Goal: Information Seeking & Learning: Learn about a topic

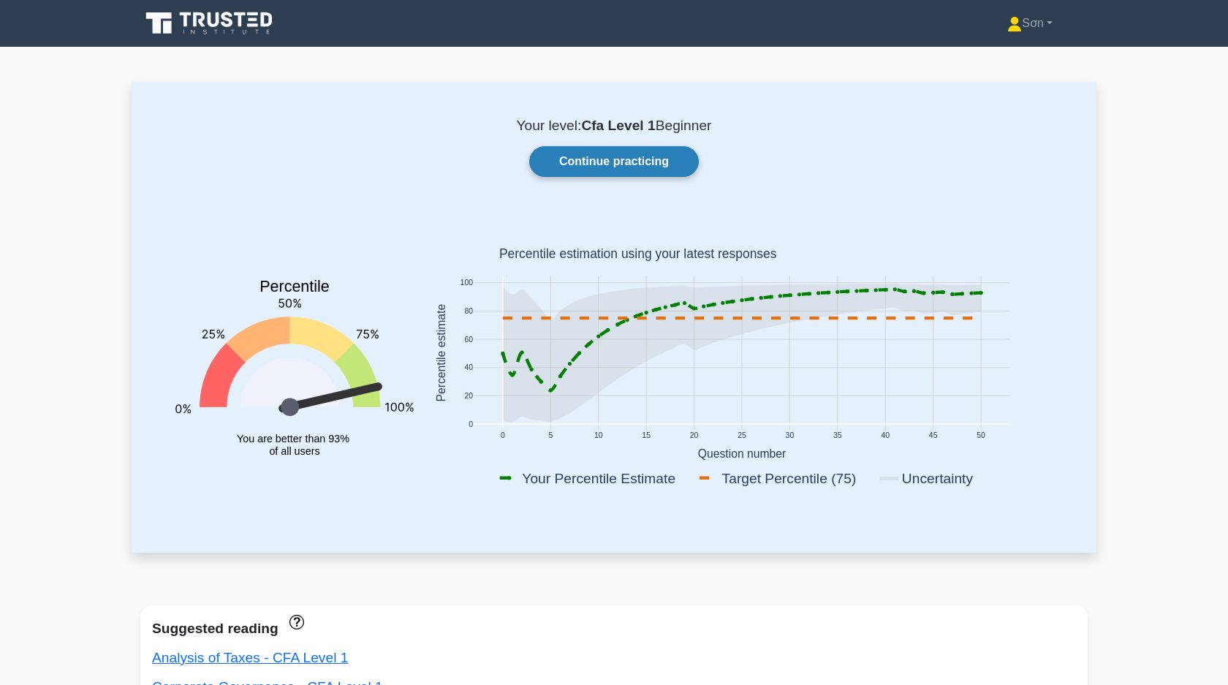
click at [650, 164] on link "Continue practicing" at bounding box center [614, 161] width 170 height 31
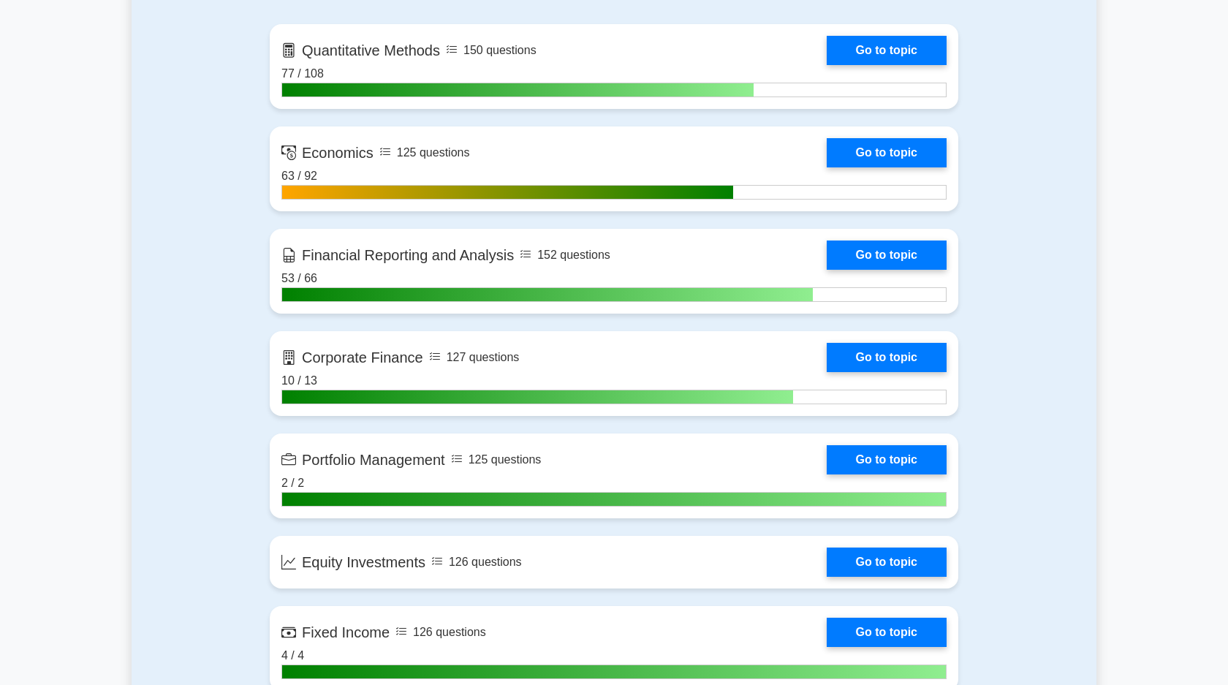
scroll to position [730, 0]
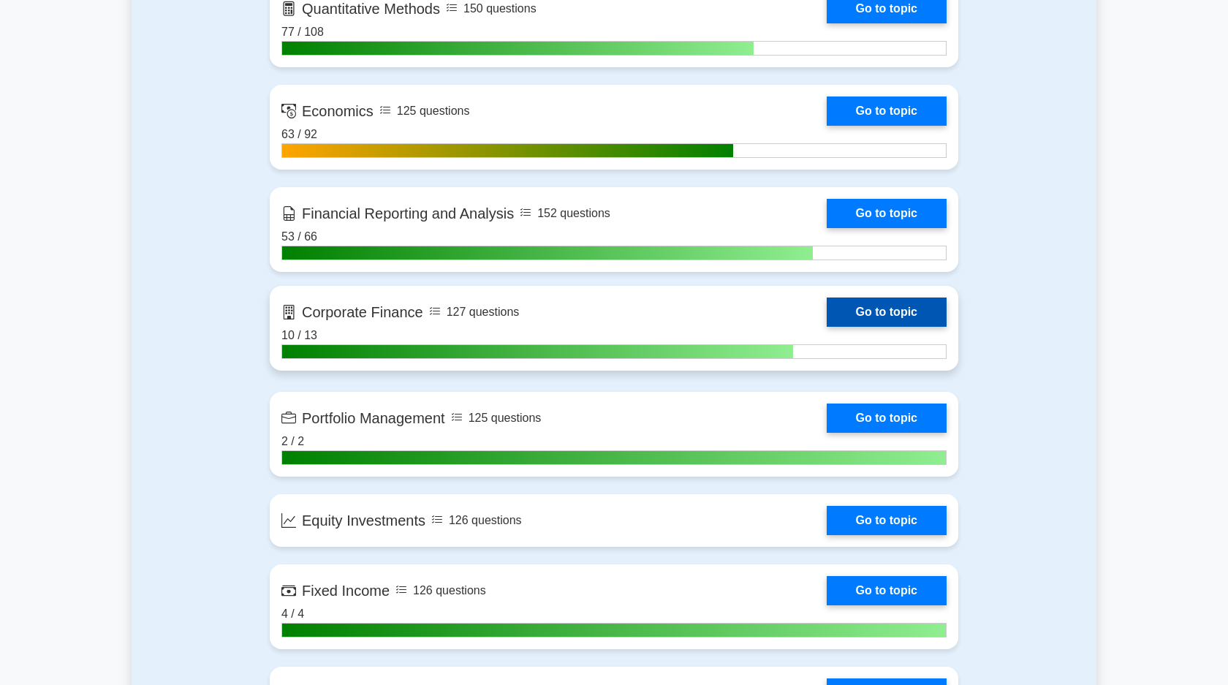
click at [867, 313] on link "Go to topic" at bounding box center [887, 311] width 120 height 29
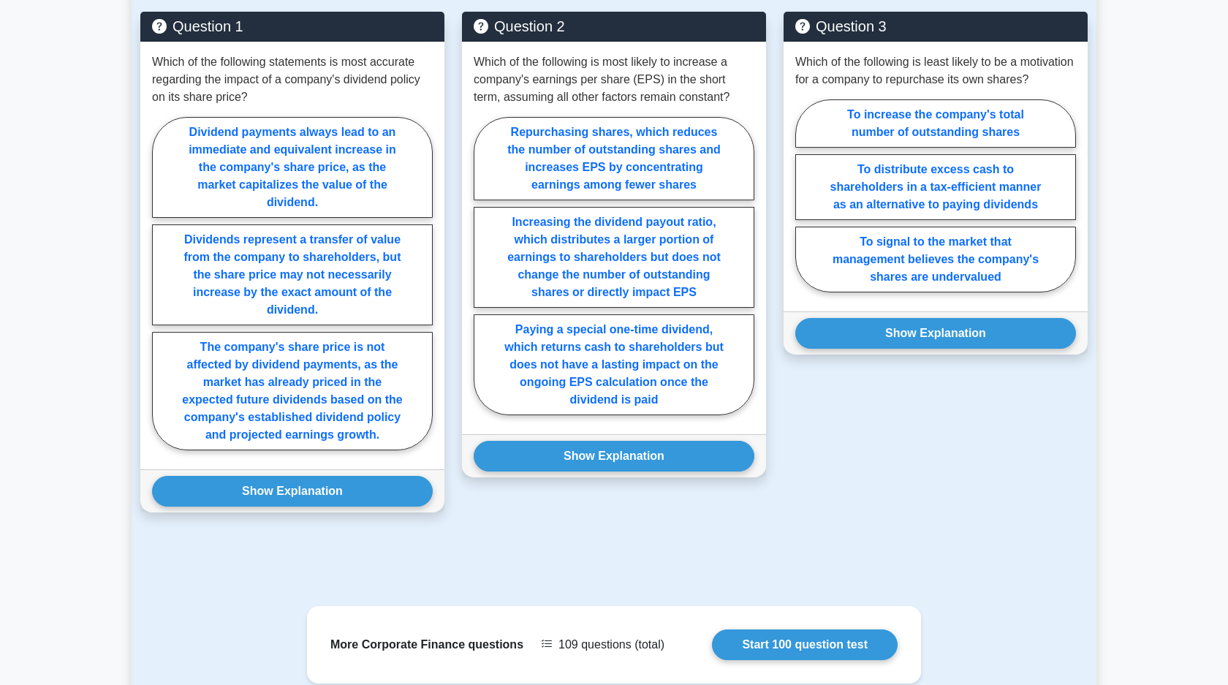
scroll to position [1311, 0]
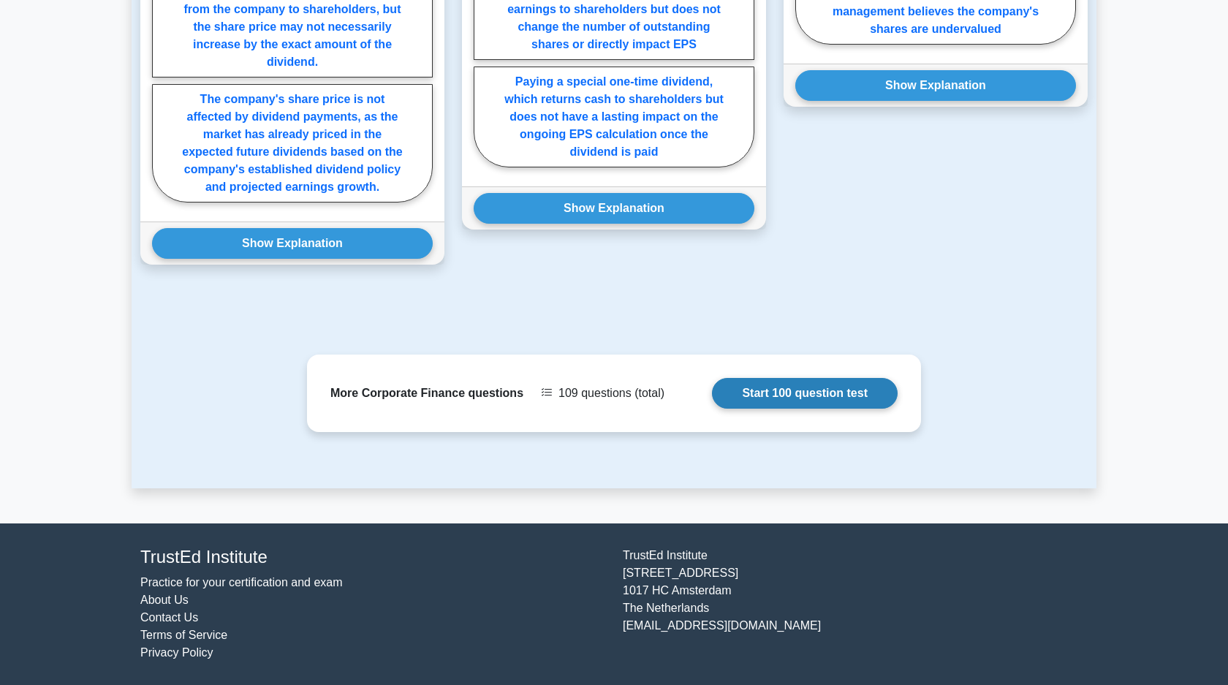
click at [797, 402] on link "Start 100 question test" at bounding box center [805, 393] width 186 height 31
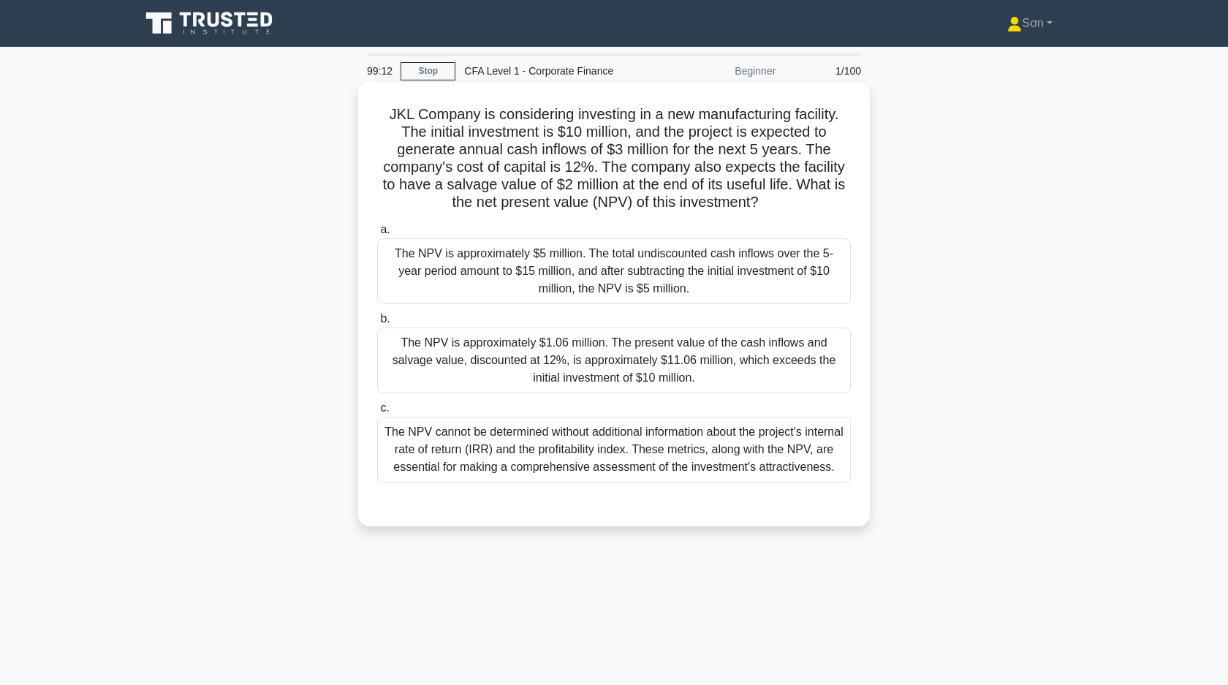
drag, startPoint x: 375, startPoint y: 108, endPoint x: 734, endPoint y: 208, distance: 372.4
click at [734, 208] on div "JKL Company is considering investing in a new manufacturing facility. The initi…" at bounding box center [614, 304] width 500 height 433
copy h5 "JKL Company is considering investing in a new manufacturing facility. The initi…"
click at [526, 368] on div "The NPV is approximately $1.06 million. The present value of the cash inflows a…" at bounding box center [614, 360] width 474 height 66
click at [377, 324] on input "b. The NPV is approximately $1.06 million. The present value of the cash inflow…" at bounding box center [377, 319] width 0 height 10
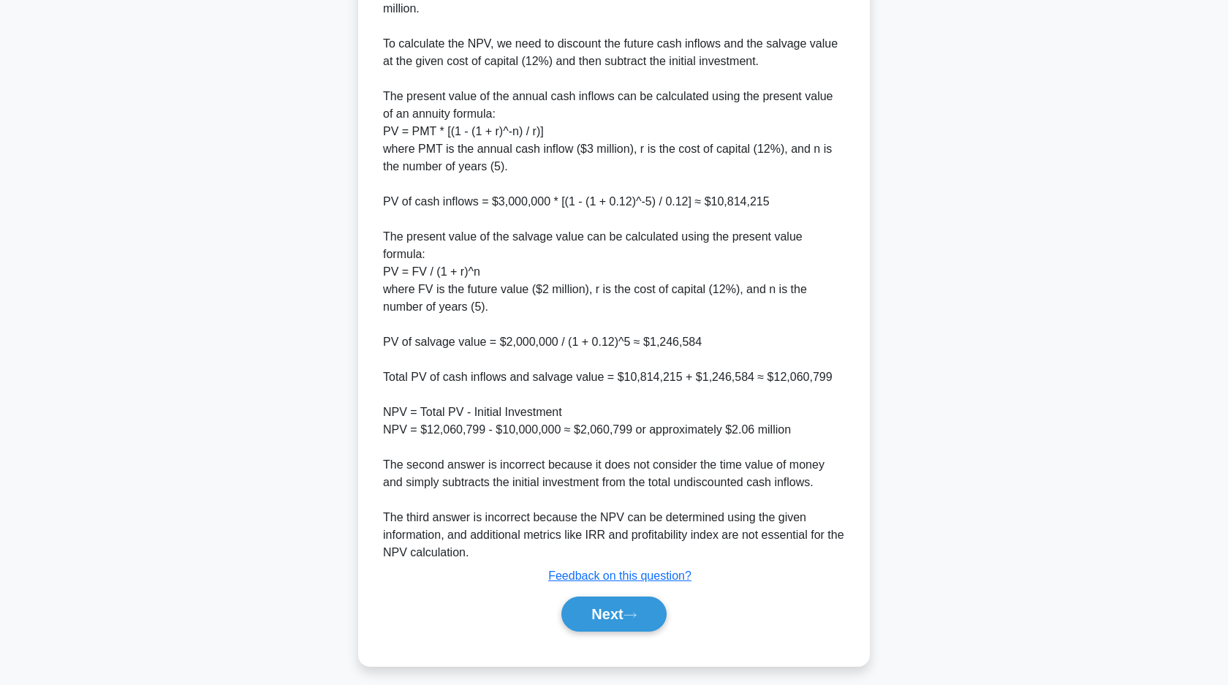
scroll to position [579, 0]
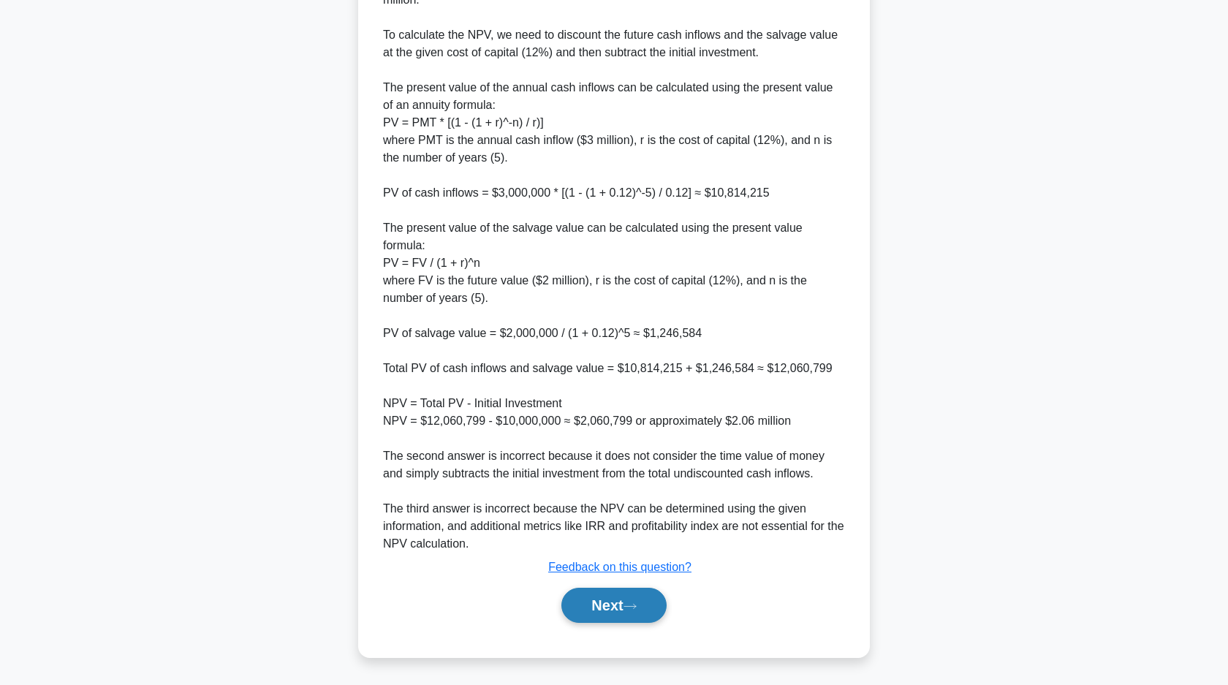
click at [594, 607] on button "Next" at bounding box center [613, 605] width 105 height 35
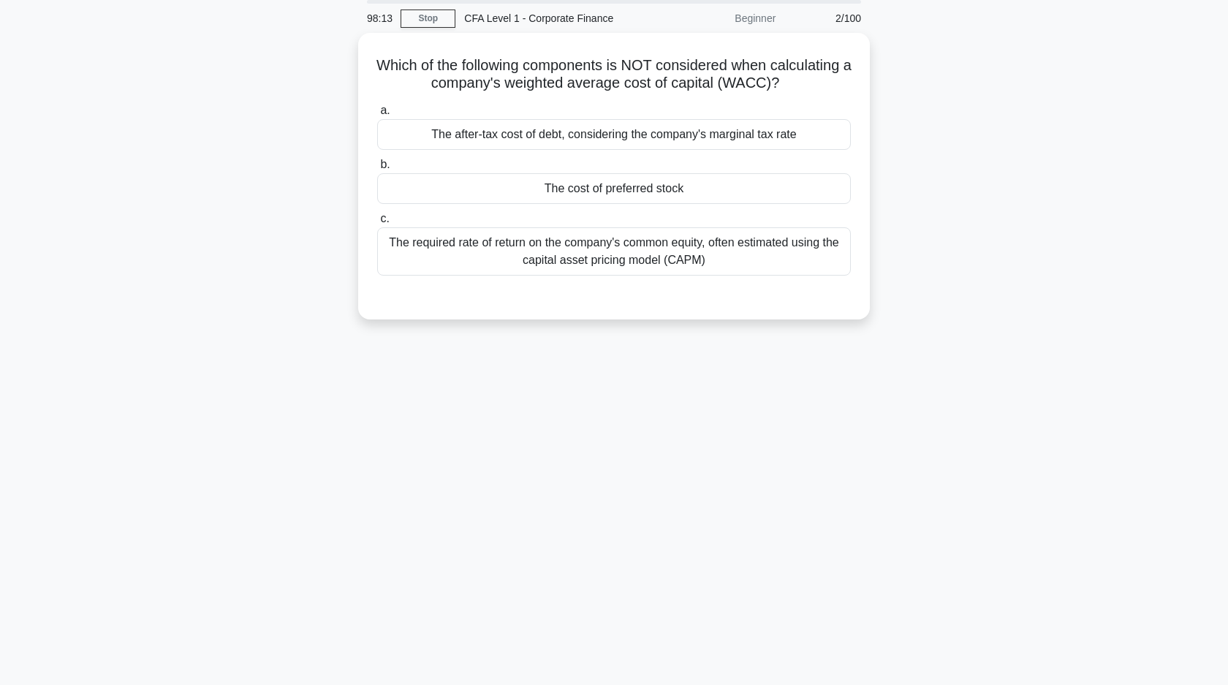
scroll to position [0, 0]
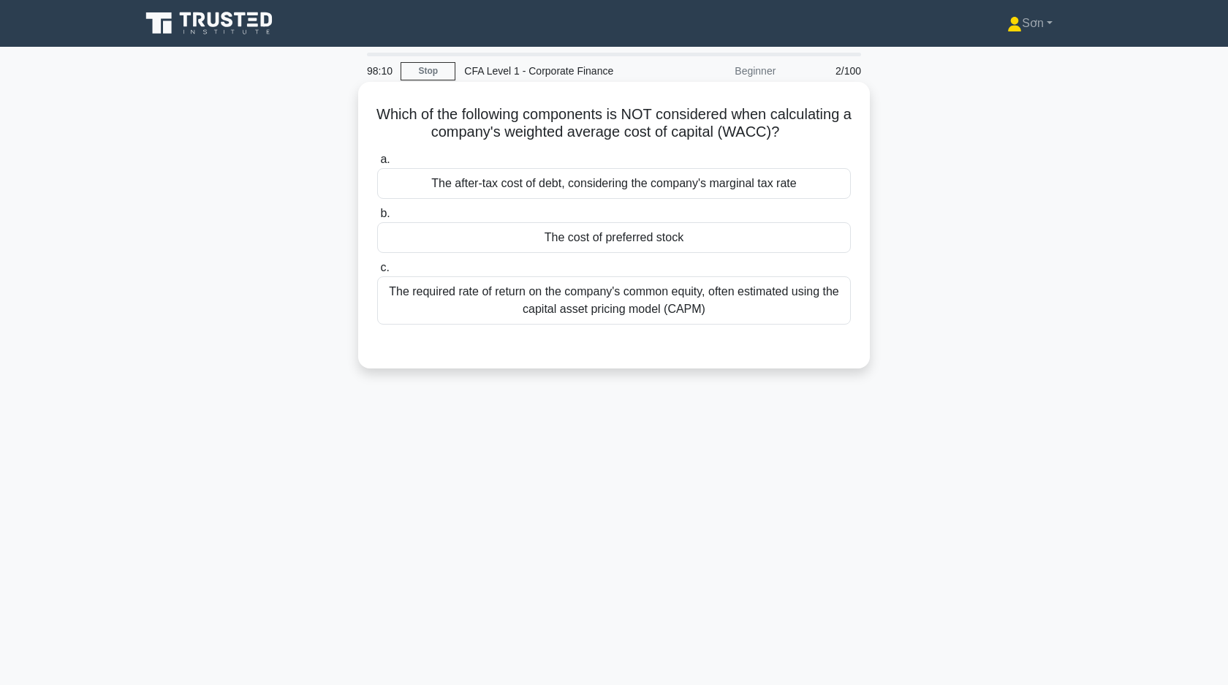
click at [664, 237] on div "The cost of preferred stock" at bounding box center [614, 237] width 474 height 31
click at [377, 219] on input "b. The cost of preferred stock" at bounding box center [377, 214] width 0 height 10
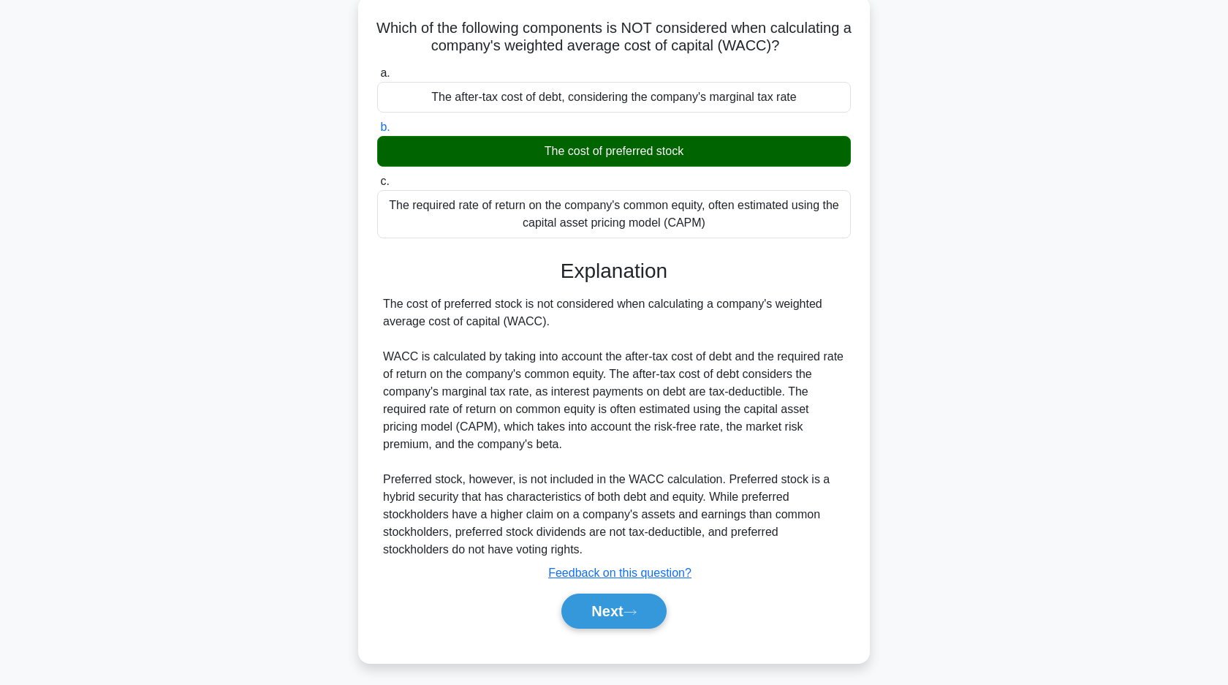
scroll to position [105, 0]
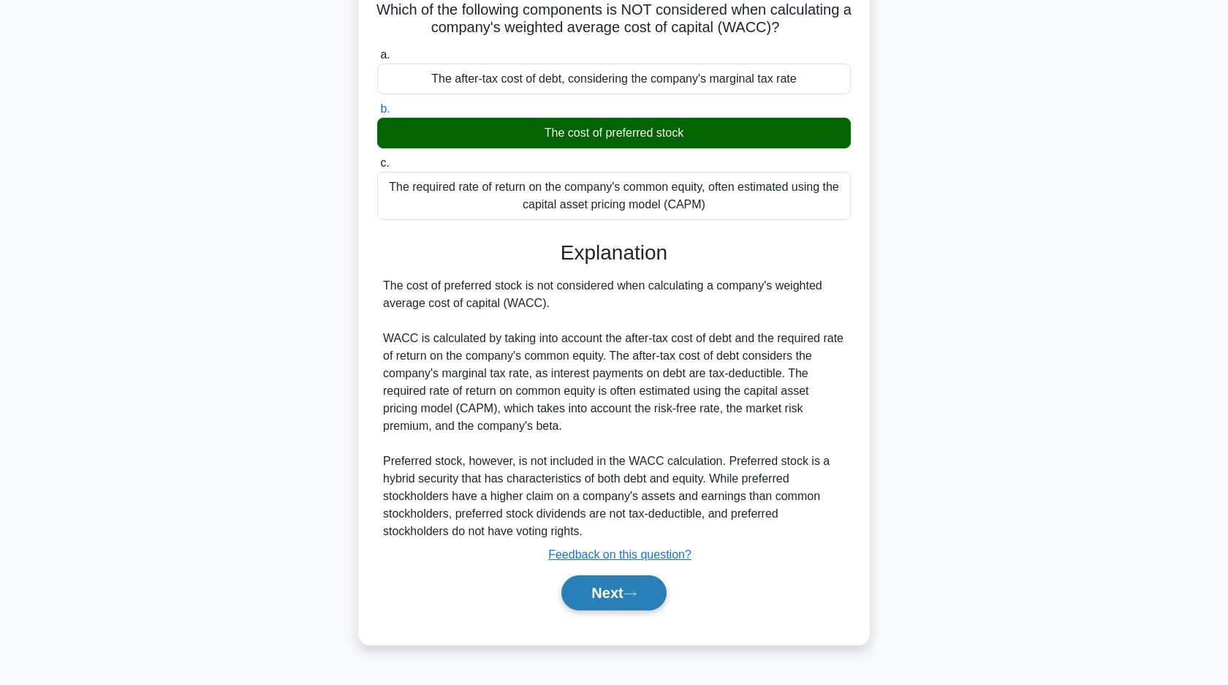
click at [596, 608] on button "Next" at bounding box center [613, 592] width 105 height 35
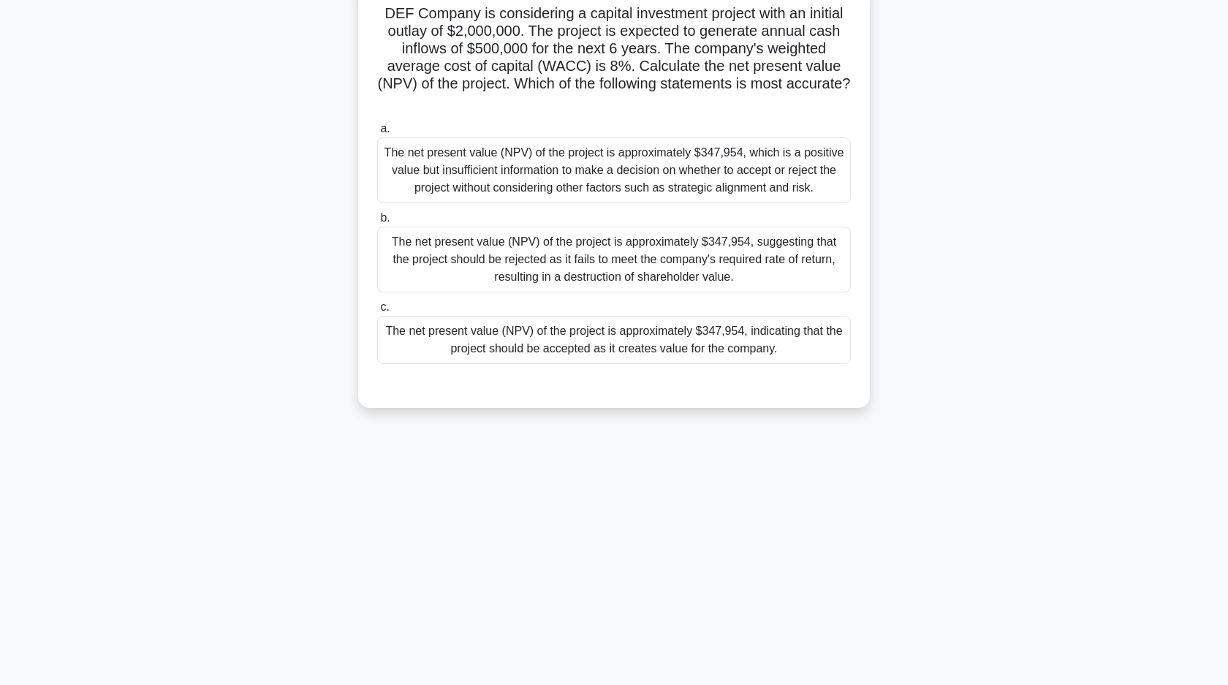
scroll to position [0, 0]
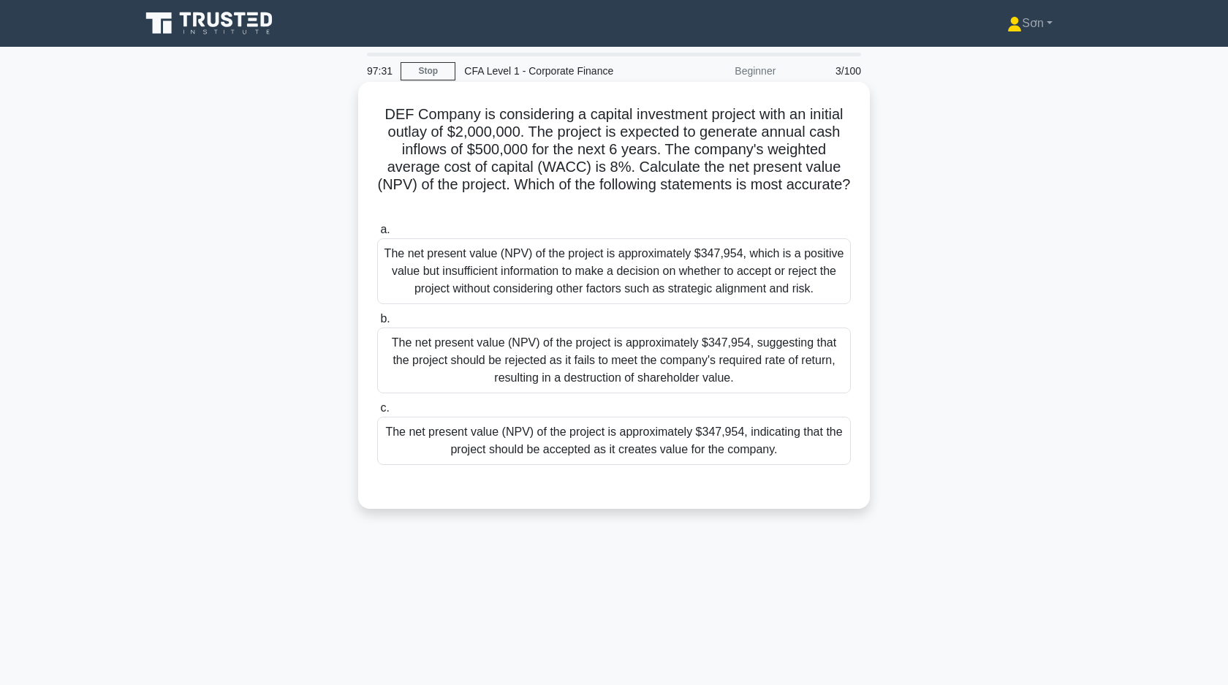
click at [564, 436] on div "The net present value (NPV) of the project is approximately $347,954, indicatin…" at bounding box center [614, 441] width 474 height 48
click at [377, 413] on input "c. The net present value (NPV) of the project is approximately $347,954, indica…" at bounding box center [377, 408] width 0 height 10
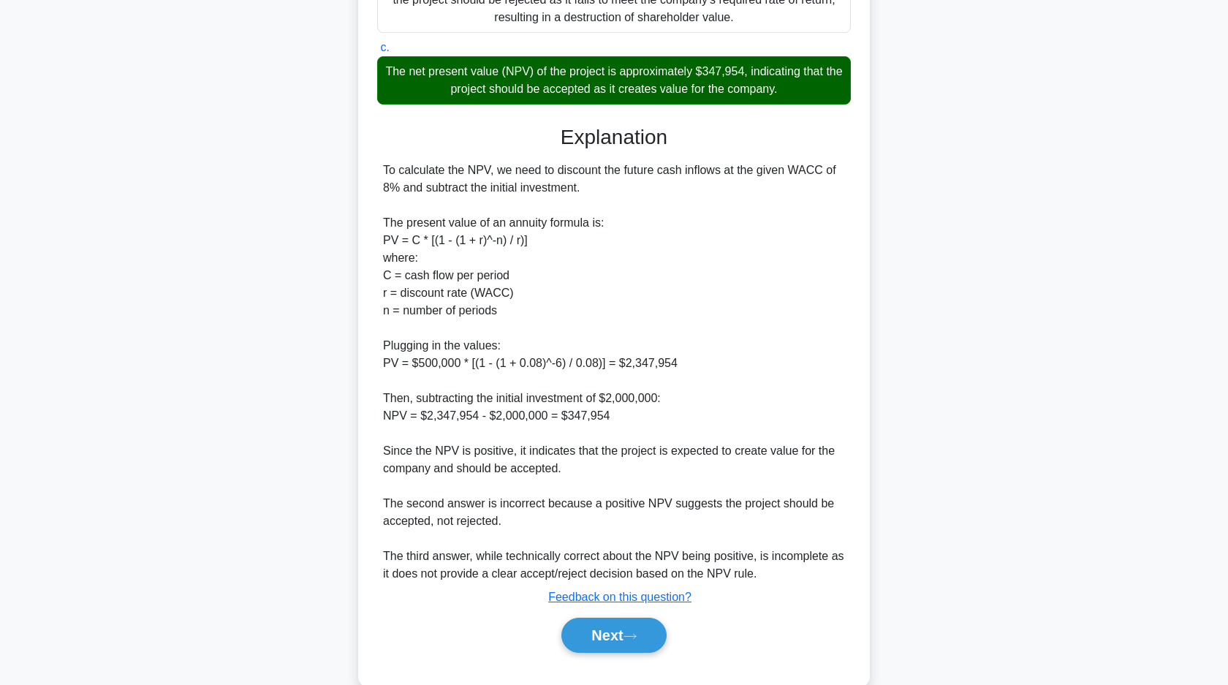
scroll to position [384, 0]
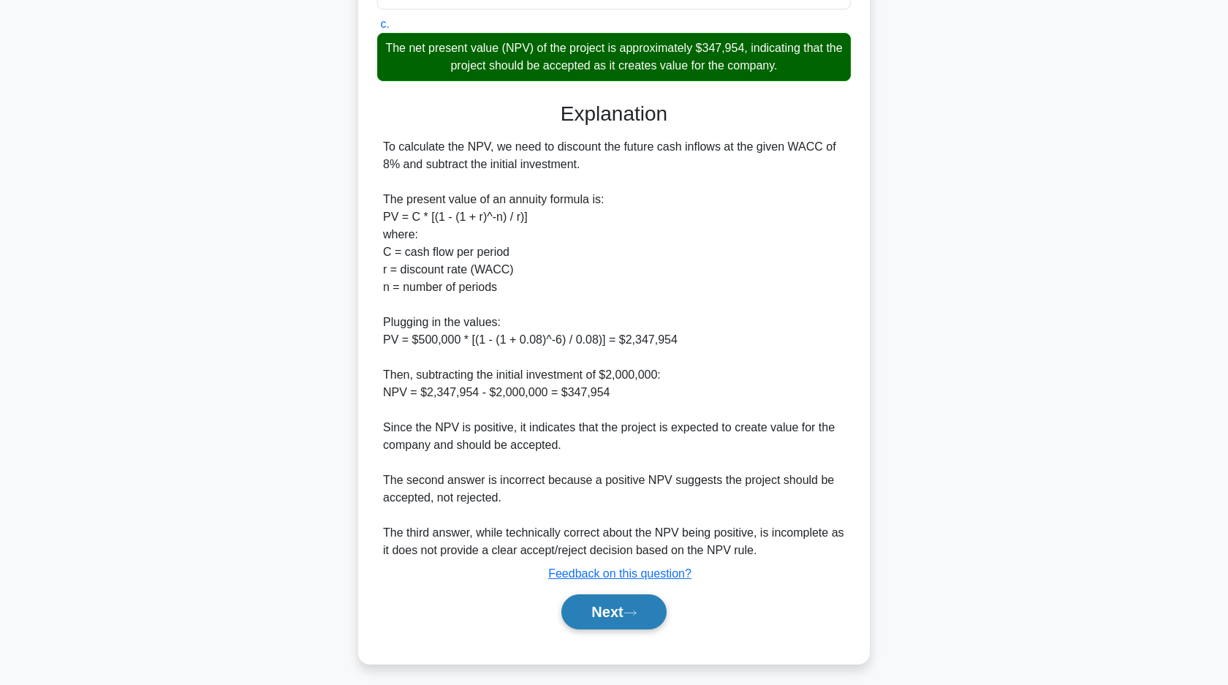
click at [594, 614] on button "Next" at bounding box center [613, 611] width 105 height 35
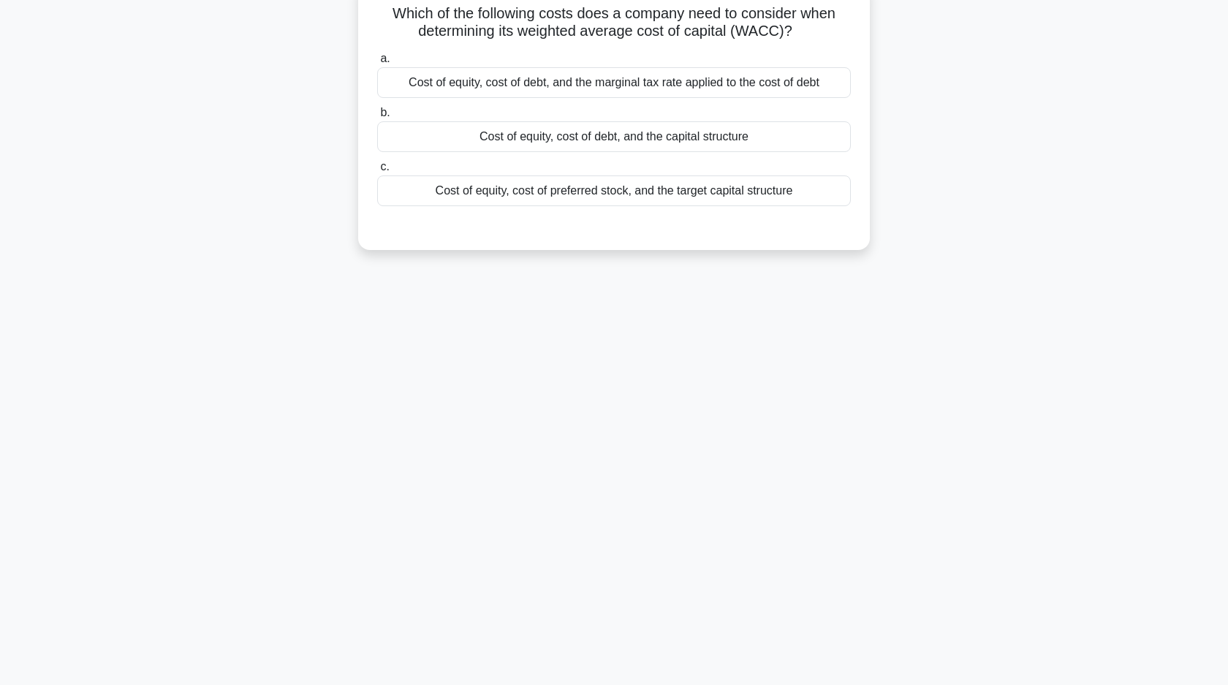
scroll to position [0, 0]
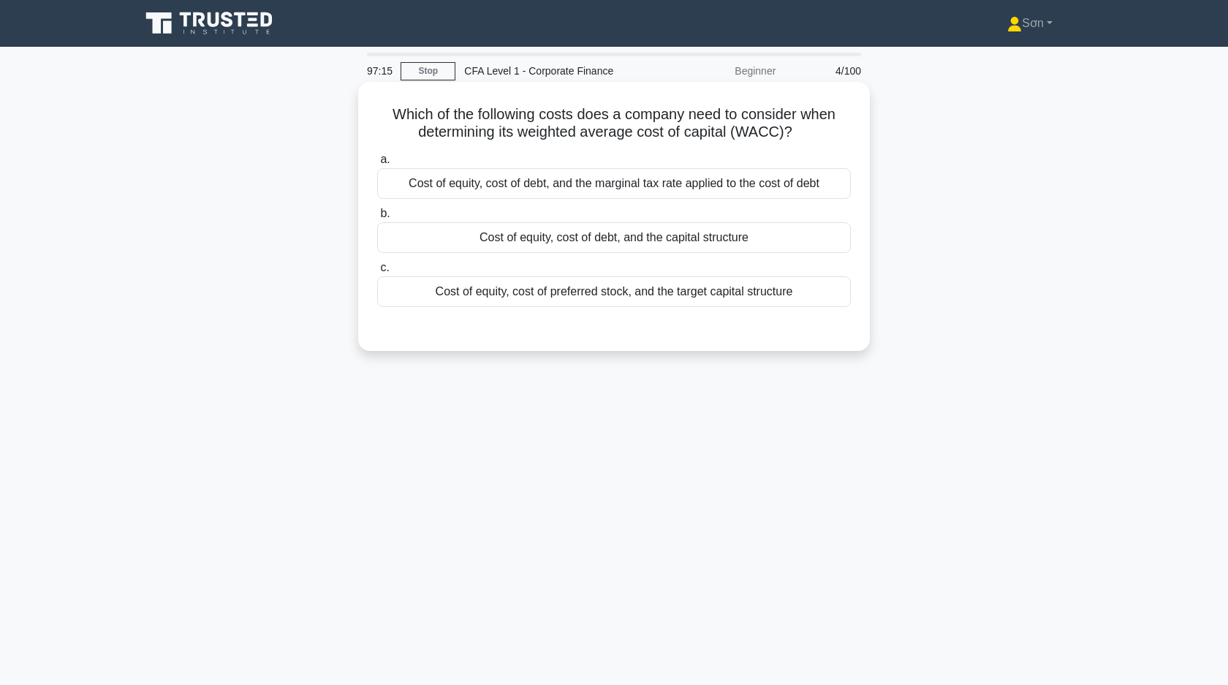
click at [595, 239] on div "Cost of equity, cost of debt, and the capital structure" at bounding box center [614, 237] width 474 height 31
click at [377, 219] on input "b. Cost of equity, cost of debt, and the capital structure" at bounding box center [377, 214] width 0 height 10
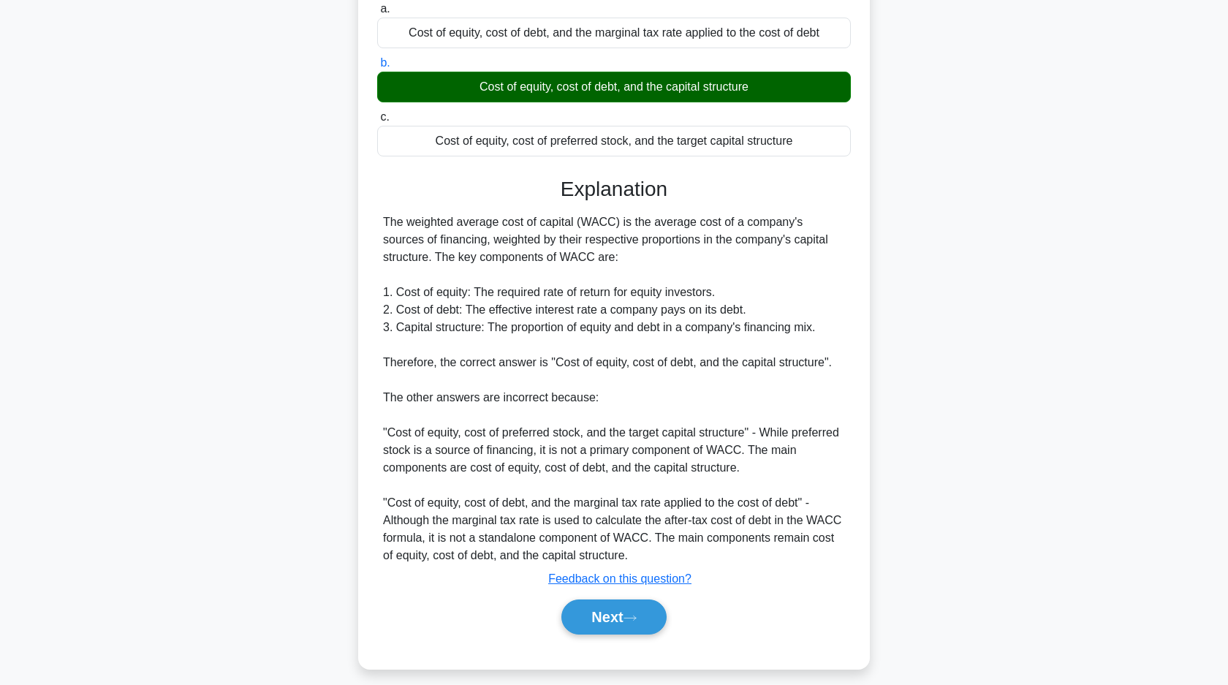
scroll to position [162, 0]
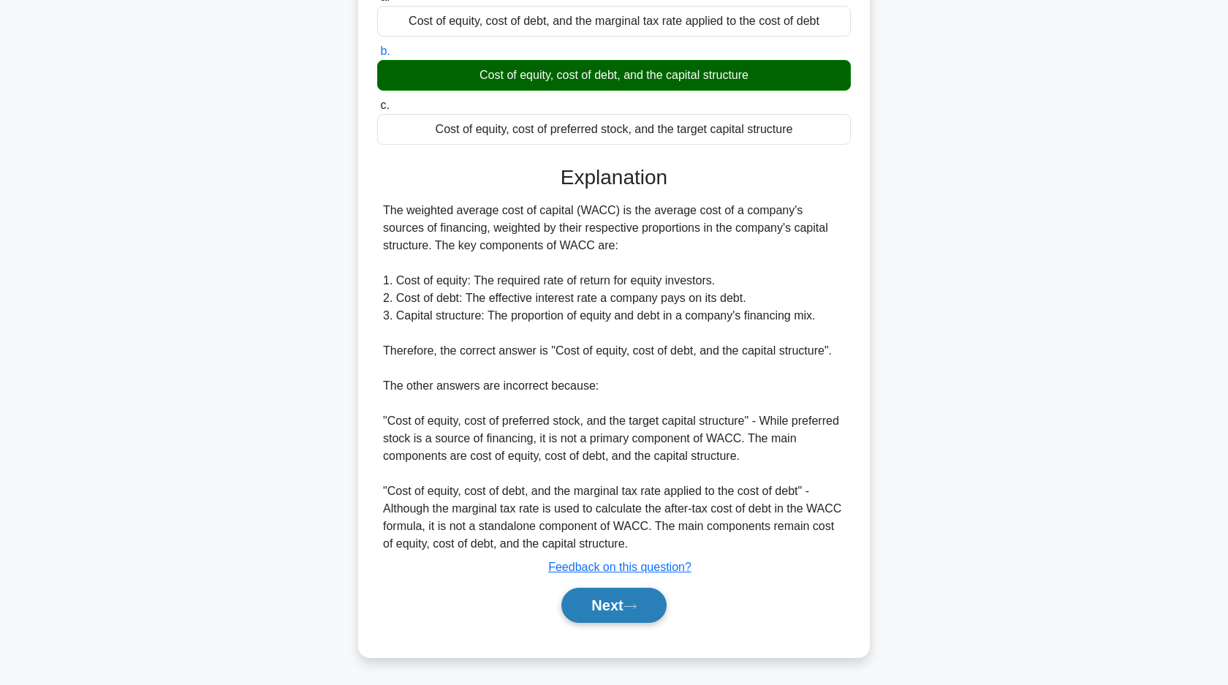
click at [610, 600] on button "Next" at bounding box center [613, 605] width 105 height 35
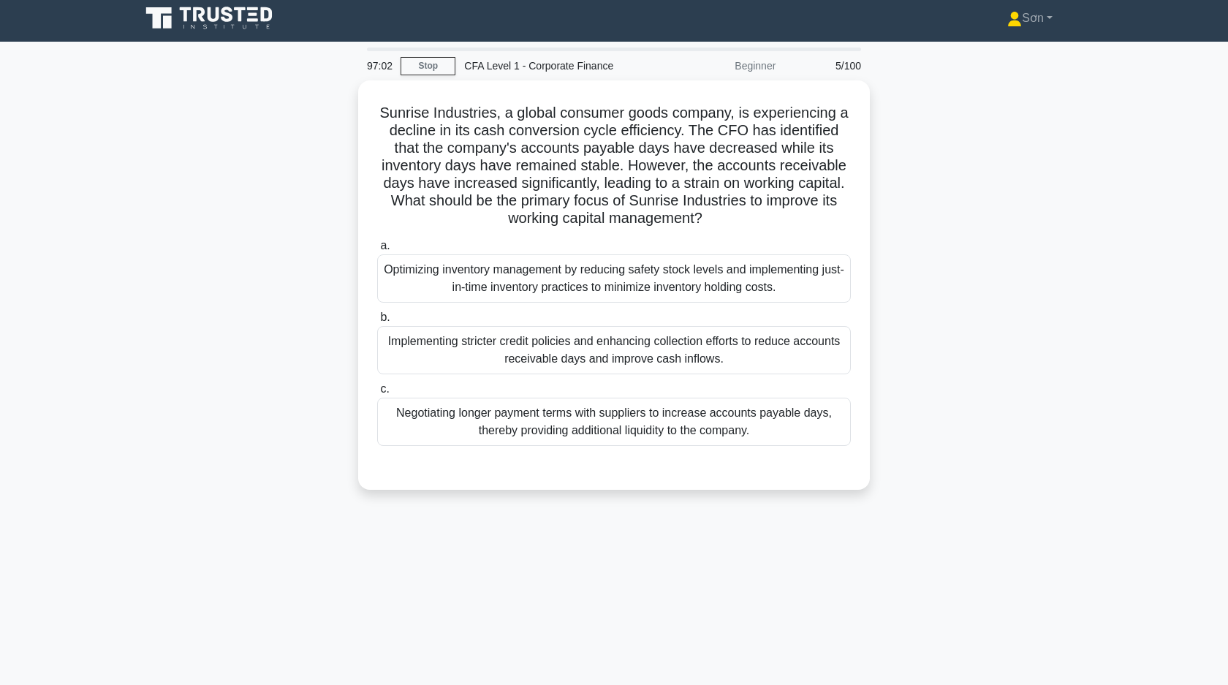
scroll to position [0, 0]
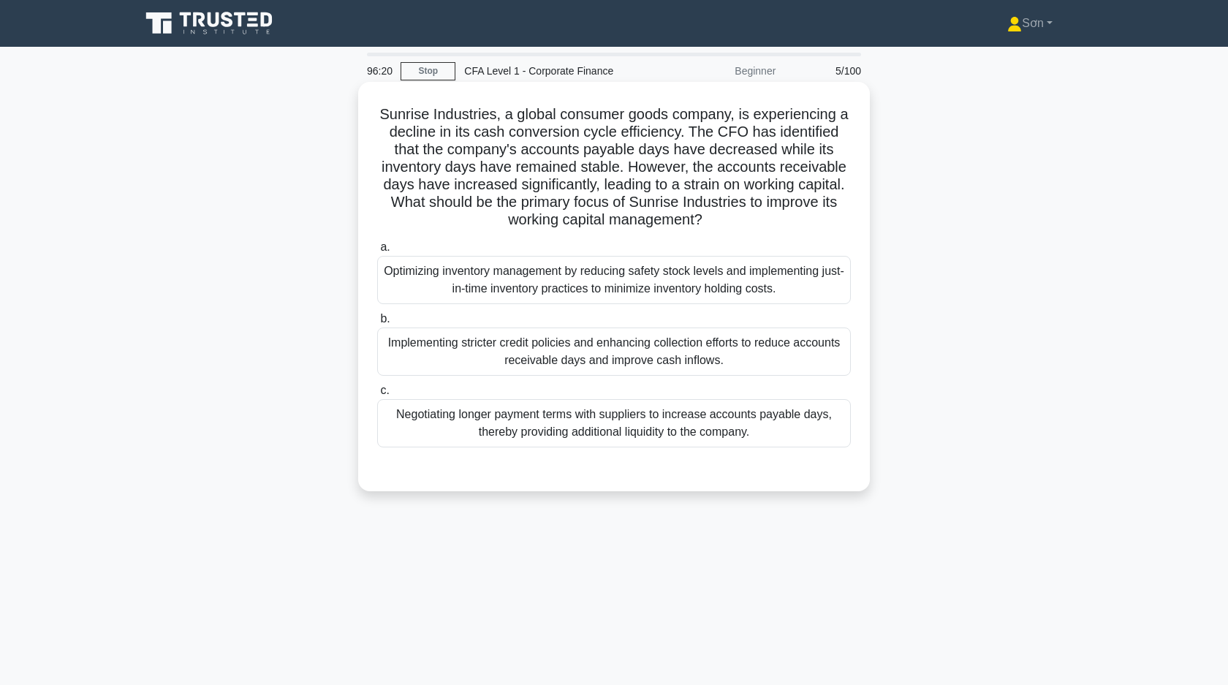
click at [575, 341] on div "Implementing stricter credit policies and enhancing collection efforts to reduc…" at bounding box center [614, 351] width 474 height 48
click at [377, 324] on input "b. Implementing stricter credit policies and enhancing collection efforts to re…" at bounding box center [377, 319] width 0 height 10
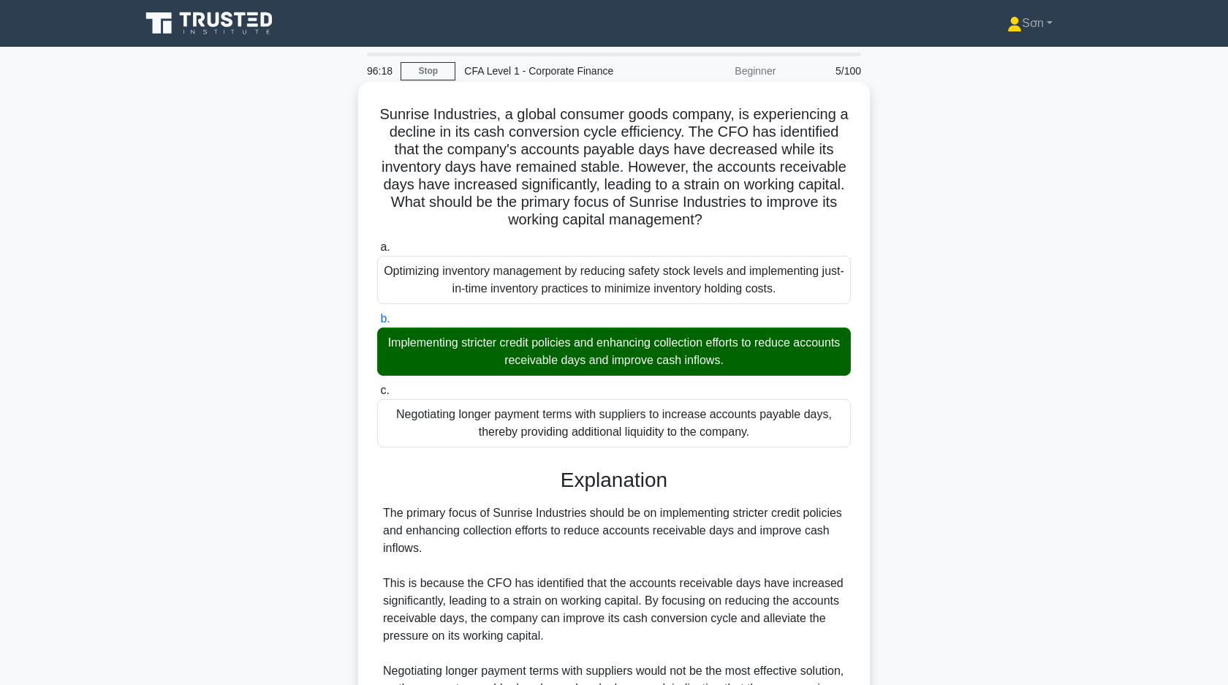
scroll to position [232, 0]
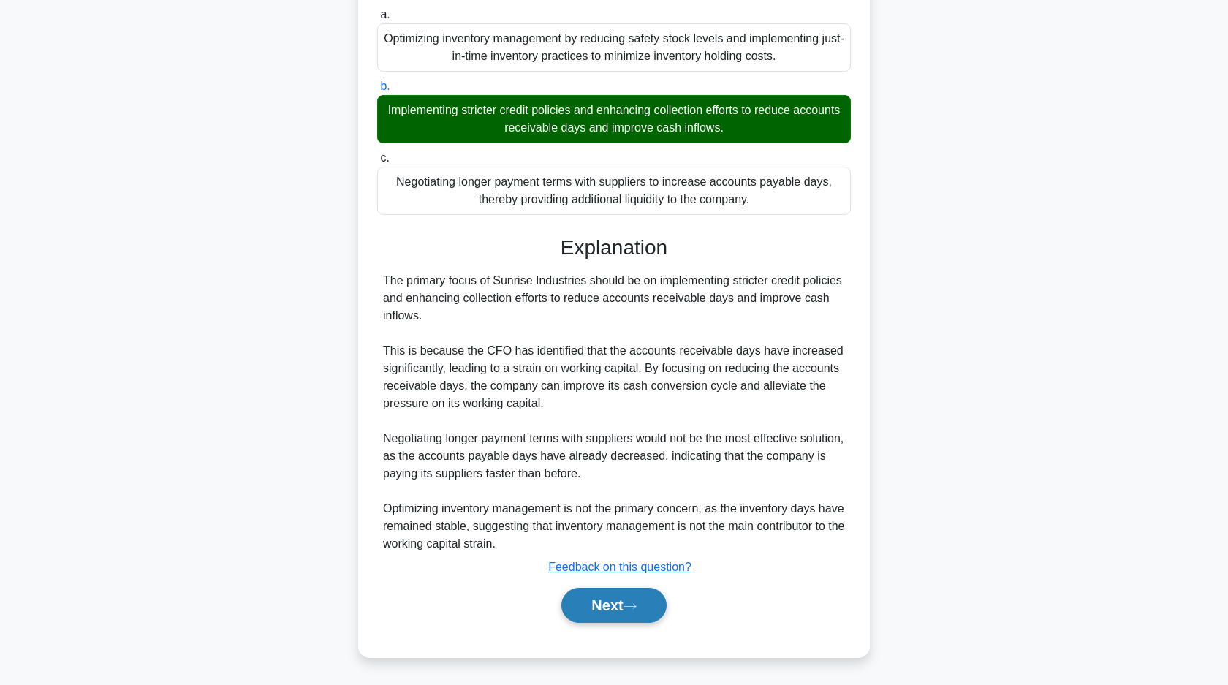
click at [601, 601] on button "Next" at bounding box center [613, 605] width 105 height 35
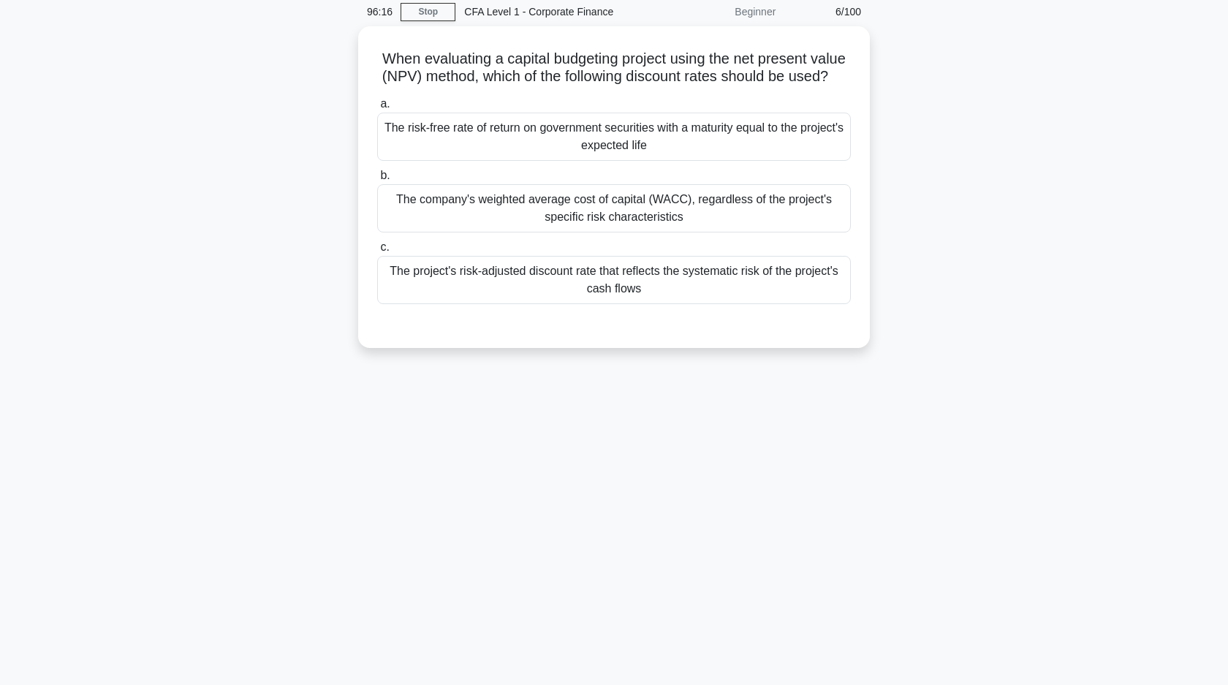
scroll to position [0, 0]
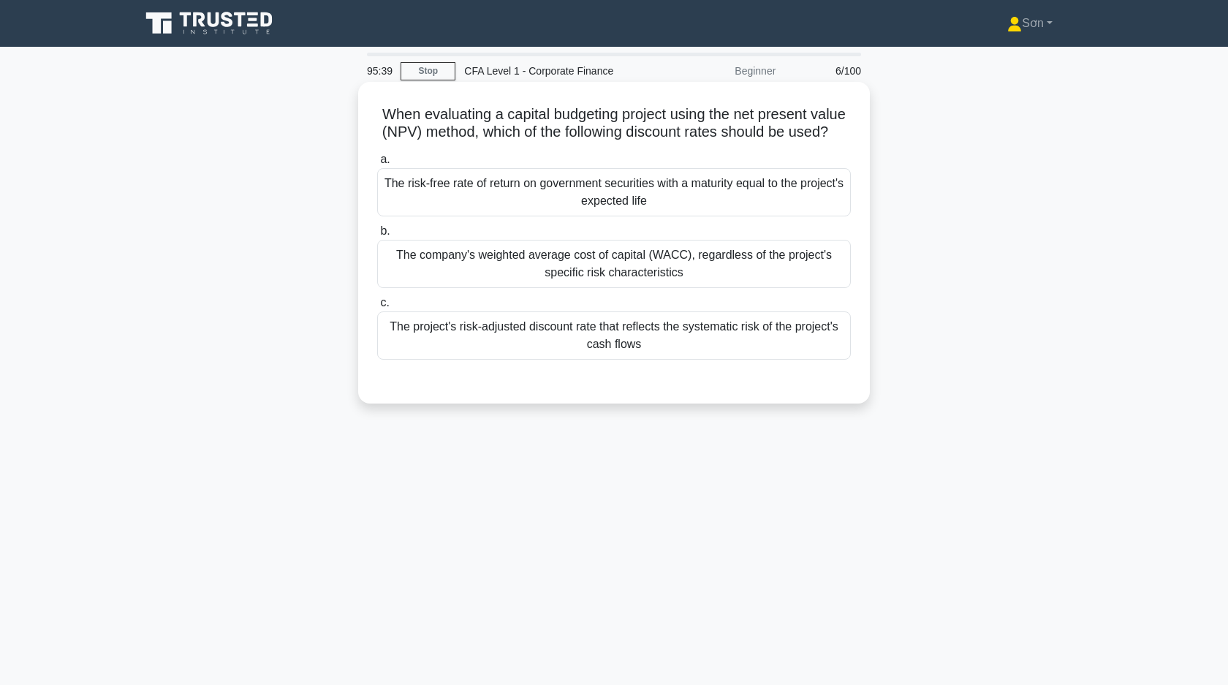
click at [533, 196] on div "The risk-free rate of return on government securities with a maturity equal to …" at bounding box center [614, 192] width 474 height 48
click at [377, 164] on input "a. The risk-free rate of return on government securities with a maturity equal …" at bounding box center [377, 160] width 0 height 10
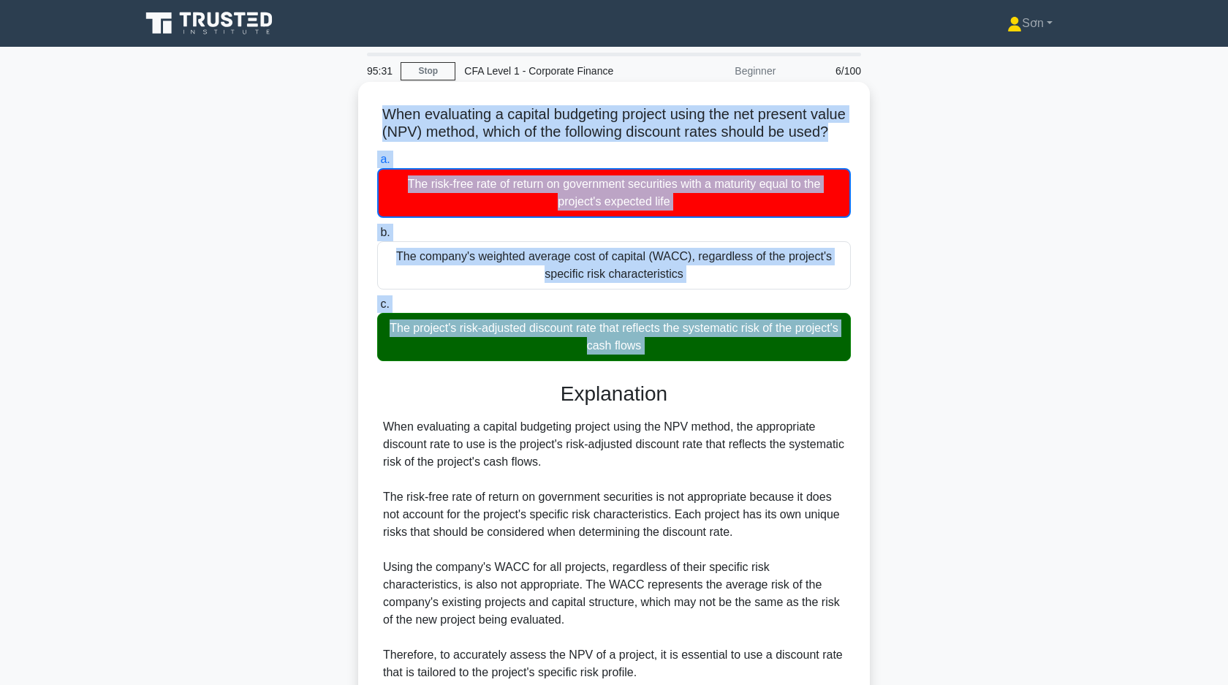
drag, startPoint x: 384, startPoint y: 121, endPoint x: 790, endPoint y: 373, distance: 478.3
click at [790, 374] on div "When evaluating a capital budgeting project using the net present value (NPV) m…" at bounding box center [614, 434] width 500 height 692
copy div "When evaluating a capital budgeting project using the net present value (NPV) m…"
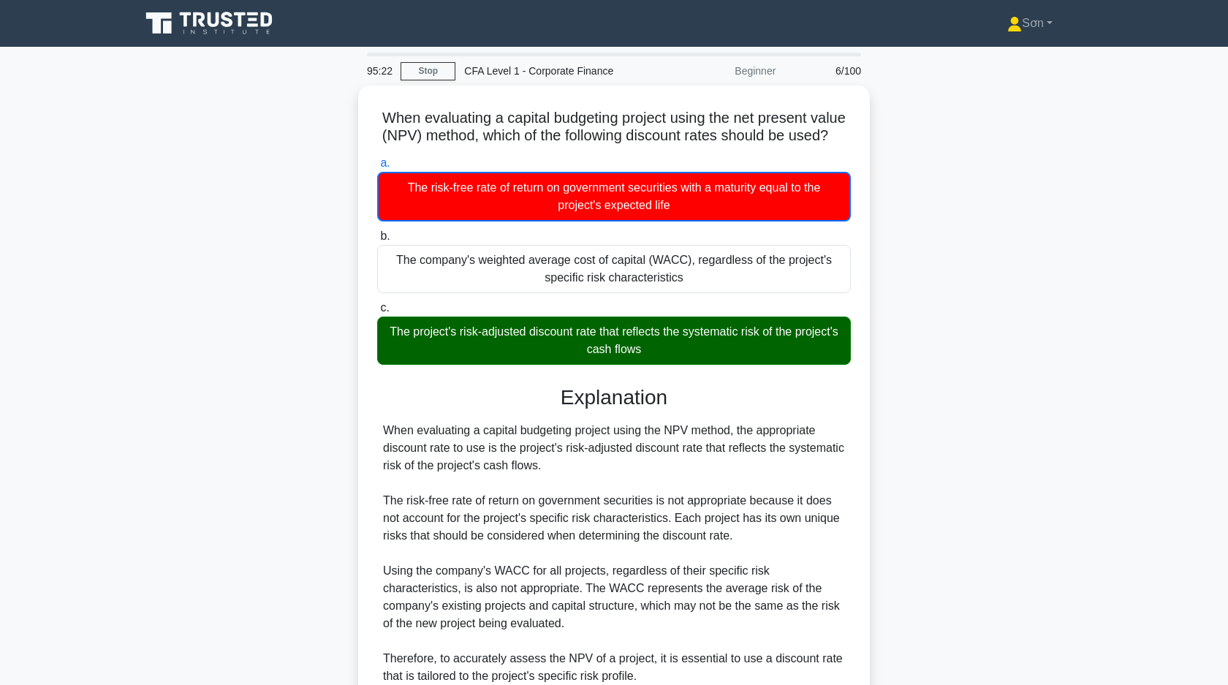
click at [254, 344] on div "When evaluating a capital budgeting project using the net present value (NPV) m…" at bounding box center [614, 446] width 965 height 721
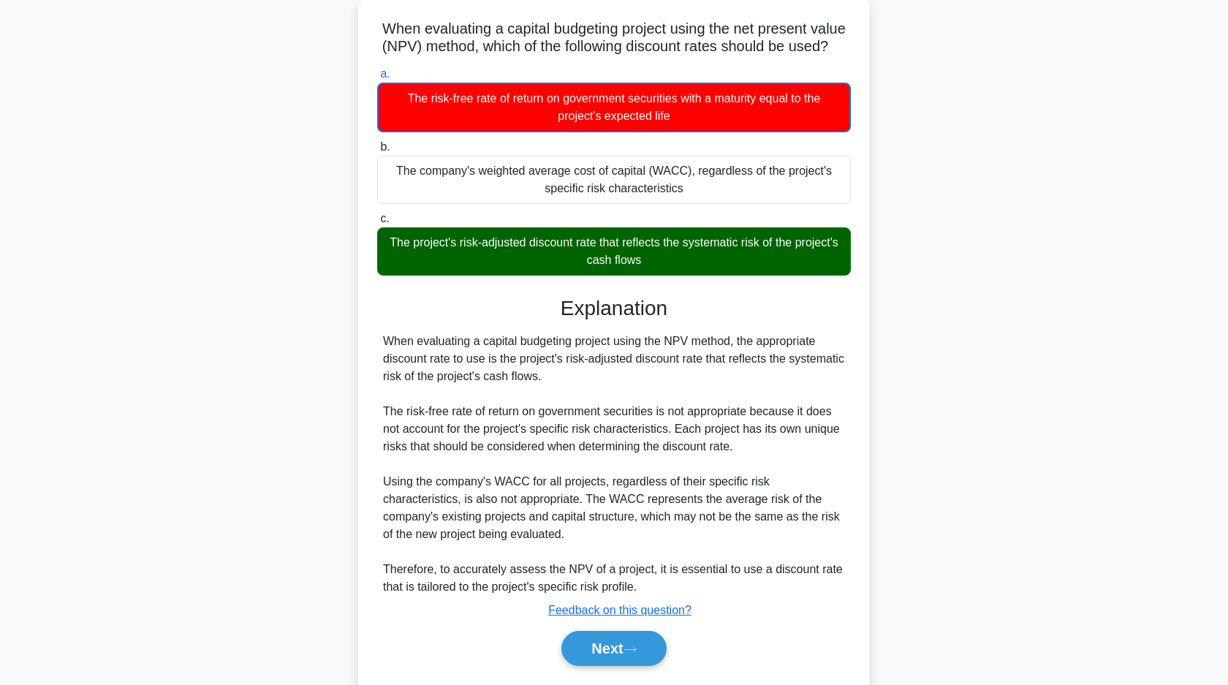
scroll to position [129, 0]
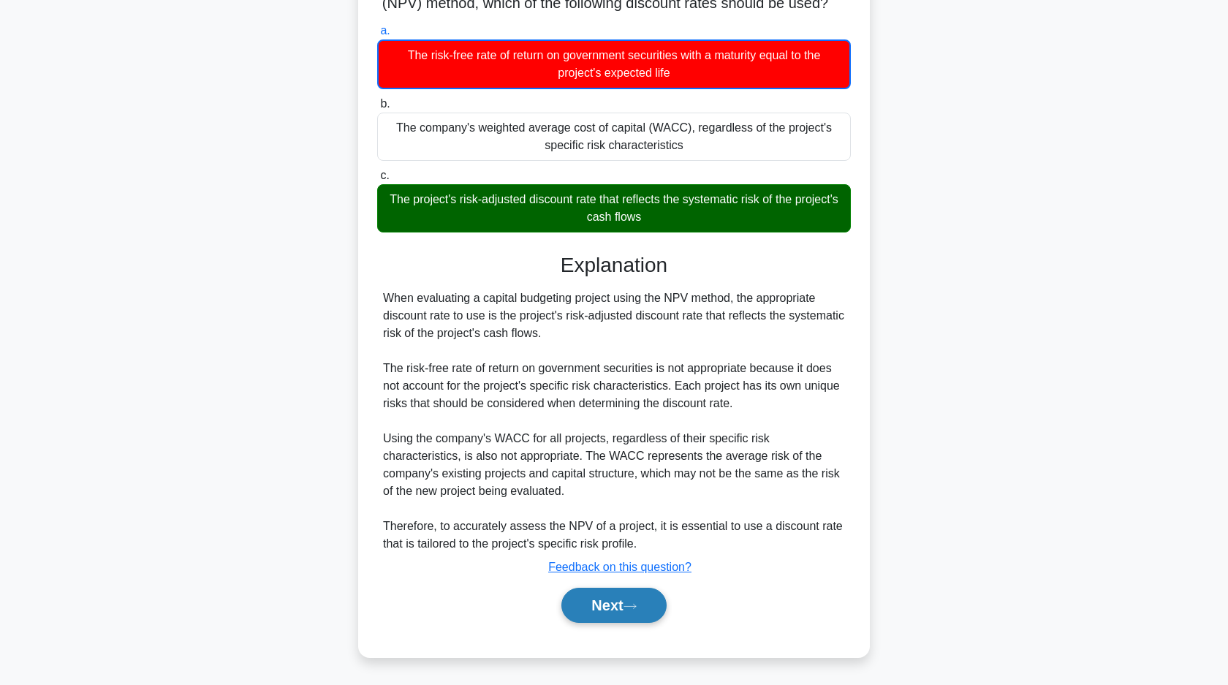
click at [588, 596] on button "Next" at bounding box center [613, 605] width 105 height 35
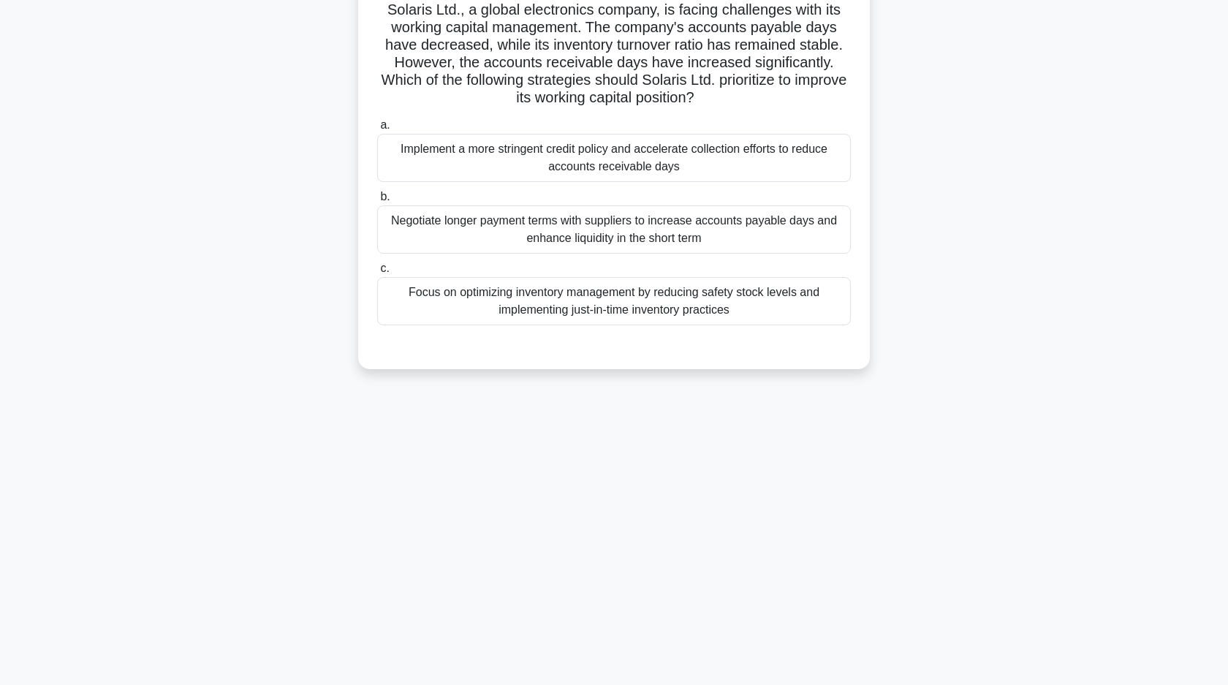
scroll to position [0, 0]
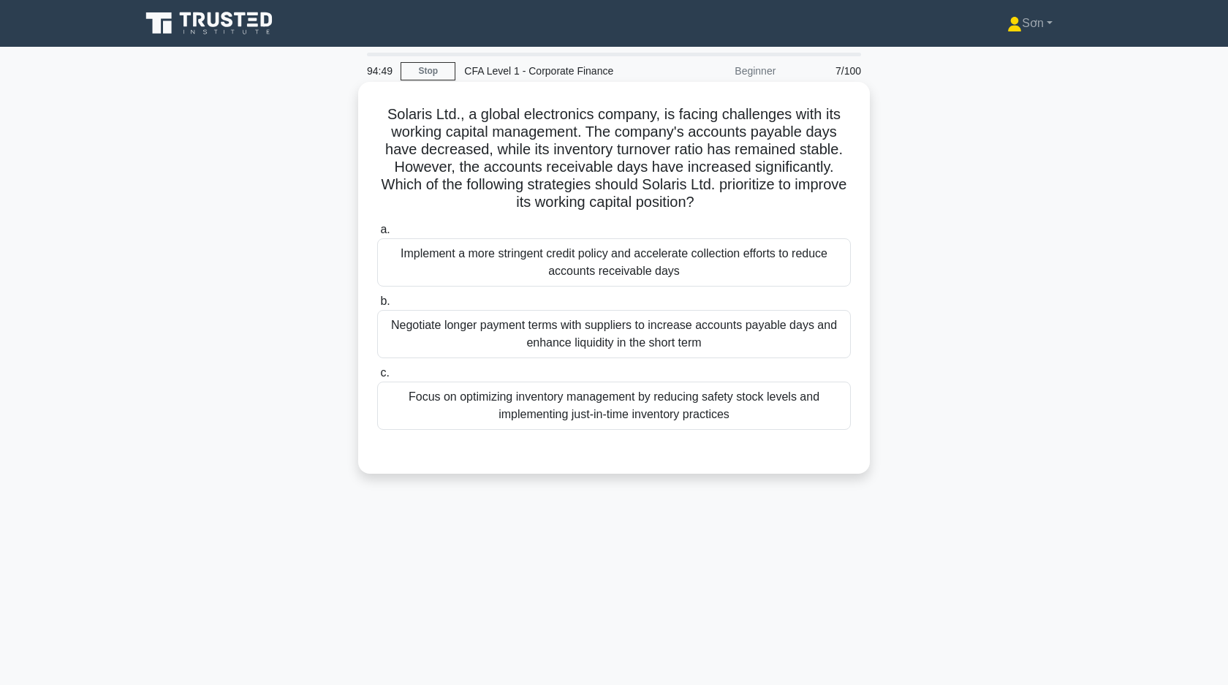
click at [542, 263] on div "Implement a more stringent credit policy and accelerate collection efforts to r…" at bounding box center [614, 262] width 474 height 48
click at [377, 235] on input "a. Implement a more stringent credit policy and accelerate collection efforts t…" at bounding box center [377, 230] width 0 height 10
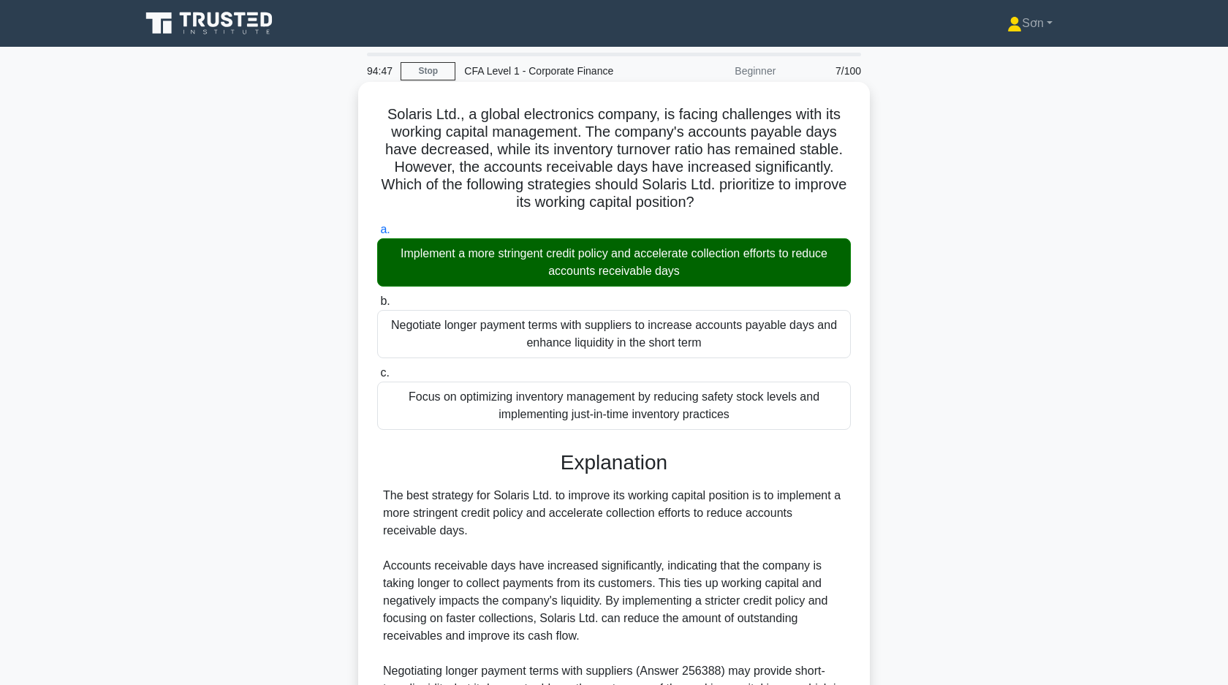
scroll to position [268, 0]
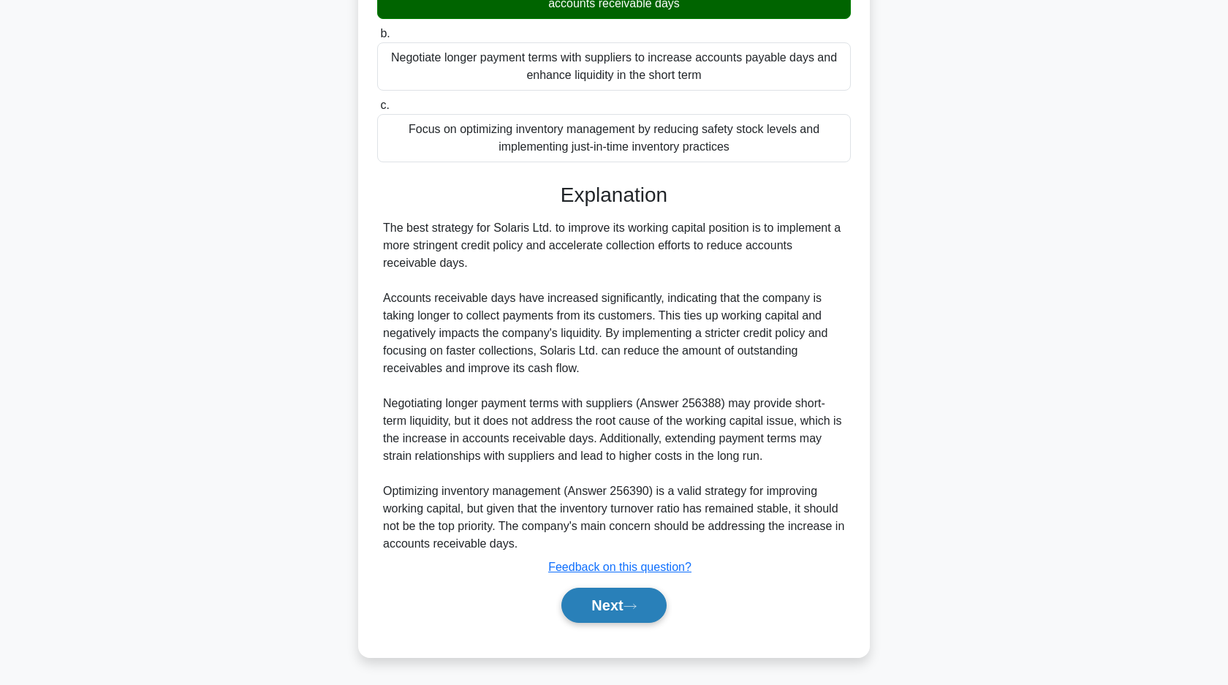
click at [602, 597] on button "Next" at bounding box center [613, 605] width 105 height 35
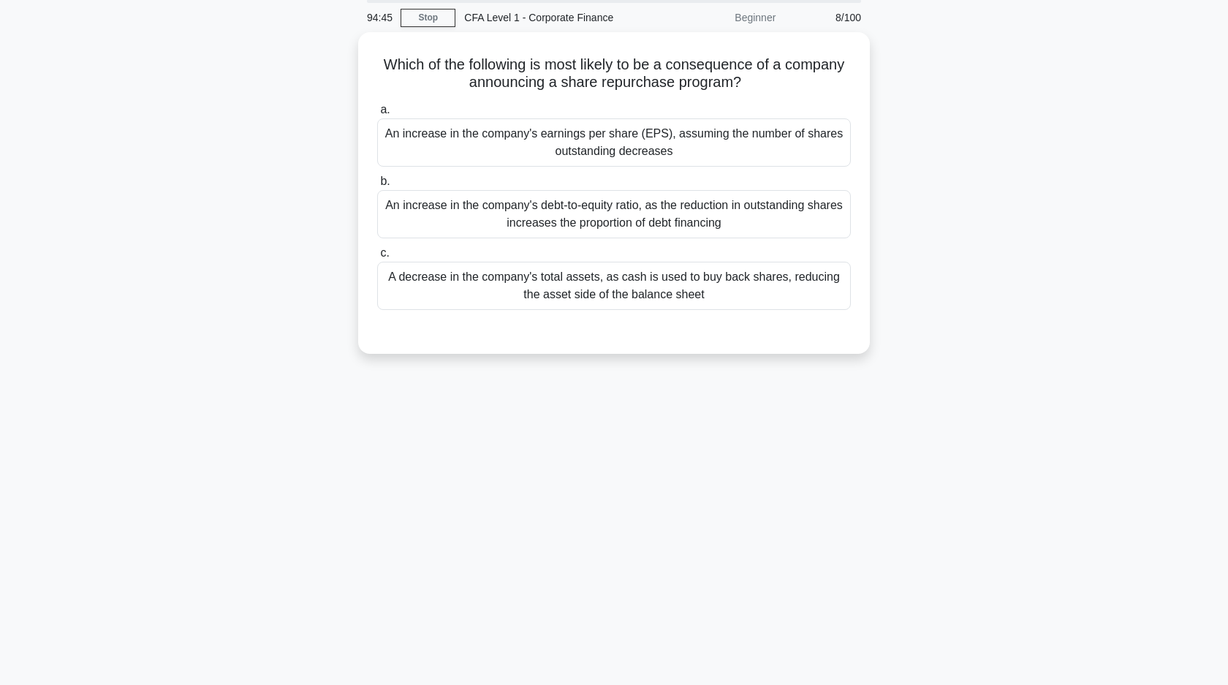
scroll to position [0, 0]
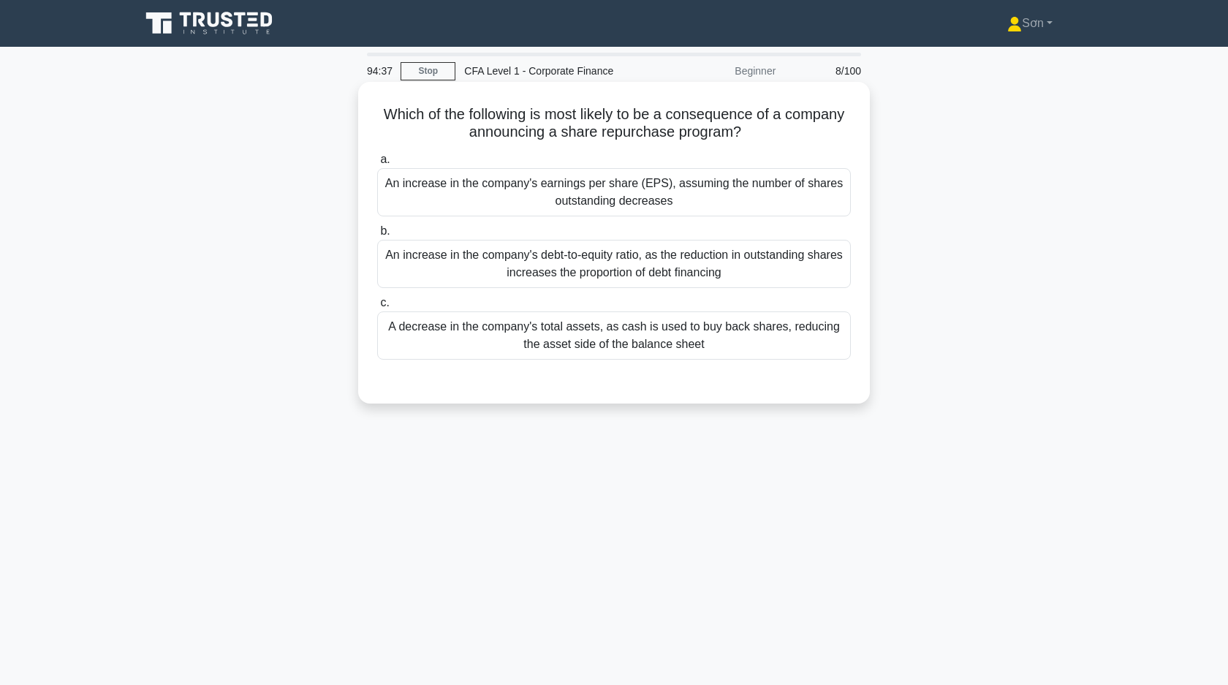
click at [647, 208] on div "An increase in the company's earnings per share (EPS), assuming the number of s…" at bounding box center [614, 192] width 474 height 48
click at [377, 164] on input "a. An increase in the company's earnings per share (EPS), assuming the number o…" at bounding box center [377, 160] width 0 height 10
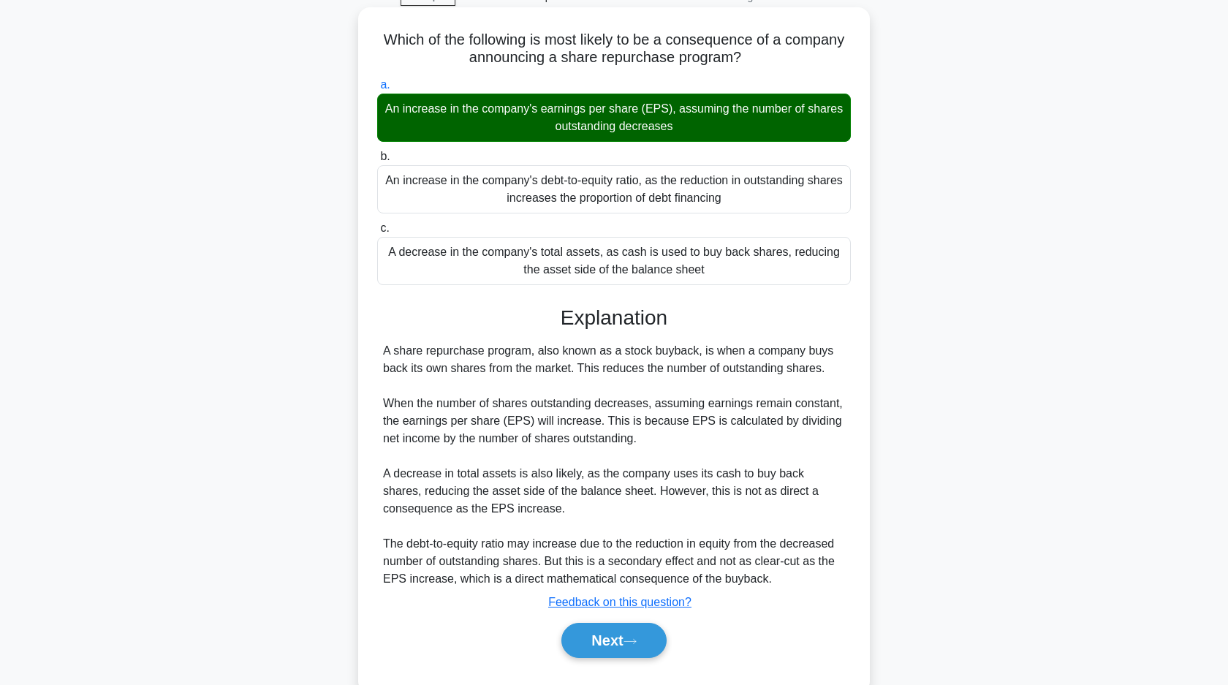
scroll to position [110, 0]
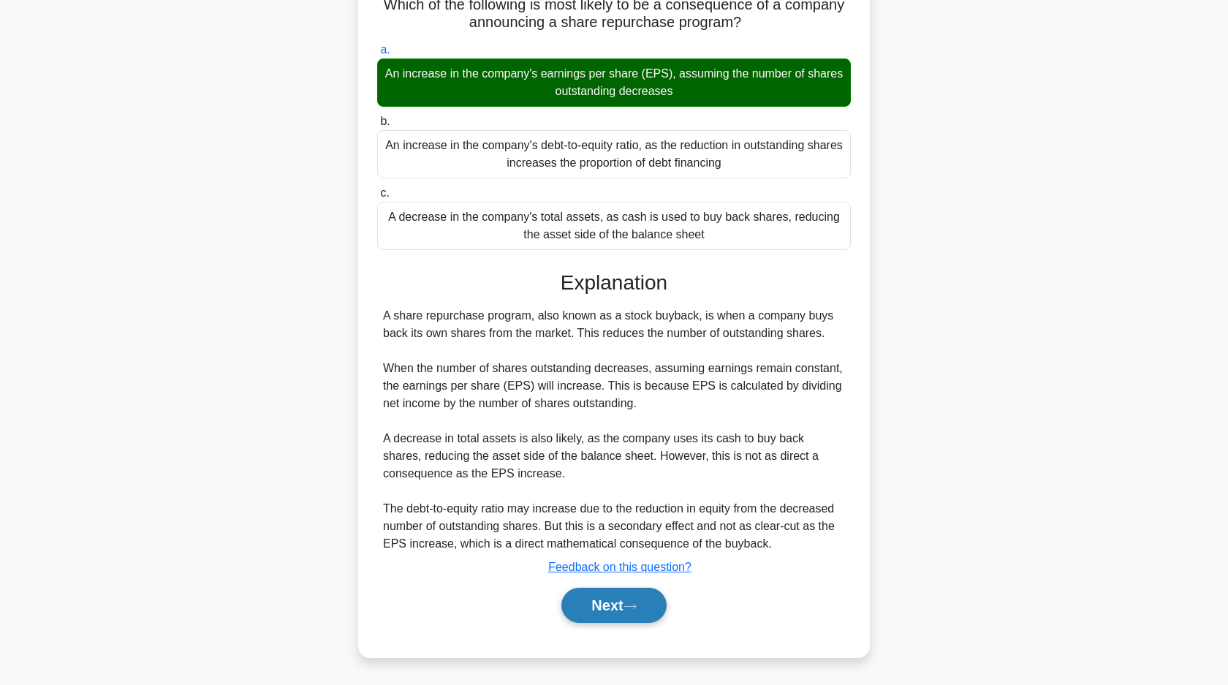
click at [612, 597] on button "Next" at bounding box center [613, 605] width 105 height 35
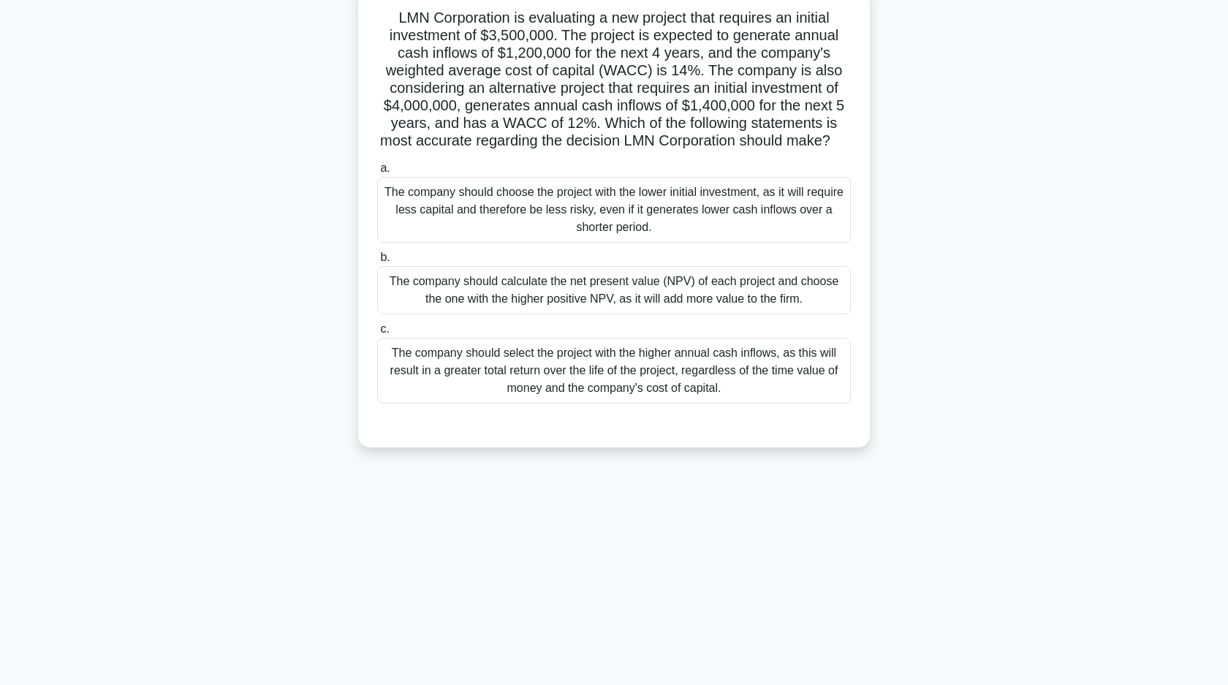
scroll to position [0, 0]
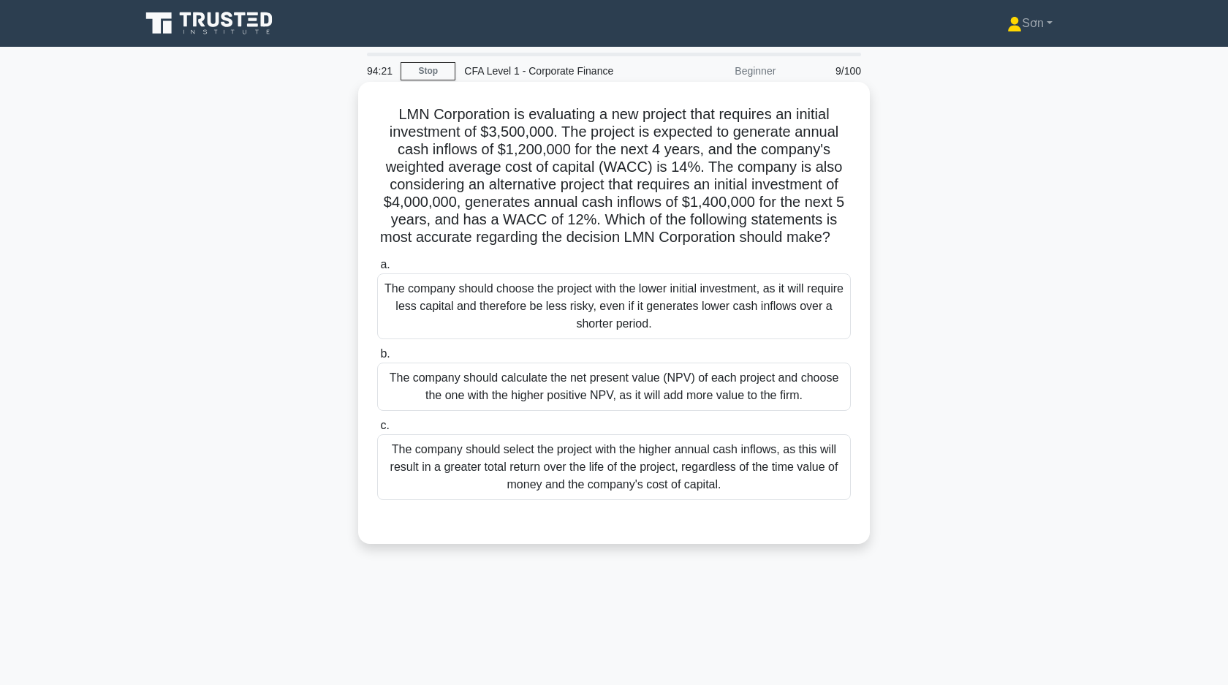
click at [477, 390] on div "The company should calculate the net present value (NPV) of each project and ch…" at bounding box center [614, 387] width 474 height 48
click at [377, 359] on input "b. The company should calculate the net present value (NPV) of each project and…" at bounding box center [377, 354] width 0 height 10
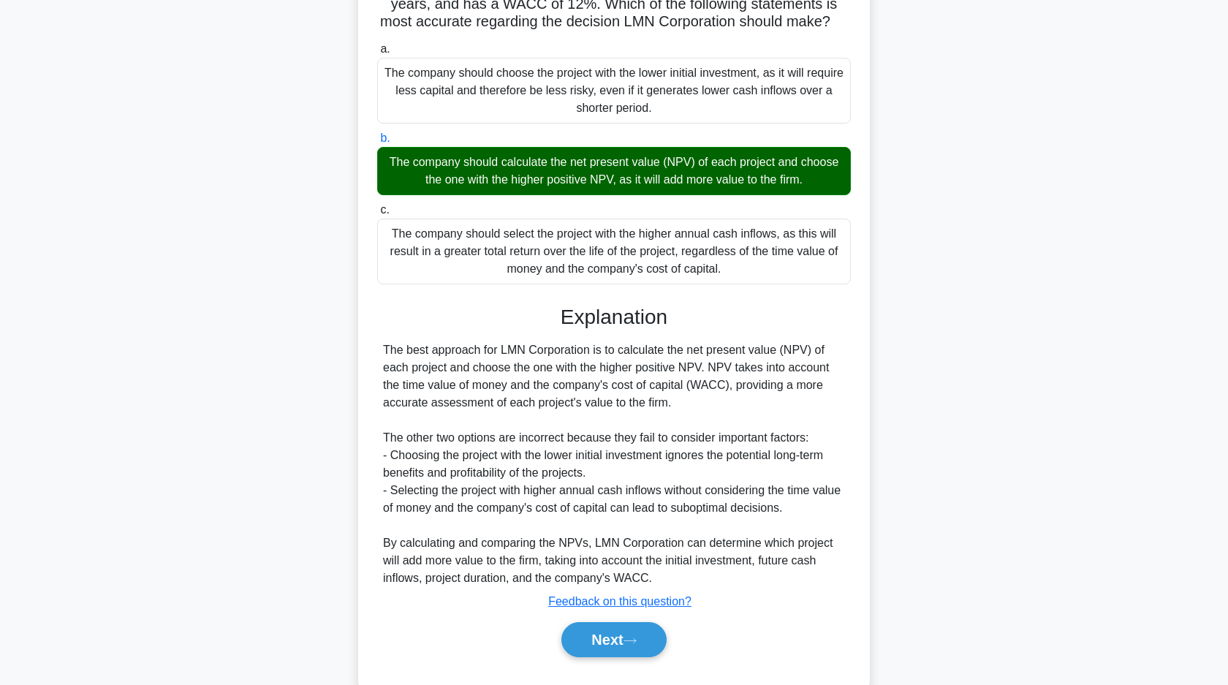
scroll to position [239, 0]
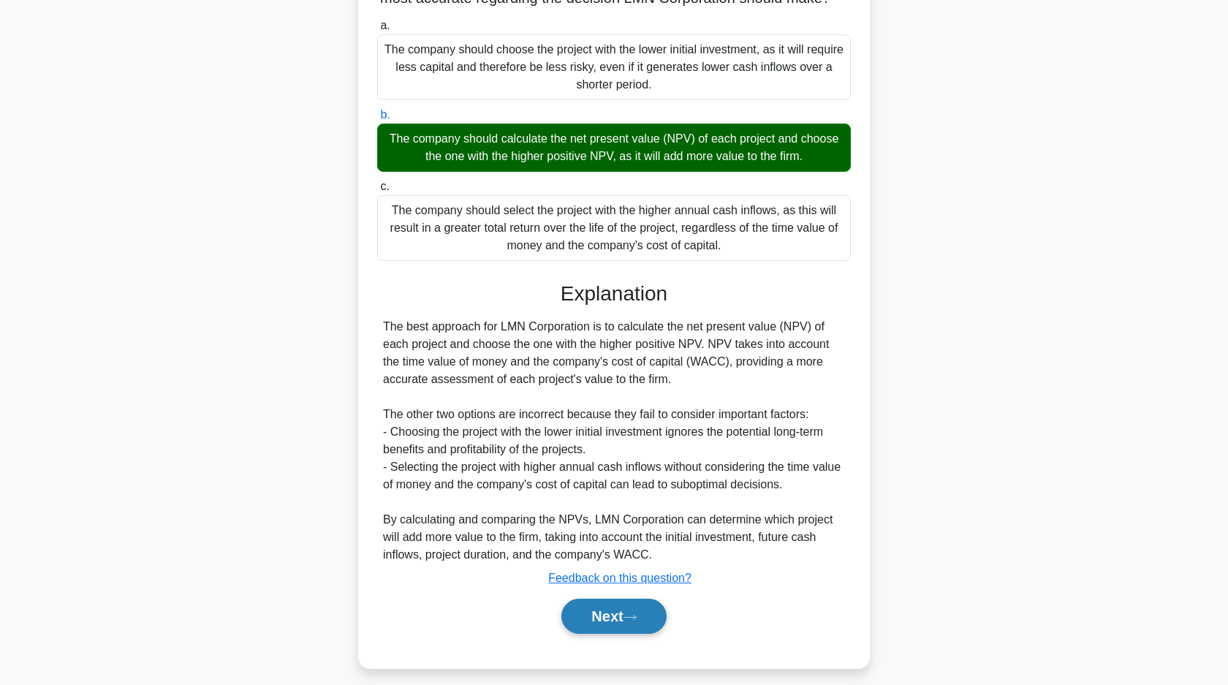
click at [590, 610] on button "Next" at bounding box center [613, 616] width 105 height 35
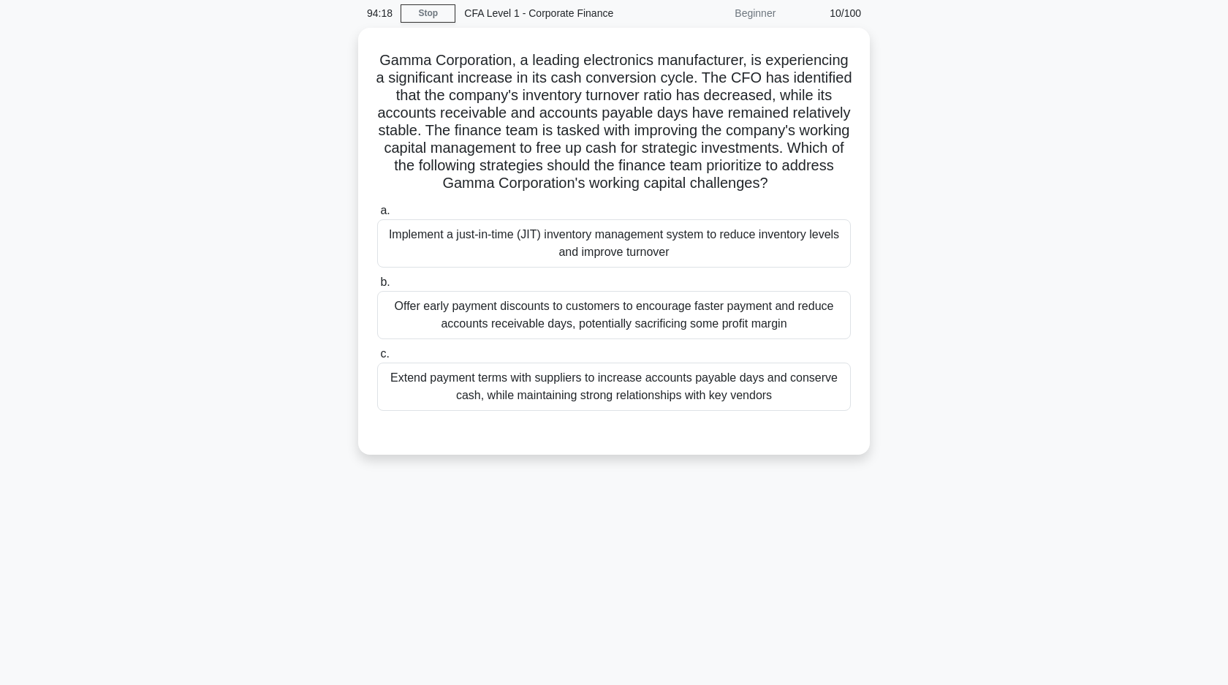
scroll to position [0, 0]
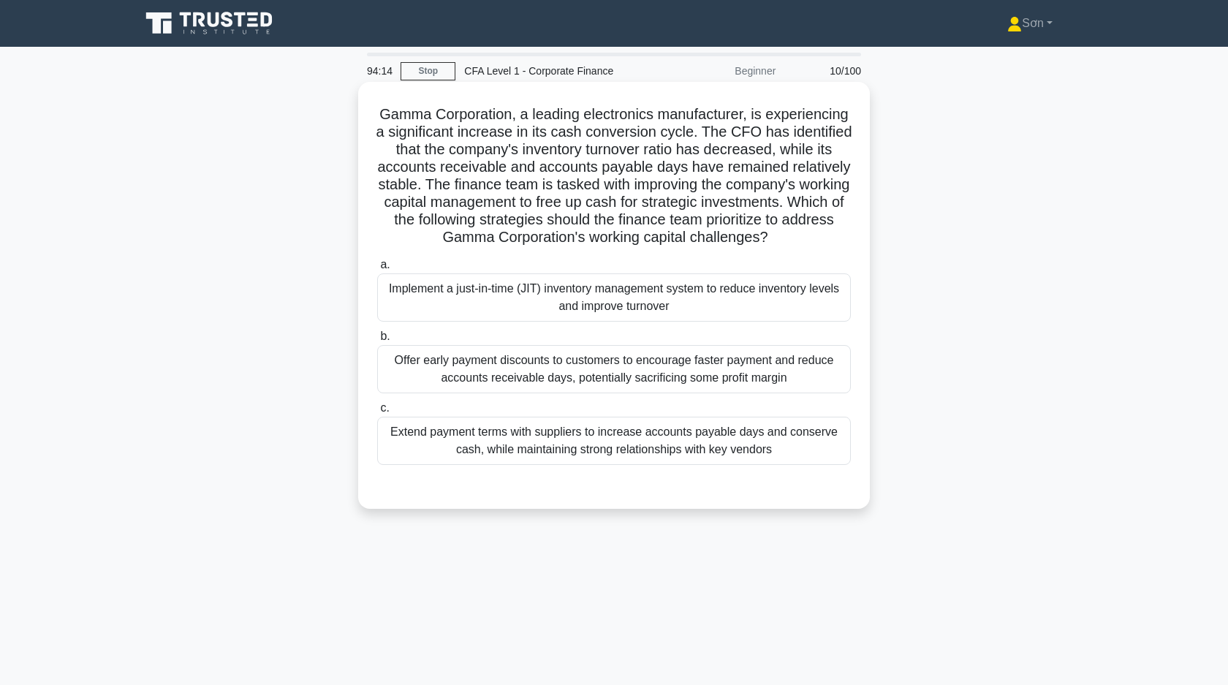
click at [637, 307] on div "Implement a just-in-time (JIT) inventory management system to reduce inventory …" at bounding box center [614, 297] width 474 height 48
click at [377, 270] on input "a. Implement a just-in-time (JIT) inventory management system to reduce invento…" at bounding box center [377, 265] width 0 height 10
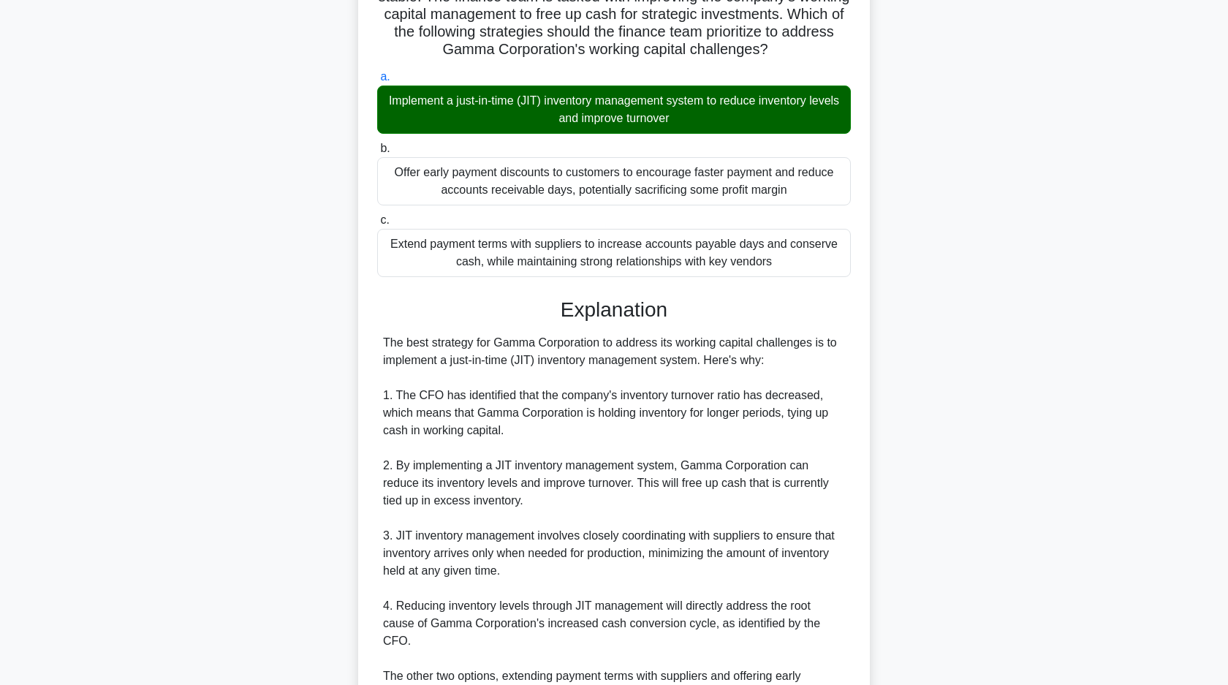
scroll to position [330, 0]
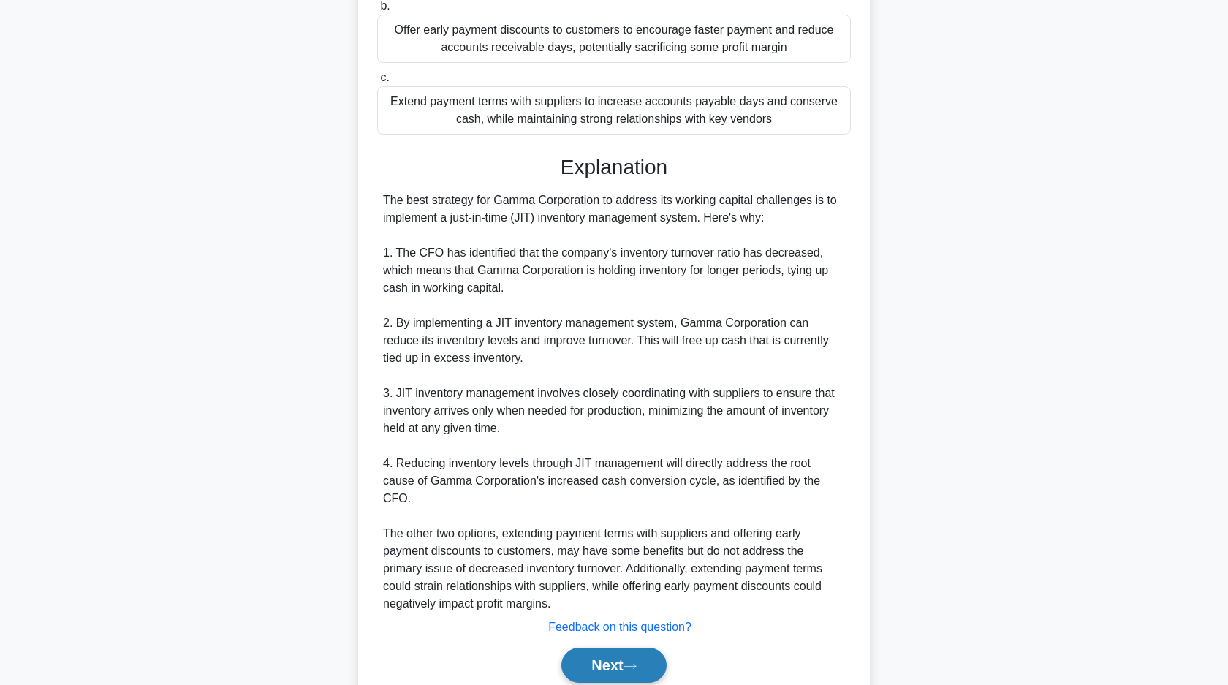
click at [610, 648] on button "Next" at bounding box center [613, 665] width 105 height 35
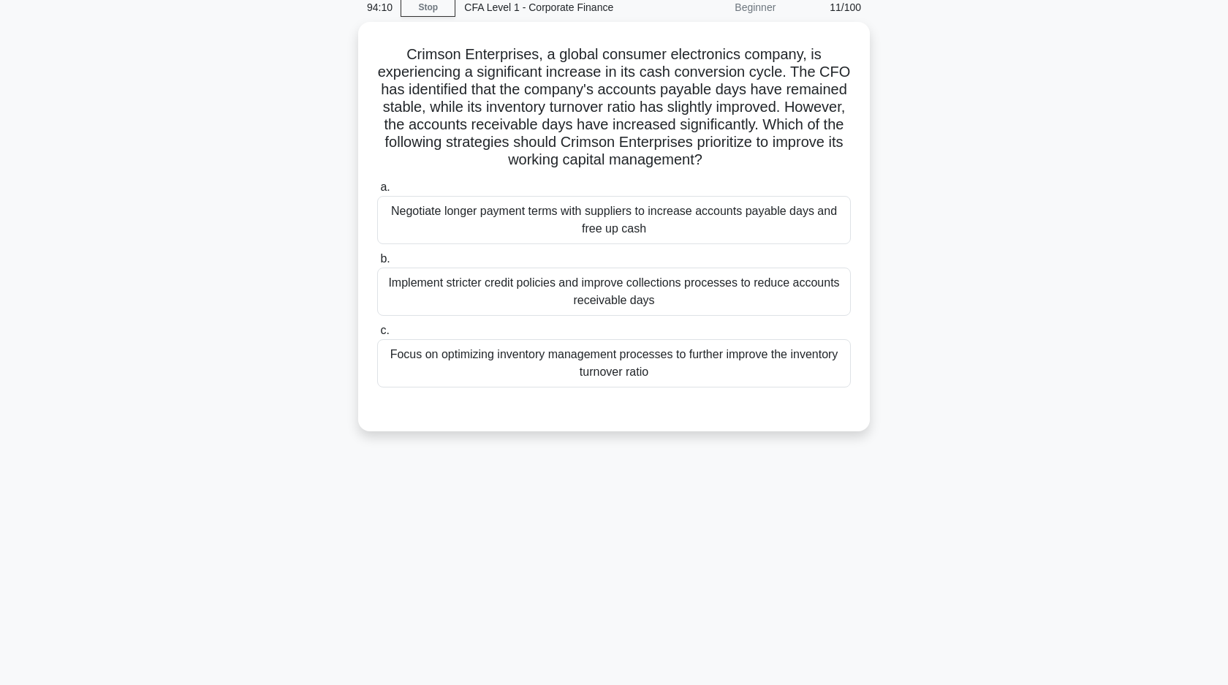
scroll to position [0, 0]
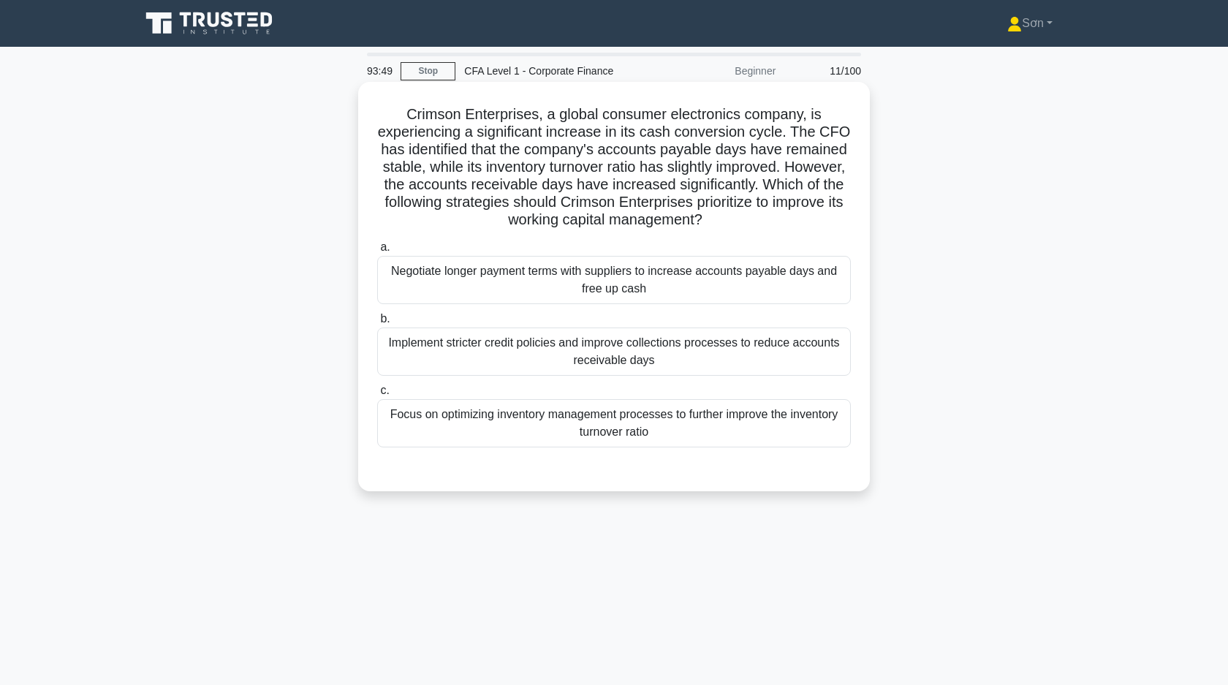
click at [583, 362] on div "Implement stricter credit policies and improve collections processes to reduce …" at bounding box center [614, 351] width 474 height 48
click at [377, 324] on input "b. Implement stricter credit policies and improve collections processes to redu…" at bounding box center [377, 319] width 0 height 10
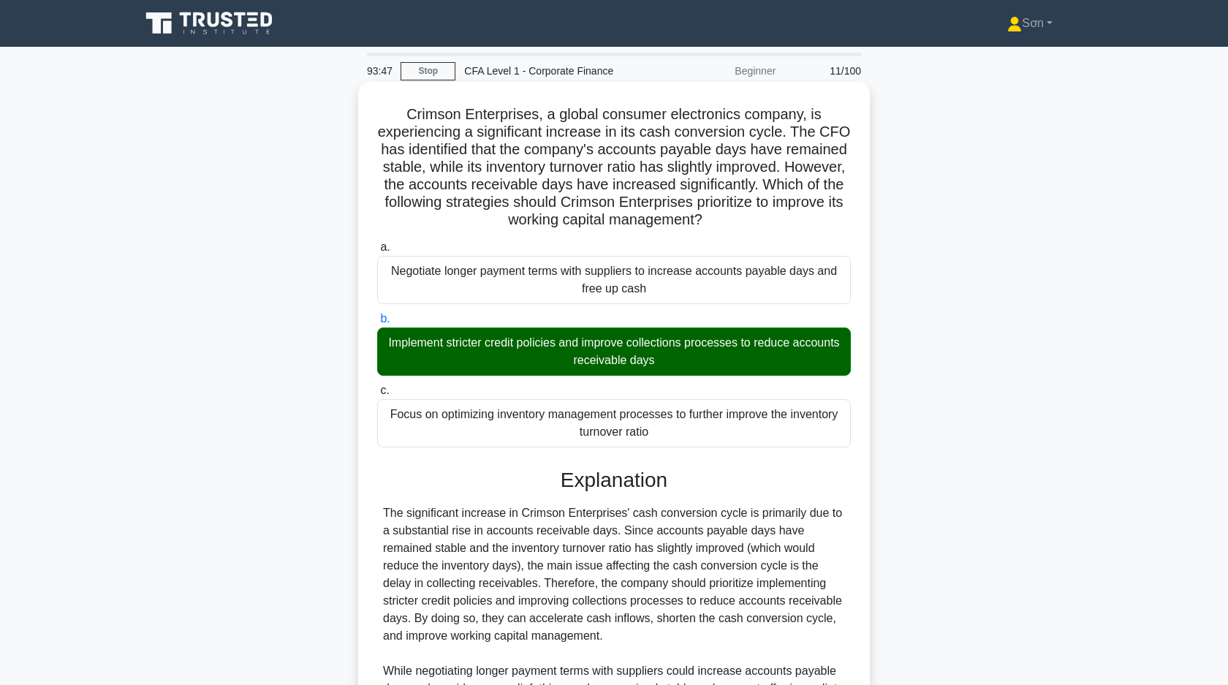
scroll to position [197, 0]
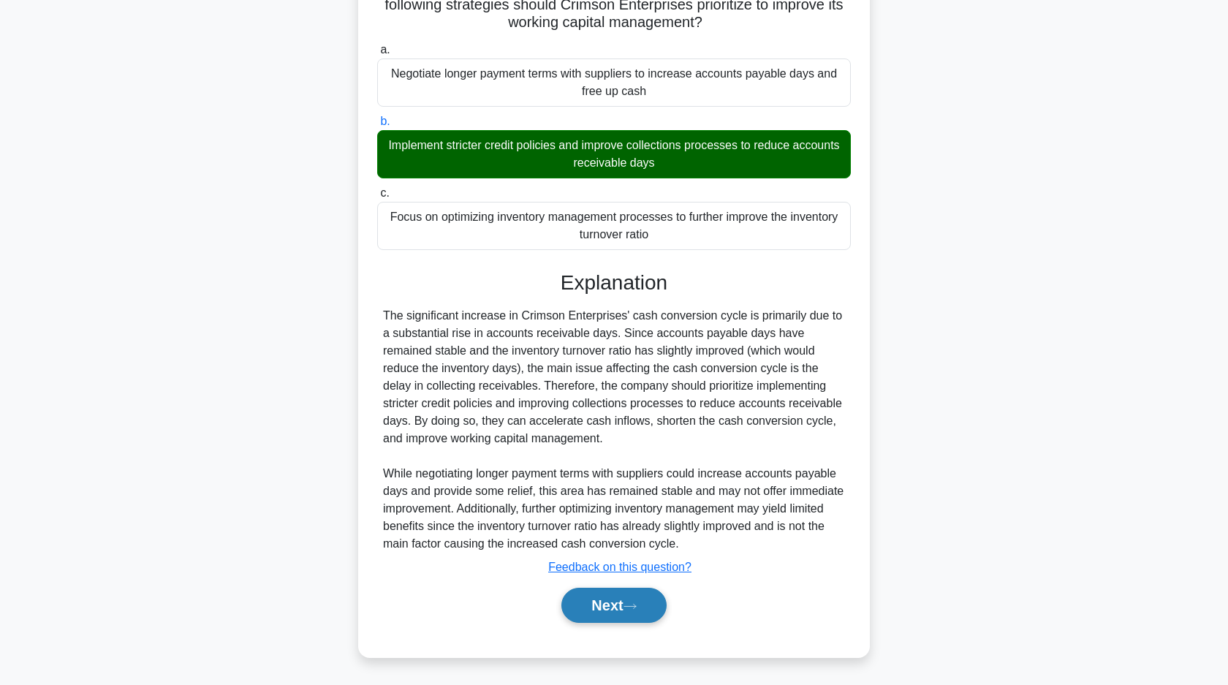
click at [596, 599] on button "Next" at bounding box center [613, 605] width 105 height 35
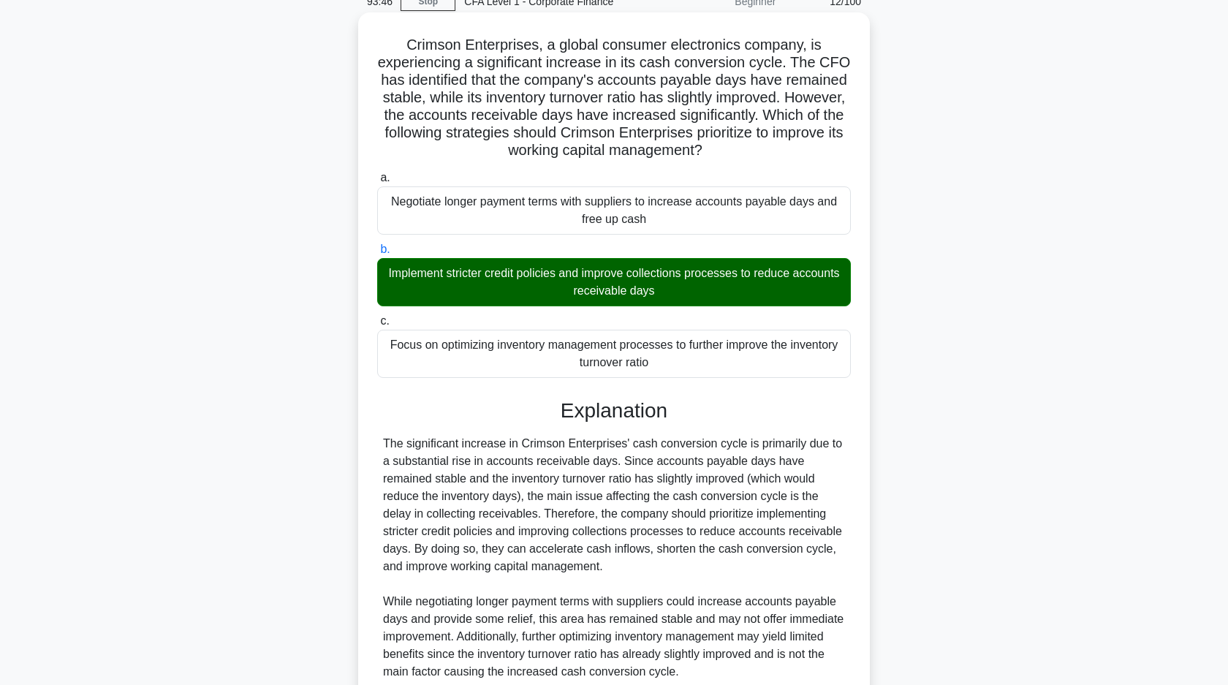
scroll to position [0, 0]
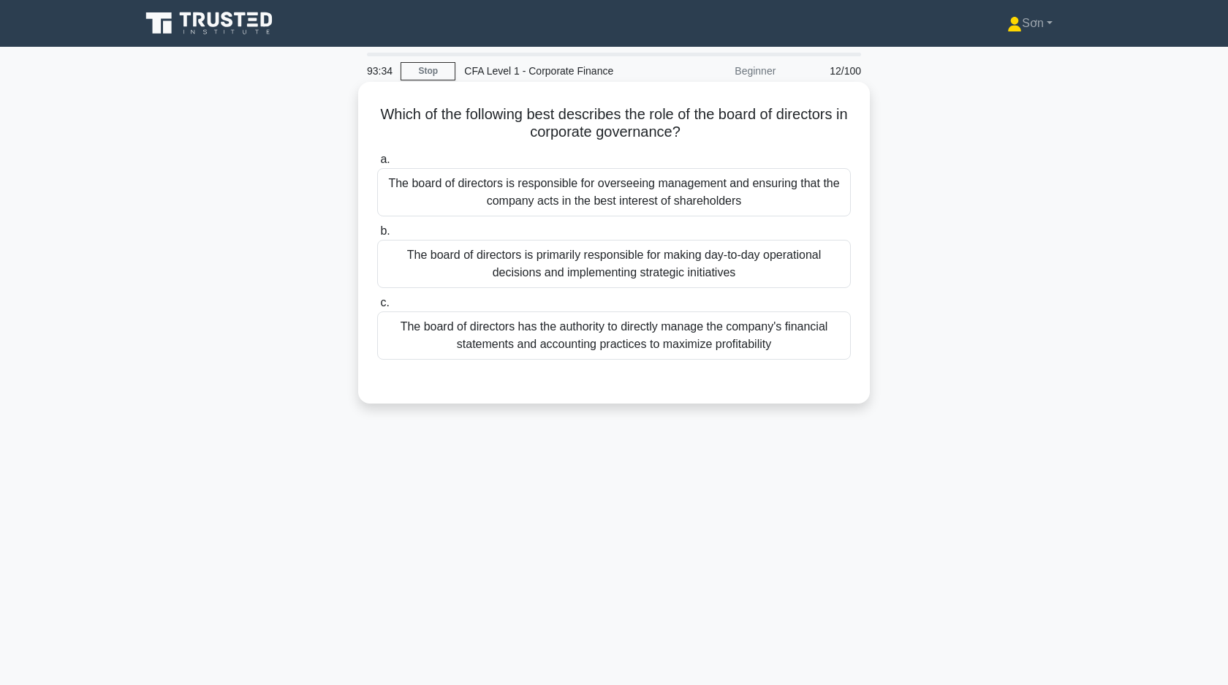
click at [640, 214] on div "The board of directors is responsible for overseeing management and ensuring th…" at bounding box center [614, 192] width 474 height 48
click at [377, 164] on input "a. The board of directors is responsible for overseeing management and ensuring…" at bounding box center [377, 160] width 0 height 10
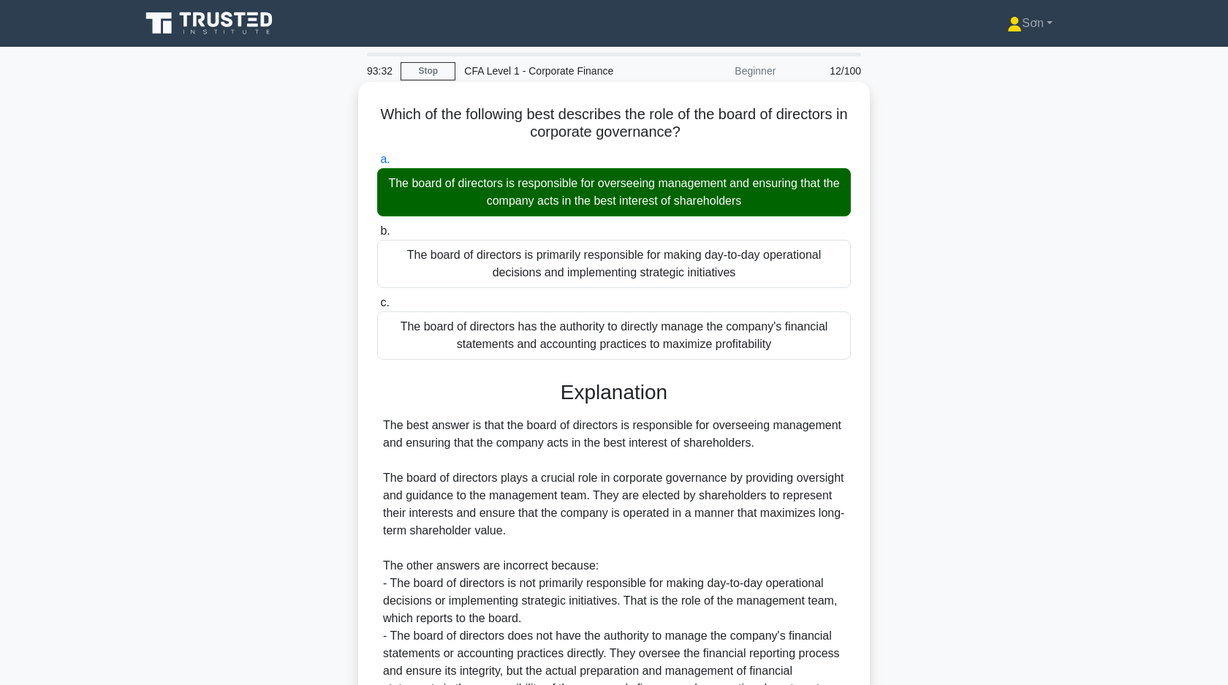
scroll to position [145, 0]
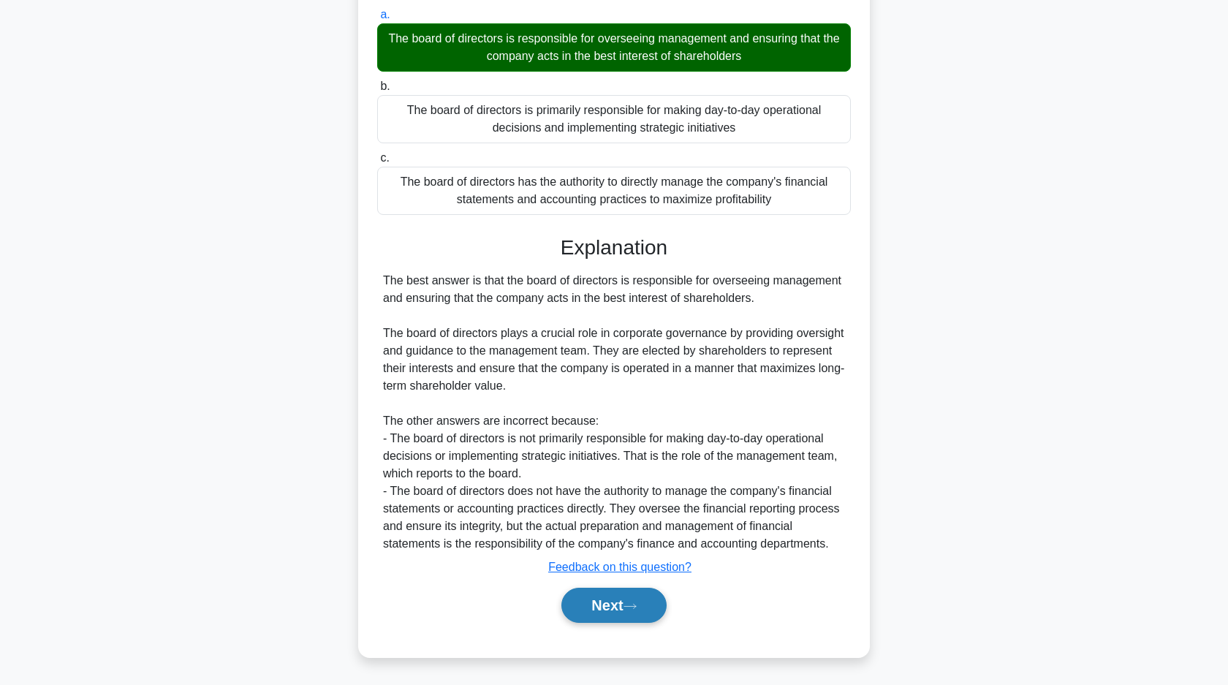
click at [603, 595] on button "Next" at bounding box center [613, 605] width 105 height 35
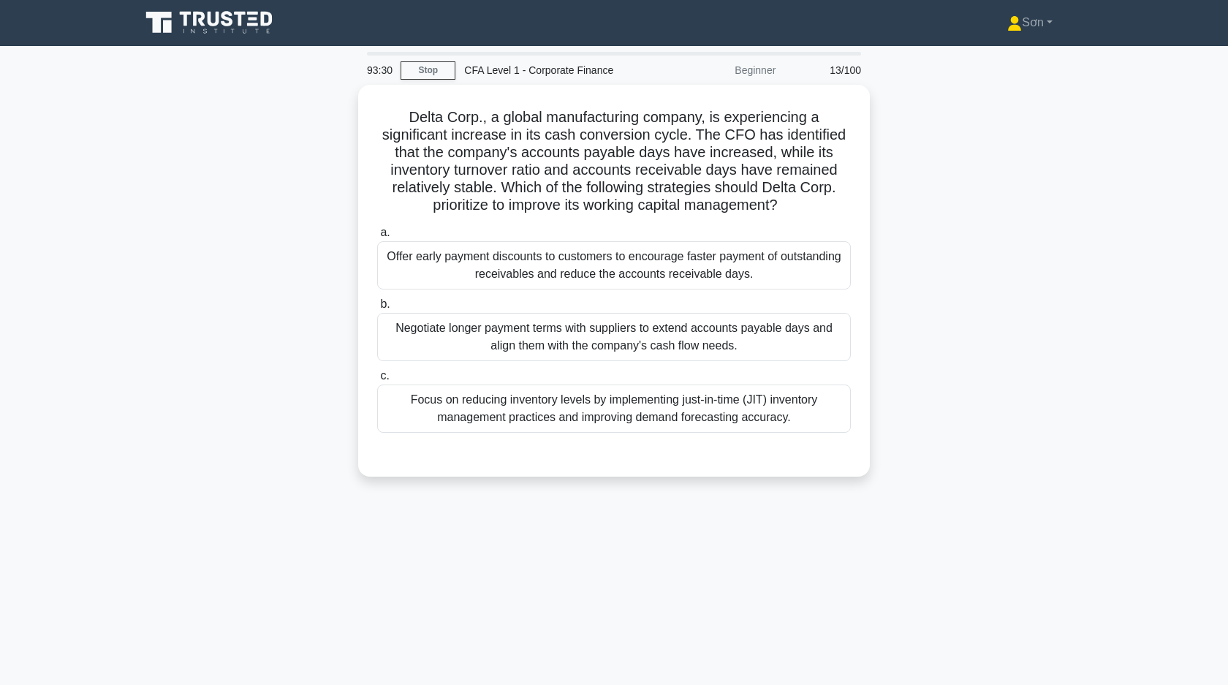
scroll to position [0, 0]
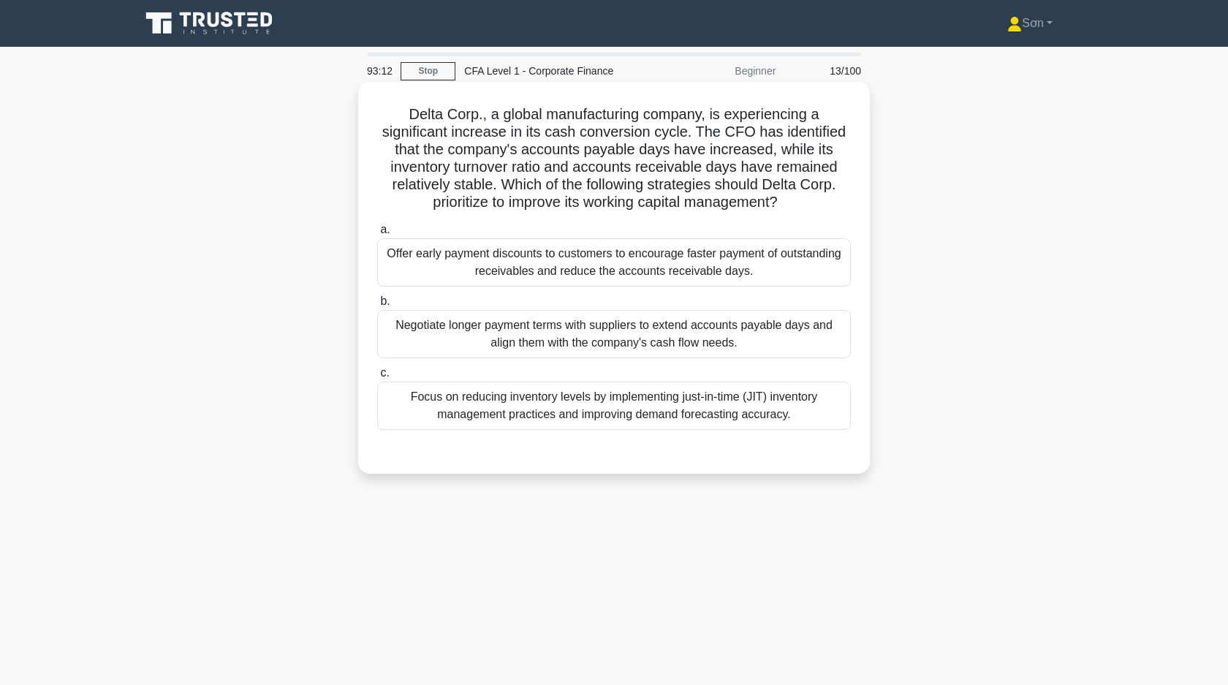
click at [611, 272] on div "Offer early payment discounts to customers to encourage faster payment of outst…" at bounding box center [614, 262] width 474 height 48
click at [377, 235] on input "a. Offer early payment discounts to customers to encourage faster payment of ou…" at bounding box center [377, 230] width 0 height 10
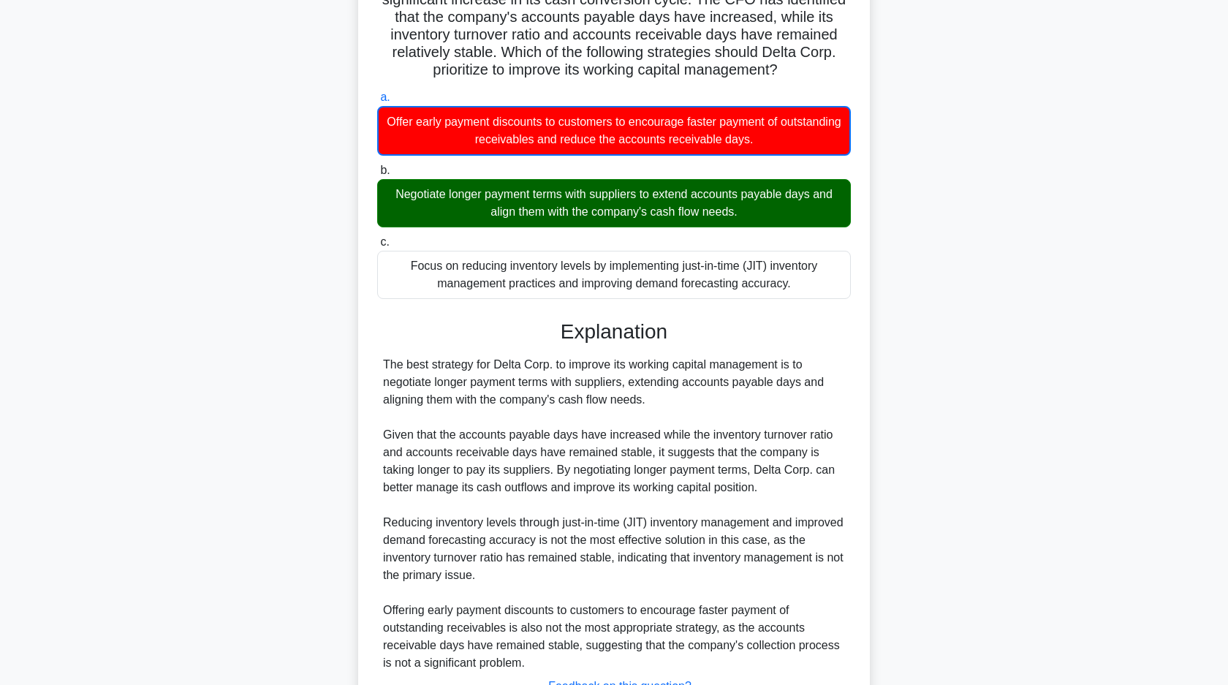
scroll to position [251, 0]
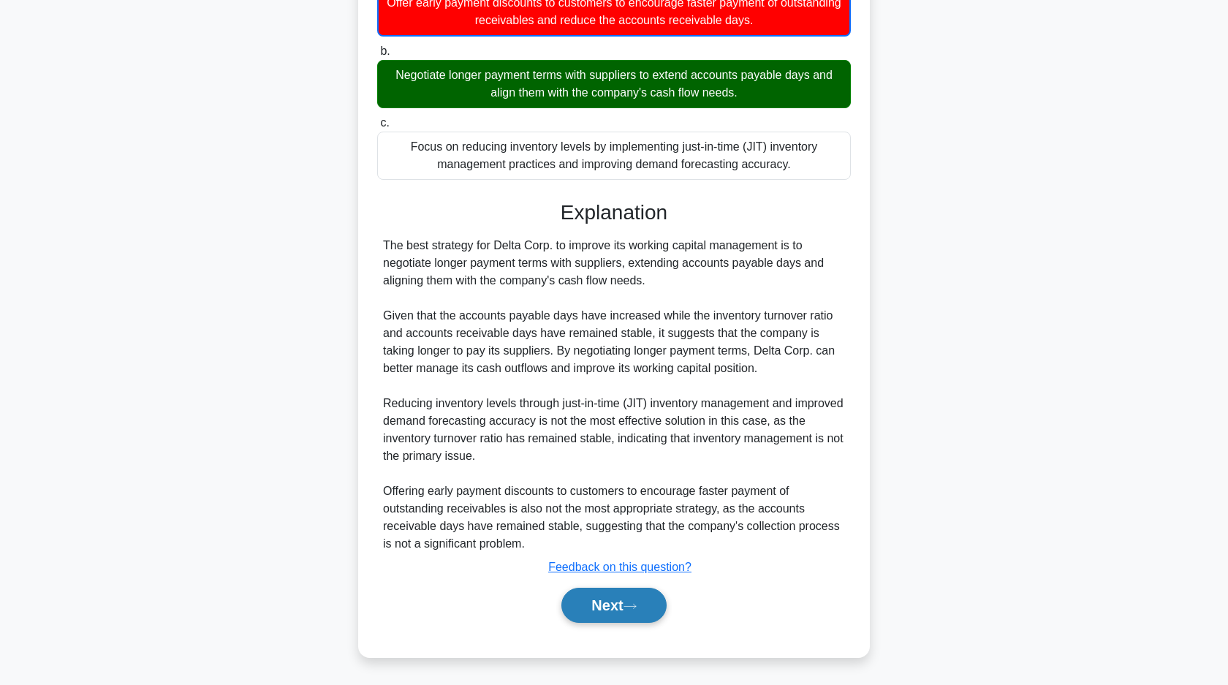
click at [580, 596] on button "Next" at bounding box center [613, 605] width 105 height 35
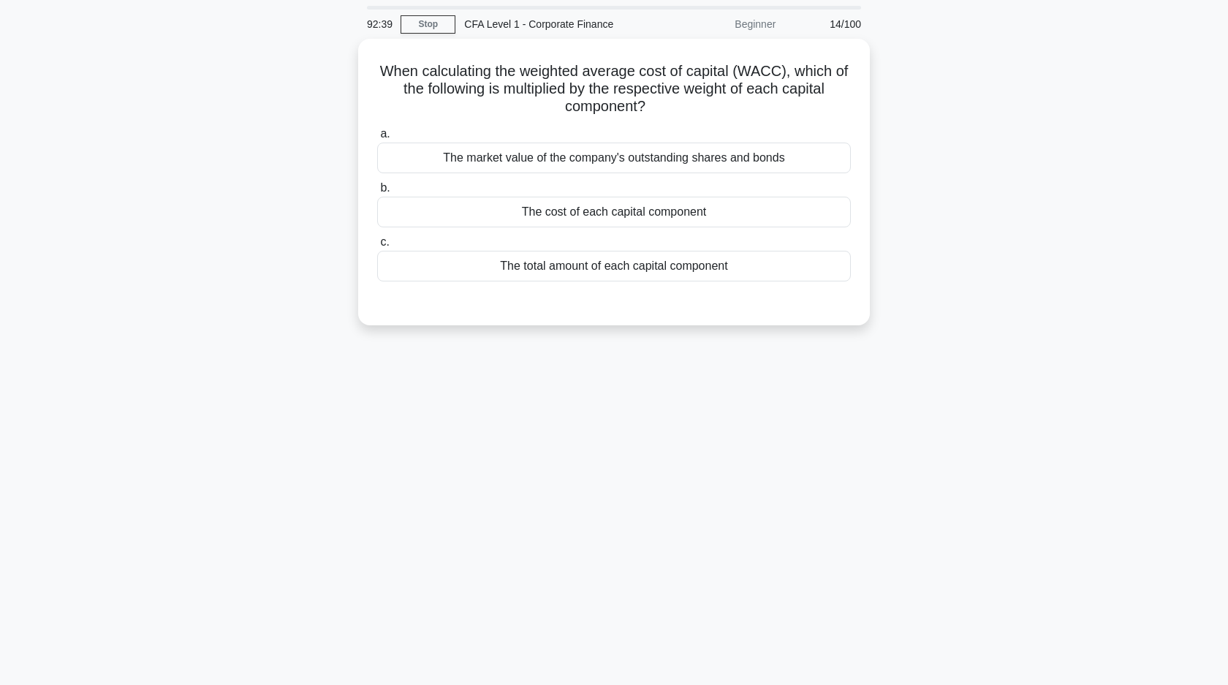
scroll to position [0, 0]
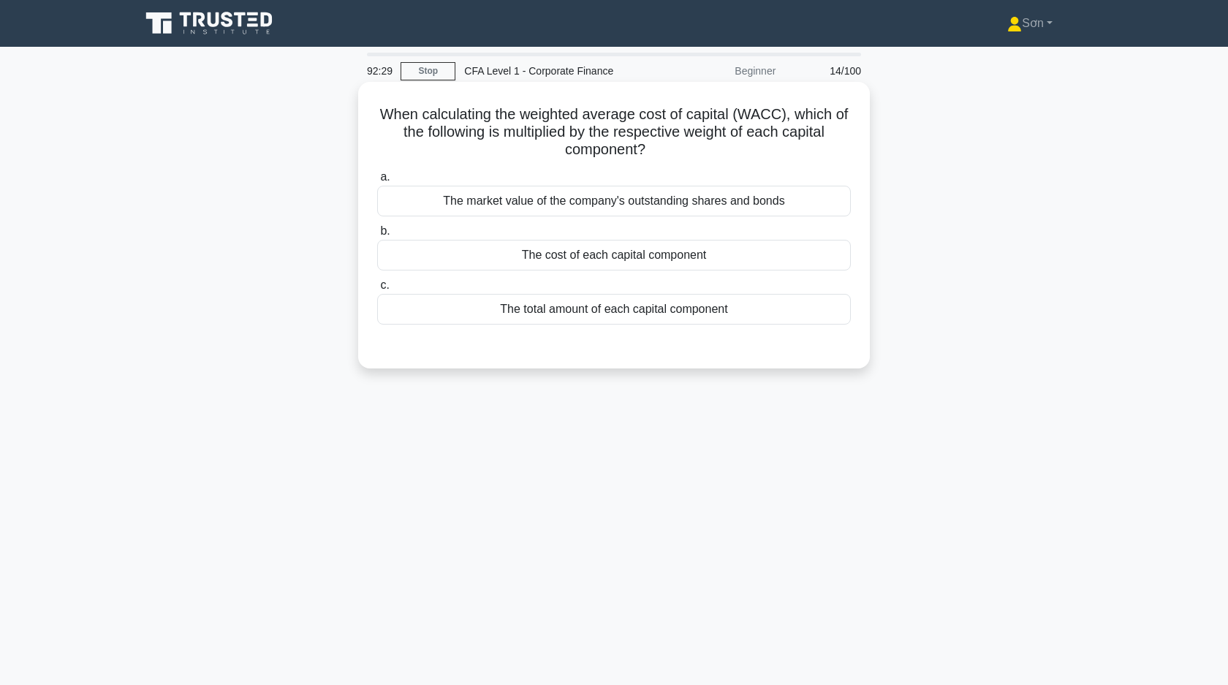
click at [624, 256] on div "The cost of each capital component" at bounding box center [614, 255] width 474 height 31
click at [377, 236] on input "b. The cost of each capital component" at bounding box center [377, 232] width 0 height 10
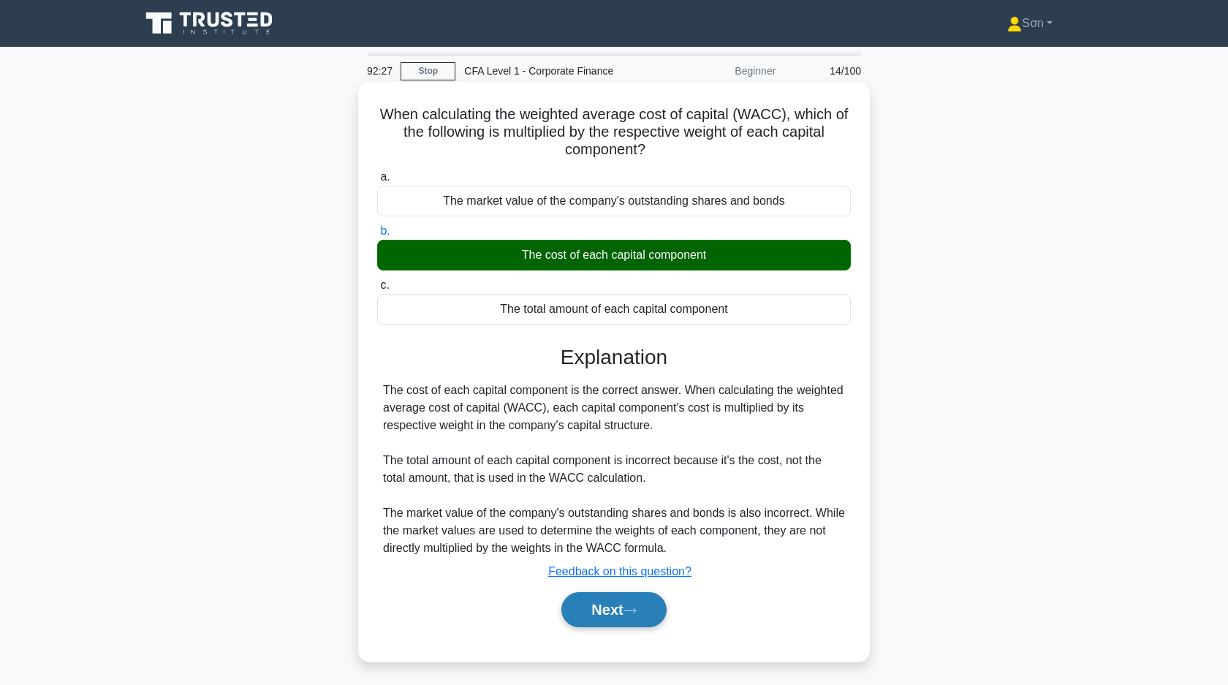
click at [608, 619] on button "Next" at bounding box center [613, 609] width 105 height 35
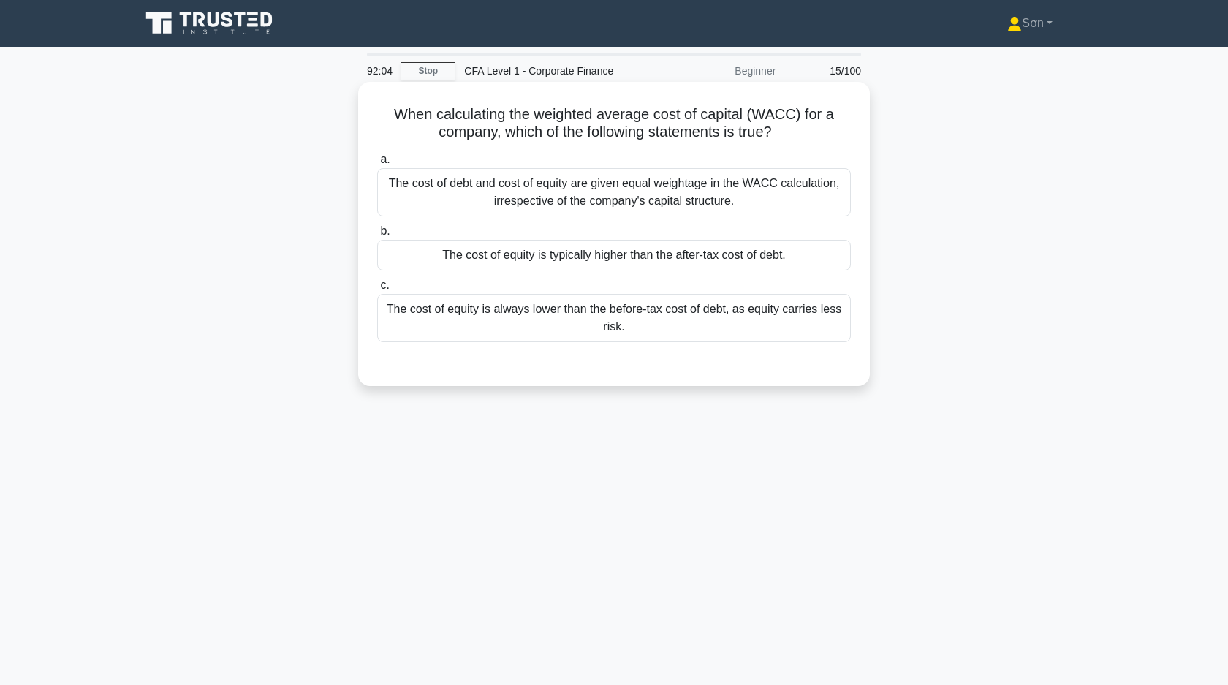
click at [610, 254] on div "The cost of equity is typically higher than the after-tax cost of debt." at bounding box center [614, 255] width 474 height 31
click at [377, 236] on input "b. The cost of equity is typically higher than the after-tax cost of debt." at bounding box center [377, 232] width 0 height 10
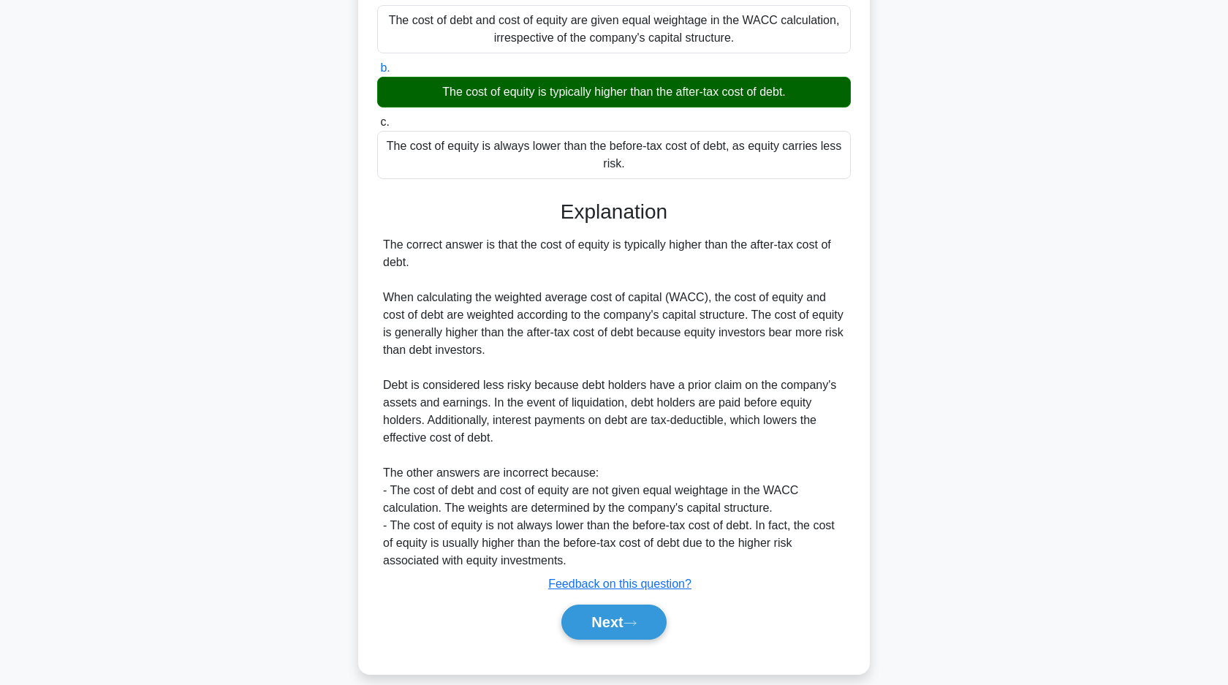
scroll to position [180, 0]
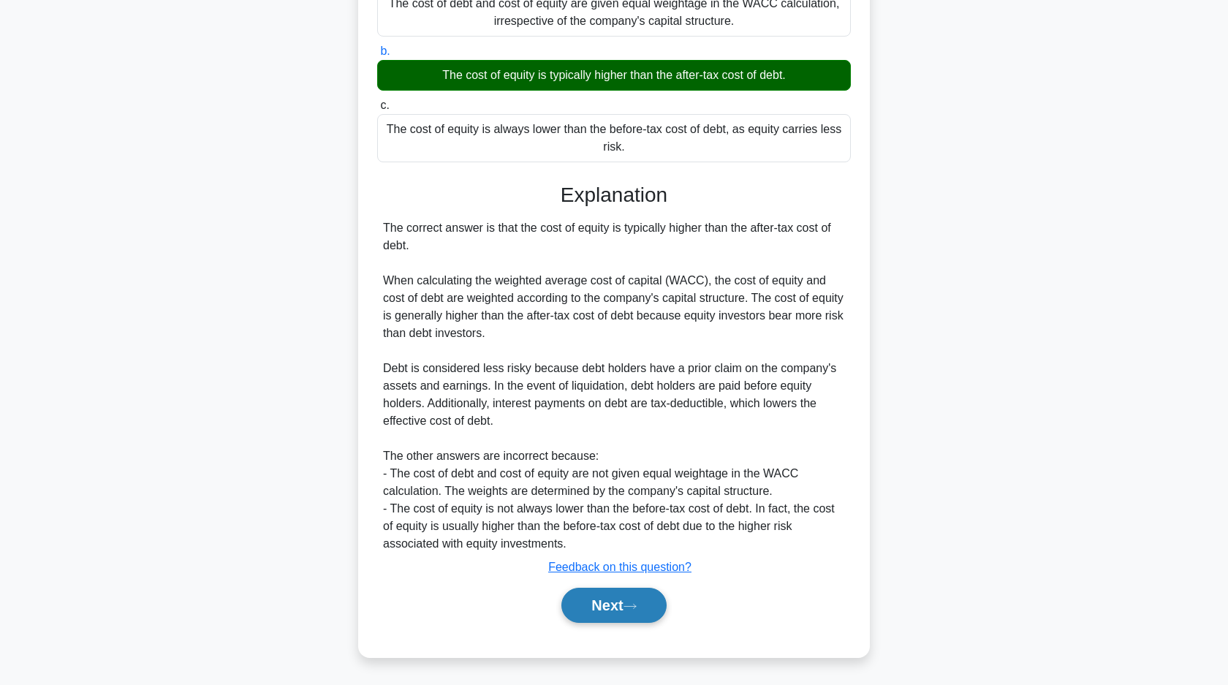
click at [611, 607] on button "Next" at bounding box center [613, 605] width 105 height 35
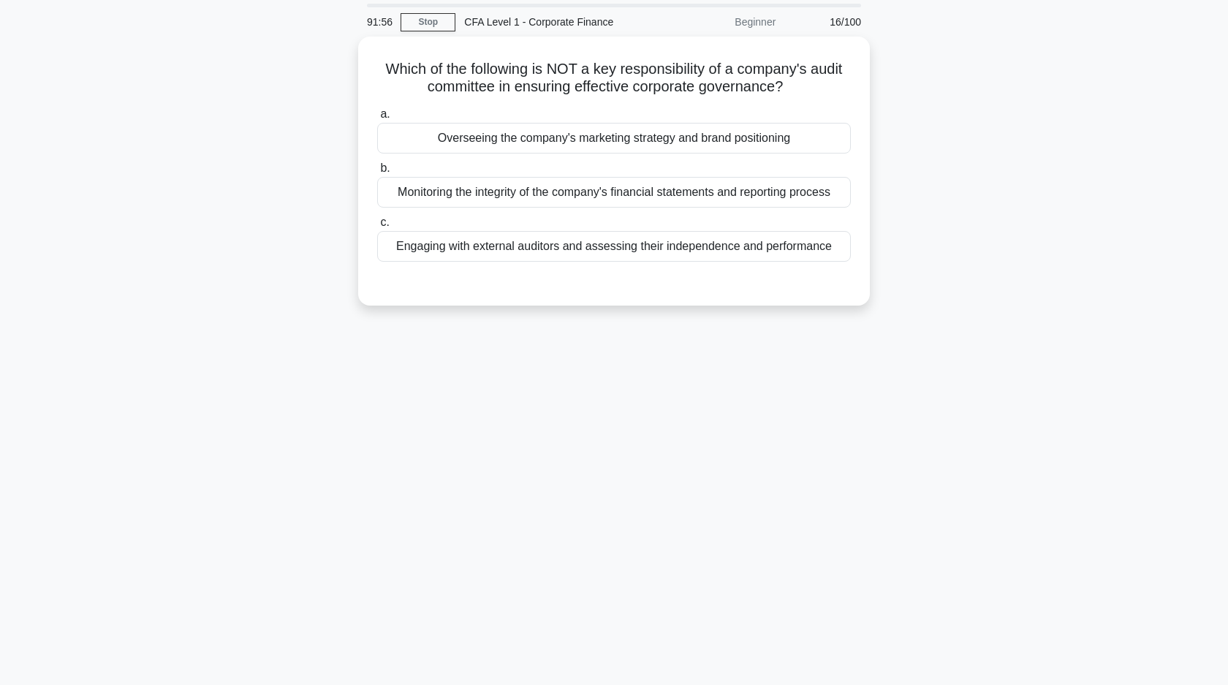
scroll to position [26, 0]
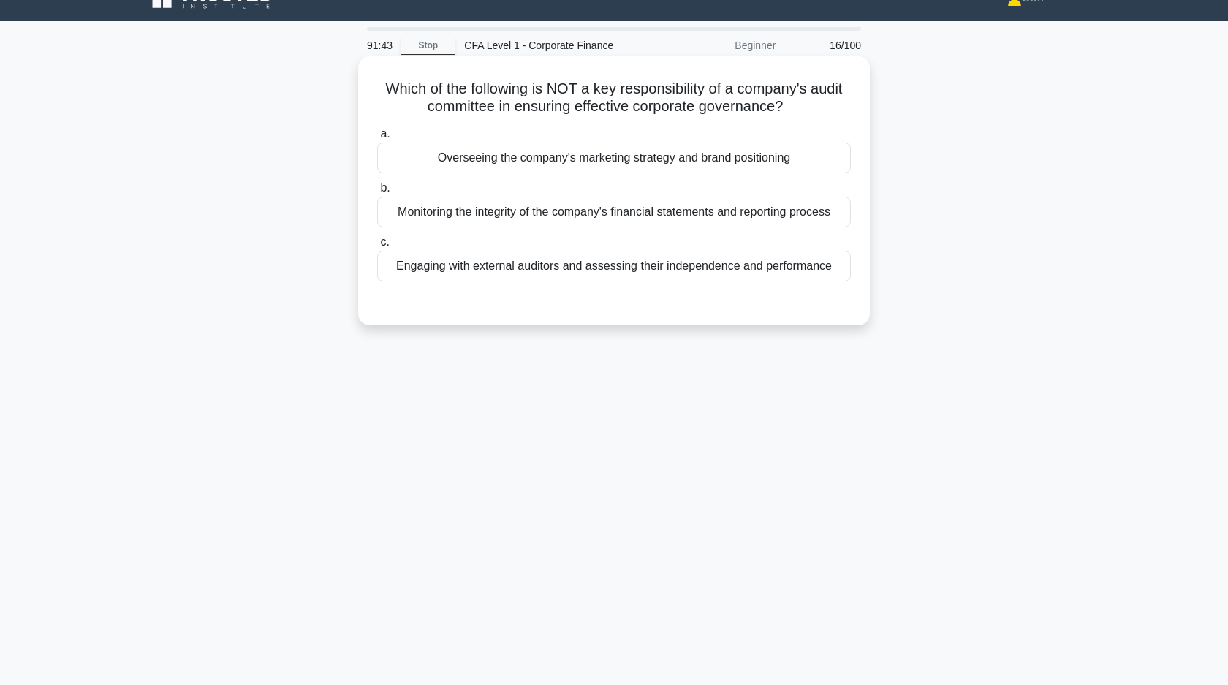
click at [667, 173] on div "Overseeing the company's marketing strategy and brand positioning" at bounding box center [614, 158] width 474 height 31
click at [377, 139] on input "a. Overseeing the company's marketing strategy and brand positioning" at bounding box center [377, 134] width 0 height 10
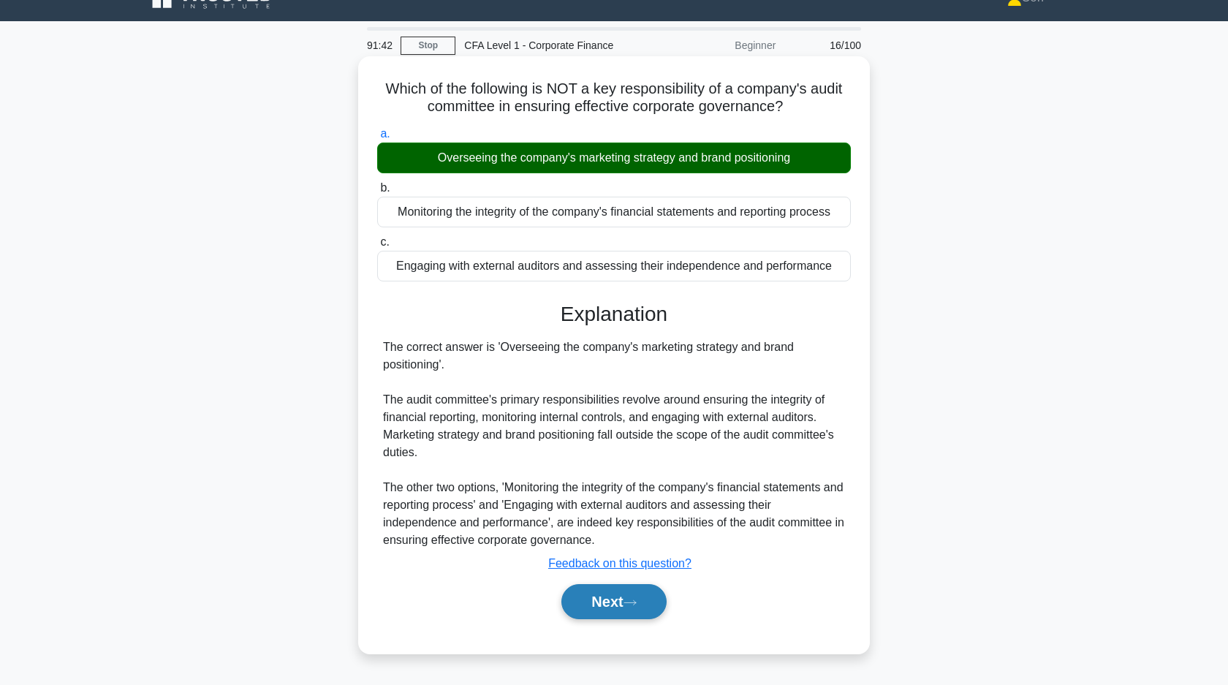
click at [628, 598] on button "Next" at bounding box center [613, 601] width 105 height 35
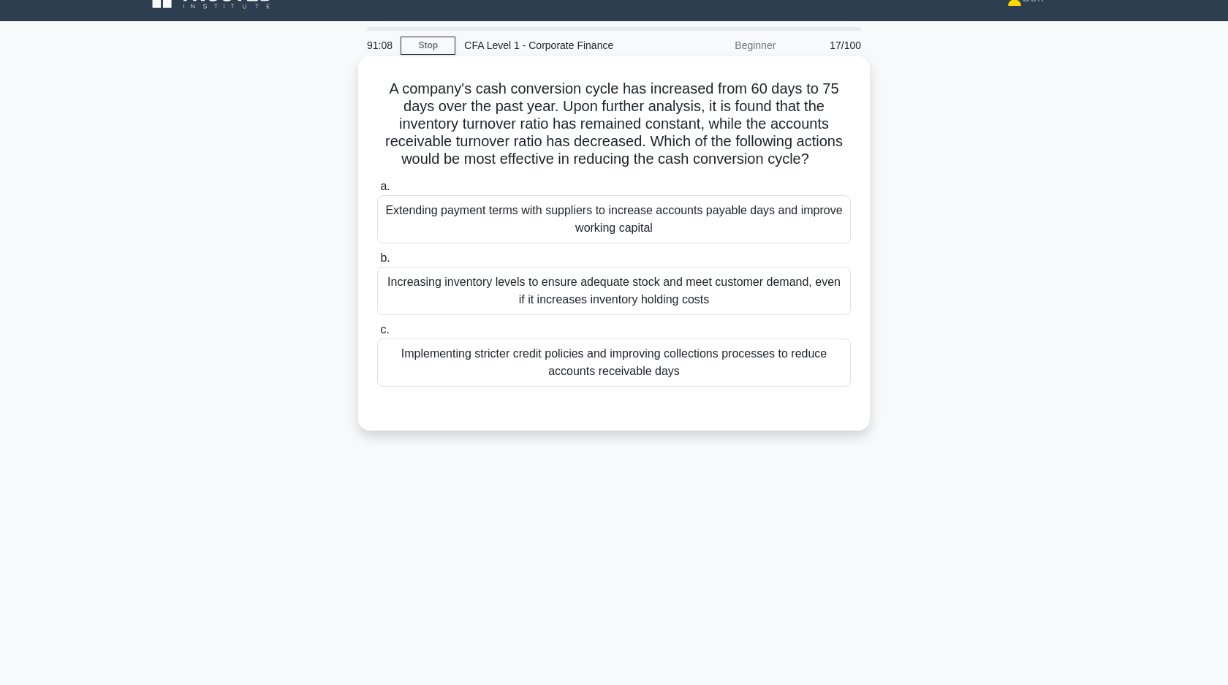
click at [642, 353] on div "Implementing stricter credit policies and improving collections processes to re…" at bounding box center [614, 362] width 474 height 48
click at [377, 335] on input "c. Implementing stricter credit policies and improving collections processes to…" at bounding box center [377, 330] width 0 height 10
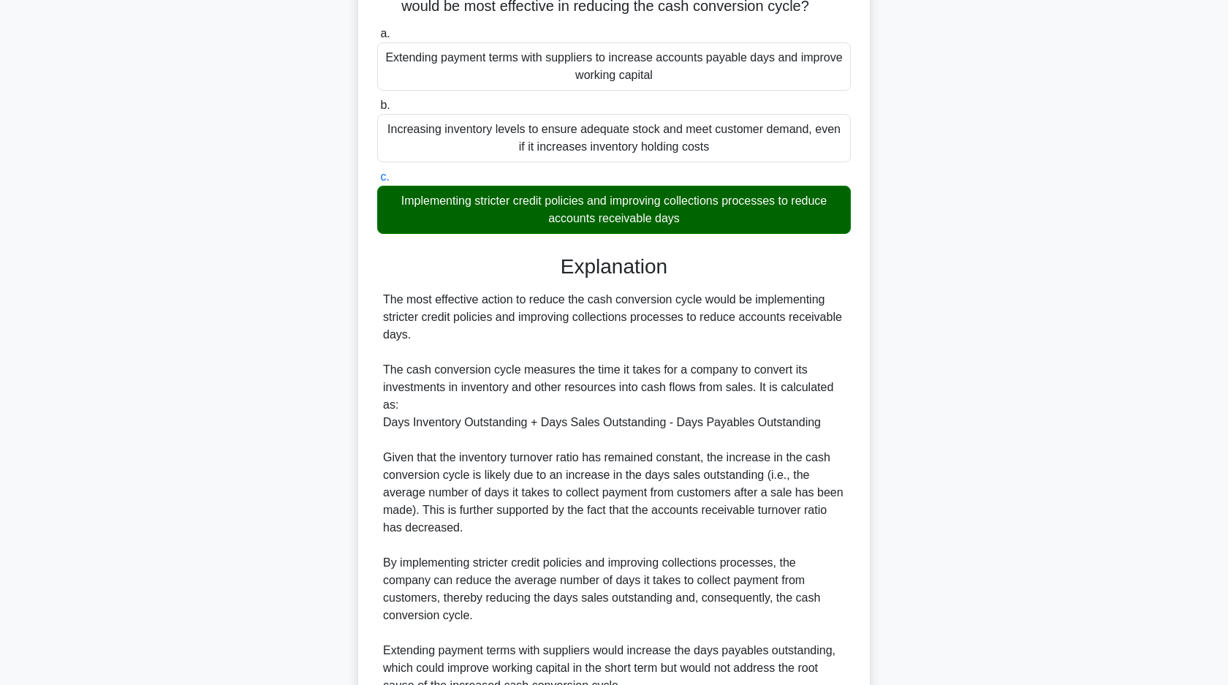
scroll to position [373, 0]
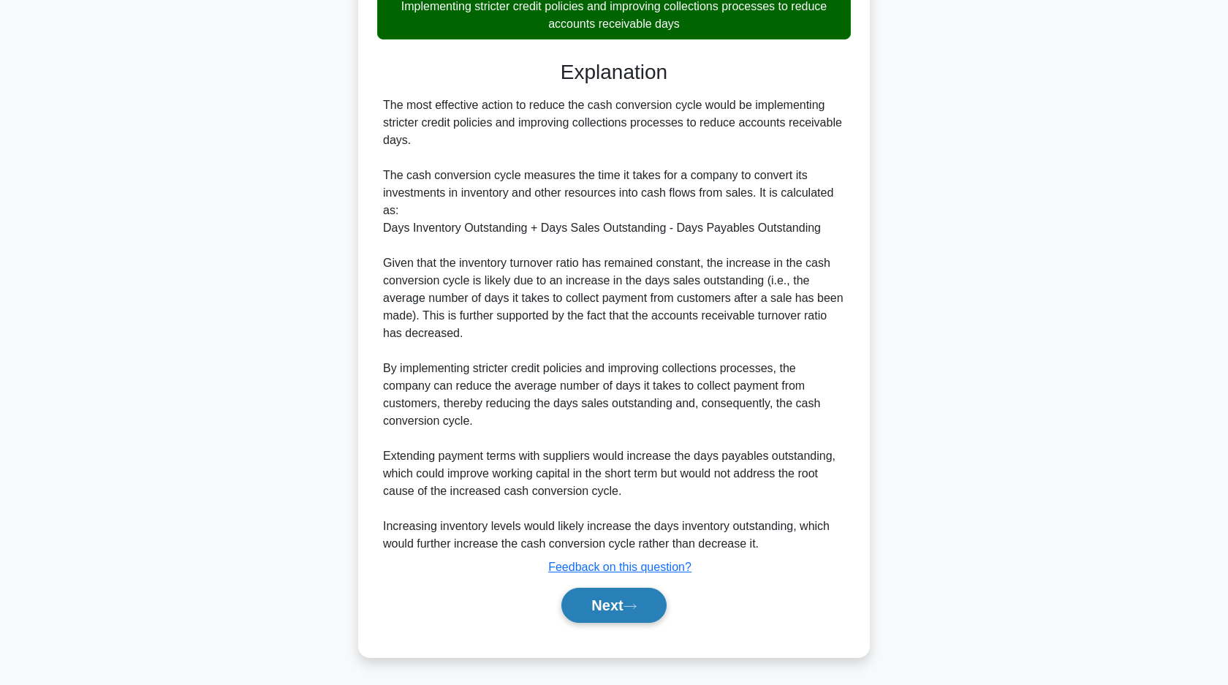
click at [604, 618] on button "Next" at bounding box center [613, 605] width 105 height 35
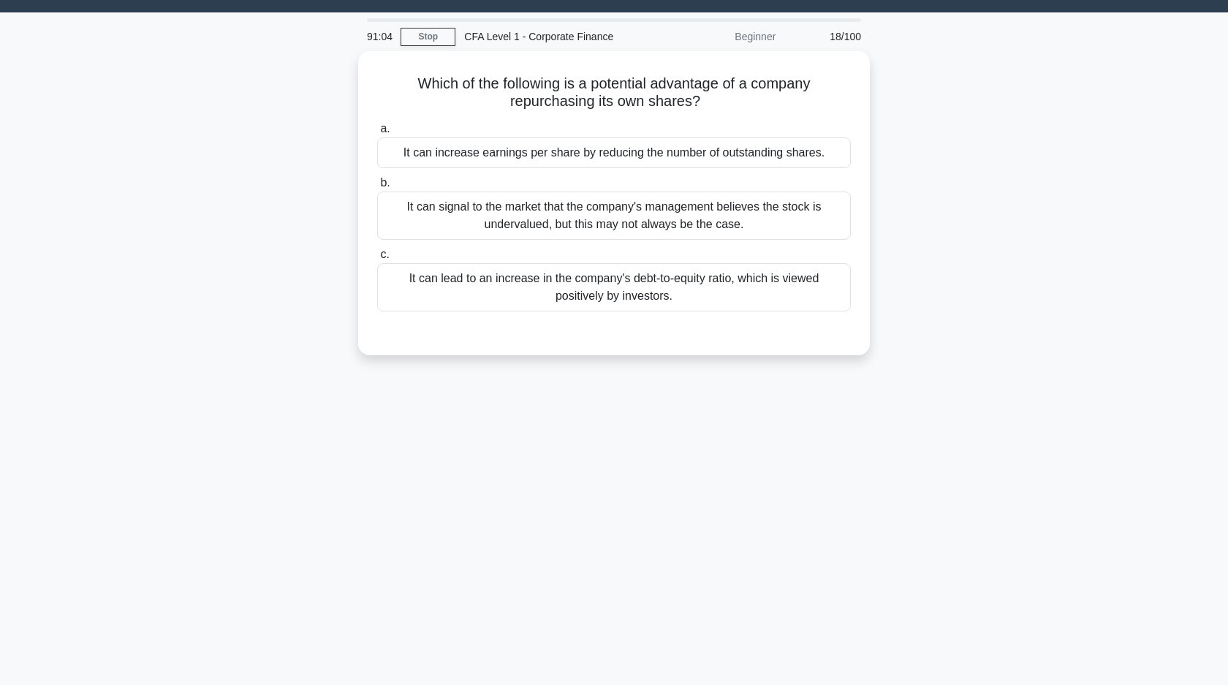
scroll to position [0, 0]
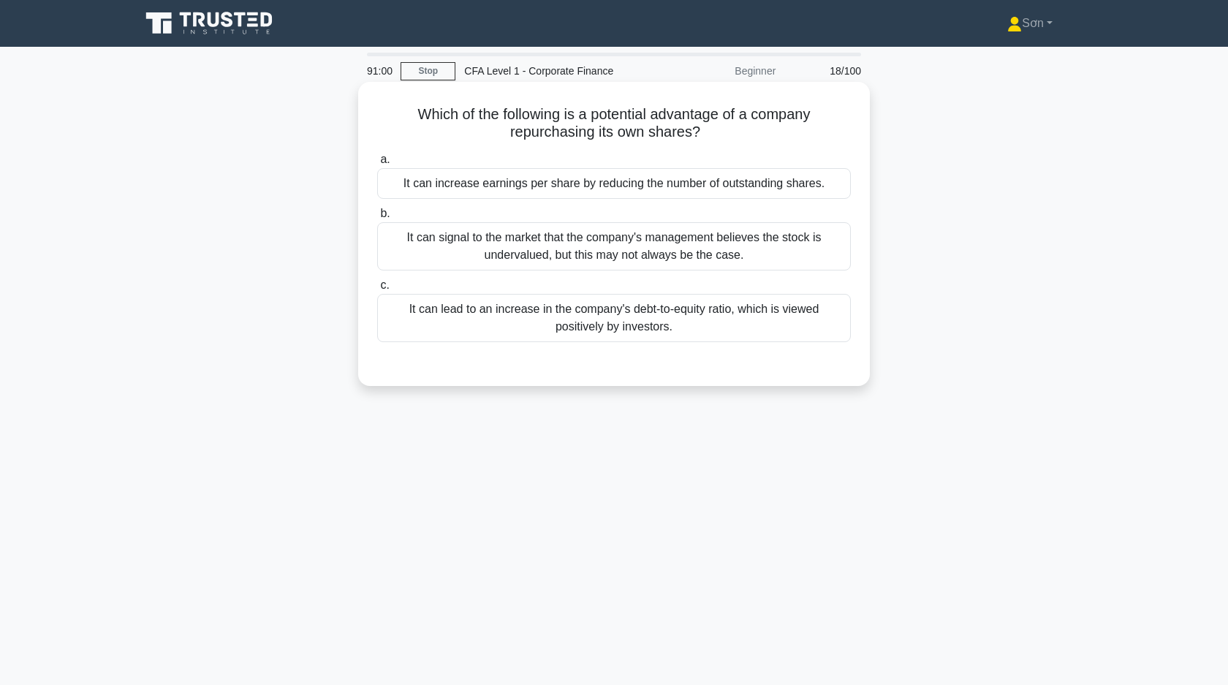
click at [613, 191] on div "It can increase earnings per share by reducing the number of outstanding shares." at bounding box center [614, 183] width 474 height 31
click at [377, 164] on input "a. It can increase earnings per share by reducing the number of outstanding sha…" at bounding box center [377, 160] width 0 height 10
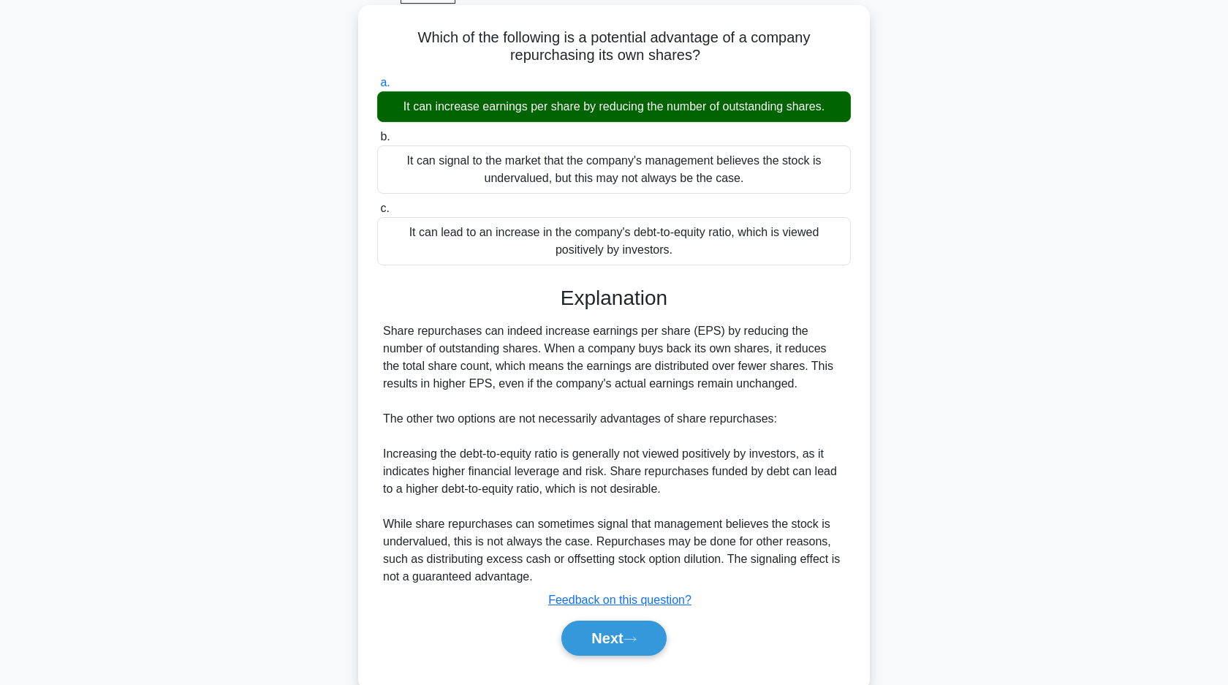
scroll to position [110, 0]
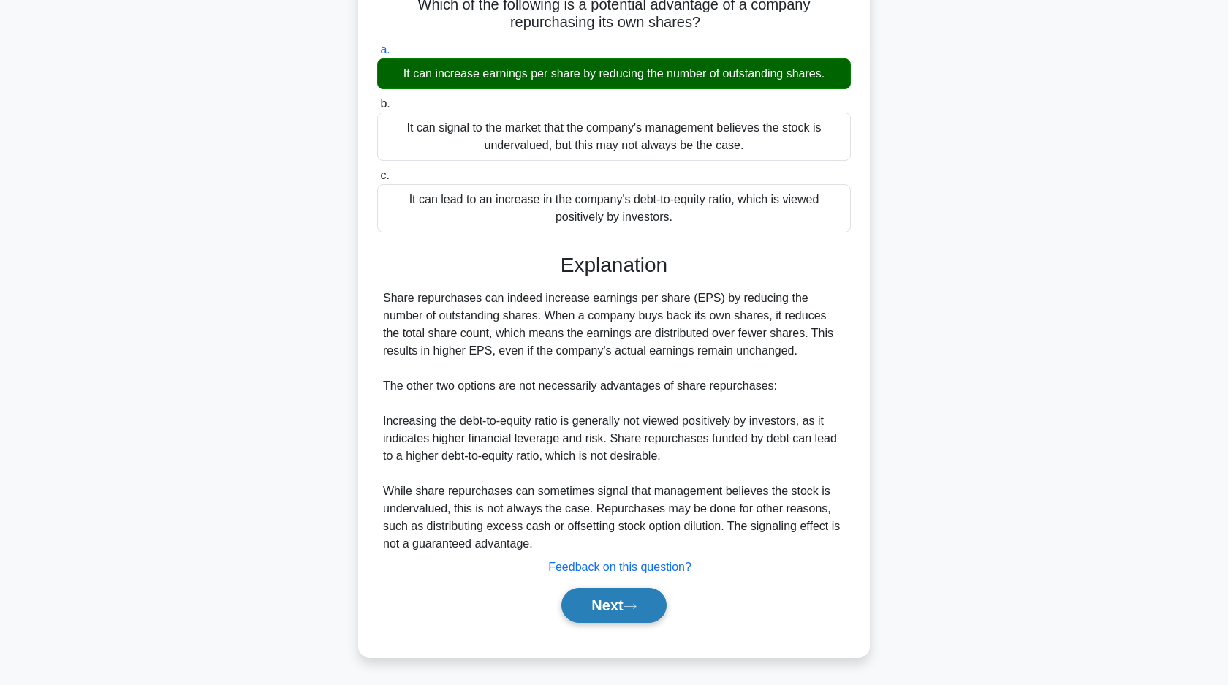
click at [597, 608] on button "Next" at bounding box center [613, 605] width 105 height 35
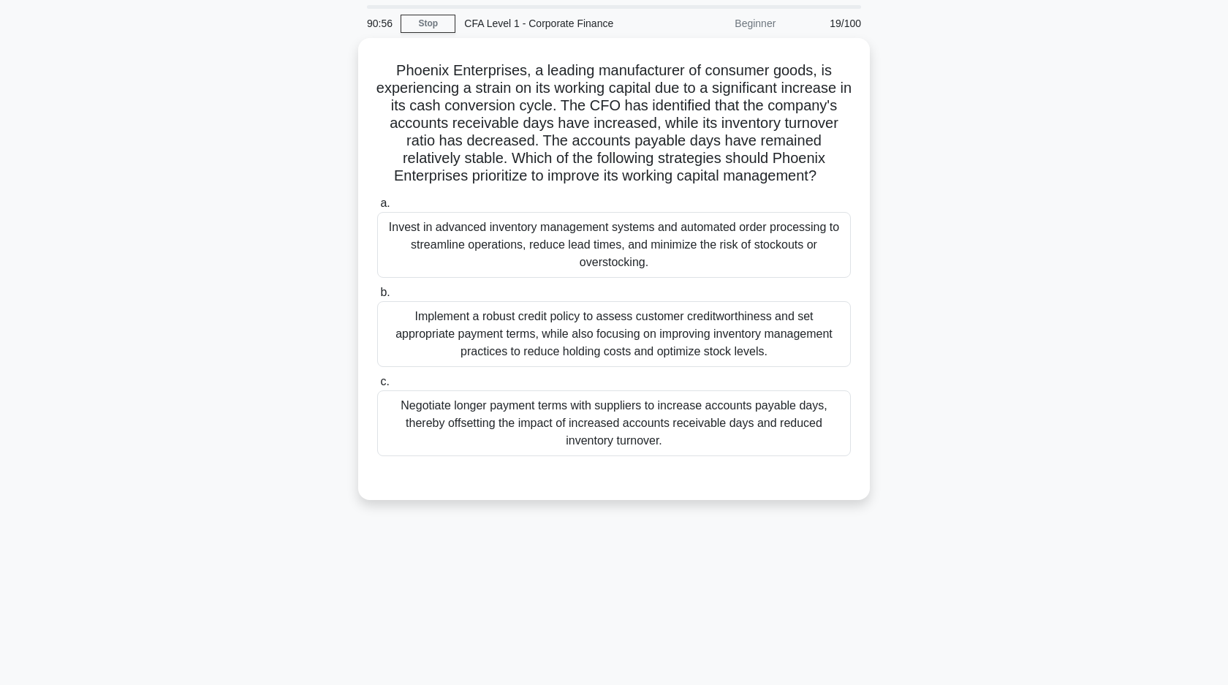
scroll to position [0, 0]
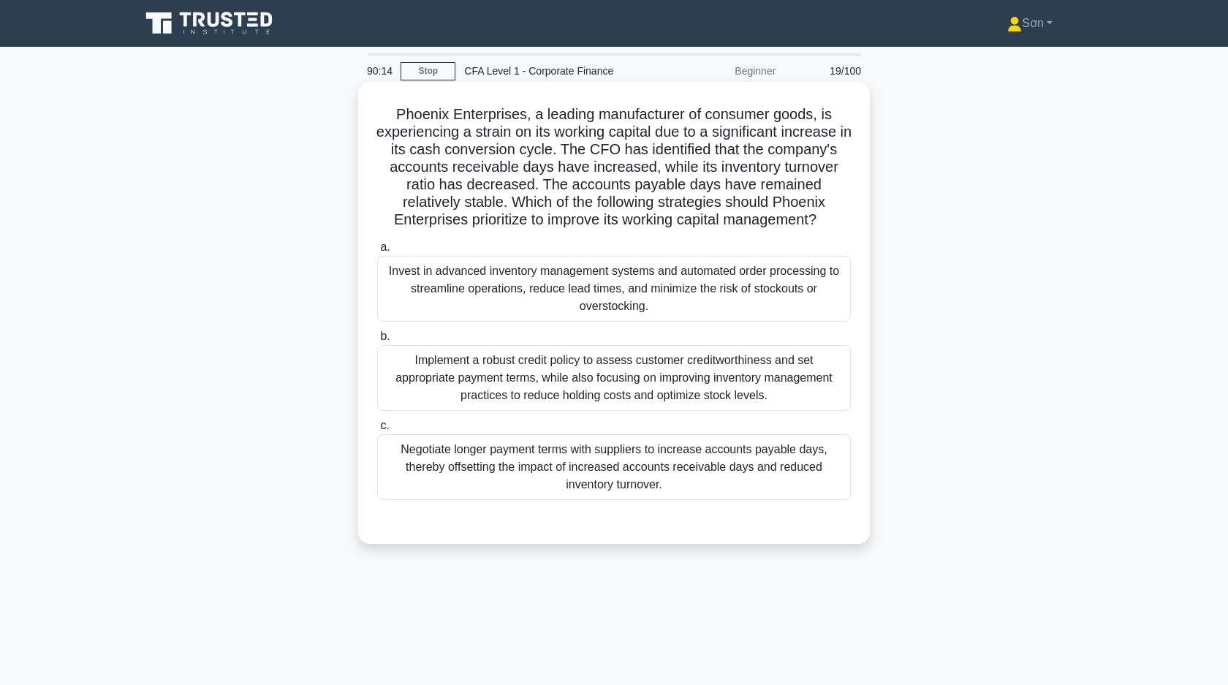
click at [544, 365] on div "Implement a robust credit policy to assess customer creditworthiness and set ap…" at bounding box center [614, 378] width 474 height 66
click at [377, 341] on input "b. Implement a robust credit policy to assess customer creditworthiness and set…" at bounding box center [377, 337] width 0 height 10
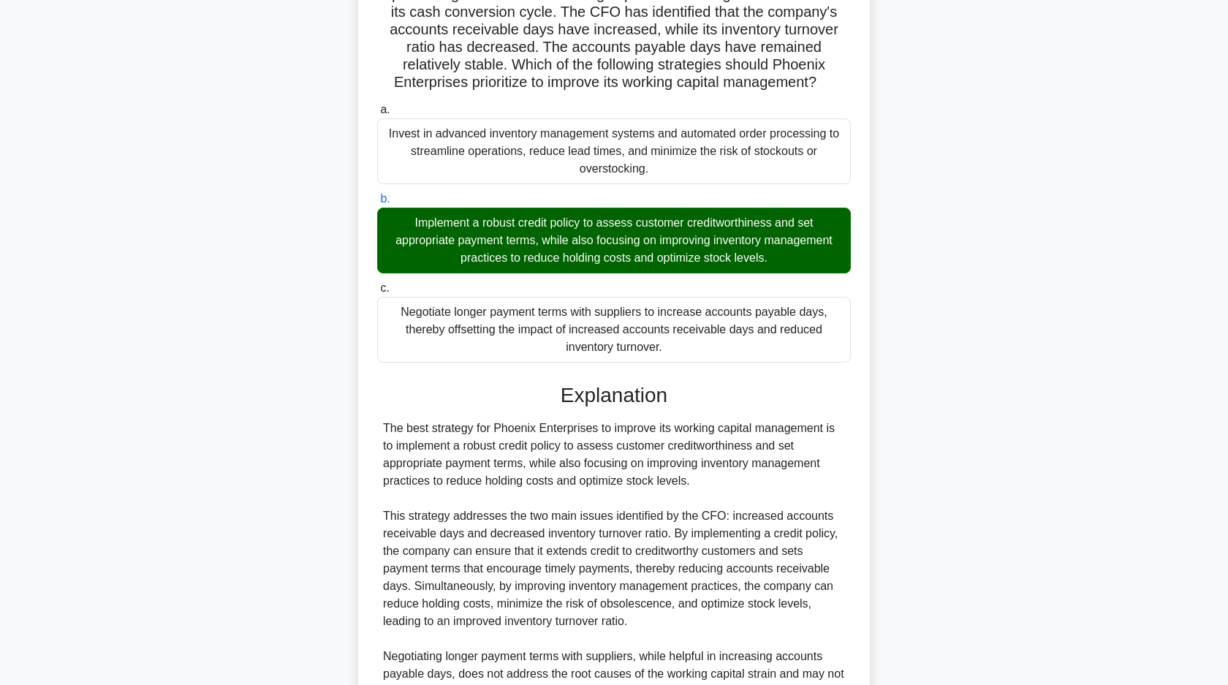
scroll to position [390, 0]
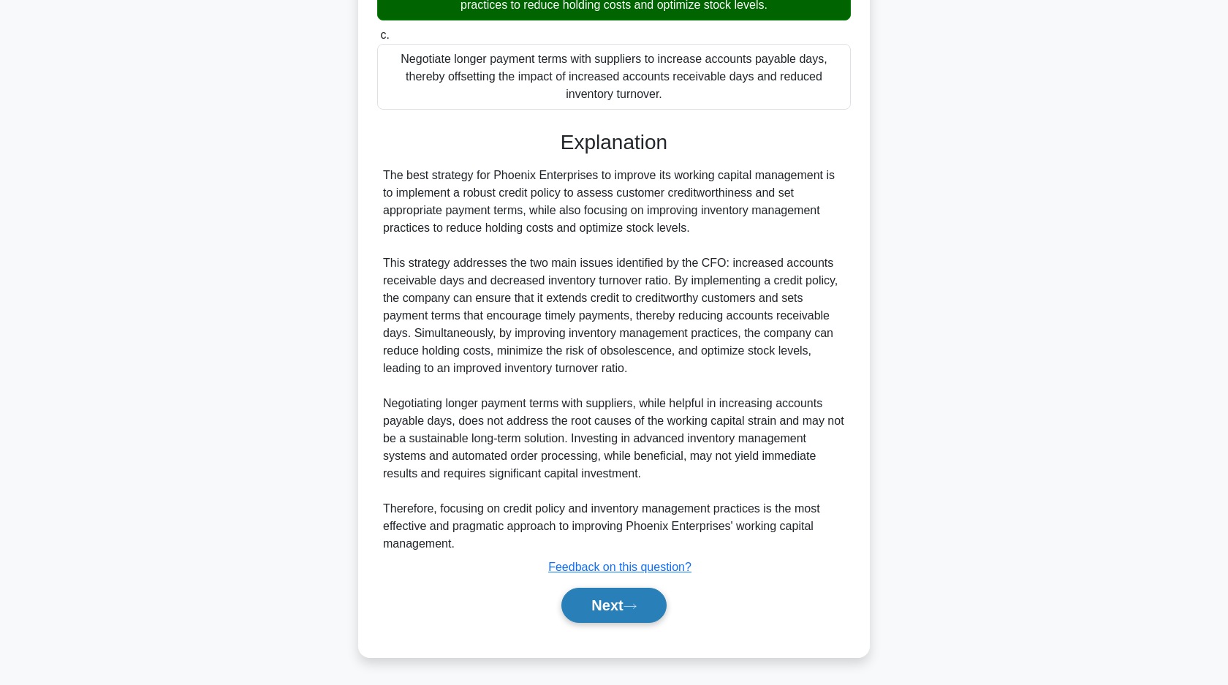
click at [575, 607] on button "Next" at bounding box center [613, 605] width 105 height 35
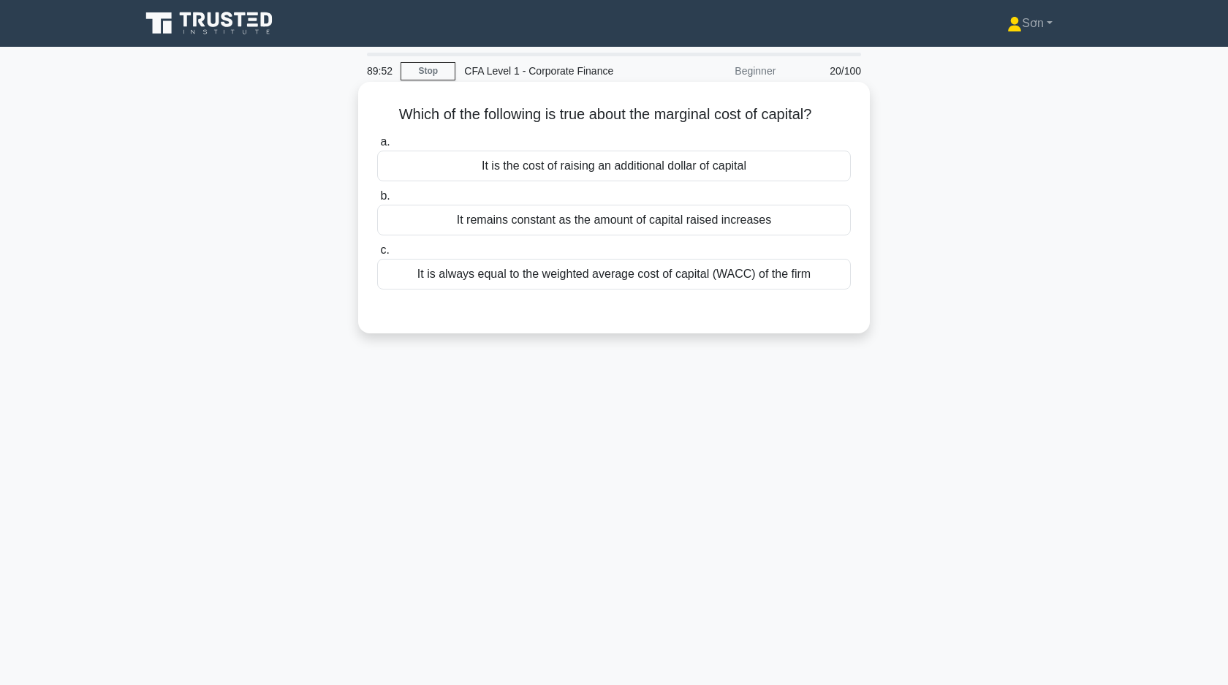
click at [605, 164] on div "It is the cost of raising an additional dollar of capital" at bounding box center [614, 166] width 474 height 31
click at [377, 147] on input "a. It is the cost of raising an additional dollar of capital" at bounding box center [377, 142] width 0 height 10
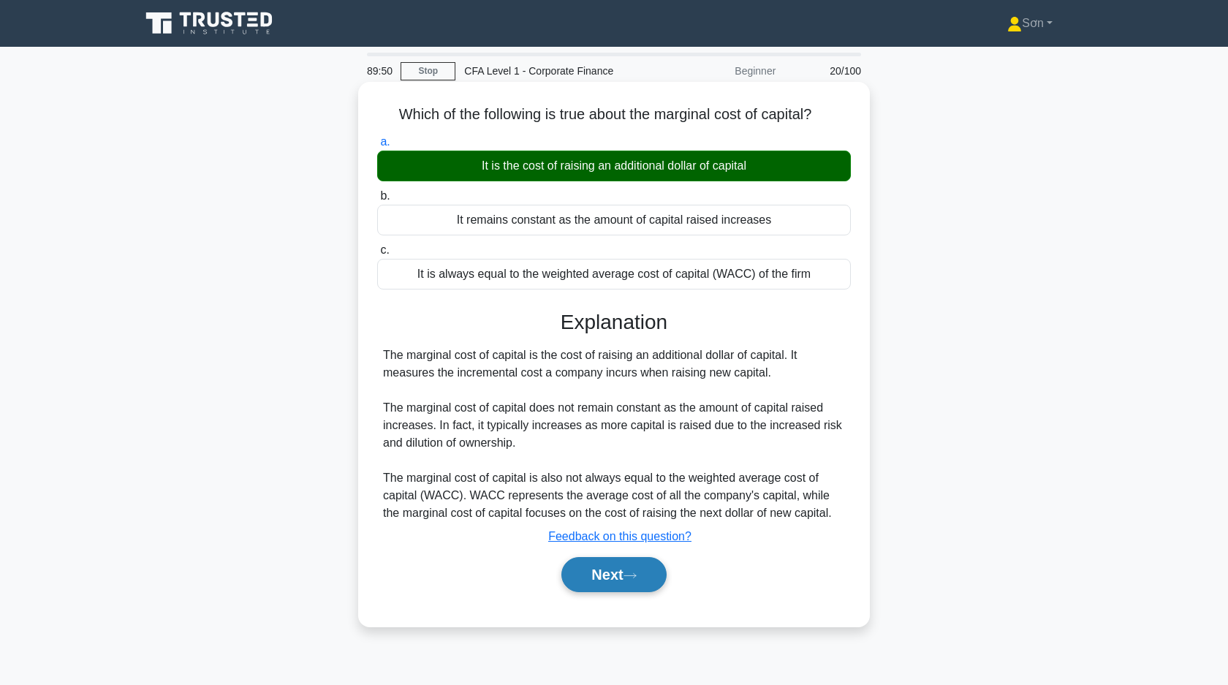
click at [603, 586] on button "Next" at bounding box center [613, 574] width 105 height 35
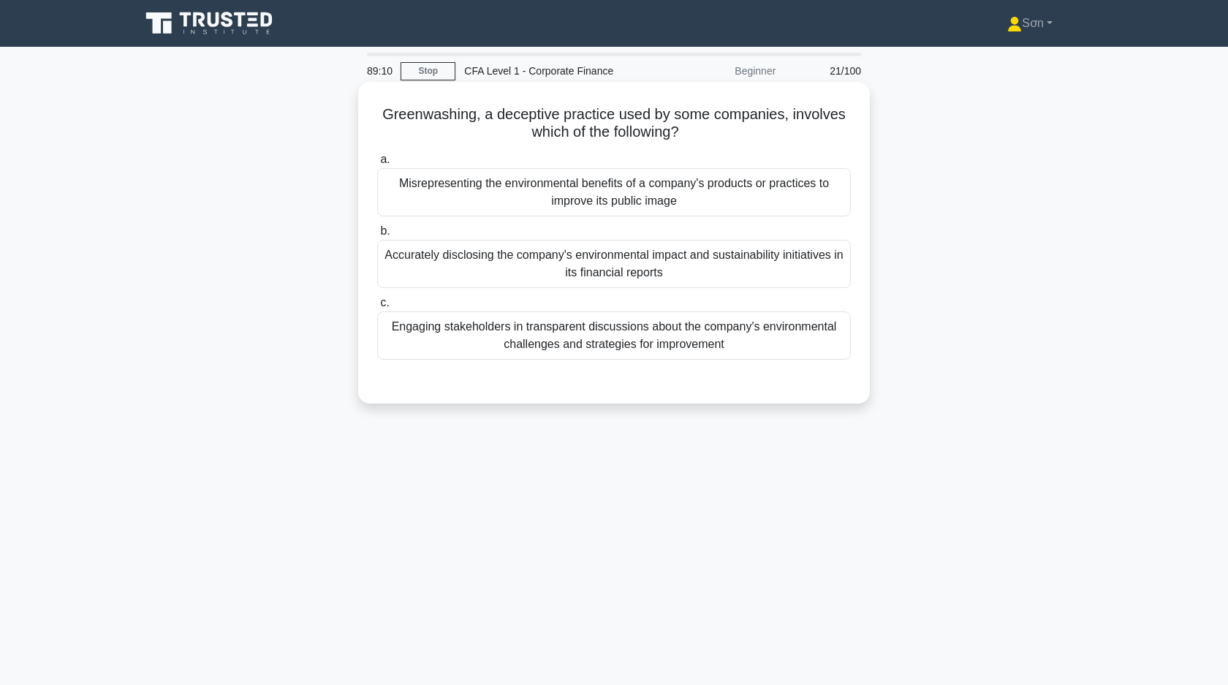
click at [614, 205] on div "Misrepresenting the environmental benefits of a company's products or practices…" at bounding box center [614, 192] width 474 height 48
click at [377, 164] on input "a. Misrepresenting the environmental benefits of a company's products or practi…" at bounding box center [377, 160] width 0 height 10
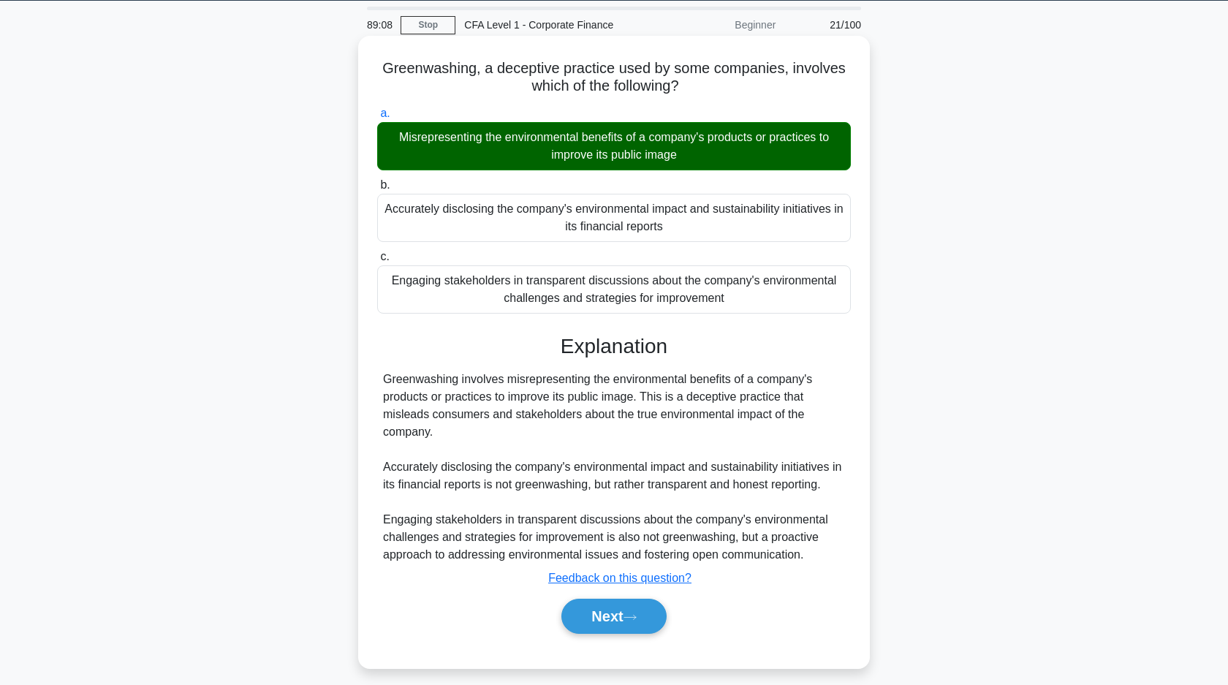
scroll to position [103, 0]
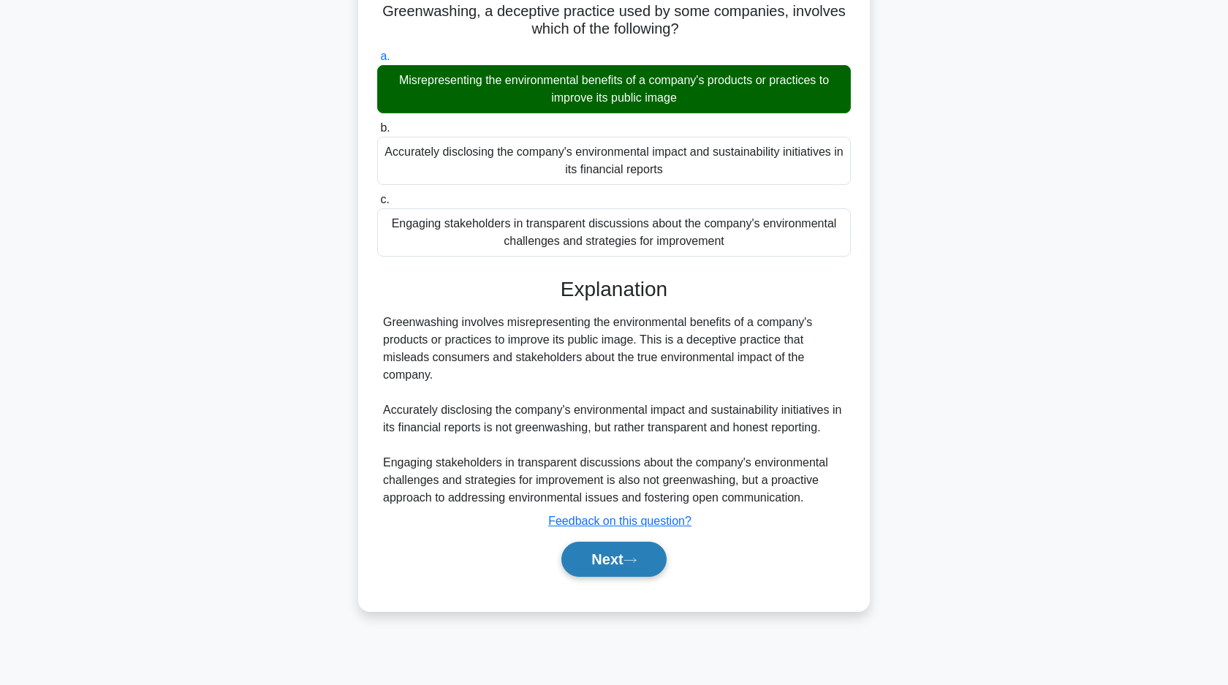
click at [610, 569] on button "Next" at bounding box center [613, 559] width 105 height 35
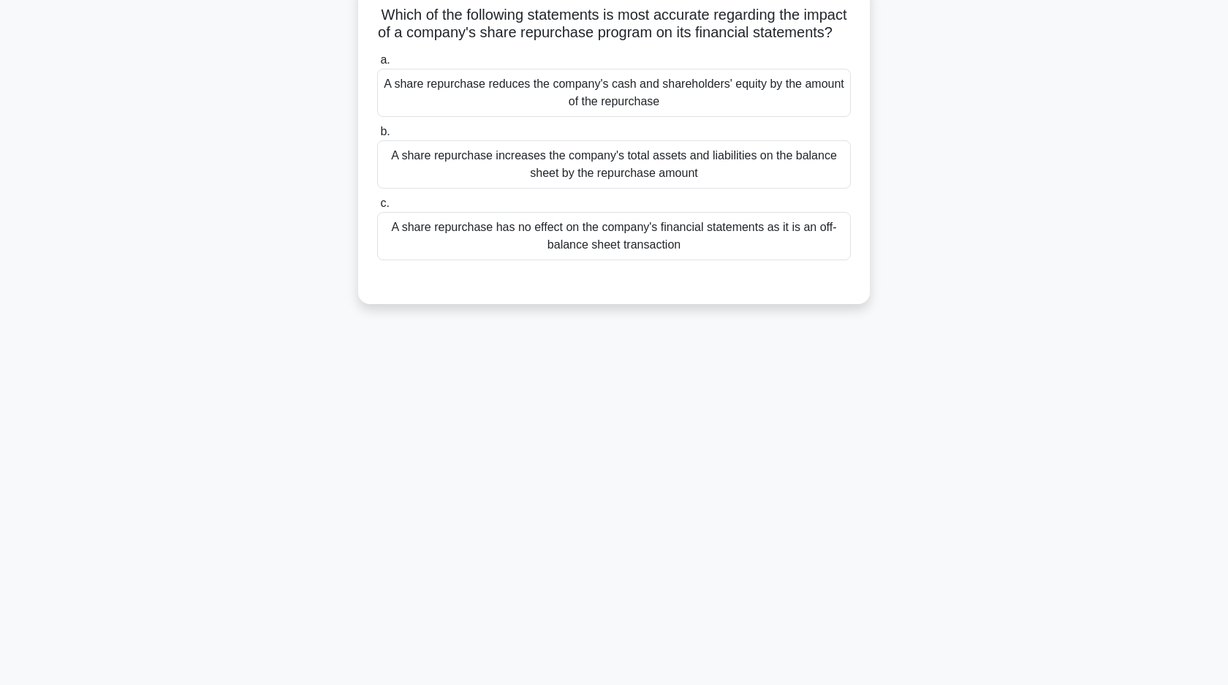
scroll to position [0, 0]
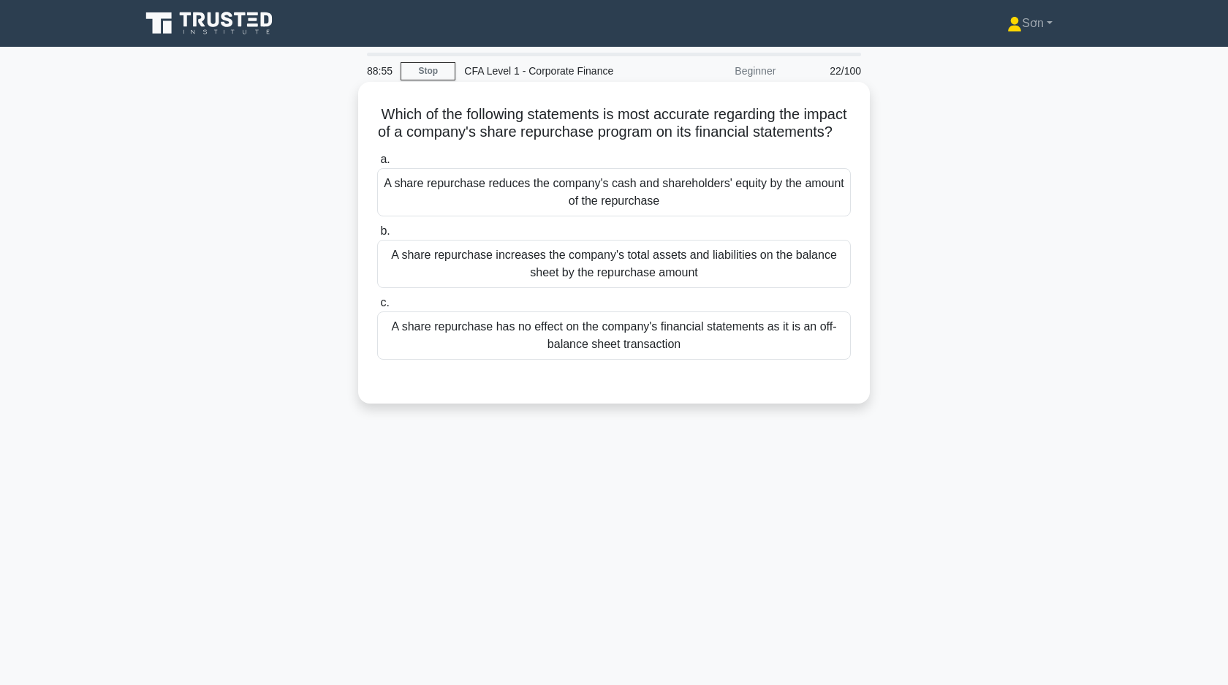
click at [626, 200] on div "A share repurchase reduces the company's cash and shareholders' equity by the a…" at bounding box center [614, 192] width 474 height 48
click at [377, 164] on input "a. A share repurchase reduces the company's cash and shareholders' equity by th…" at bounding box center [377, 160] width 0 height 10
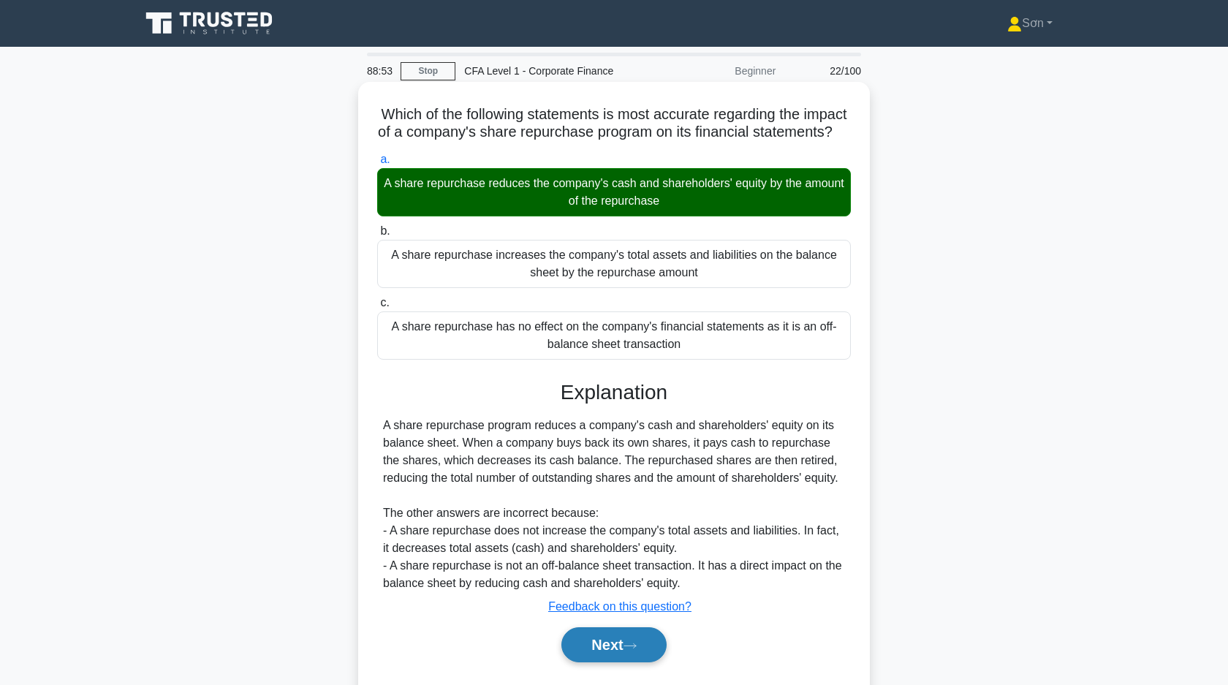
click at [614, 651] on button "Next" at bounding box center [613, 644] width 105 height 35
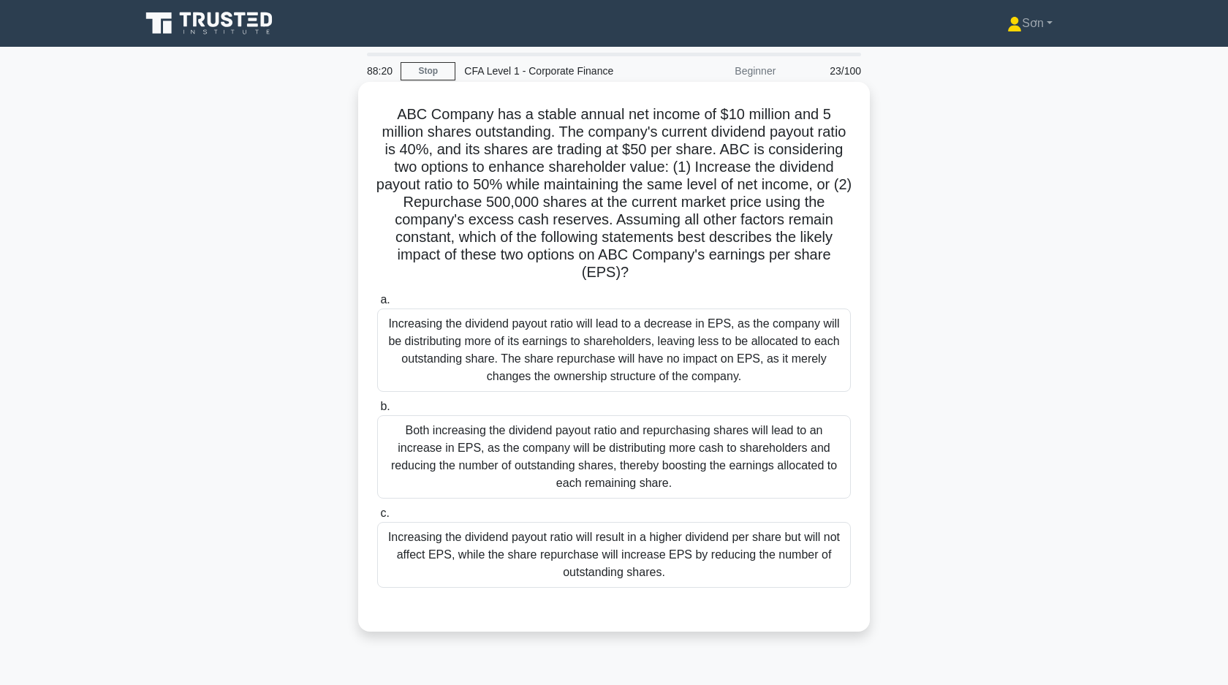
click at [588, 547] on div "Increasing the dividend payout ratio will result in a higher dividend per share…" at bounding box center [614, 555] width 474 height 66
click at [377, 518] on input "c. Increasing the dividend payout ratio will result in a higher dividend per sh…" at bounding box center [377, 514] width 0 height 10
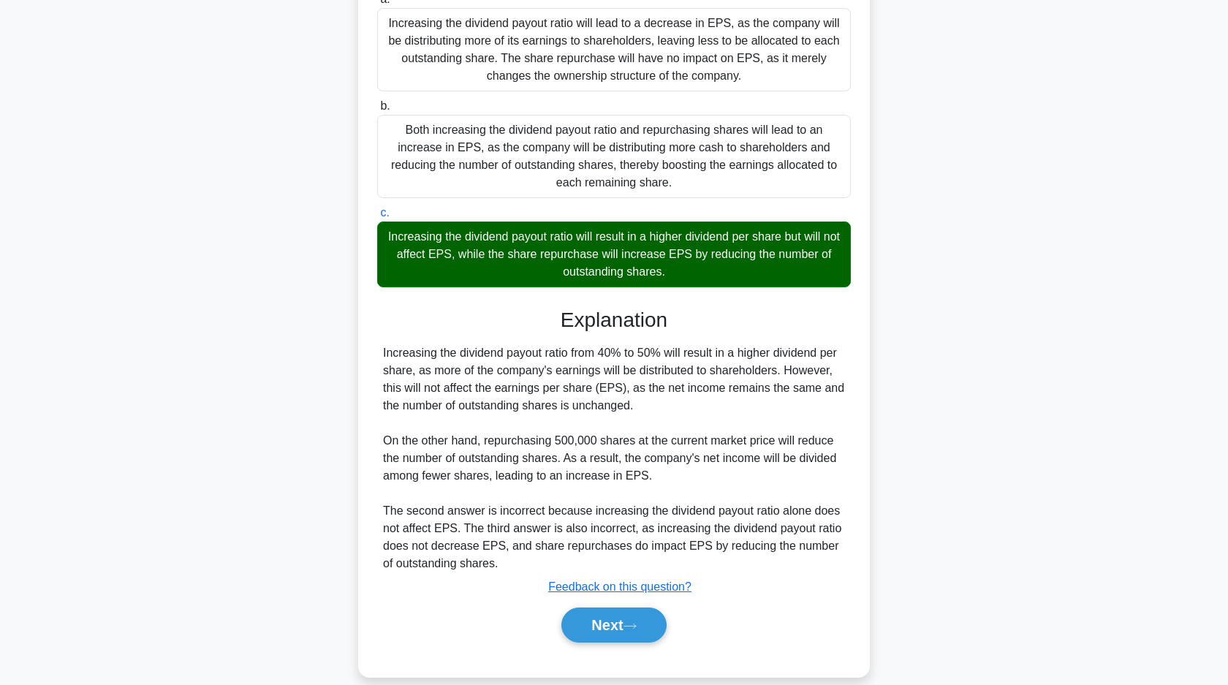
scroll to position [320, 0]
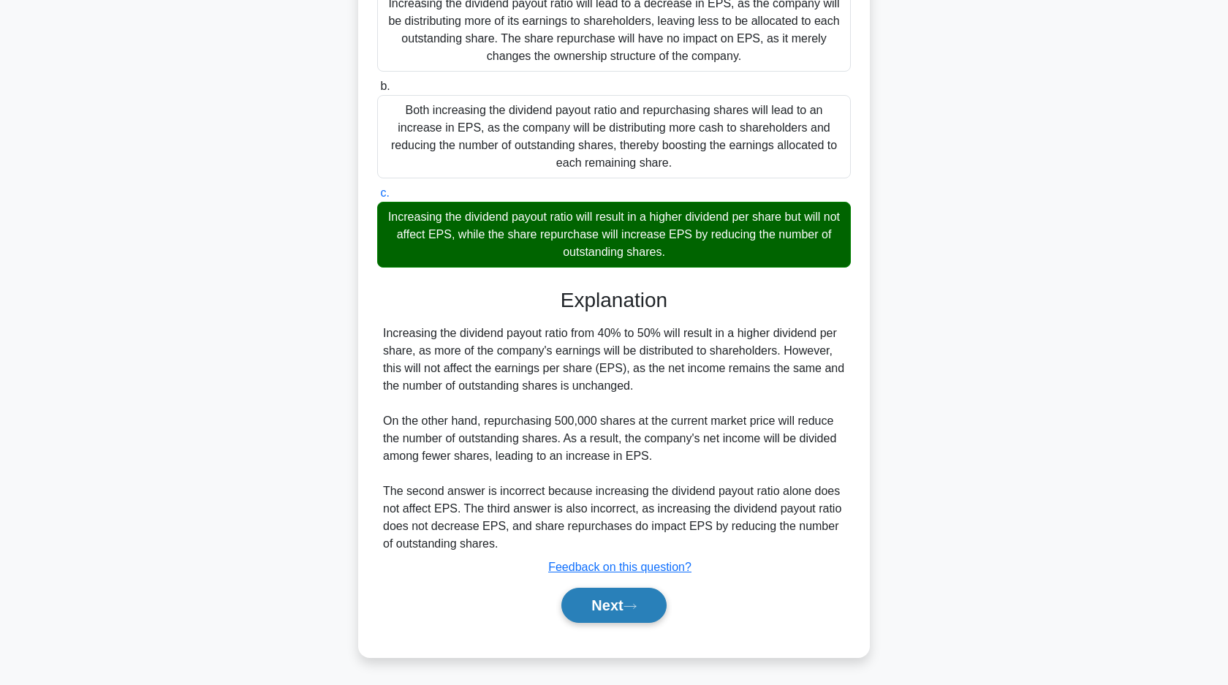
click at [603, 603] on button "Next" at bounding box center [613, 605] width 105 height 35
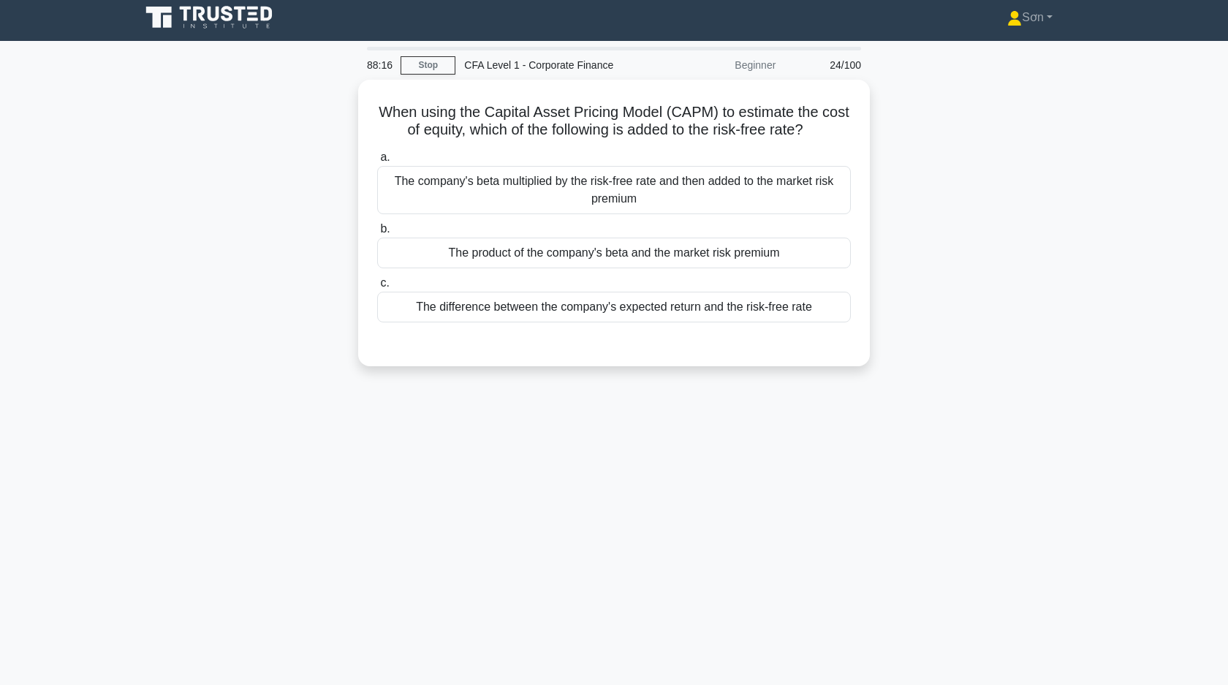
scroll to position [0, 0]
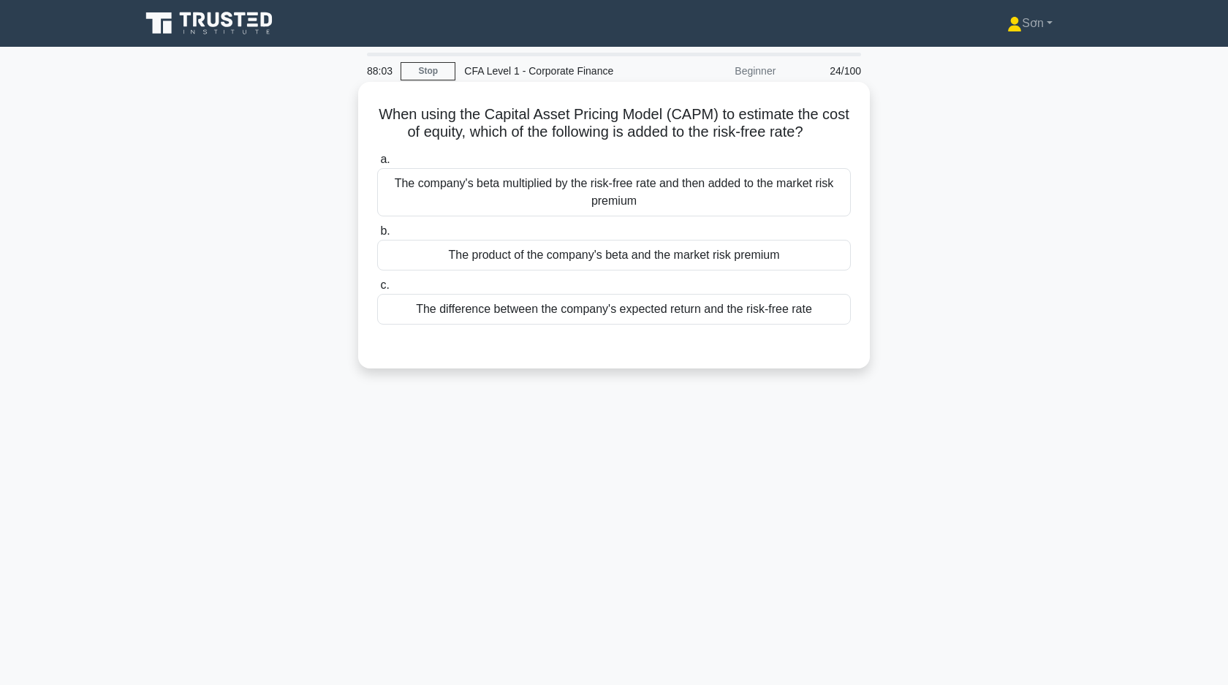
click at [659, 194] on div "The company's beta multiplied by the risk-free rate and then added to the marke…" at bounding box center [614, 192] width 474 height 48
click at [377, 164] on input "a. The company's beta multiplied by the risk-free rate and then added to the ma…" at bounding box center [377, 160] width 0 height 10
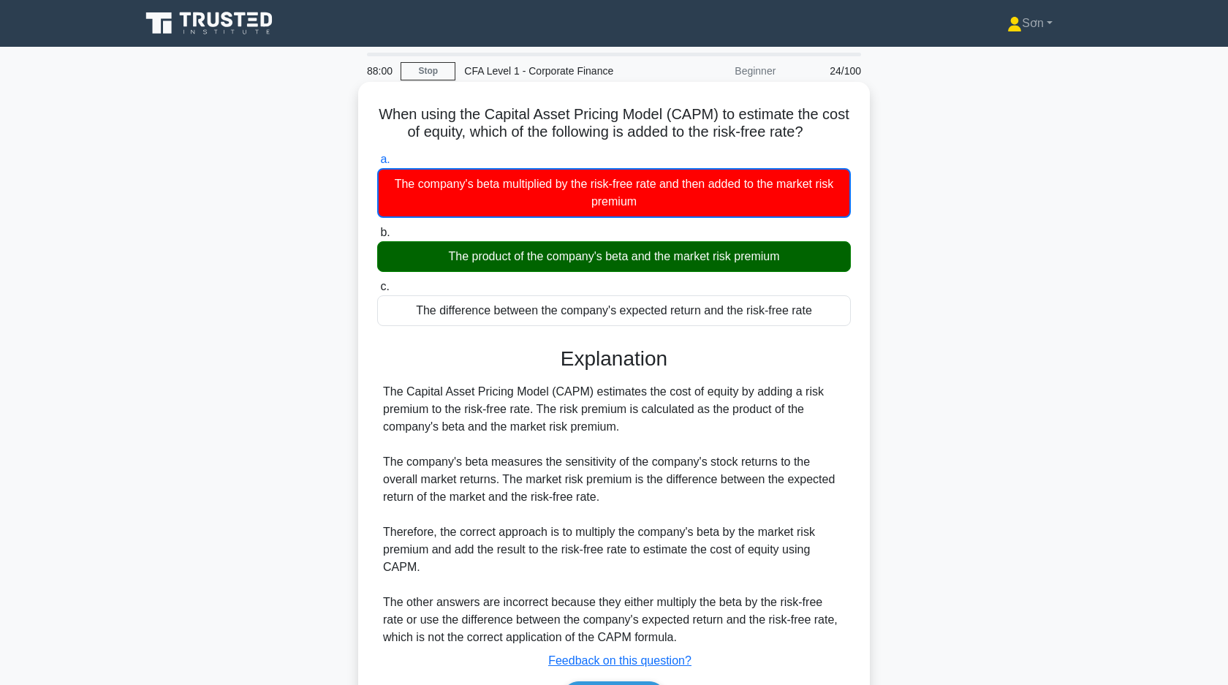
click at [632, 265] on div "The product of the company's beta and the market risk premium" at bounding box center [614, 256] width 474 height 31
click at [377, 238] on input "b. The product of the company's beta and the market risk premium" at bounding box center [377, 233] width 0 height 10
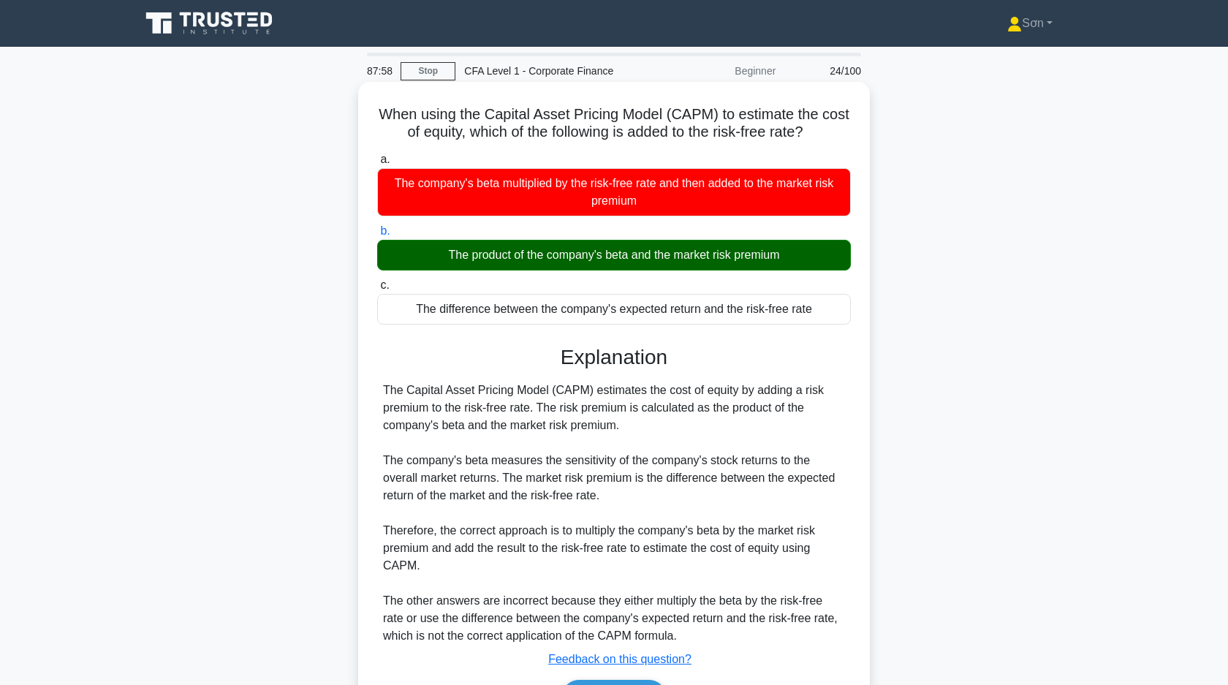
scroll to position [105, 0]
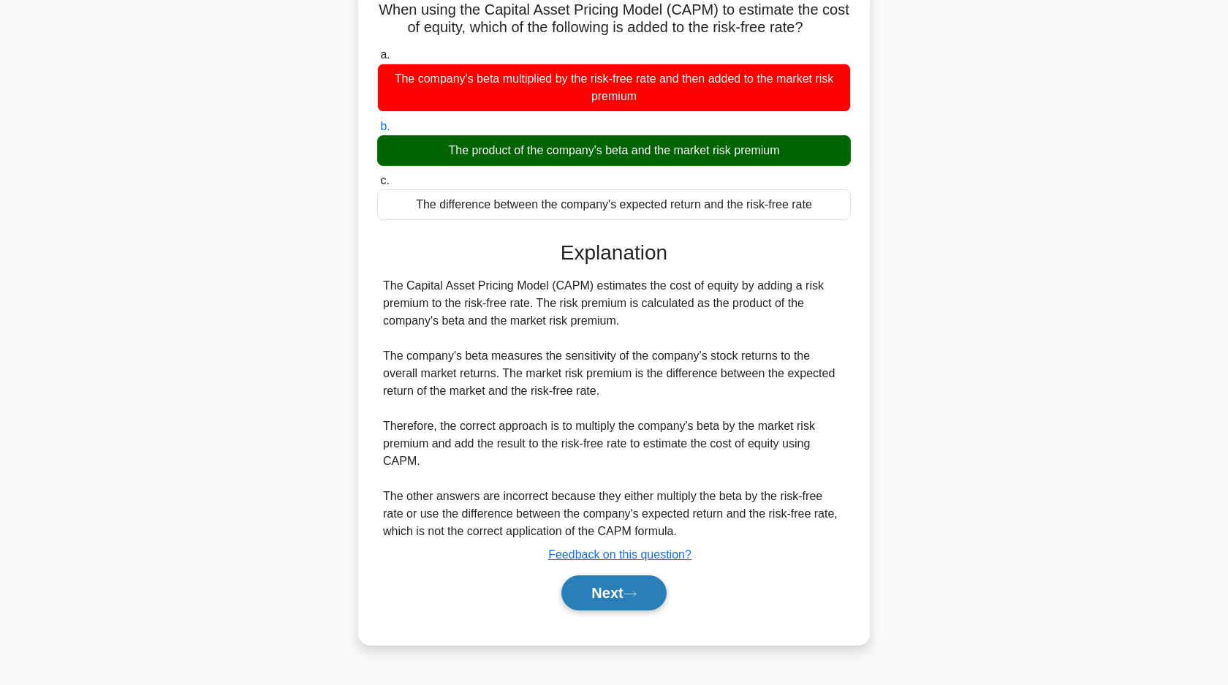
click at [616, 594] on button "Next" at bounding box center [613, 592] width 105 height 35
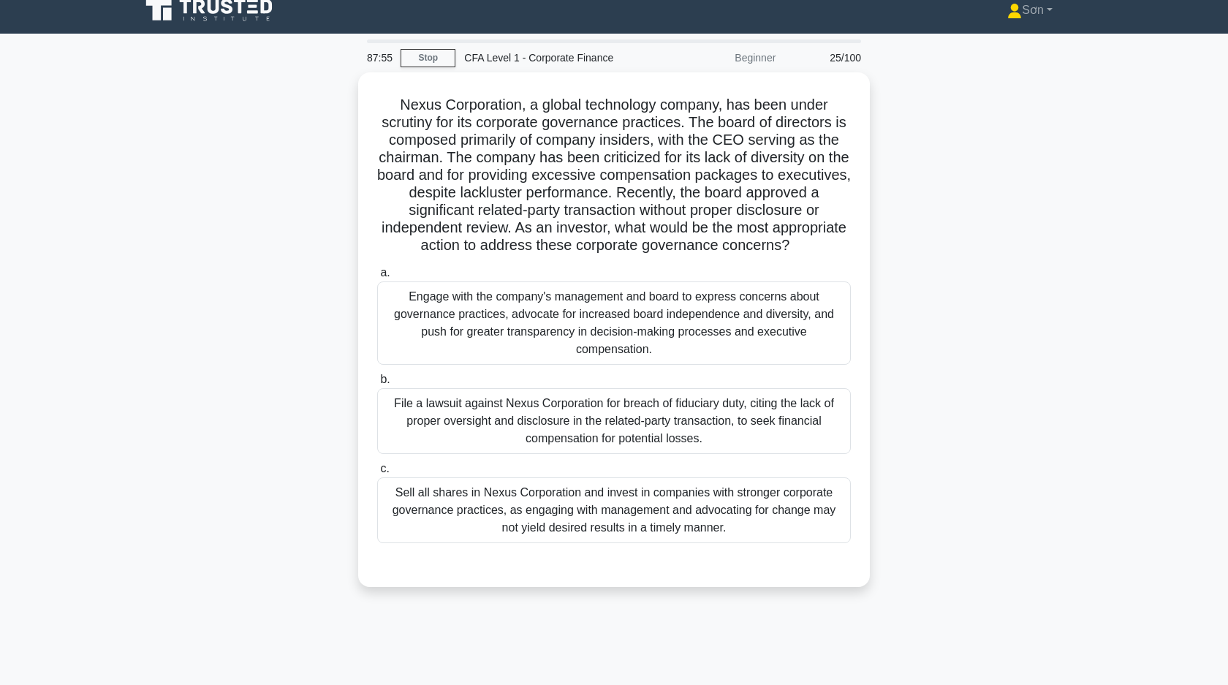
scroll to position [11, 0]
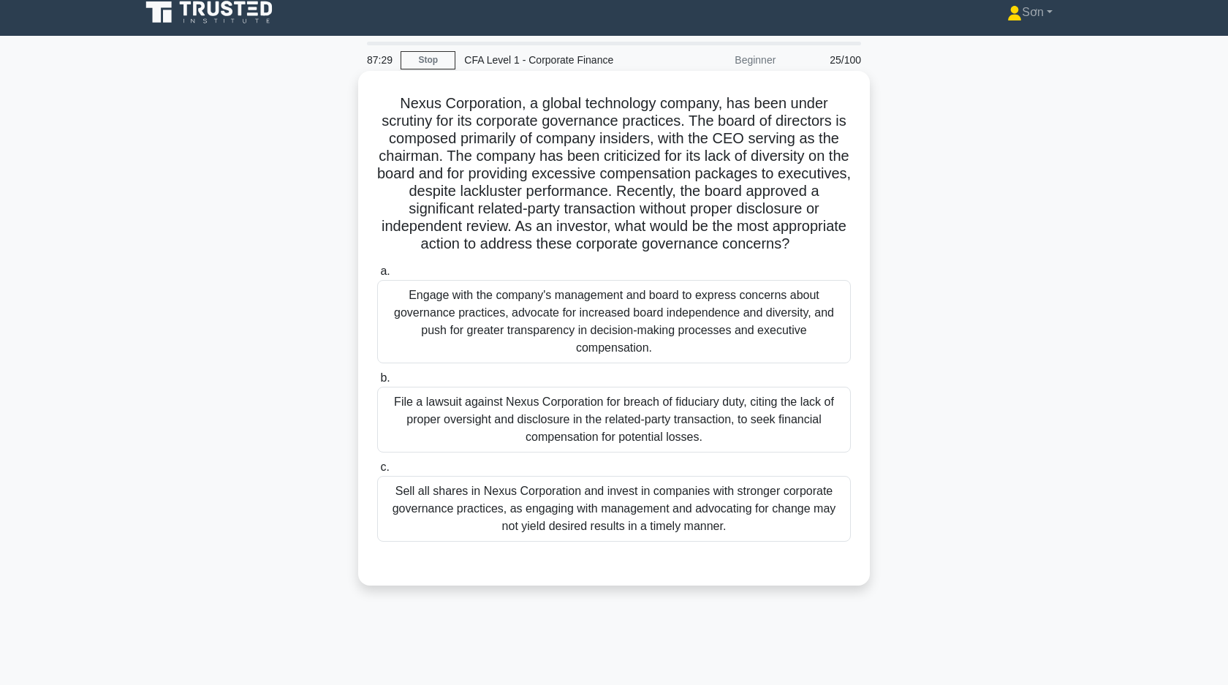
click at [653, 393] on div "File a lawsuit against Nexus Corporation for breach of fiduciary duty, citing t…" at bounding box center [614, 420] width 474 height 66
click at [377, 383] on input "b. File a lawsuit against Nexus Corporation for breach of fiduciary duty, citin…" at bounding box center [377, 379] width 0 height 10
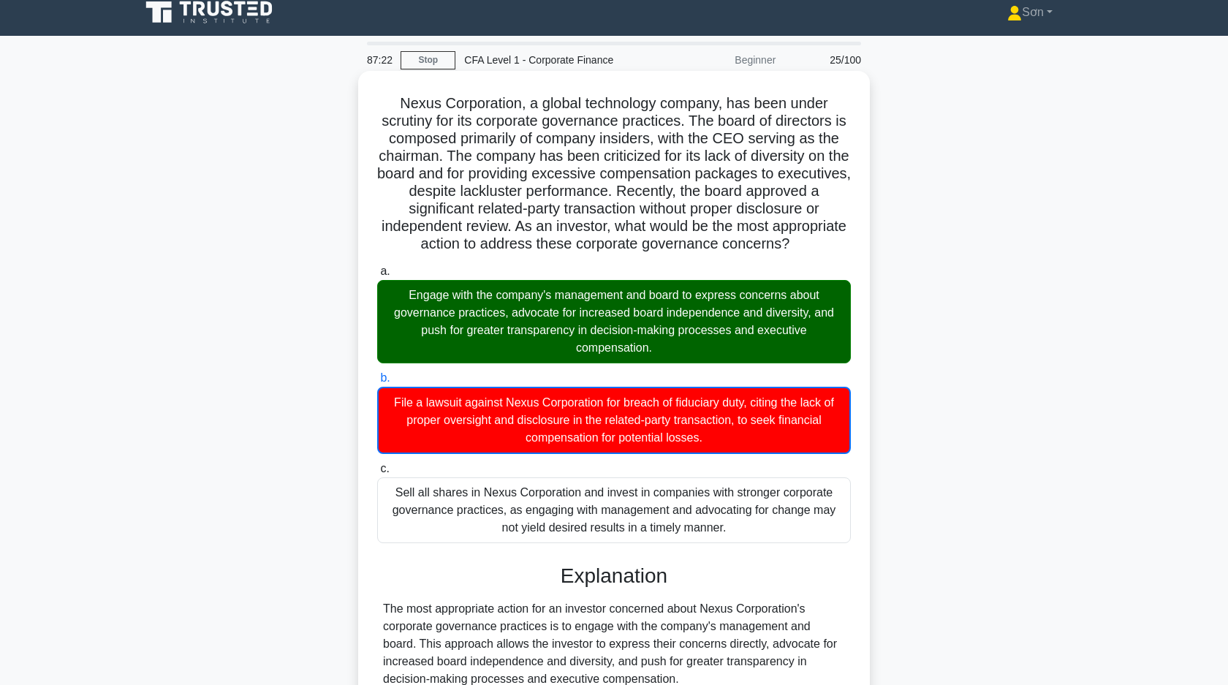
drag, startPoint x: 401, startPoint y: 105, endPoint x: 754, endPoint y: 543, distance: 563.0
click at [754, 543] on div "Nexus Corporation, a global technology company, has been under scrutiny for its…" at bounding box center [614, 511] width 500 height 868
copy div "Nexus Corporation, a global technology company, has been under scrutiny for its…"
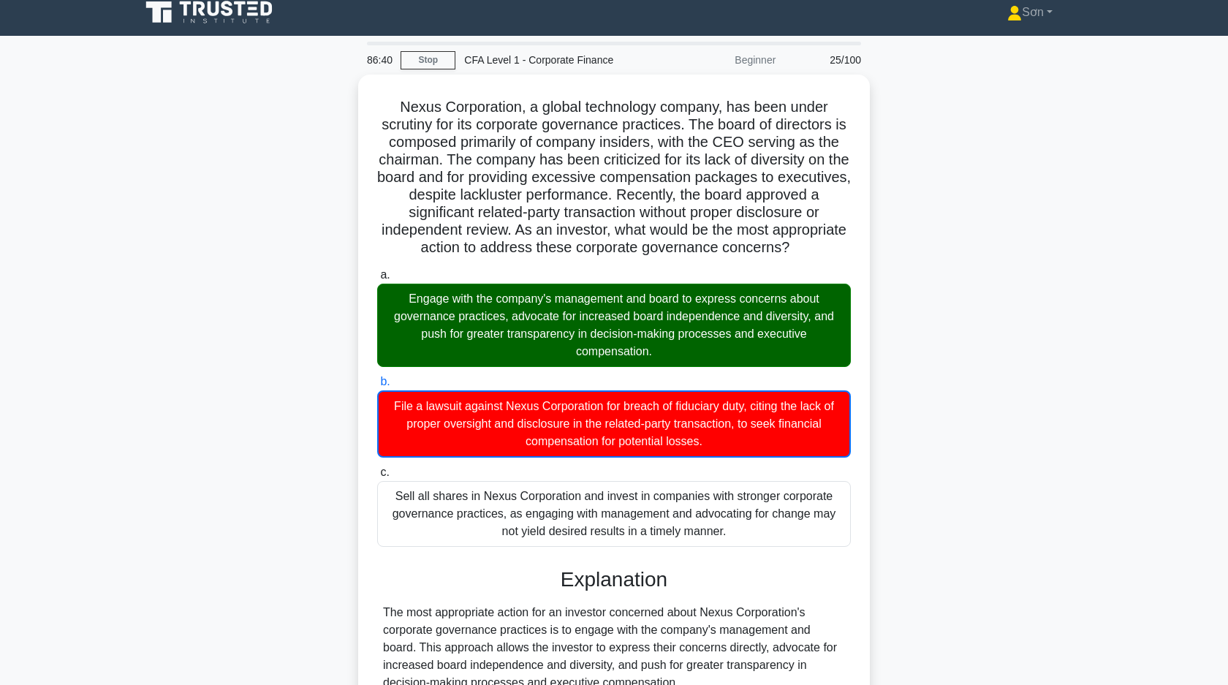
click at [299, 377] on div "Nexus Corporation, a global technology company, has been under scrutiny for its…" at bounding box center [614, 523] width 965 height 897
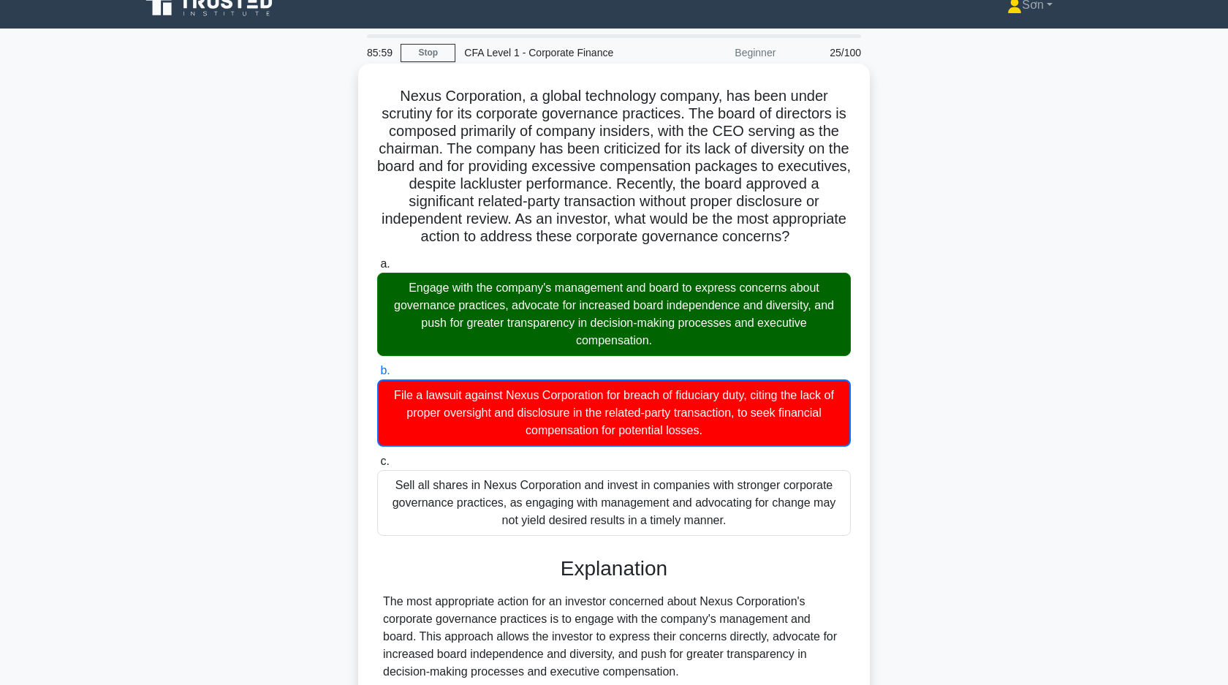
drag, startPoint x: 406, startPoint y: 286, endPoint x: 653, endPoint y: 346, distance: 254.4
click at [653, 346] on div "Engage with the company's management and board to express concerns about govern…" at bounding box center [614, 314] width 474 height 83
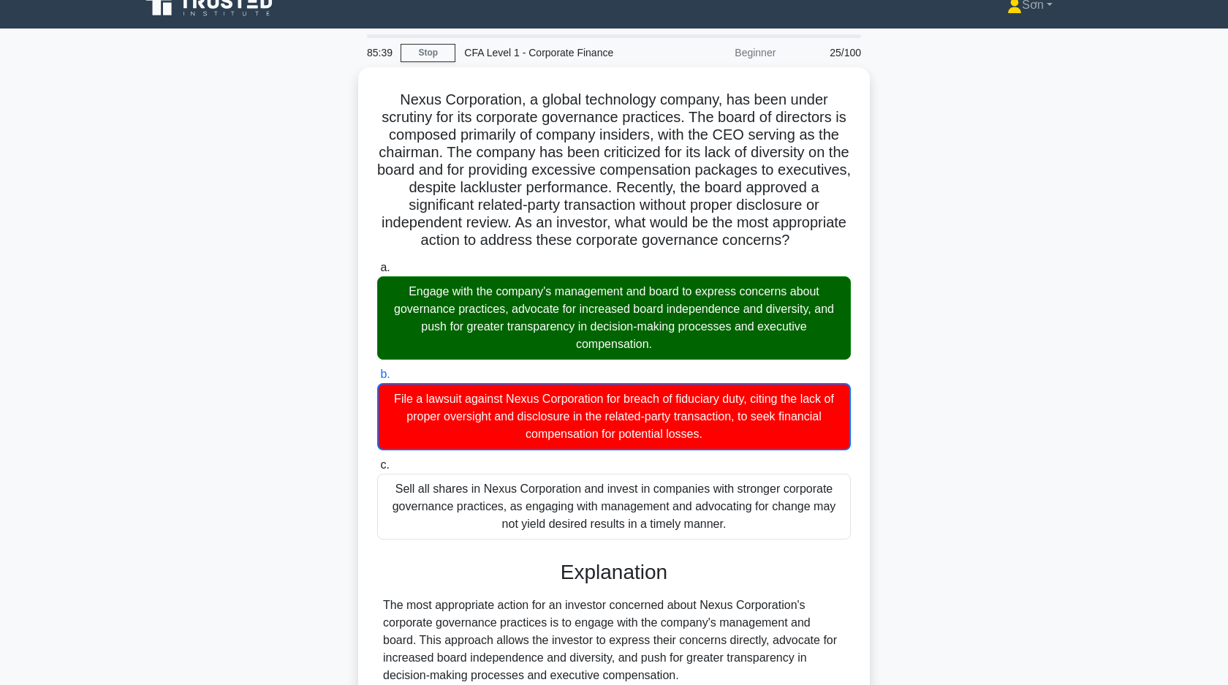
click at [285, 382] on div "Nexus Corporation, a global technology company, has been under scrutiny for its…" at bounding box center [614, 515] width 965 height 897
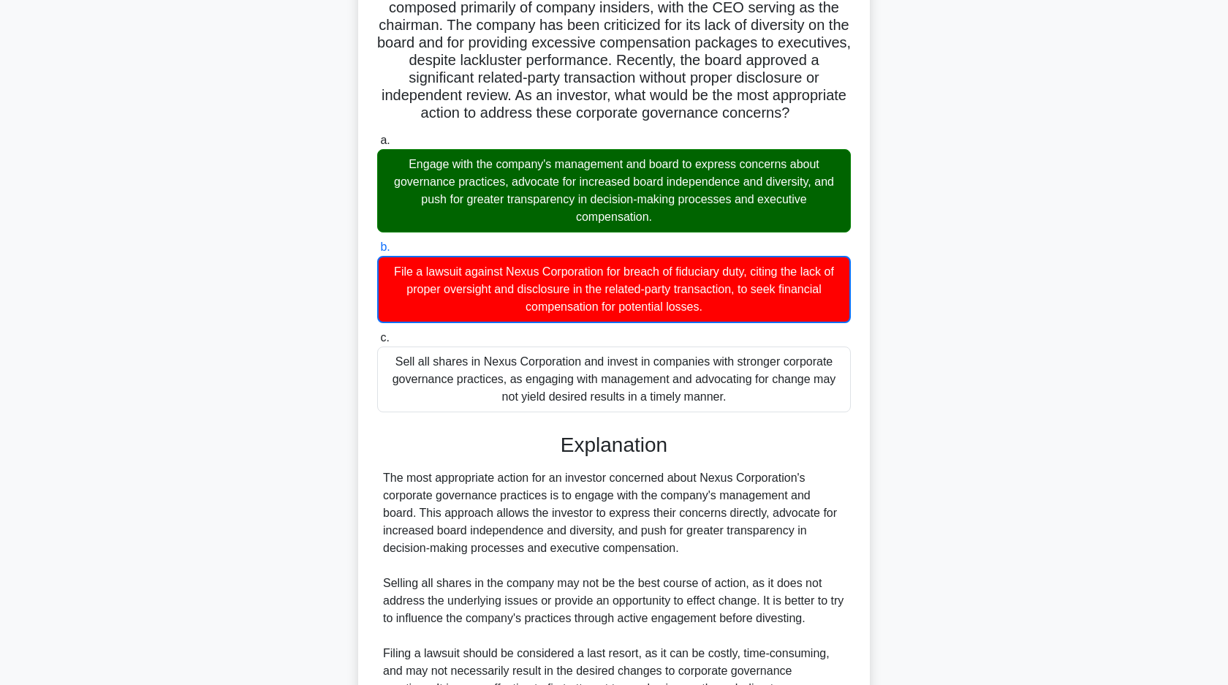
scroll to position [304, 0]
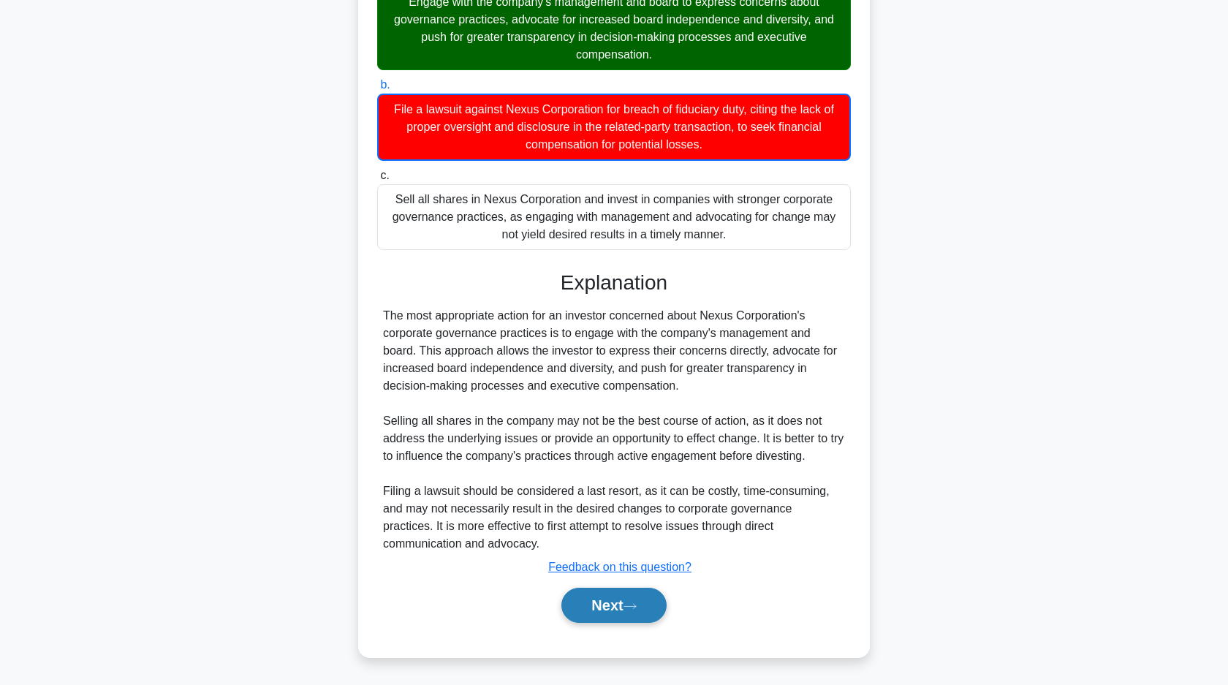
click at [626, 607] on button "Next" at bounding box center [613, 605] width 105 height 35
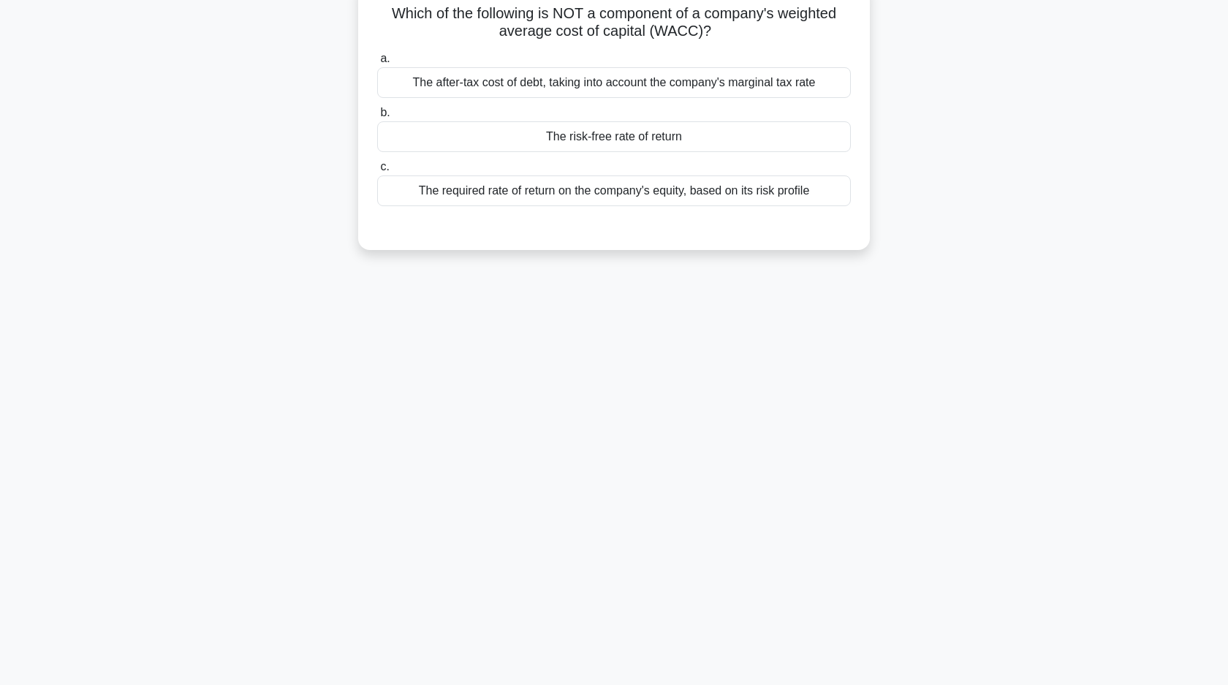
scroll to position [0, 0]
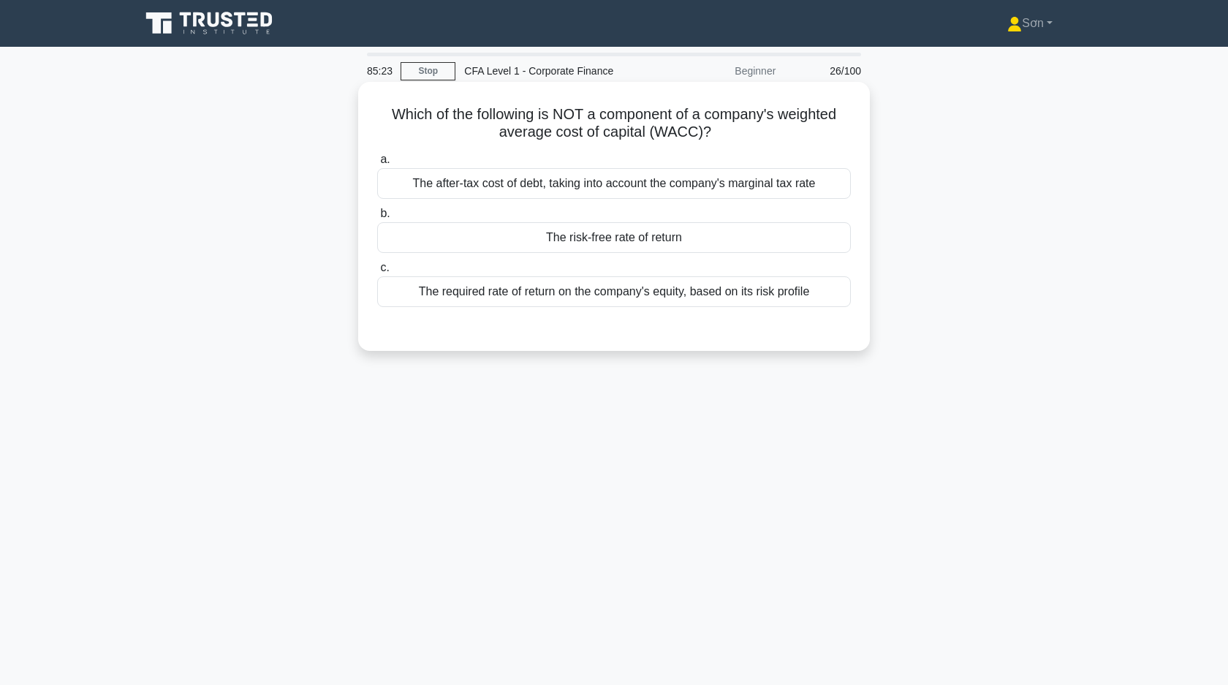
click at [664, 239] on div "The risk-free rate of return" at bounding box center [614, 237] width 474 height 31
click at [377, 219] on input "b. The risk-free rate of return" at bounding box center [377, 214] width 0 height 10
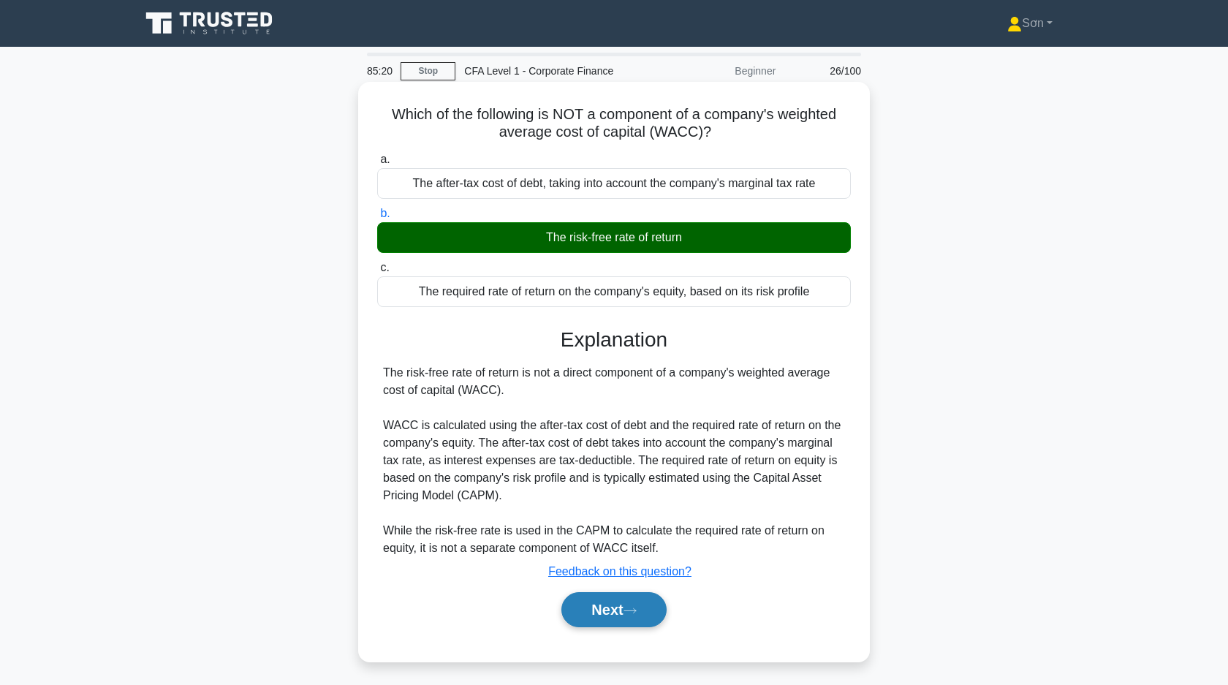
click at [619, 603] on button "Next" at bounding box center [613, 609] width 105 height 35
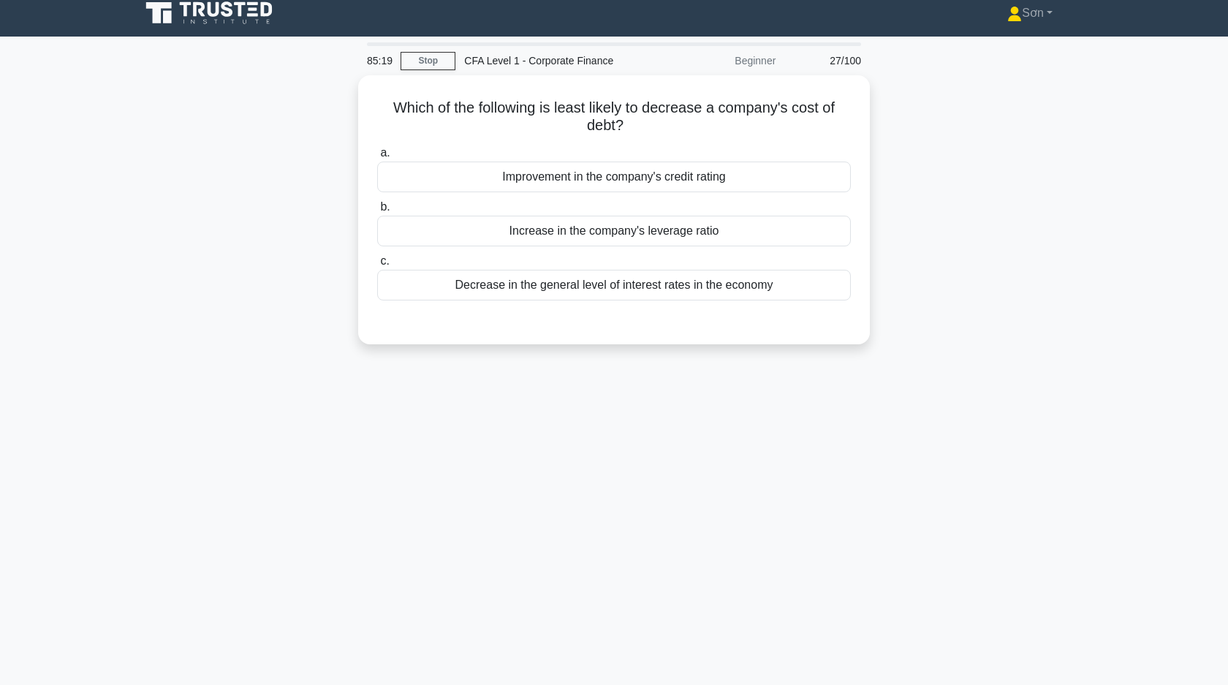
scroll to position [12, 0]
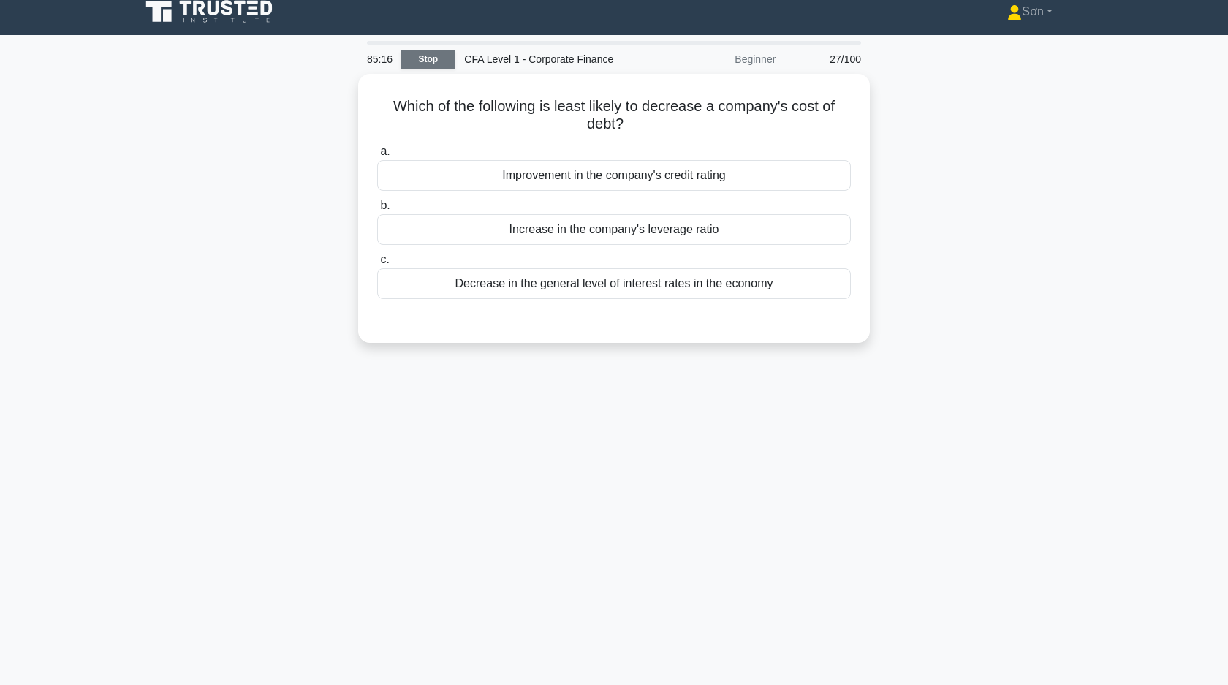
click at [441, 57] on link "Stop" at bounding box center [428, 59] width 55 height 18
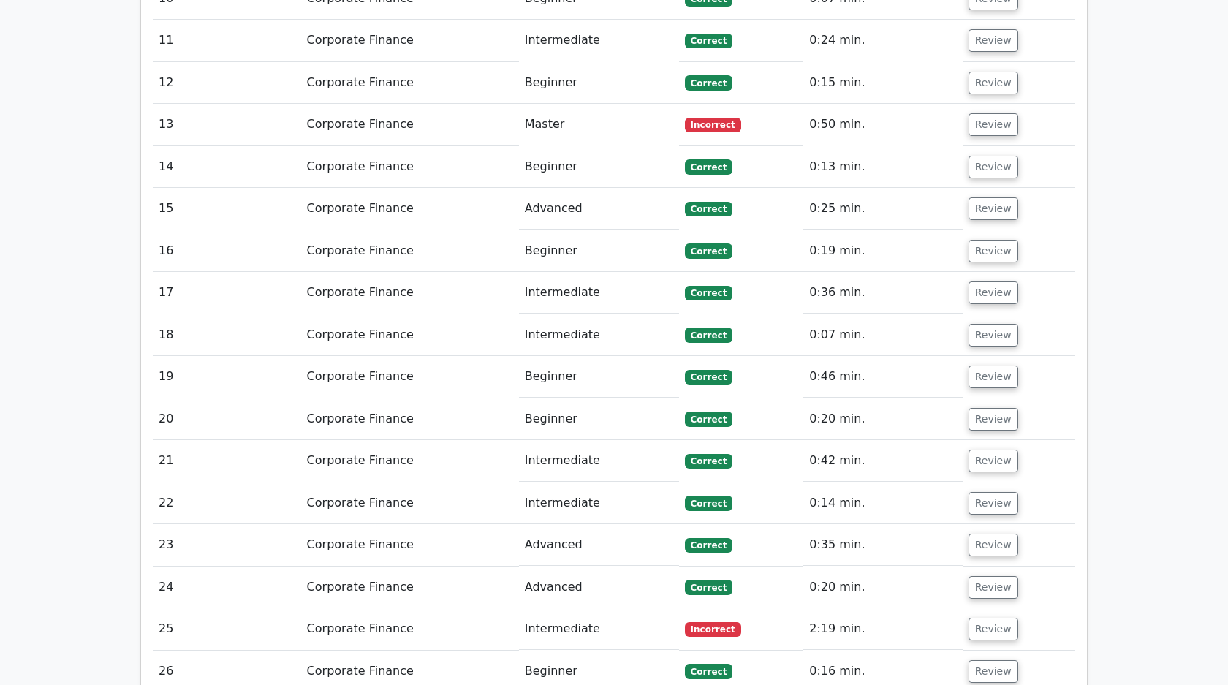
scroll to position [2335, 0]
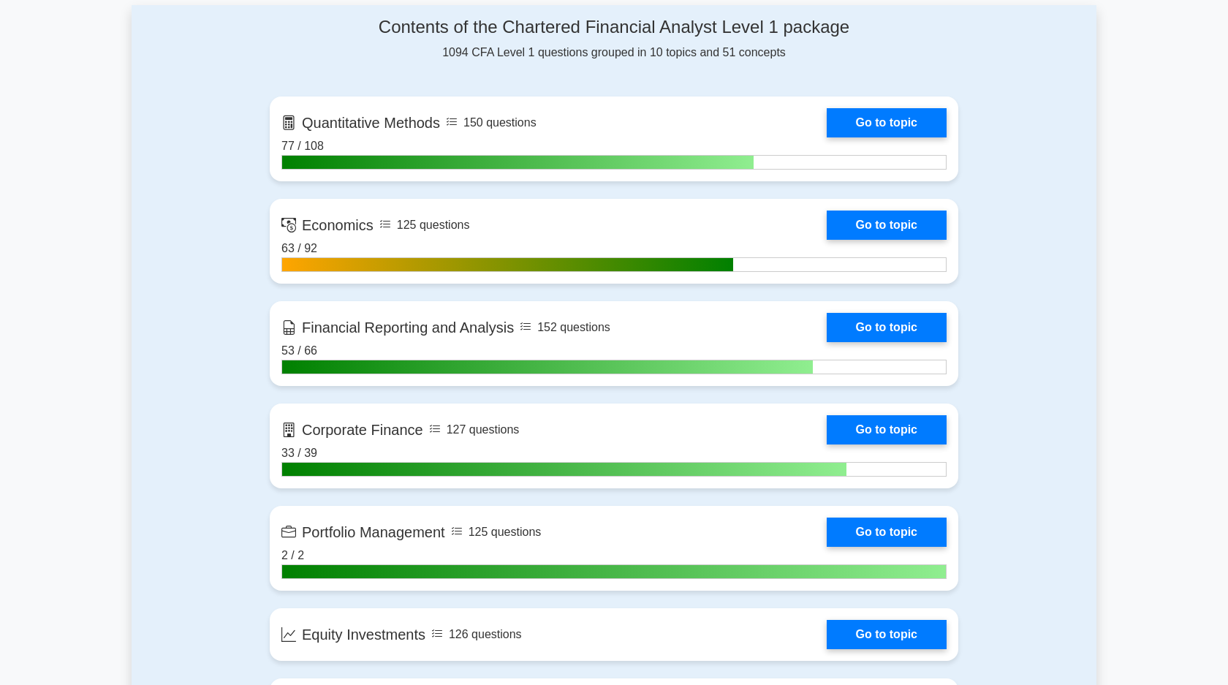
scroll to position [618, 0]
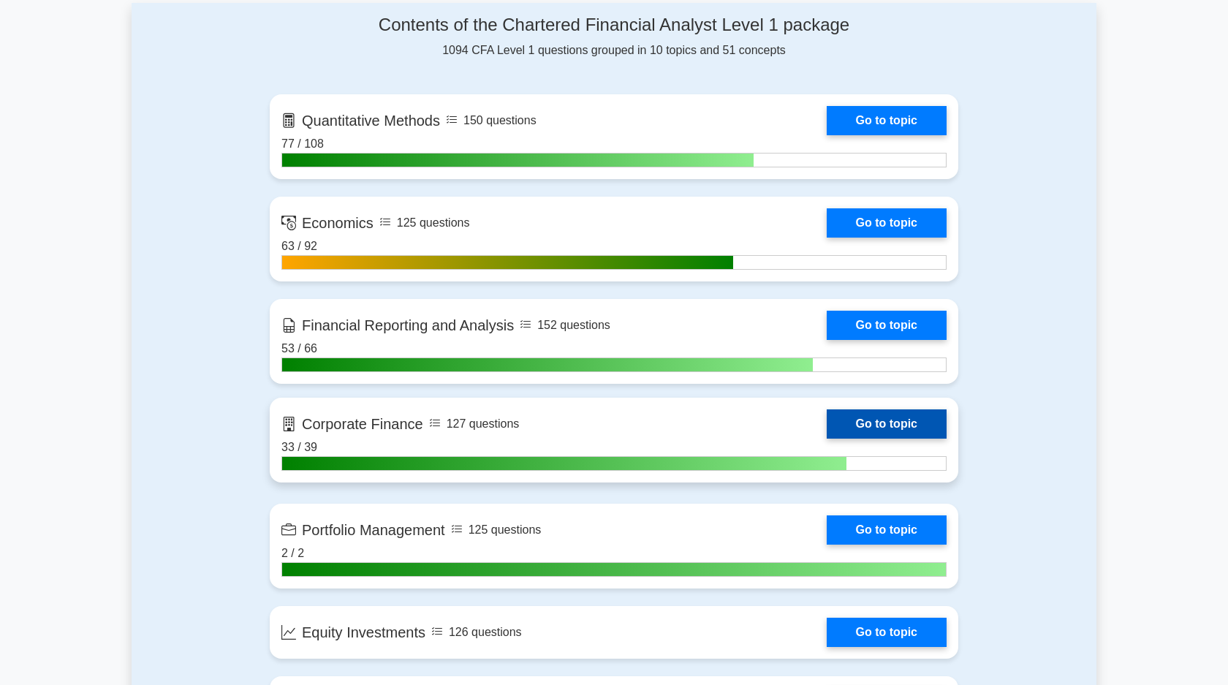
click at [898, 423] on link "Go to topic" at bounding box center [887, 423] width 120 height 29
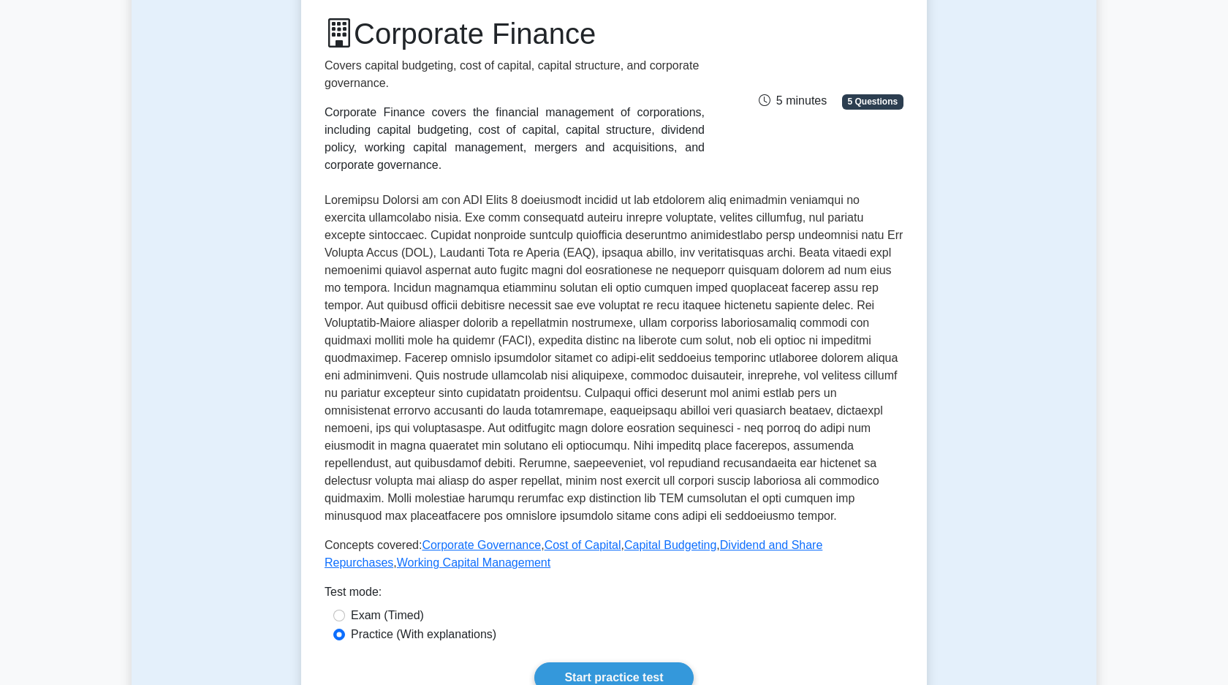
scroll to position [298, 0]
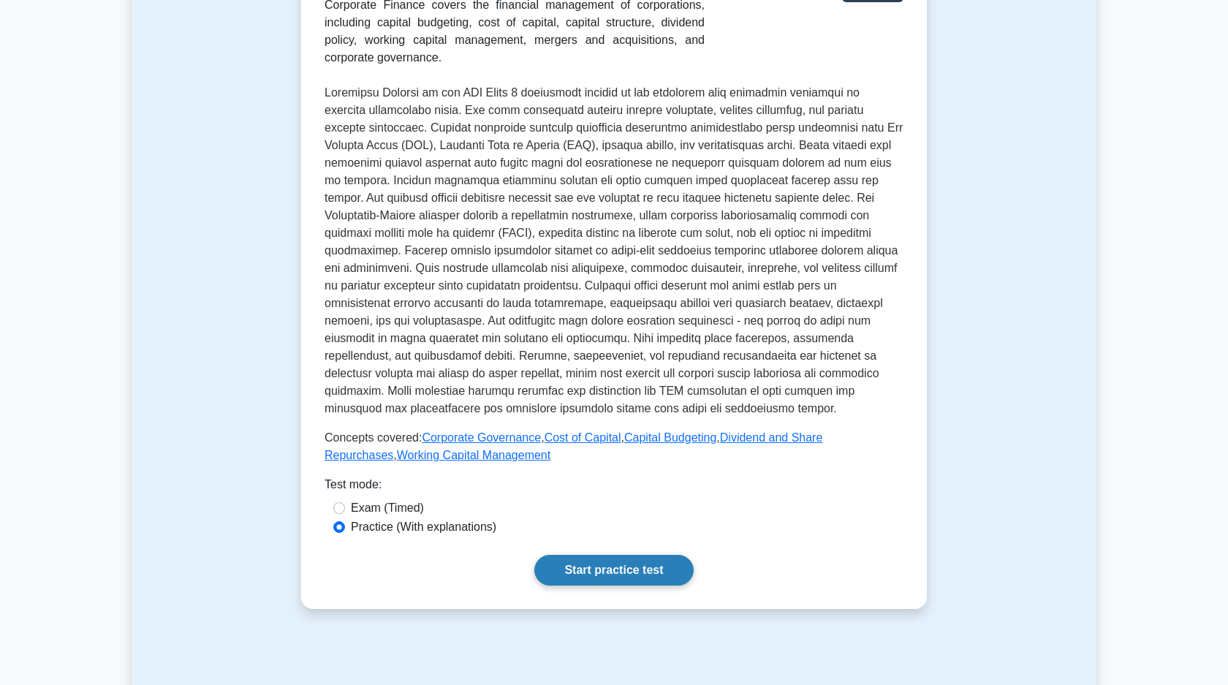
click at [595, 569] on link "Start practice test" at bounding box center [613, 570] width 159 height 31
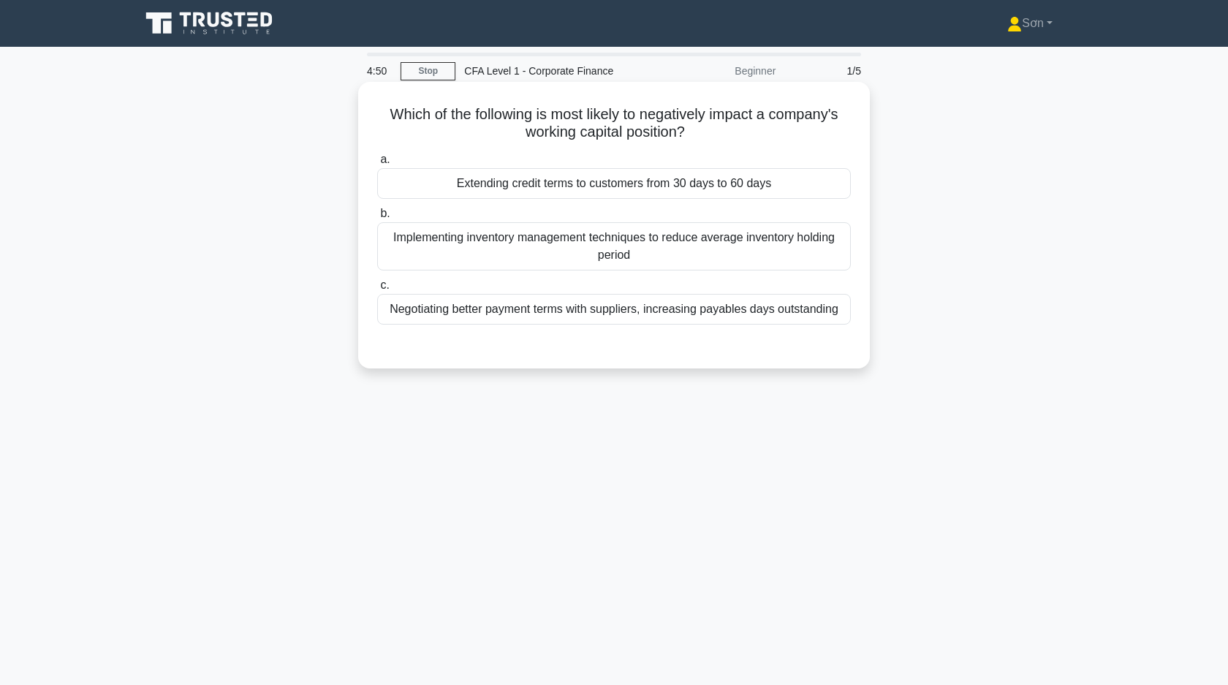
click at [741, 196] on div "Extending credit terms to customers from 30 days to 60 days" at bounding box center [614, 183] width 474 height 31
click at [377, 164] on input "a. Extending credit terms to customers from 30 days to 60 days" at bounding box center [377, 160] width 0 height 10
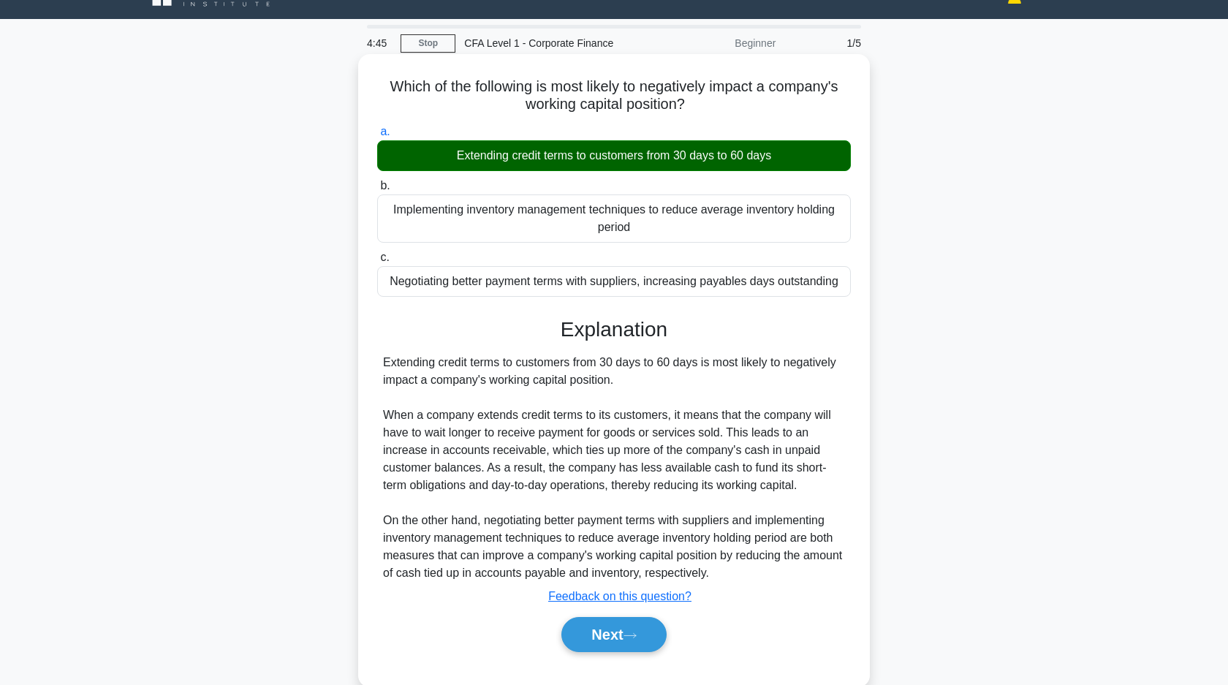
scroll to position [29, 0]
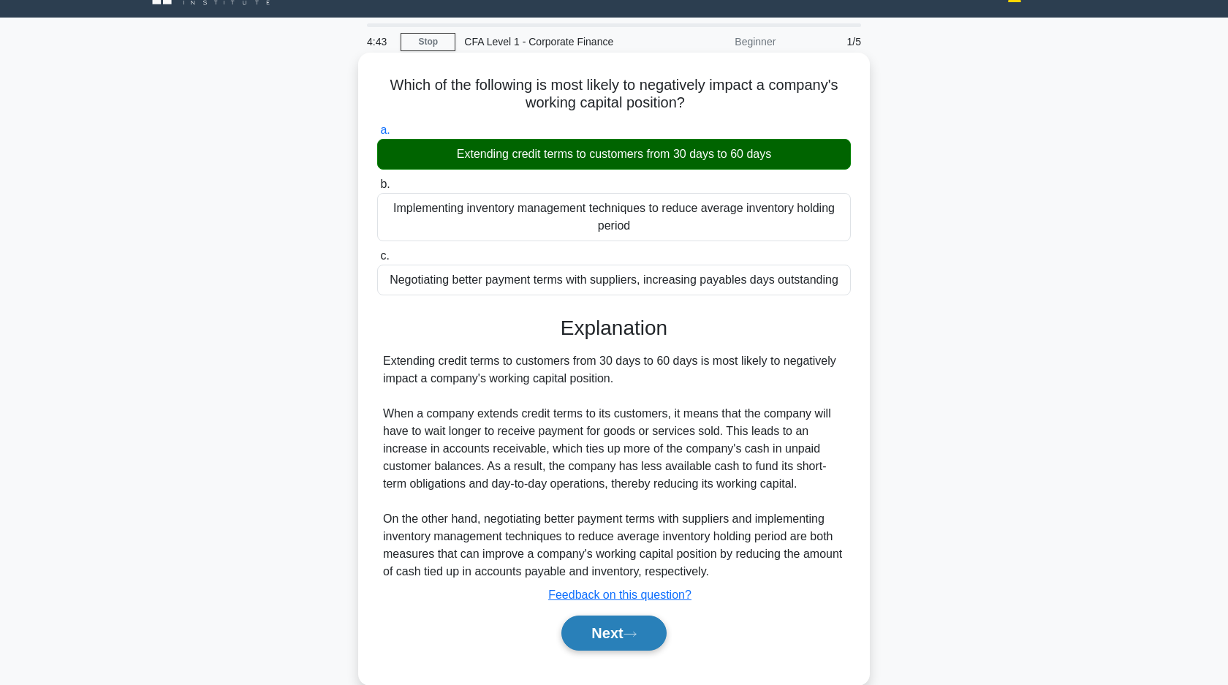
click at [610, 637] on button "Next" at bounding box center [613, 632] width 105 height 35
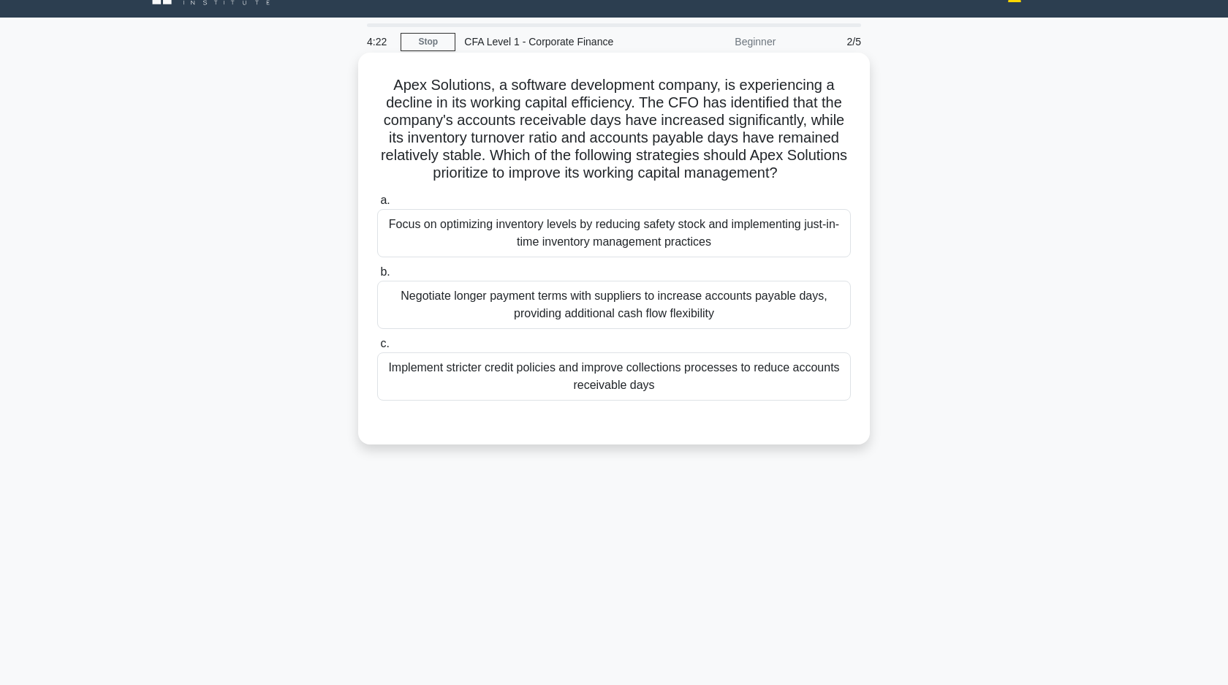
click at [689, 387] on div "Implement stricter credit policies and improve collections processes to reduce …" at bounding box center [614, 376] width 474 height 48
click at [377, 349] on input "c. Implement stricter credit policies and improve collections processes to redu…" at bounding box center [377, 344] width 0 height 10
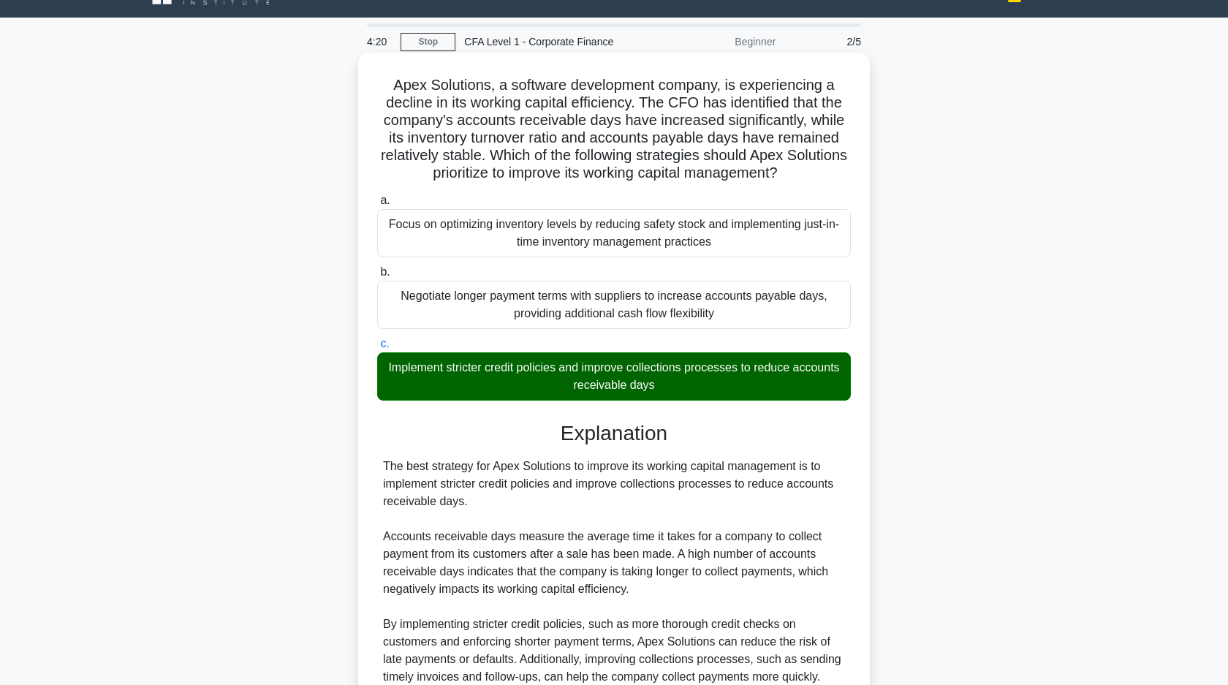
scroll to position [268, 0]
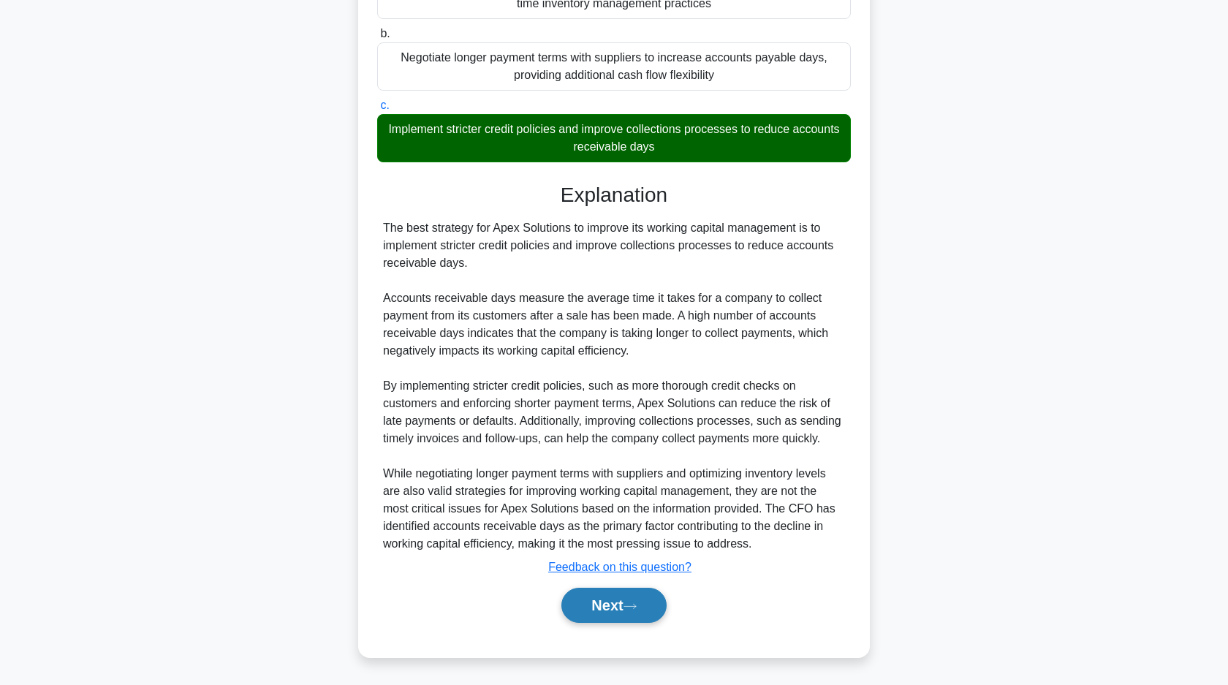
click at [618, 613] on button "Next" at bounding box center [613, 605] width 105 height 35
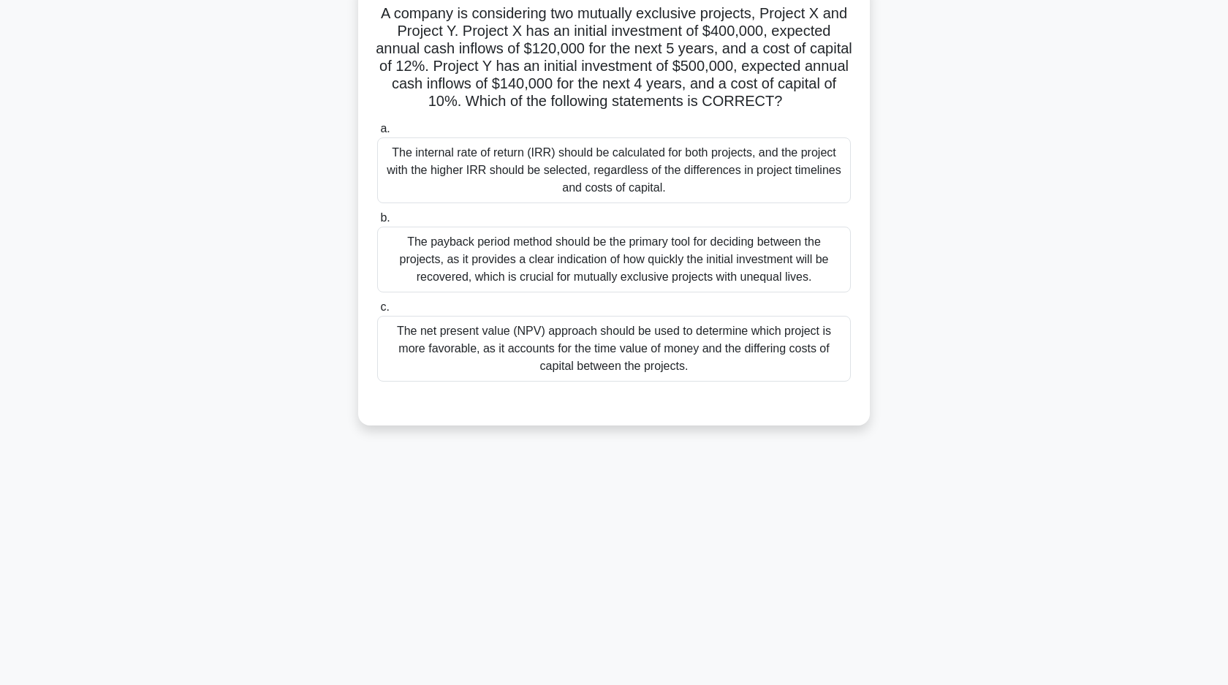
scroll to position [0, 0]
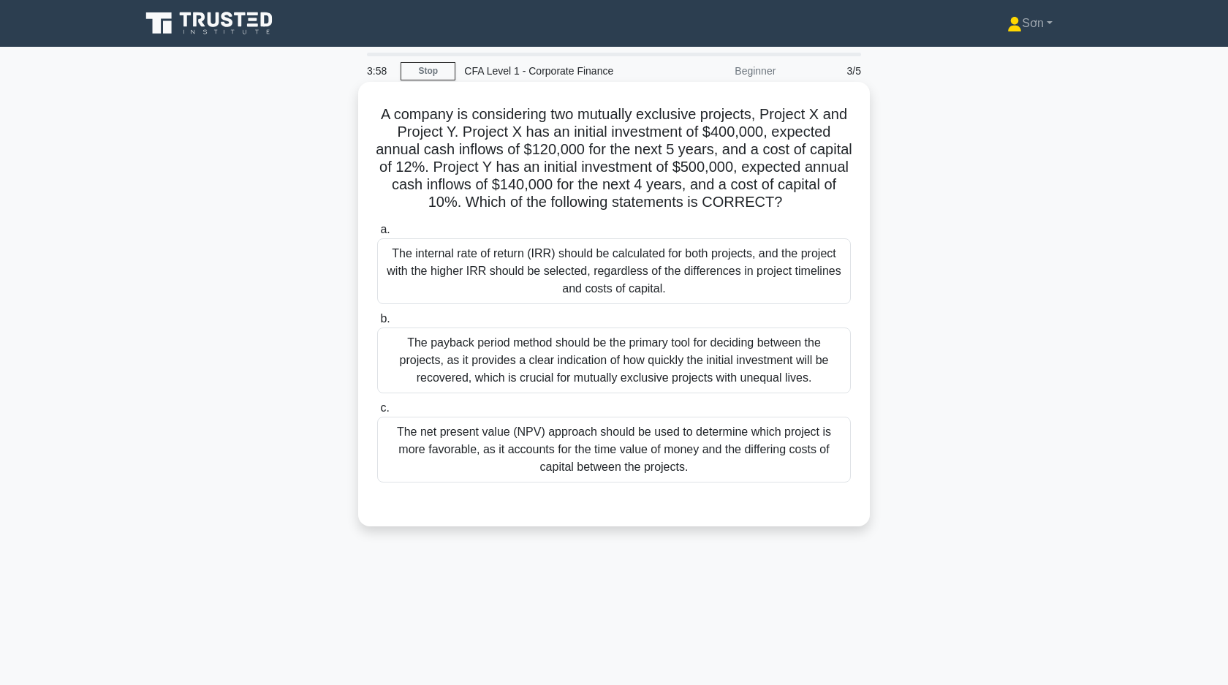
click at [691, 290] on div "The internal rate of return (IRR) should be calculated for both projects, and t…" at bounding box center [614, 271] width 474 height 66
click at [377, 235] on input "a. The internal rate of return (IRR) should be calculated for both projects, an…" at bounding box center [377, 230] width 0 height 10
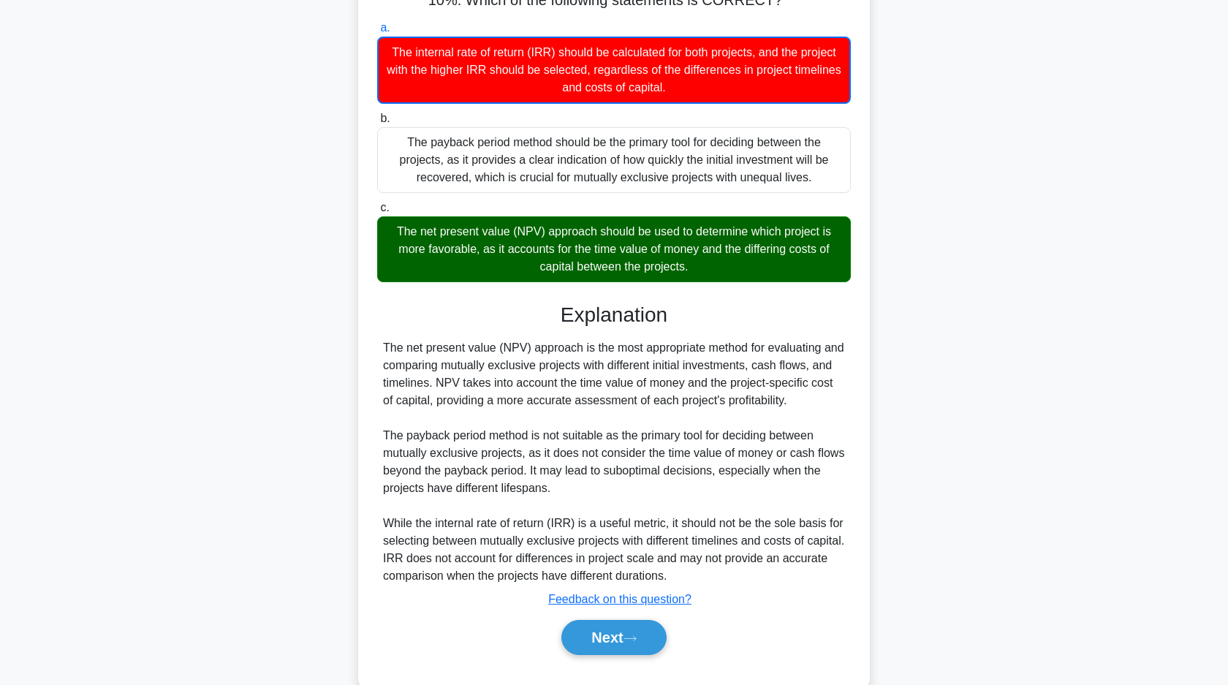
scroll to position [234, 0]
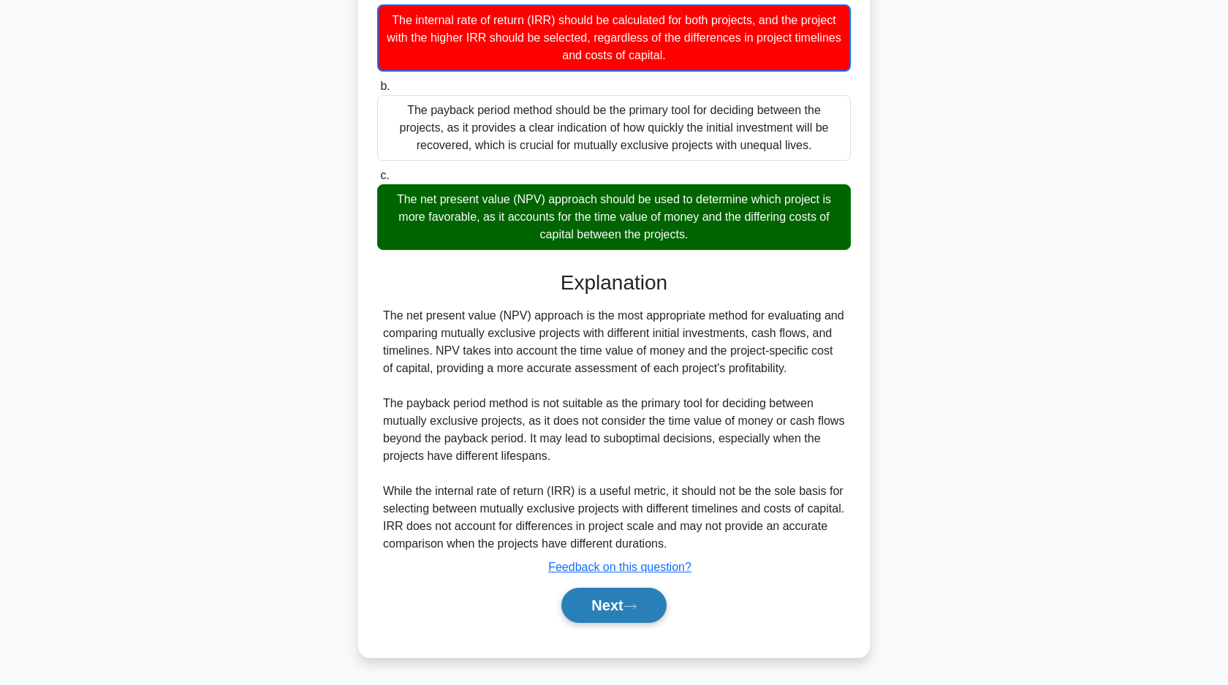
click at [591, 602] on button "Next" at bounding box center [613, 605] width 105 height 35
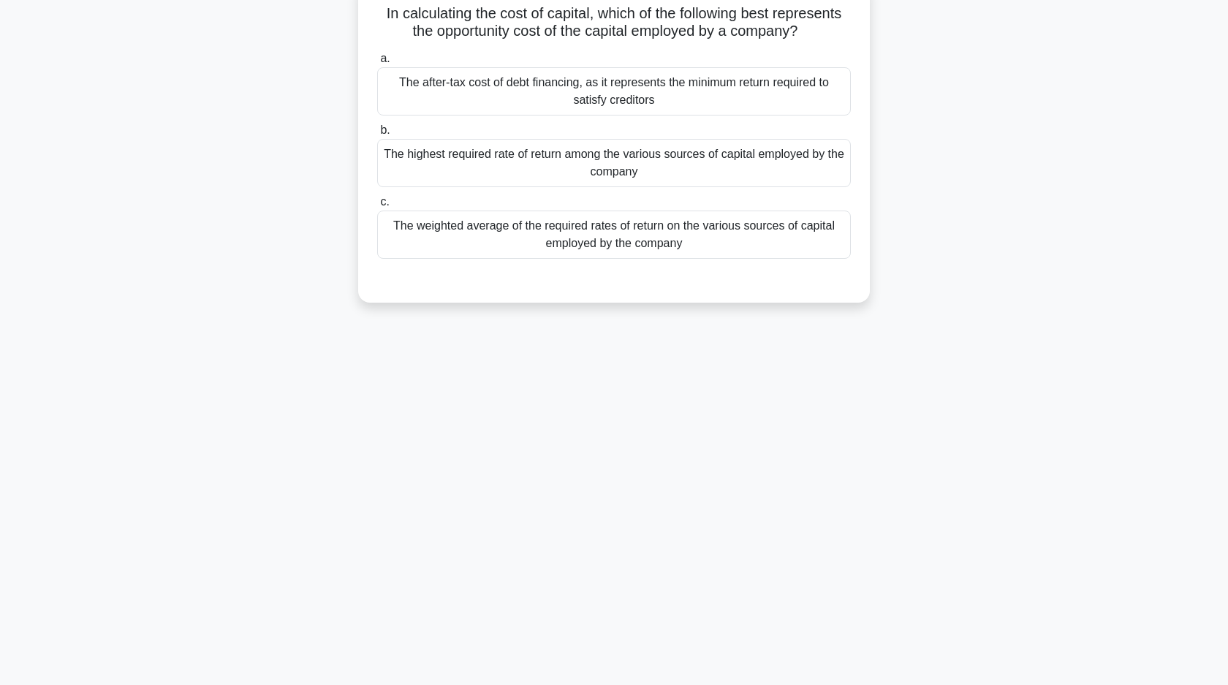
scroll to position [0, 0]
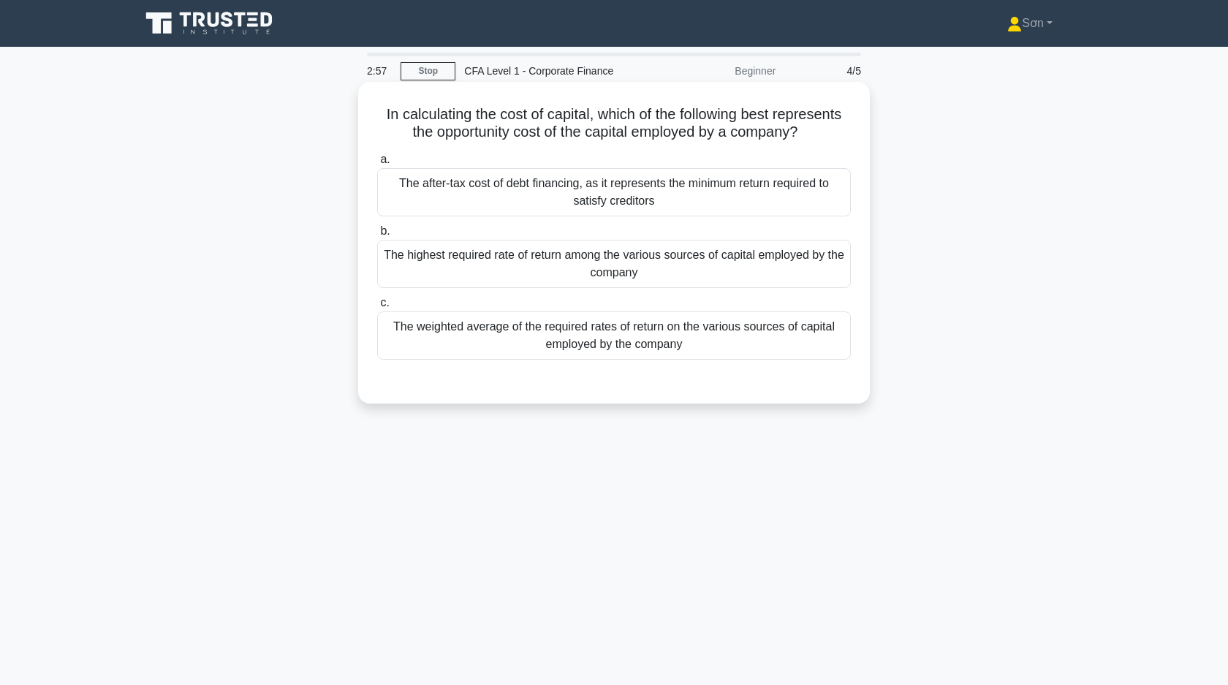
click at [671, 271] on div "The highest required rate of return among the various sources of capital employ…" at bounding box center [614, 264] width 474 height 48
click at [377, 236] on input "b. The highest required rate of return among the various sources of capital emp…" at bounding box center [377, 232] width 0 height 10
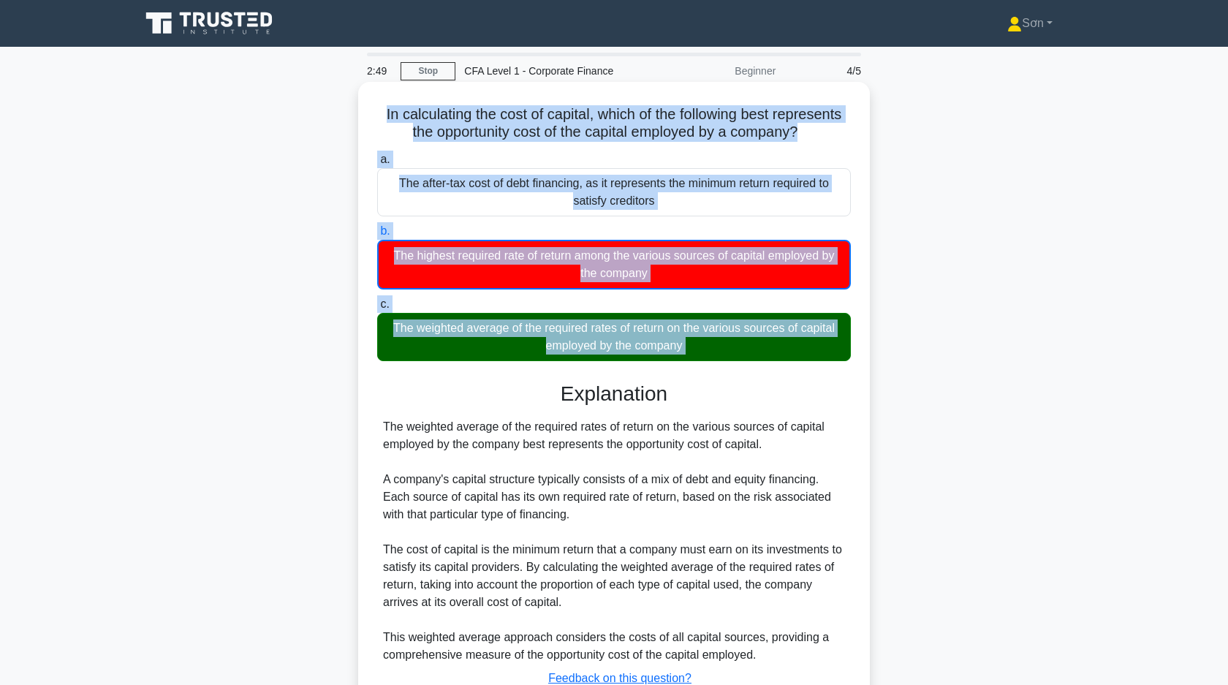
drag, startPoint x: 382, startPoint y: 111, endPoint x: 719, endPoint y: 379, distance: 430.7
click at [719, 379] on div "In calculating the cost of capital, which of the following best represents the …" at bounding box center [614, 425] width 500 height 675
copy div "In calculating the cost of capital, which of the following best represents the …"
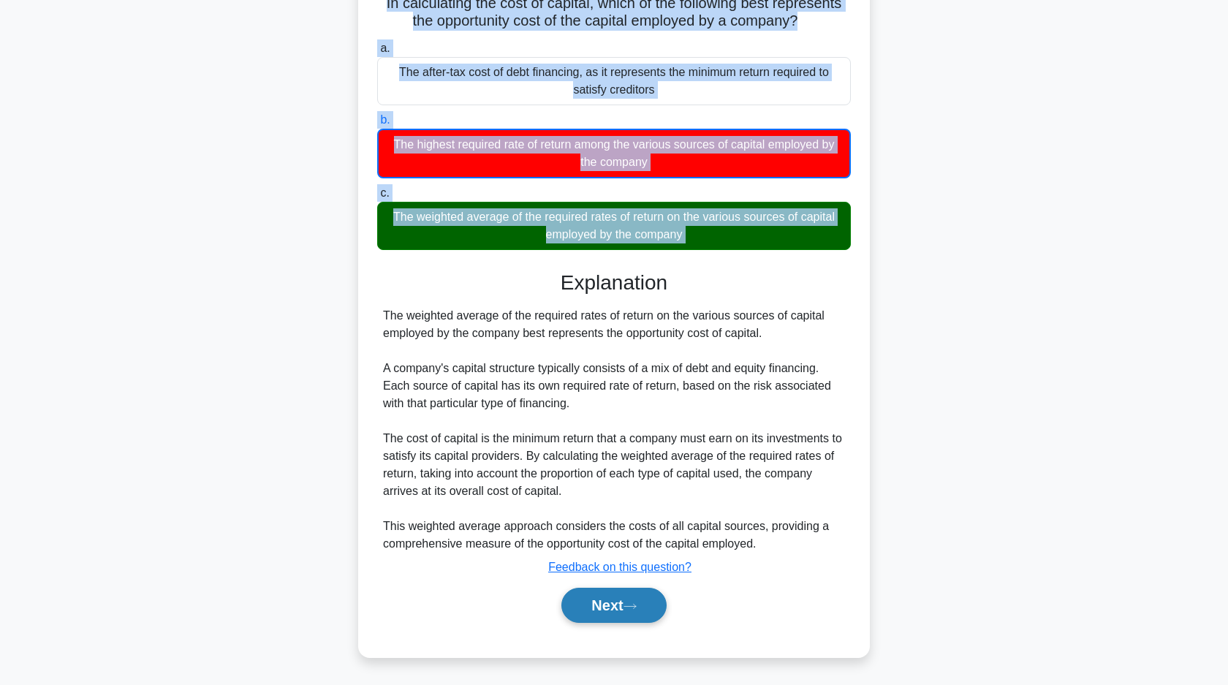
click at [632, 593] on button "Next" at bounding box center [613, 605] width 105 height 35
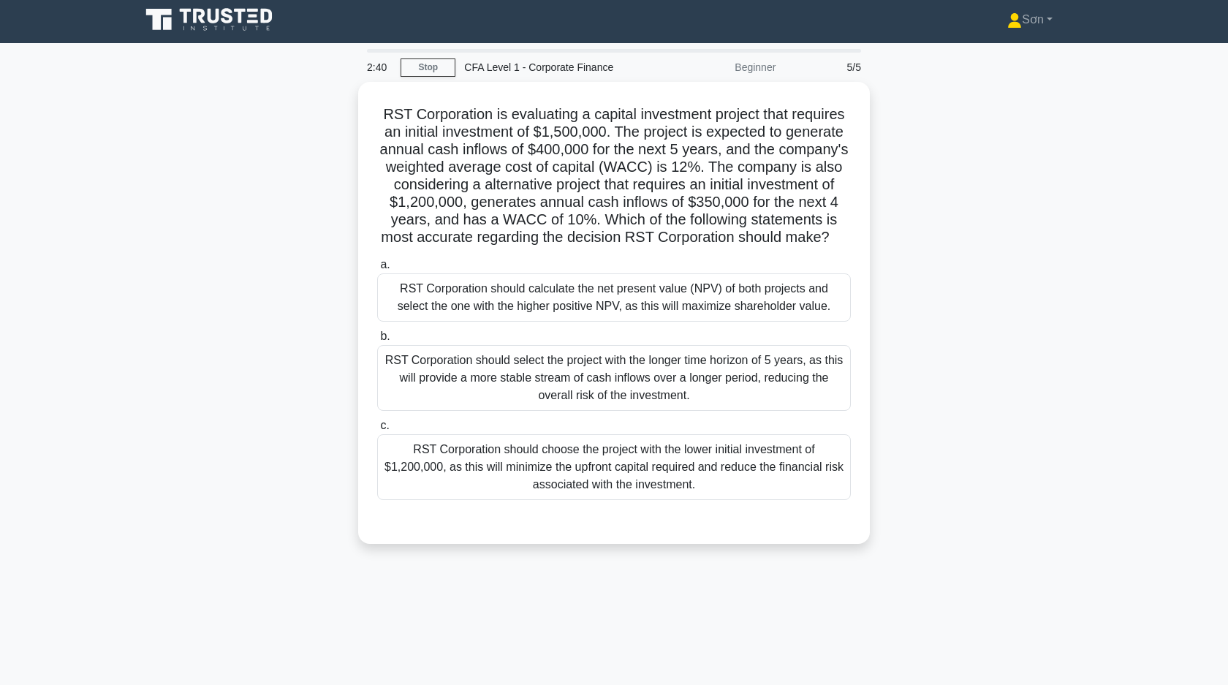
scroll to position [0, 0]
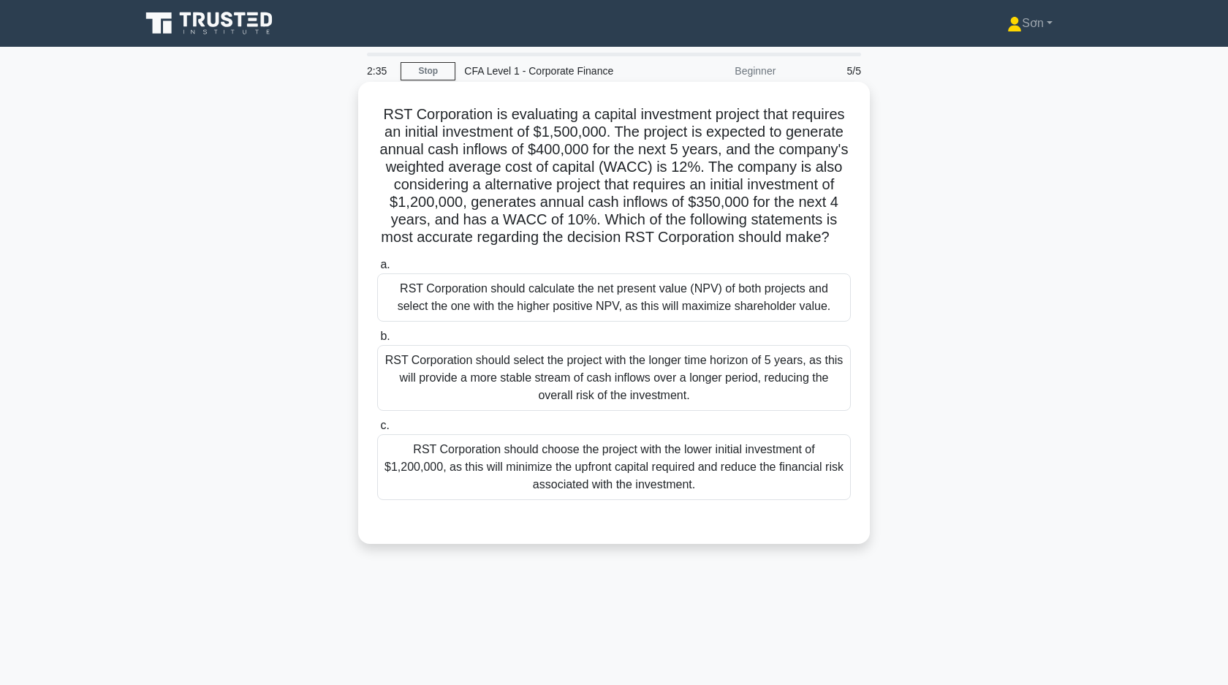
click at [632, 308] on div "RST Corporation should calculate the net present value (NPV) of both projects a…" at bounding box center [614, 297] width 474 height 48
click at [377, 270] on input "a. RST Corporation should calculate the net present value (NPV) of both project…" at bounding box center [377, 265] width 0 height 10
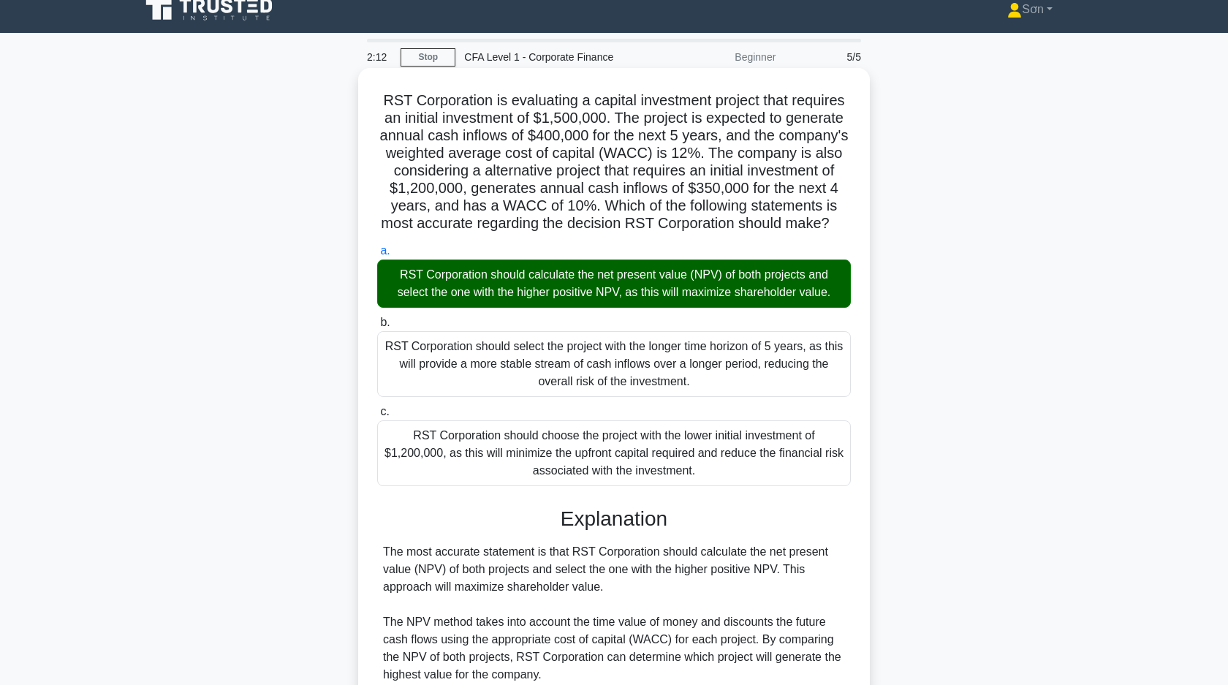
scroll to position [303, 0]
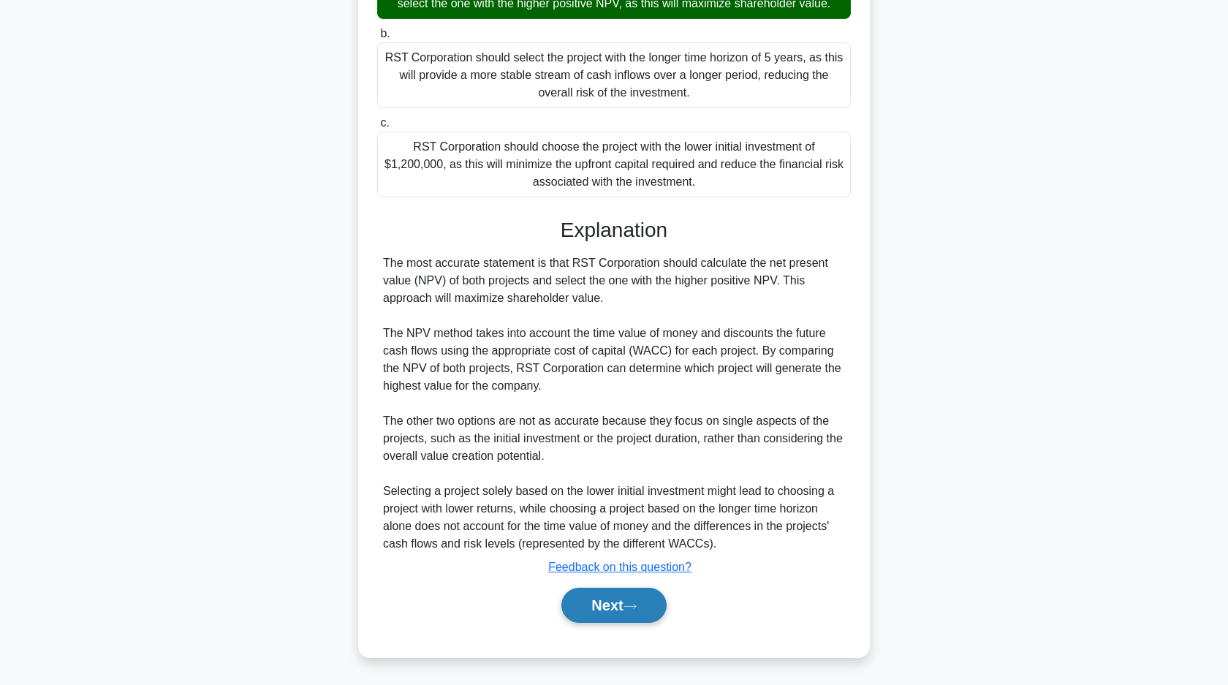
click at [611, 609] on button "Next" at bounding box center [613, 605] width 105 height 35
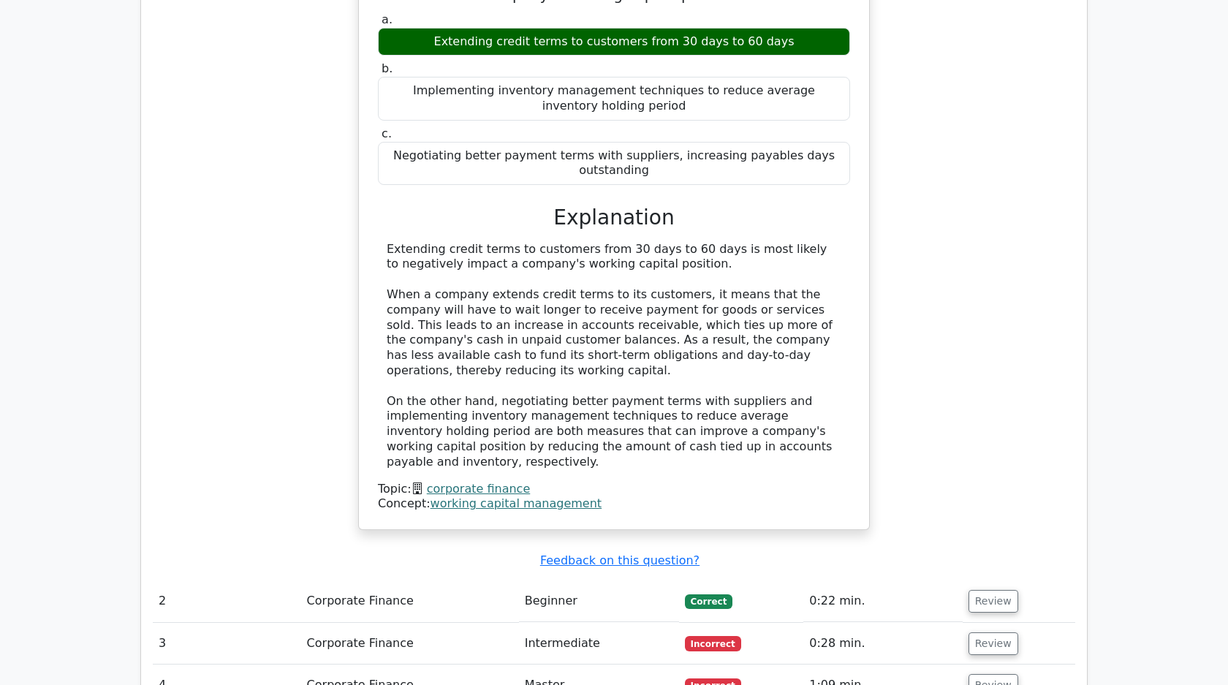
scroll to position [1194, 0]
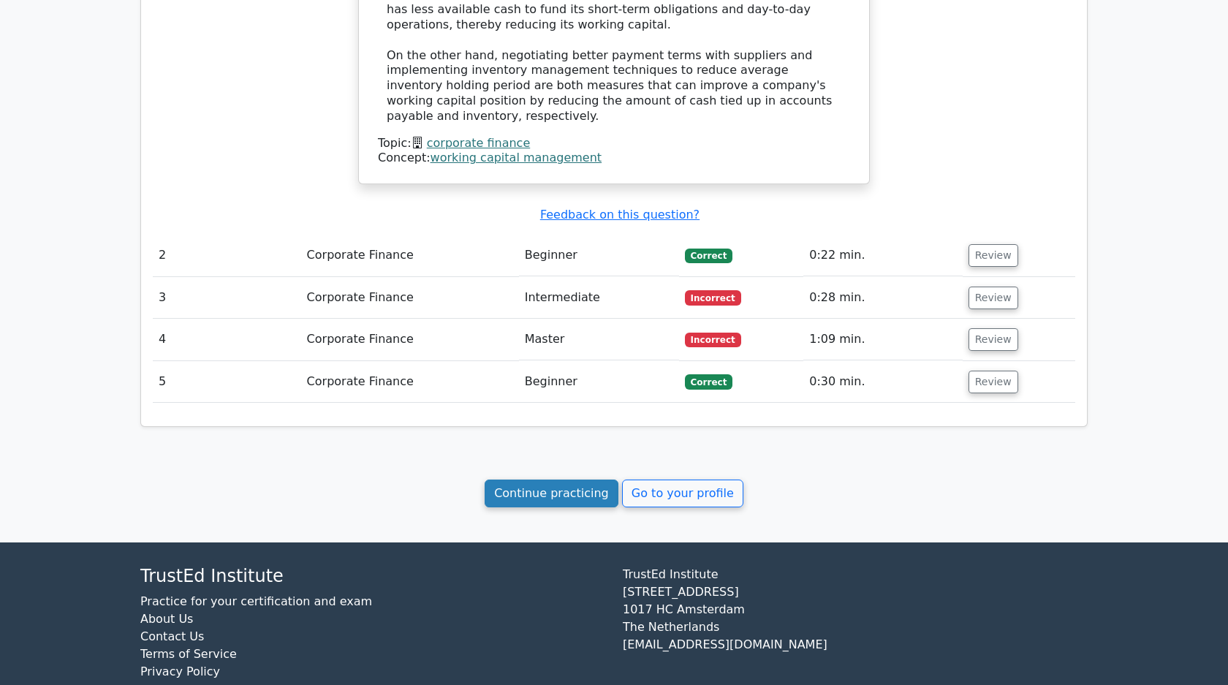
click at [546, 479] on link "Continue practicing" at bounding box center [552, 493] width 134 height 28
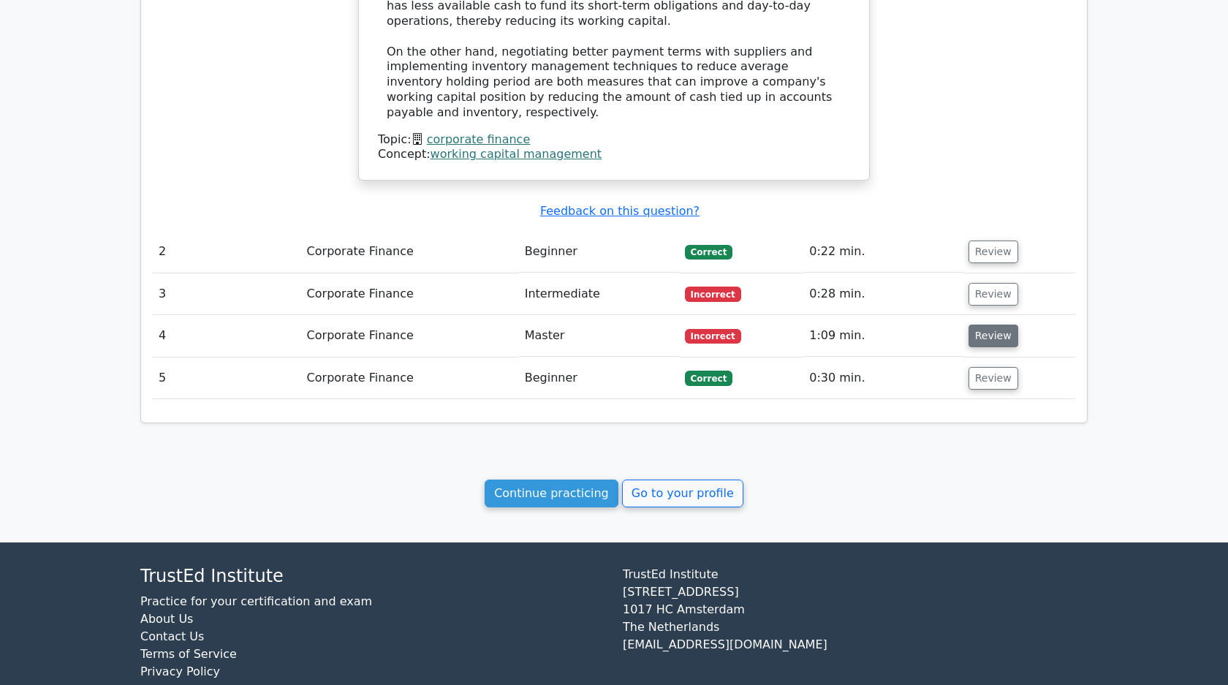
click at [978, 325] on button "Review" at bounding box center [993, 336] width 50 height 23
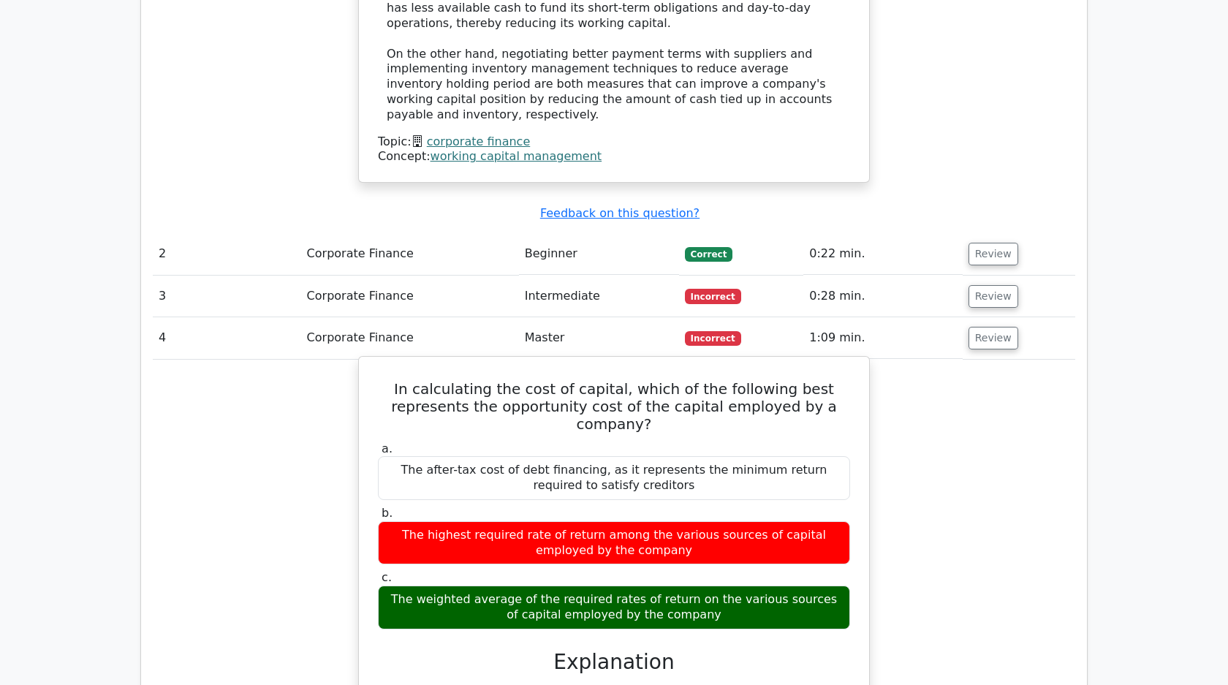
scroll to position [1183, 0]
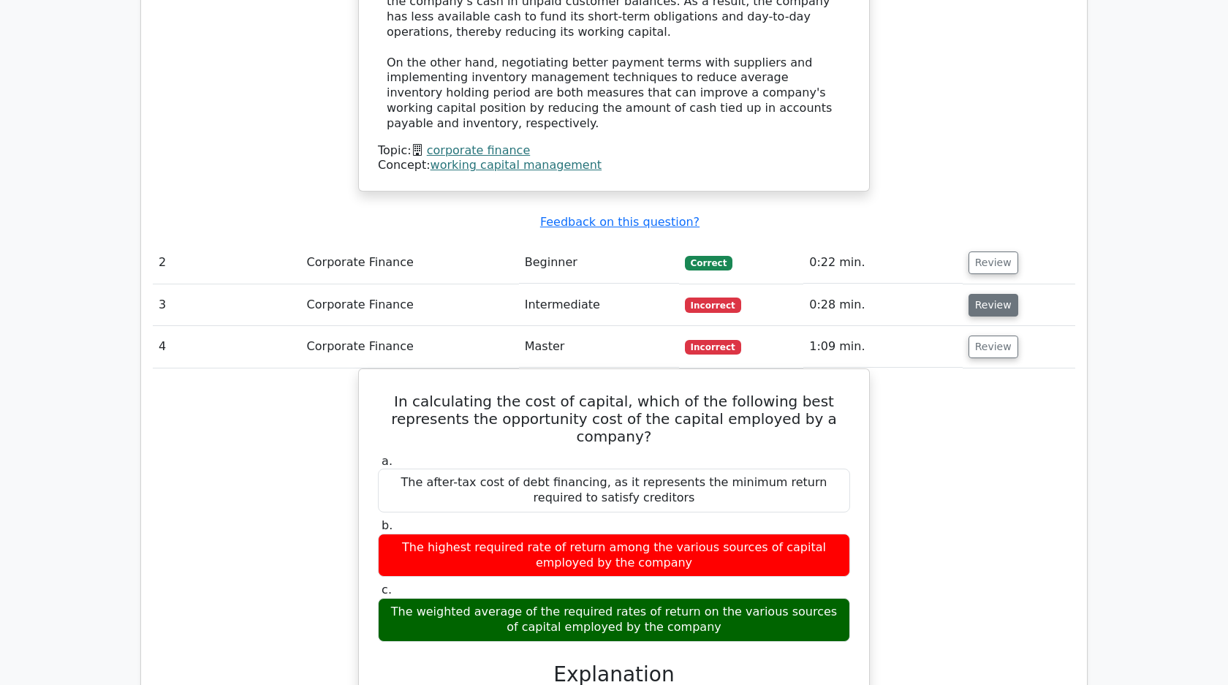
click at [983, 294] on button "Review" at bounding box center [993, 305] width 50 height 23
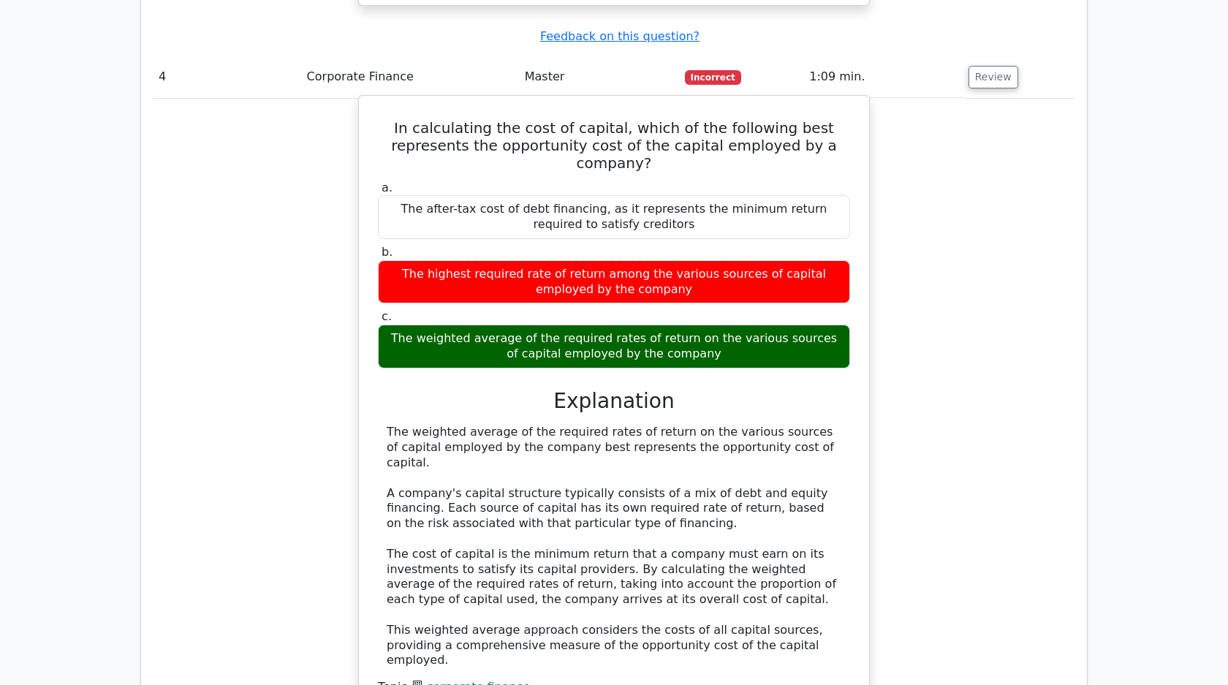
scroll to position [2598, 0]
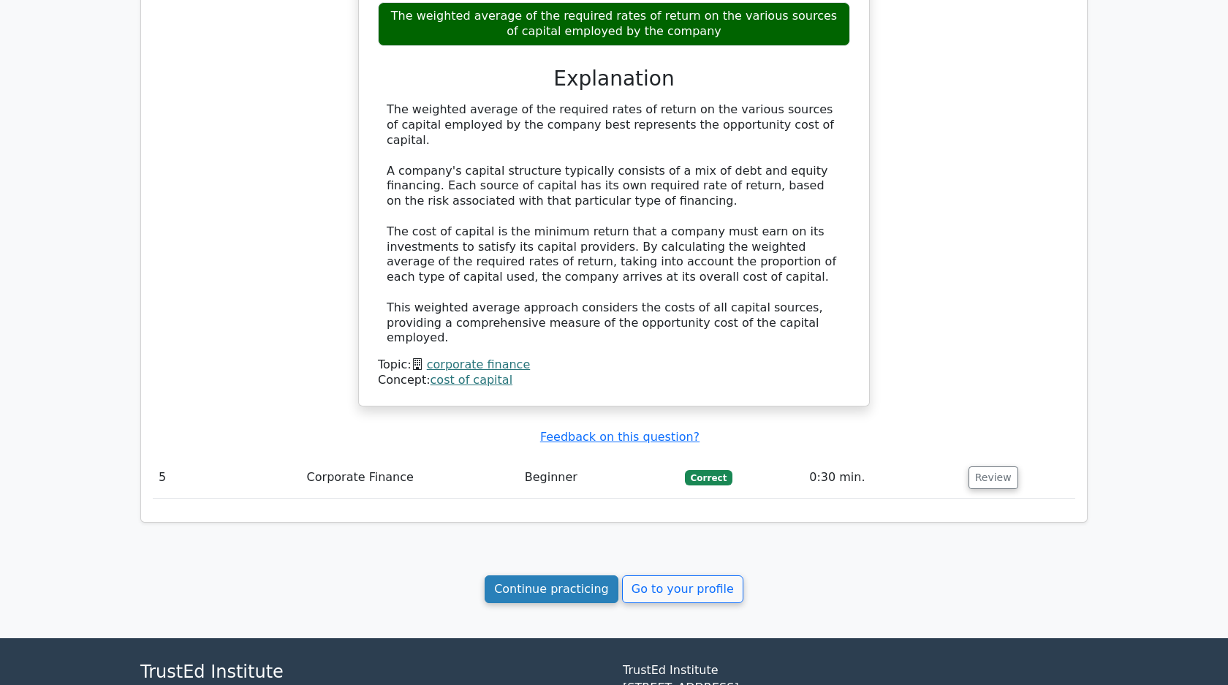
click at [586, 575] on link "Continue practicing" at bounding box center [552, 589] width 134 height 28
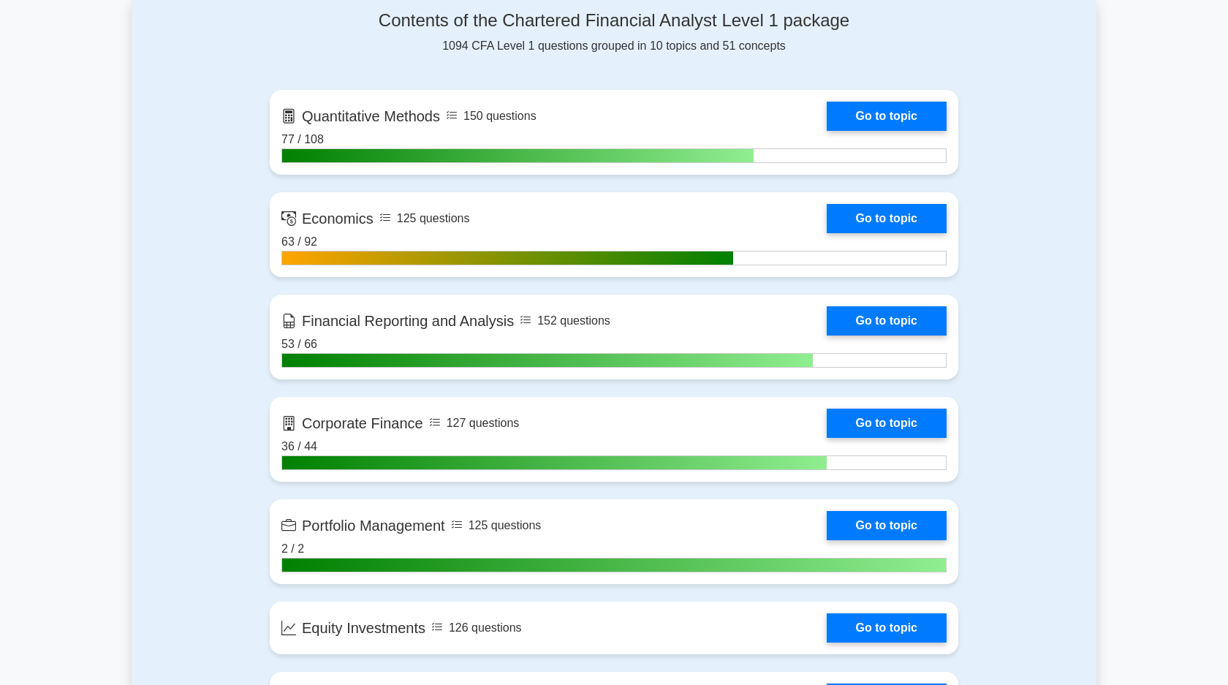
scroll to position [624, 0]
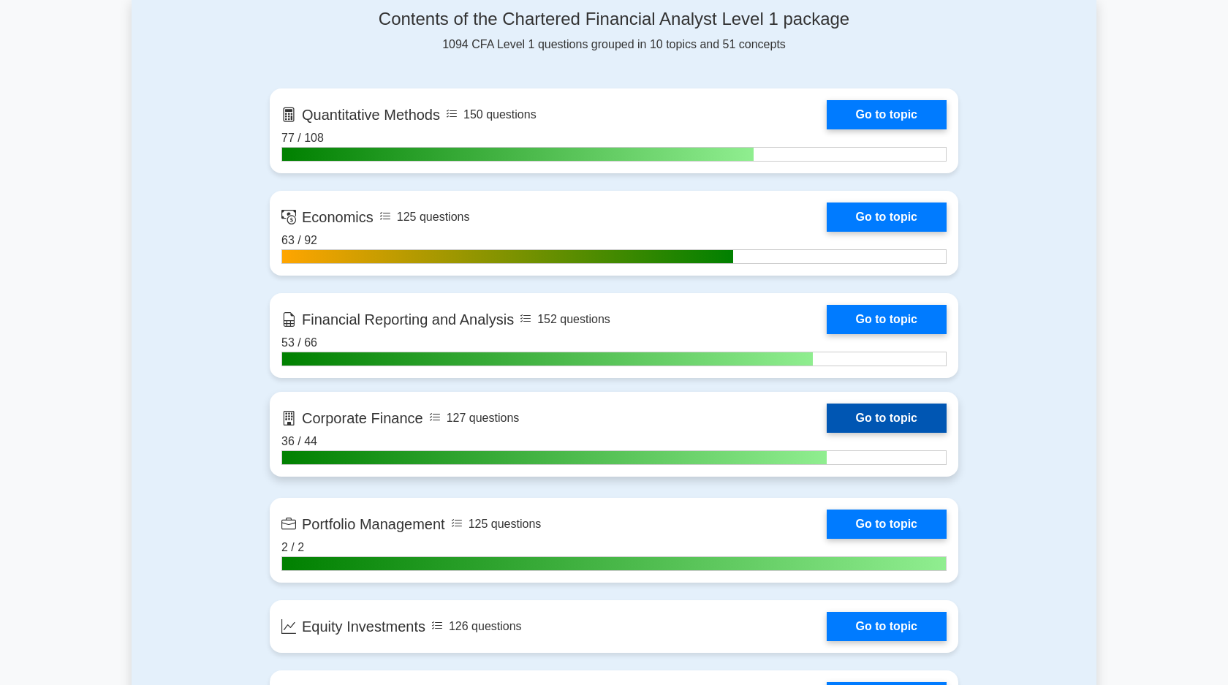
click at [887, 422] on link "Go to topic" at bounding box center [887, 417] width 120 height 29
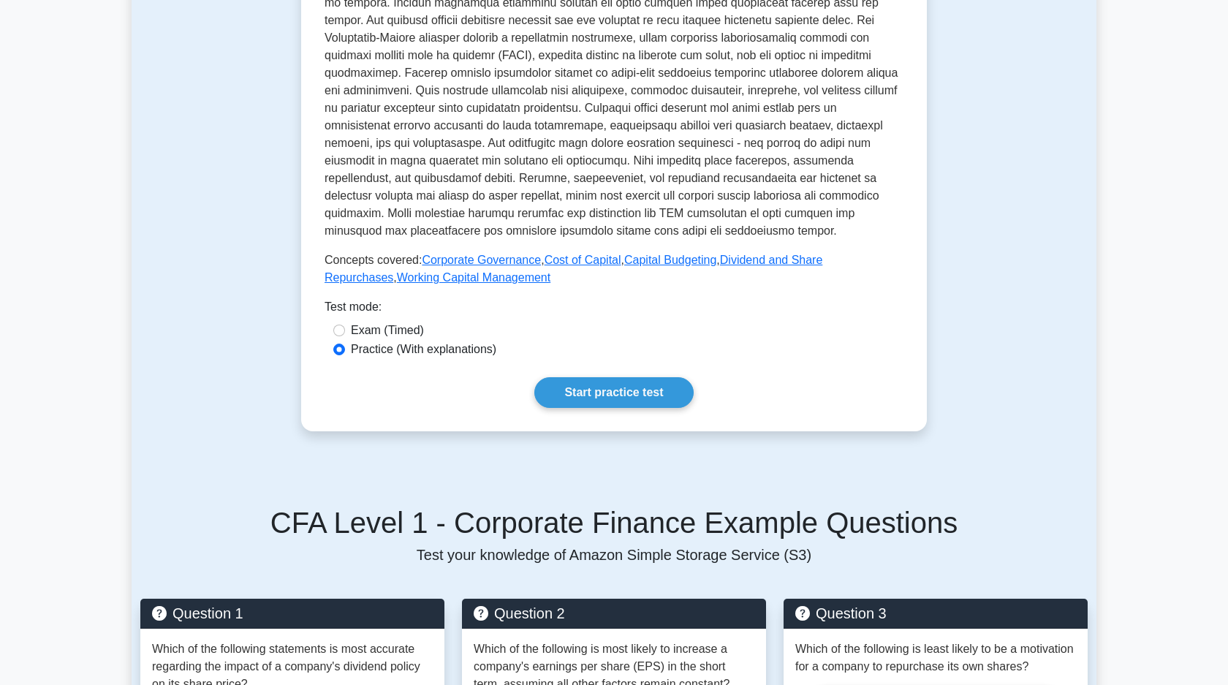
scroll to position [394, 0]
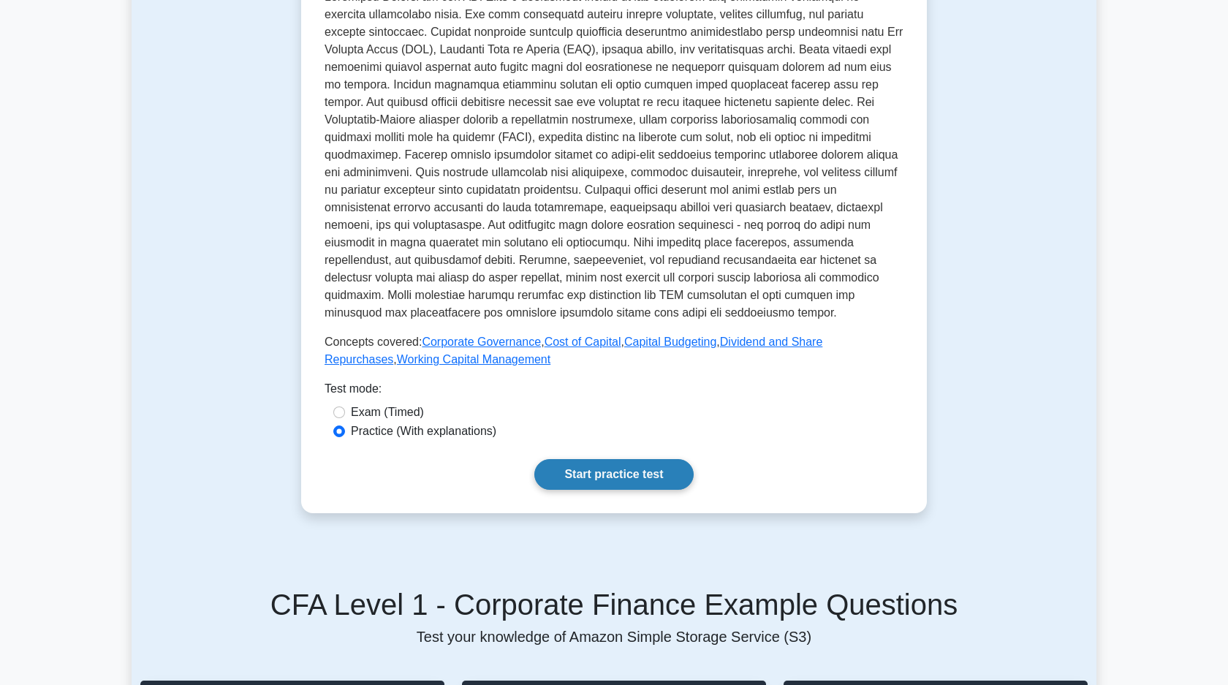
click at [626, 470] on link "Start practice test" at bounding box center [613, 474] width 159 height 31
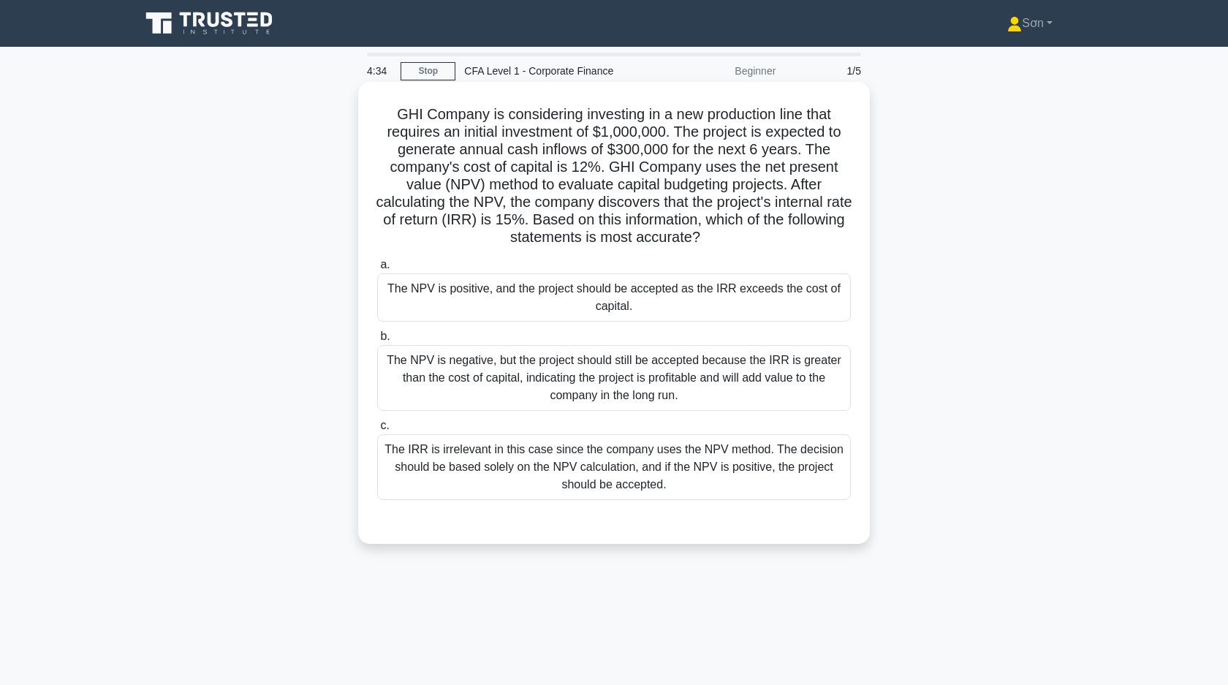
click at [634, 297] on div "The NPV is positive, and the project should be accepted as the IRR exceeds the …" at bounding box center [614, 297] width 474 height 48
click at [377, 270] on input "a. The NPV is positive, and the project should be accepted as the IRR exceeds t…" at bounding box center [377, 265] width 0 height 10
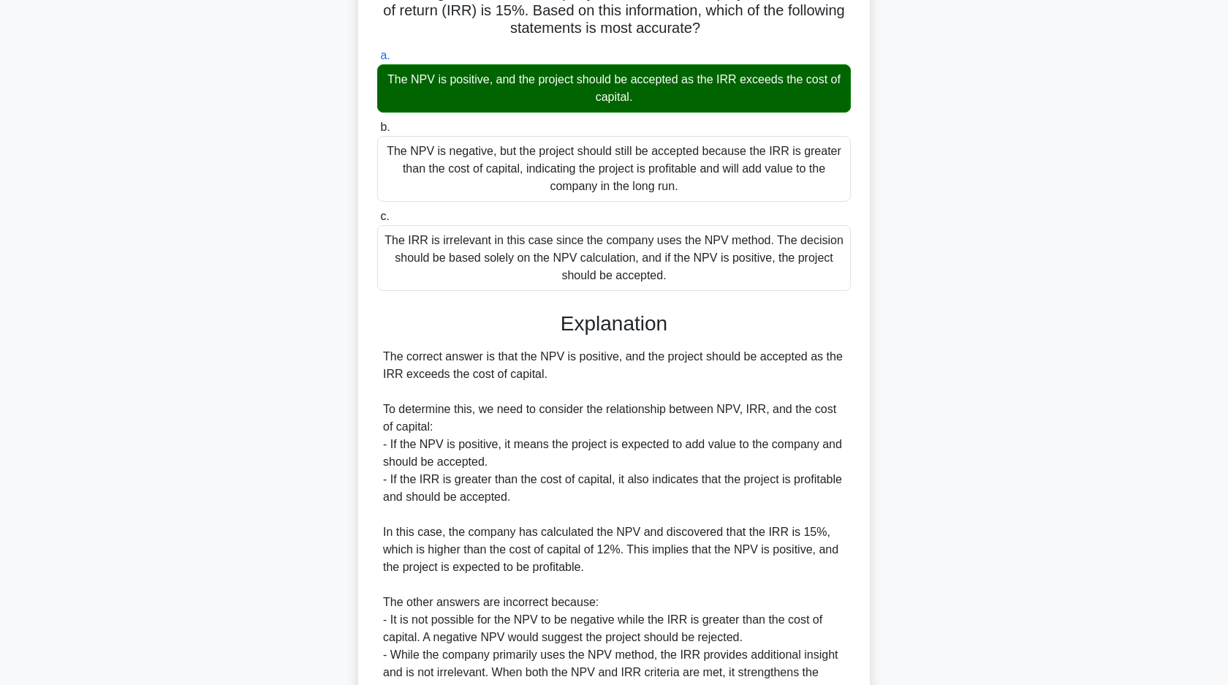
scroll to position [355, 0]
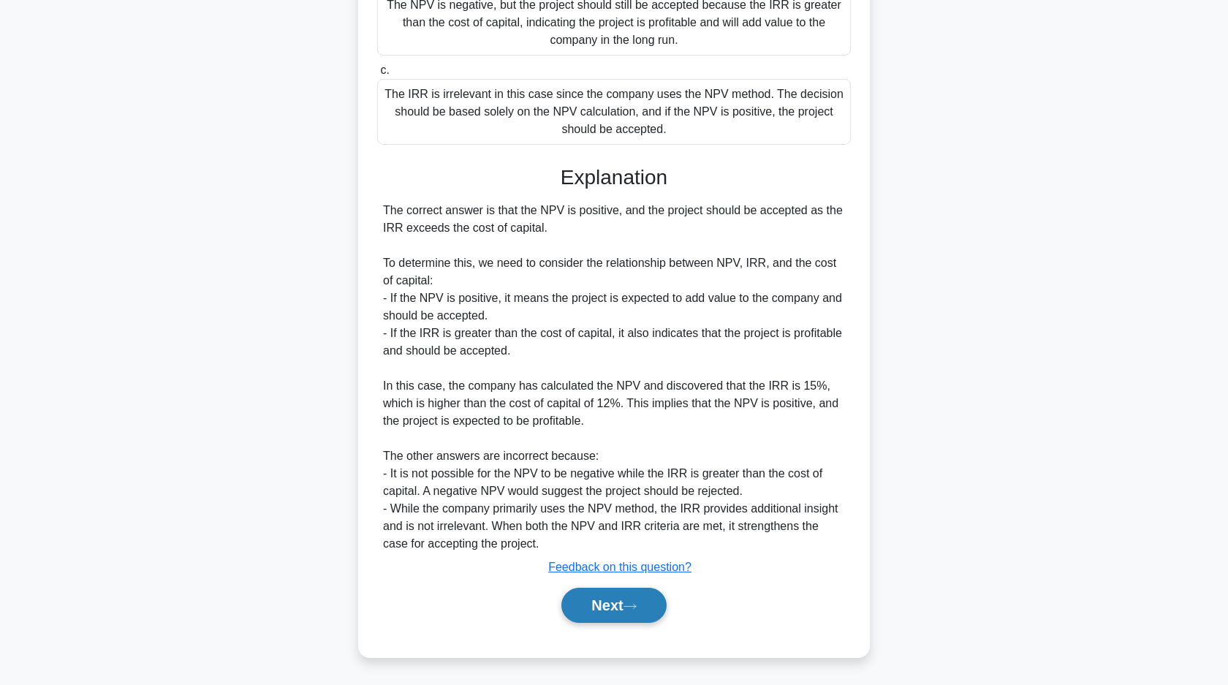
click at [585, 591] on button "Next" at bounding box center [613, 605] width 105 height 35
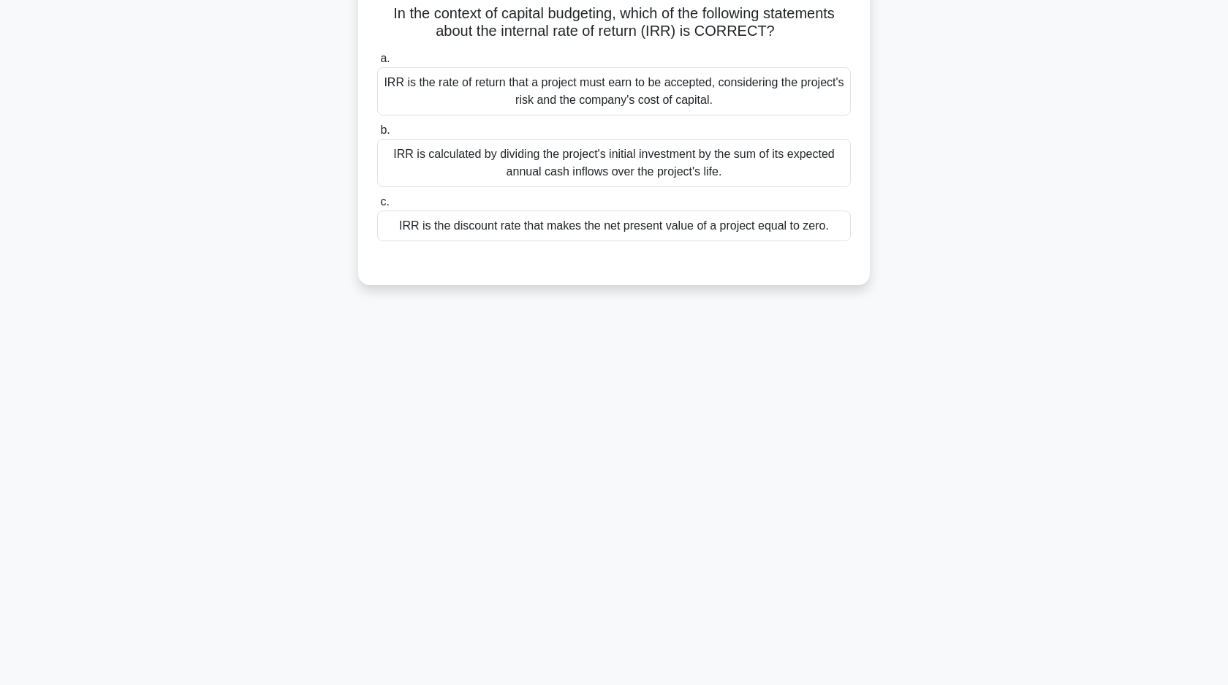
scroll to position [0, 0]
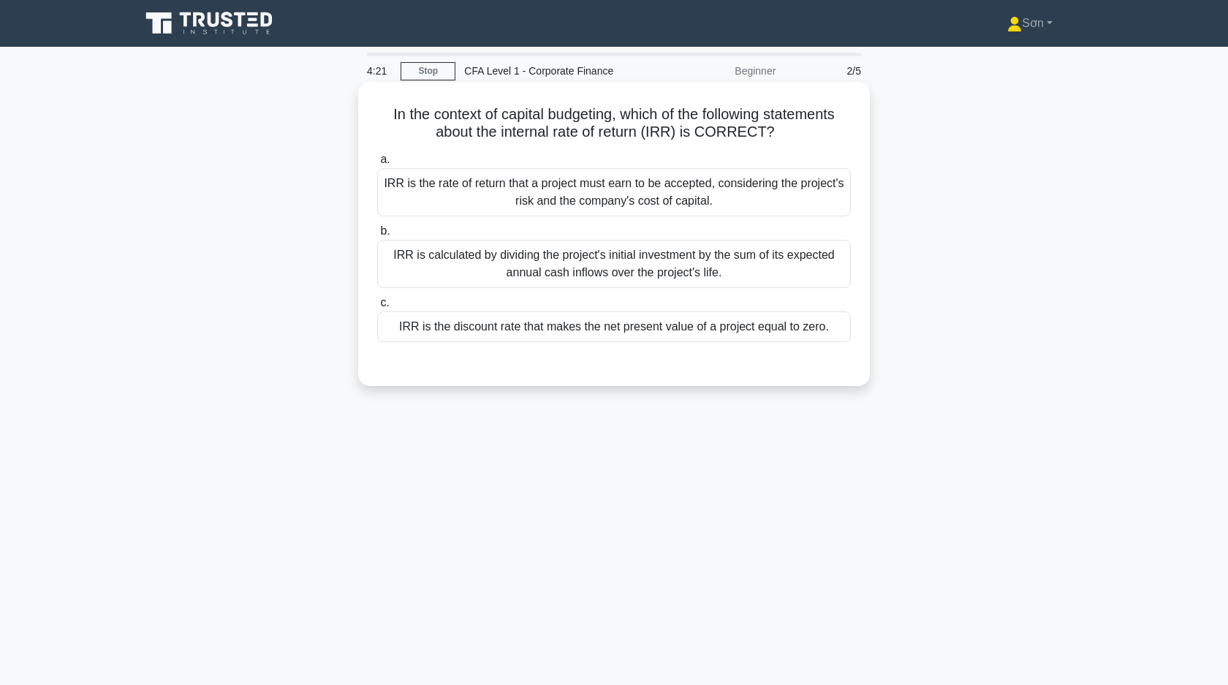
click at [617, 337] on div "IRR is the discount rate that makes the net present value of a project equal to…" at bounding box center [614, 326] width 474 height 31
click at [377, 308] on input "c. IRR is the discount rate that makes the net present value of a project equal…" at bounding box center [377, 303] width 0 height 10
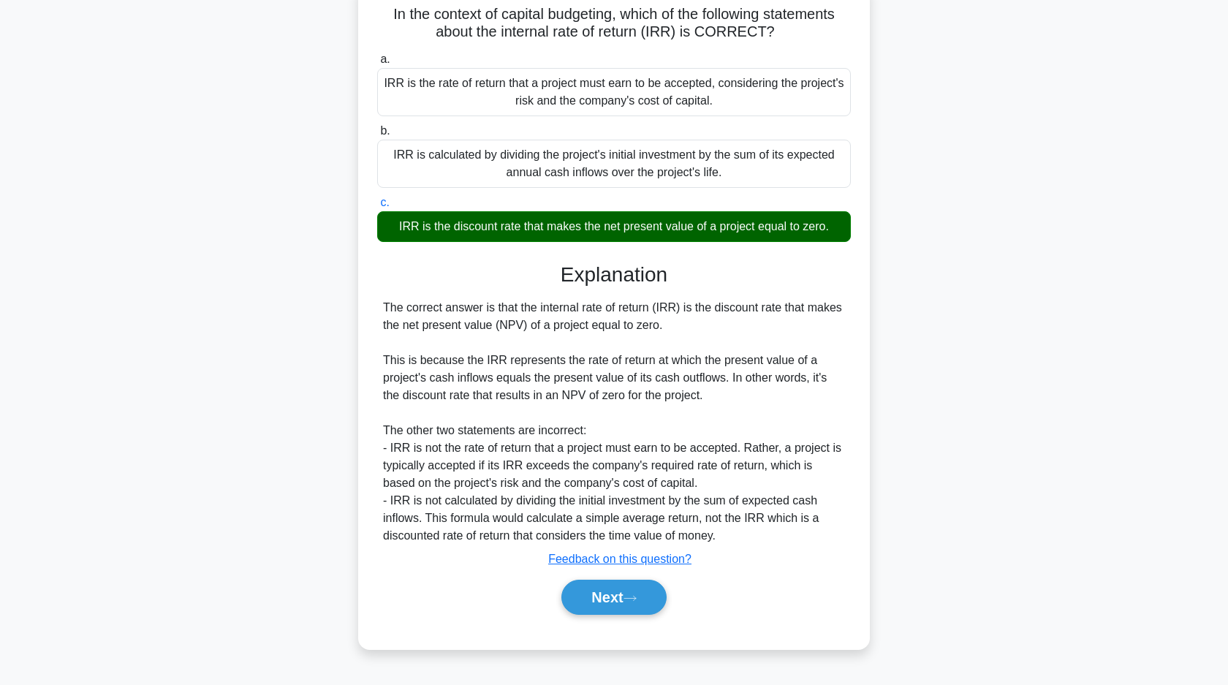
scroll to position [105, 0]
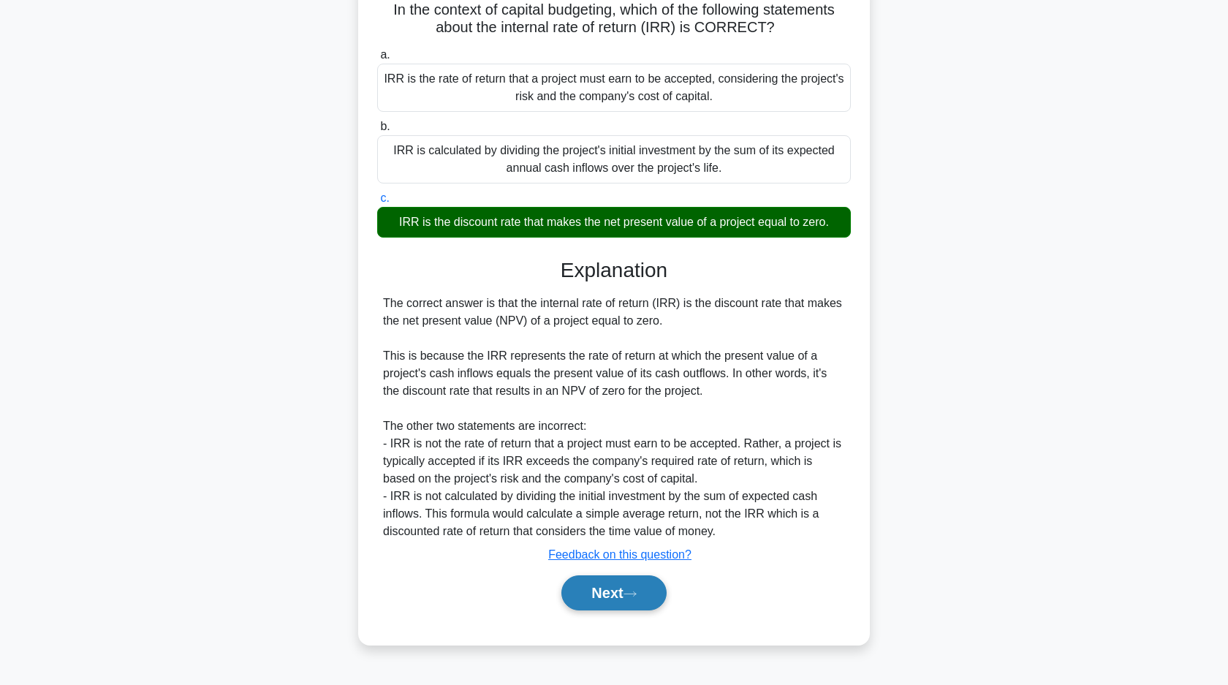
click at [605, 594] on button "Next" at bounding box center [613, 592] width 105 height 35
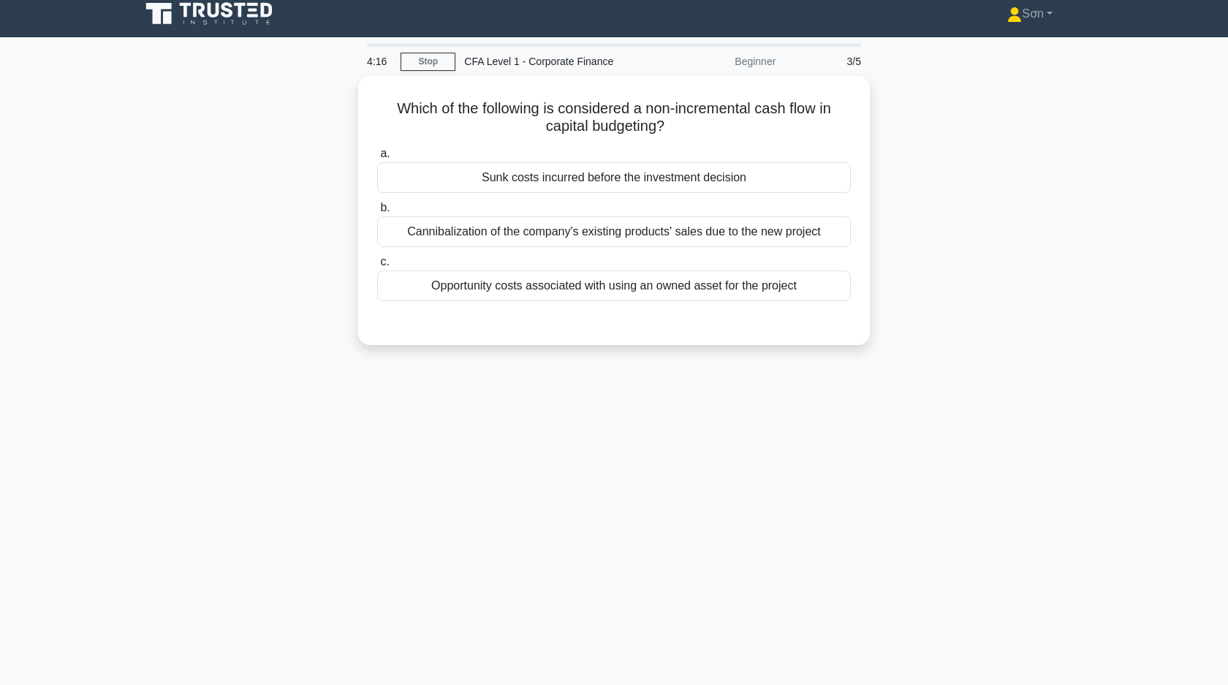
scroll to position [0, 0]
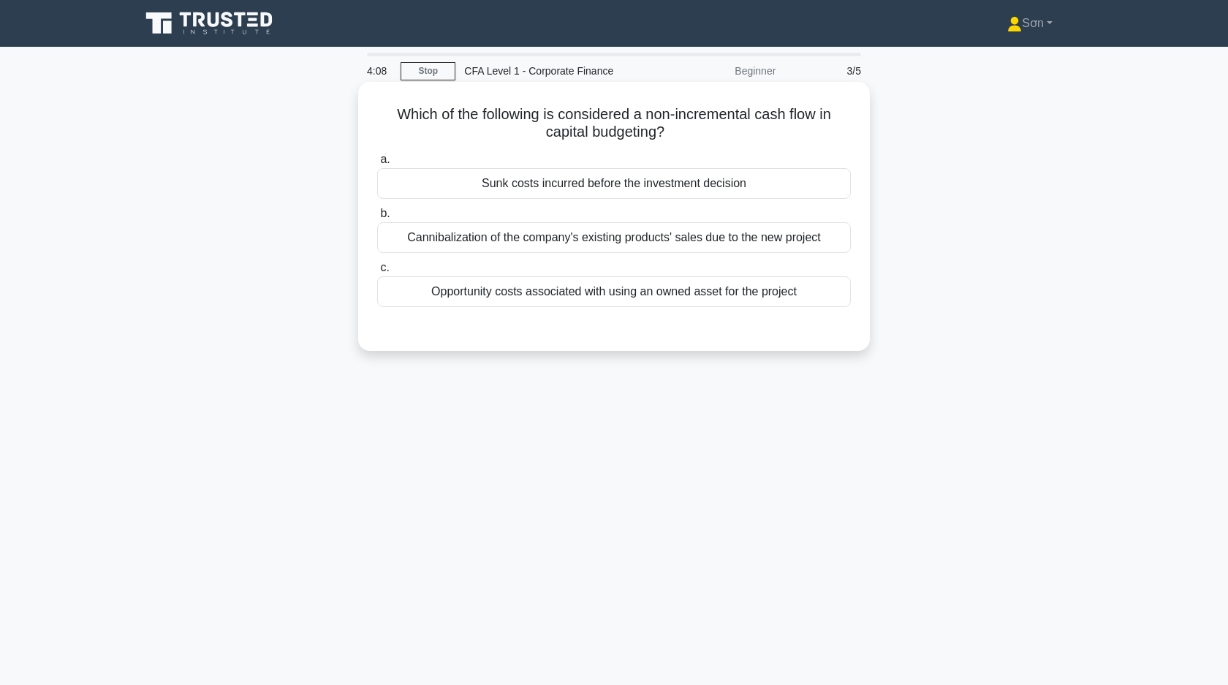
click at [691, 181] on div "Sunk costs incurred before the investment decision" at bounding box center [614, 183] width 474 height 31
click at [377, 164] on input "a. Sunk costs incurred before the investment decision" at bounding box center [377, 160] width 0 height 10
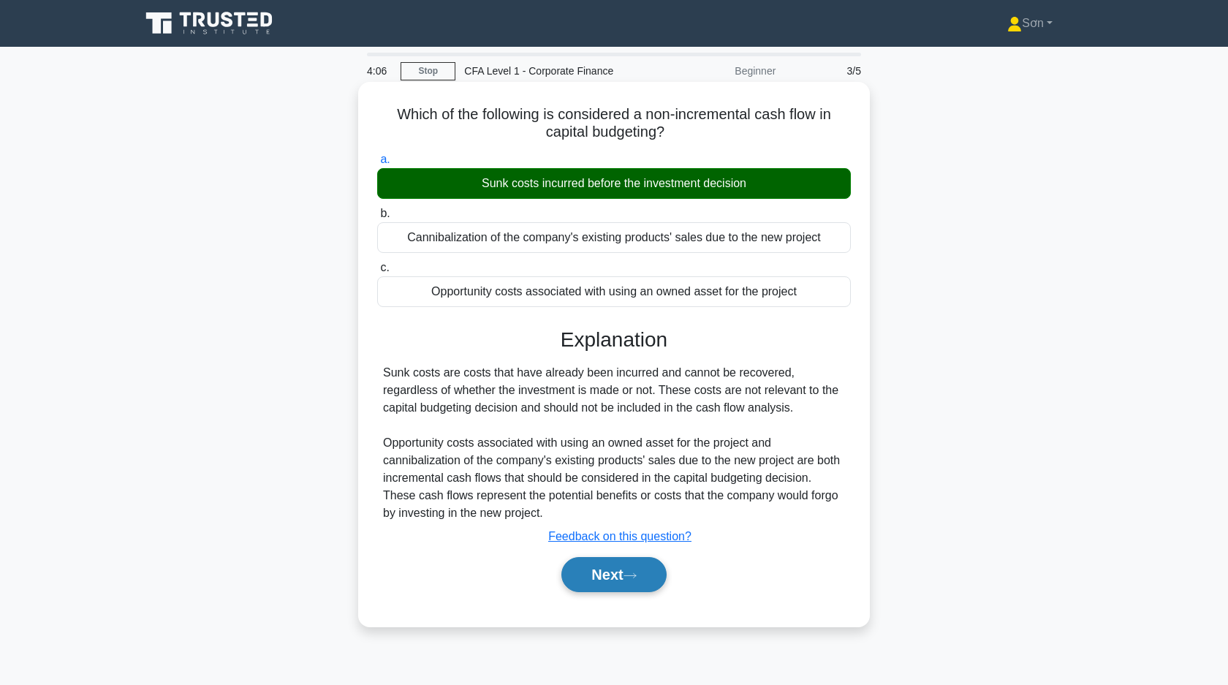
click at [592, 568] on button "Next" at bounding box center [613, 574] width 105 height 35
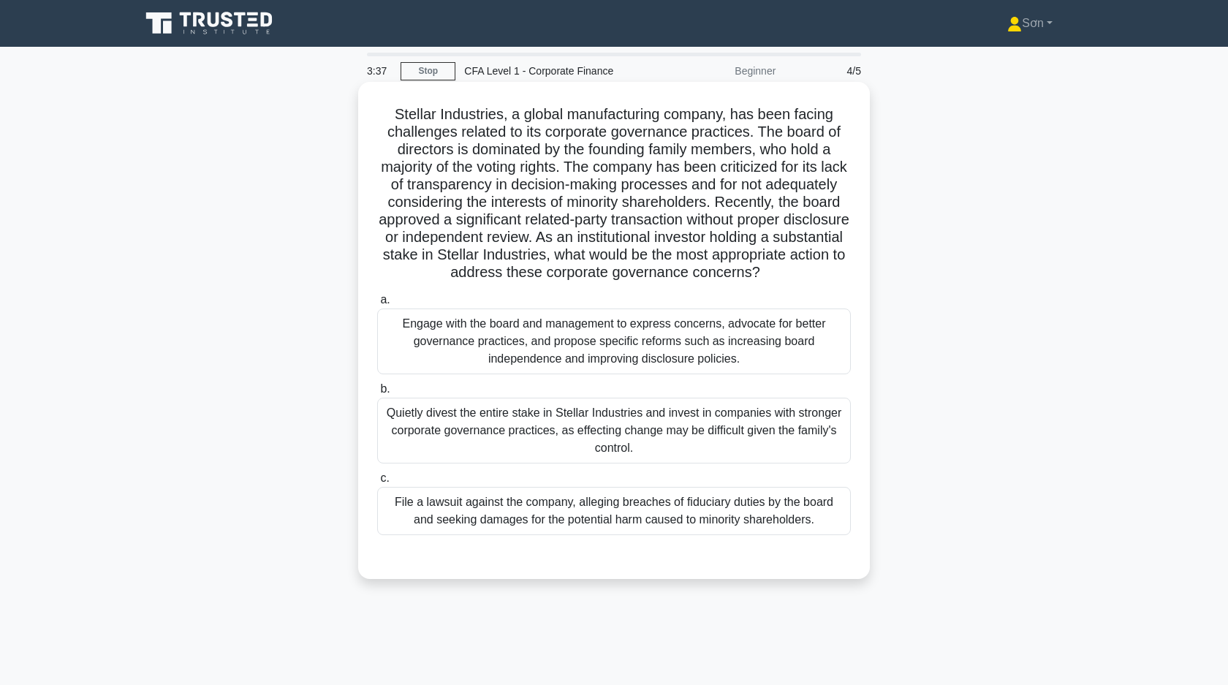
click at [605, 342] on div "Engage with the board and management to express concerns, advocate for better g…" at bounding box center [614, 341] width 474 height 66
click at [377, 305] on input "a. Engage with the board and management to express concerns, advocate for bette…" at bounding box center [377, 300] width 0 height 10
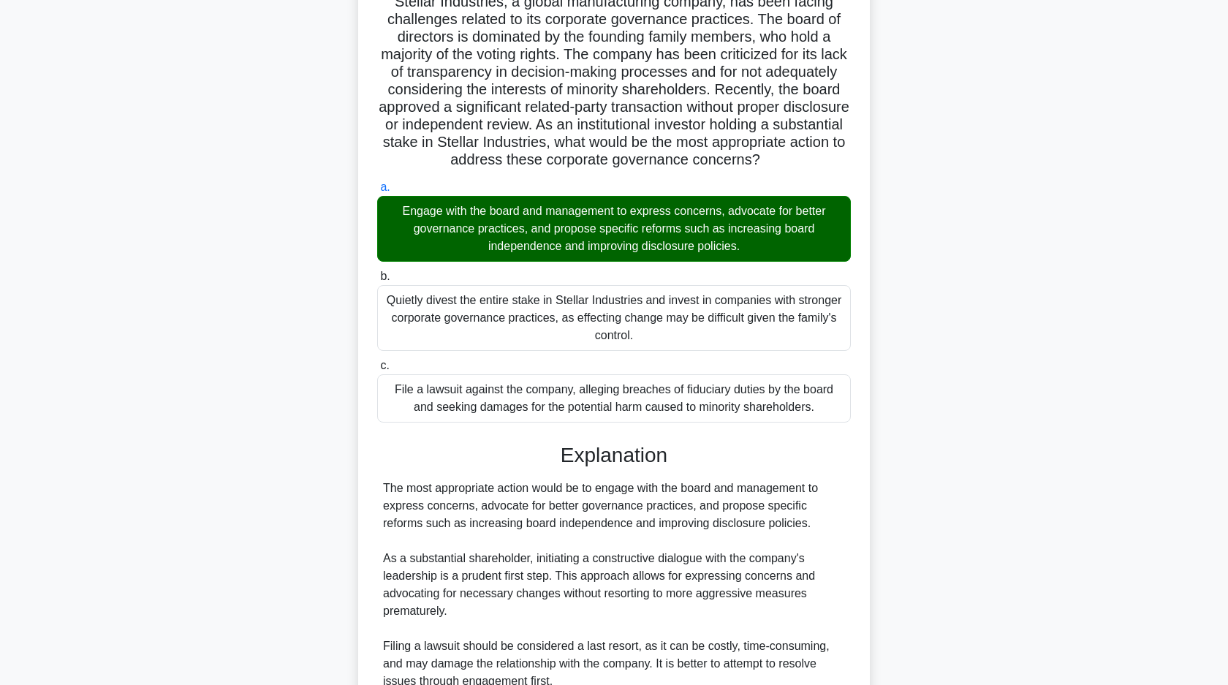
scroll to position [297, 0]
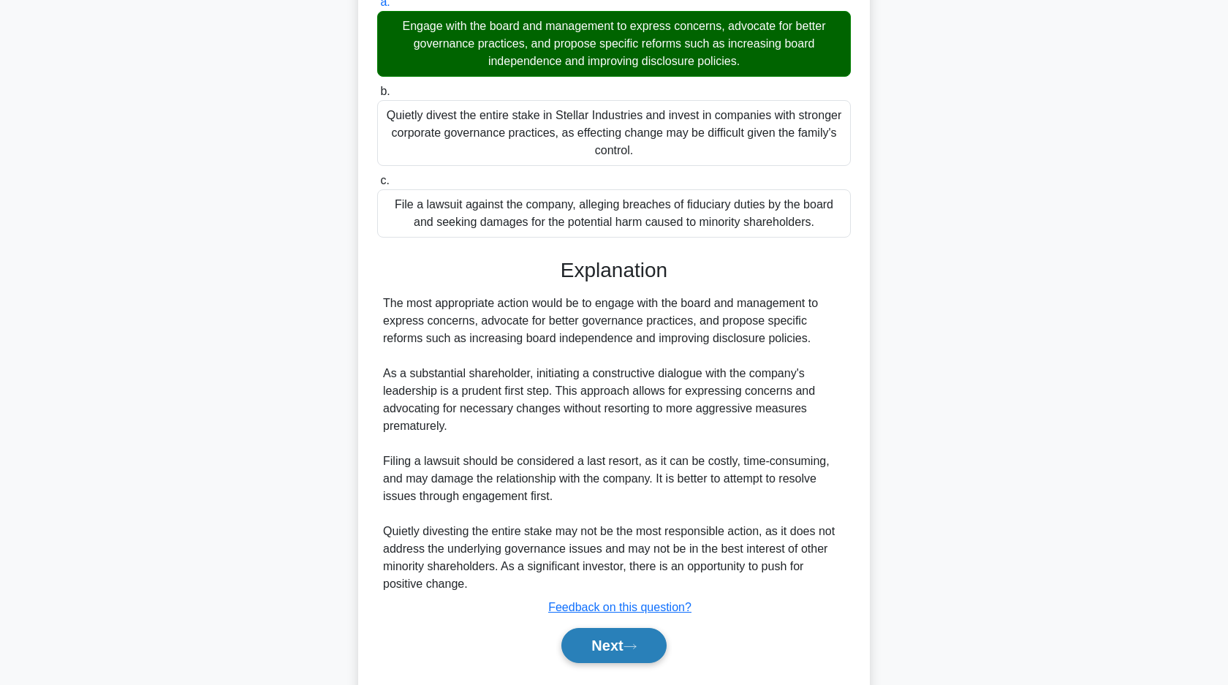
click at [596, 651] on button "Next" at bounding box center [613, 645] width 105 height 35
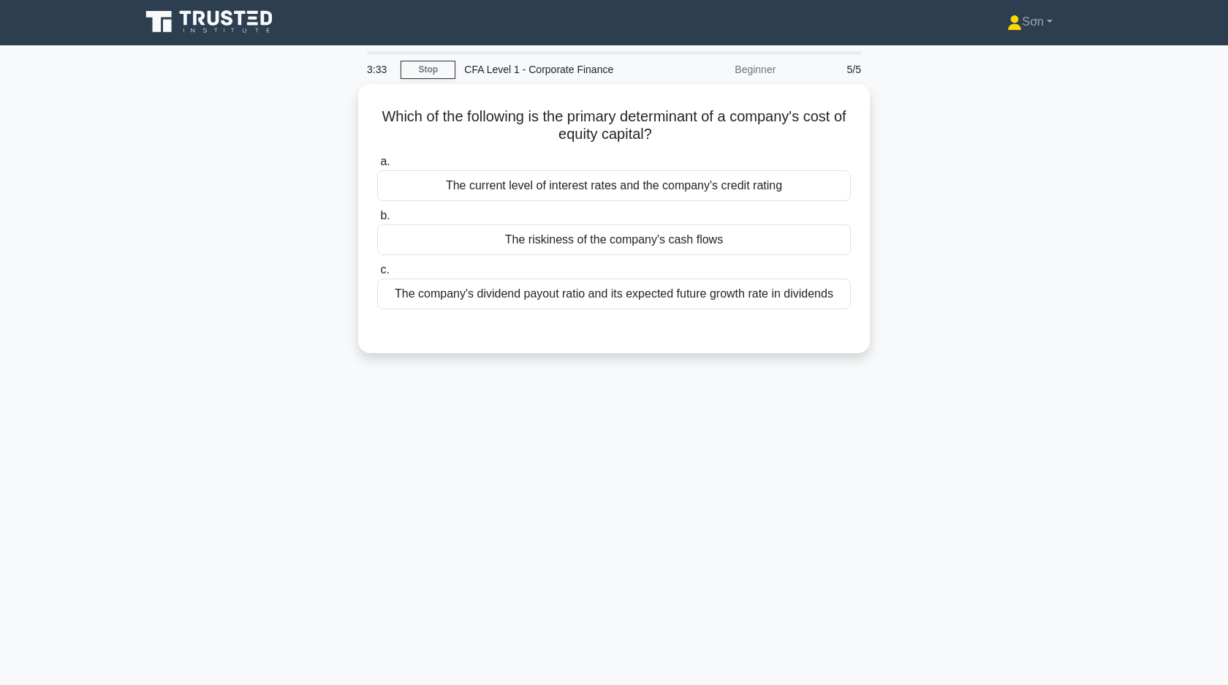
scroll to position [0, 0]
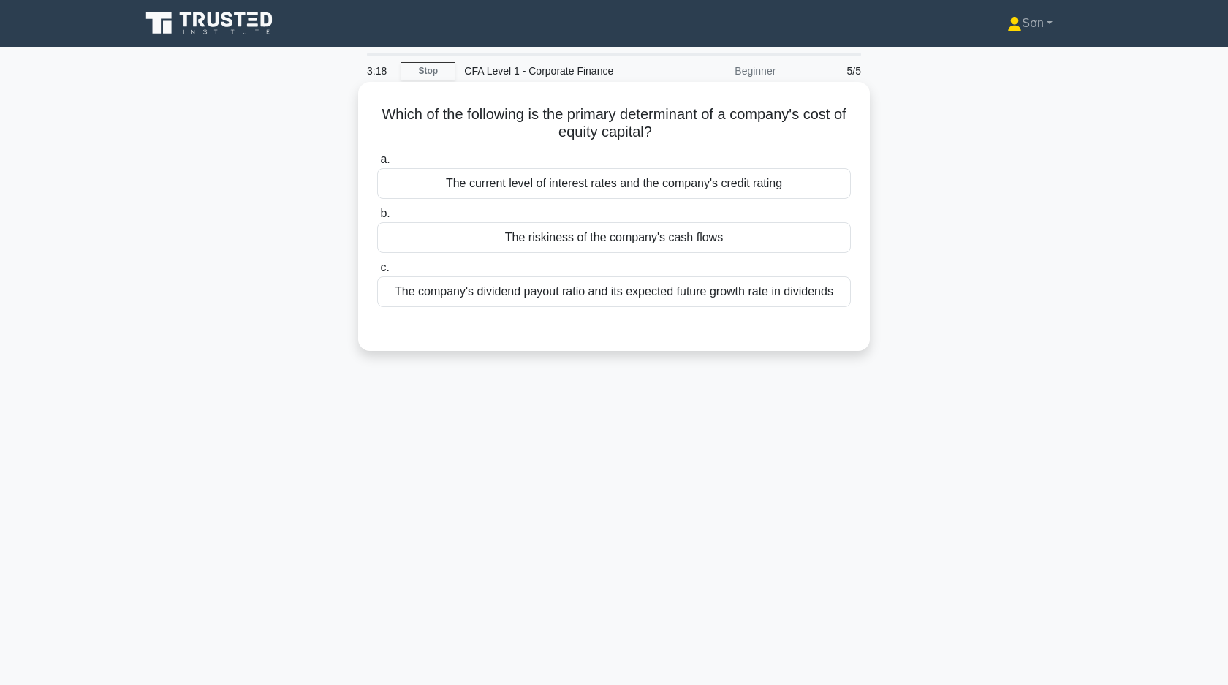
click at [597, 243] on div "The riskiness of the company's cash flows" at bounding box center [614, 237] width 474 height 31
click at [377, 219] on input "b. The riskiness of the company's cash flows" at bounding box center [377, 214] width 0 height 10
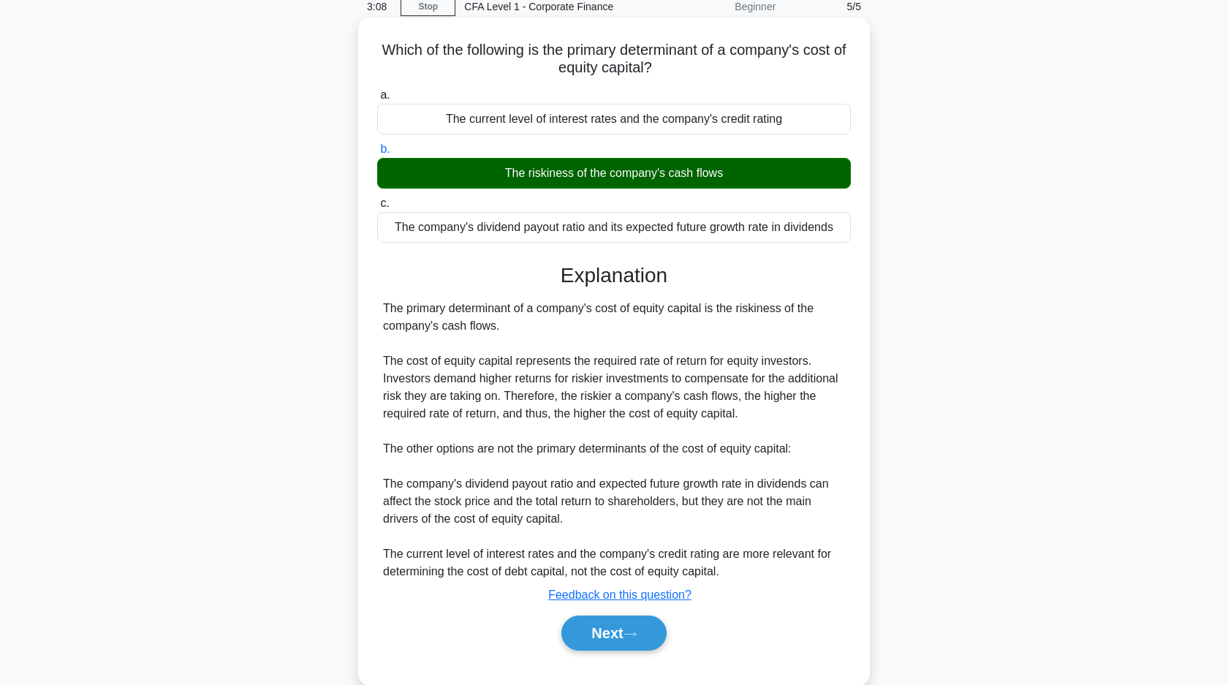
scroll to position [105, 0]
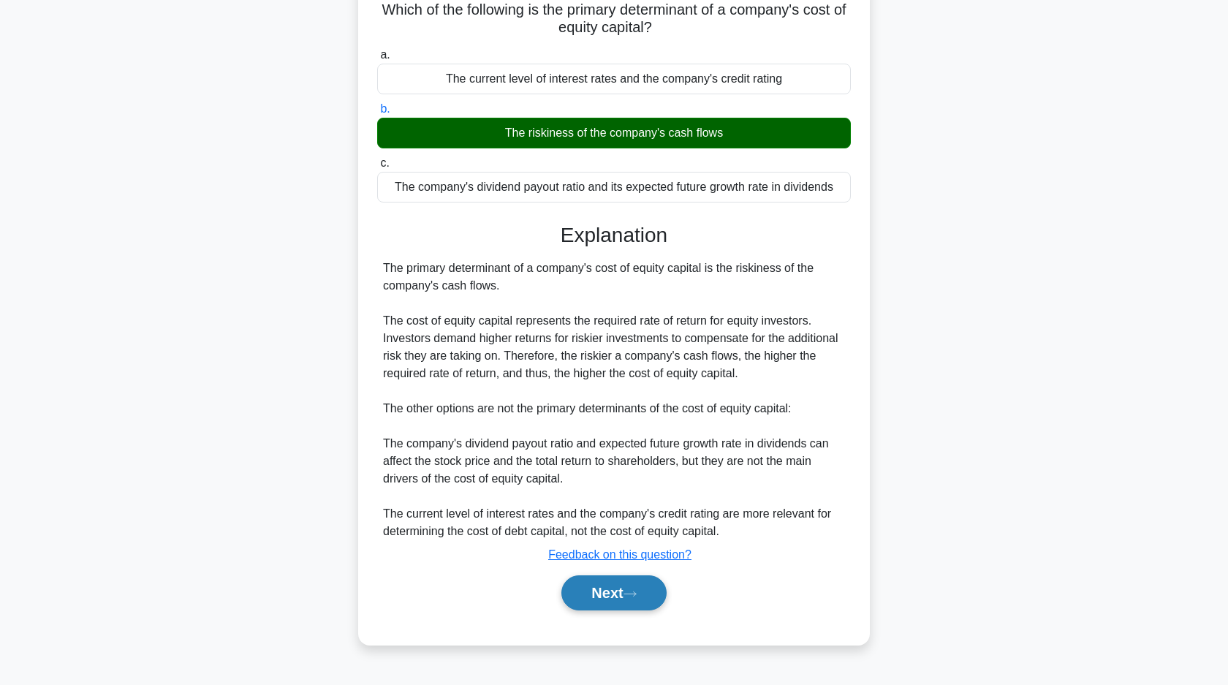
click at [596, 580] on button "Next" at bounding box center [613, 592] width 105 height 35
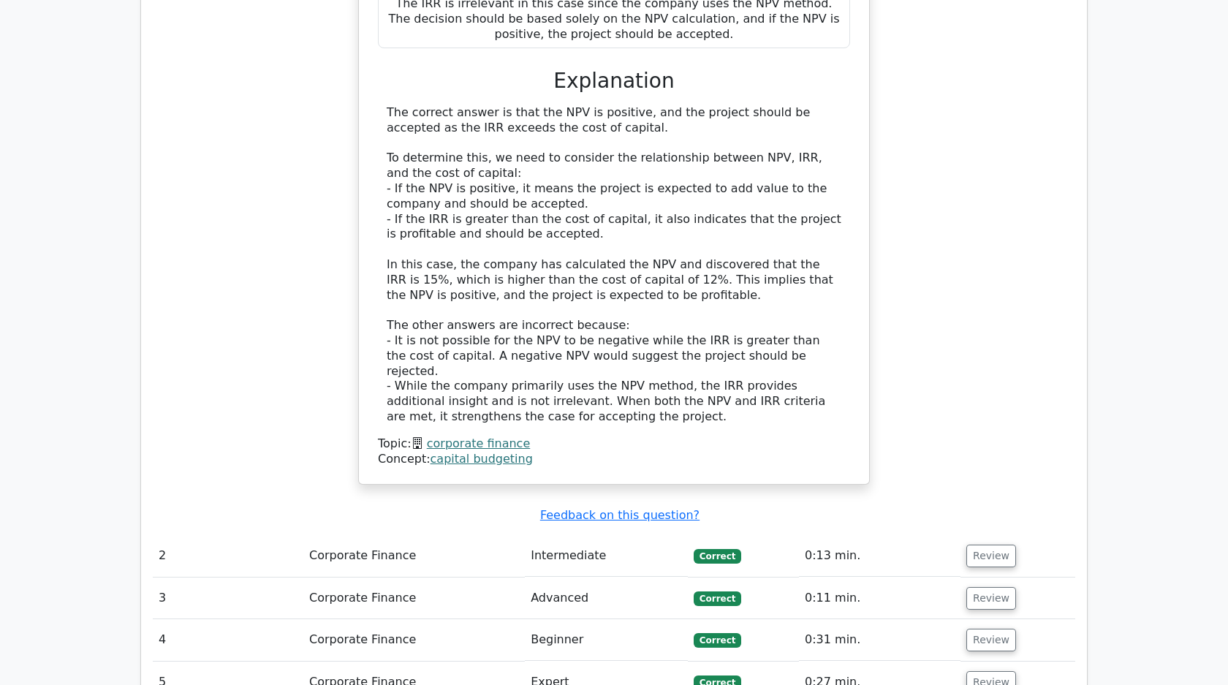
scroll to position [1337, 0]
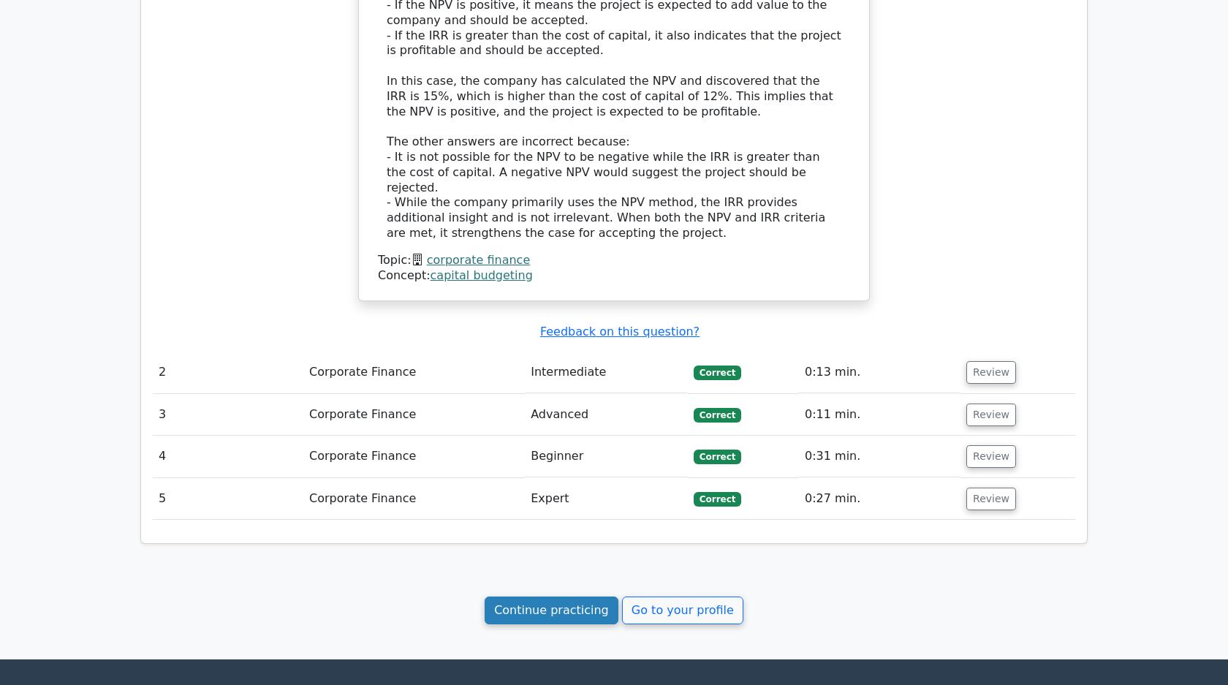
click at [541, 596] on link "Continue practicing" at bounding box center [552, 610] width 134 height 28
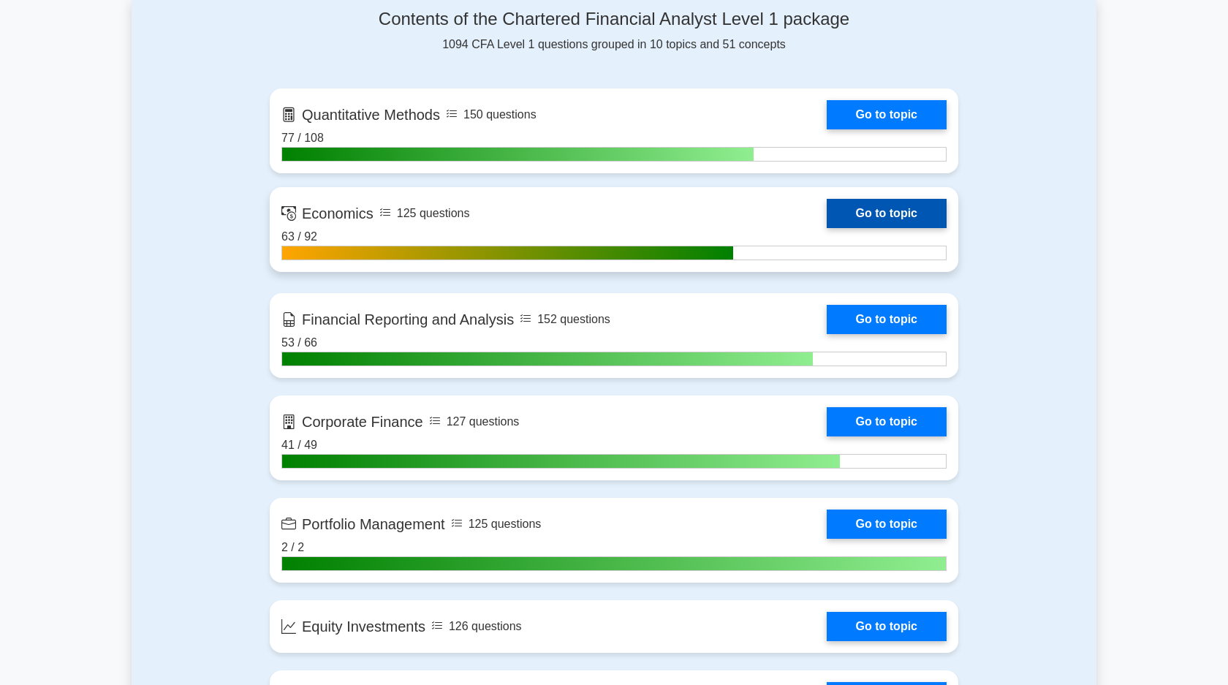
scroll to position [693, 0]
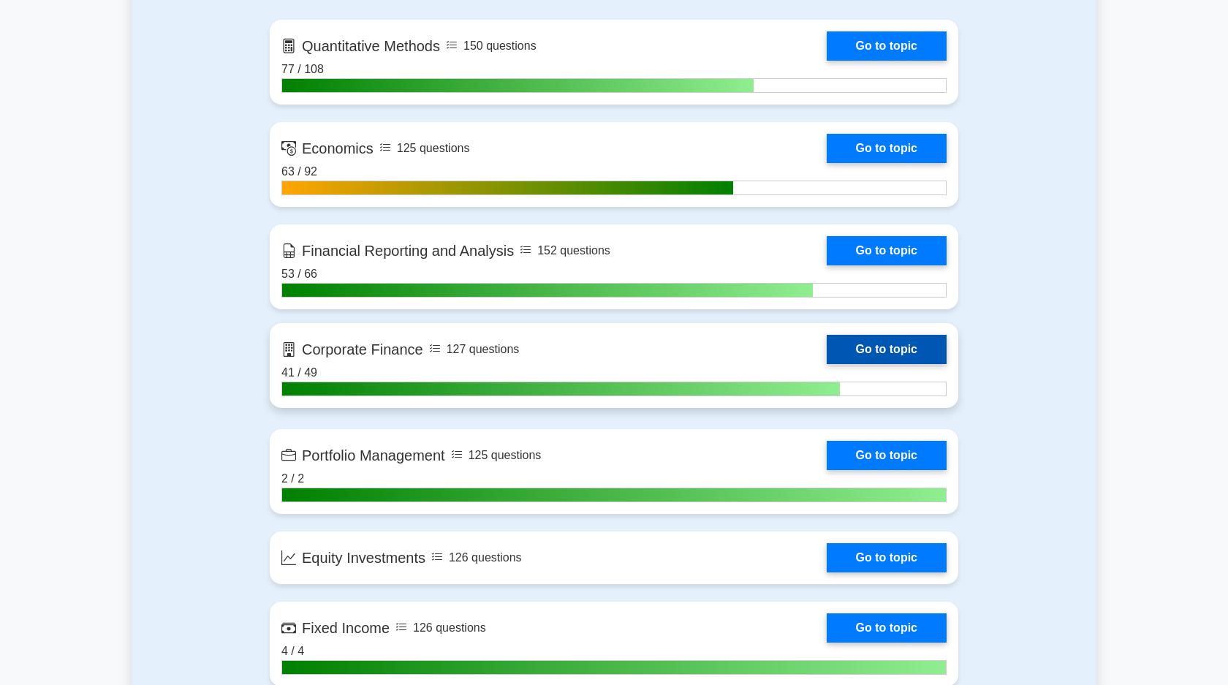
click at [909, 357] on link "Go to topic" at bounding box center [887, 349] width 120 height 29
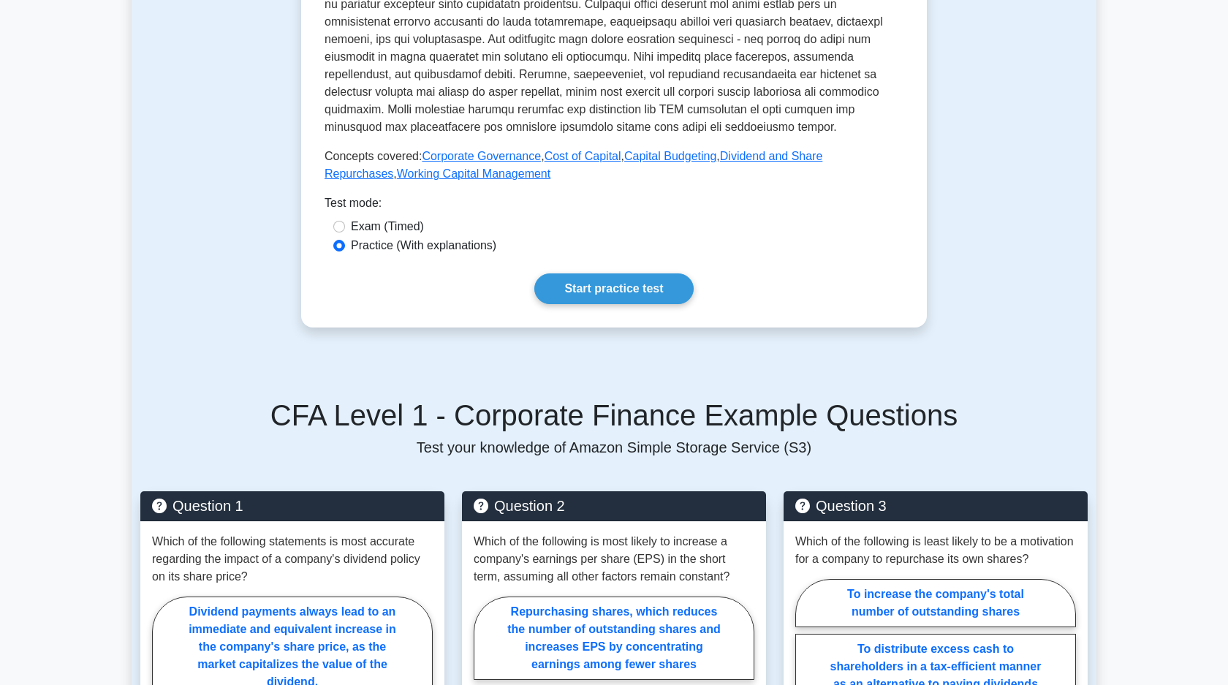
scroll to position [312, 0]
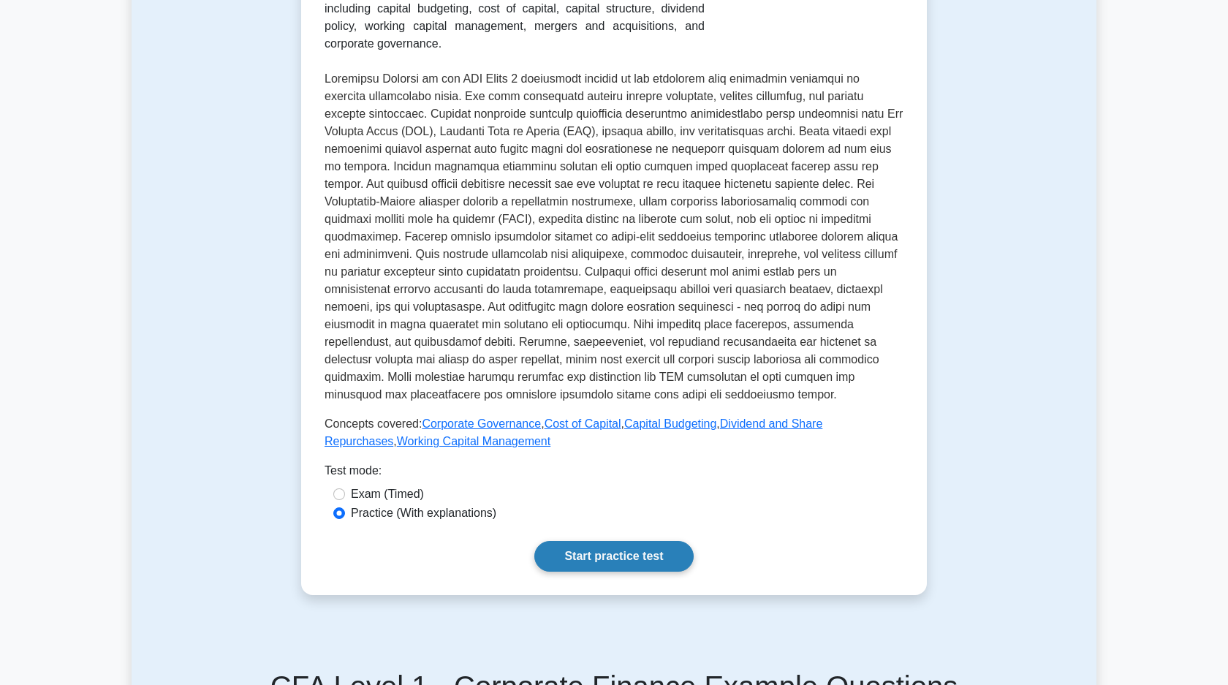
click at [600, 545] on link "Start practice test" at bounding box center [613, 556] width 159 height 31
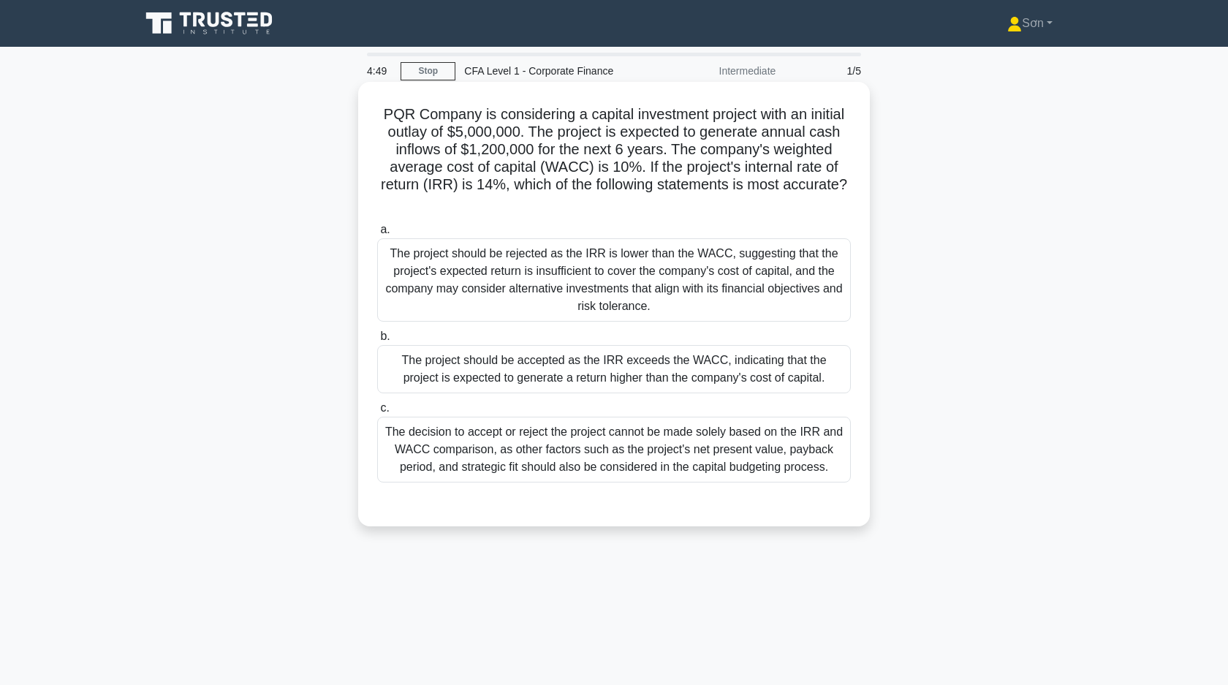
click at [632, 376] on div "The project should be accepted as the IRR exceeds the WACC, indicating that the…" at bounding box center [614, 369] width 474 height 48
click at [377, 341] on input "b. The project should be accepted as the IRR exceeds the WACC, indicating that …" at bounding box center [377, 337] width 0 height 10
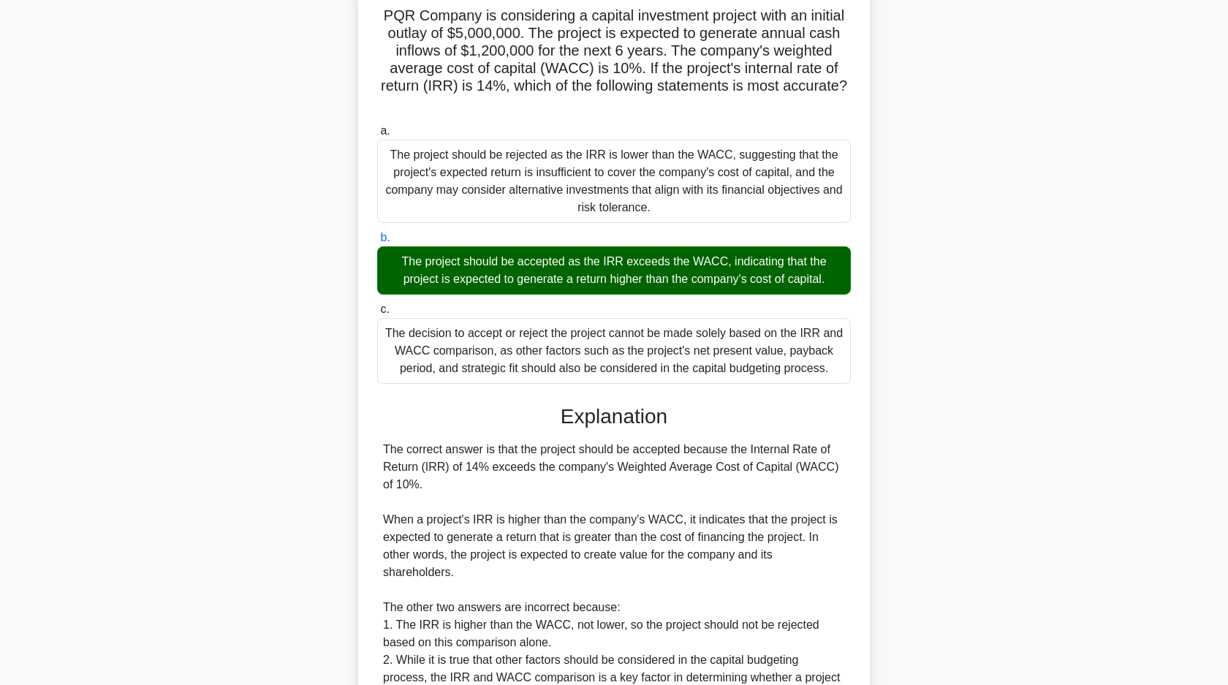
scroll to position [268, 0]
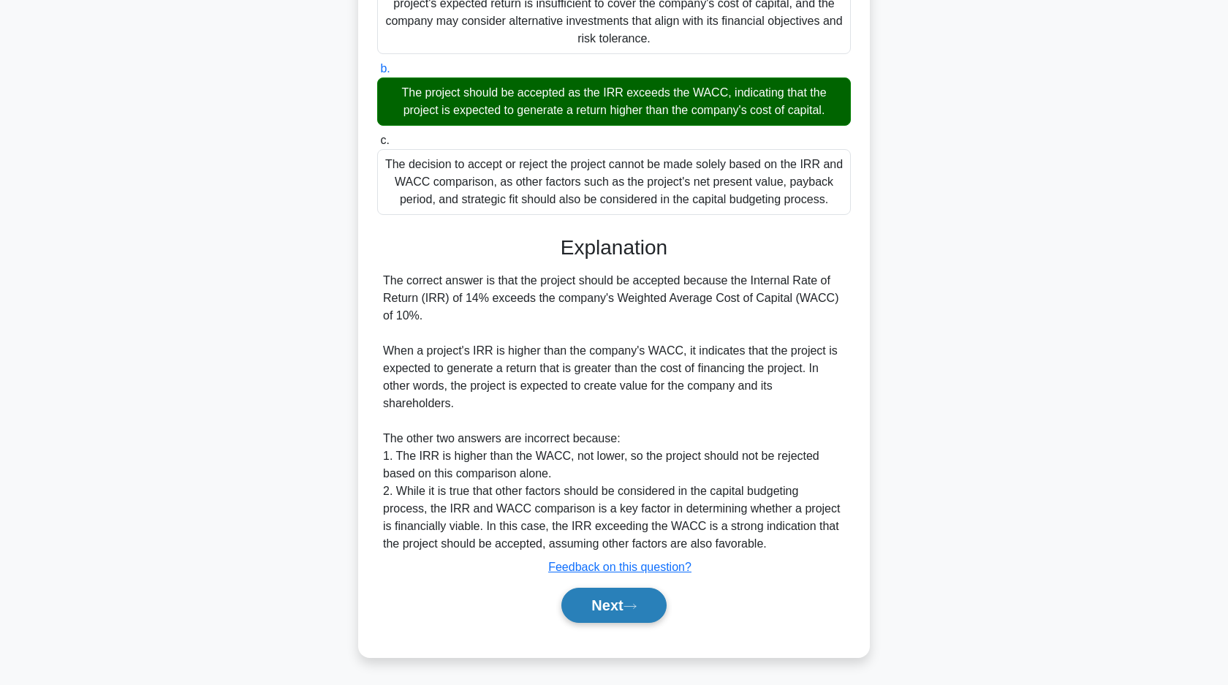
click at [610, 600] on button "Next" at bounding box center [613, 605] width 105 height 35
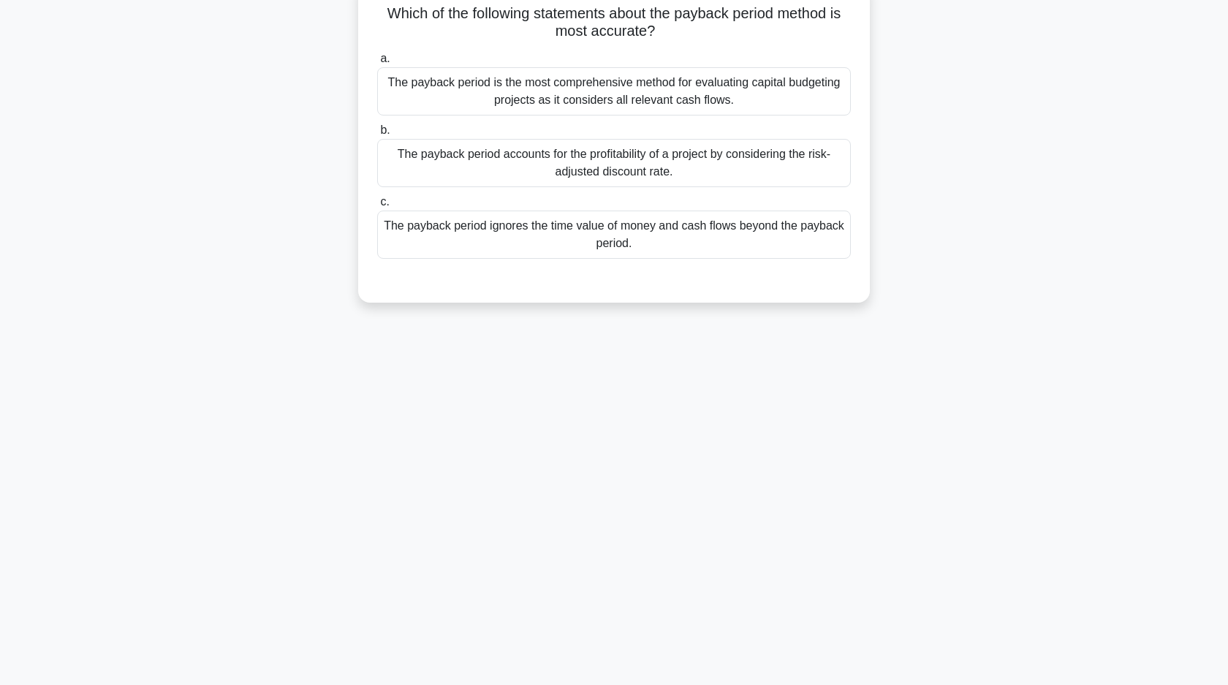
scroll to position [0, 0]
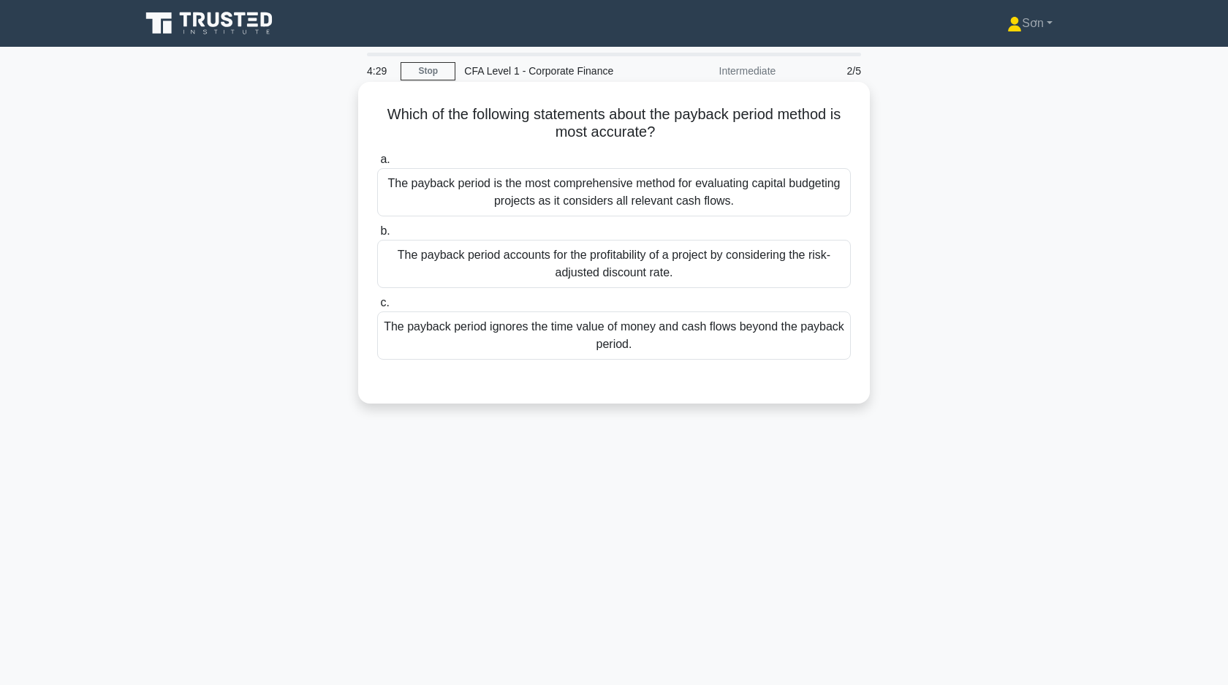
click at [609, 350] on div "The payback period ignores the time value of money and cash flows beyond the pa…" at bounding box center [614, 335] width 474 height 48
click at [377, 308] on input "c. The payback period ignores the time value of money and cash flows beyond the…" at bounding box center [377, 303] width 0 height 10
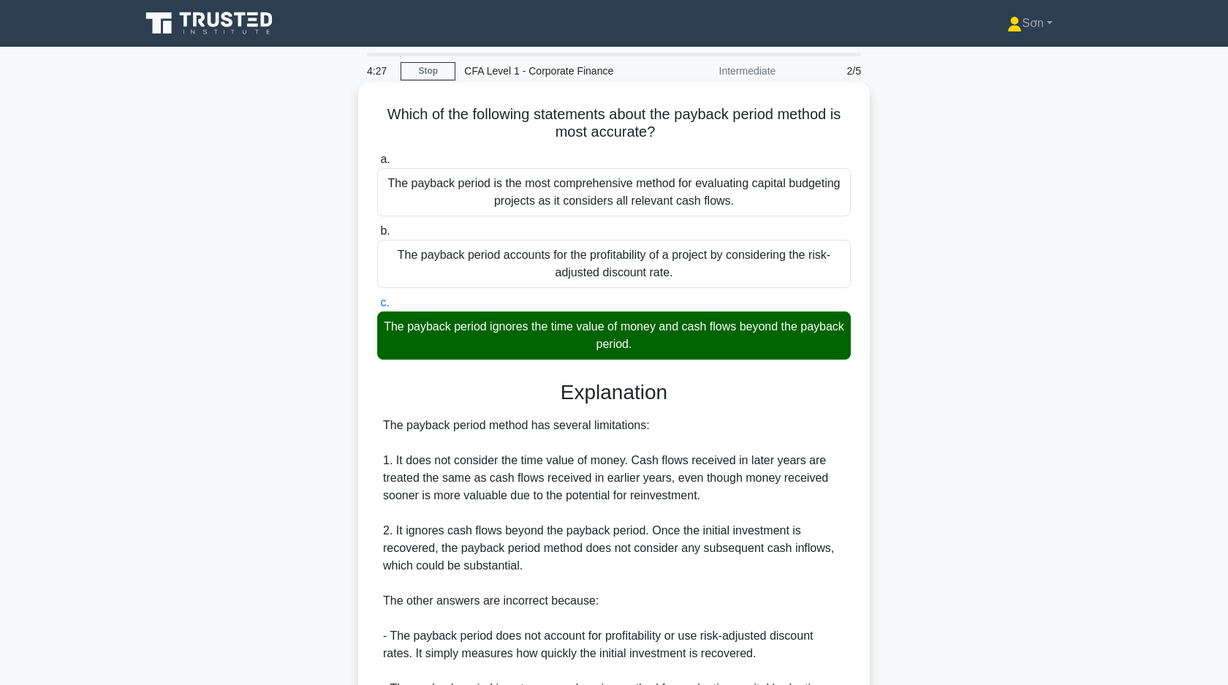
scroll to position [180, 0]
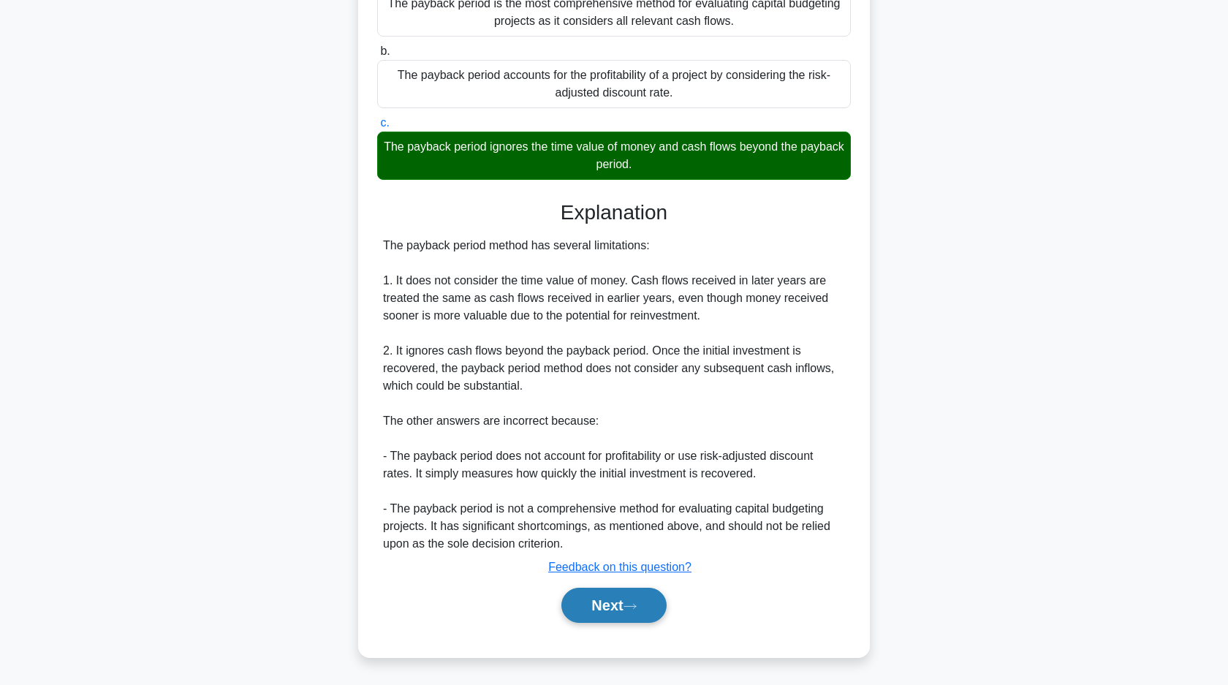
click at [605, 604] on button "Next" at bounding box center [613, 605] width 105 height 35
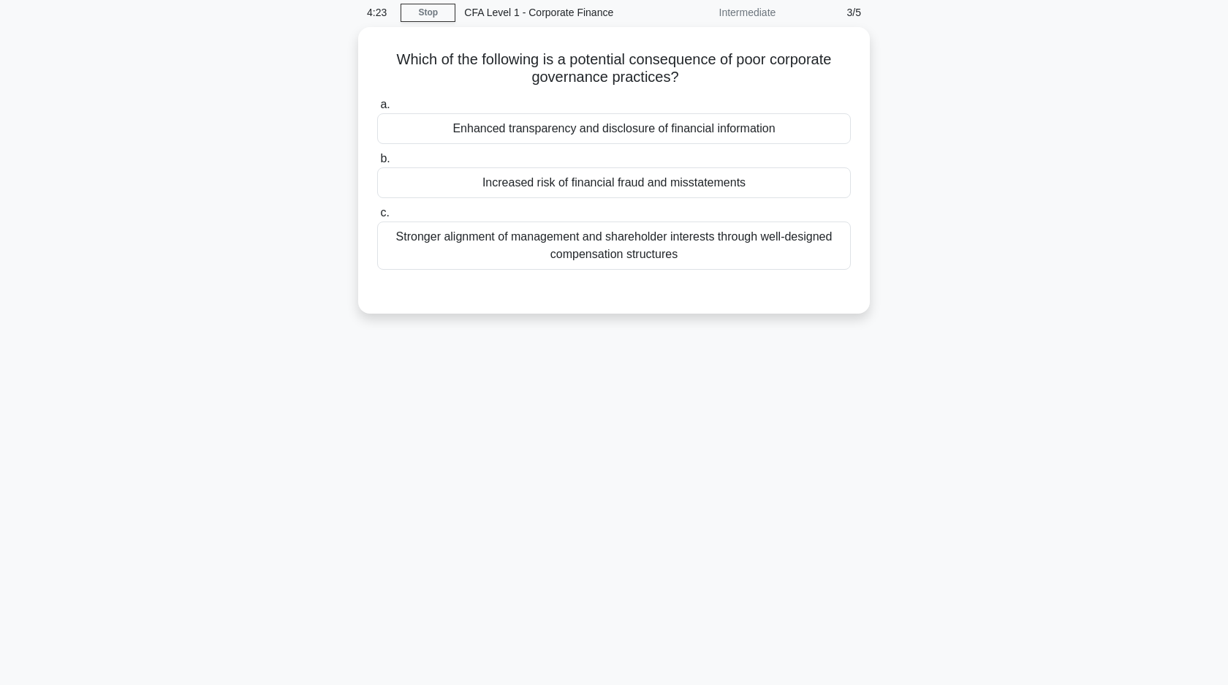
scroll to position [0, 0]
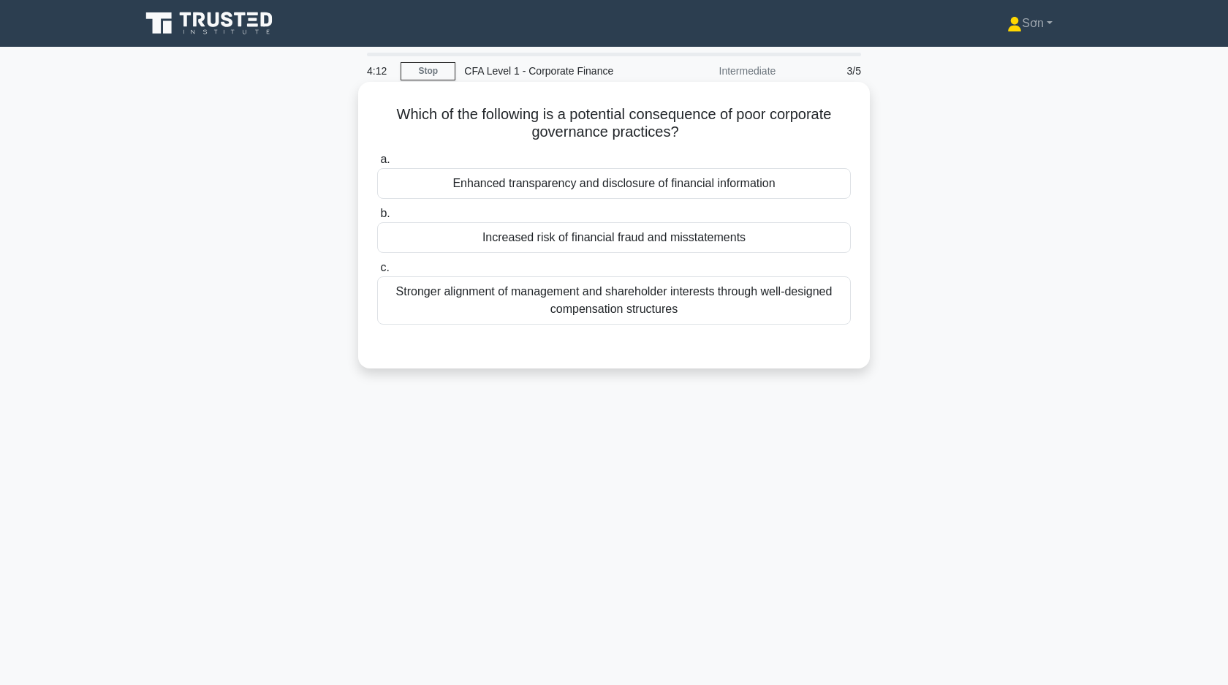
click at [771, 238] on div "Increased risk of financial fraud and misstatements" at bounding box center [614, 237] width 474 height 31
click at [377, 219] on input "b. Increased risk of financial fraud and misstatements" at bounding box center [377, 214] width 0 height 10
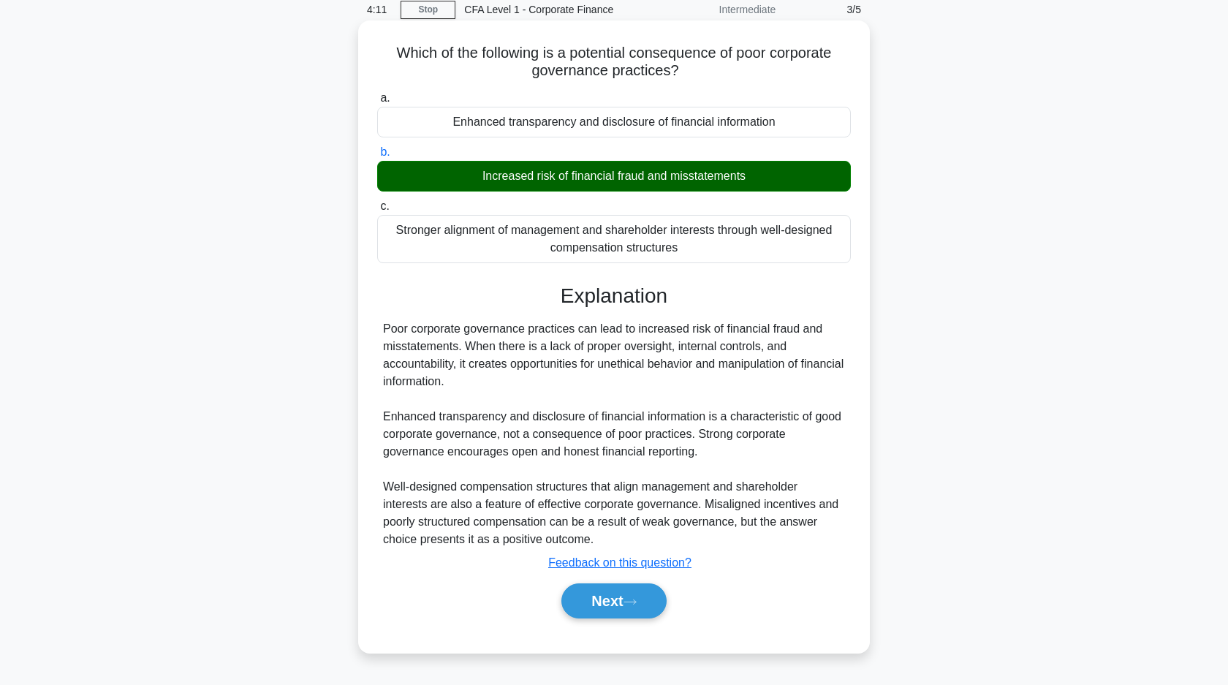
scroll to position [105, 0]
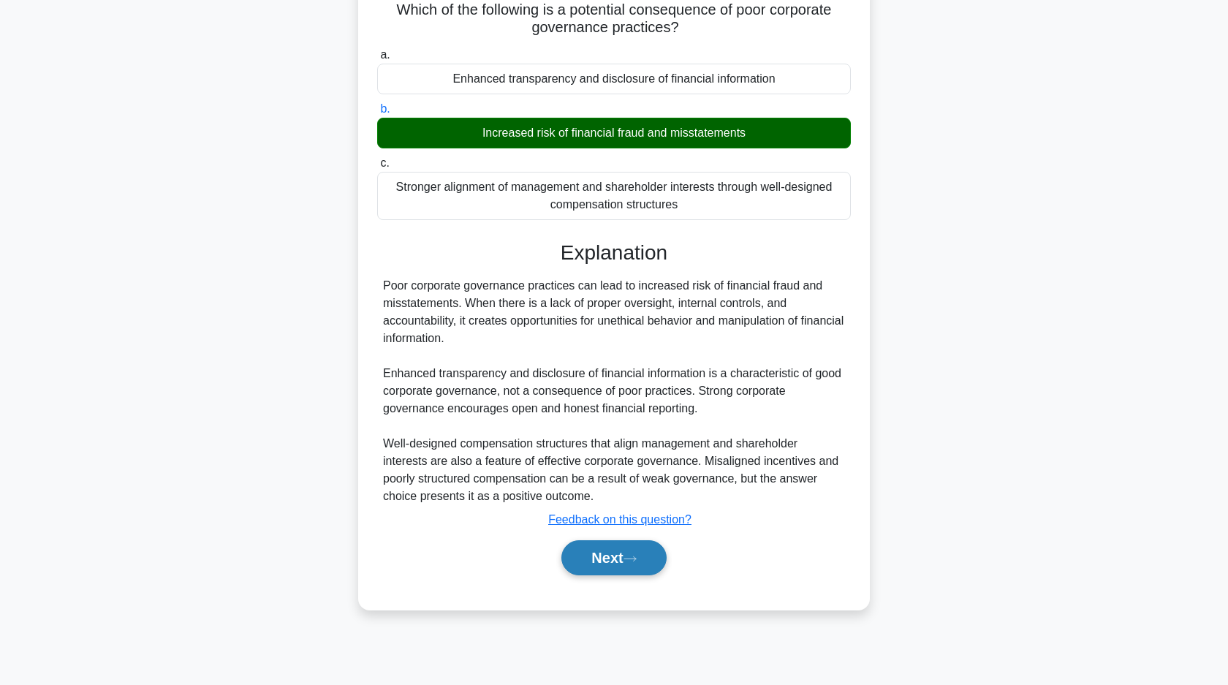
click at [611, 558] on button "Next" at bounding box center [613, 557] width 105 height 35
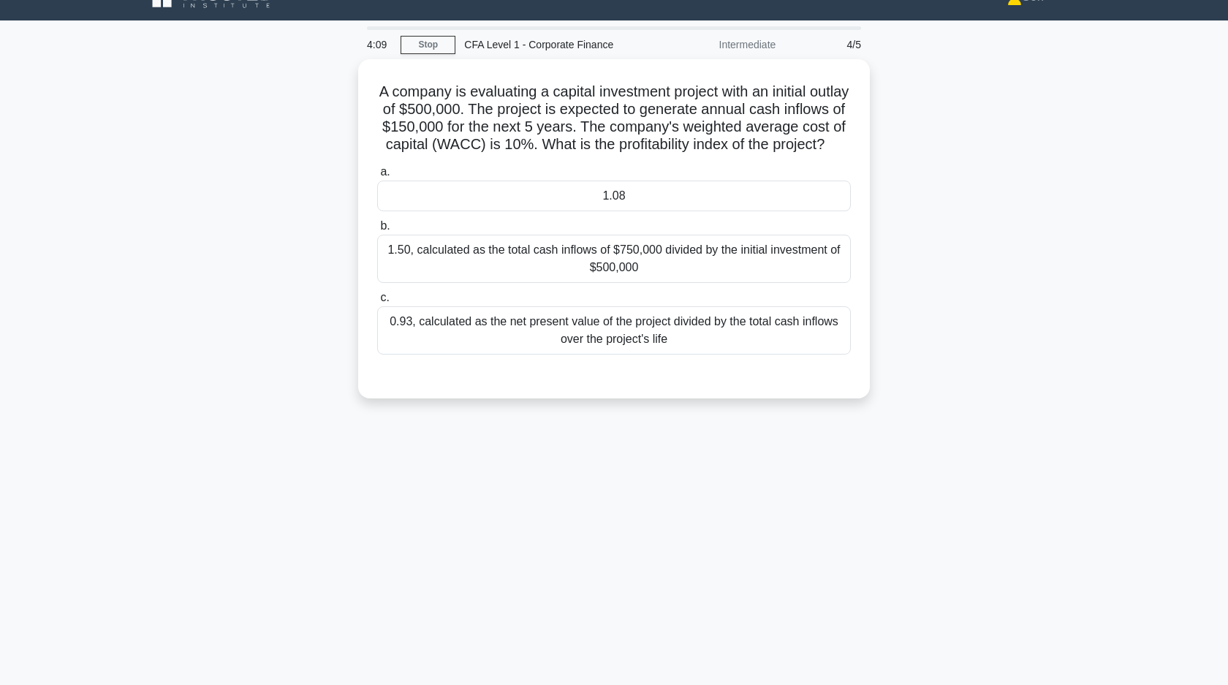
scroll to position [0, 0]
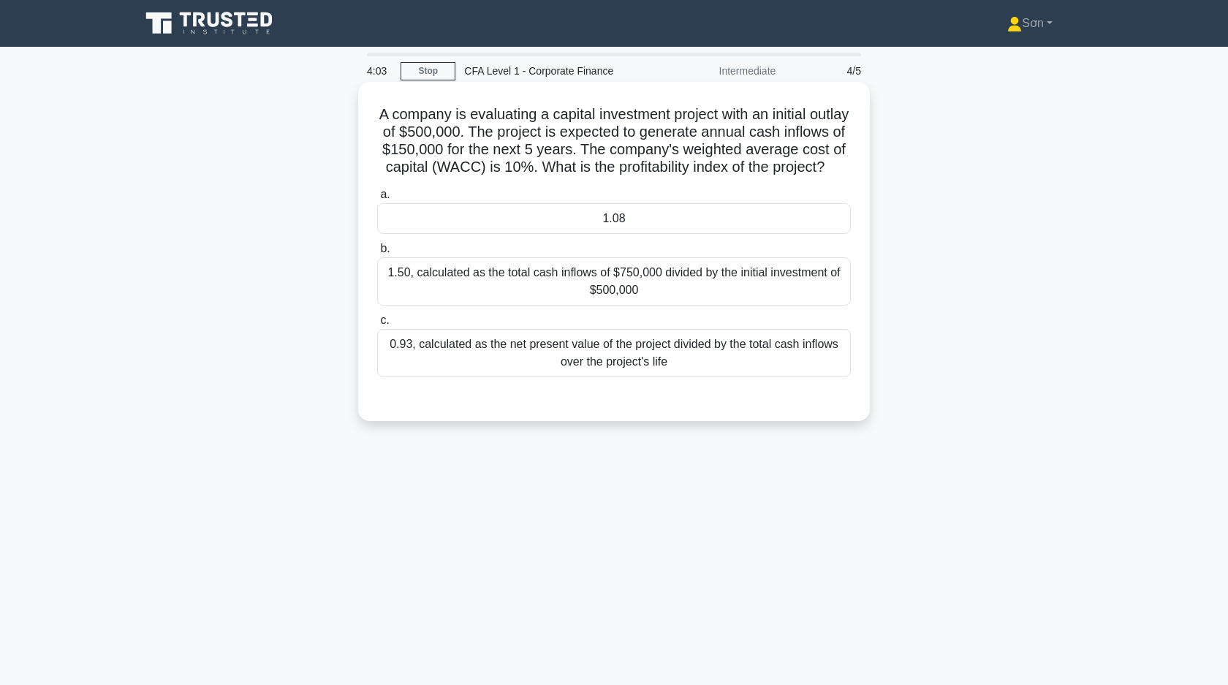
click at [604, 224] on div "1.08" at bounding box center [614, 218] width 474 height 31
click at [377, 200] on input "a. 1.08" at bounding box center [377, 195] width 0 height 10
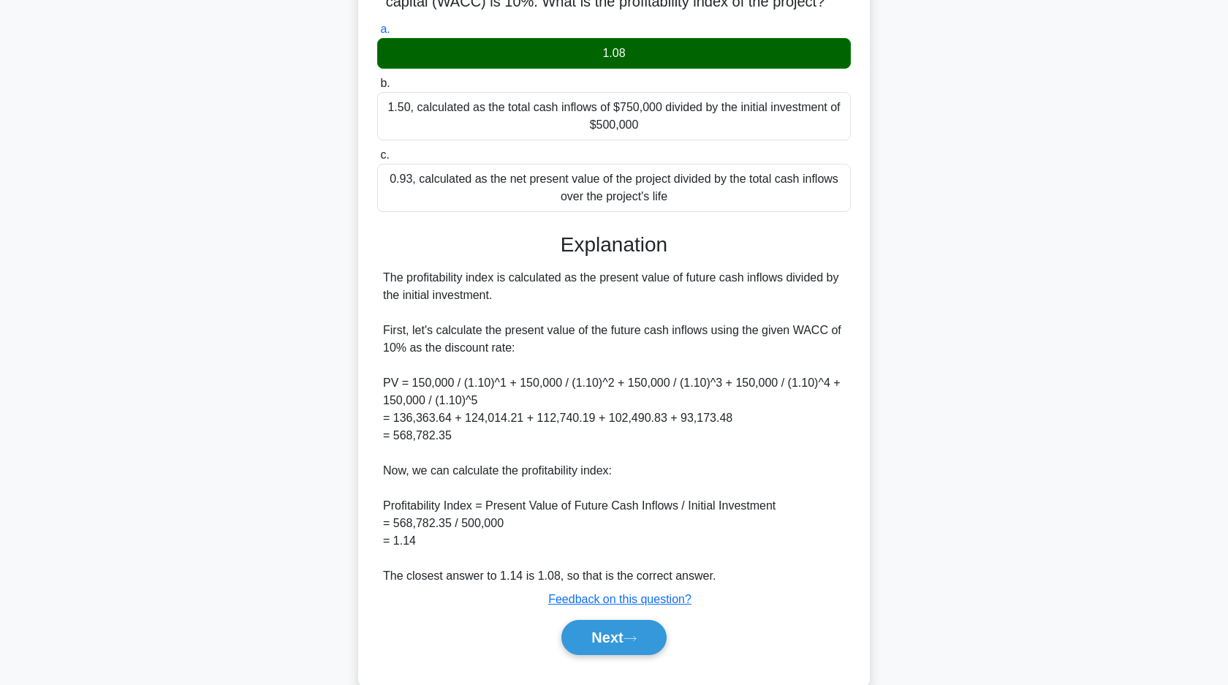
scroll to position [181, 0]
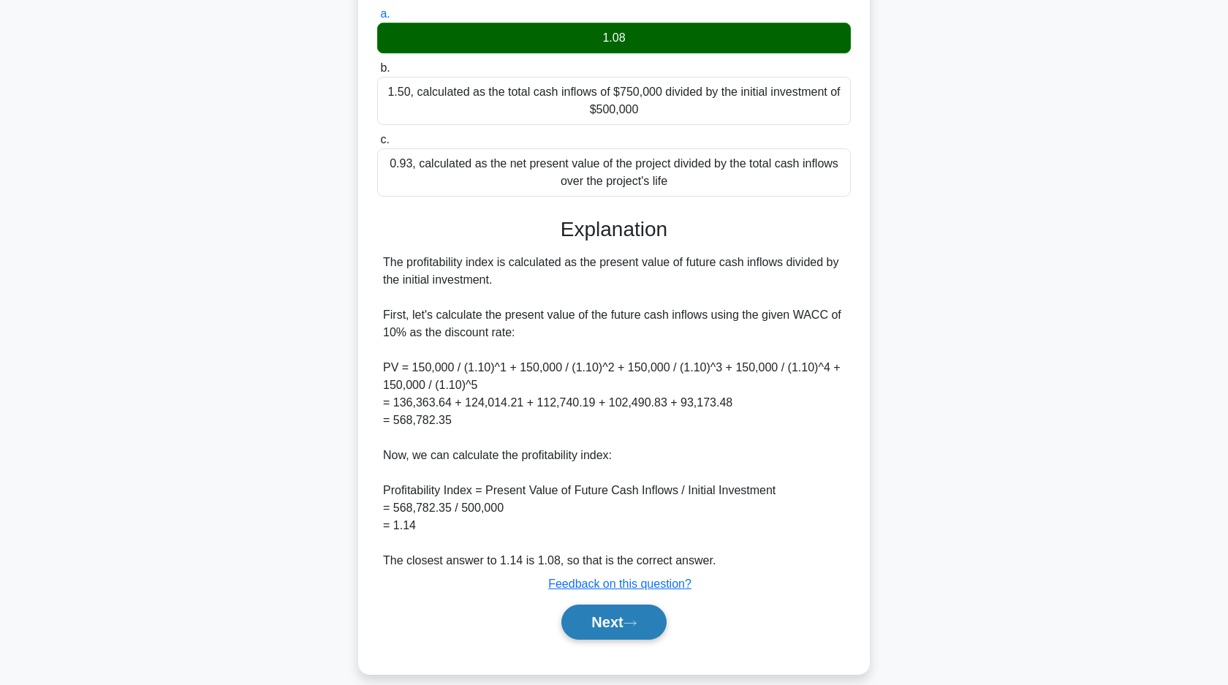
click at [615, 620] on button "Next" at bounding box center [613, 621] width 105 height 35
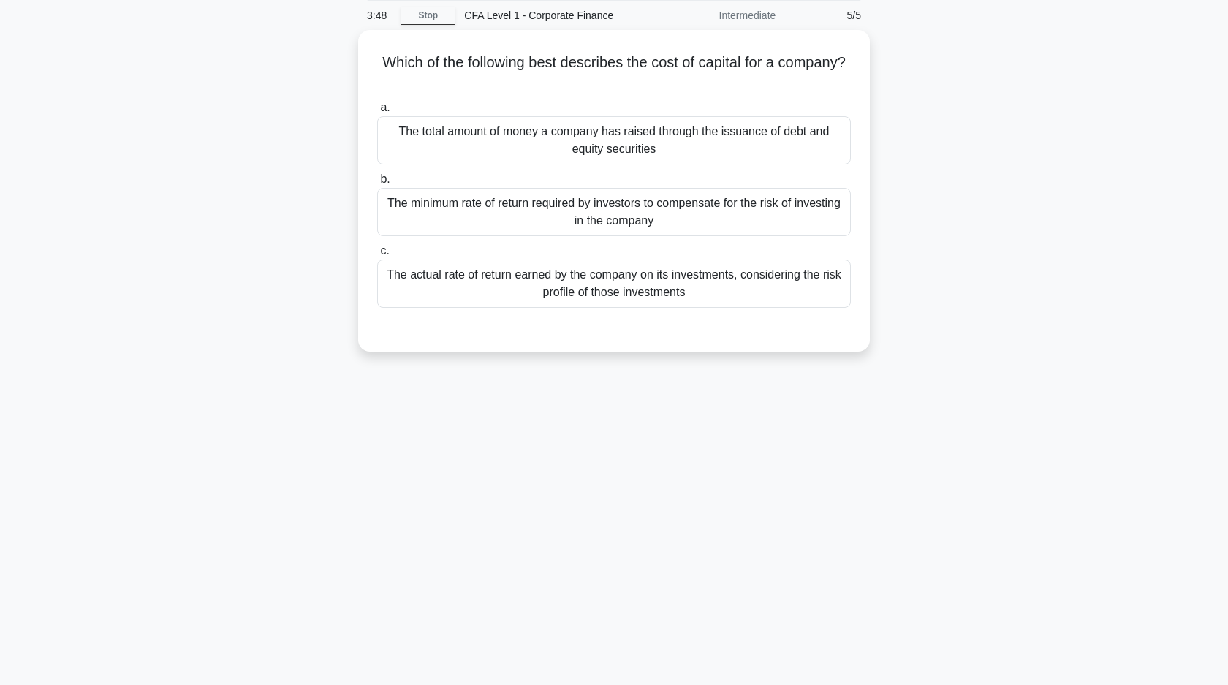
scroll to position [0, 0]
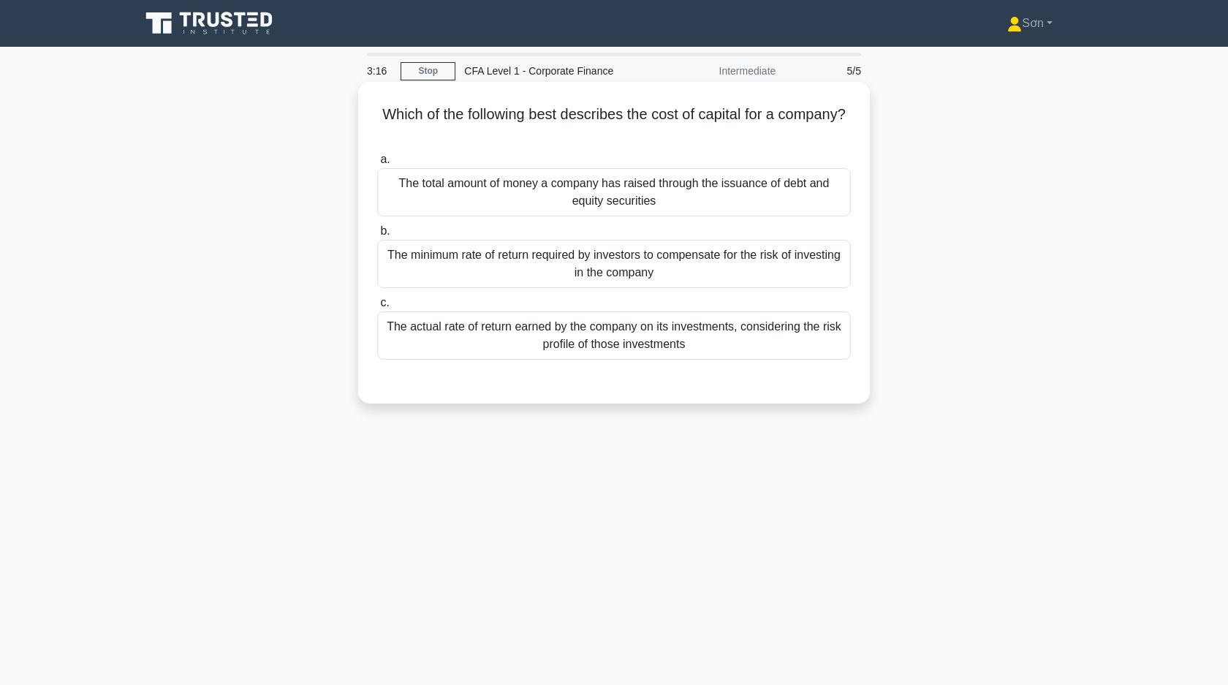
click at [691, 201] on div "The total amount of money a company has raised through the issuance of debt and…" at bounding box center [614, 192] width 474 height 48
click at [377, 164] on input "a. The total amount of money a company has raised through the issuance of debt …" at bounding box center [377, 160] width 0 height 10
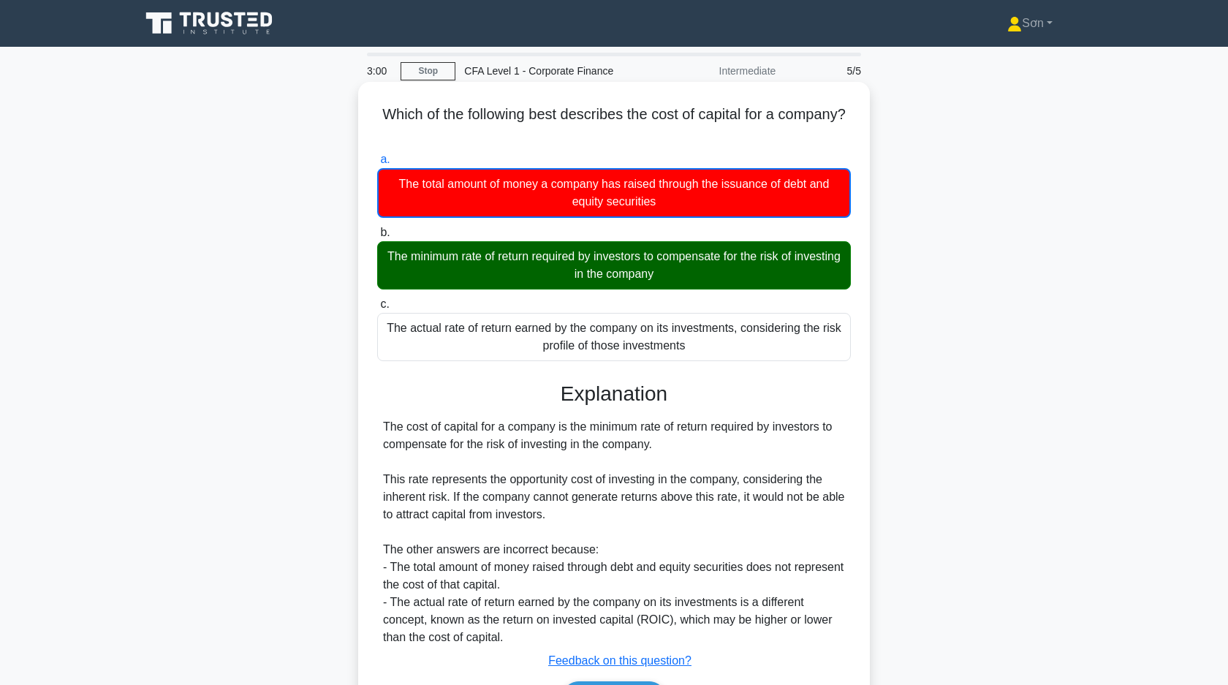
drag, startPoint x: 379, startPoint y: 110, endPoint x: 748, endPoint y: 338, distance: 432.9
click at [748, 338] on div "Which of the following best describes the cost of capital for a company? .spinn…" at bounding box center [614, 416] width 500 height 657
copy div "Which of the following best describes the cost of capital for a company? .spinn…"
click at [493, 452] on div "The cost of capital for a company is the minimum rate of return required by inv…" at bounding box center [614, 532] width 462 height 228
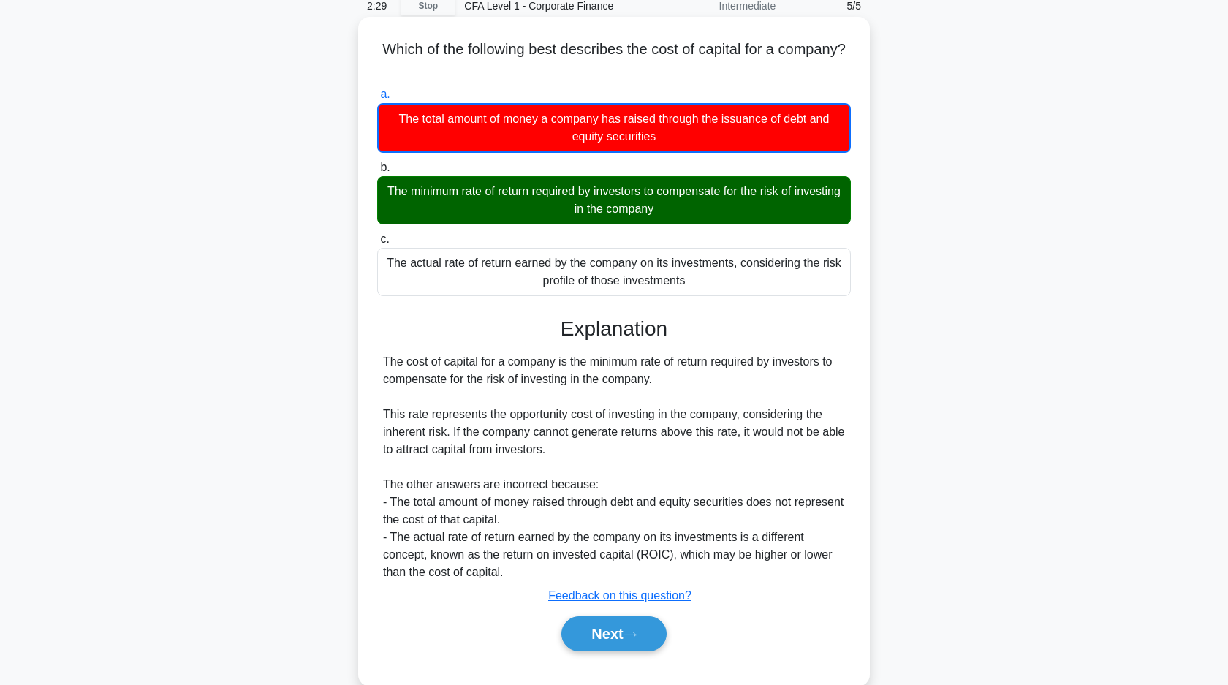
scroll to position [105, 0]
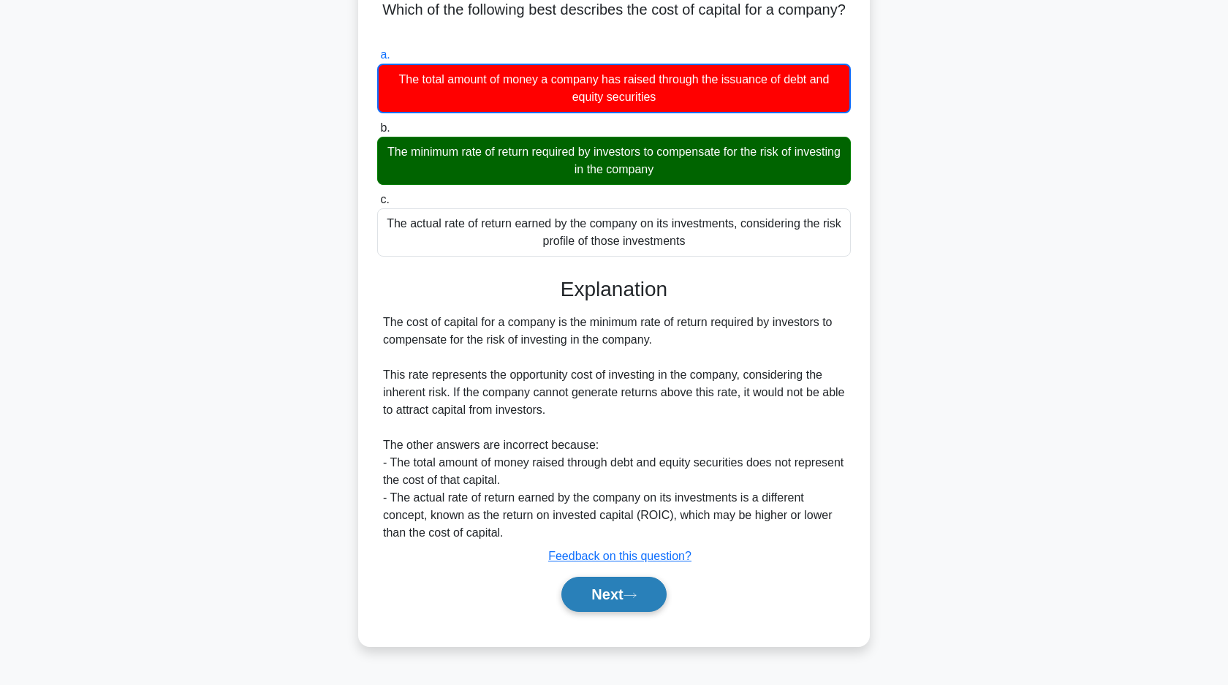
click at [599, 593] on button "Next" at bounding box center [613, 594] width 105 height 35
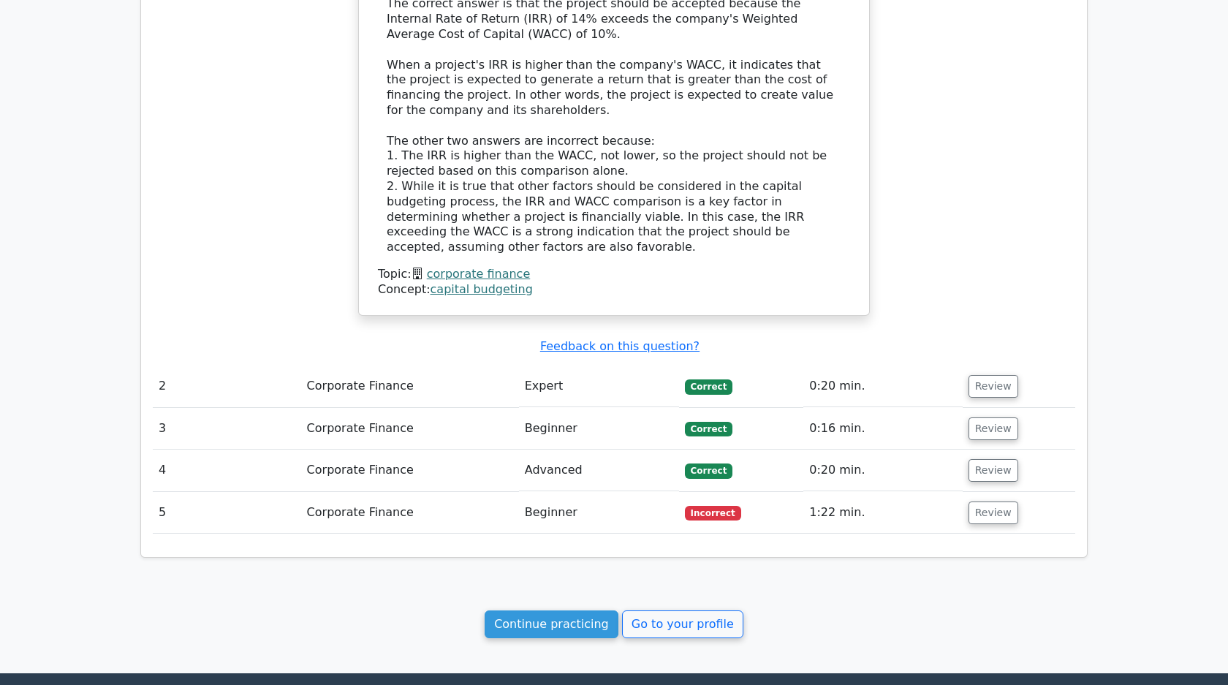
scroll to position [1384, 0]
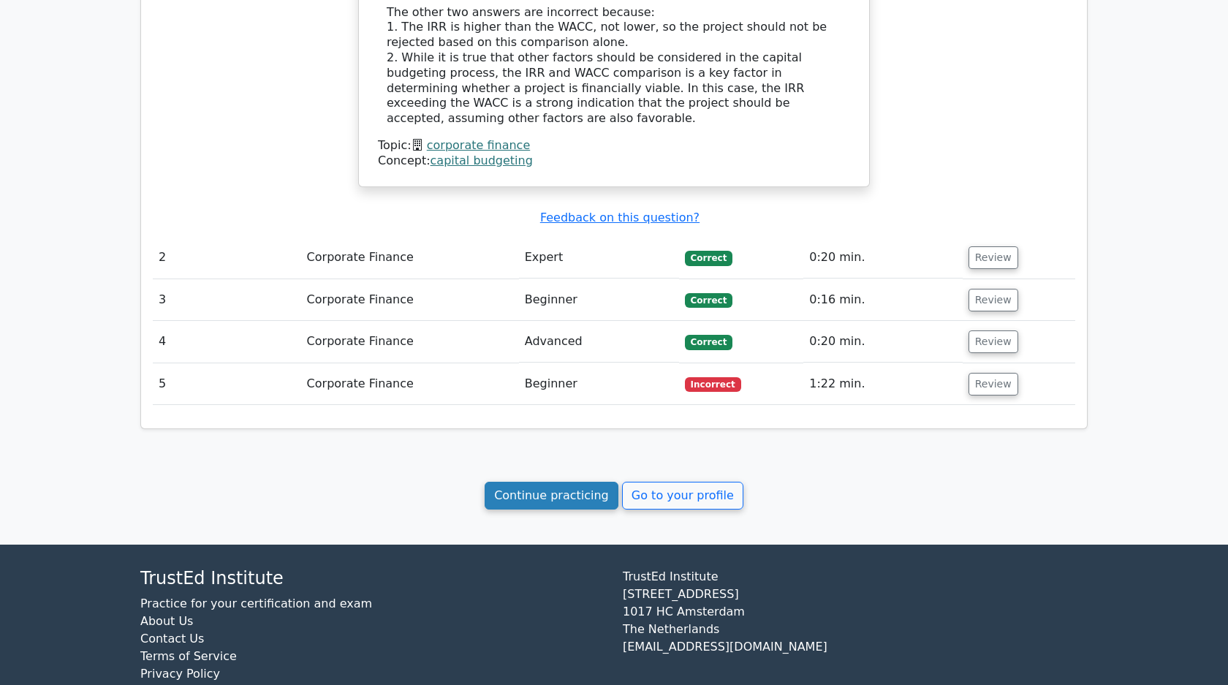
click at [553, 482] on link "Continue practicing" at bounding box center [552, 496] width 134 height 28
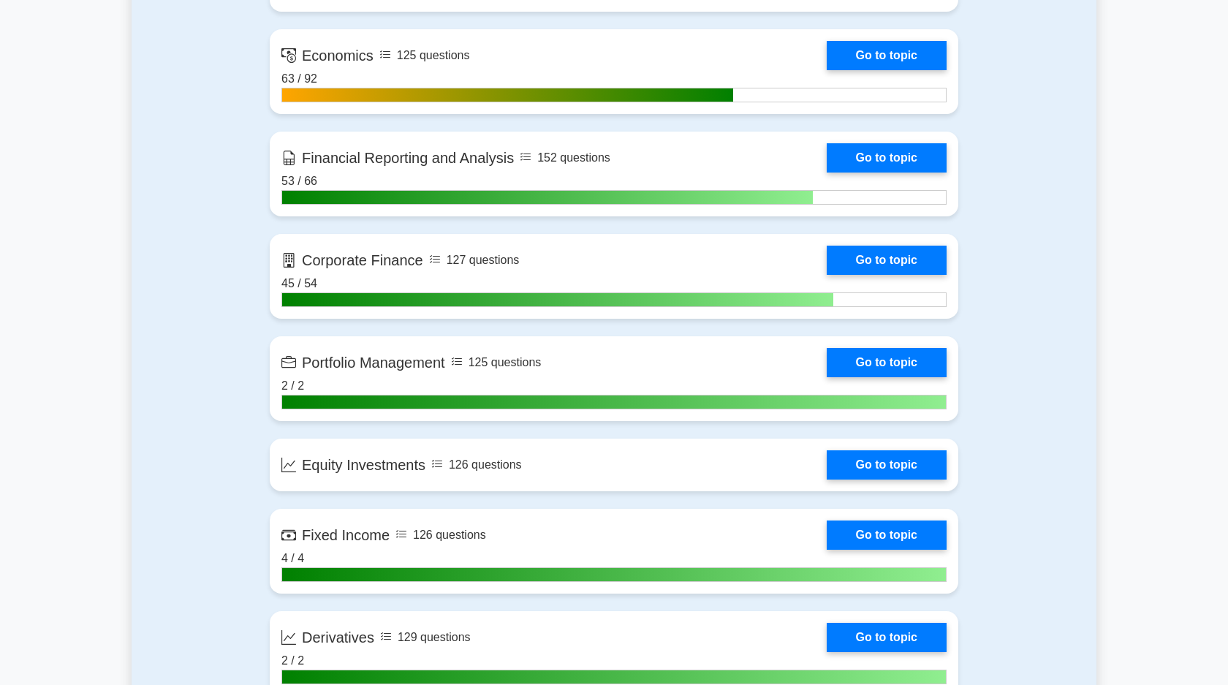
scroll to position [780, 0]
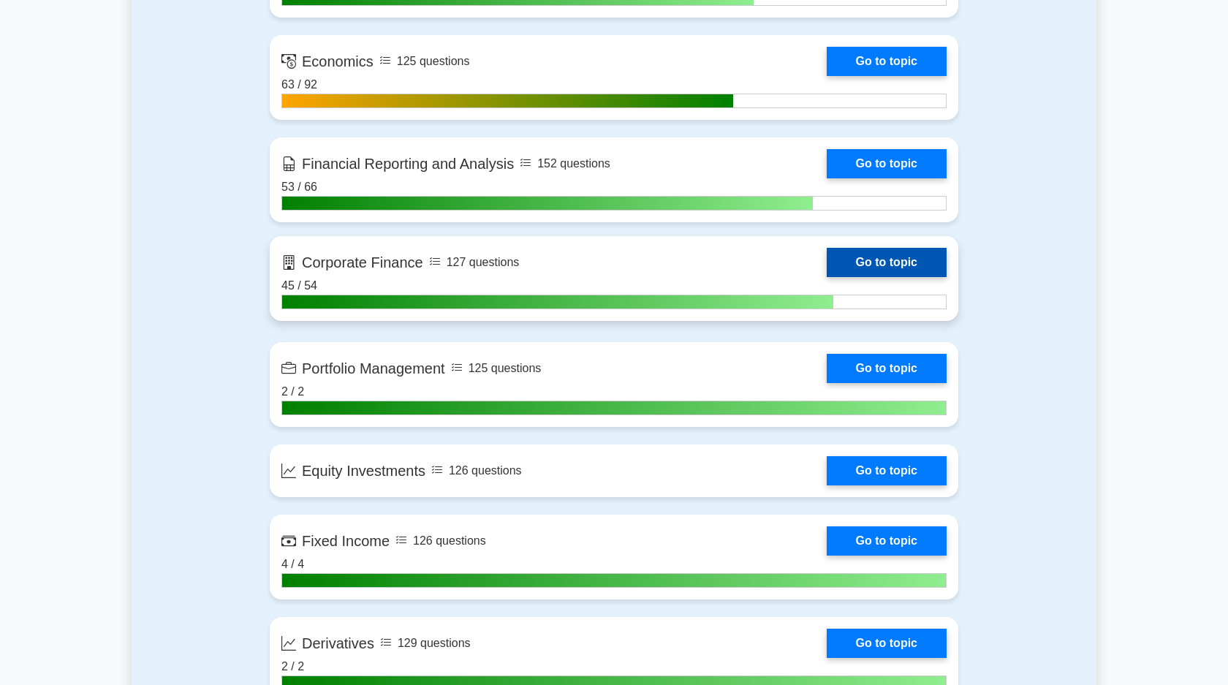
click at [887, 263] on link "Go to topic" at bounding box center [887, 262] width 120 height 29
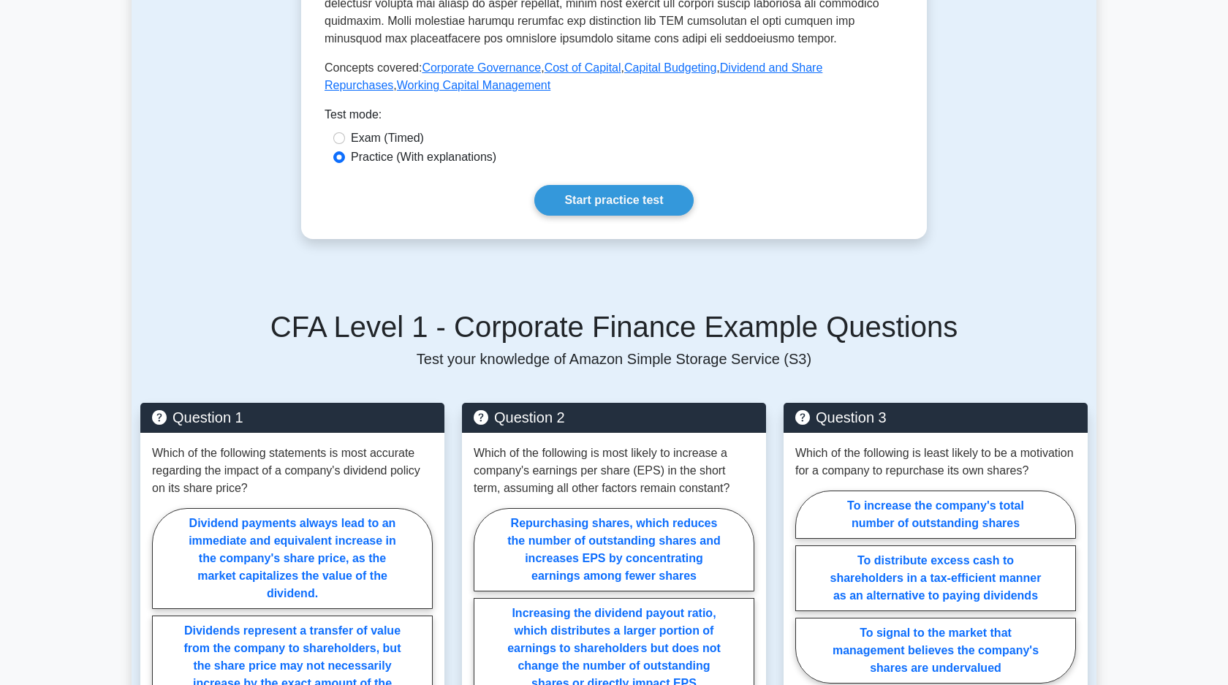
scroll to position [547, 0]
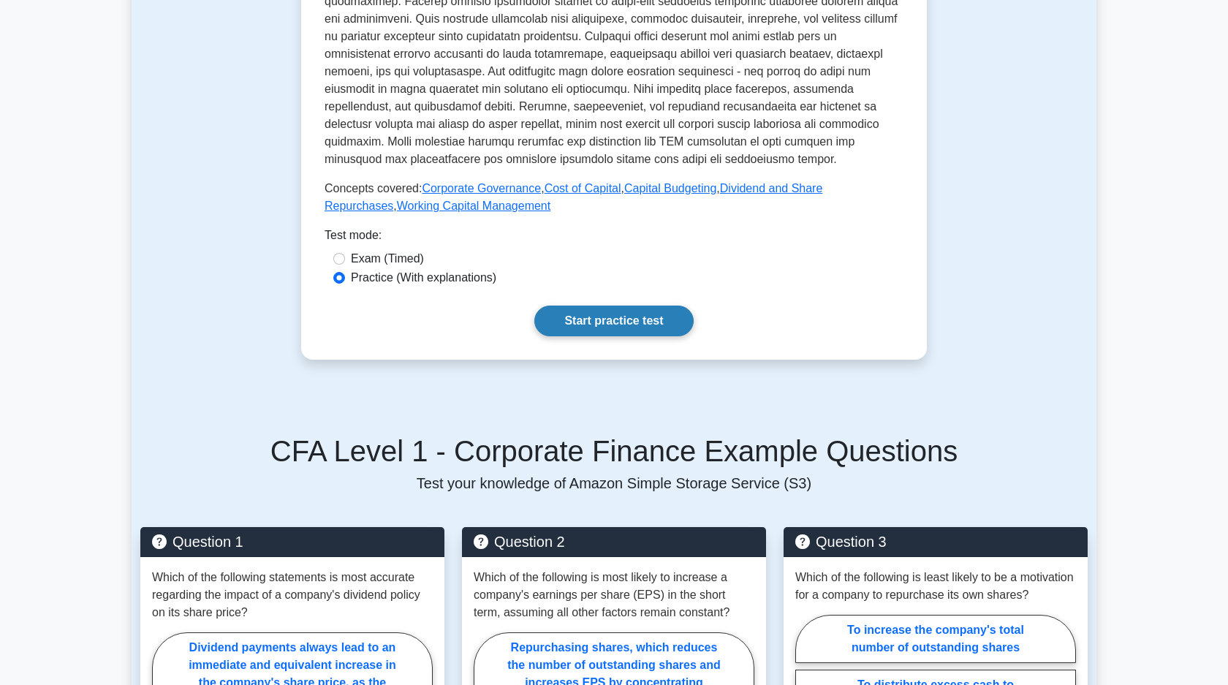
click at [585, 308] on link "Start practice test" at bounding box center [613, 321] width 159 height 31
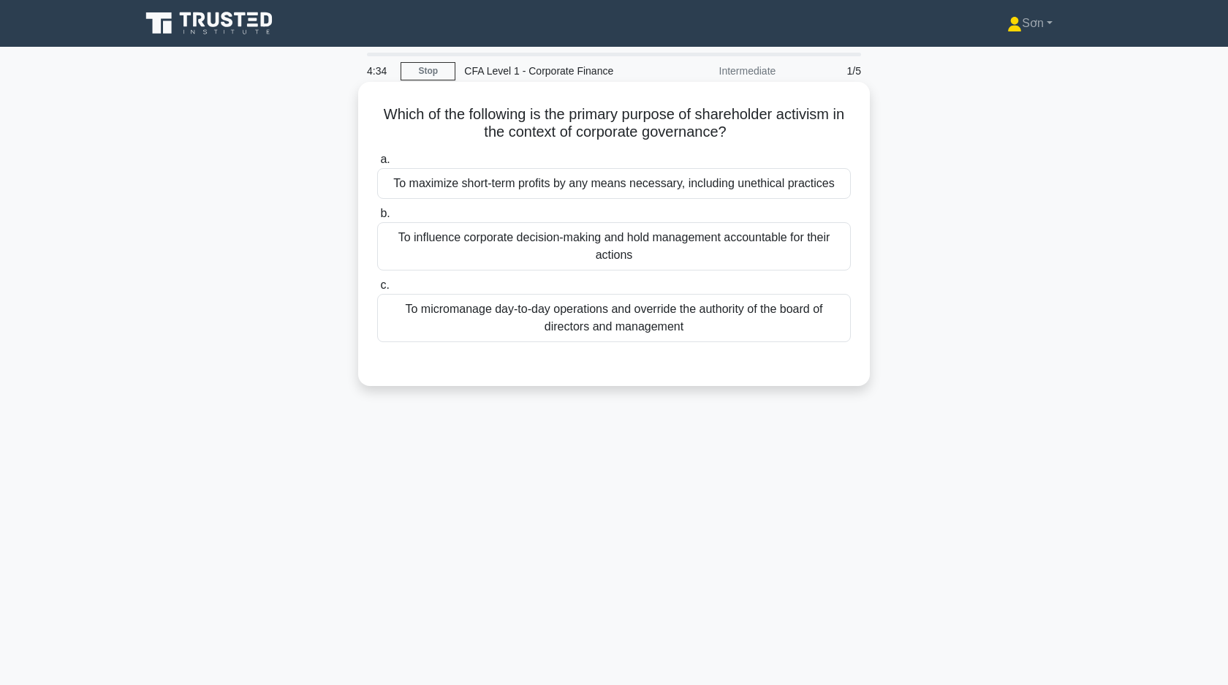
click at [596, 257] on div "To influence corporate decision-making and hold management accountable for thei…" at bounding box center [614, 246] width 474 height 48
click at [377, 219] on input "b. To influence corporate decision-making and hold management accountable for t…" at bounding box center [377, 214] width 0 height 10
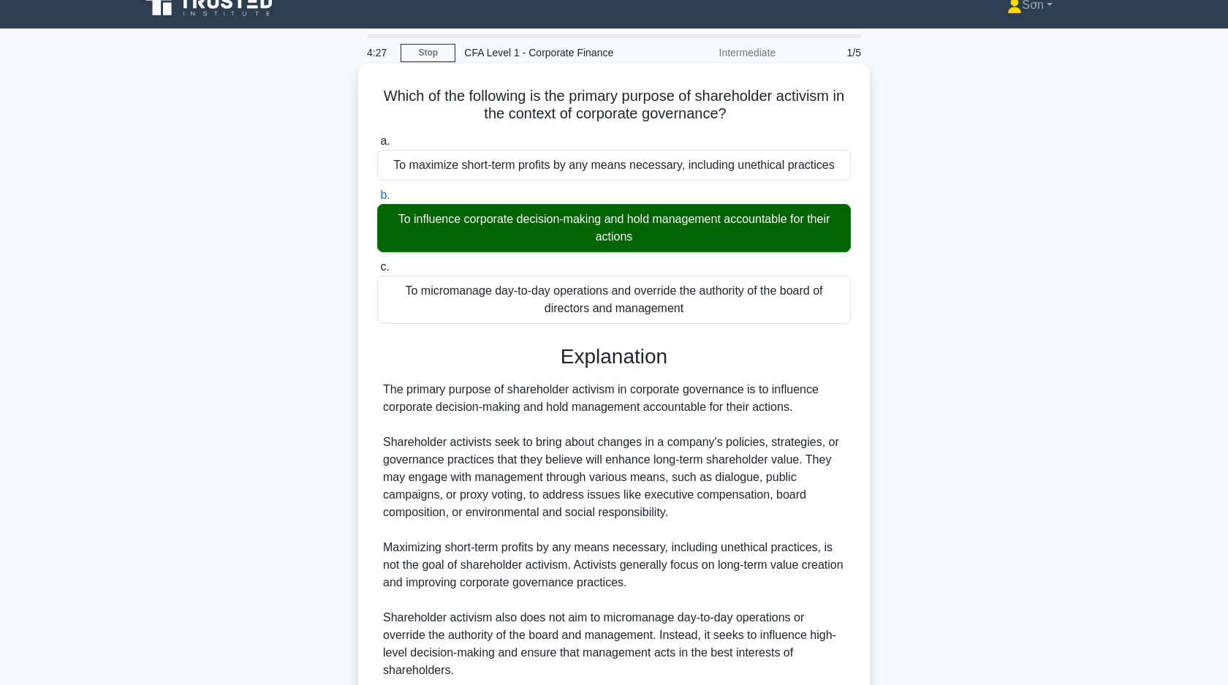
scroll to position [145, 0]
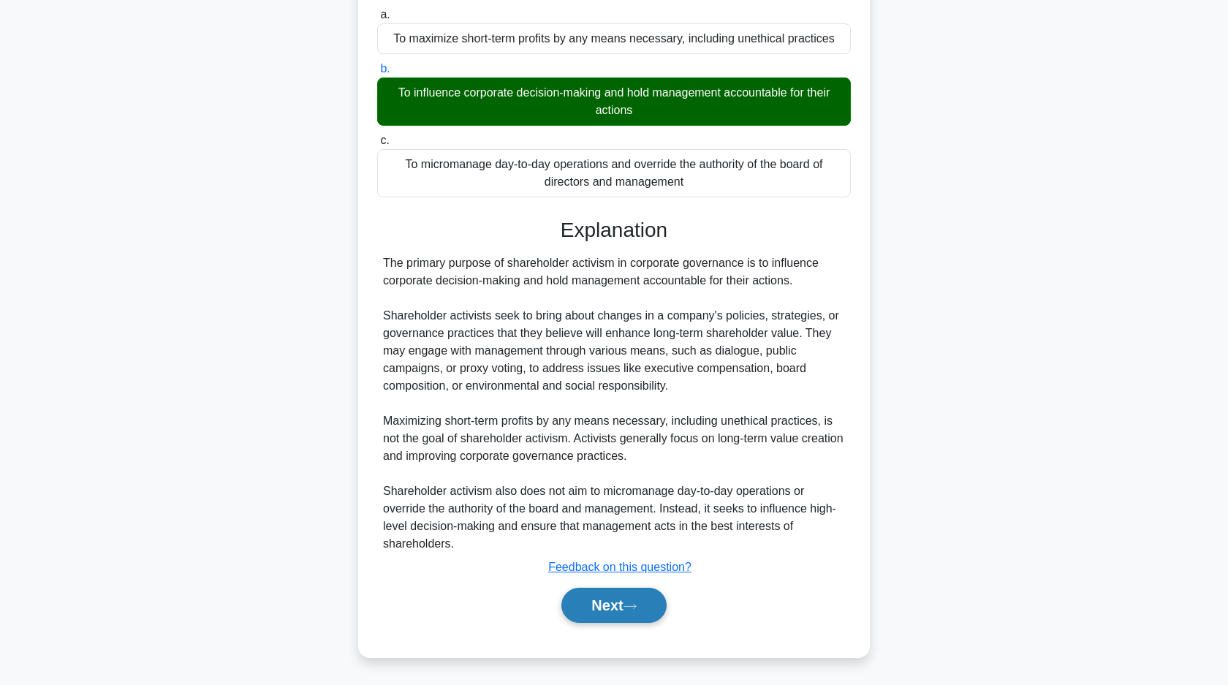
click at [620, 607] on button "Next" at bounding box center [613, 605] width 105 height 35
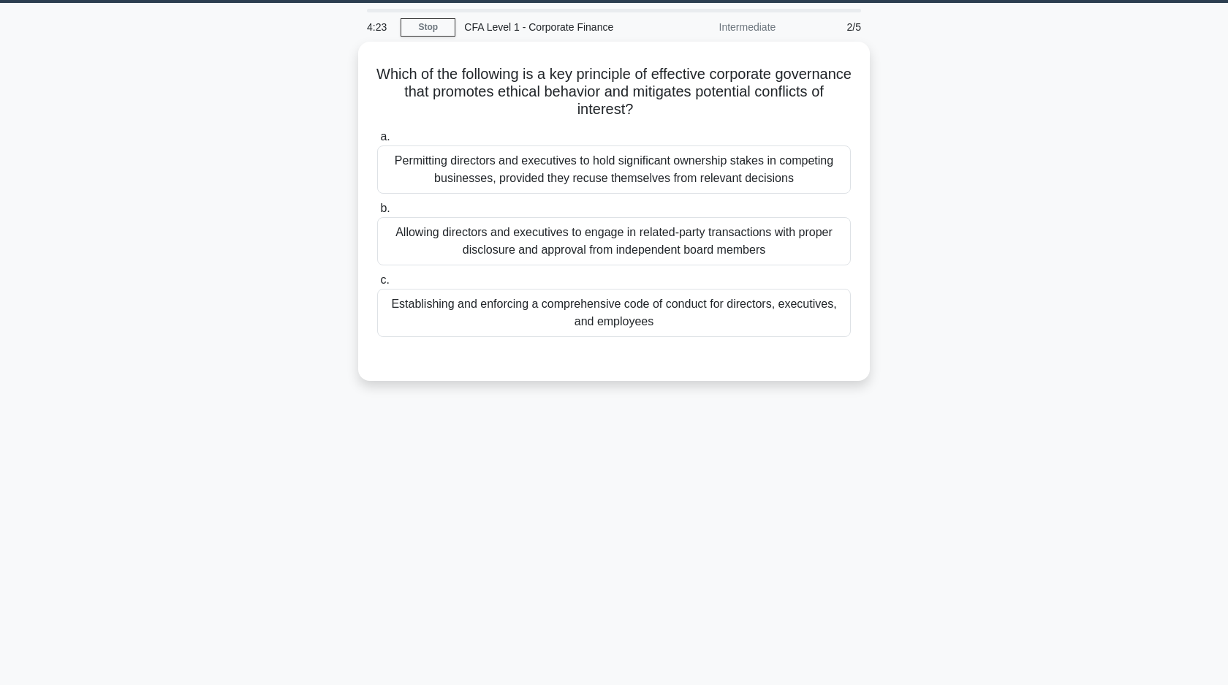
scroll to position [0, 0]
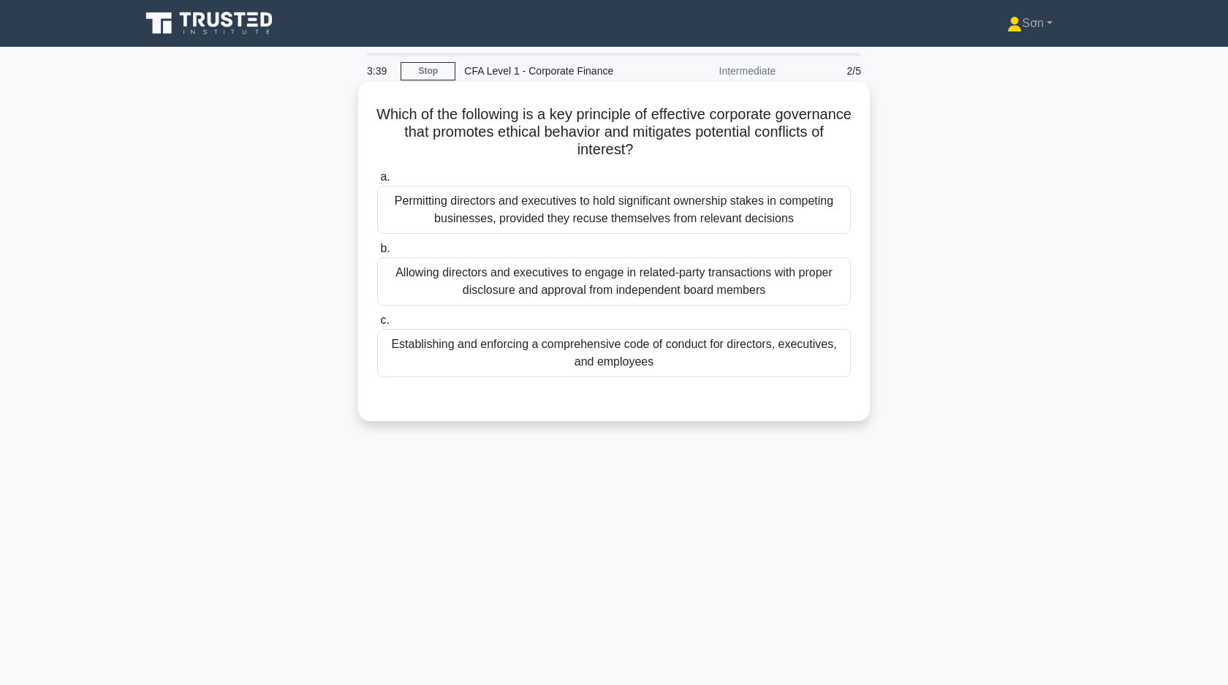
click at [575, 349] on div "Establishing and enforcing a comprehensive code of conduct for directors, execu…" at bounding box center [614, 353] width 474 height 48
click at [377, 325] on input "c. Establishing and enforcing a comprehensive code of conduct for directors, ex…" at bounding box center [377, 321] width 0 height 10
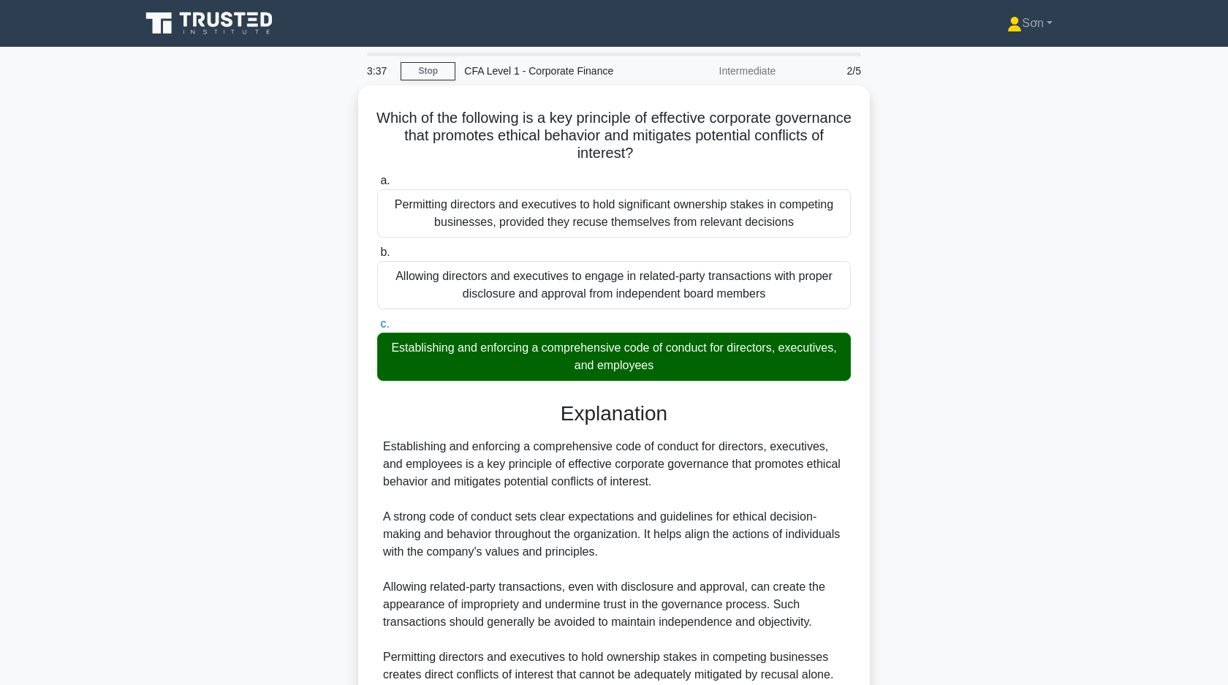
scroll to position [162, 0]
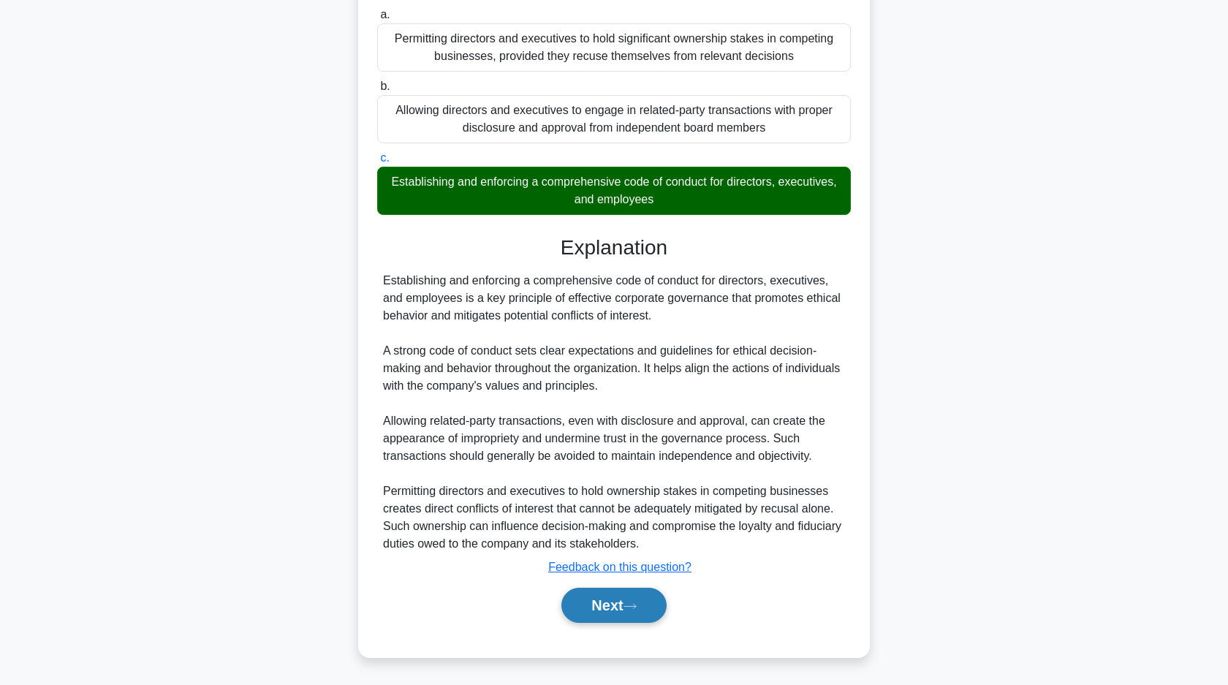
click at [631, 620] on button "Next" at bounding box center [613, 605] width 105 height 35
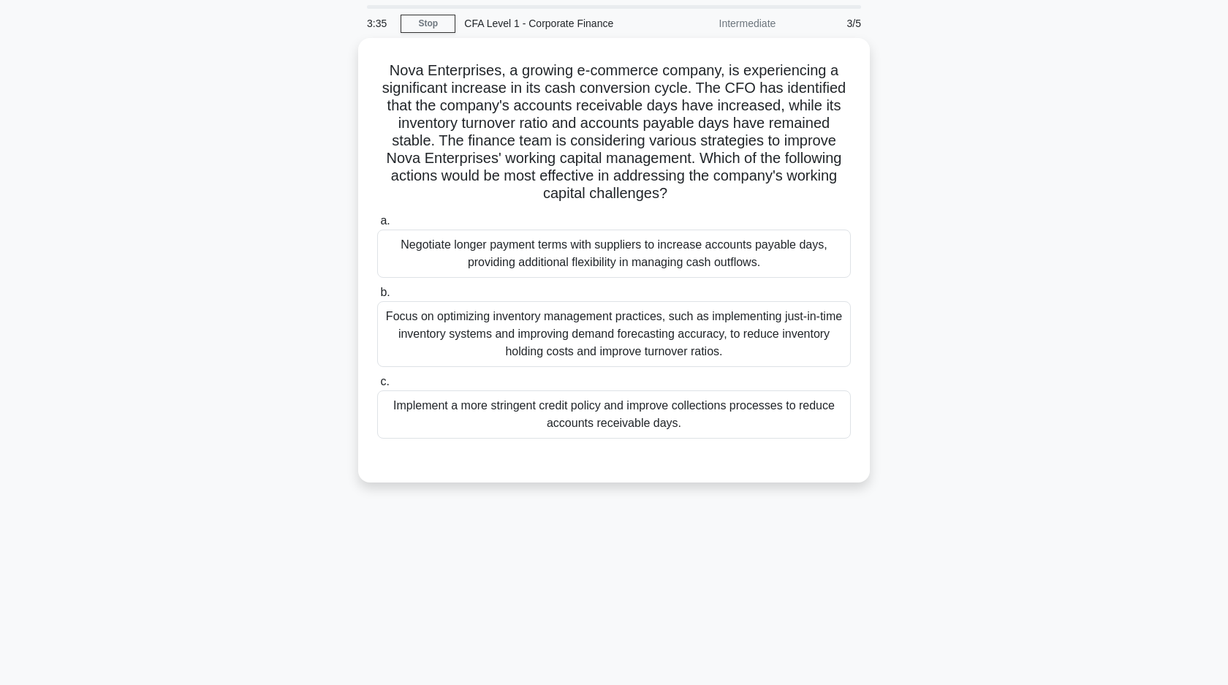
scroll to position [0, 0]
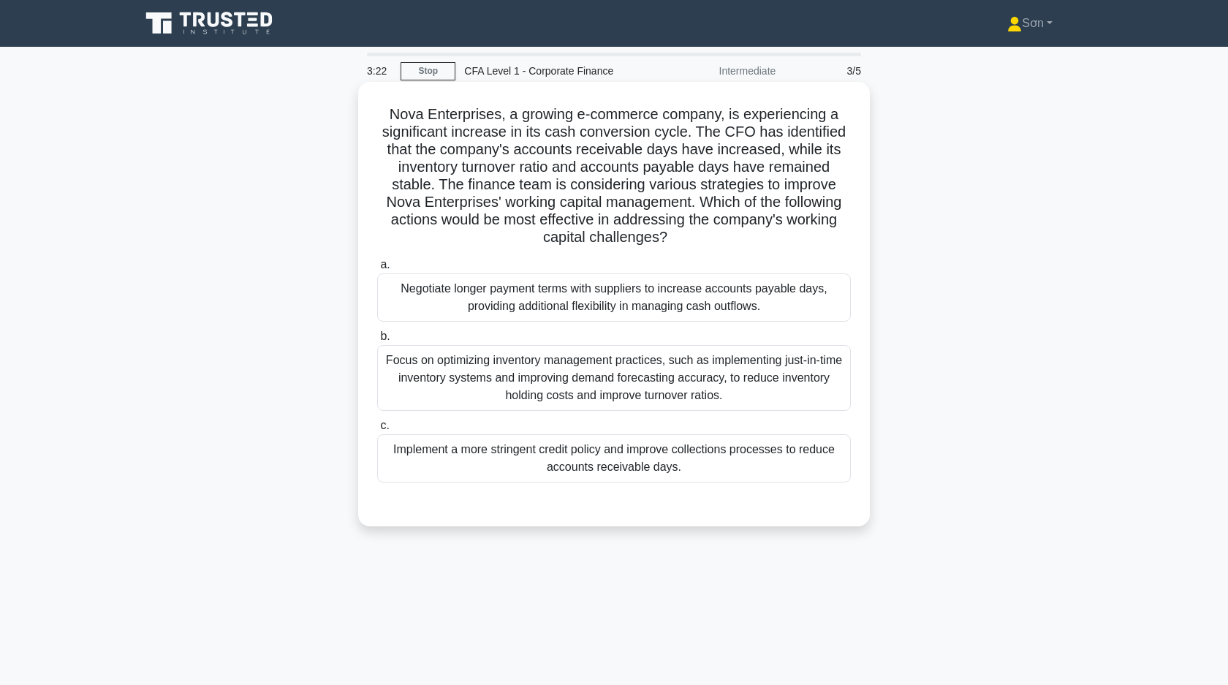
click at [568, 463] on div "Implement a more stringent credit policy and improve collections processes to r…" at bounding box center [614, 458] width 474 height 48
click at [377, 431] on input "c. Implement a more stringent credit policy and improve collections processes t…" at bounding box center [377, 426] width 0 height 10
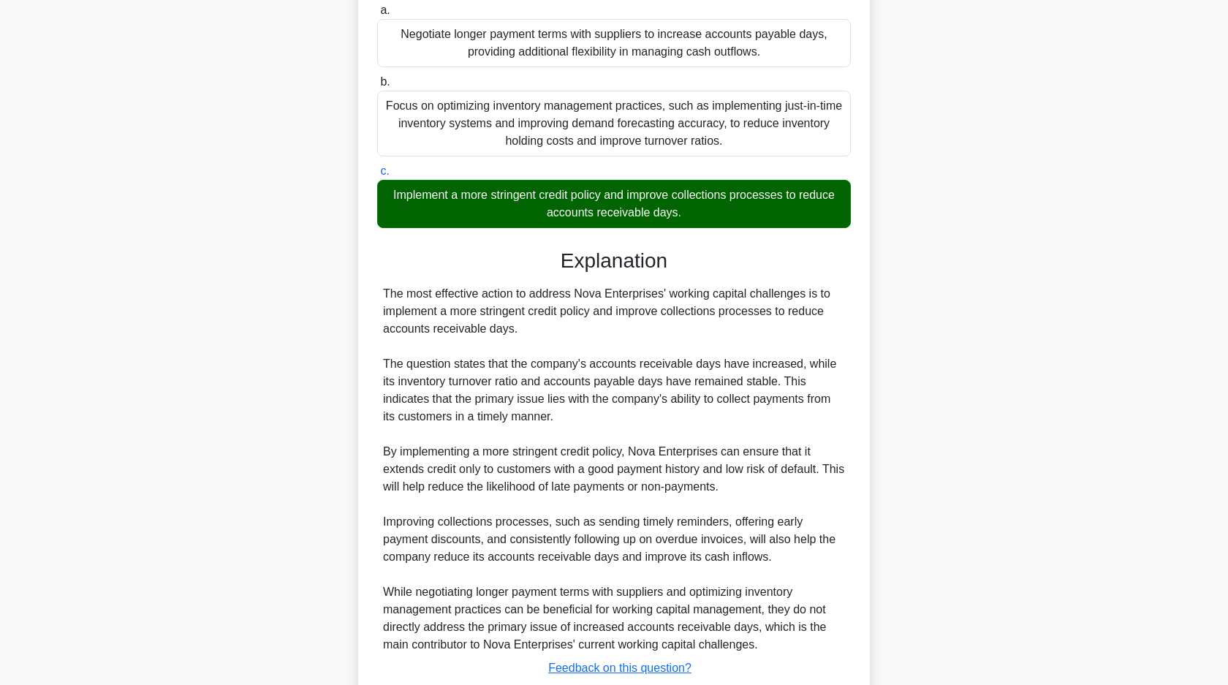
scroll to position [341, 0]
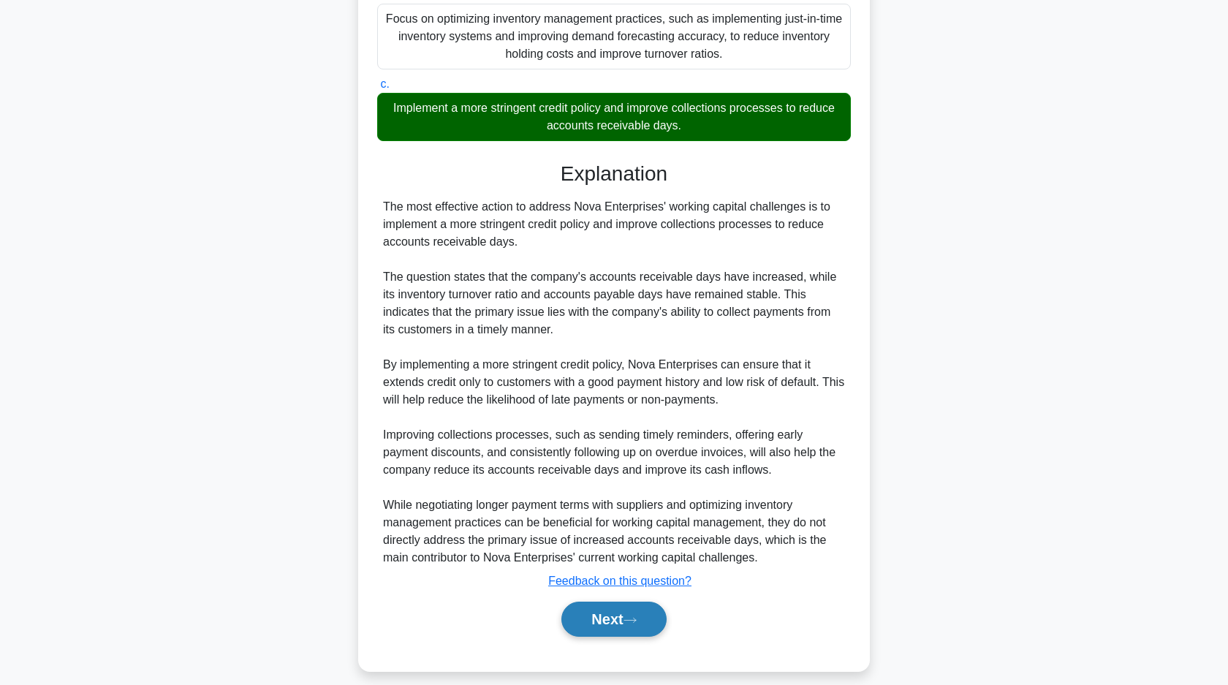
click at [603, 621] on button "Next" at bounding box center [613, 619] width 105 height 35
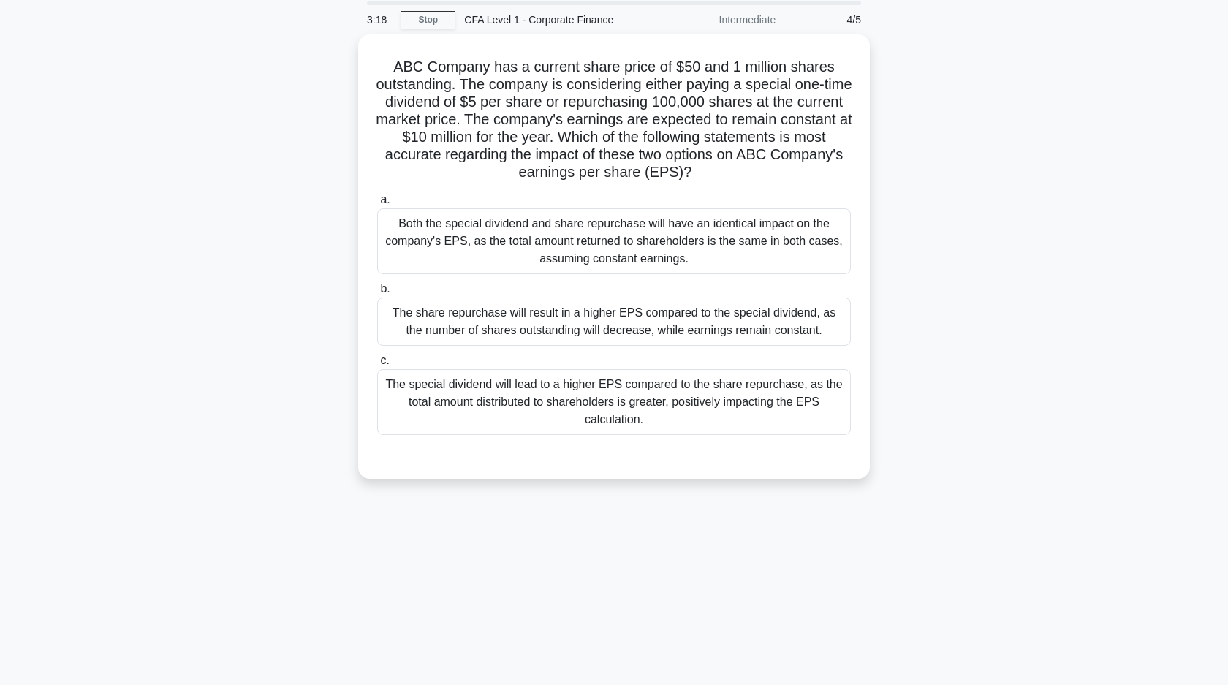
scroll to position [0, 0]
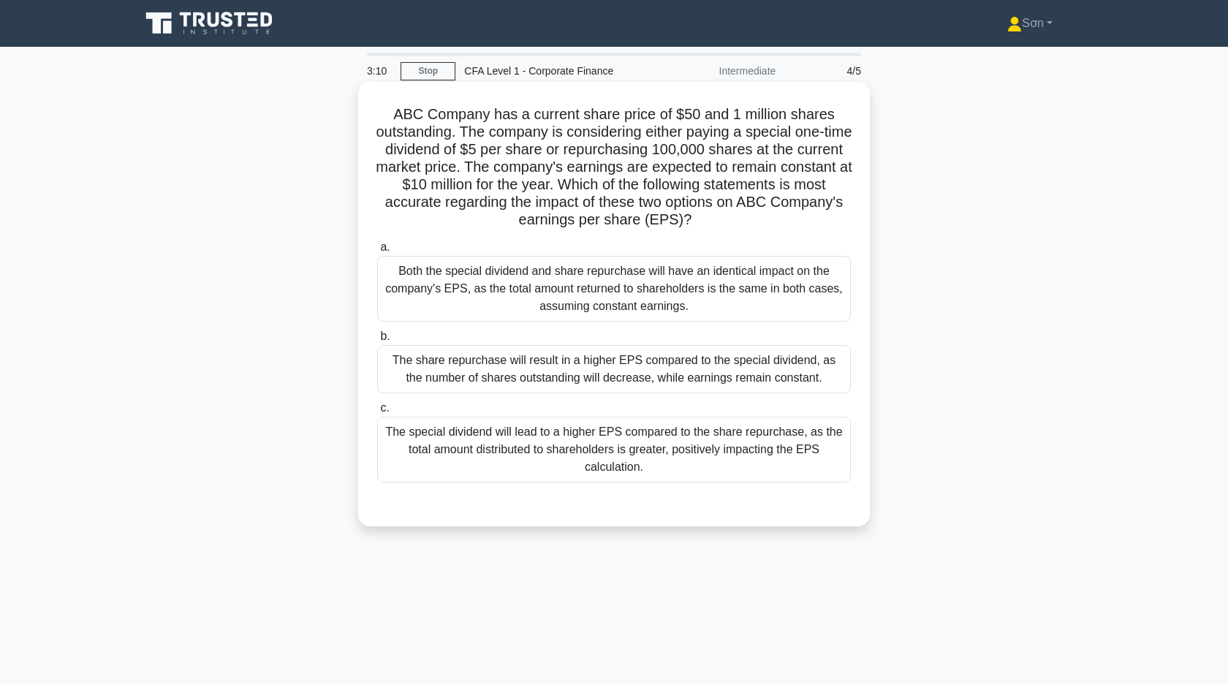
click at [560, 378] on div "The share repurchase will result in a higher EPS compared to the special divide…" at bounding box center [614, 369] width 474 height 48
click at [377, 341] on input "b. The share repurchase will result in a higher EPS compared to the special div…" at bounding box center [377, 337] width 0 height 10
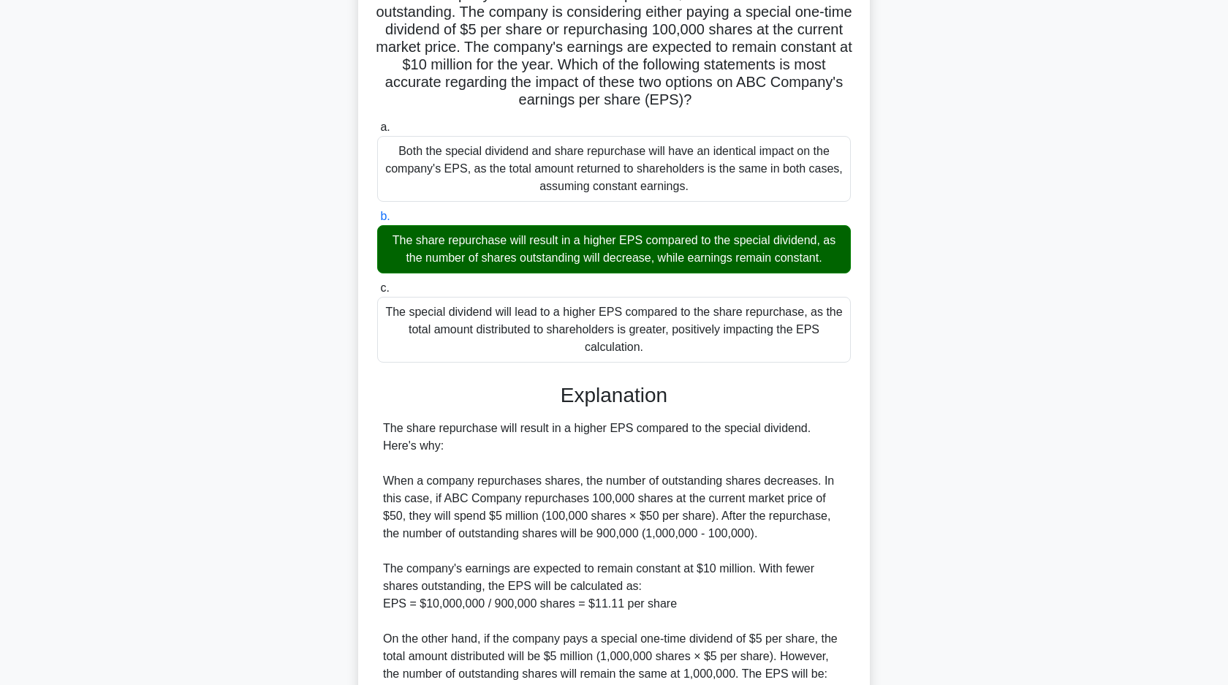
scroll to position [268, 0]
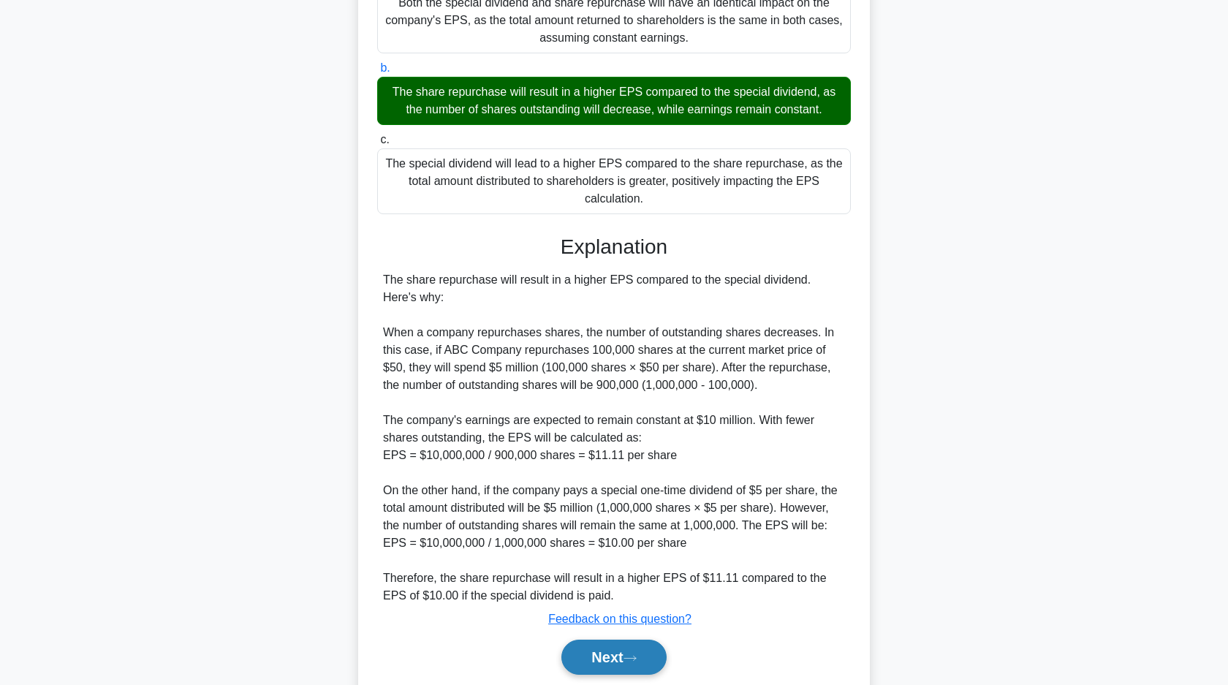
click at [613, 652] on button "Next" at bounding box center [613, 657] width 105 height 35
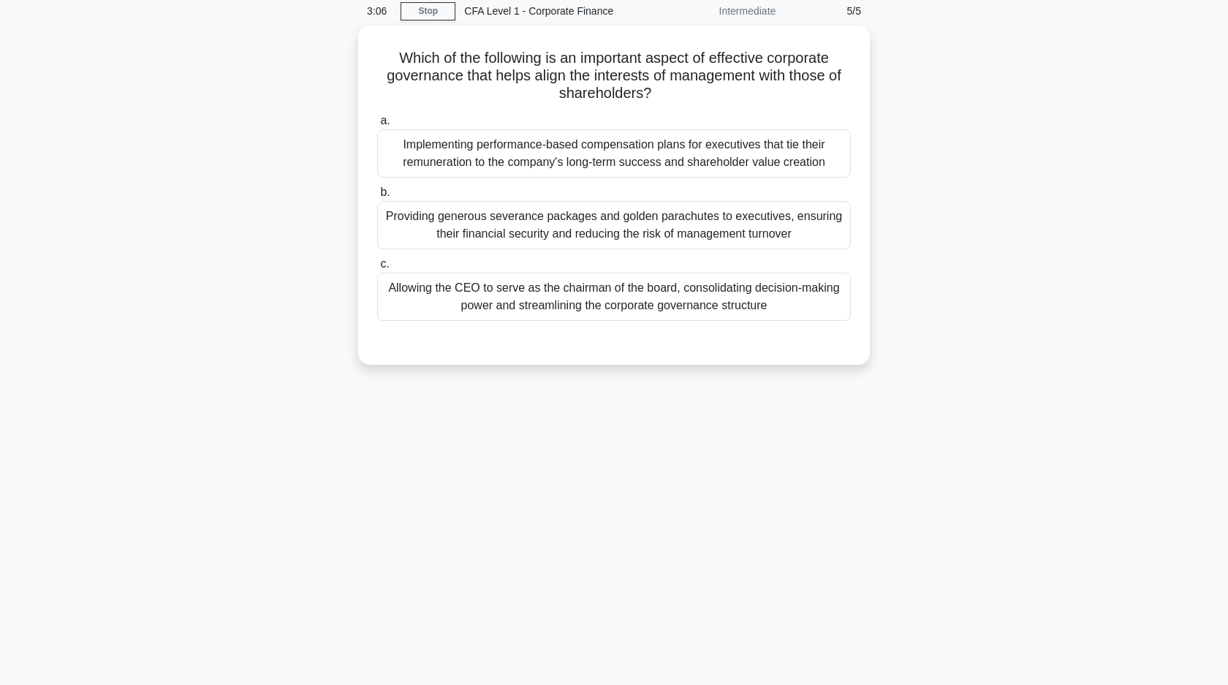
scroll to position [0, 0]
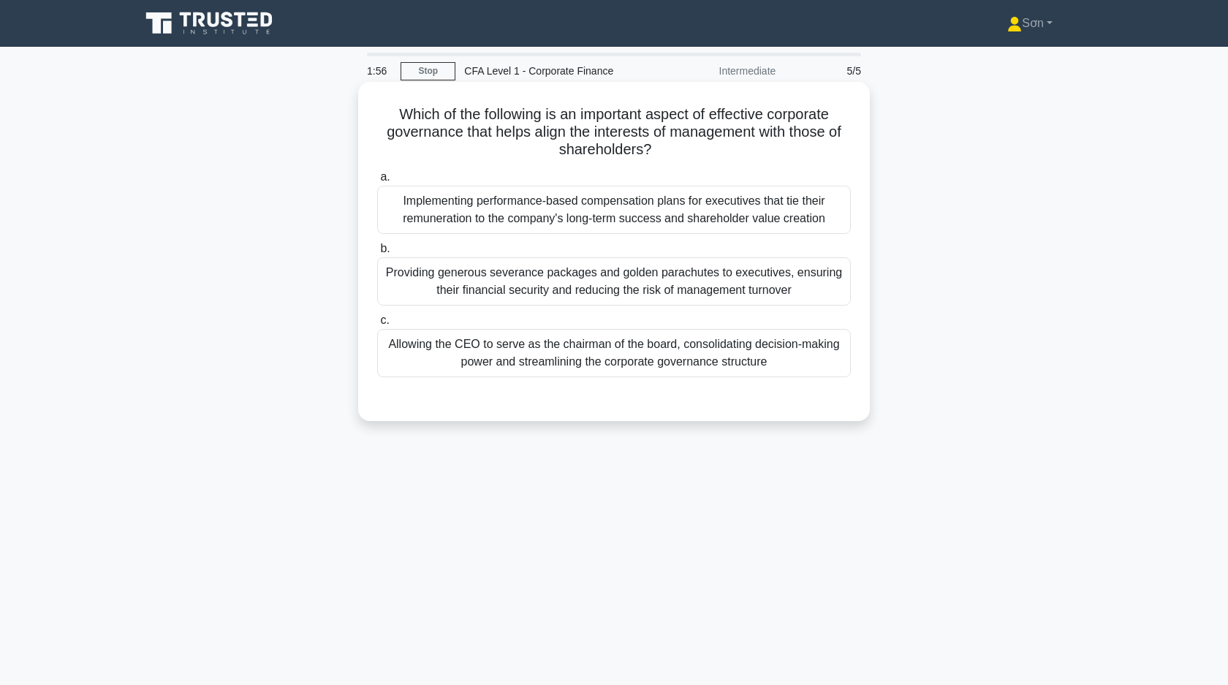
click at [588, 224] on div "Implementing performance-based compensation plans for executives that tie their…" at bounding box center [614, 210] width 474 height 48
click at [377, 182] on input "a. Implementing performance-based compensation plans for executives that tie th…" at bounding box center [377, 178] width 0 height 10
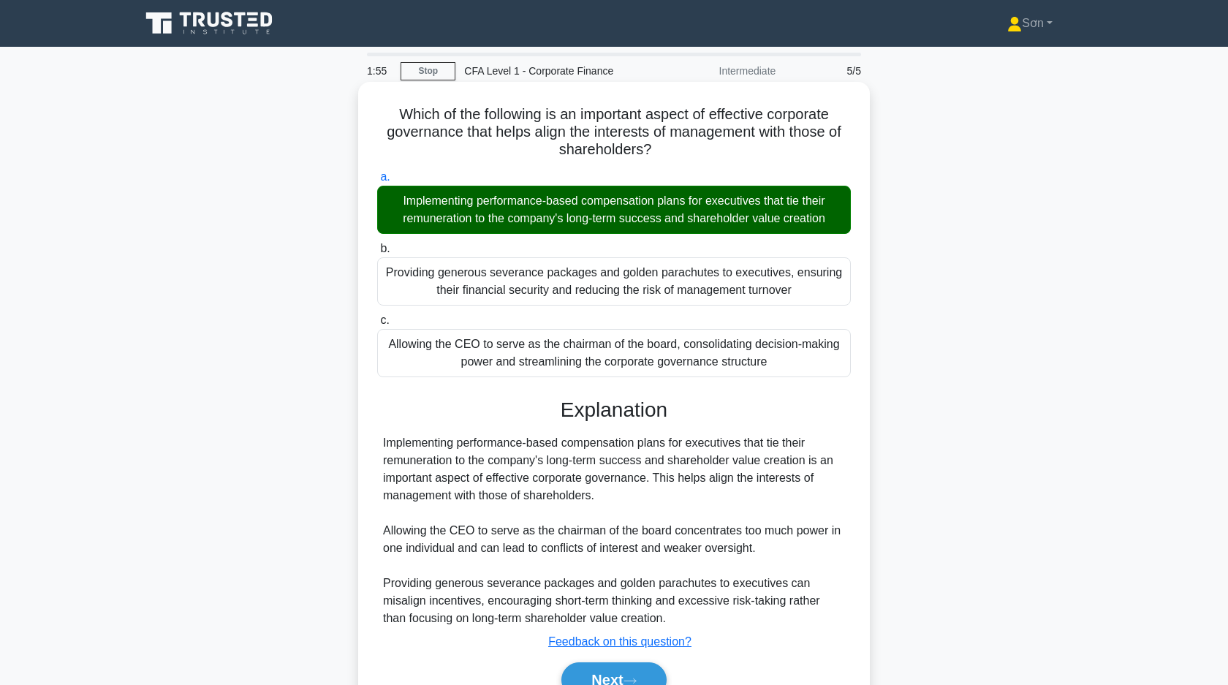
scroll to position [105, 0]
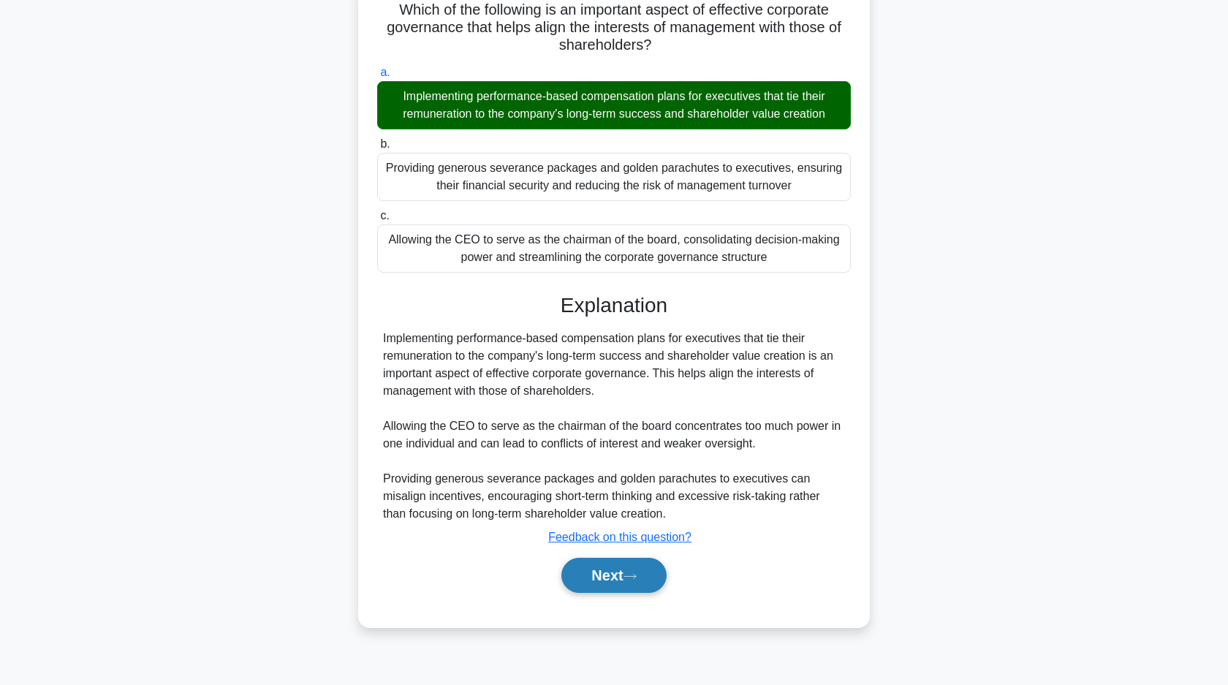
click at [622, 564] on button "Next" at bounding box center [613, 575] width 105 height 35
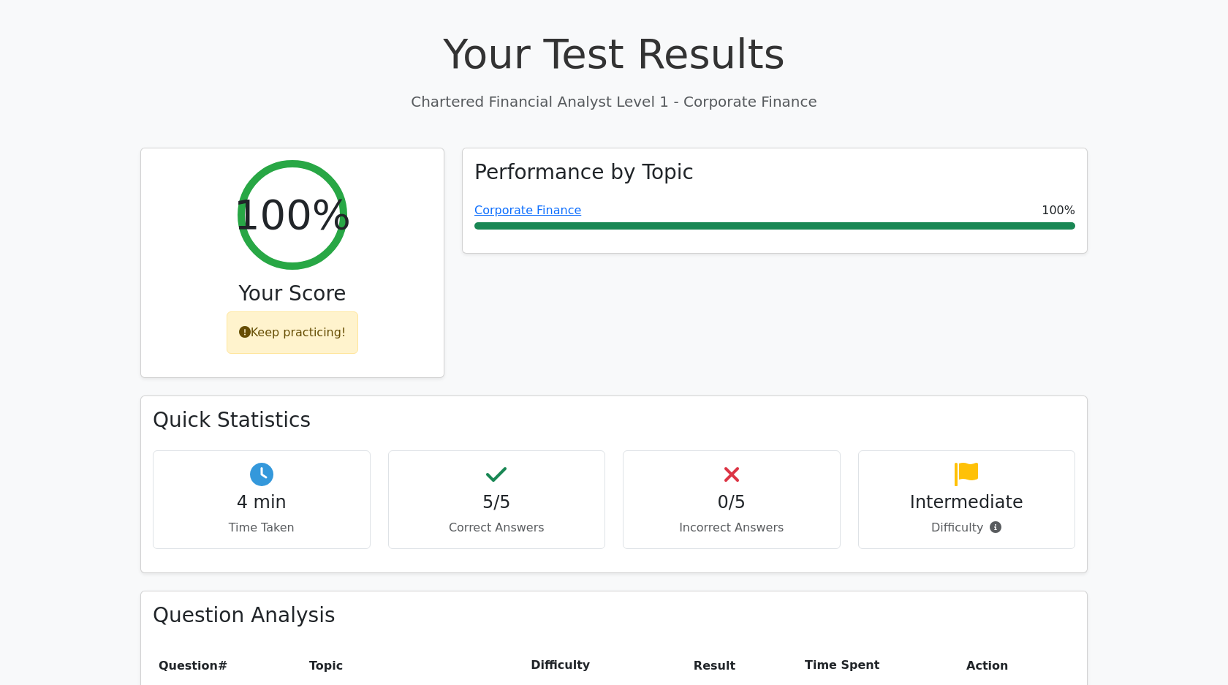
scroll to position [162, 0]
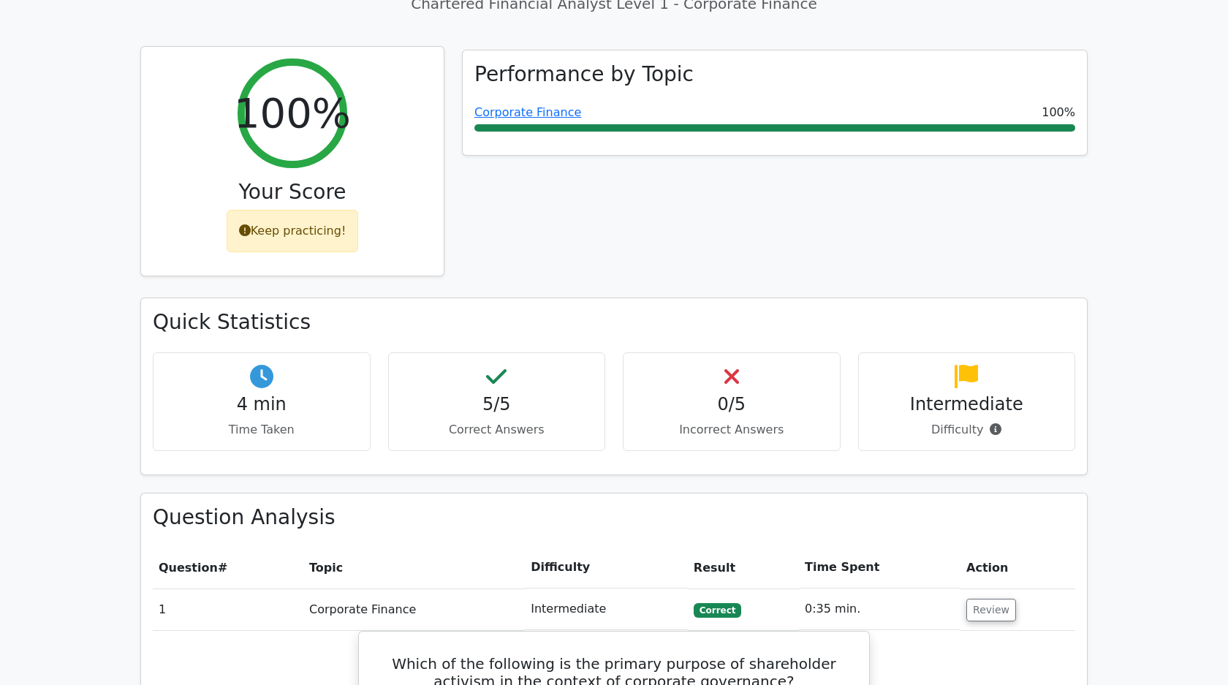
click at [264, 236] on div "Keep practicing!" at bounding box center [293, 231] width 132 height 42
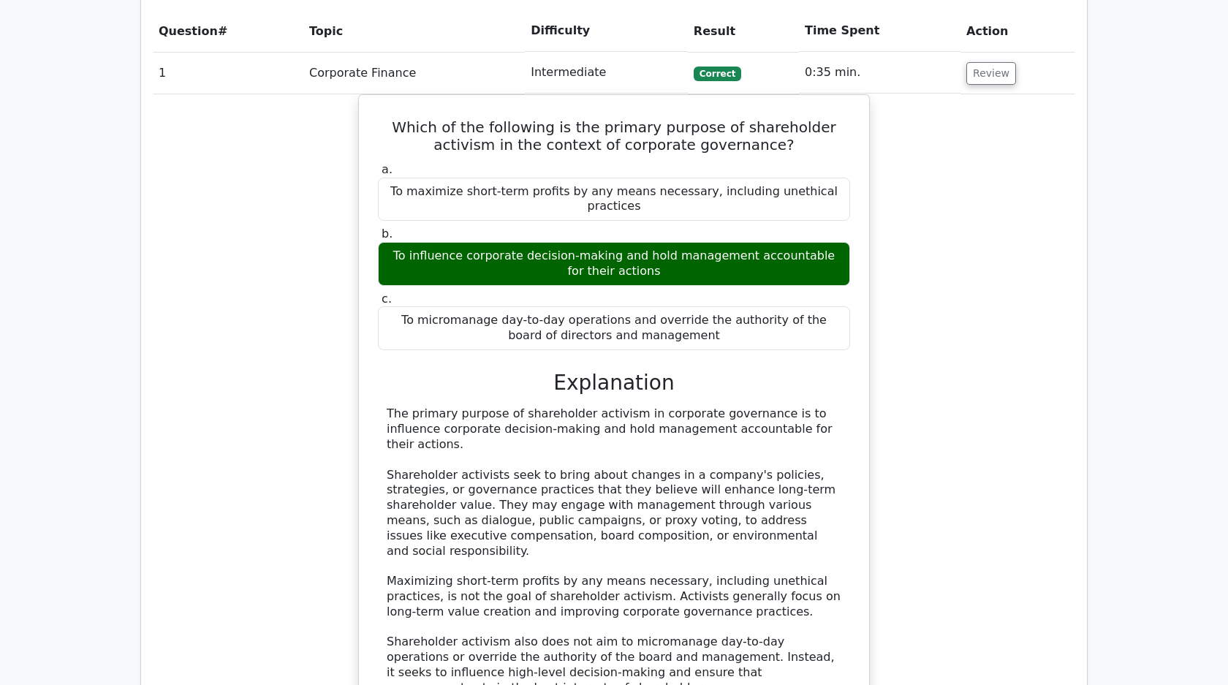
scroll to position [1255, 0]
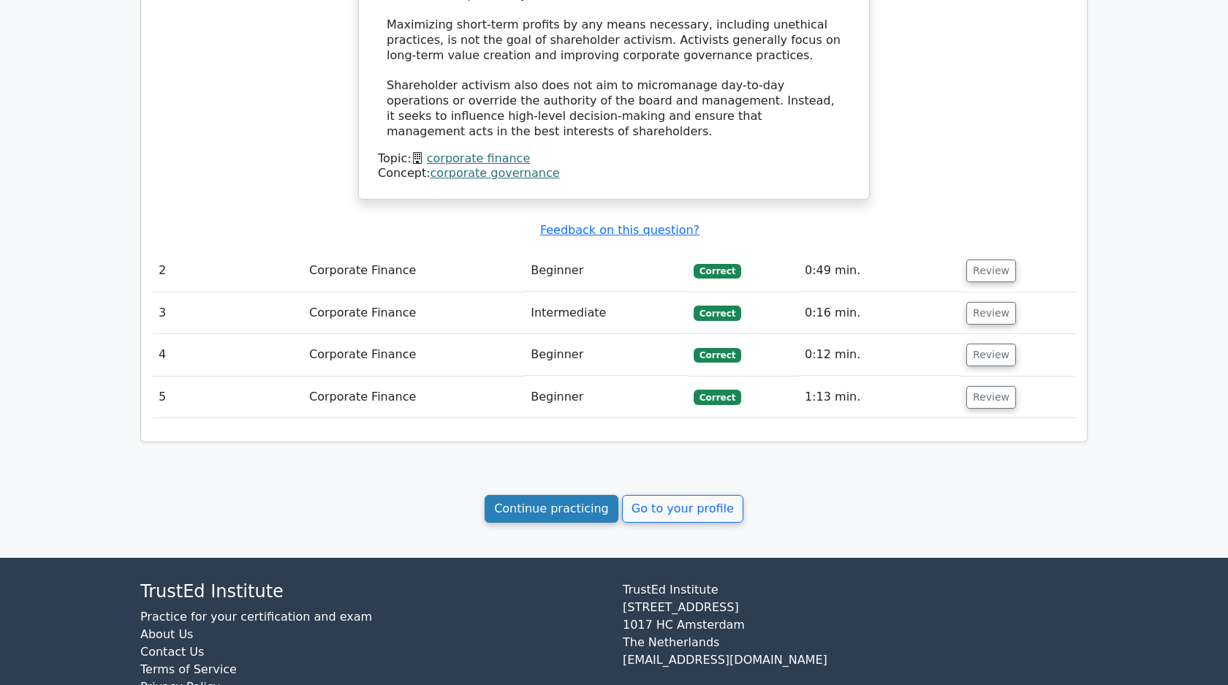
click at [576, 495] on link "Continue practicing" at bounding box center [552, 509] width 134 height 28
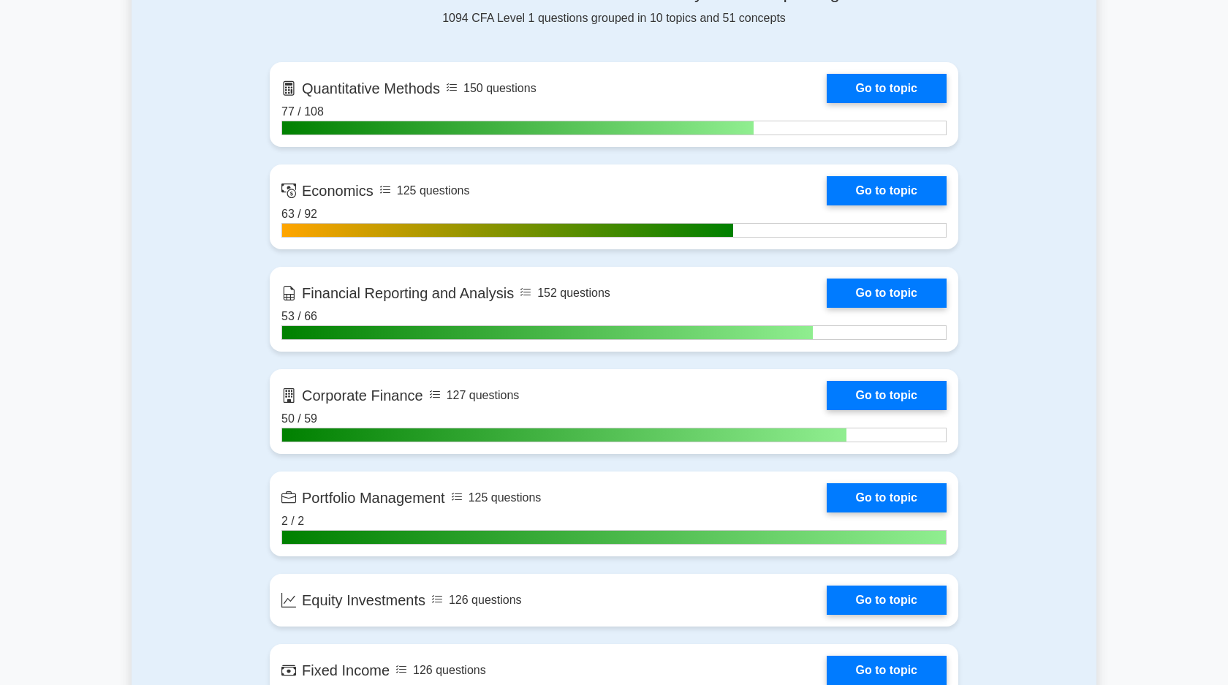
scroll to position [704, 0]
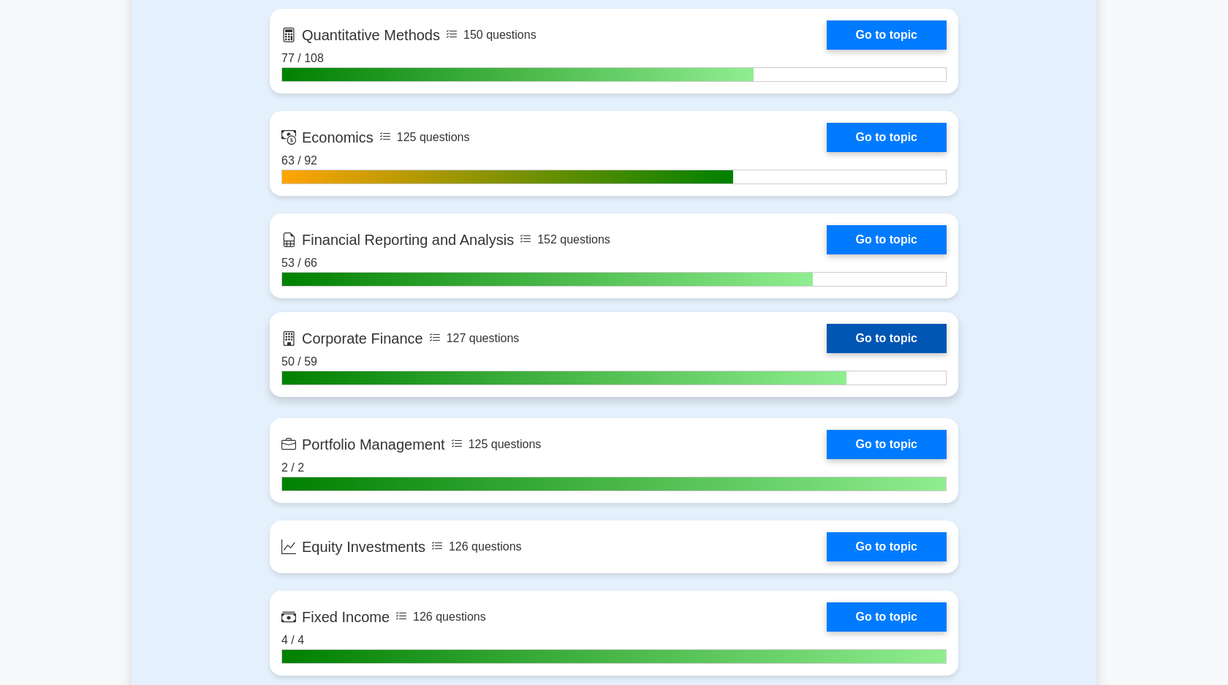
click at [908, 337] on link "Go to topic" at bounding box center [887, 338] width 120 height 29
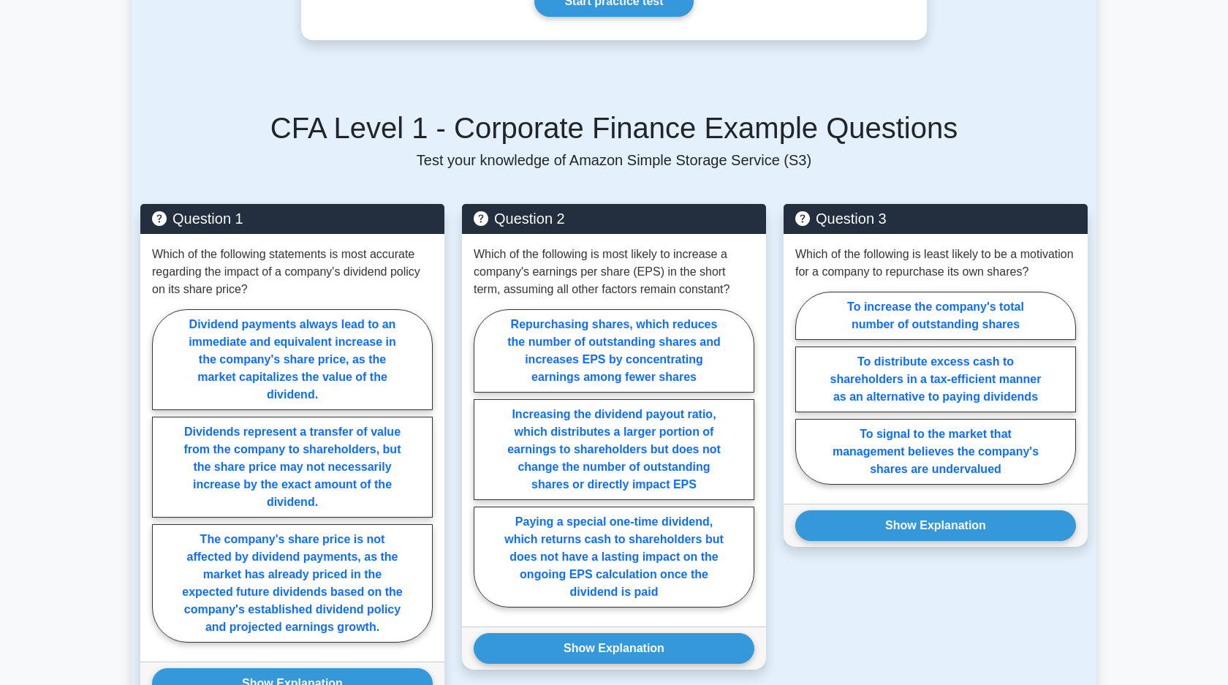
scroll to position [724, 0]
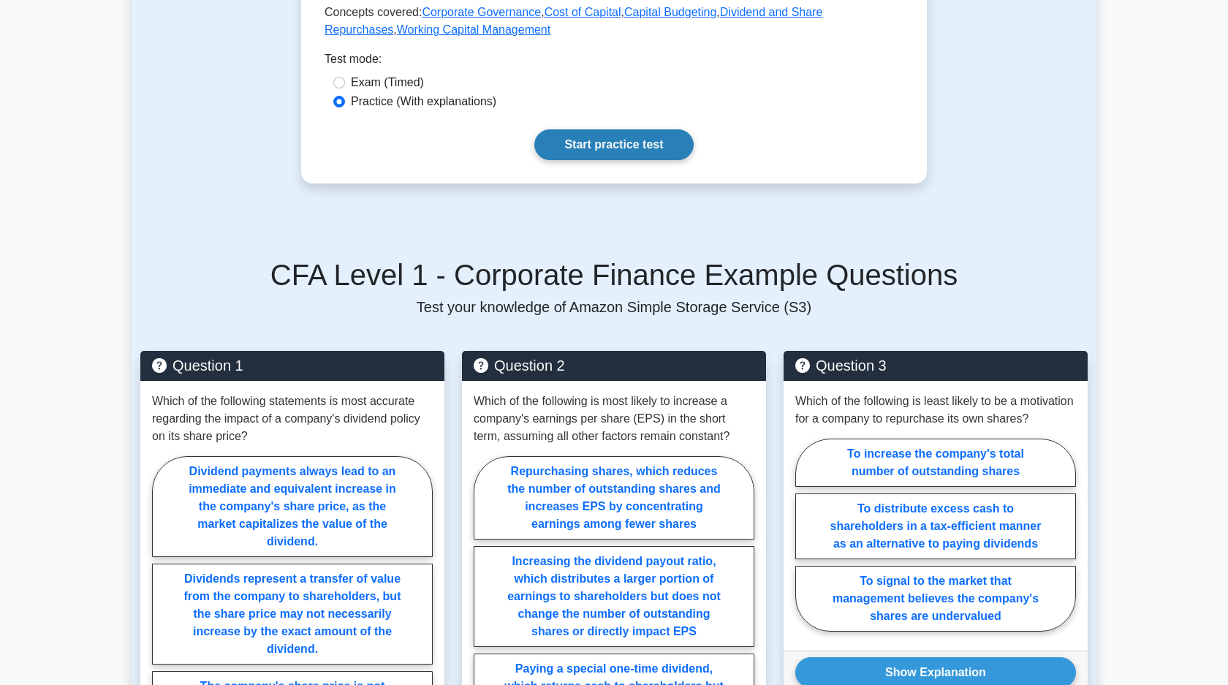
click at [670, 133] on link "Start practice test" at bounding box center [613, 144] width 159 height 31
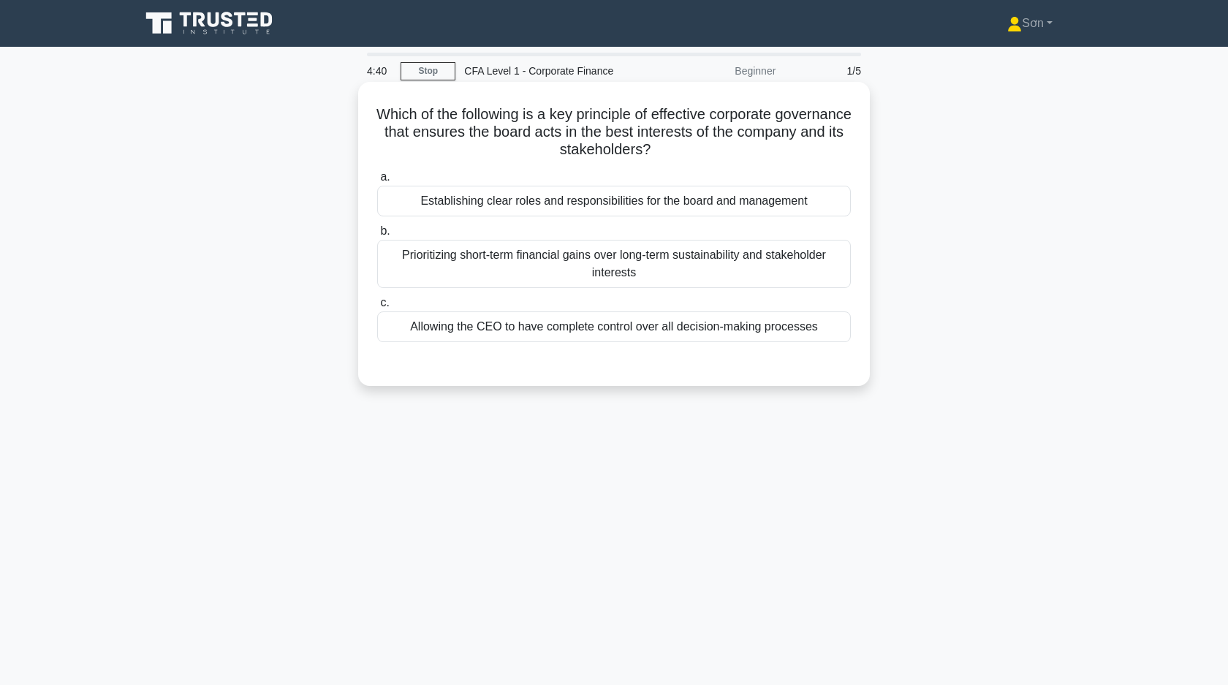
click at [616, 202] on div "Establishing clear roles and responsibilities for the board and management" at bounding box center [614, 201] width 474 height 31
click at [377, 182] on input "a. Establishing clear roles and responsibilities for the board and management" at bounding box center [377, 178] width 0 height 10
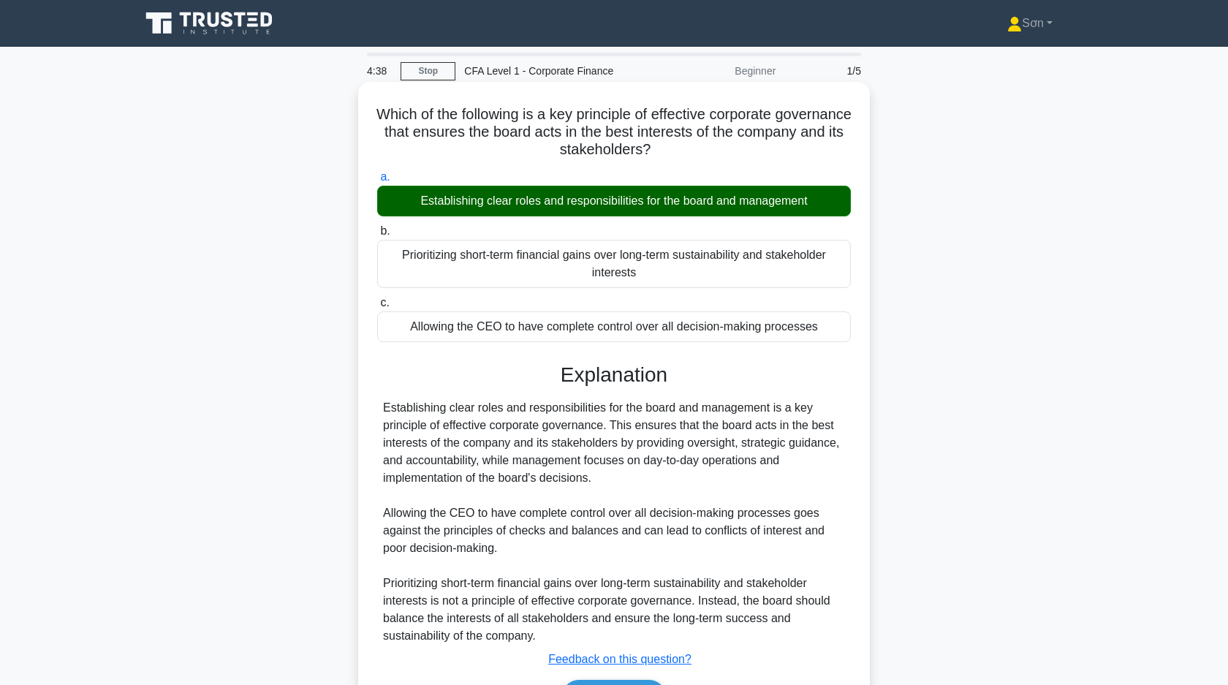
scroll to position [105, 0]
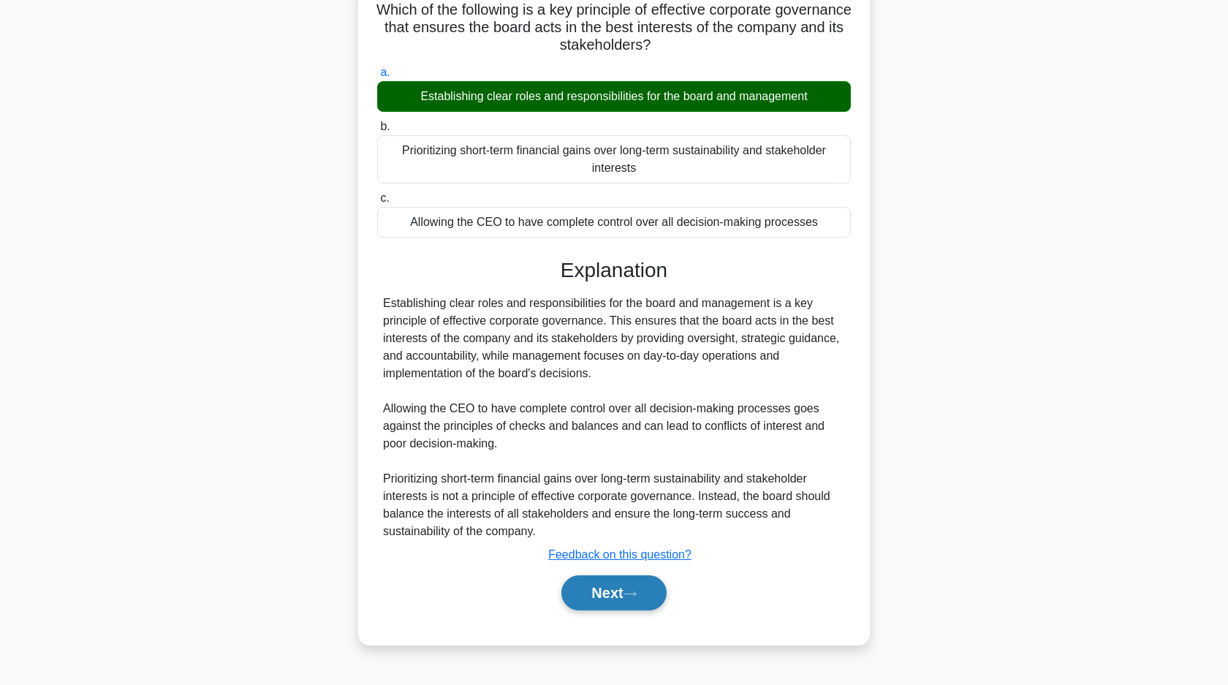
click at [610, 584] on button "Next" at bounding box center [613, 592] width 105 height 35
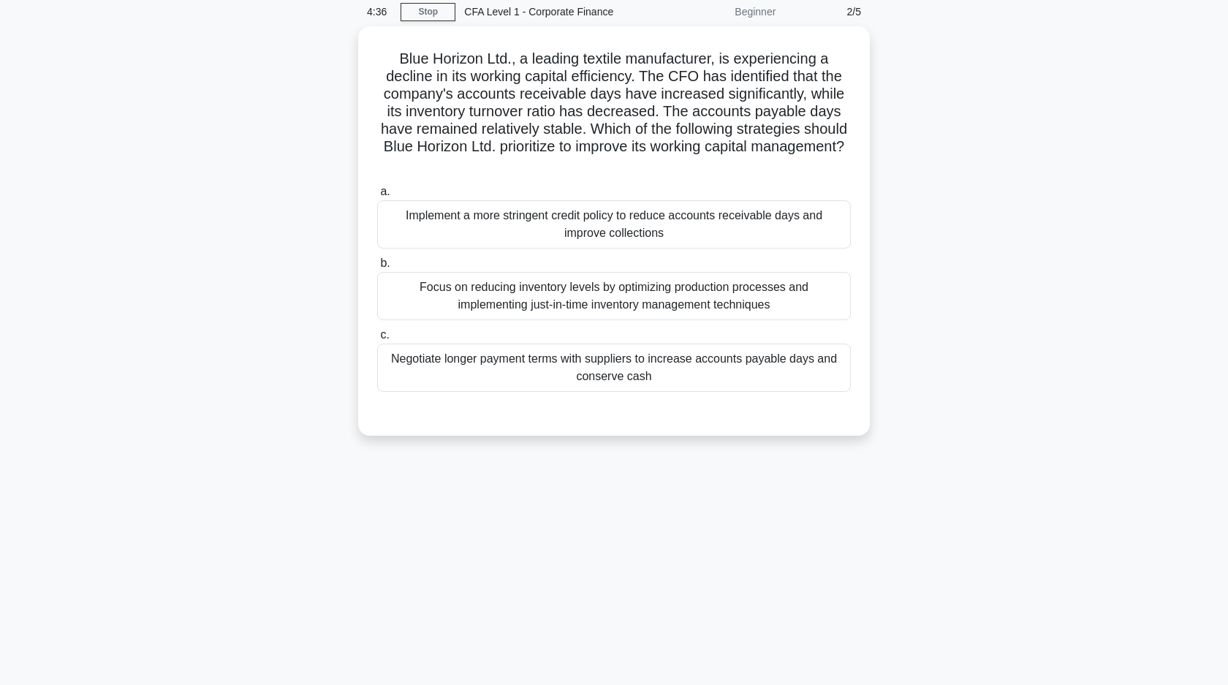
scroll to position [0, 0]
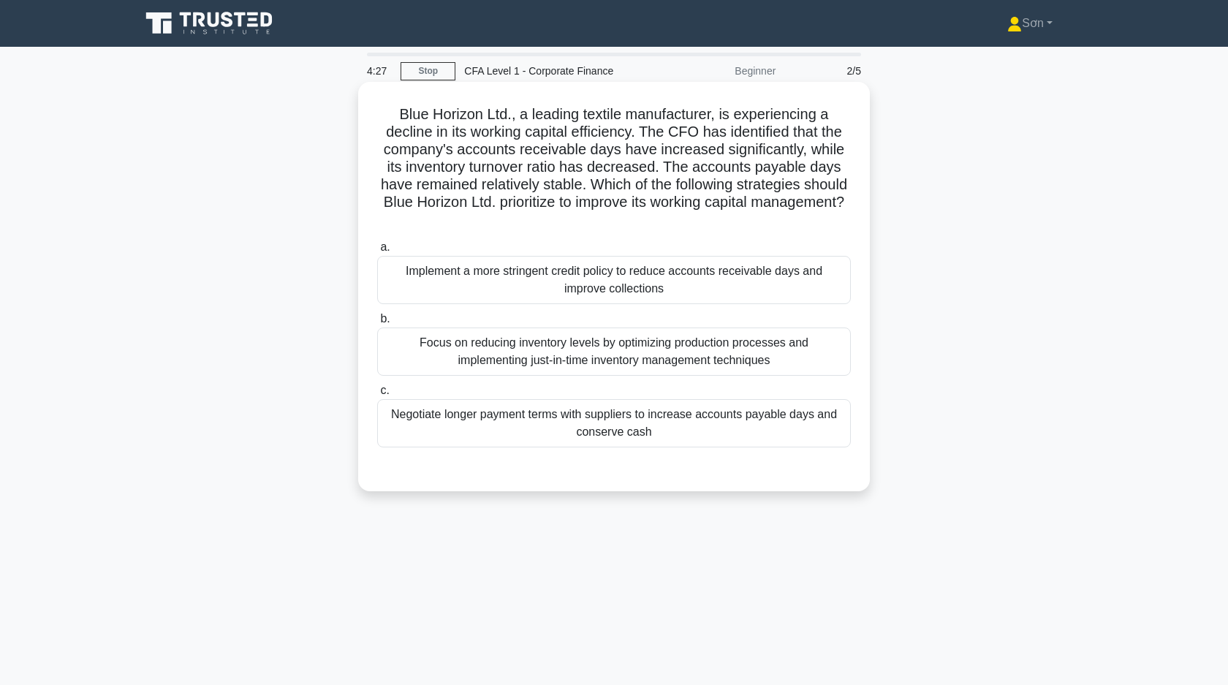
click at [678, 265] on div "Implement a more stringent credit policy to reduce accounts receivable days and…" at bounding box center [614, 280] width 474 height 48
click at [377, 252] on input "a. Implement a more stringent credit policy to reduce accounts receivable days …" at bounding box center [377, 248] width 0 height 10
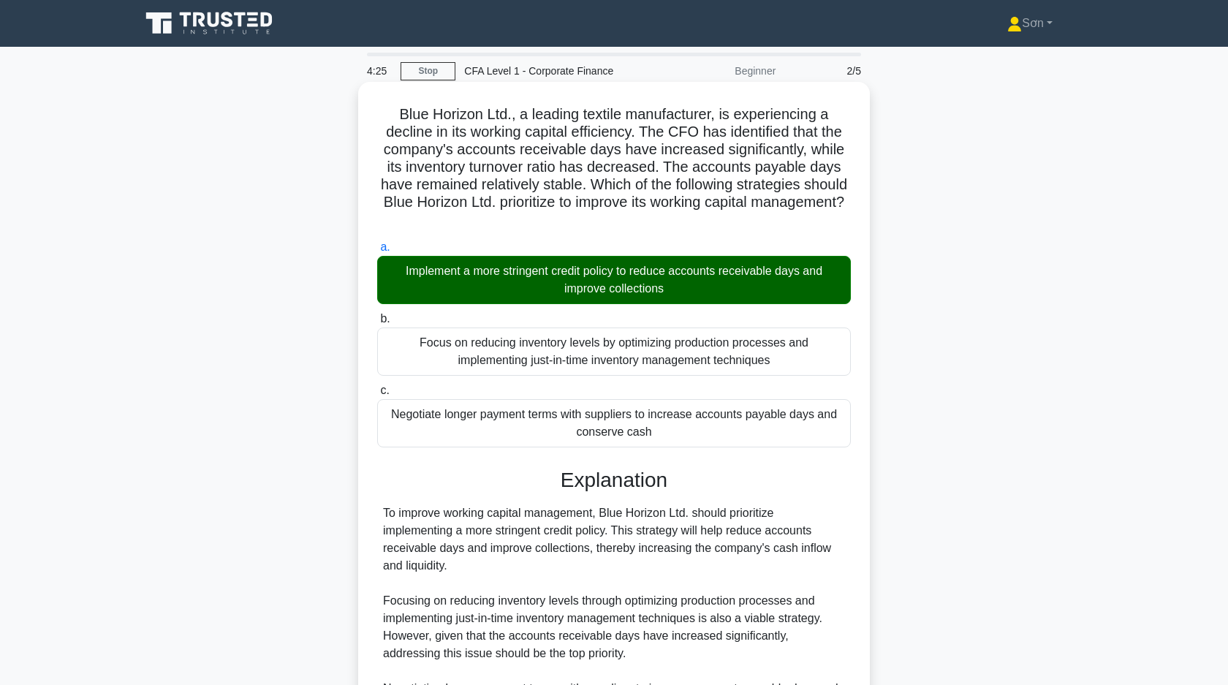
scroll to position [197, 0]
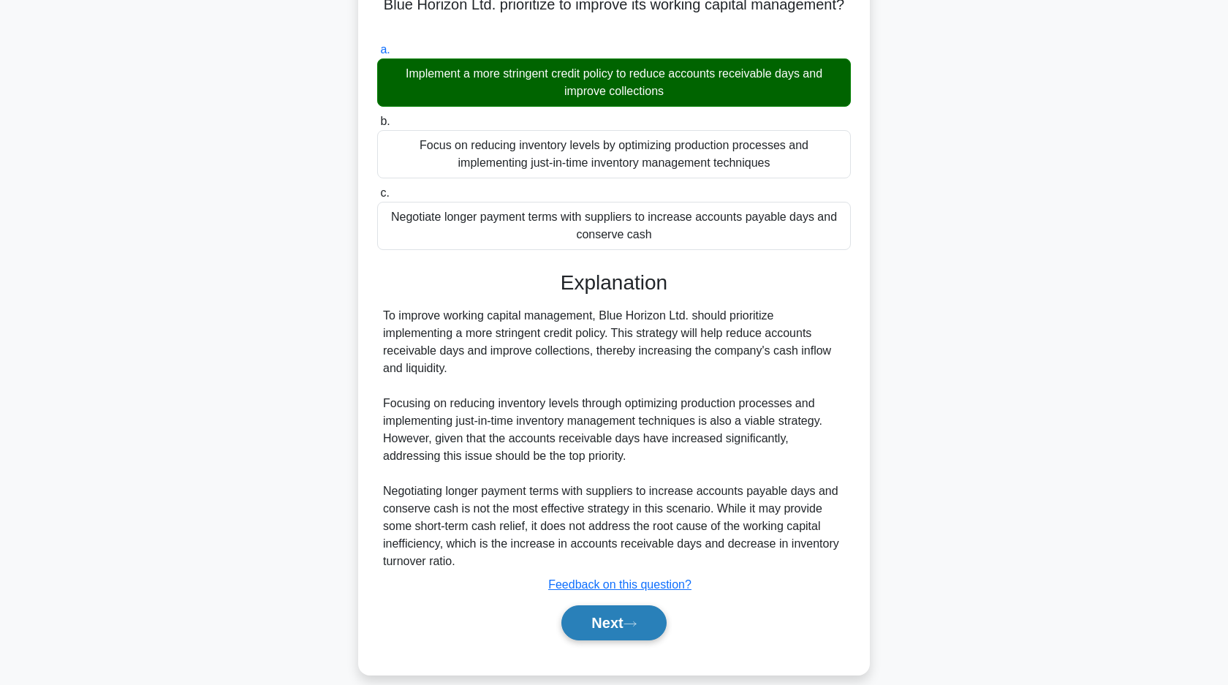
click at [630, 605] on button "Next" at bounding box center [613, 622] width 105 height 35
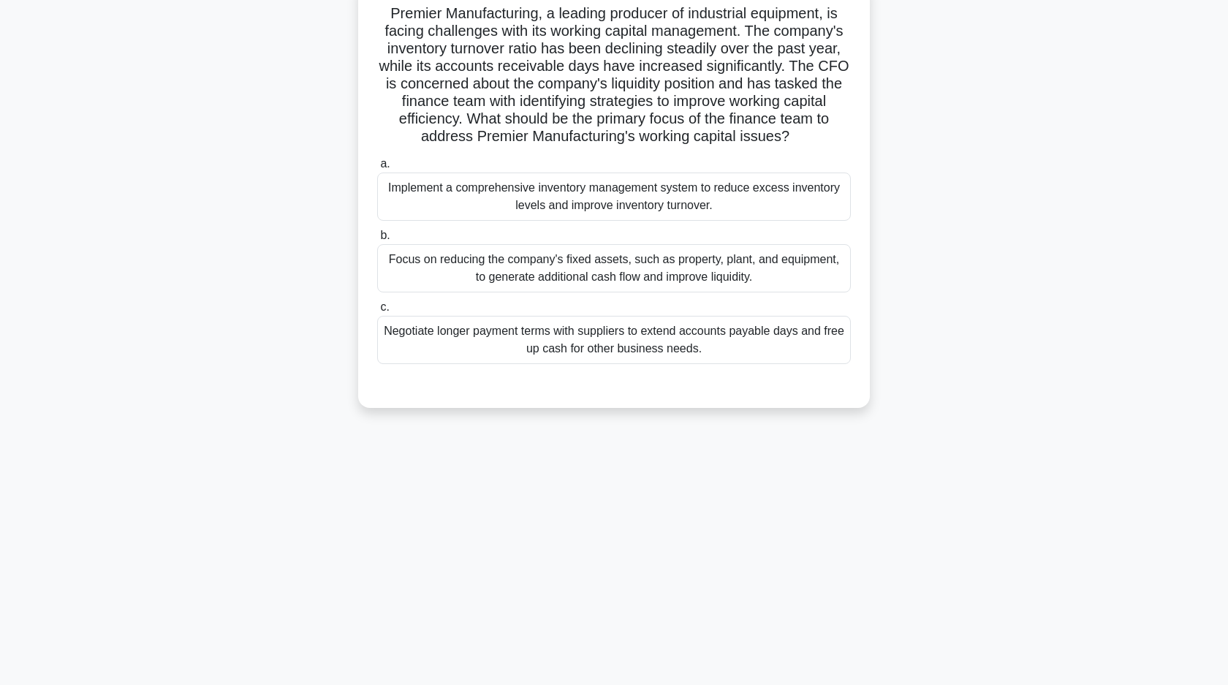
scroll to position [0, 0]
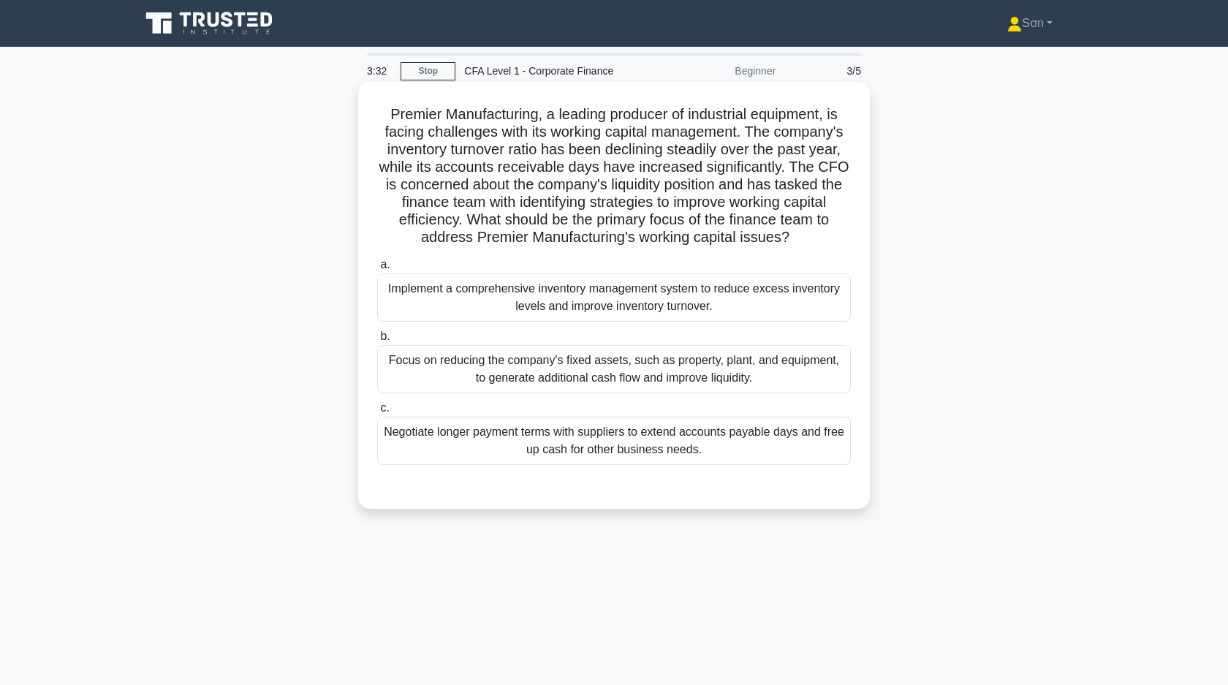
click at [644, 451] on div "Negotiate longer payment terms with suppliers to extend accounts payable days a…" at bounding box center [614, 441] width 474 height 48
click at [377, 413] on input "c. Negotiate longer payment terms with suppliers to extend accounts payable day…" at bounding box center [377, 408] width 0 height 10
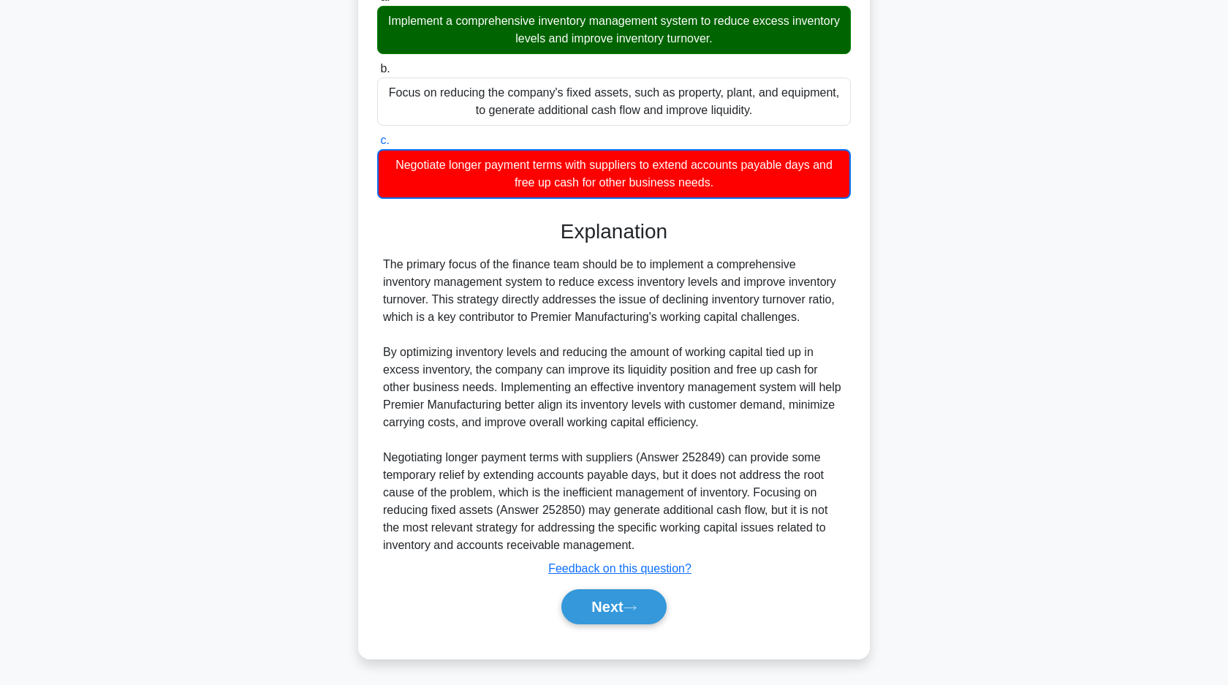
scroll to position [269, 0]
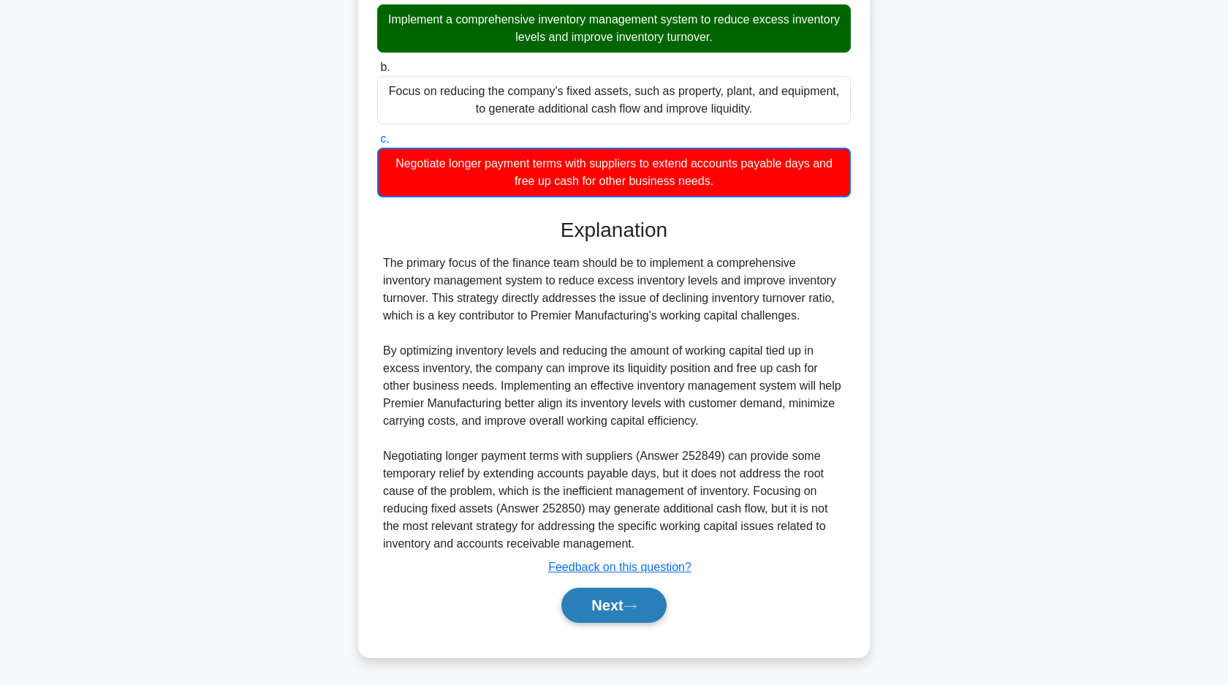
click at [627, 599] on button "Next" at bounding box center [613, 605] width 105 height 35
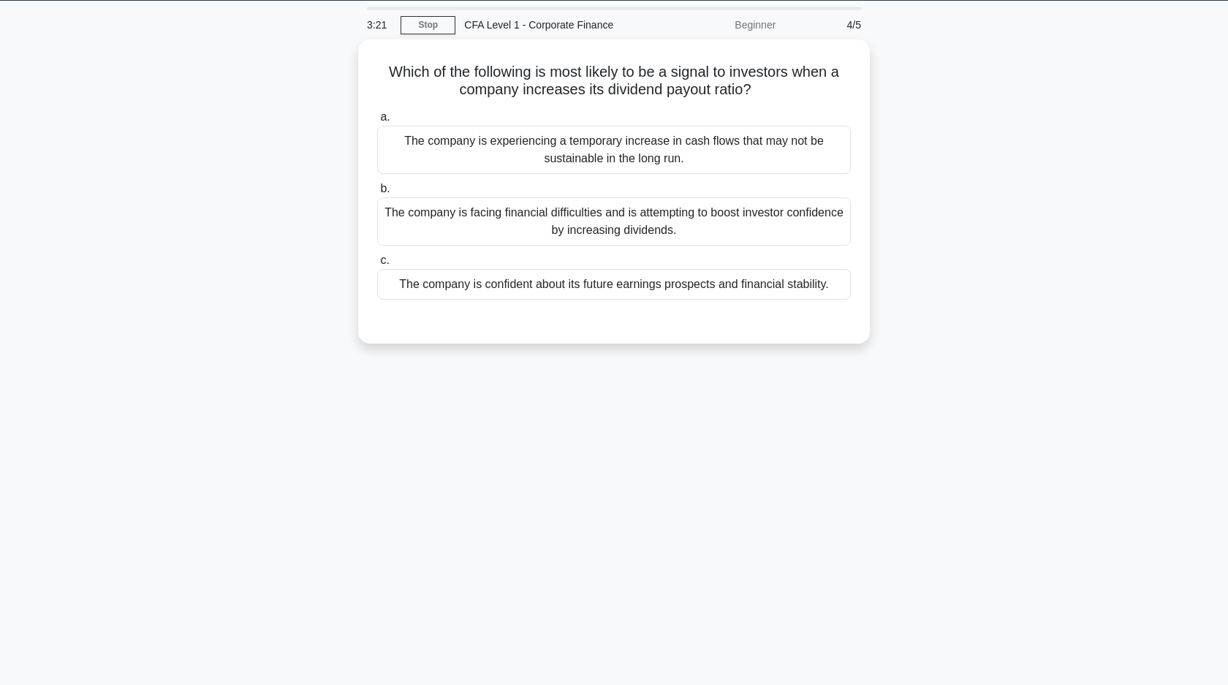
scroll to position [0, 0]
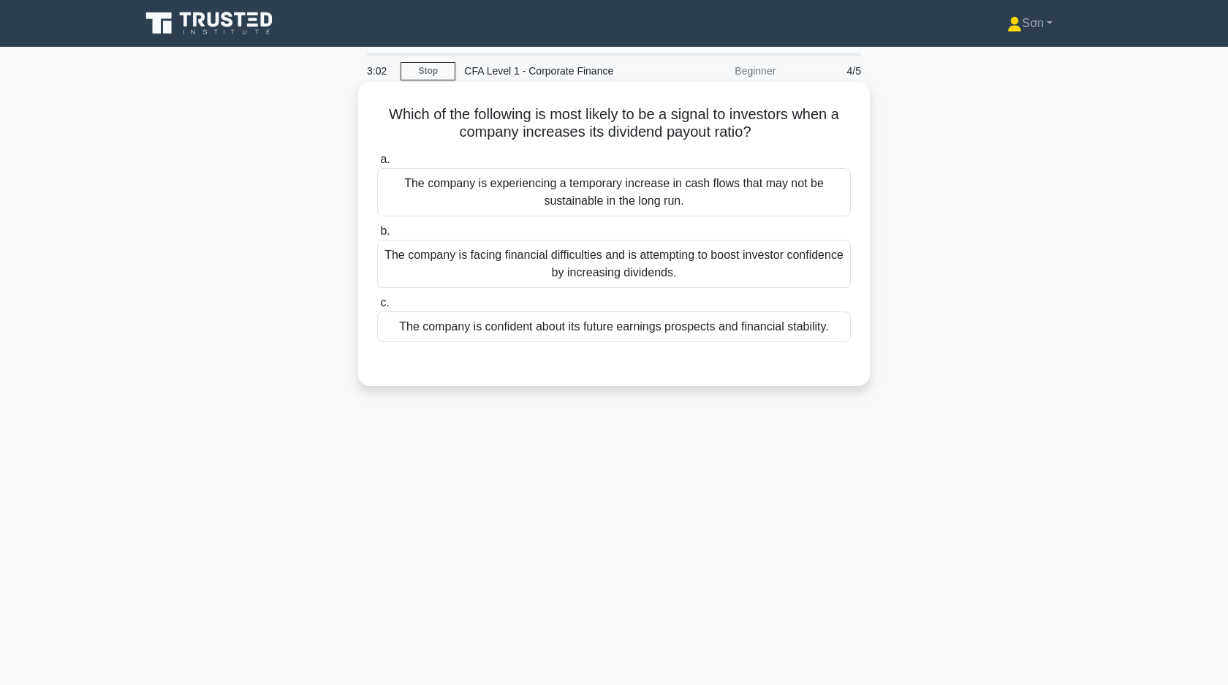
click at [678, 333] on div "The company is confident about its future earnings prospects and financial stab…" at bounding box center [614, 326] width 474 height 31
click at [377, 308] on input "c. The company is confident about its future earnings prospects and financial s…" at bounding box center [377, 303] width 0 height 10
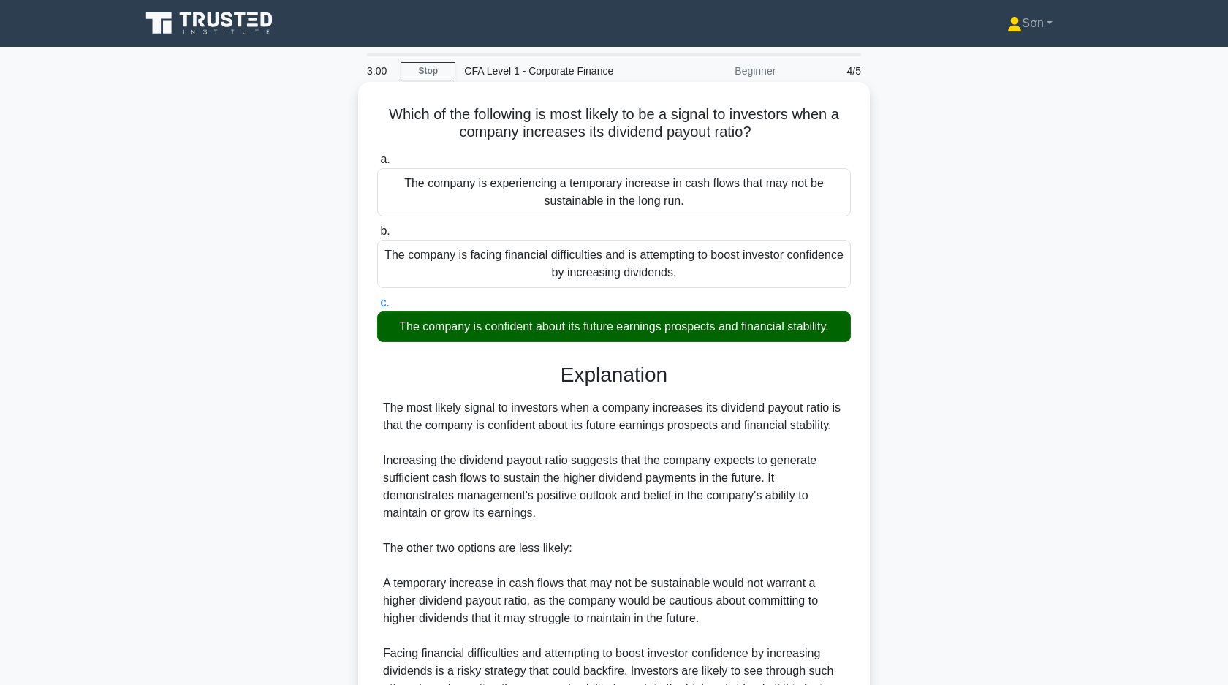
scroll to position [162, 0]
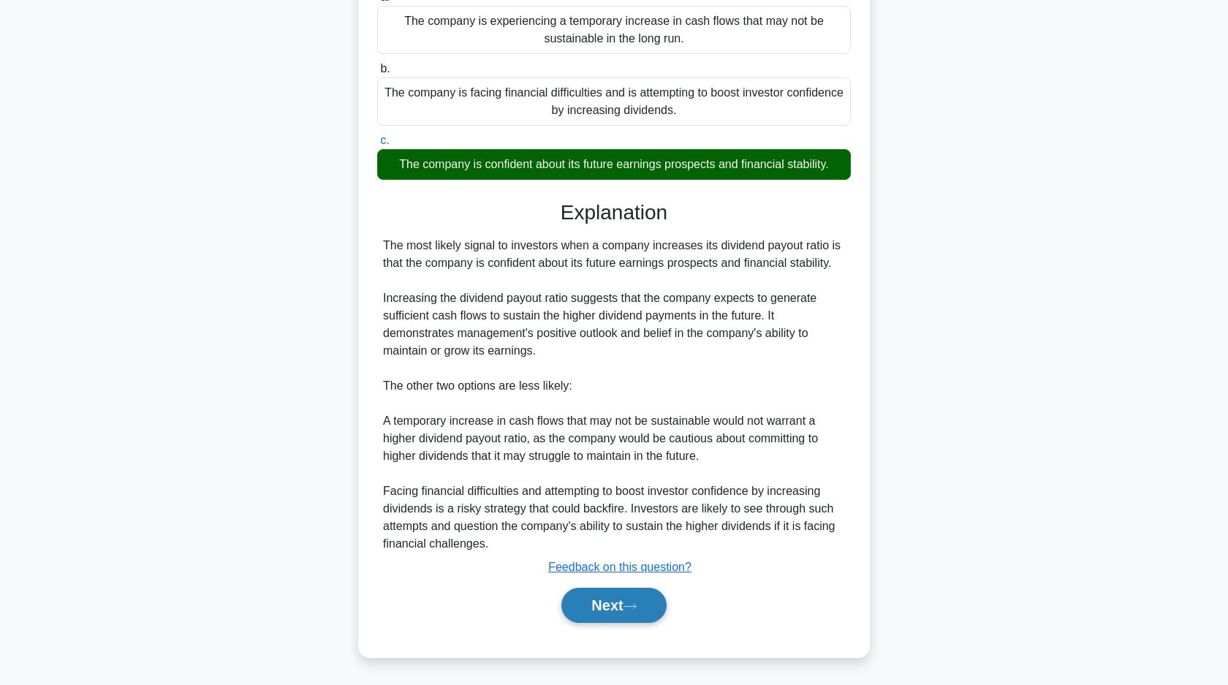
click at [619, 603] on button "Next" at bounding box center [613, 605] width 105 height 35
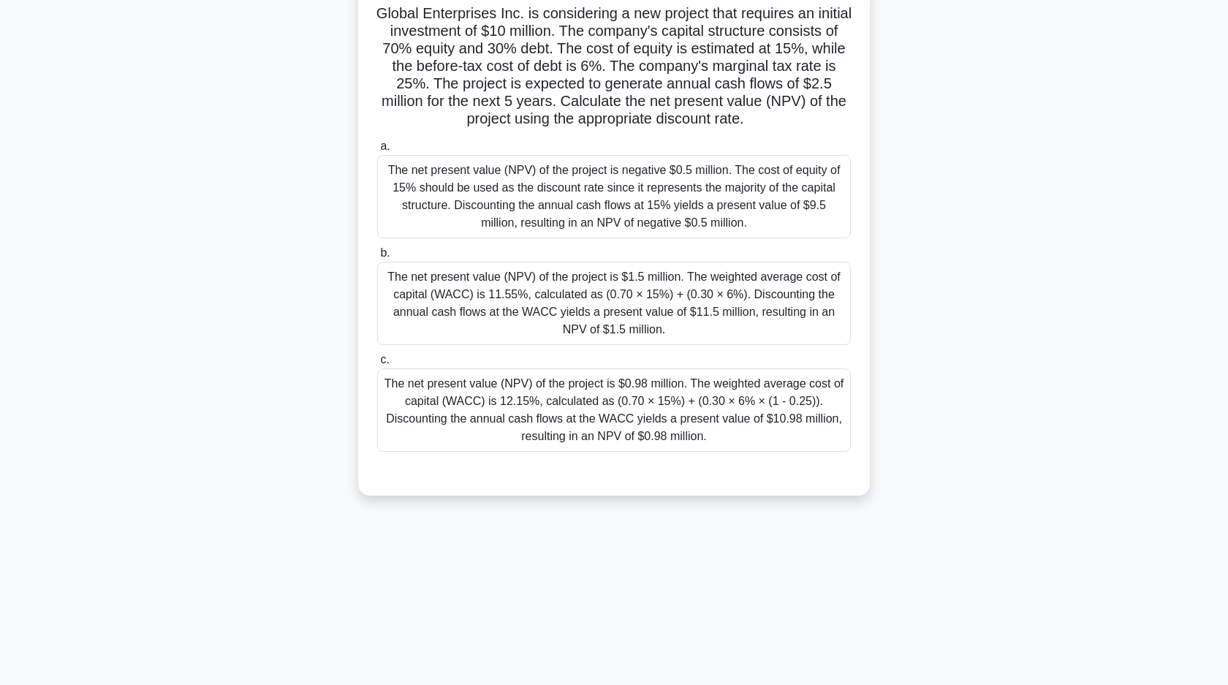
scroll to position [0, 0]
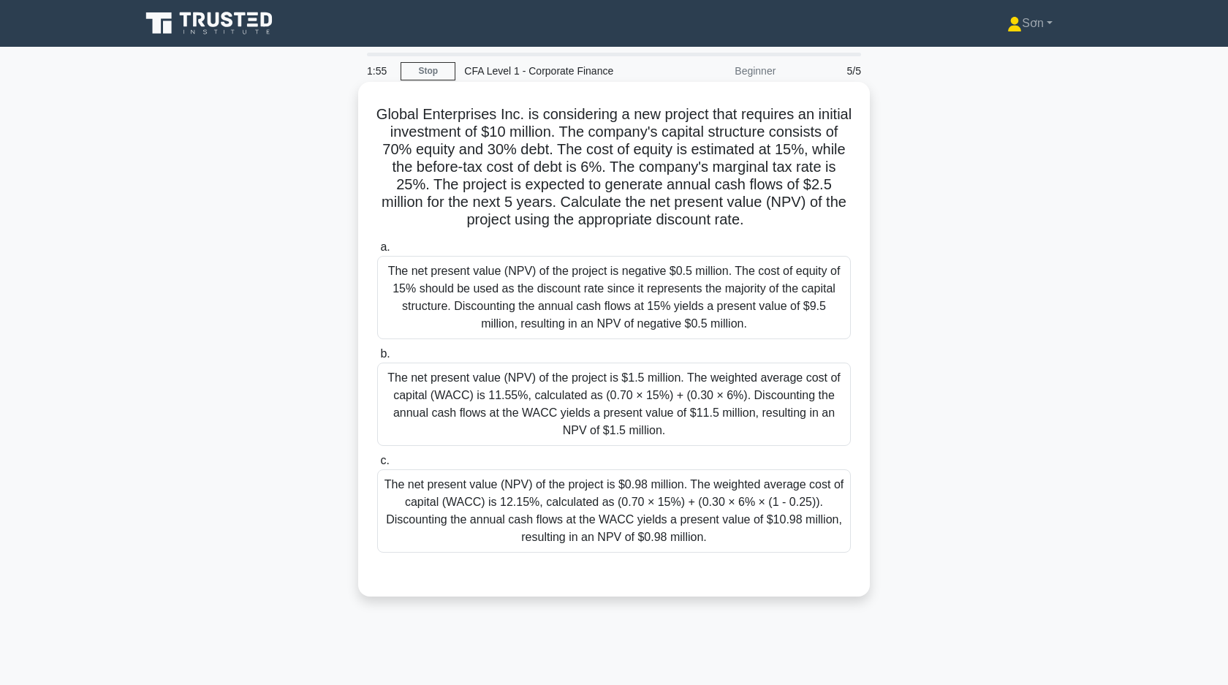
click at [569, 503] on div "The net present value (NPV) of the project is $0.98 million. The weighted avera…" at bounding box center [614, 510] width 474 height 83
click at [377, 466] on input "c. The net present value (NPV) of the project is $0.98 million. The weighted av…" at bounding box center [377, 461] width 0 height 10
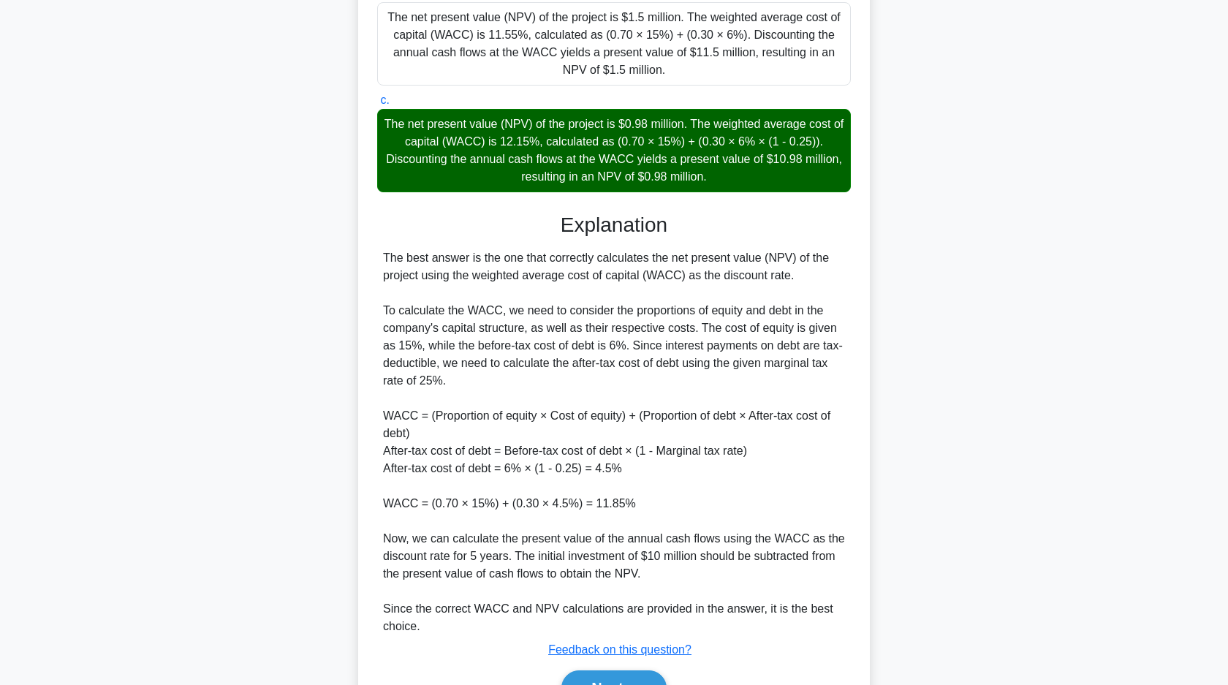
scroll to position [399, 0]
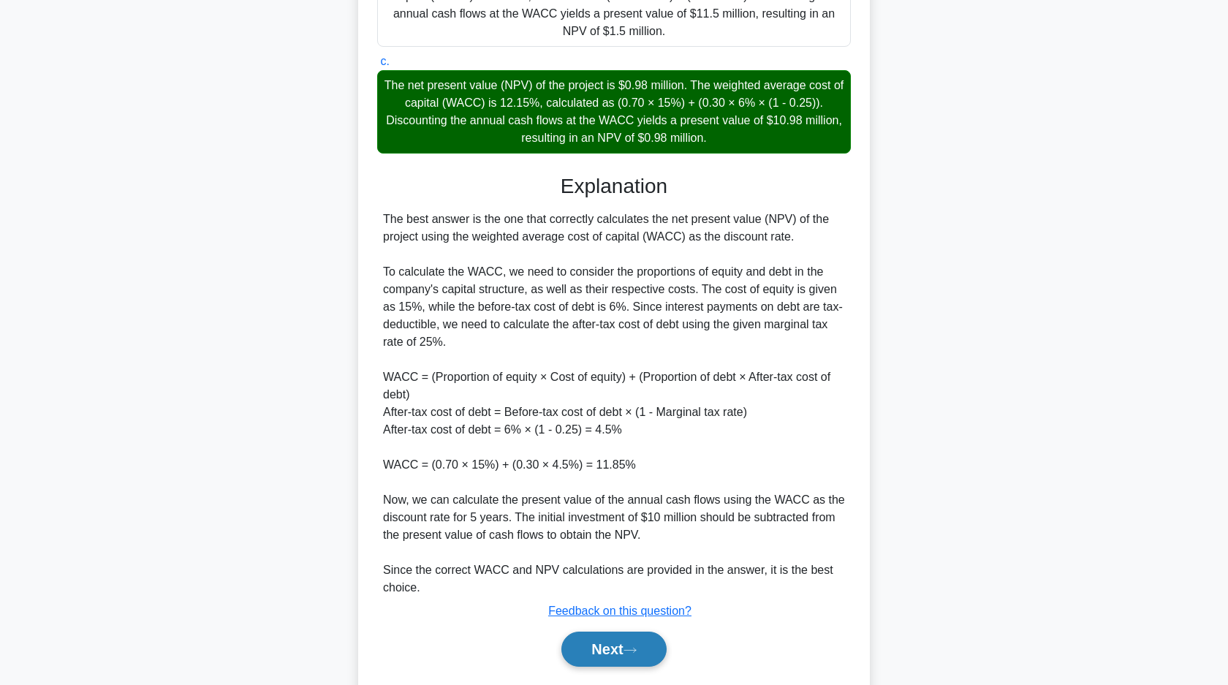
click at [601, 659] on button "Next" at bounding box center [613, 649] width 105 height 35
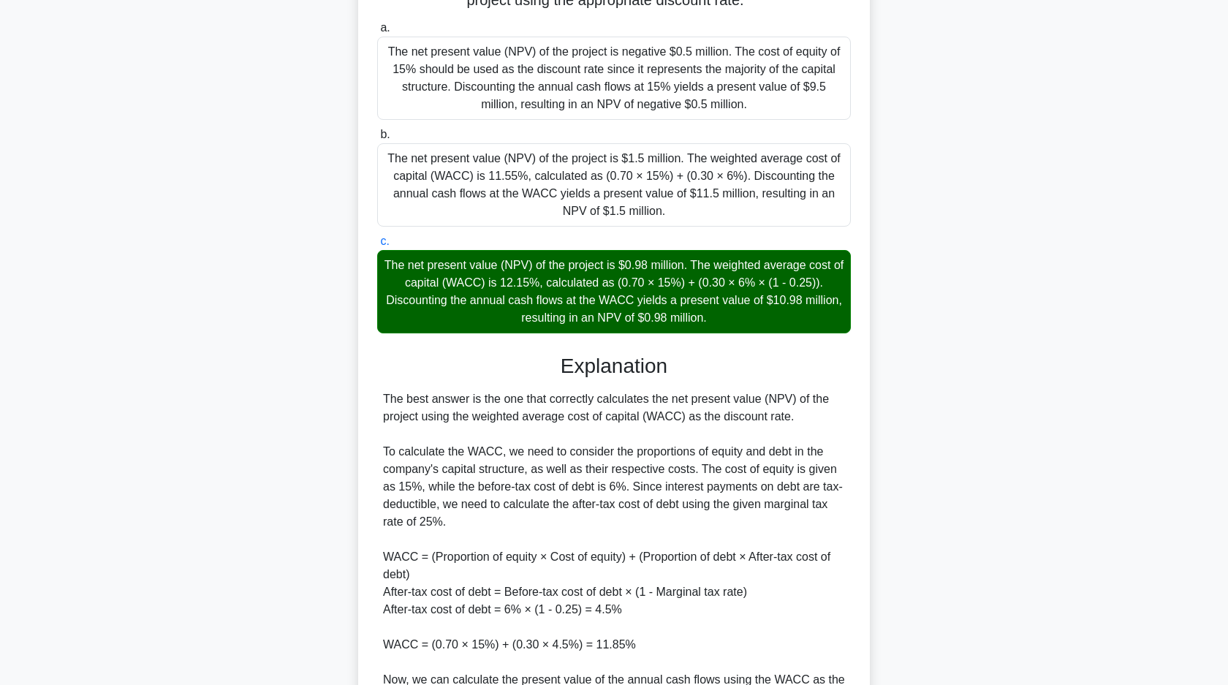
scroll to position [205, 0]
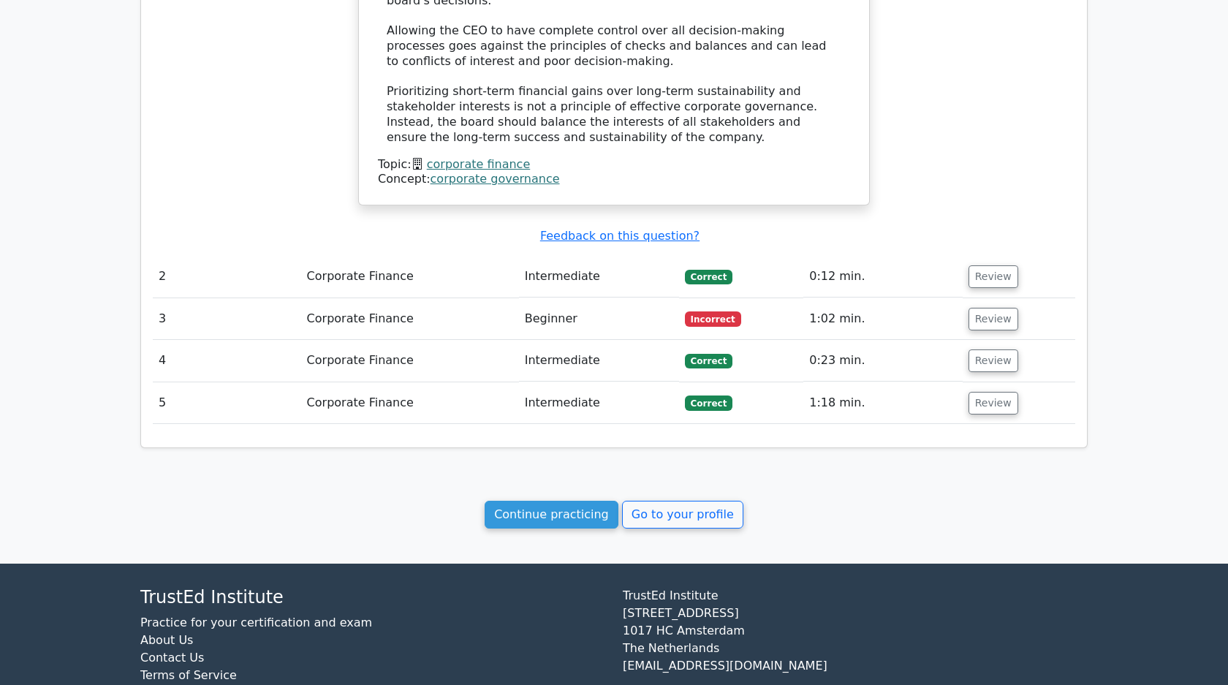
scroll to position [1212, 0]
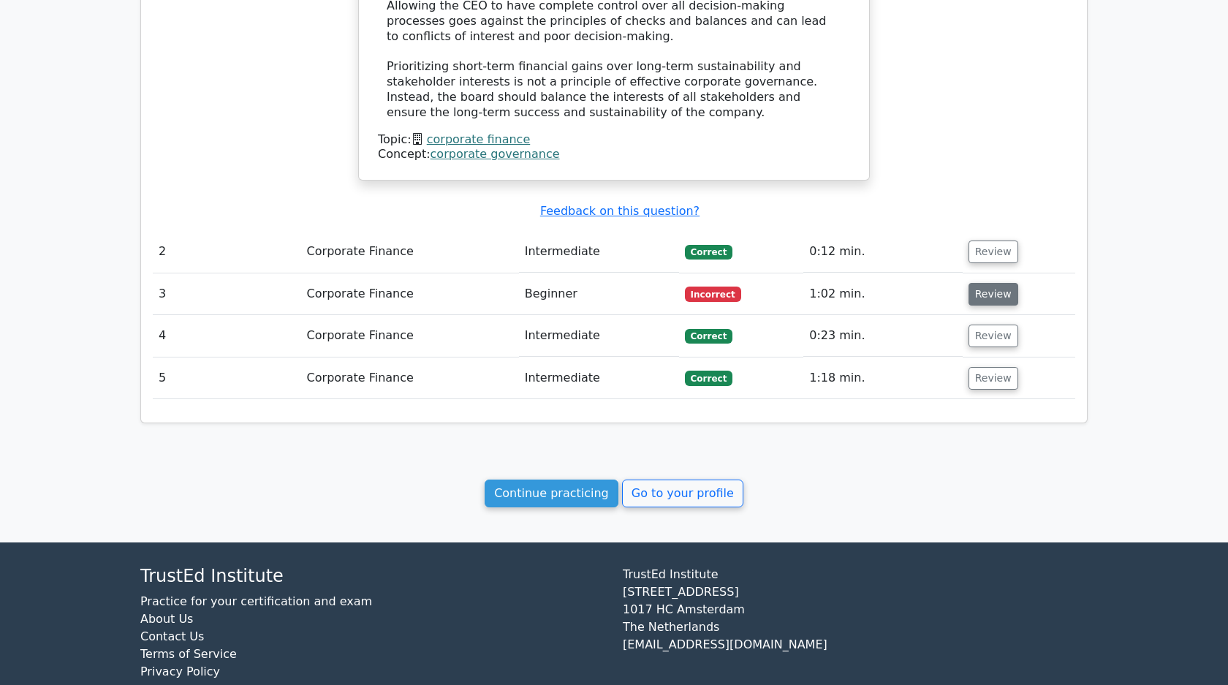
click at [986, 283] on button "Review" at bounding box center [993, 294] width 50 height 23
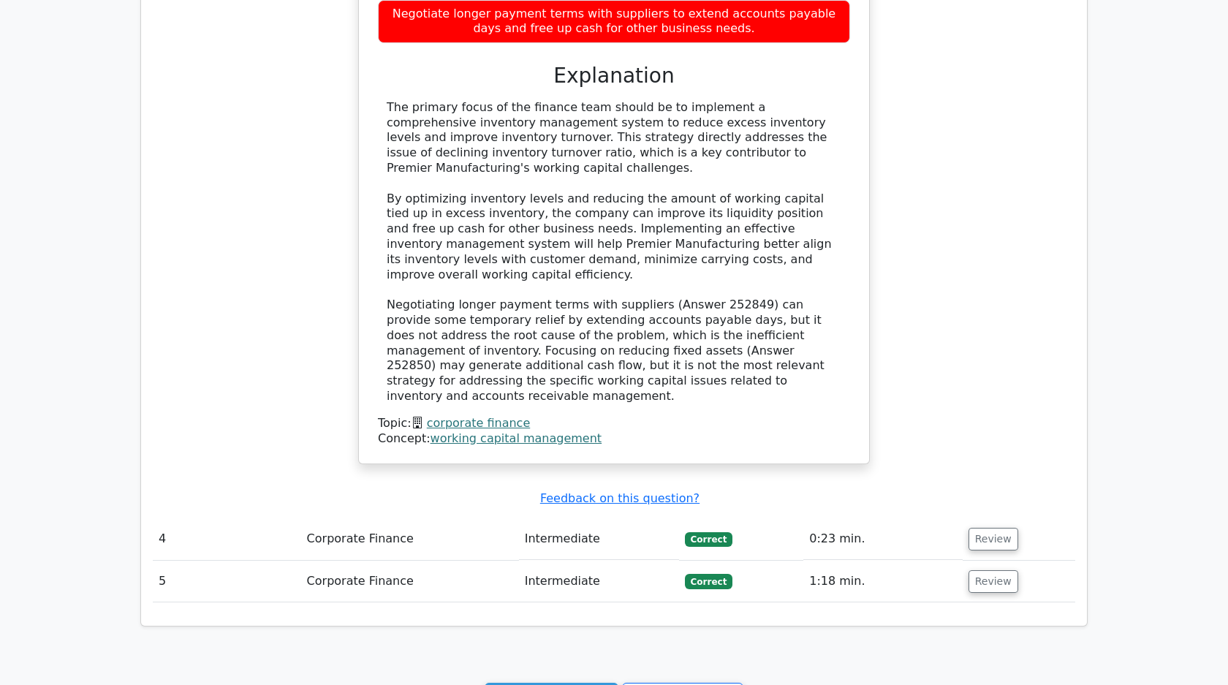
scroll to position [1966, 0]
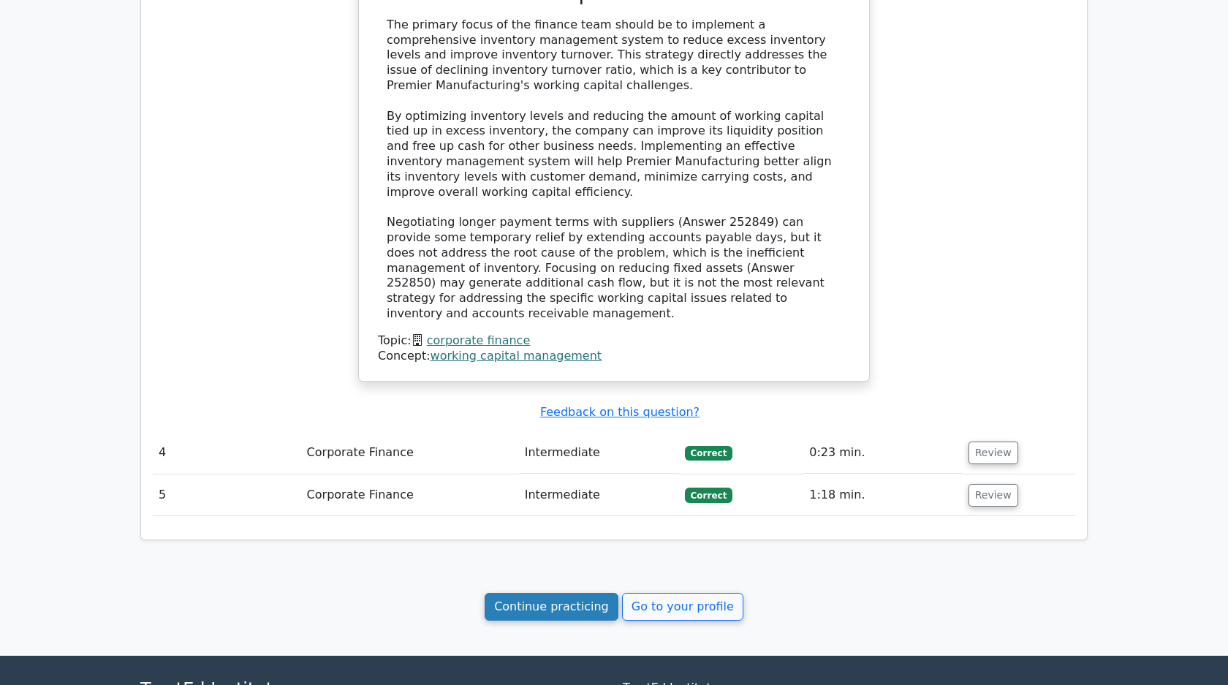
click at [571, 593] on link "Continue practicing" at bounding box center [552, 607] width 134 height 28
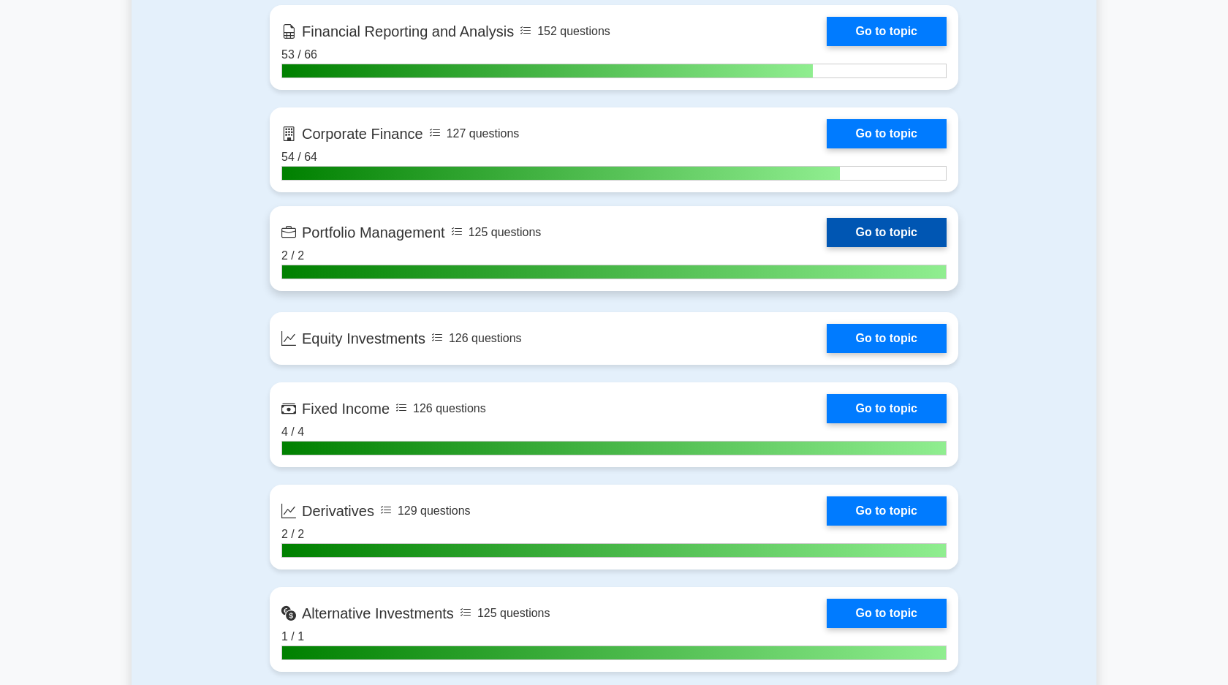
scroll to position [883, 0]
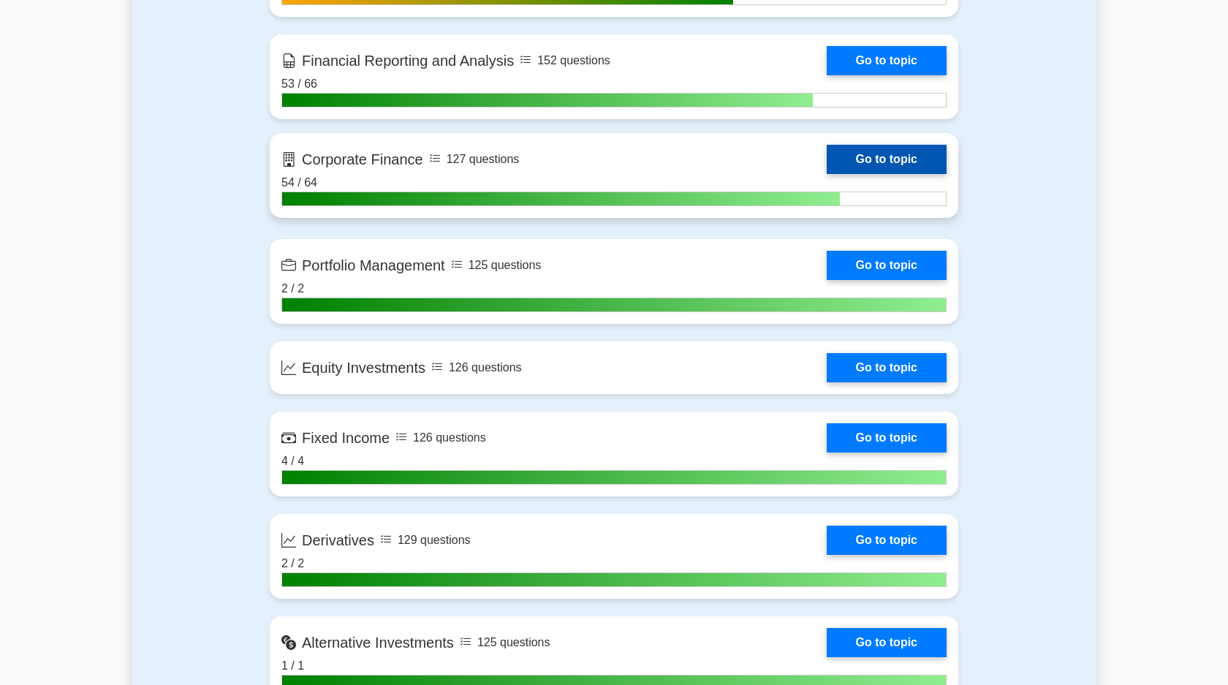
click at [857, 156] on link "Go to topic" at bounding box center [887, 159] width 120 height 29
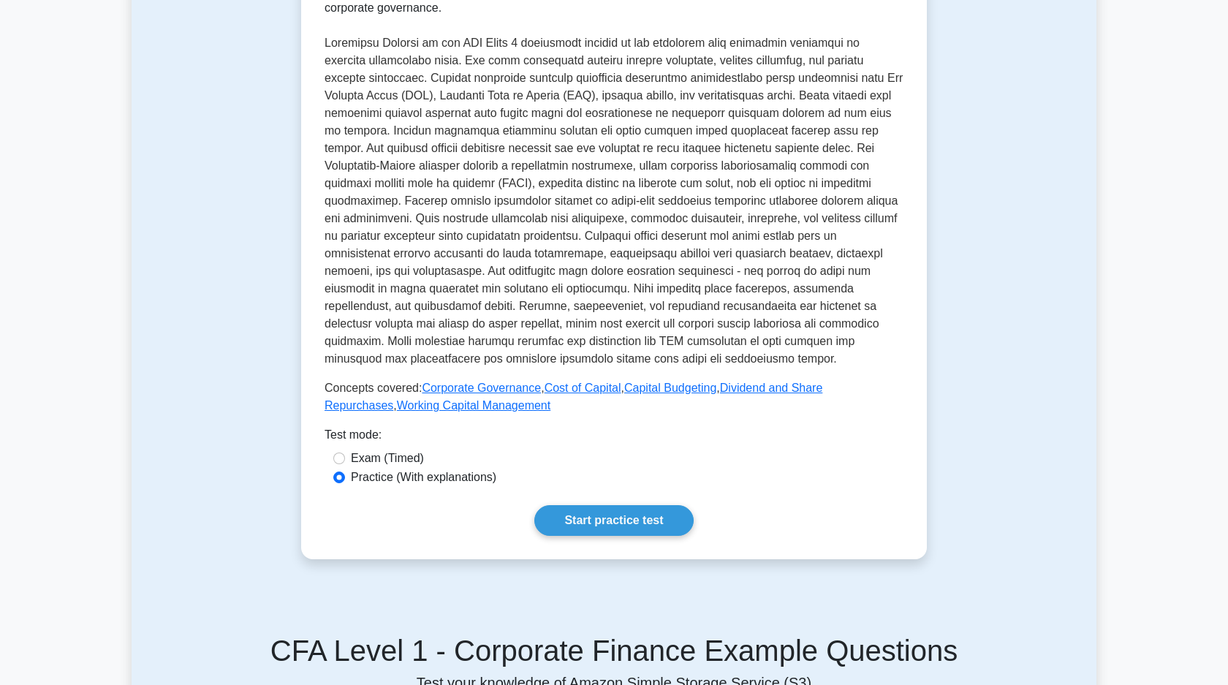
scroll to position [475, 0]
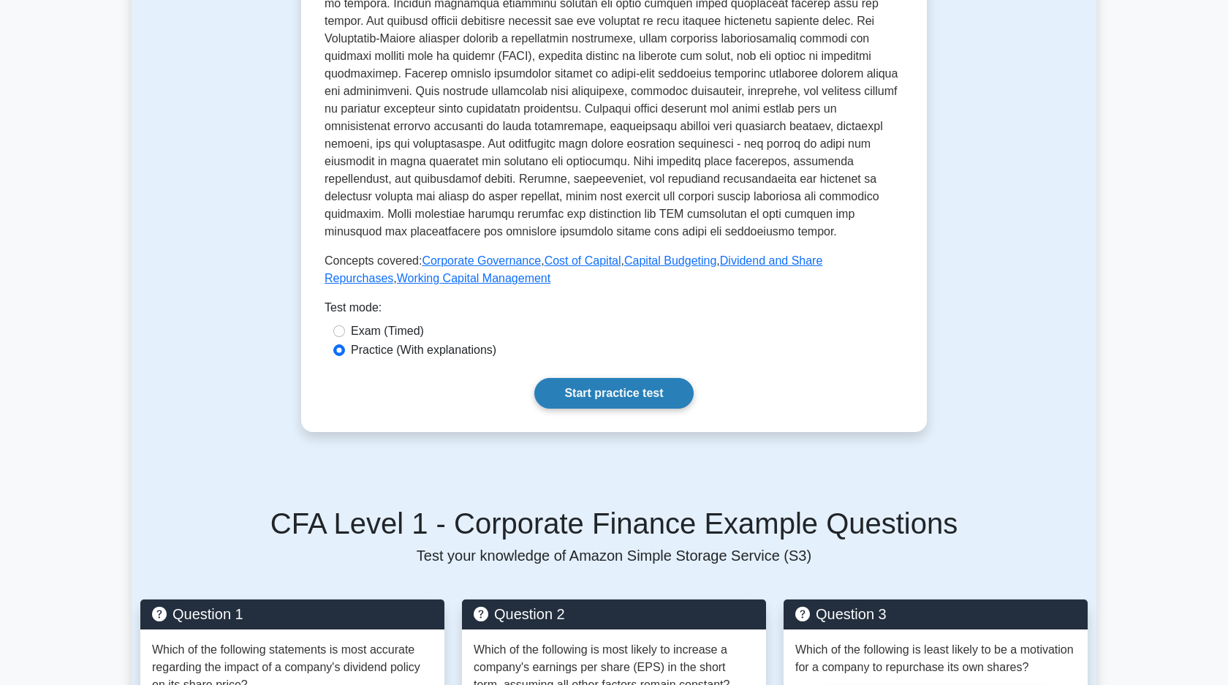
click at [641, 398] on link "Start practice test" at bounding box center [613, 393] width 159 height 31
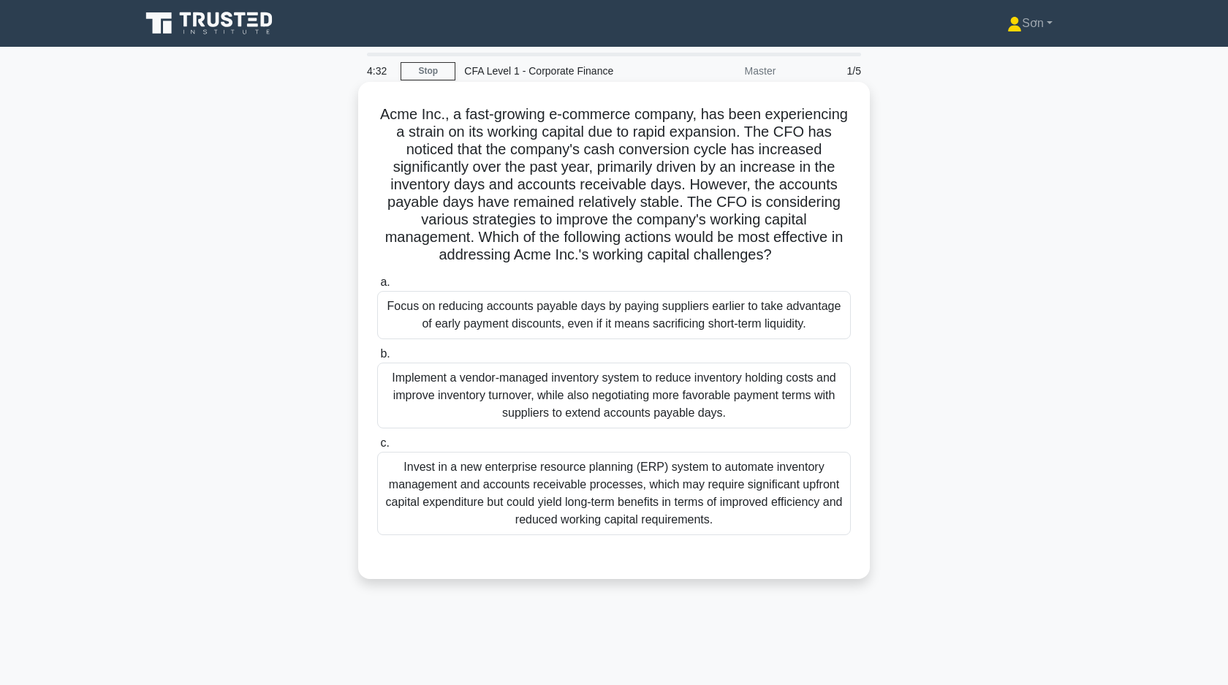
click at [678, 333] on div "Focus on reducing accounts payable days by paying suppliers earlier to take adv…" at bounding box center [614, 315] width 474 height 48
click at [377, 287] on input "a. Focus on reducing accounts payable days by paying suppliers earlier to take …" at bounding box center [377, 283] width 0 height 10
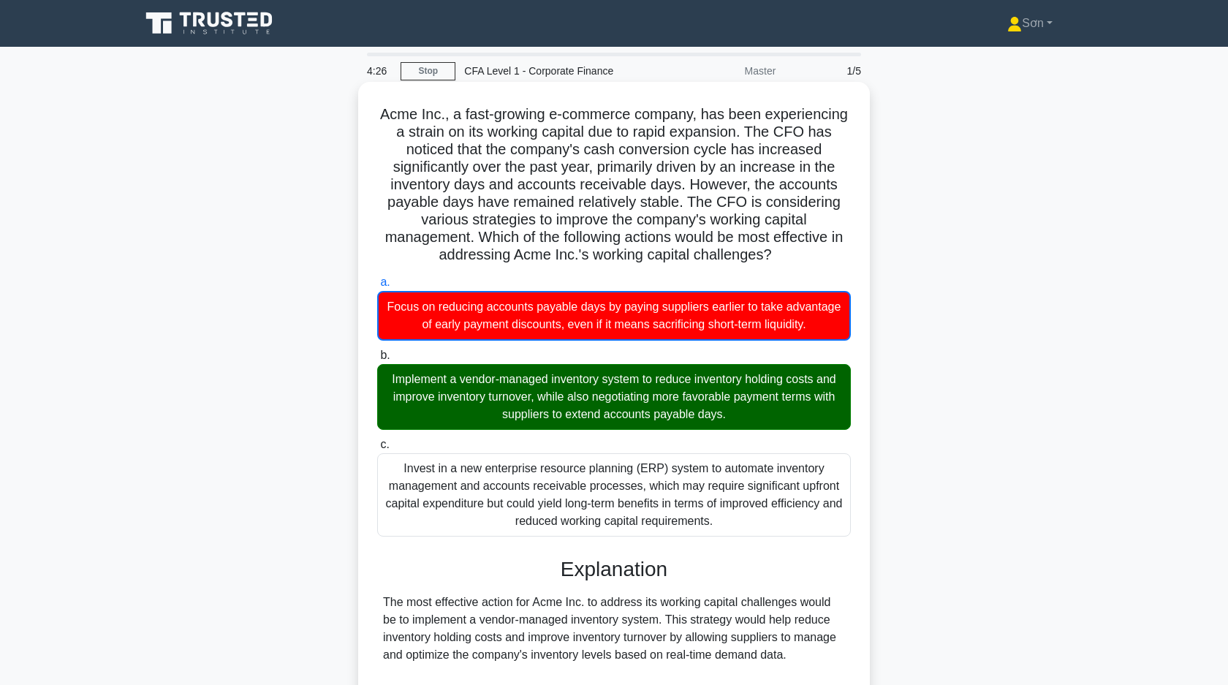
drag, startPoint x: 376, startPoint y: 115, endPoint x: 759, endPoint y: 526, distance: 561.7
click at [759, 527] on div "Acme Inc., a fast-growing e-commerce company, has been experiencing a strain on…" at bounding box center [614, 539] width 500 height 903
copy div "Acme Inc., a fast-growing e-commerce company, has been experiencing a strain on…"
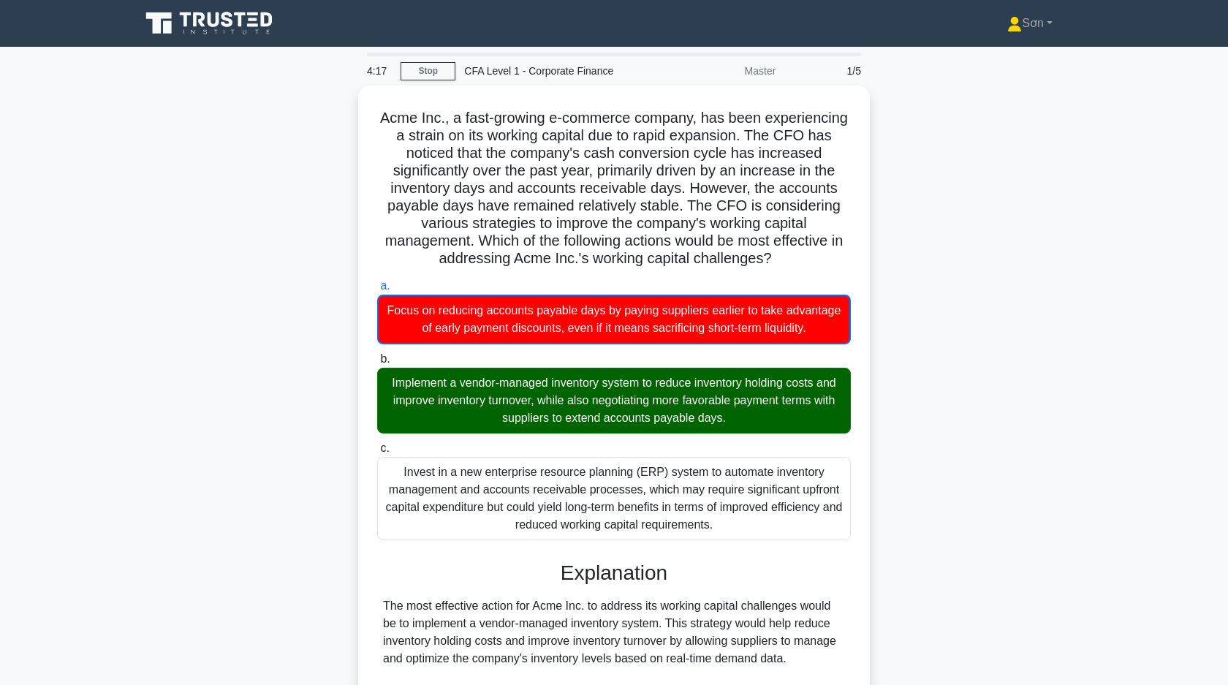
click at [285, 278] on div "Acme Inc., a fast-growing e-commerce company, has been experiencing a strain on…" at bounding box center [614, 552] width 965 height 932
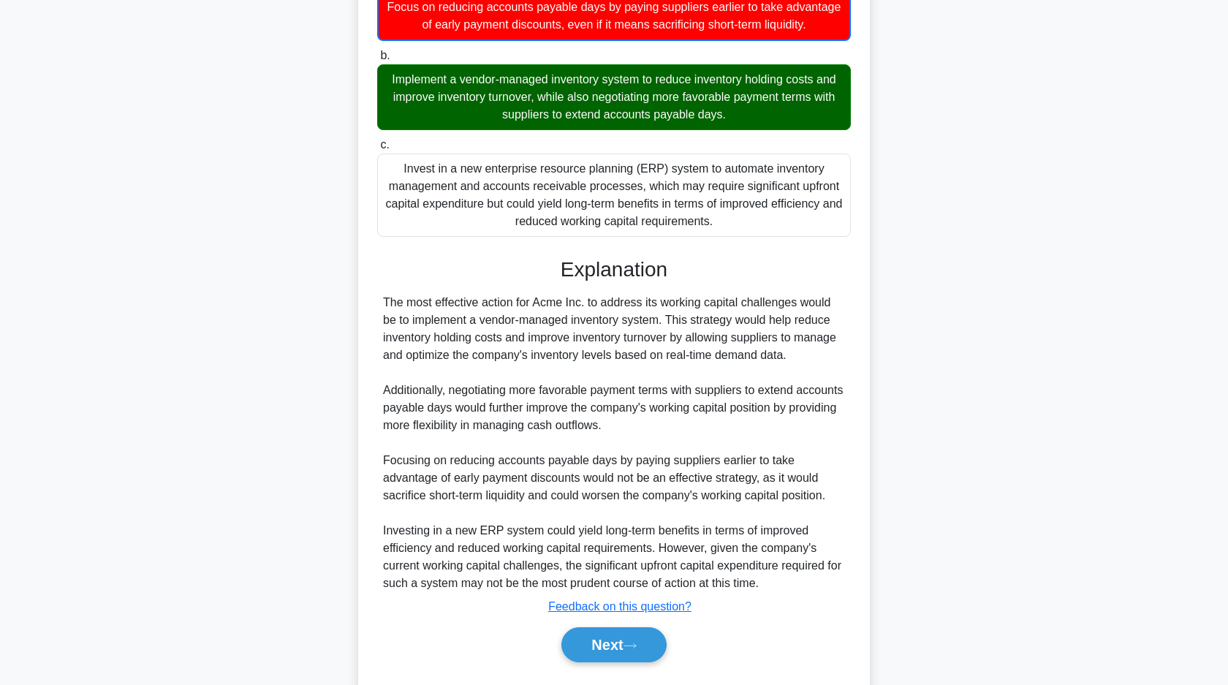
scroll to position [330, 0]
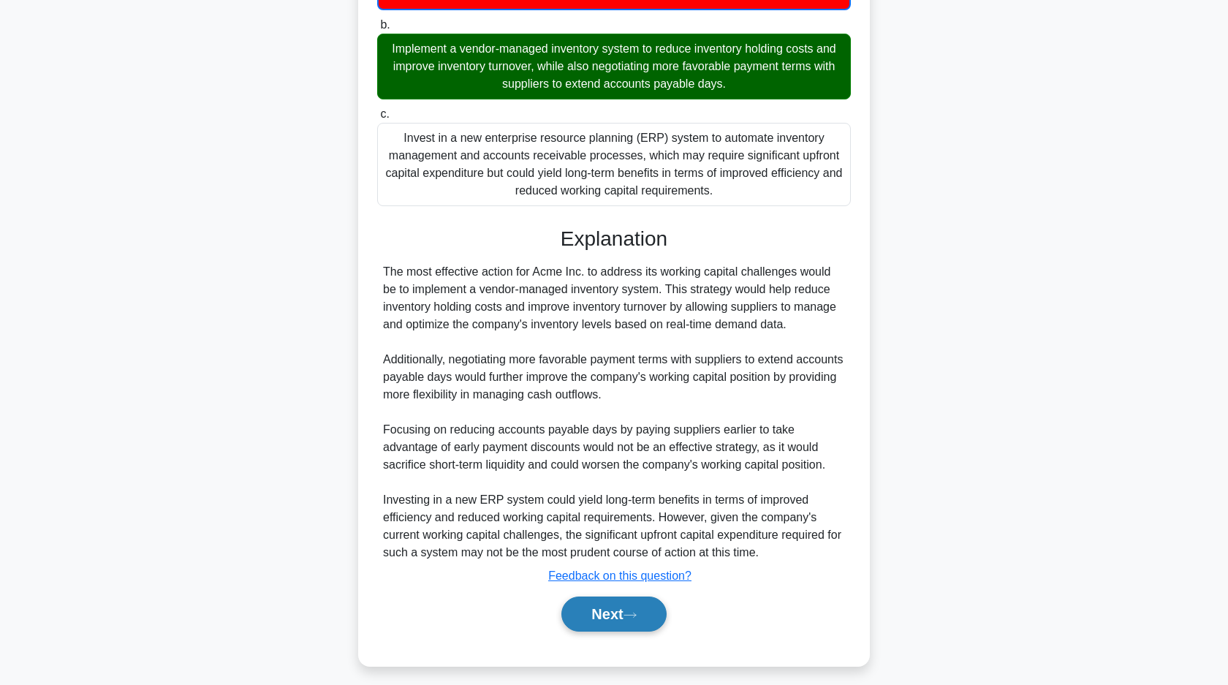
click at [578, 631] on button "Next" at bounding box center [613, 613] width 105 height 35
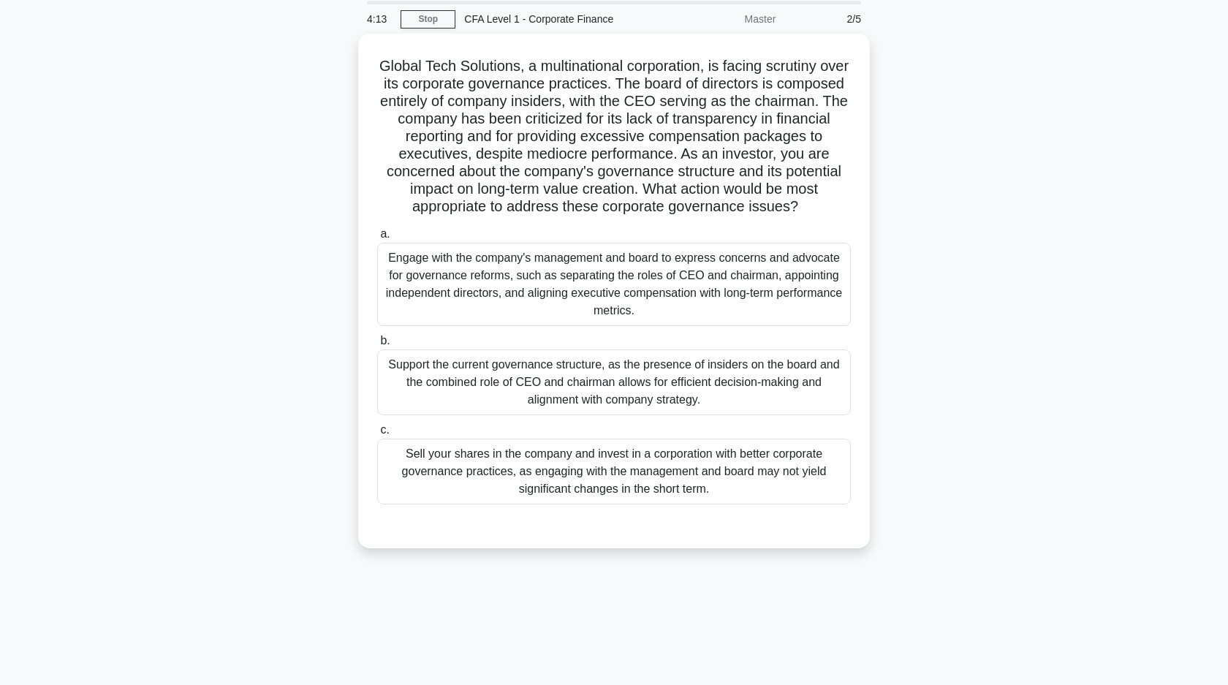
scroll to position [0, 0]
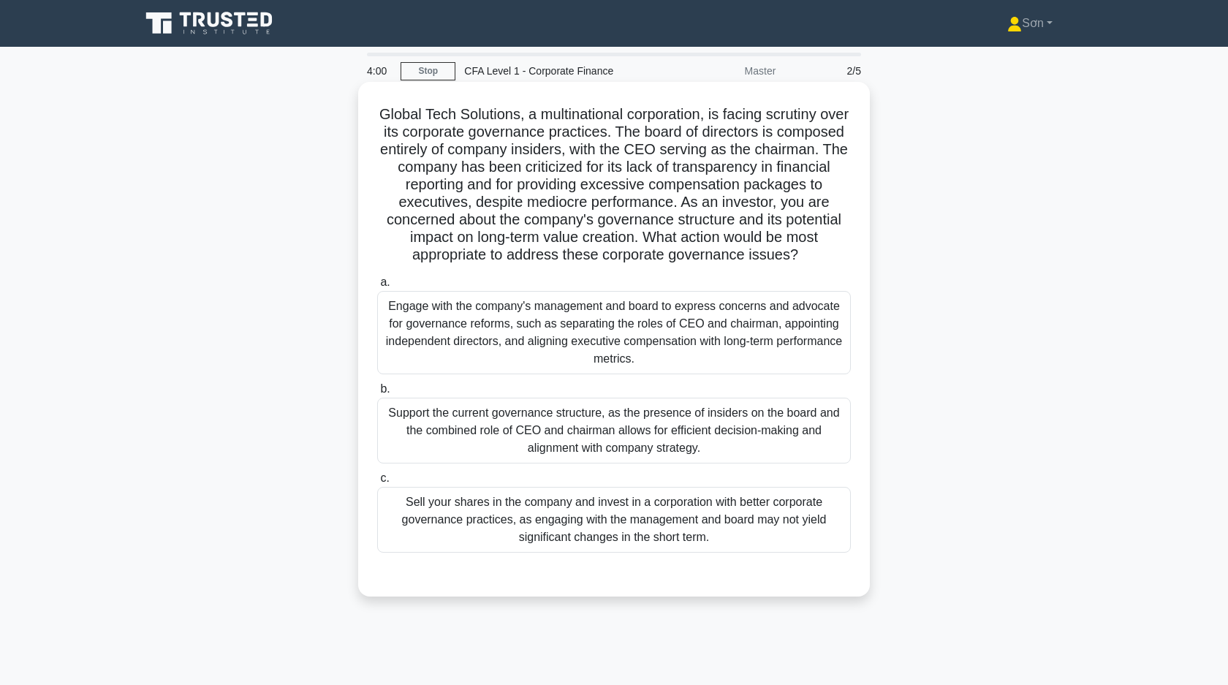
click at [646, 346] on div "Engage with the company's management and board to express concerns and advocate…" at bounding box center [614, 332] width 474 height 83
click at [377, 287] on input "a. Engage with the company's management and board to express concerns and advoc…" at bounding box center [377, 283] width 0 height 10
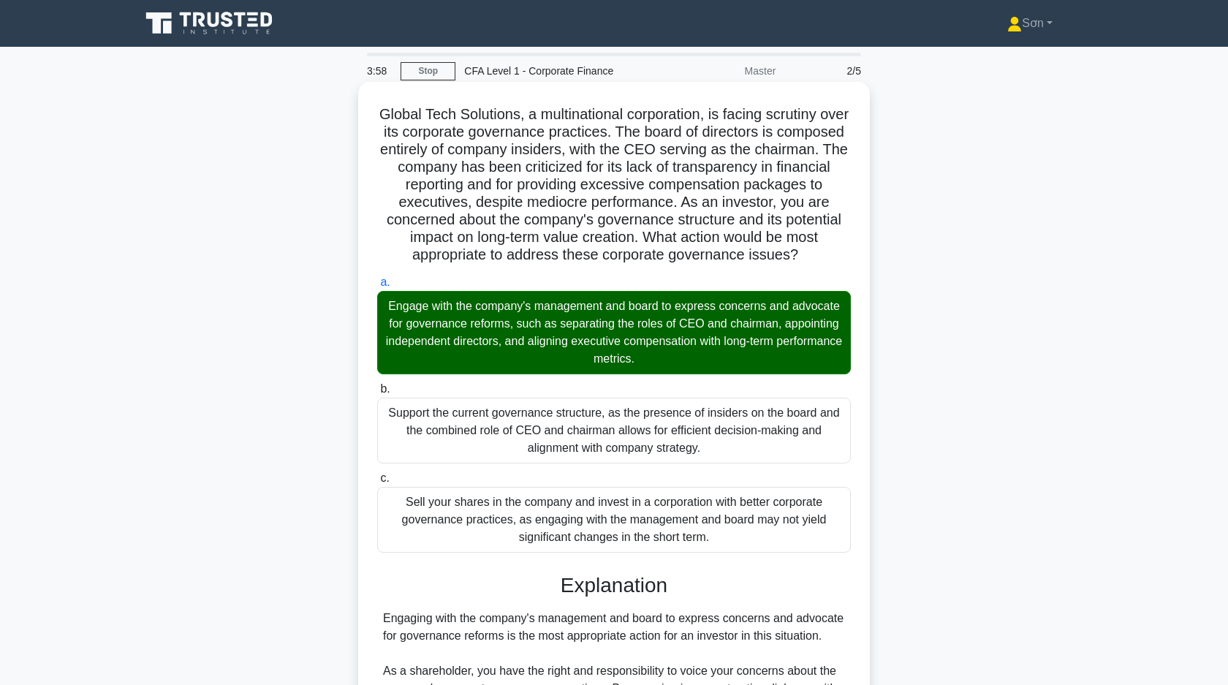
scroll to position [373, 0]
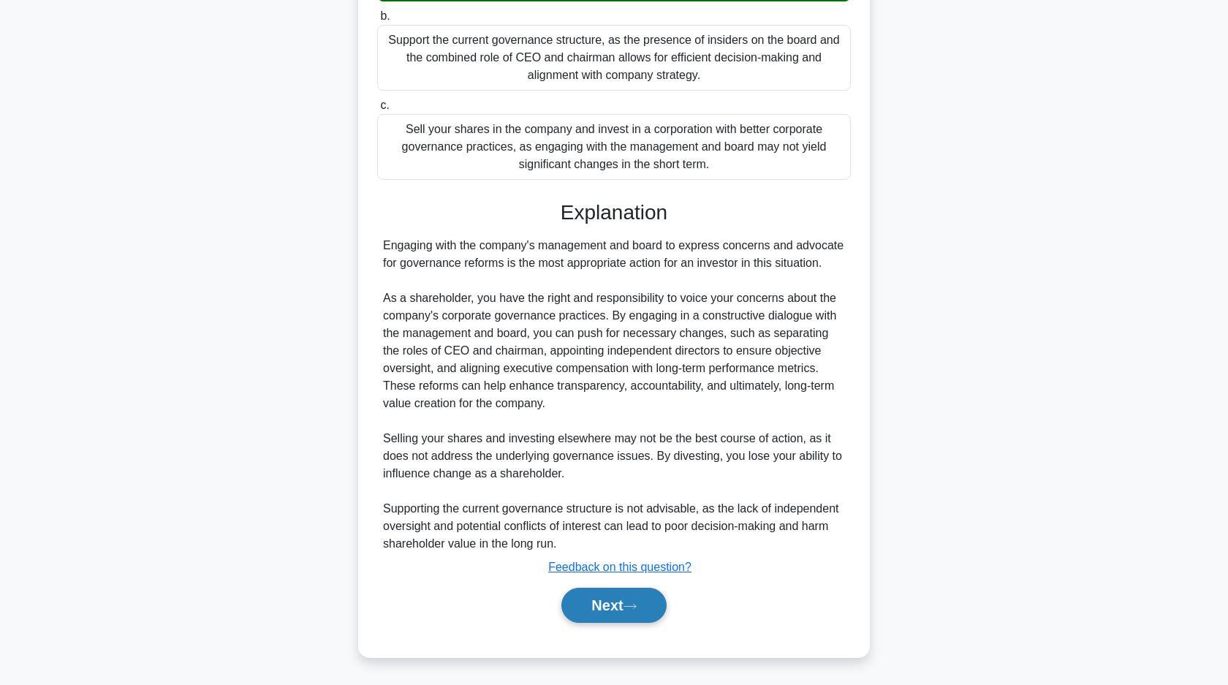
click at [599, 596] on button "Next" at bounding box center [613, 605] width 105 height 35
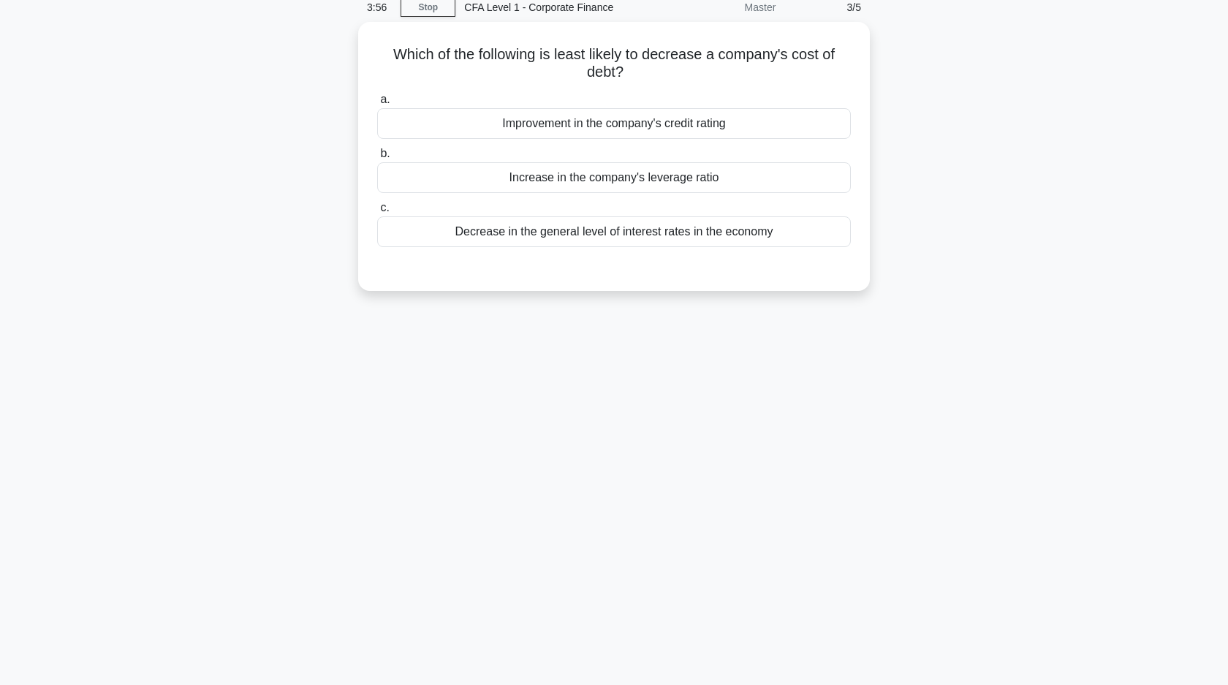
scroll to position [0, 0]
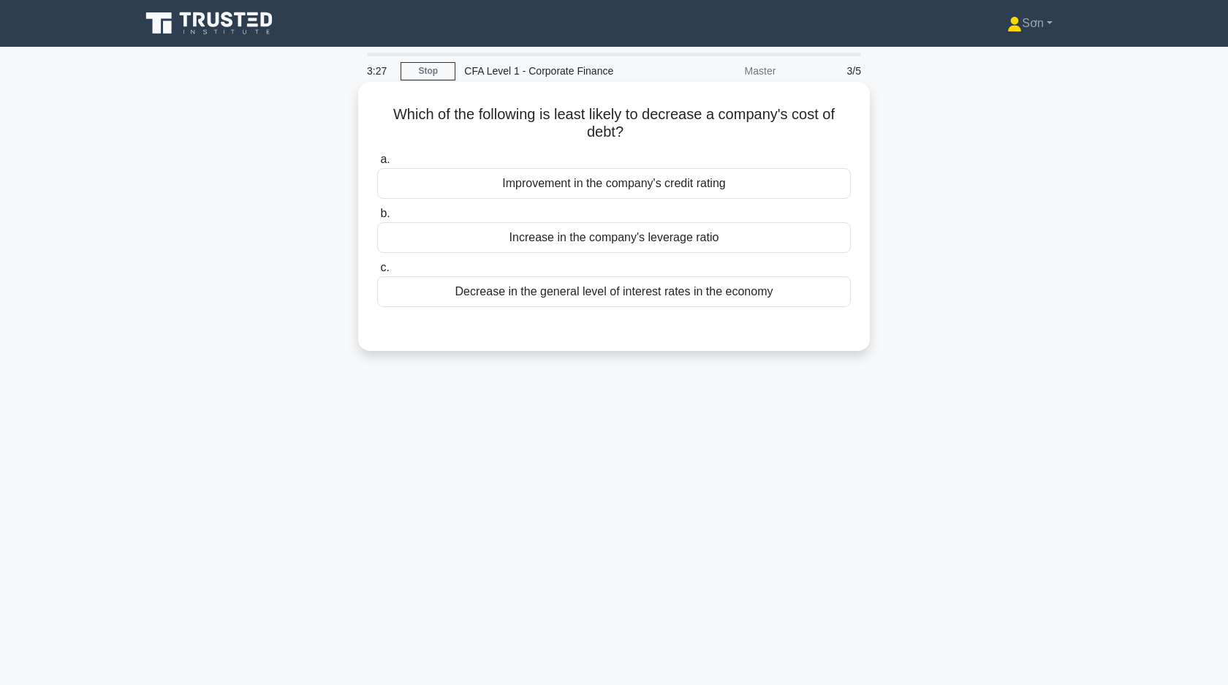
click at [621, 239] on div "Increase in the company's leverage ratio" at bounding box center [614, 237] width 474 height 31
click at [377, 219] on input "b. Increase in the company's leverage ratio" at bounding box center [377, 214] width 0 height 10
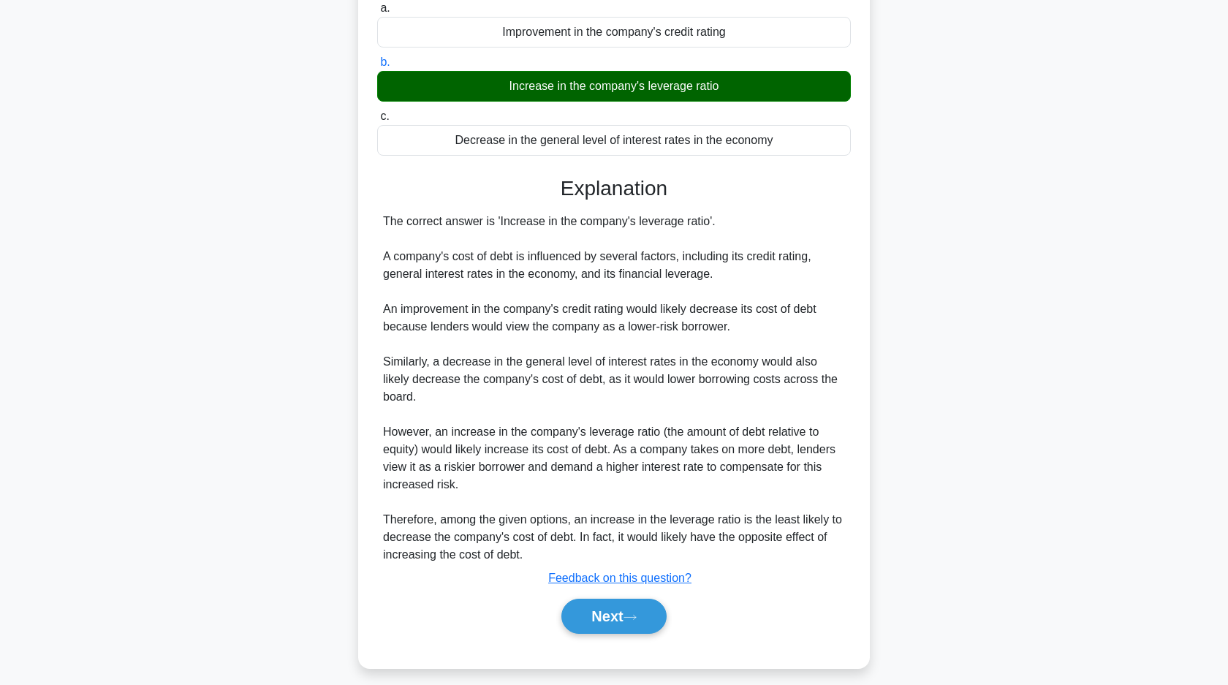
scroll to position [162, 0]
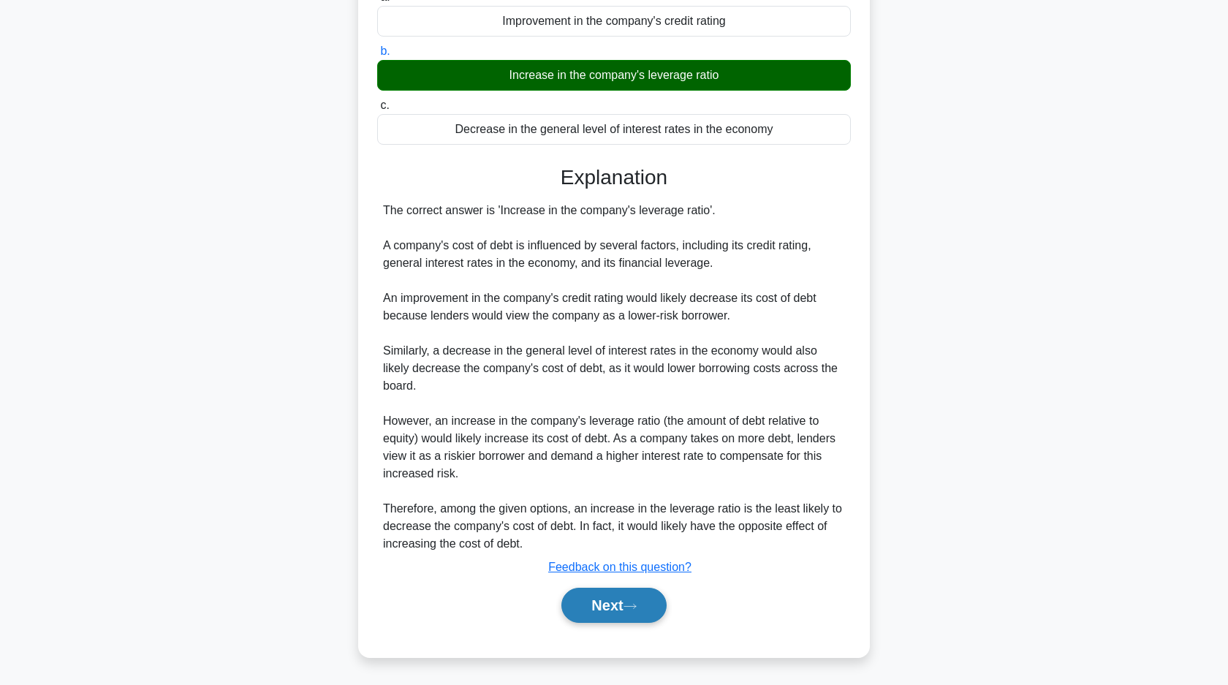
click at [599, 601] on button "Next" at bounding box center [613, 605] width 105 height 35
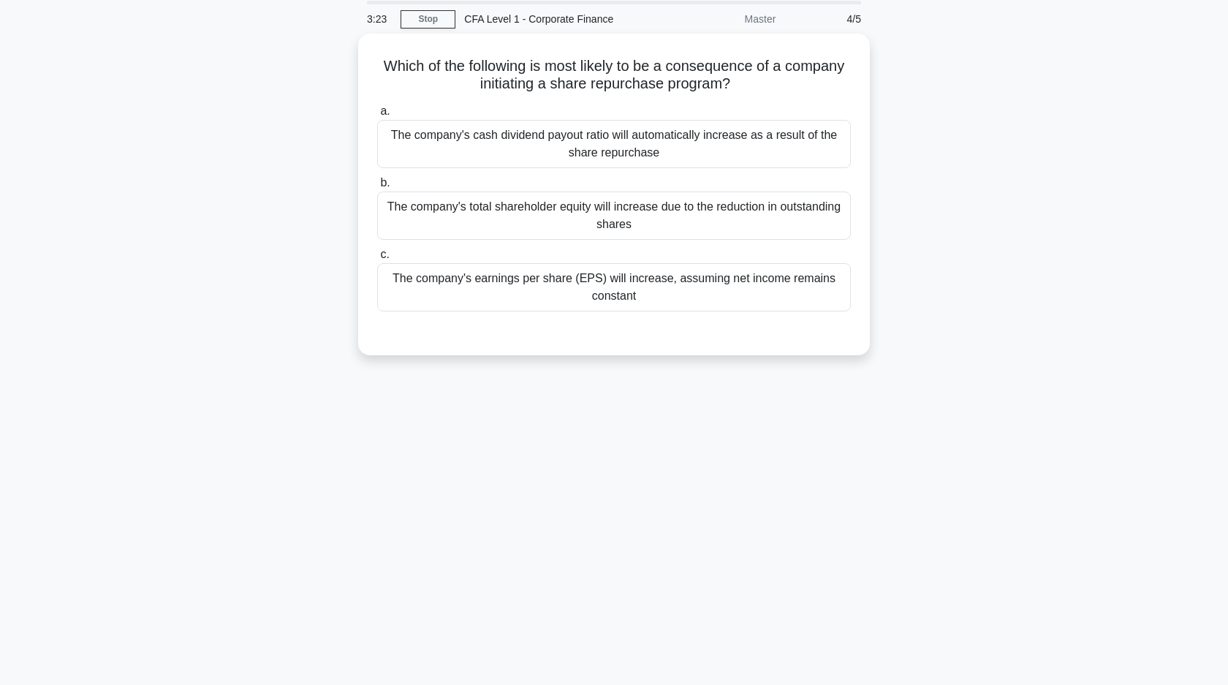
scroll to position [0, 0]
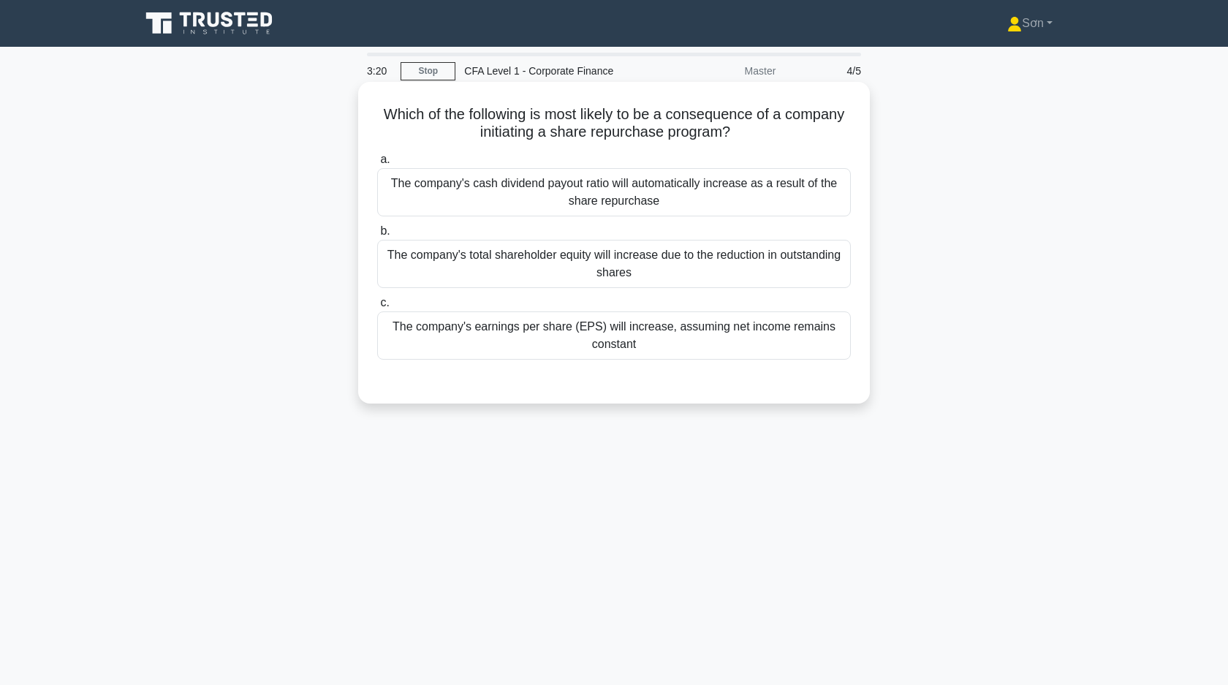
click at [614, 354] on div "The company's earnings per share (EPS) will increase, assuming net income remai…" at bounding box center [614, 335] width 474 height 48
click at [377, 308] on input "c. The company's earnings per share (EPS) will increase, assuming net income re…" at bounding box center [377, 303] width 0 height 10
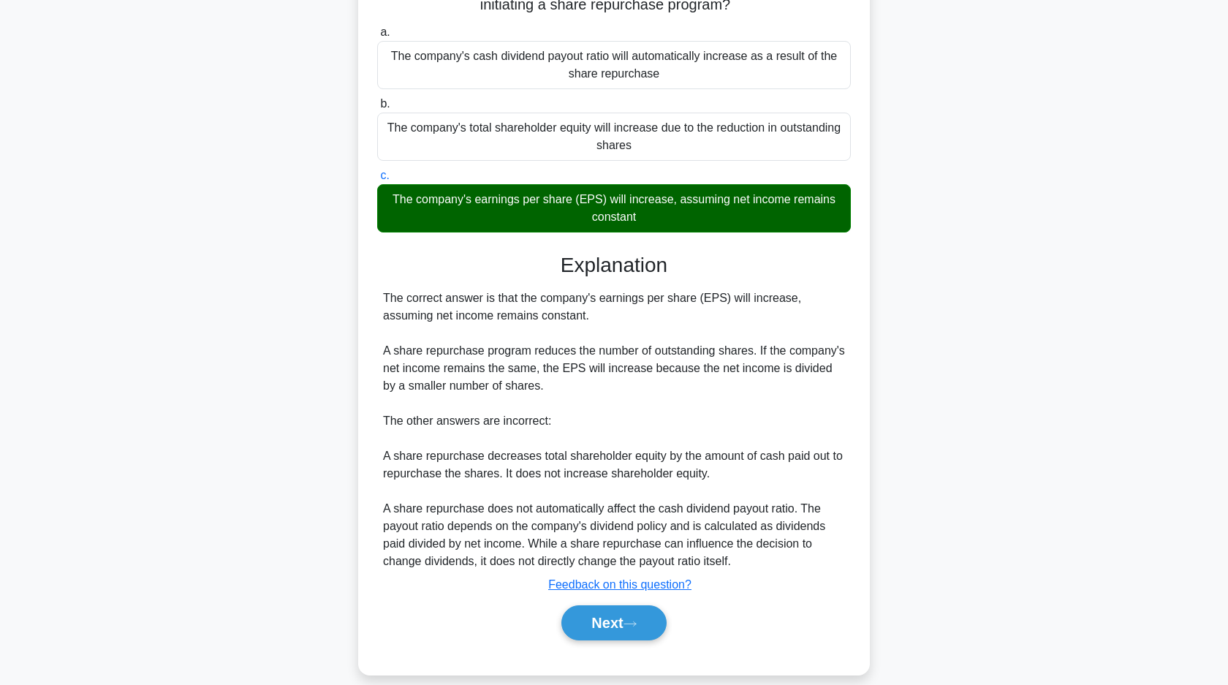
scroll to position [145, 0]
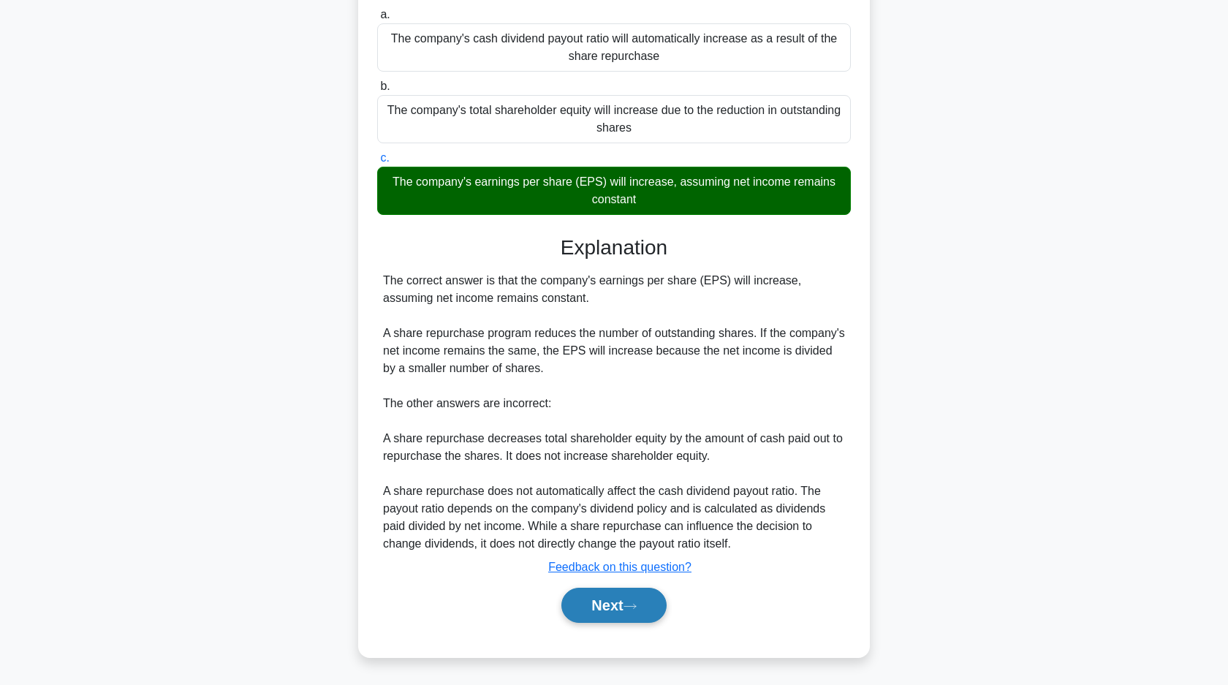
click at [591, 597] on button "Next" at bounding box center [613, 605] width 105 height 35
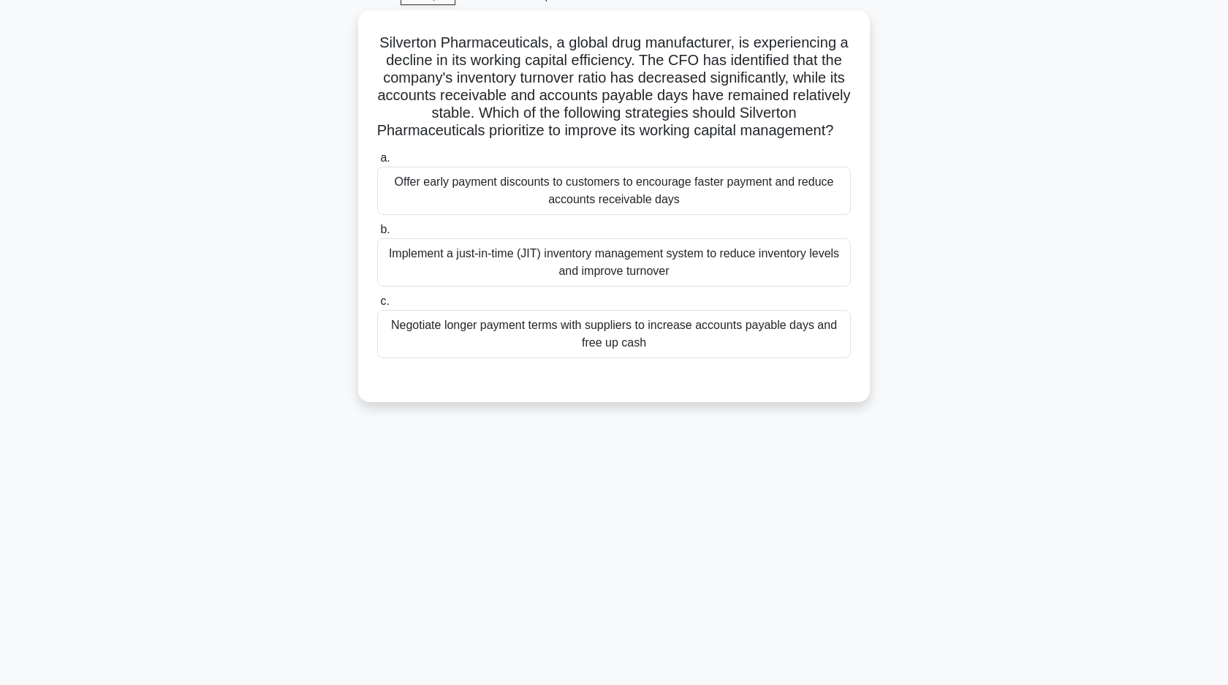
scroll to position [0, 0]
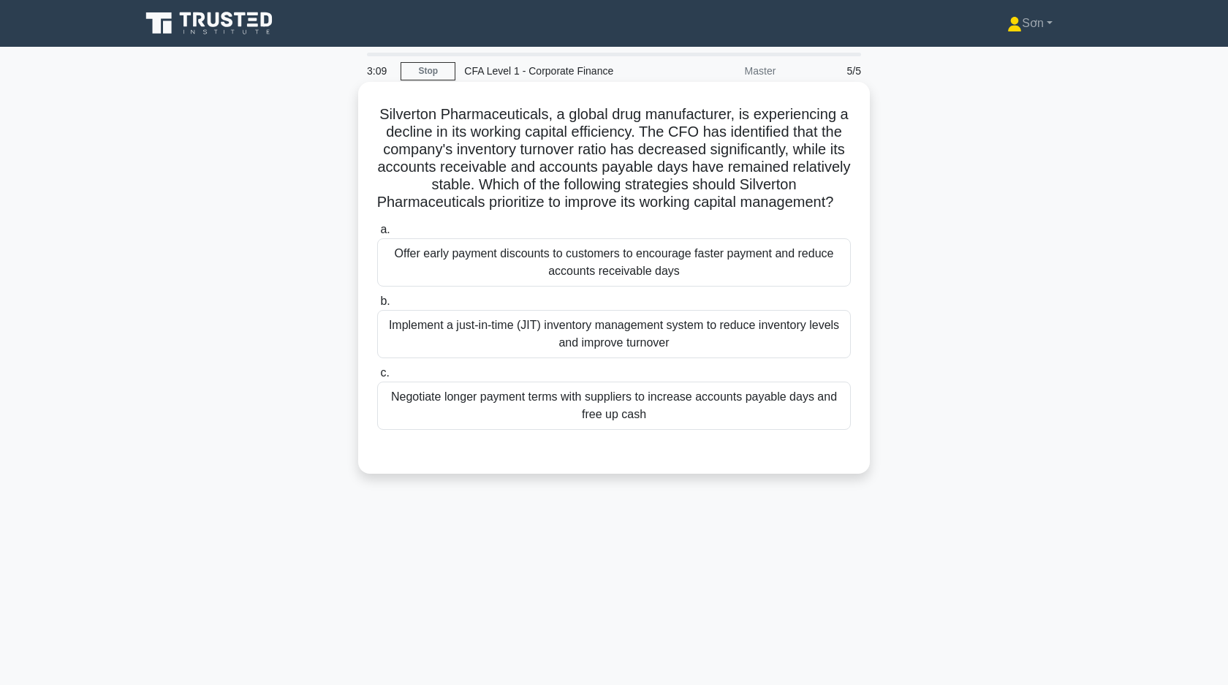
click at [603, 330] on div "Implement a just-in-time (JIT) inventory management system to reduce inventory …" at bounding box center [614, 334] width 474 height 48
click at [377, 306] on input "b. Implement a just-in-time (JIT) inventory management system to reduce invento…" at bounding box center [377, 302] width 0 height 10
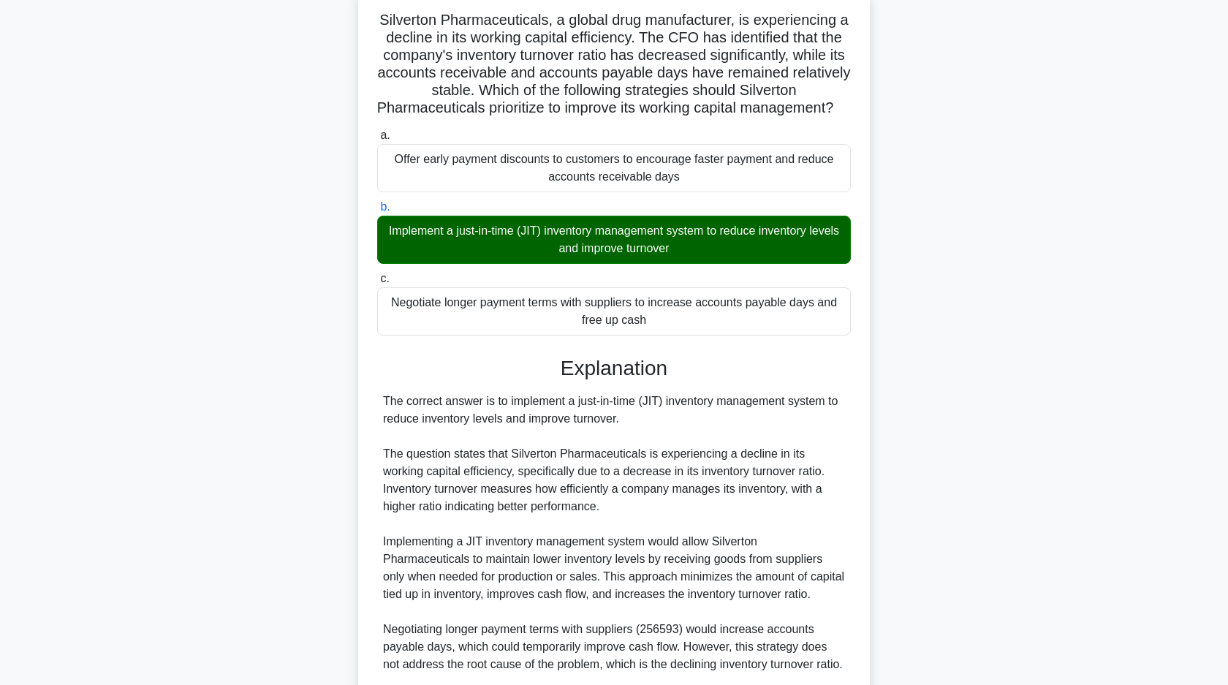
scroll to position [338, 0]
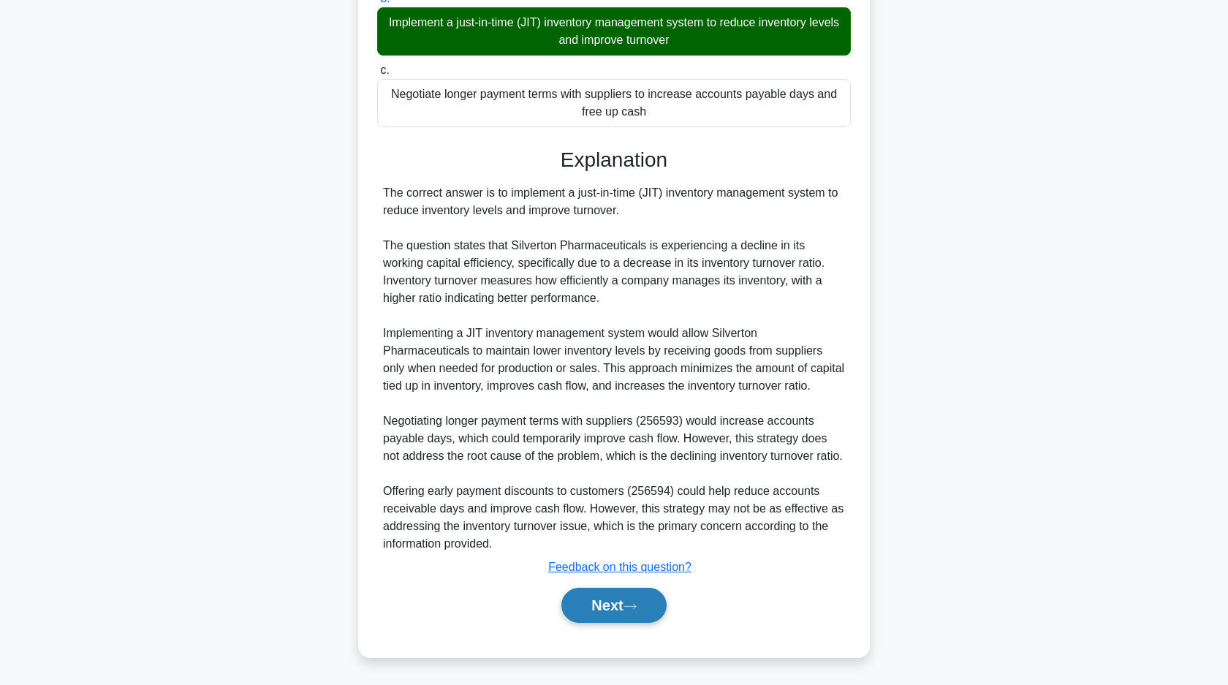
click at [602, 599] on button "Next" at bounding box center [613, 605] width 105 height 35
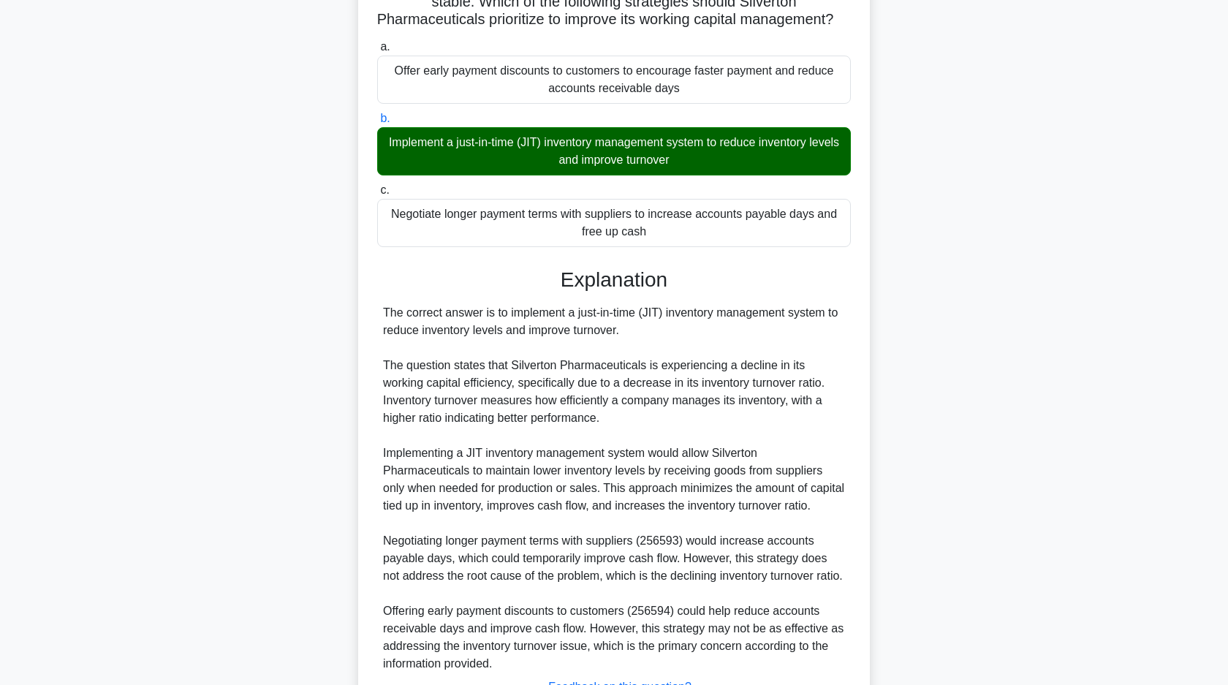
scroll to position [133, 0]
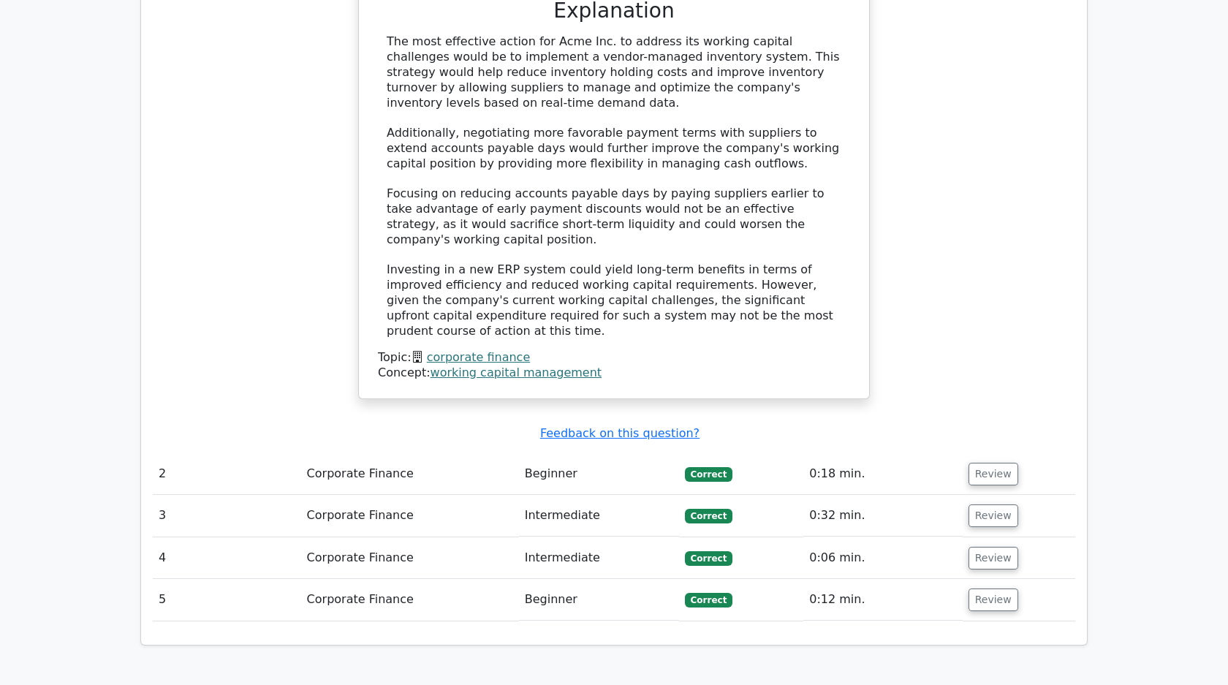
scroll to position [1485, 0]
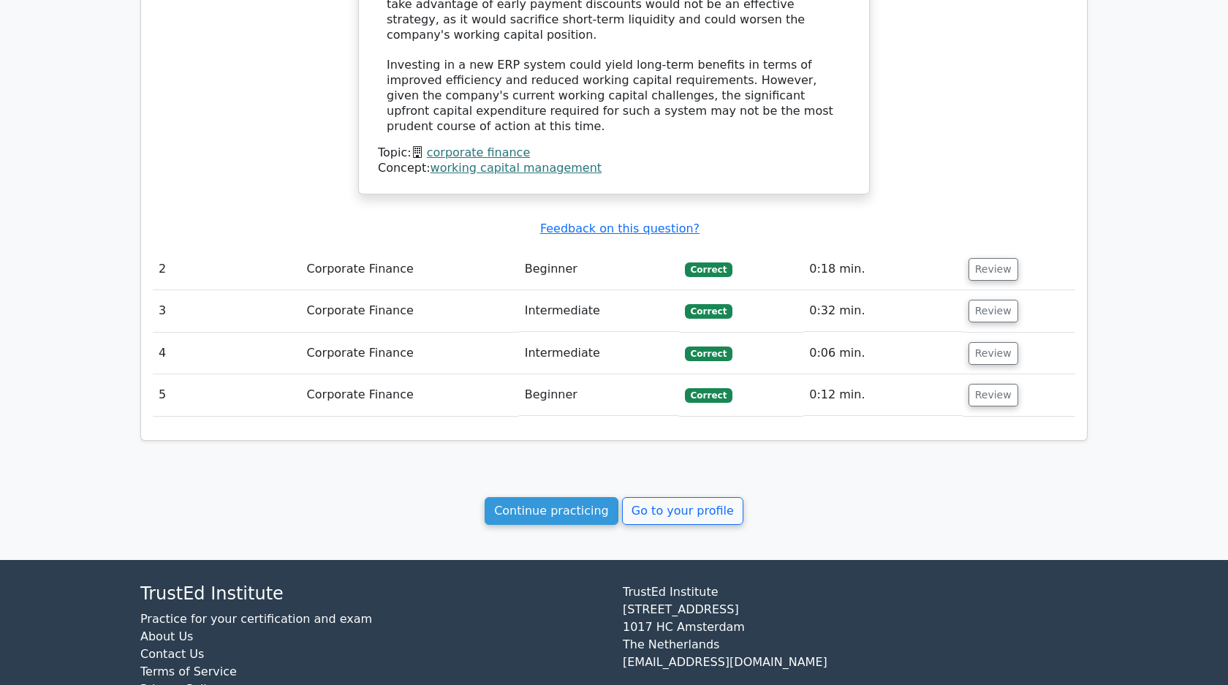
click at [533, 497] on link "Continue practicing" at bounding box center [552, 511] width 134 height 28
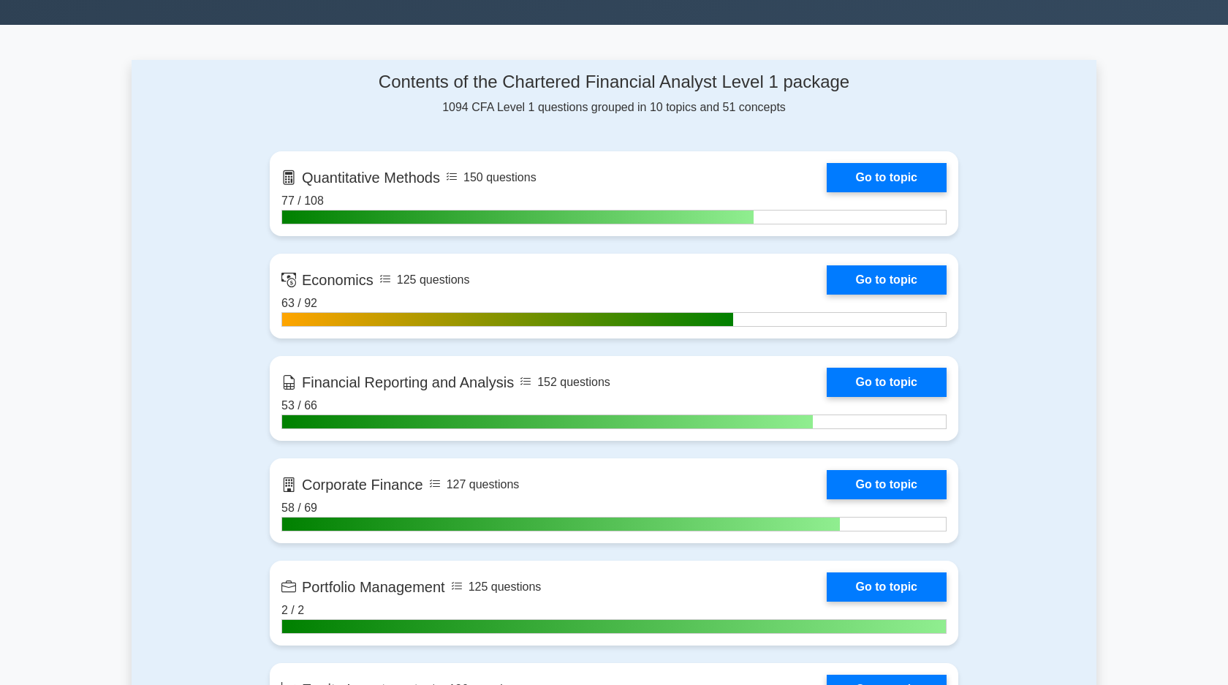
scroll to position [659, 0]
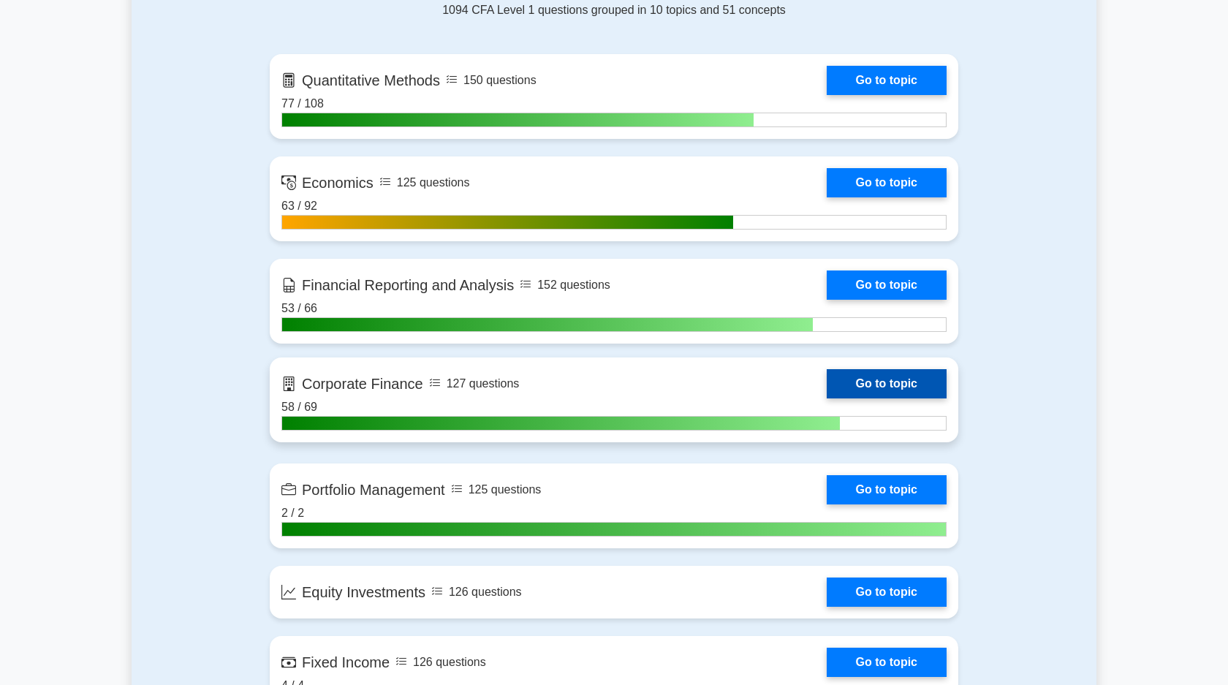
click at [871, 378] on link "Go to topic" at bounding box center [887, 383] width 120 height 29
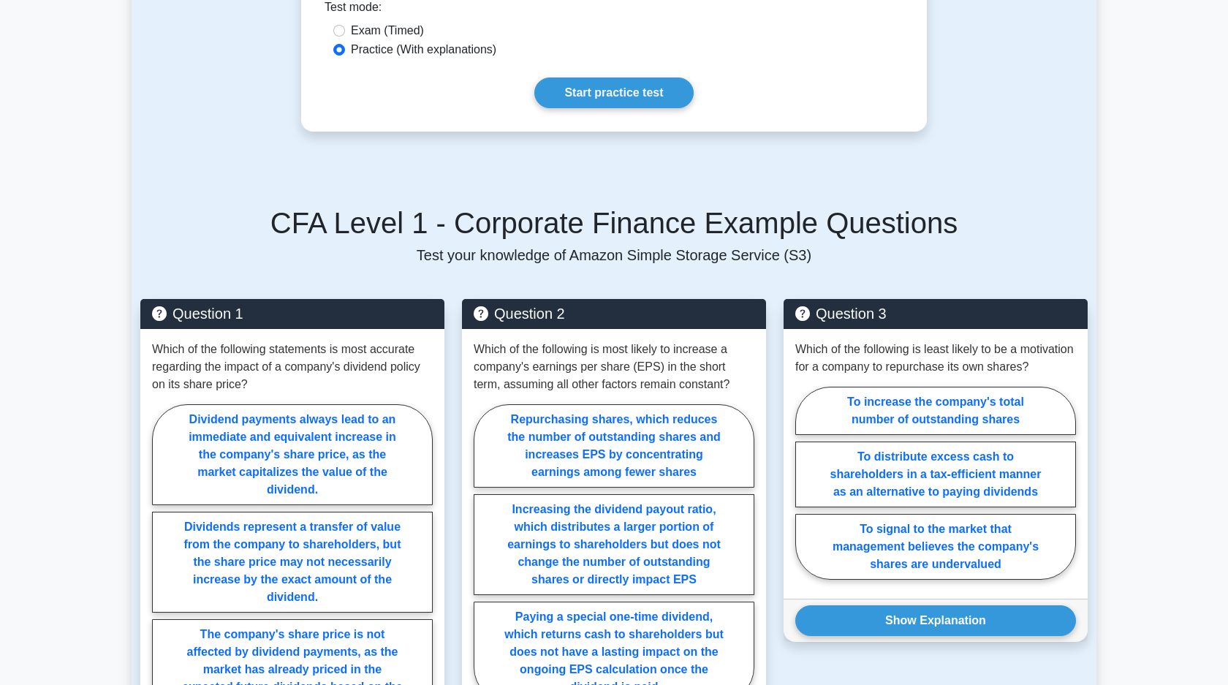
scroll to position [553, 0]
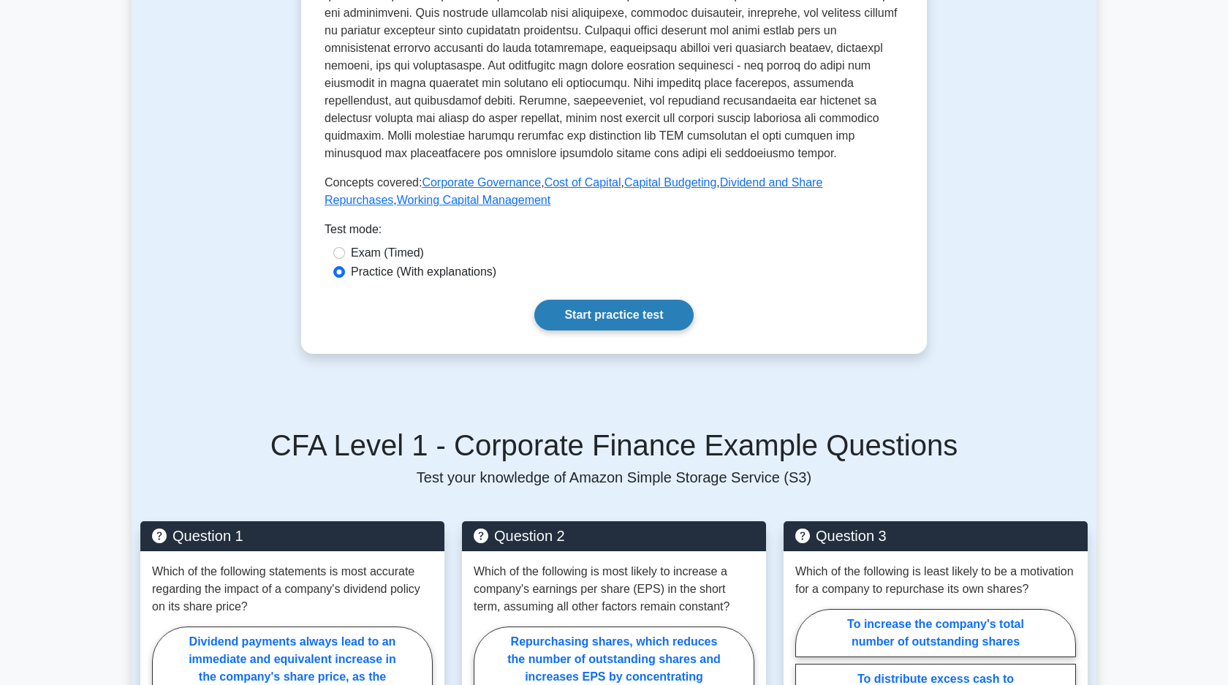
click at [635, 308] on link "Start practice test" at bounding box center [613, 315] width 159 height 31
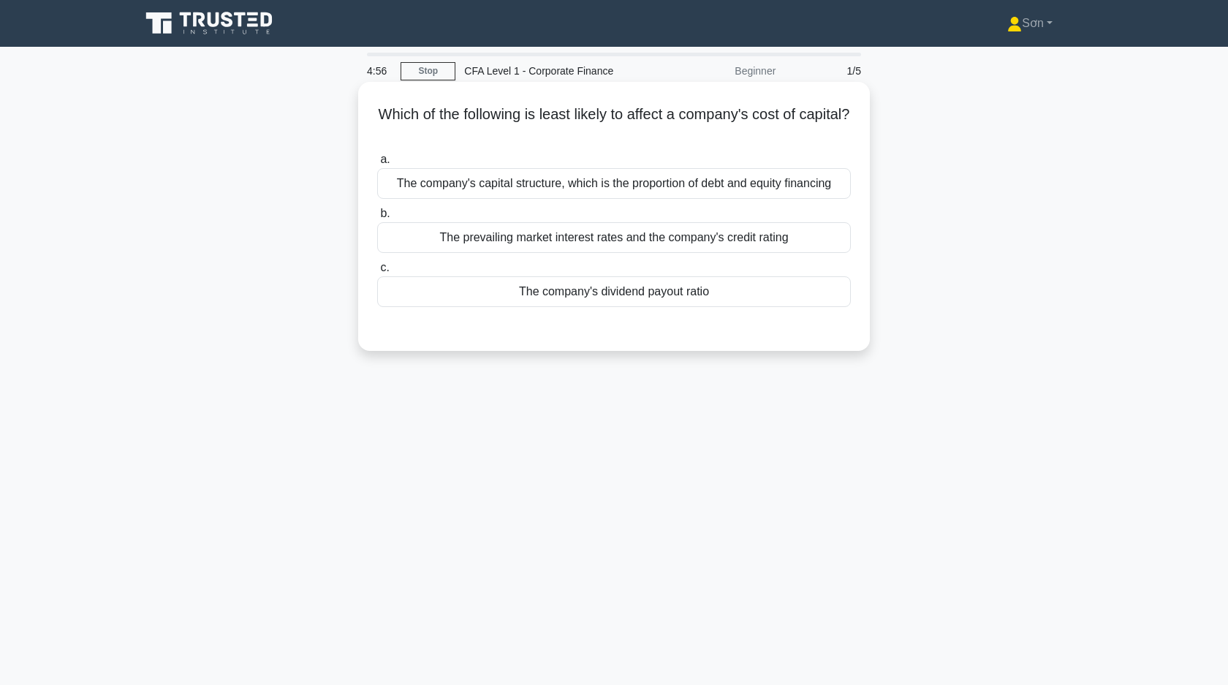
click at [648, 296] on div "The company's dividend payout ratio" at bounding box center [614, 291] width 474 height 31
click at [377, 273] on input "c. The company's dividend payout ratio" at bounding box center [377, 268] width 0 height 10
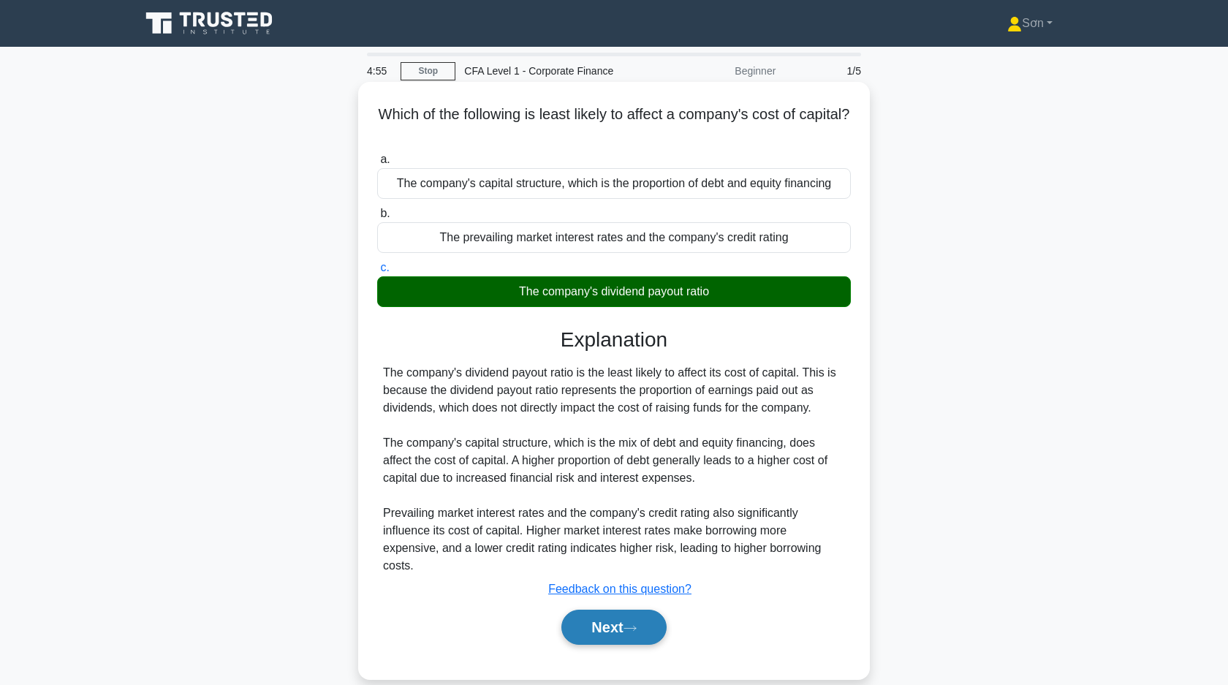
click at [601, 630] on button "Next" at bounding box center [613, 627] width 105 height 35
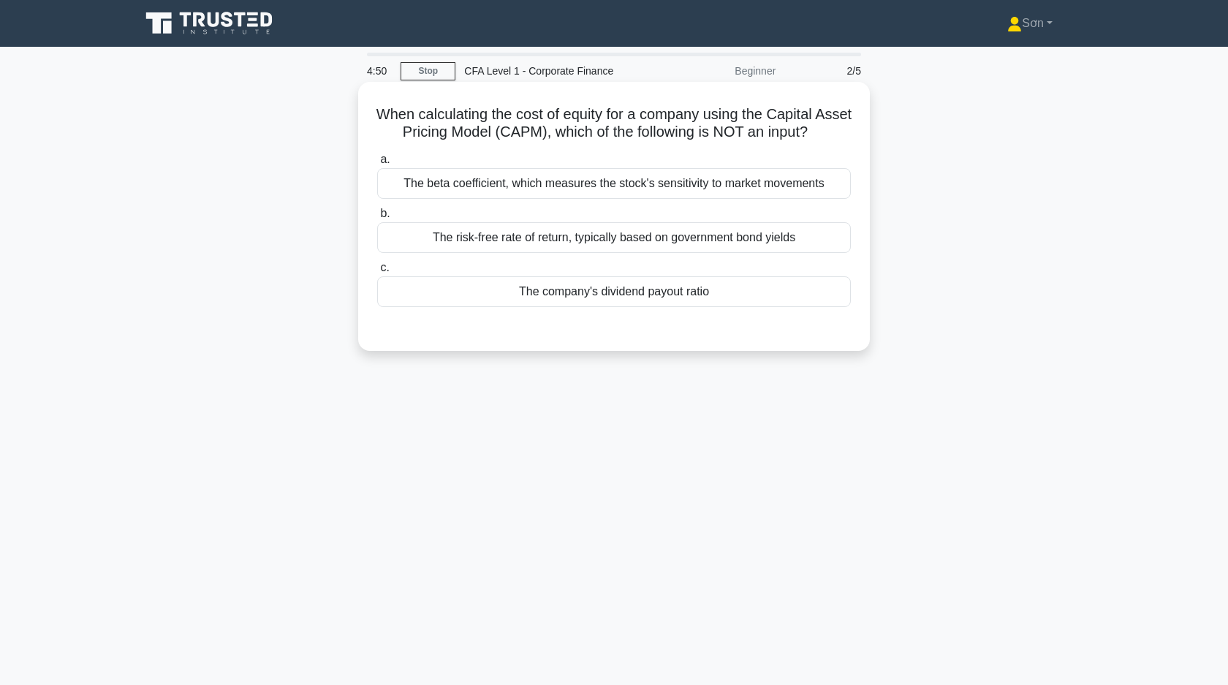
click at [672, 287] on div "The company's dividend payout ratio" at bounding box center [614, 291] width 474 height 31
click at [377, 273] on input "c. The company's dividend payout ratio" at bounding box center [377, 268] width 0 height 10
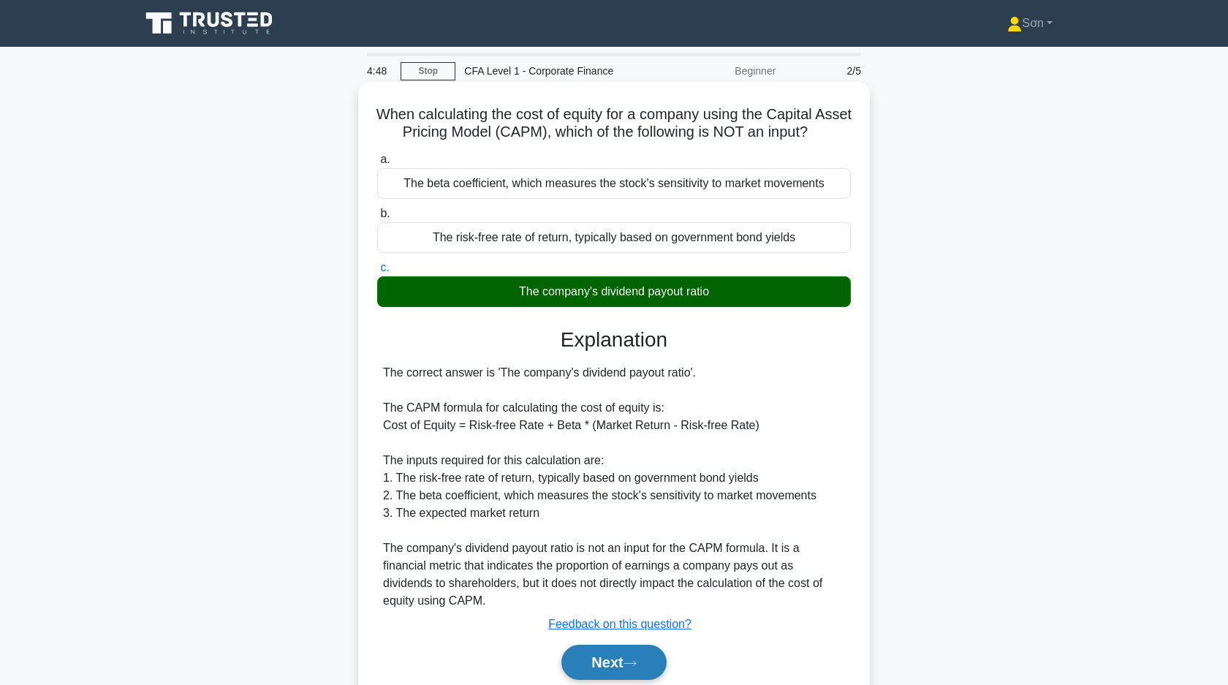
click at [614, 666] on button "Next" at bounding box center [613, 662] width 105 height 35
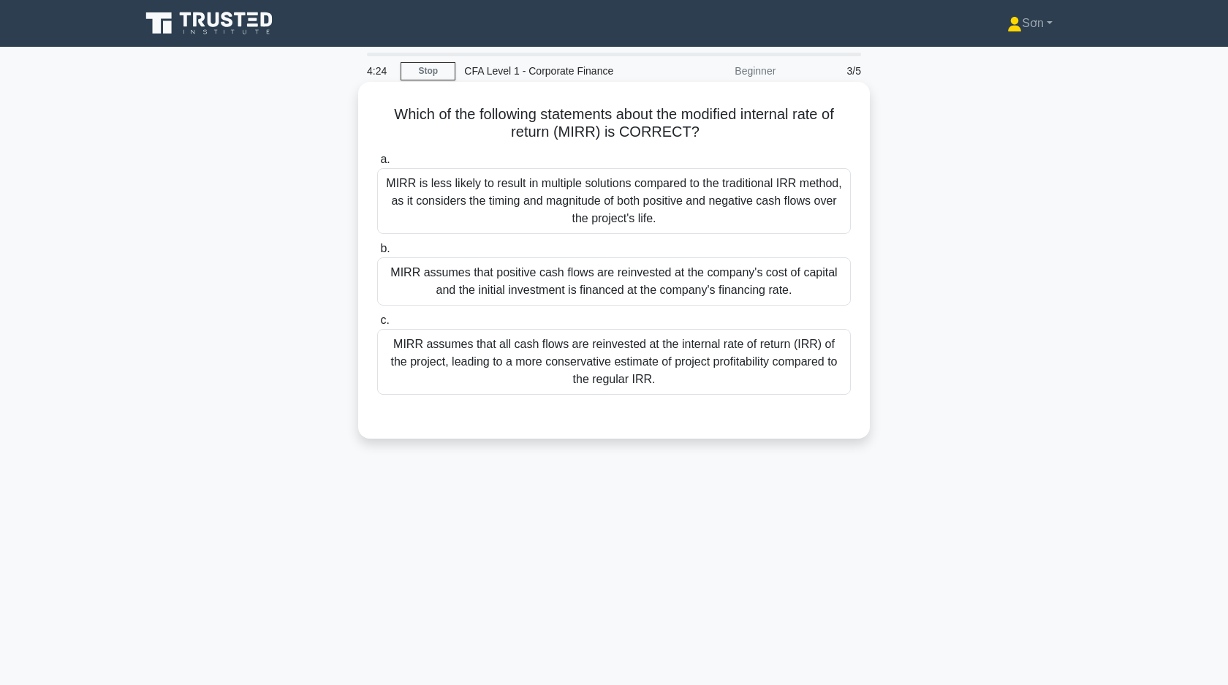
click at [625, 303] on div "MIRR assumes that positive cash flows are reinvested at the company's cost of c…" at bounding box center [614, 281] width 474 height 48
click at [377, 254] on input "b. MIRR assumes that positive cash flows are reinvested at the company's cost o…" at bounding box center [377, 249] width 0 height 10
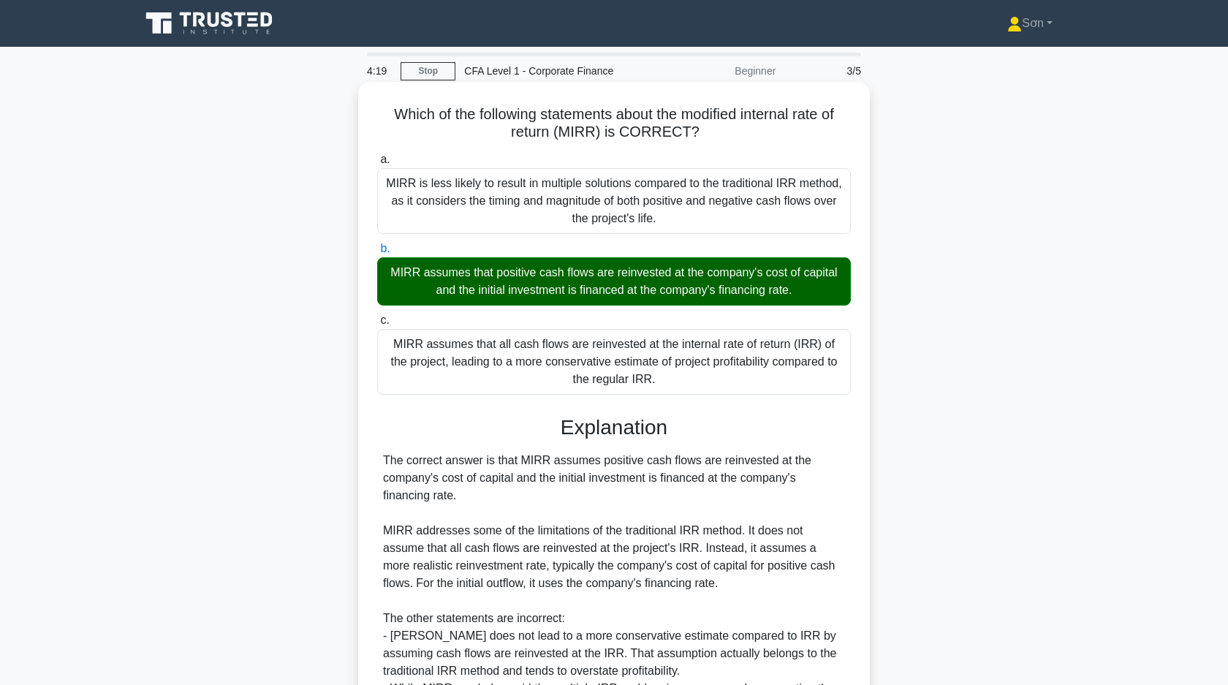
drag, startPoint x: 383, startPoint y: 118, endPoint x: 779, endPoint y: 374, distance: 471.6
click at [779, 374] on div "Which of the following statements about the modified internal rate of return (M…" at bounding box center [614, 459] width 500 height 743
copy div "Which of the following statements about the modified internal rate of return (M…"
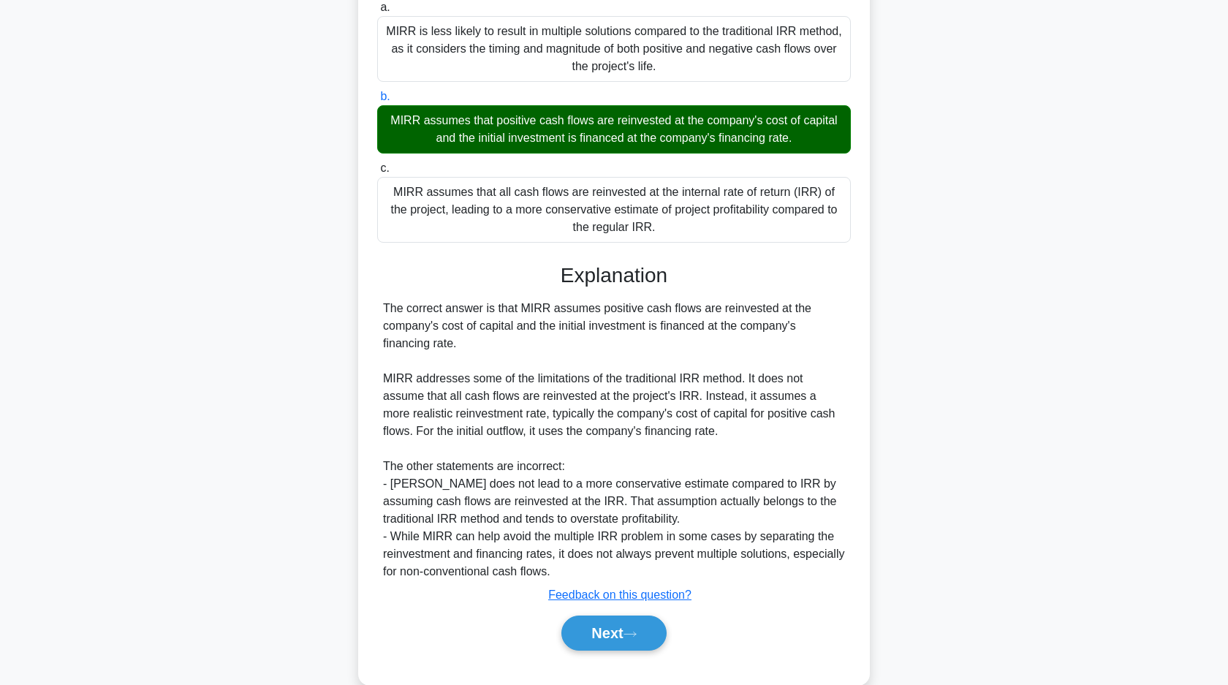
scroll to position [180, 0]
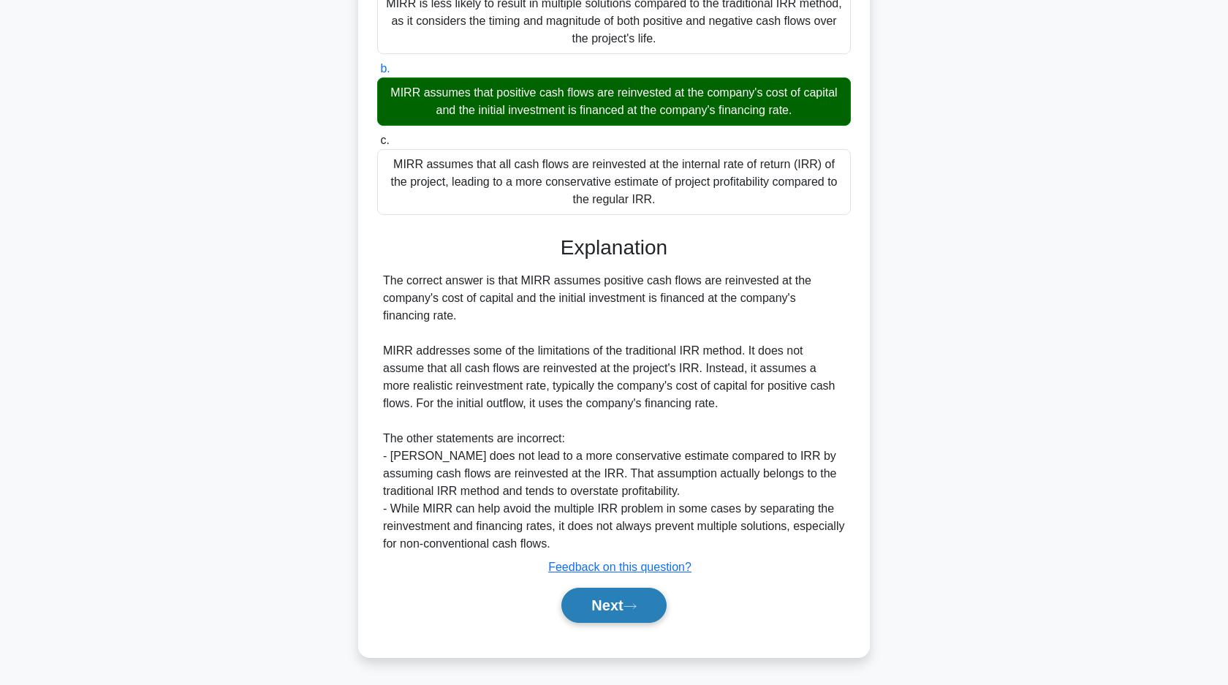
click at [599, 602] on button "Next" at bounding box center [613, 605] width 105 height 35
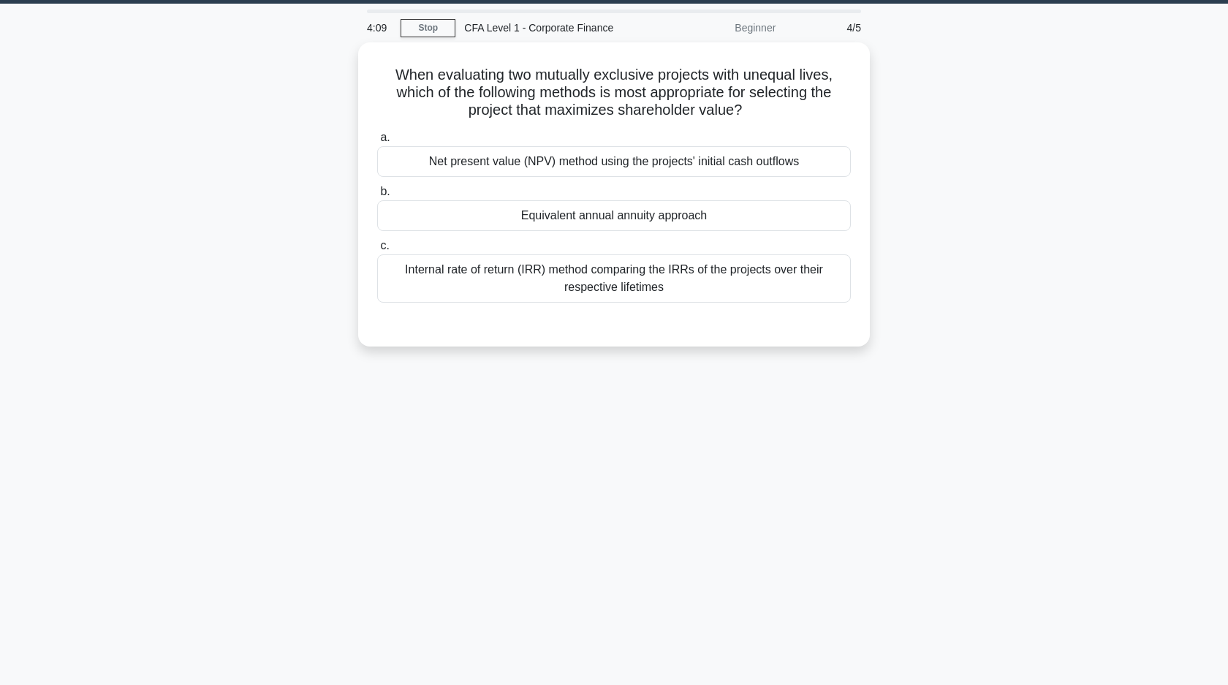
scroll to position [0, 0]
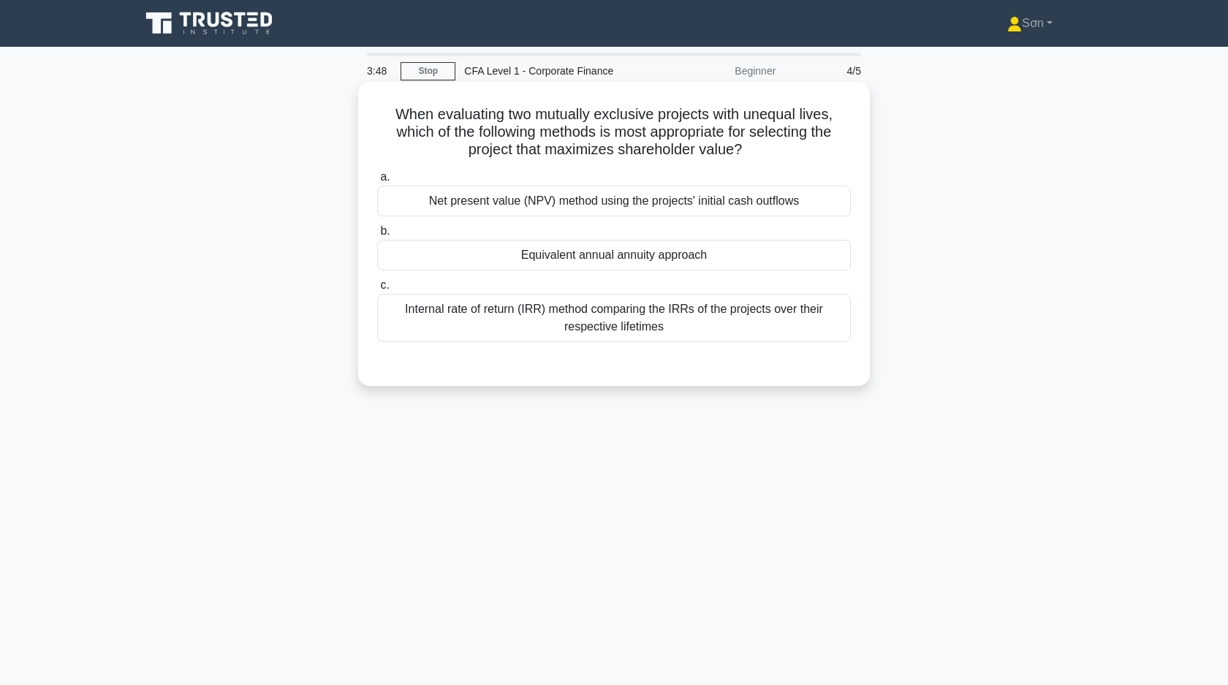
click at [667, 202] on div "Net present value (NPV) method using the projects' initial cash outflows" at bounding box center [614, 201] width 474 height 31
click at [377, 182] on input "a. Net present value (NPV) method using the projects' initial cash outflows" at bounding box center [377, 178] width 0 height 10
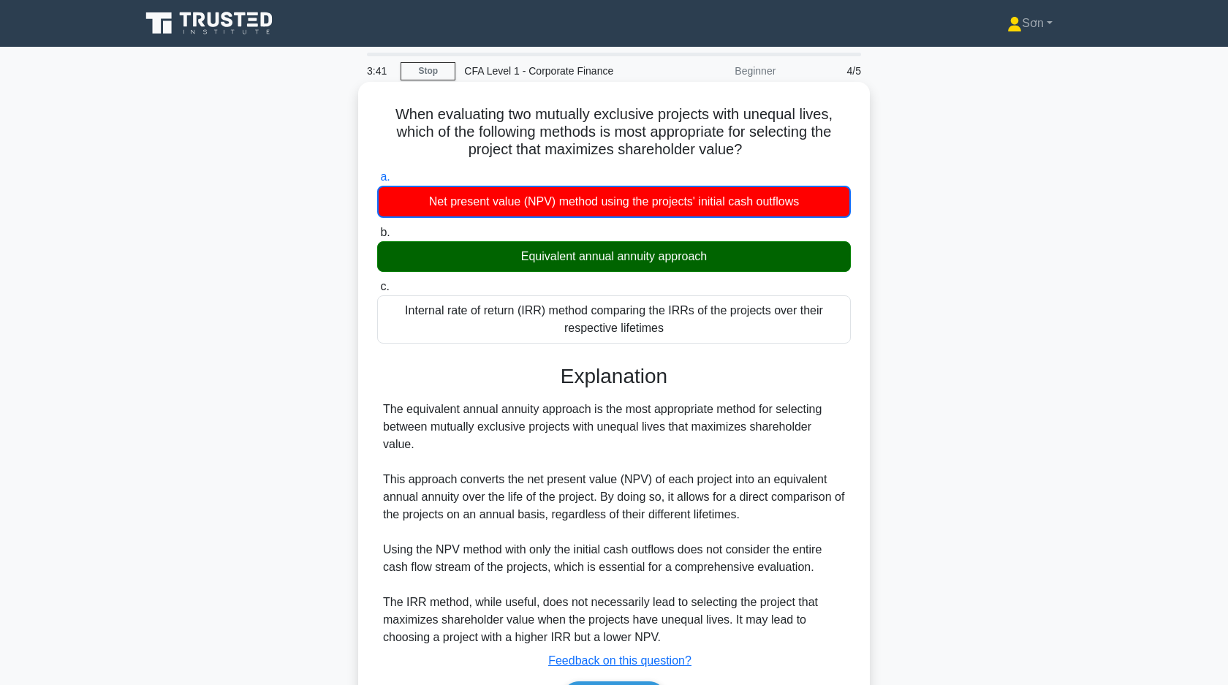
drag, startPoint x: 387, startPoint y: 103, endPoint x: 686, endPoint y: 338, distance: 380.0
click at [686, 338] on div "When evaluating two mutually exclusive projects with unequal lives, which of th…" at bounding box center [614, 416] width 500 height 657
copy div "When evaluating two mutually exclusive projects with unequal lives, which of th…"
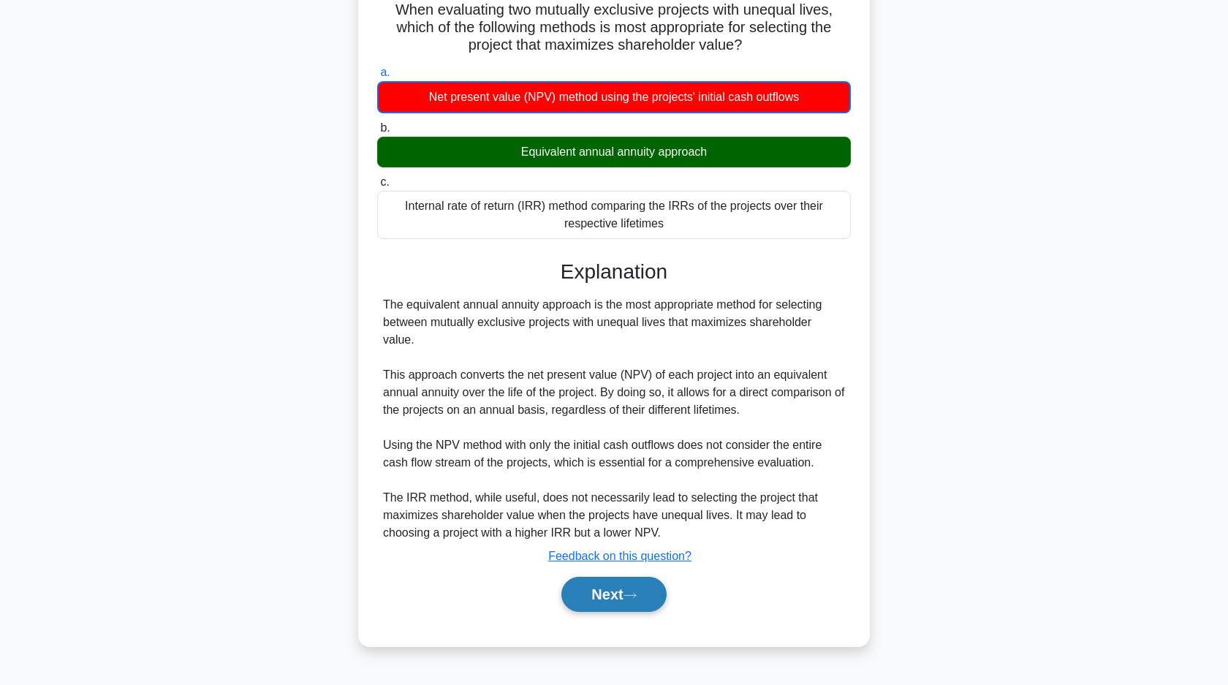
click at [596, 578] on button "Next" at bounding box center [613, 594] width 105 height 35
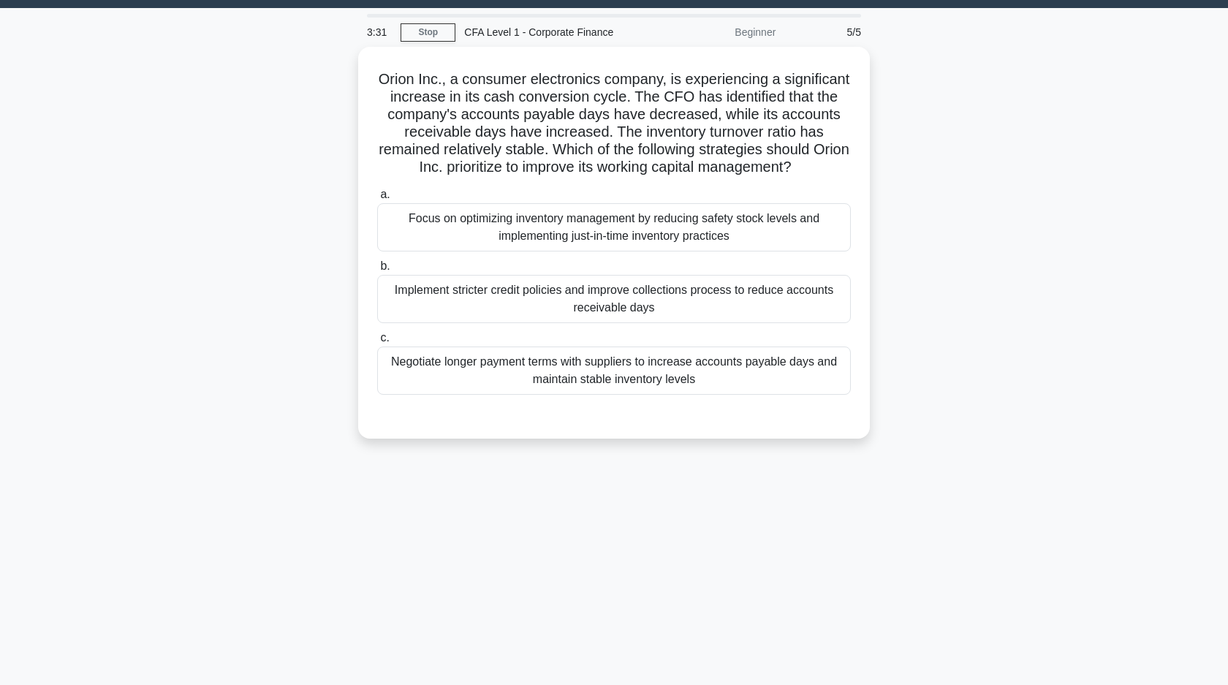
scroll to position [0, 0]
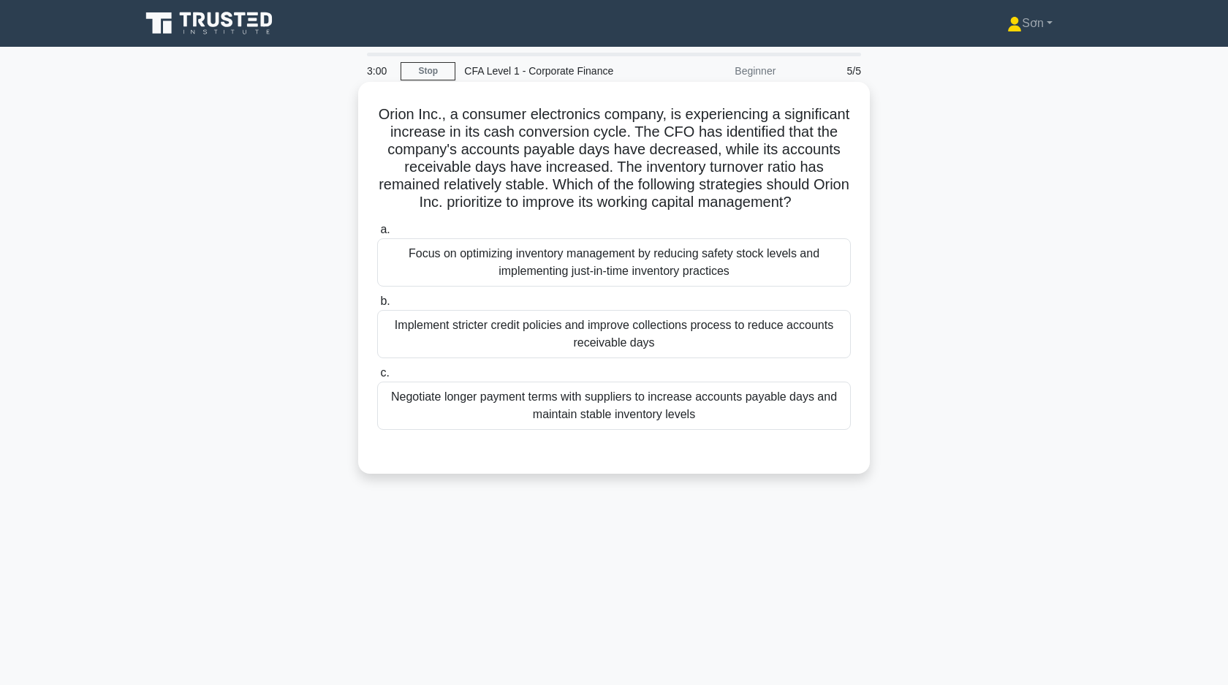
click at [626, 333] on div "Implement stricter credit policies and improve collections process to reduce ac…" at bounding box center [614, 334] width 474 height 48
click at [377, 306] on input "b. Implement stricter credit policies and improve collections process to reduce…" at bounding box center [377, 302] width 0 height 10
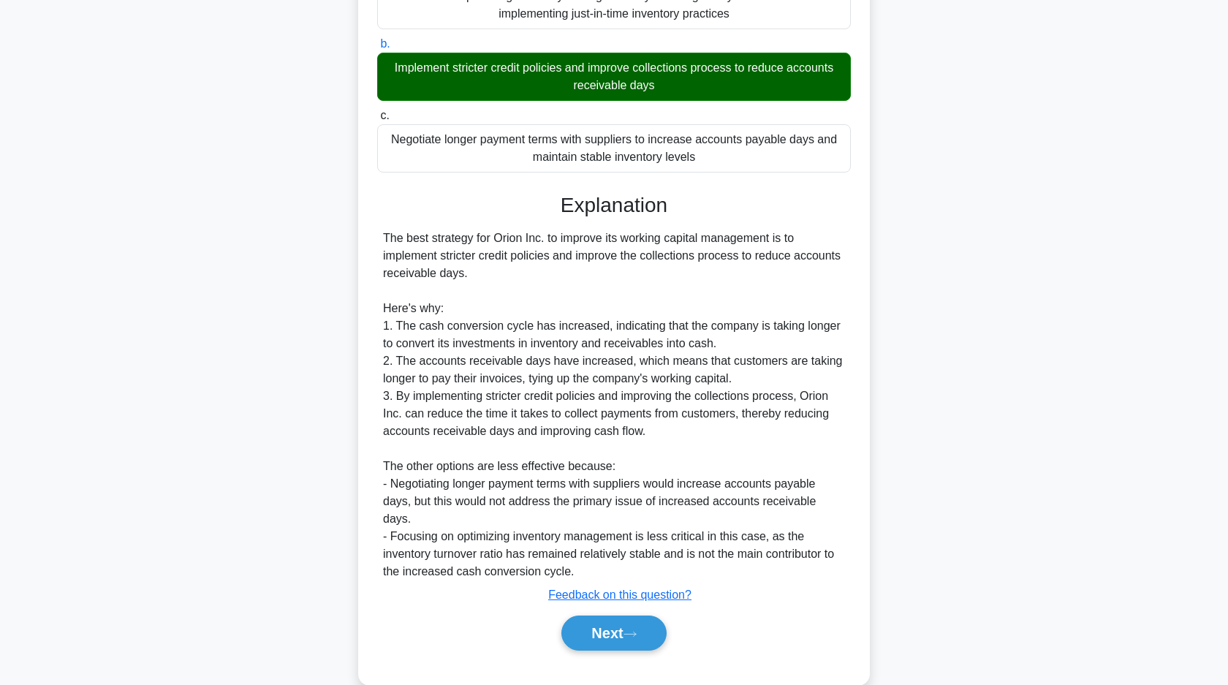
scroll to position [268, 0]
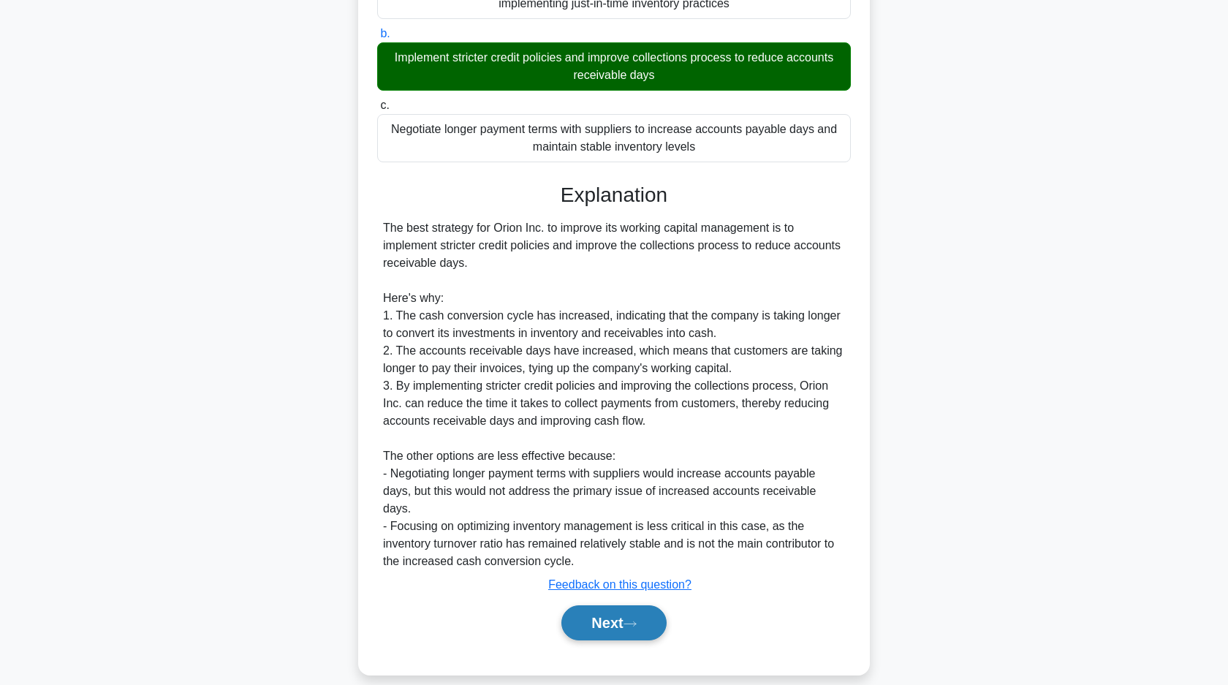
click at [605, 615] on button "Next" at bounding box center [613, 622] width 105 height 35
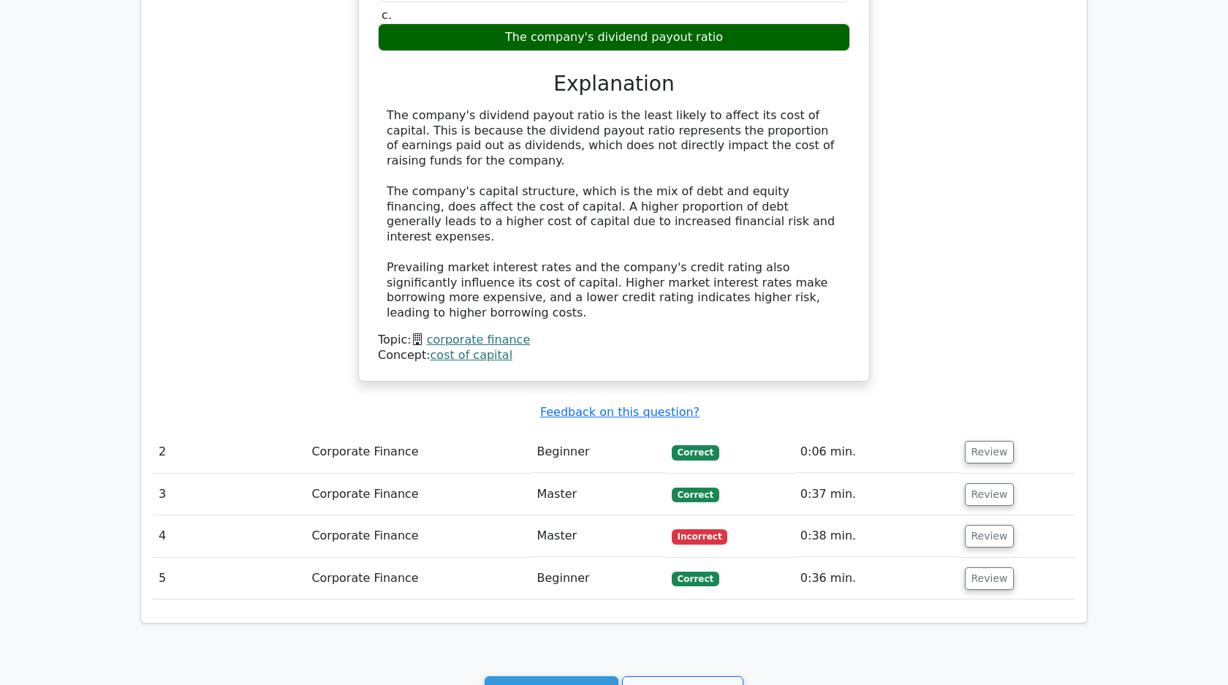
scroll to position [968, 0]
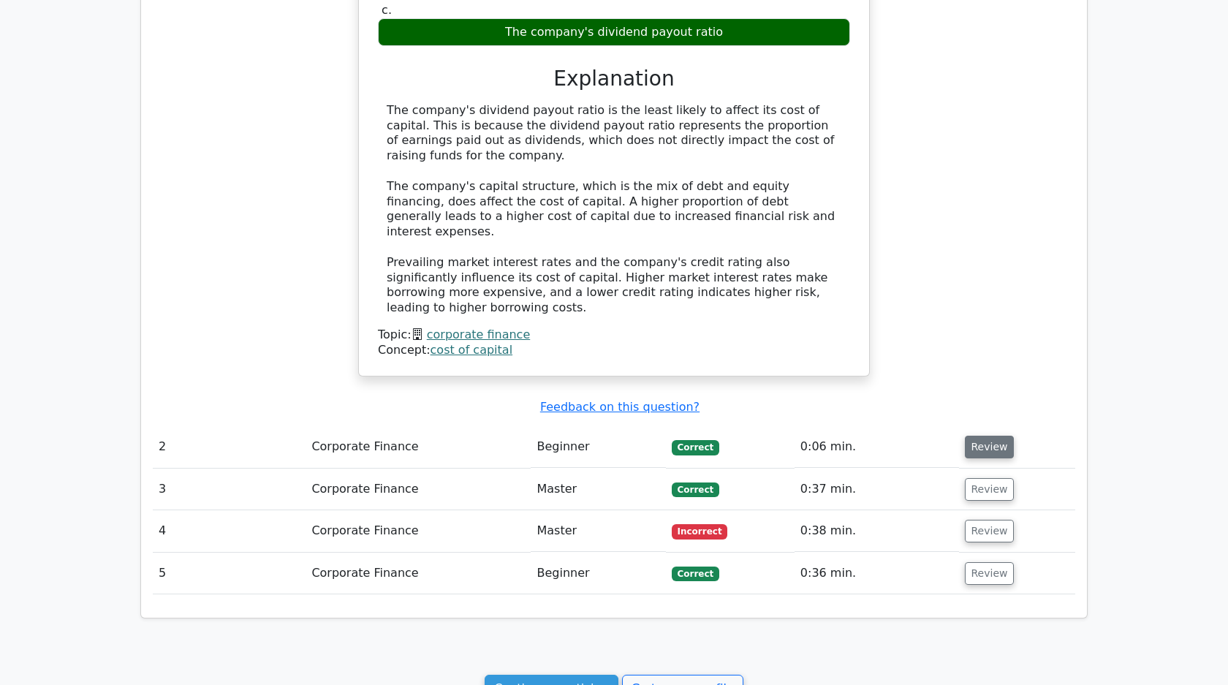
click at [973, 436] on button "Review" at bounding box center [990, 447] width 50 height 23
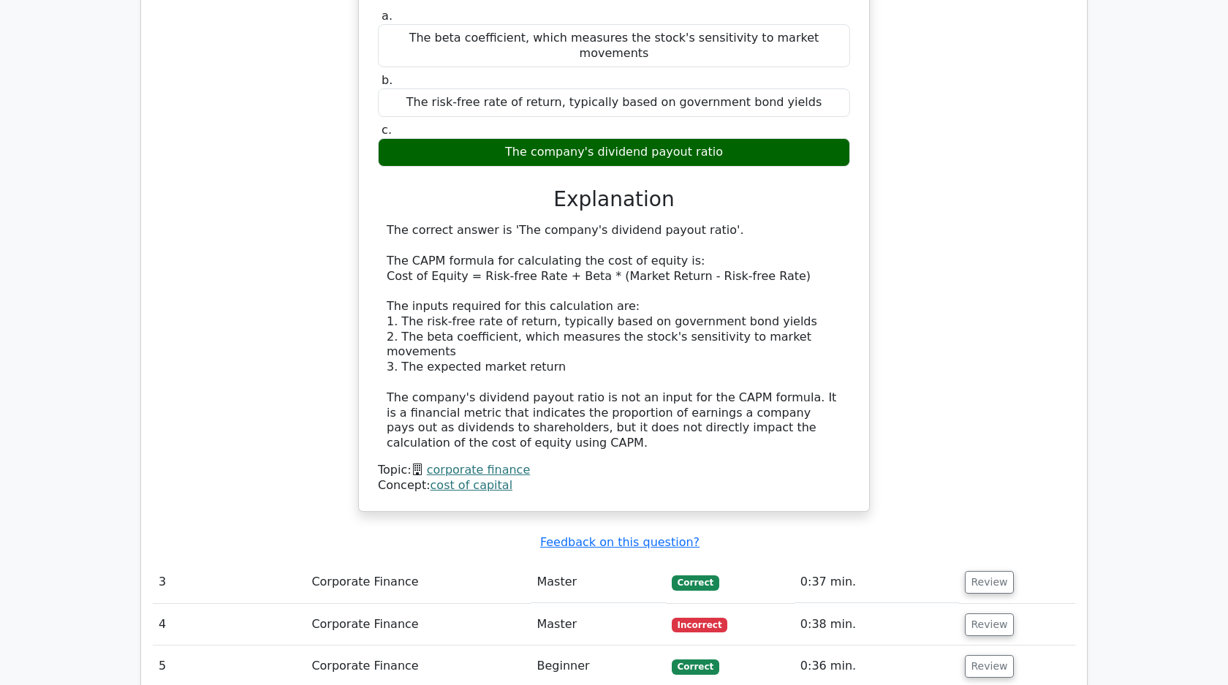
scroll to position [1582, 0]
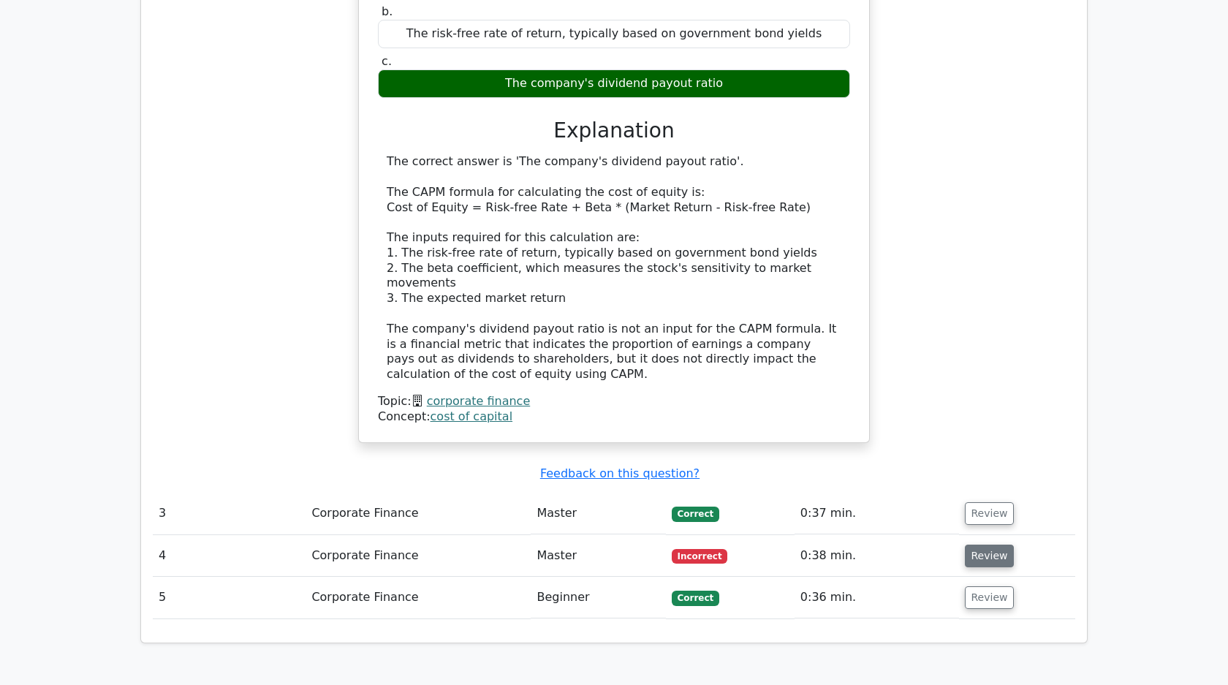
click at [1002, 545] on button "Review" at bounding box center [990, 556] width 50 height 23
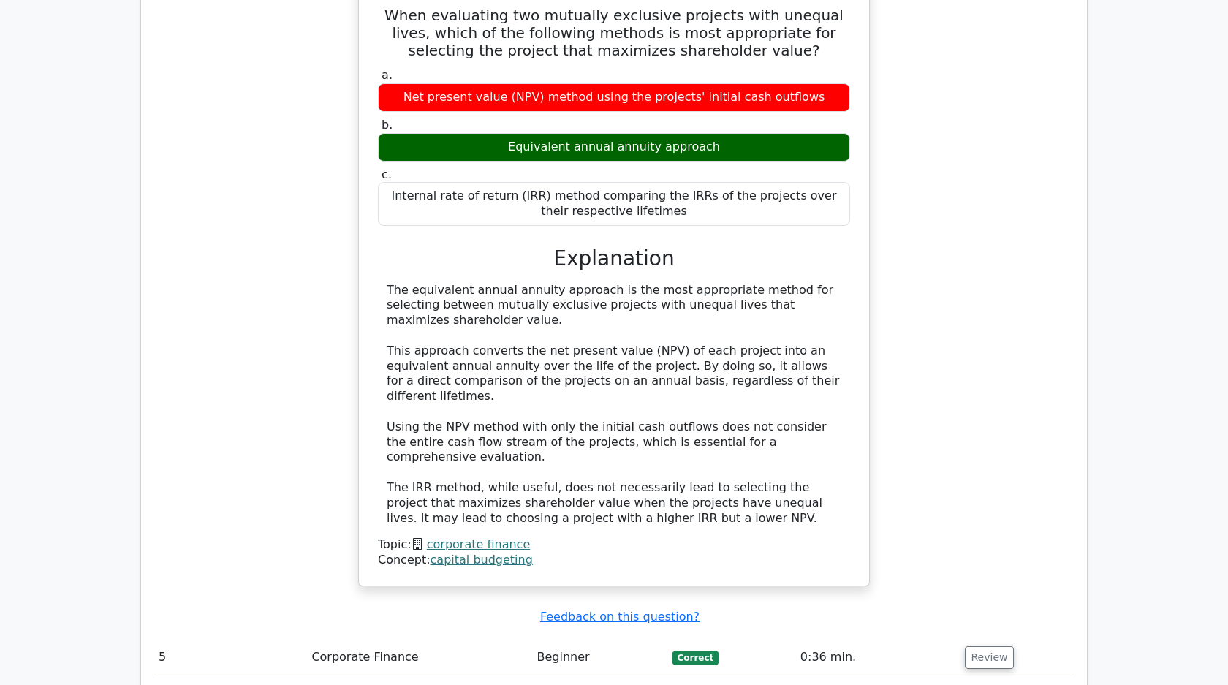
scroll to position [2349, 0]
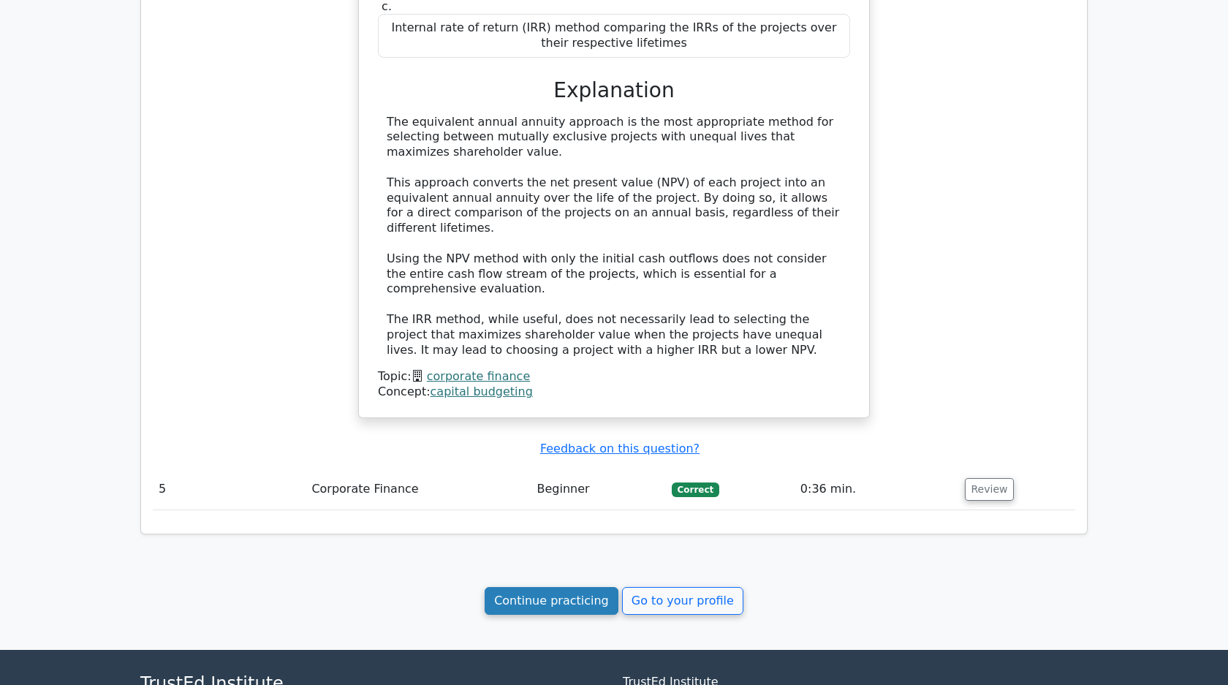
click at [546, 587] on link "Continue practicing" at bounding box center [552, 601] width 134 height 28
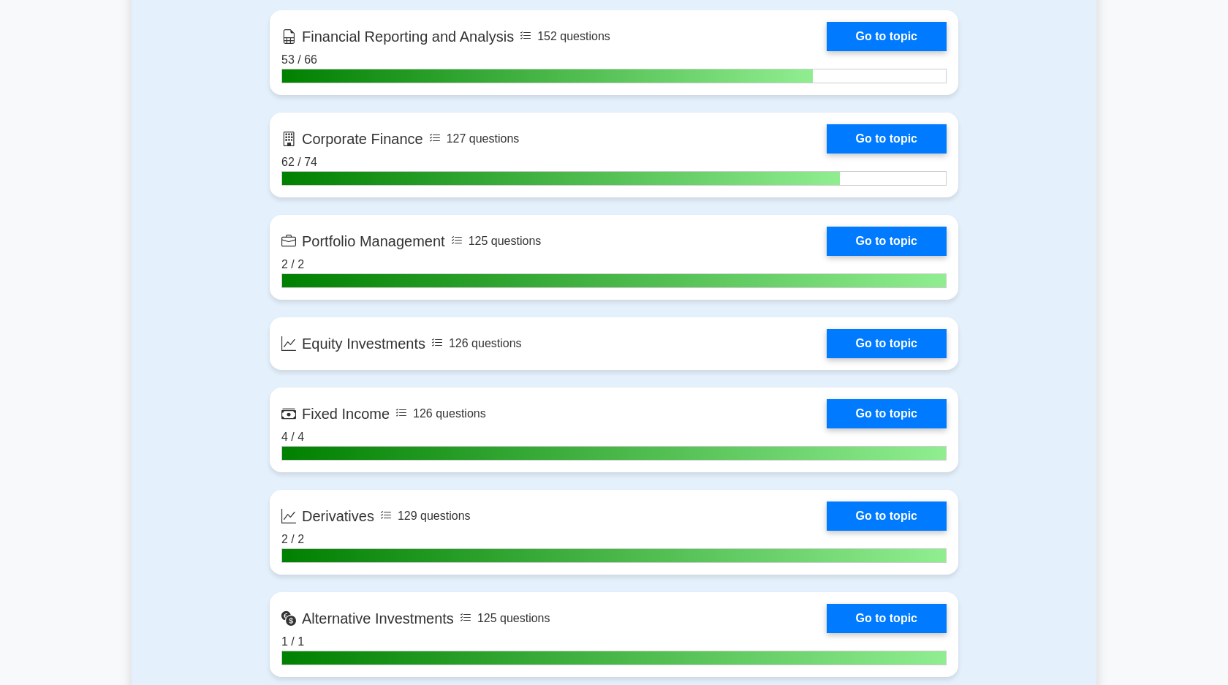
scroll to position [922, 0]
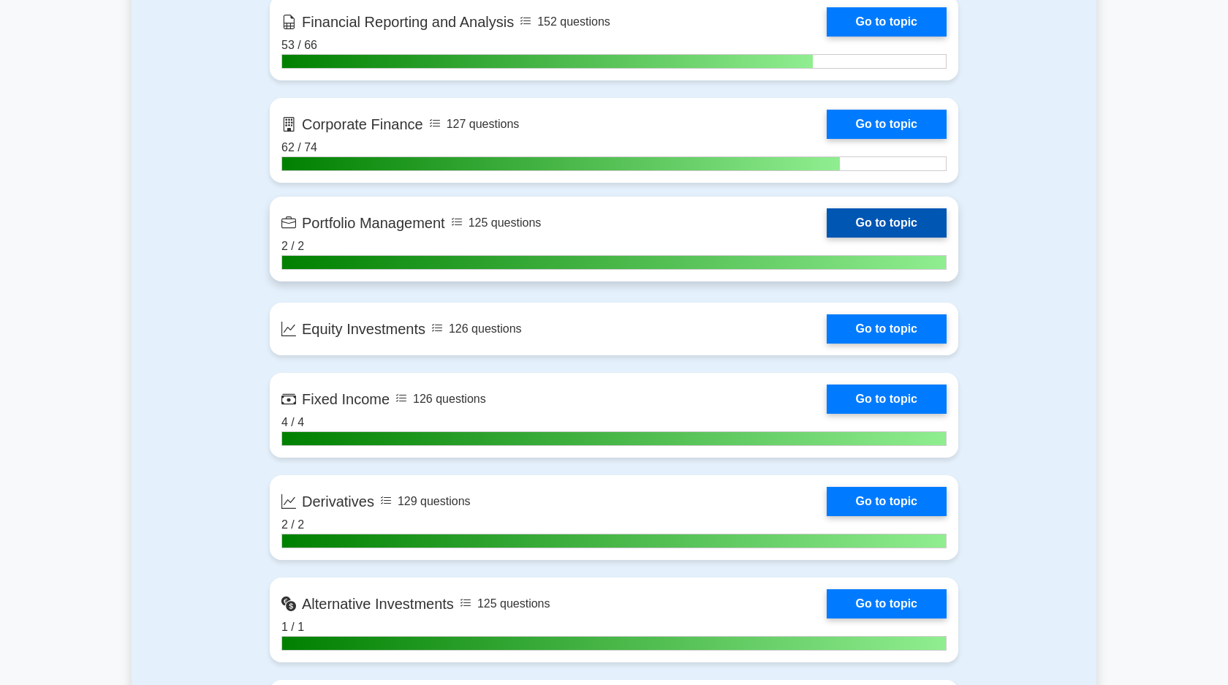
click at [896, 230] on link "Go to topic" at bounding box center [887, 222] width 120 height 29
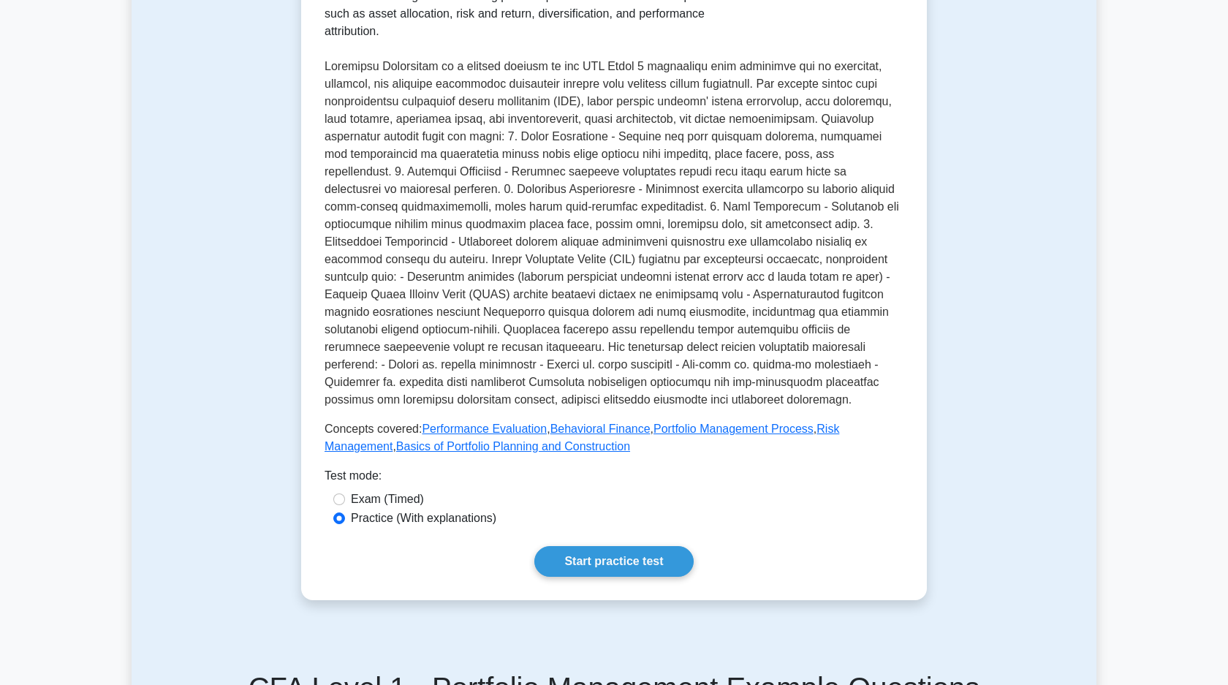
scroll to position [317, 0]
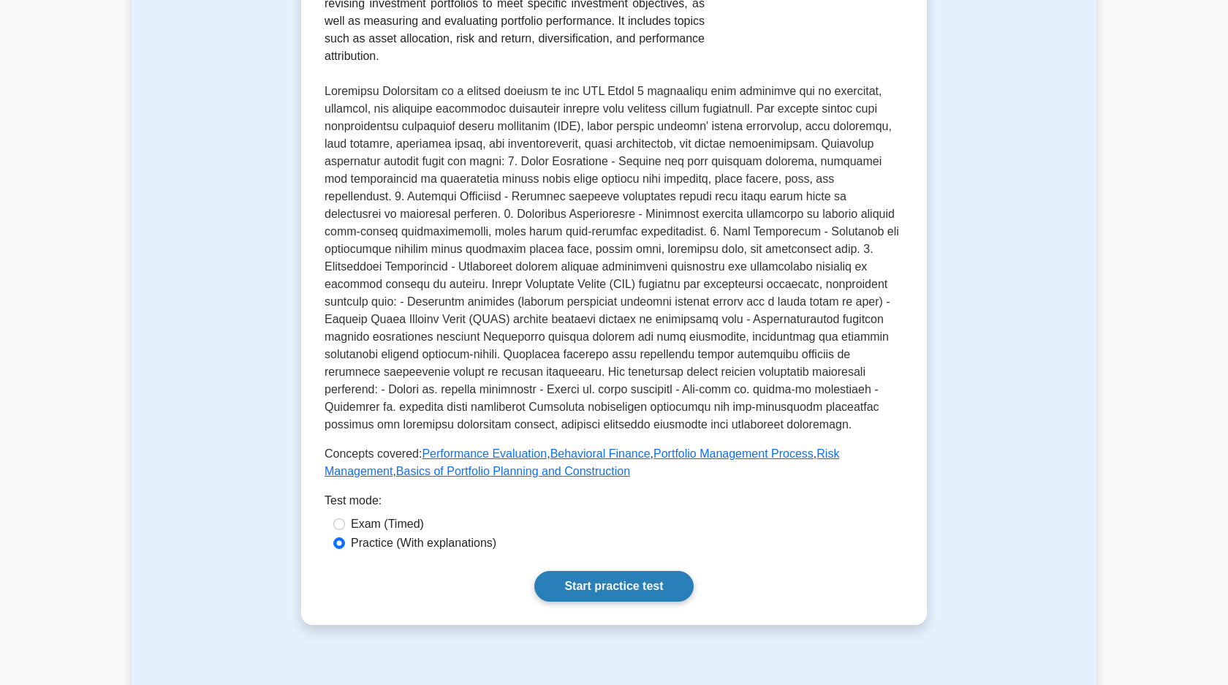
click at [607, 593] on link "Start practice test" at bounding box center [613, 586] width 159 height 31
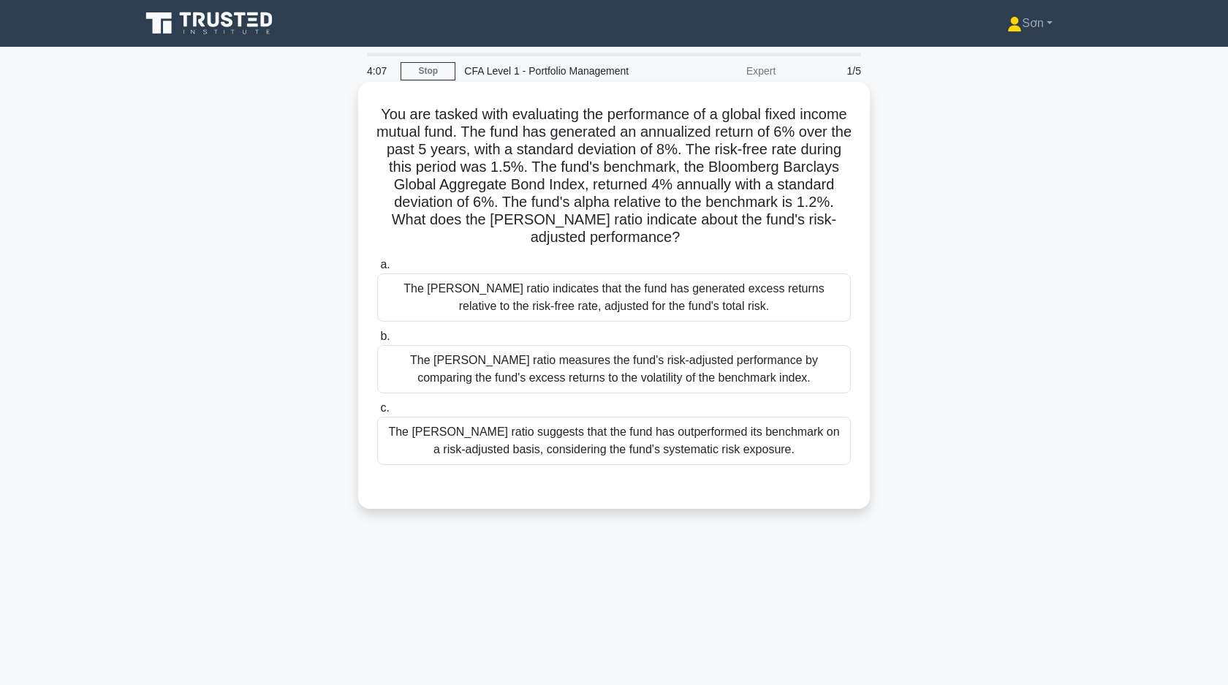
click at [496, 298] on div "The [PERSON_NAME] ratio indicates that the fund has generated excess returns re…" at bounding box center [614, 297] width 474 height 48
click at [377, 270] on input "a. The [PERSON_NAME] ratio indicates that the fund has generated excess returns…" at bounding box center [377, 265] width 0 height 10
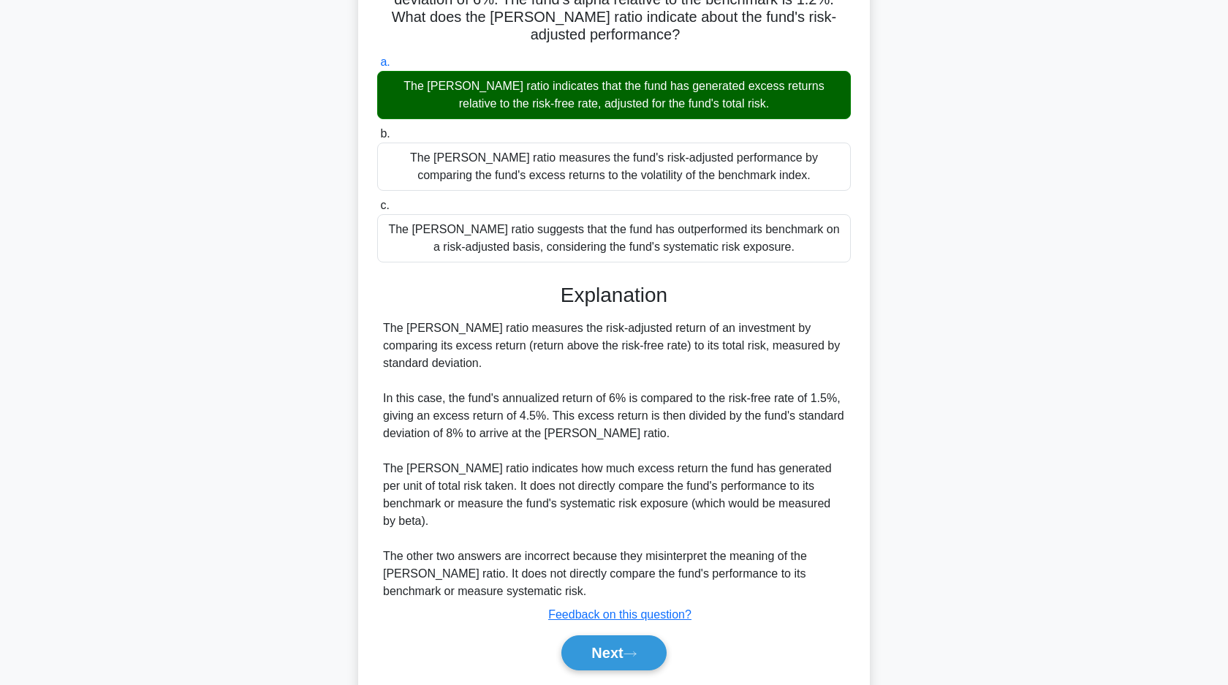
scroll to position [232, 0]
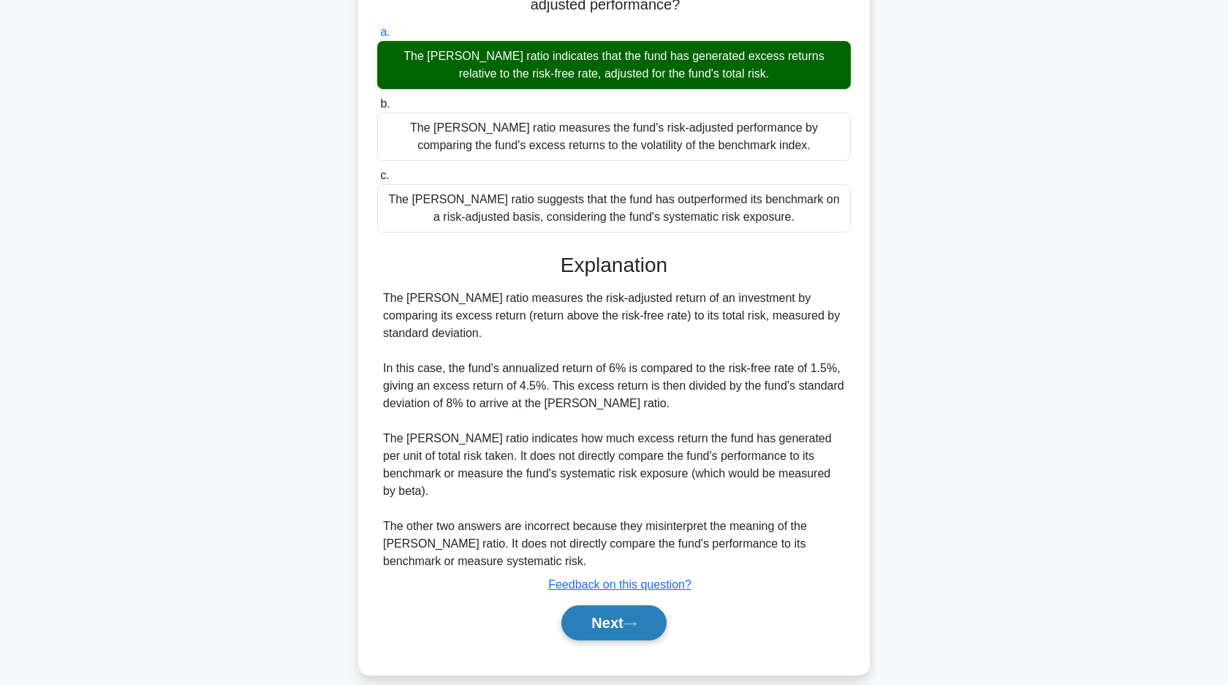
click at [577, 605] on button "Next" at bounding box center [613, 622] width 105 height 35
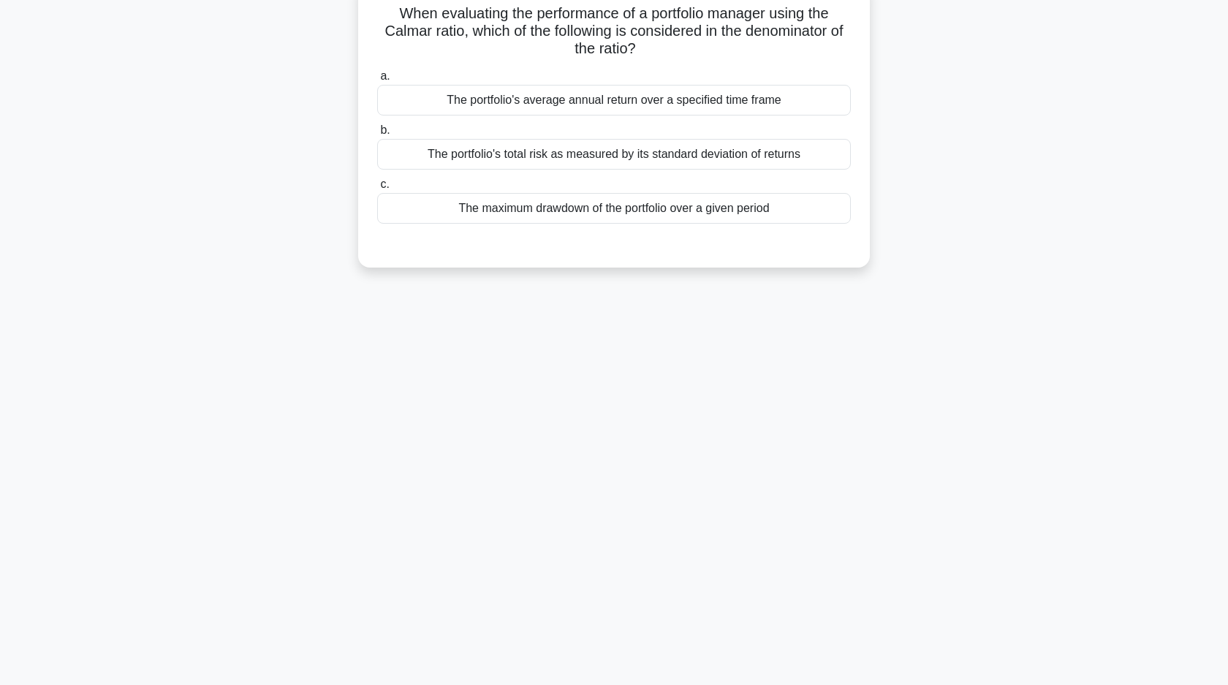
scroll to position [0, 0]
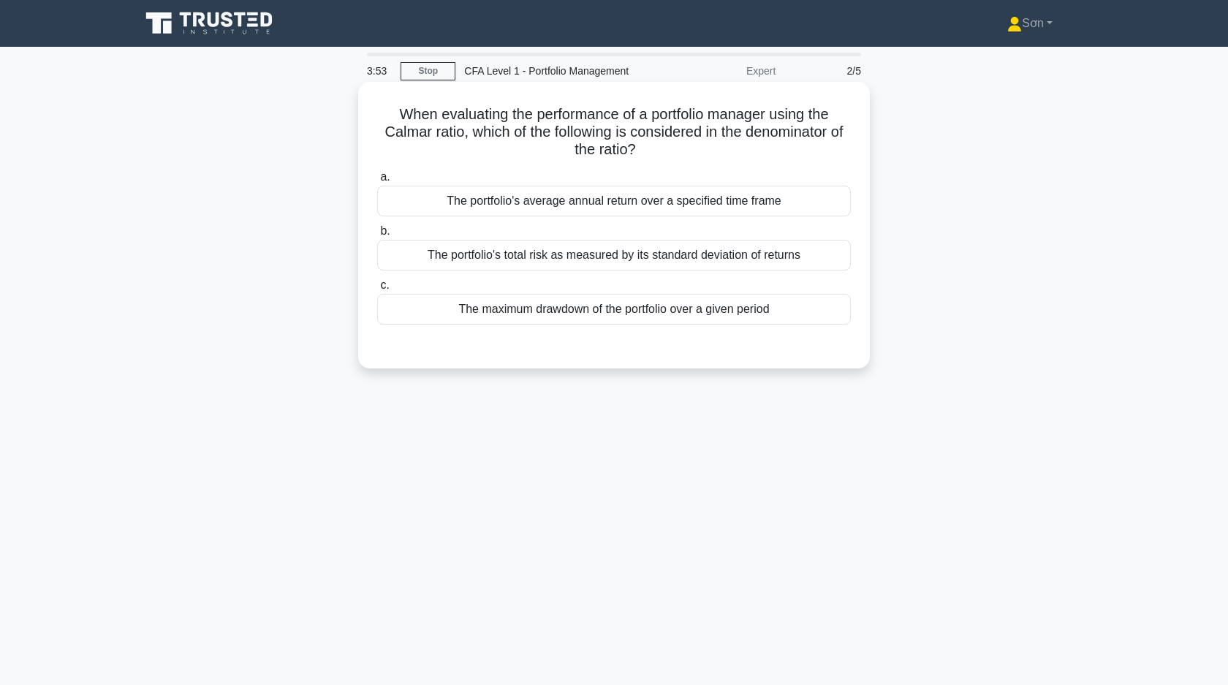
drag, startPoint x: 398, startPoint y: 114, endPoint x: 800, endPoint y: 314, distance: 449.5
click at [800, 314] on div "When evaluating the performance of a portfolio manager using the Calmar ratio, …" at bounding box center [614, 225] width 500 height 275
copy div "When evaluating the performance of a portfolio manager using the Calmar ratio, …"
click at [425, 353] on div "When evaluating the performance of a portfolio manager using the Calmar ratio, …" at bounding box center [614, 225] width 500 height 275
click at [466, 314] on div "The maximum drawdown of the portfolio over a given period" at bounding box center [614, 309] width 474 height 31
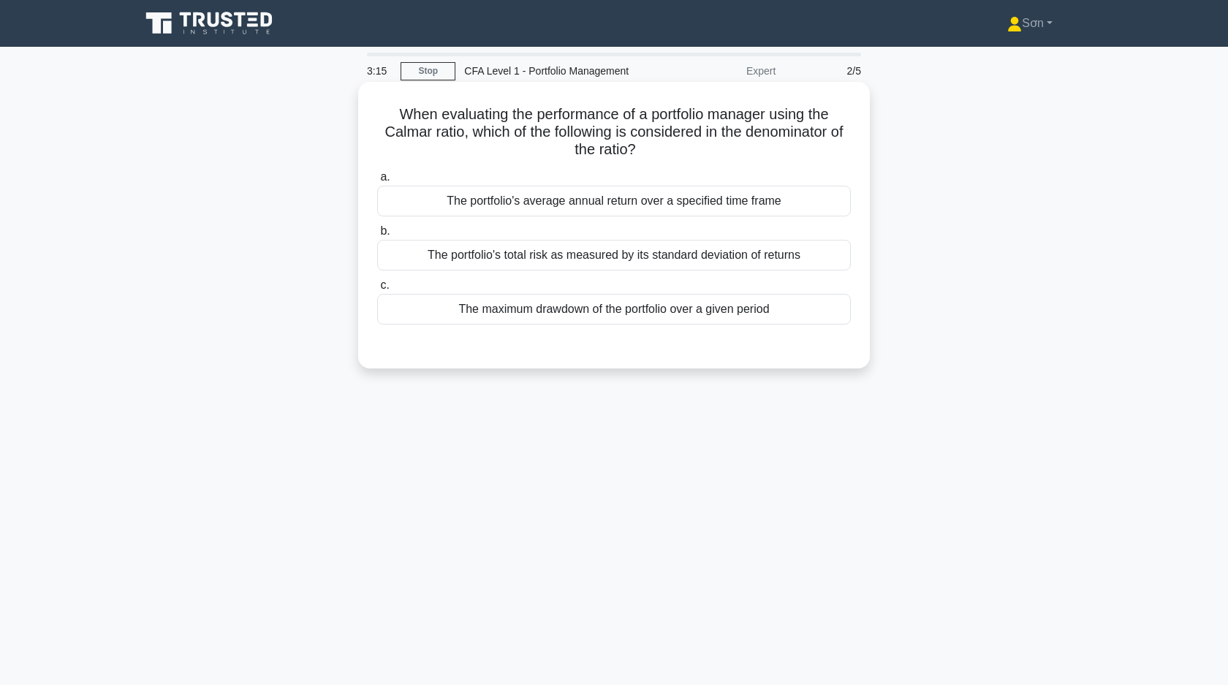
click at [377, 290] on input "c. The maximum drawdown of the portfolio over a given period" at bounding box center [377, 286] width 0 height 10
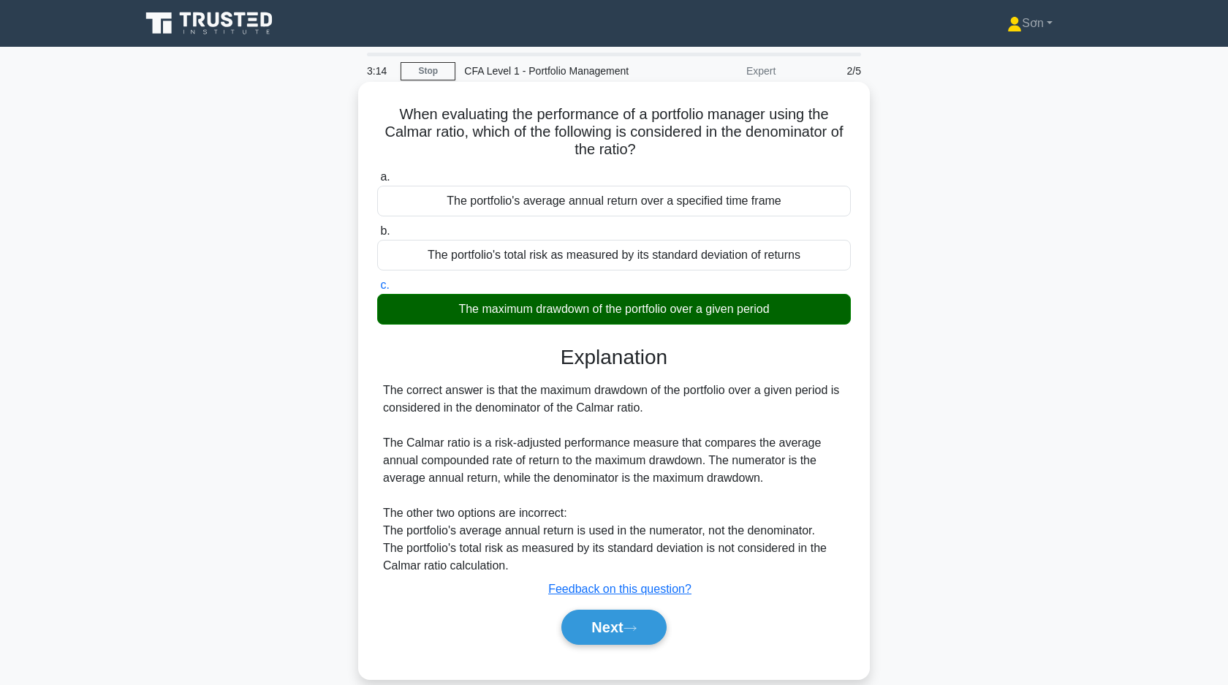
scroll to position [22, 0]
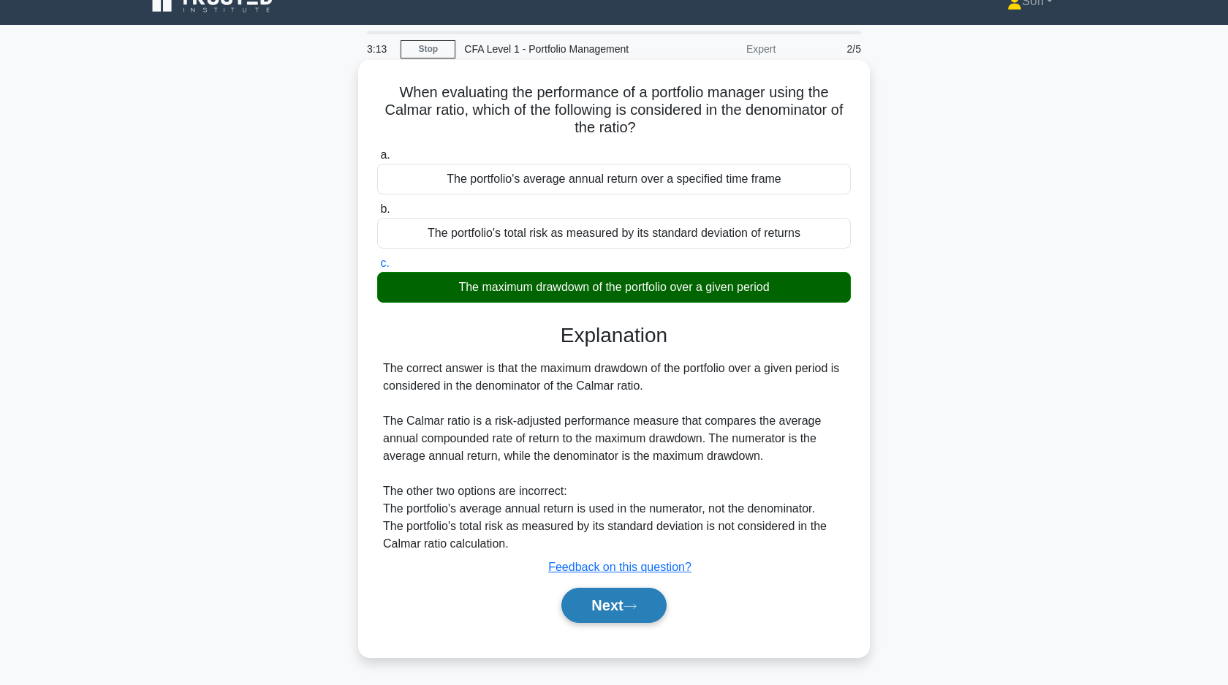
click at [605, 591] on button "Next" at bounding box center [613, 605] width 105 height 35
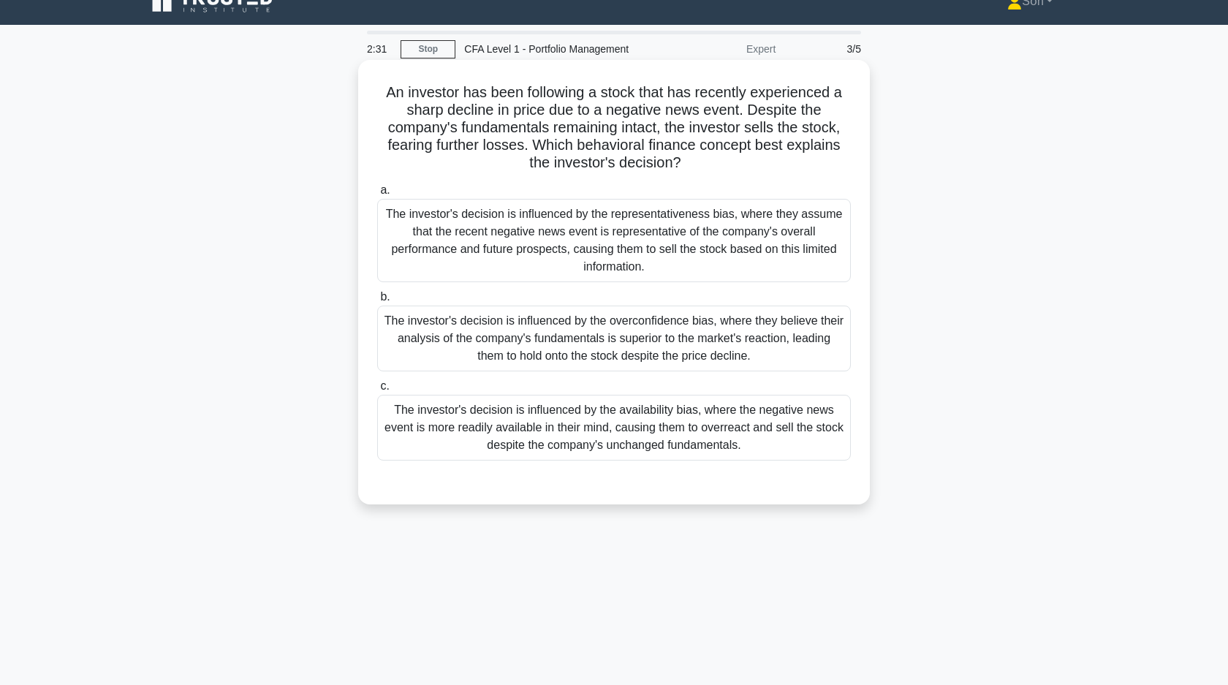
click at [474, 429] on div "The investor's decision is influenced by the availability bias, where the negat…" at bounding box center [614, 428] width 474 height 66
click at [377, 391] on input "c. The investor's decision is influenced by the availability bias, where the ne…" at bounding box center [377, 387] width 0 height 10
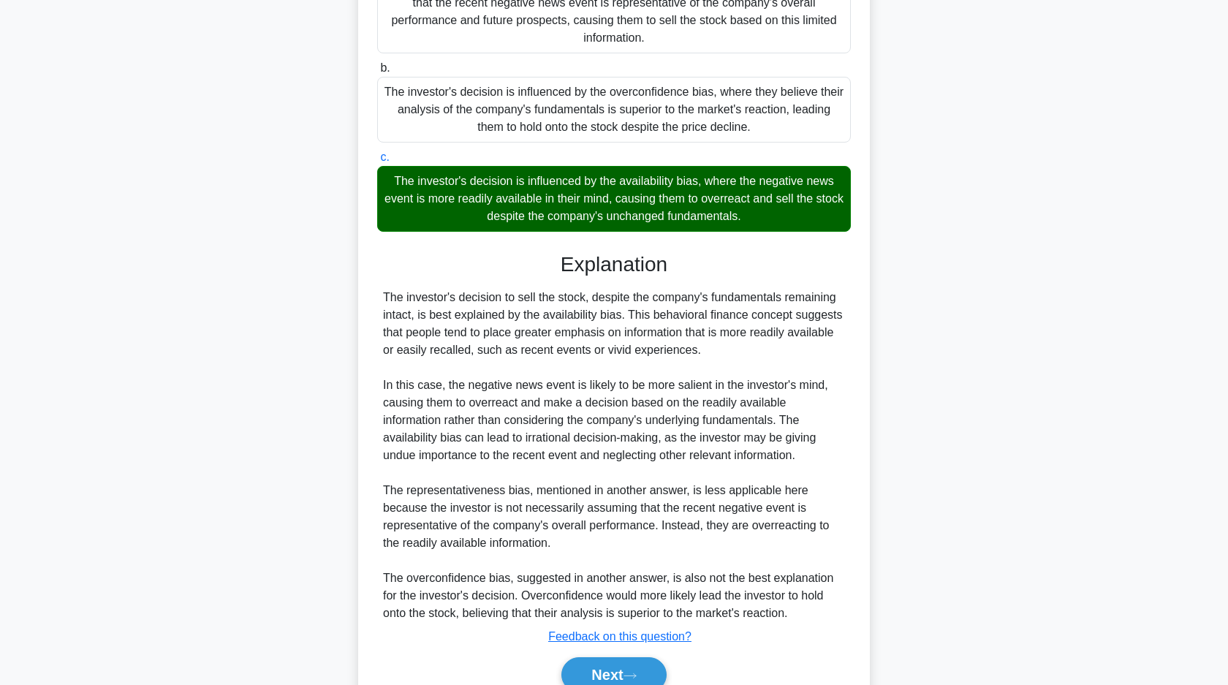
scroll to position [279, 0]
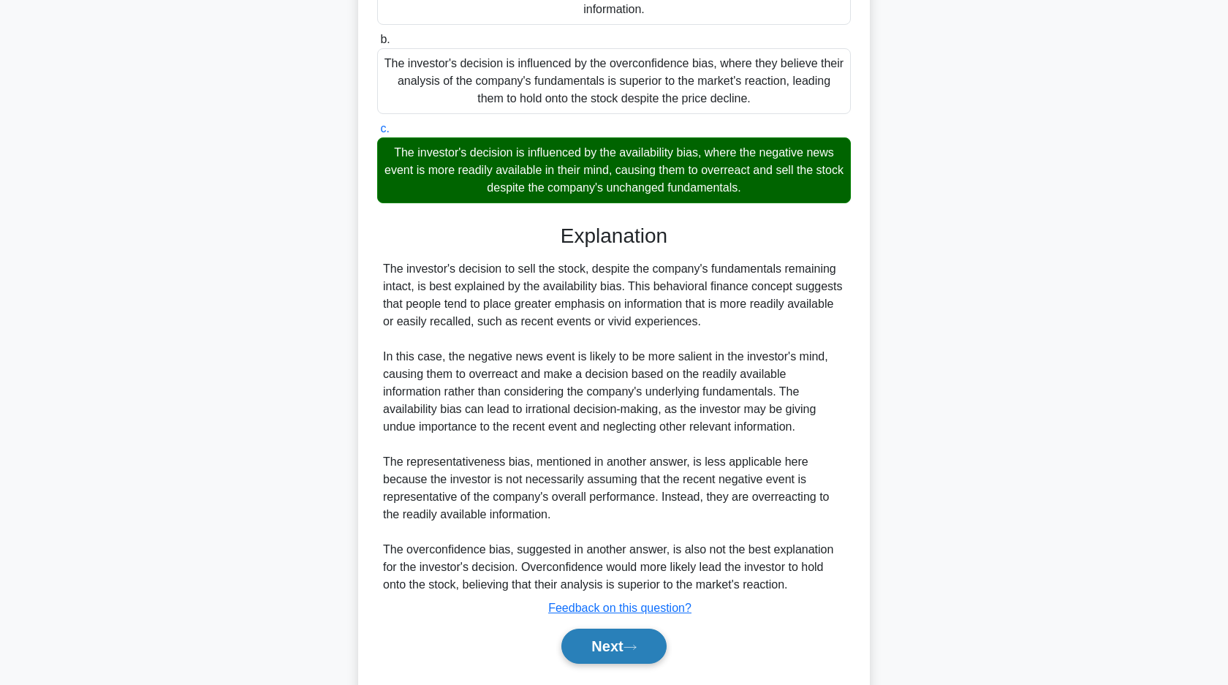
click at [583, 638] on button "Next" at bounding box center [613, 646] width 105 height 35
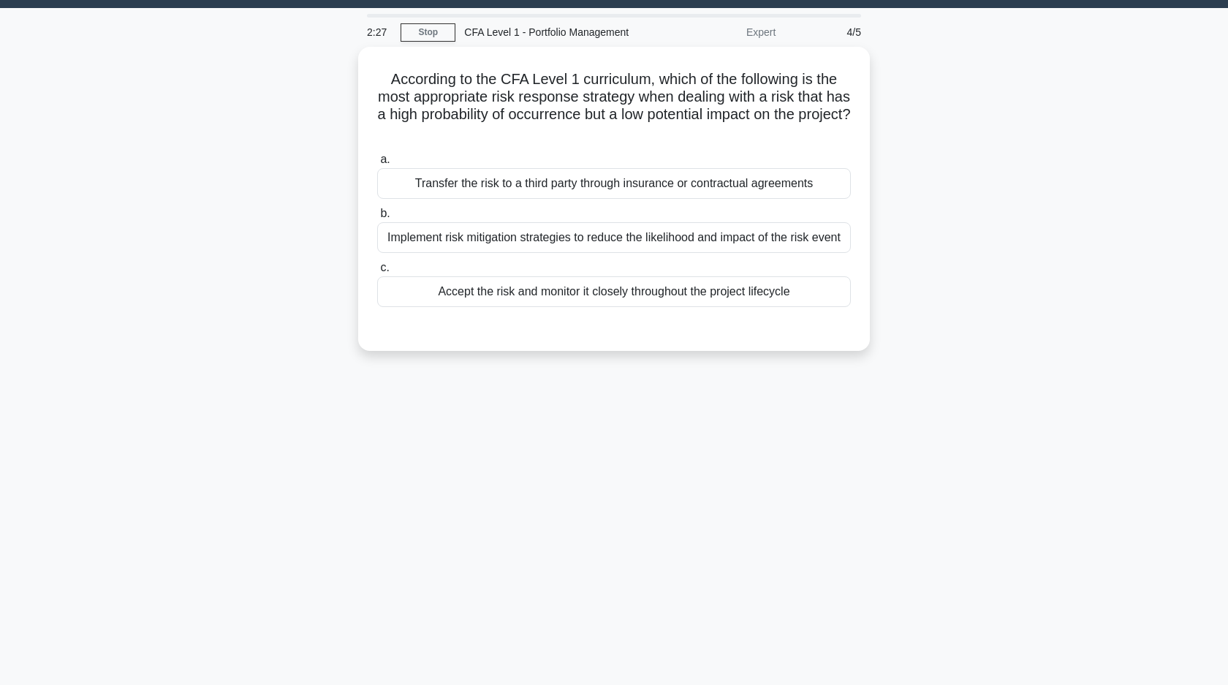
scroll to position [0, 0]
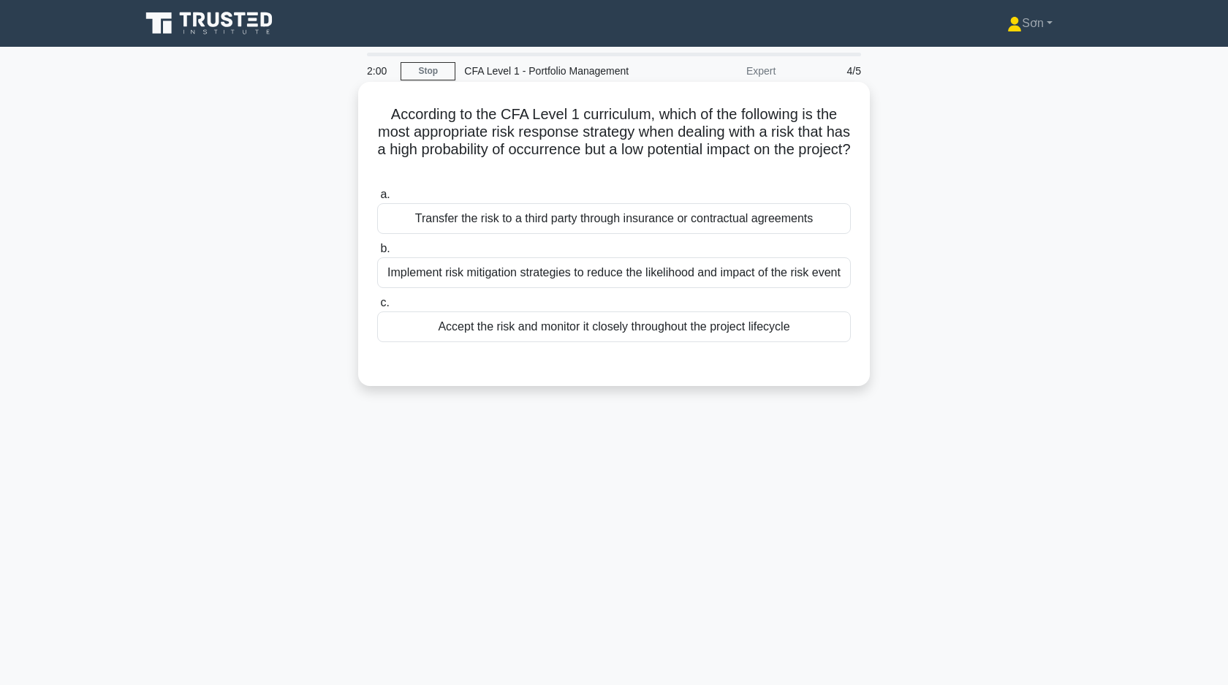
click at [621, 331] on div "Accept the risk and monitor it closely throughout the project lifecycle" at bounding box center [614, 326] width 474 height 31
click at [377, 308] on input "c. Accept the risk and monitor it closely throughout the project lifecycle" at bounding box center [377, 303] width 0 height 10
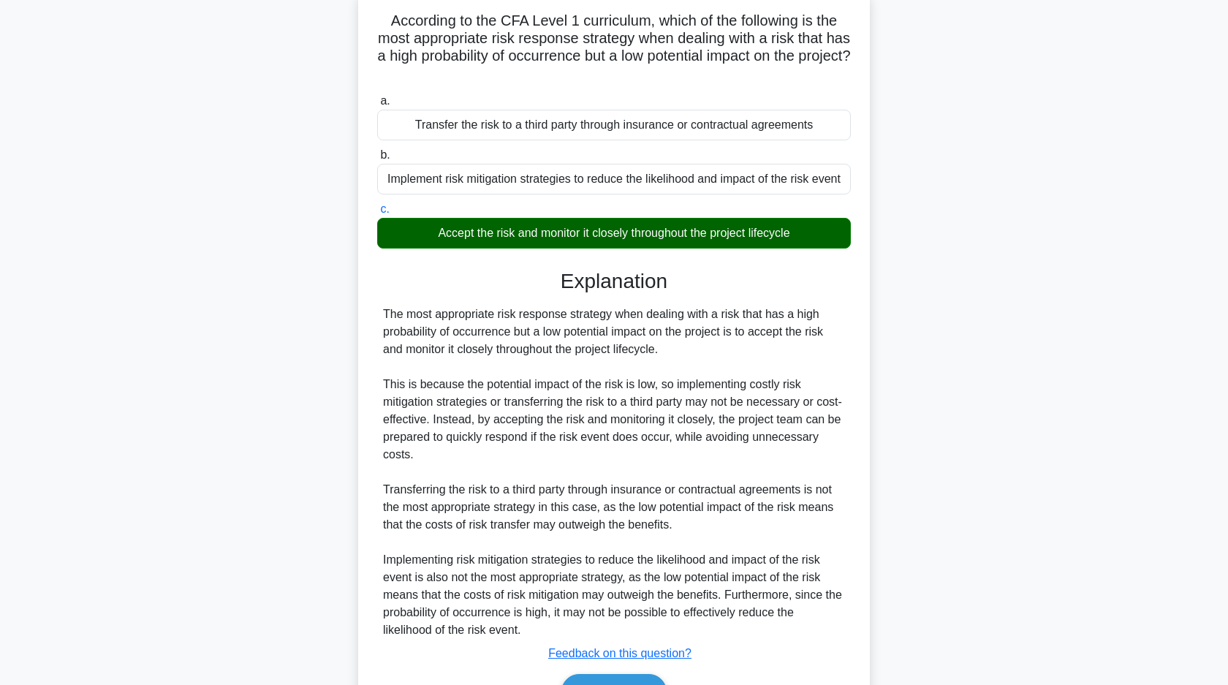
scroll to position [180, 0]
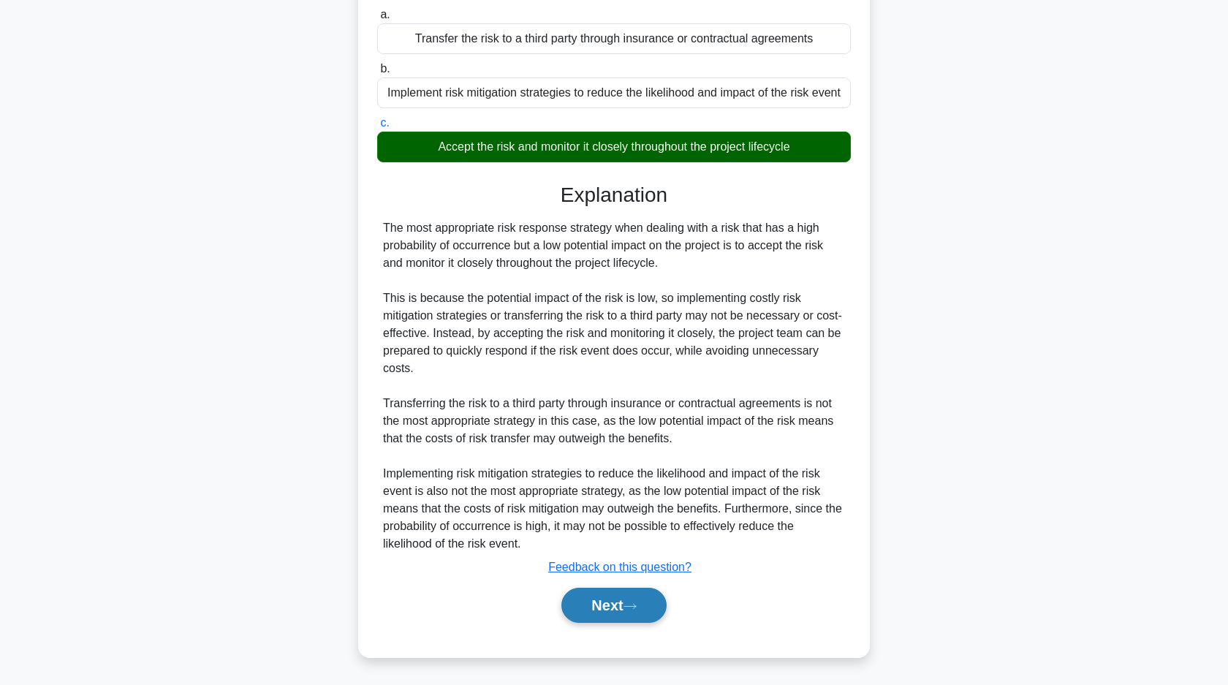
click at [603, 606] on button "Next" at bounding box center [613, 605] width 105 height 35
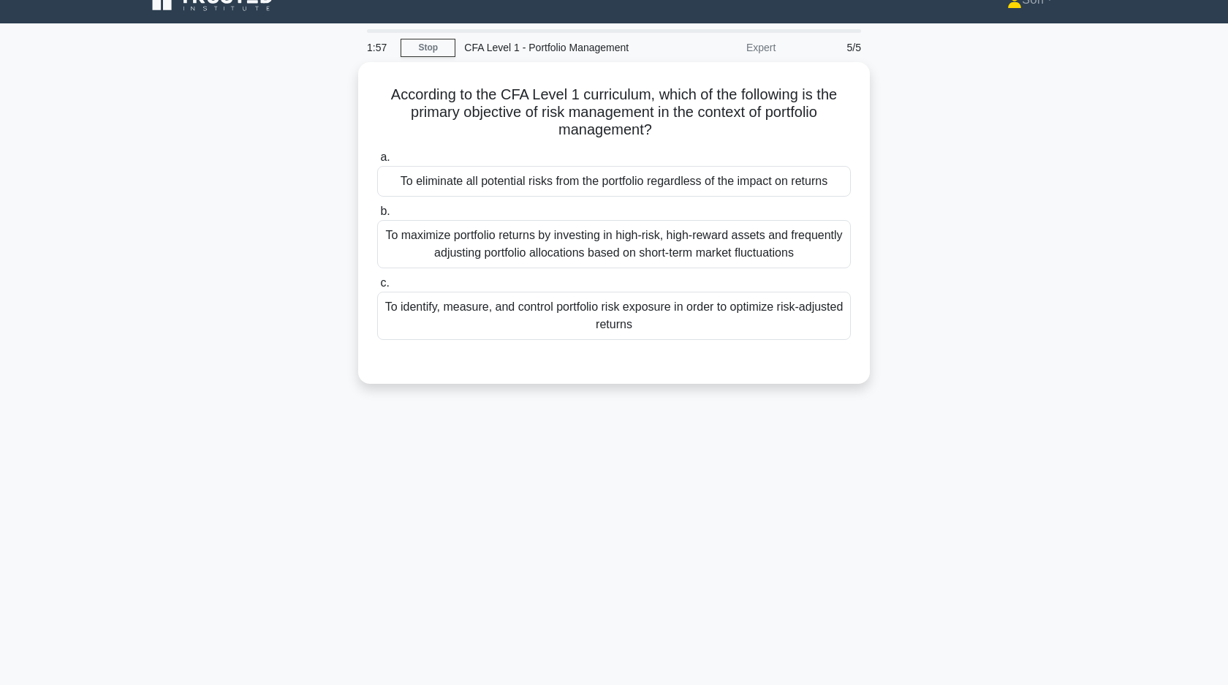
scroll to position [0, 0]
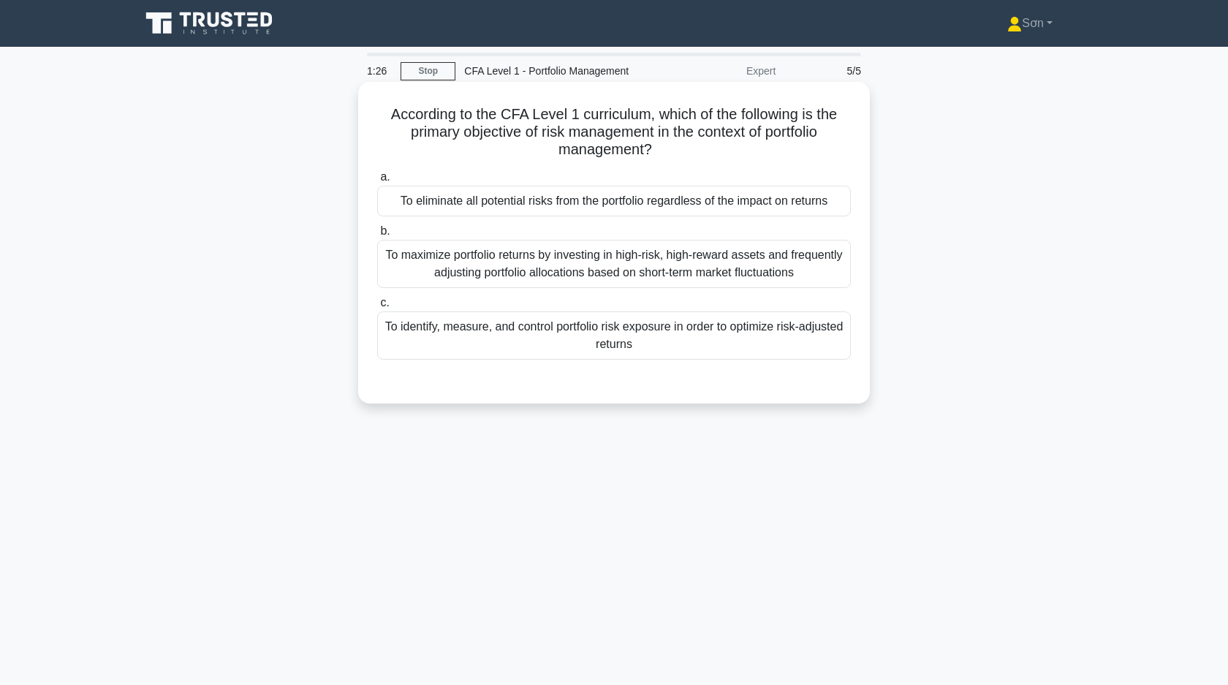
click at [526, 267] on div "To maximize portfolio returns by investing in high-risk, high-reward assets and…" at bounding box center [614, 264] width 474 height 48
click at [377, 236] on input "b. To maximize portfolio returns by investing in high-risk, high-reward assets …" at bounding box center [377, 232] width 0 height 10
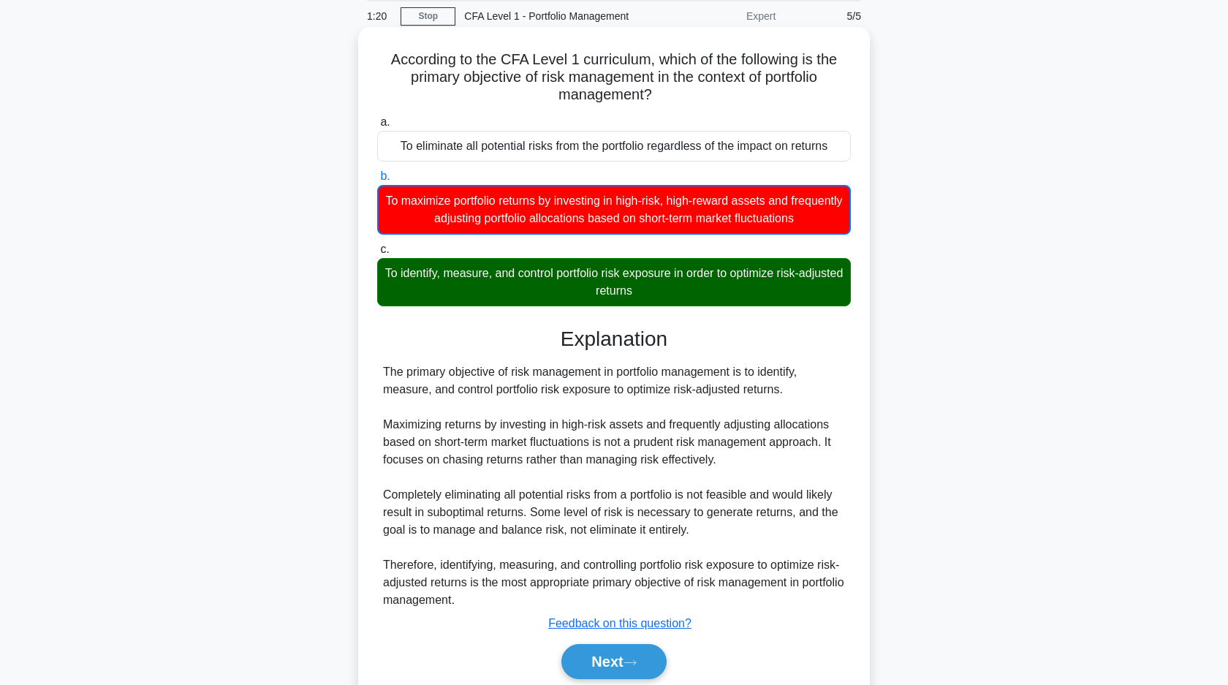
scroll to position [111, 0]
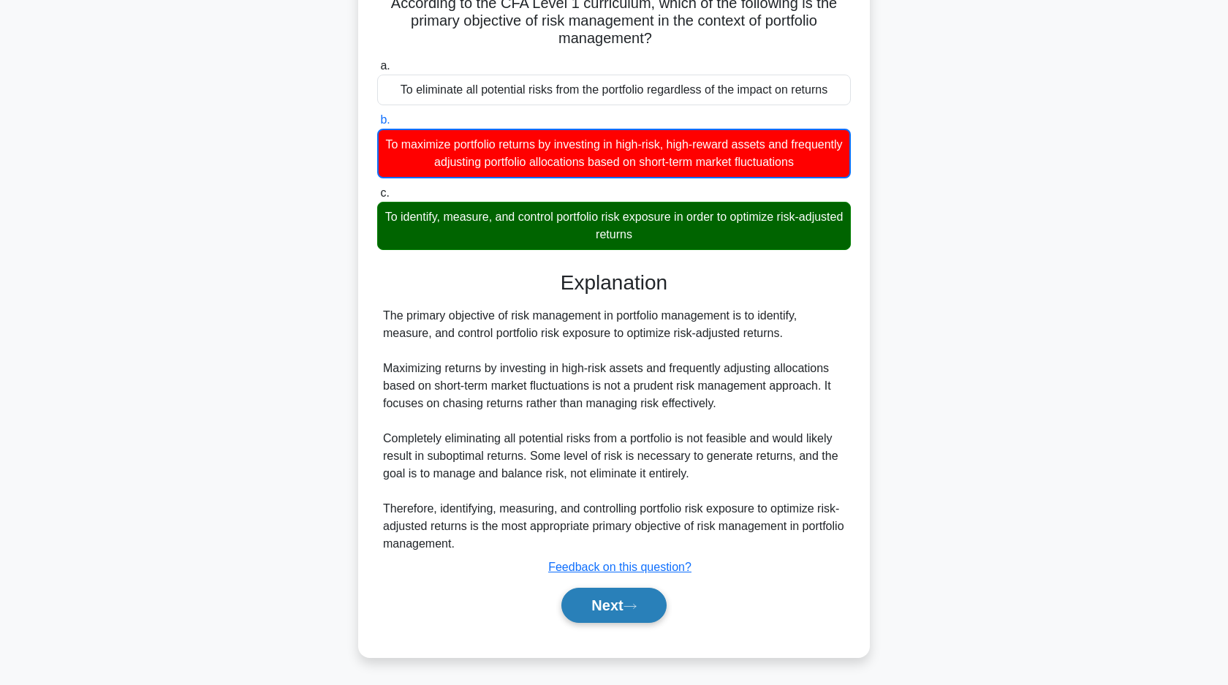
click at [602, 612] on button "Next" at bounding box center [613, 605] width 105 height 35
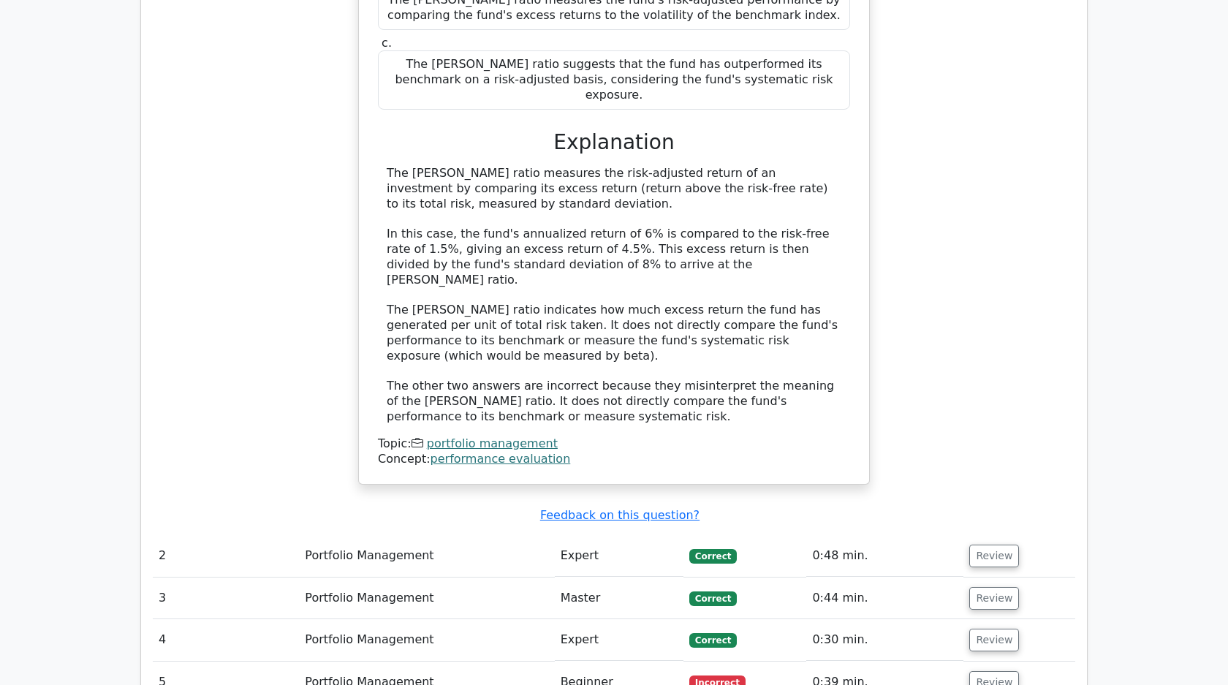
scroll to position [1168, 0]
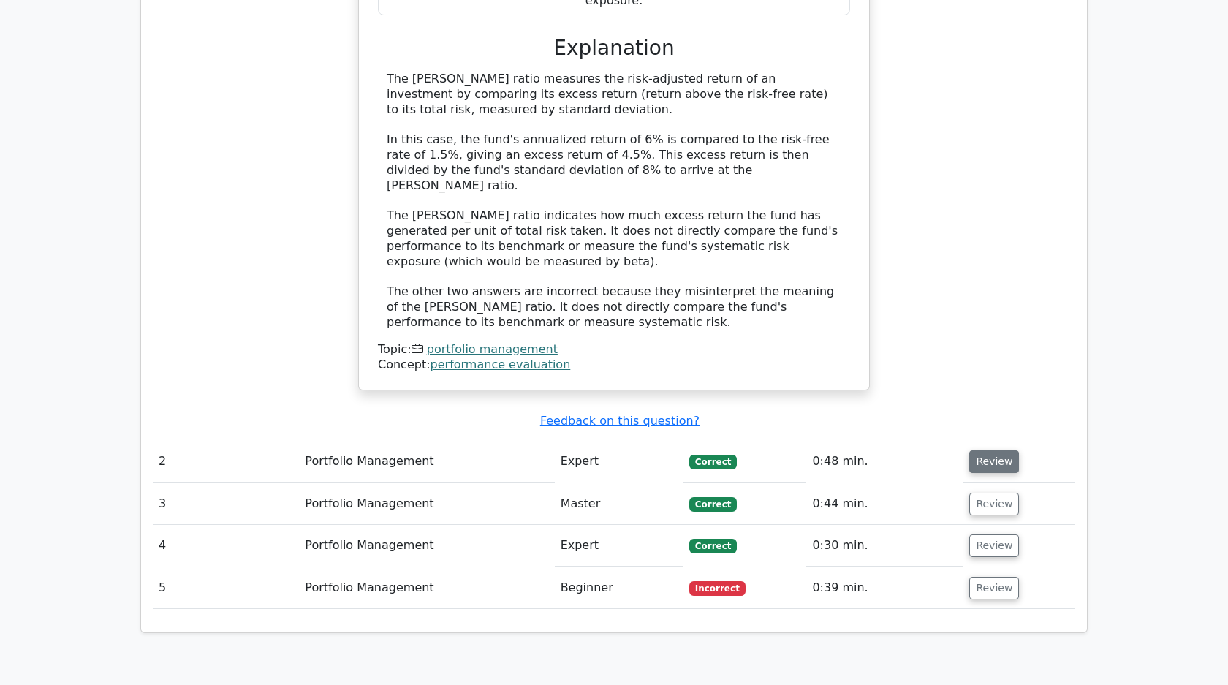
click at [990, 450] on button "Review" at bounding box center [994, 461] width 50 height 23
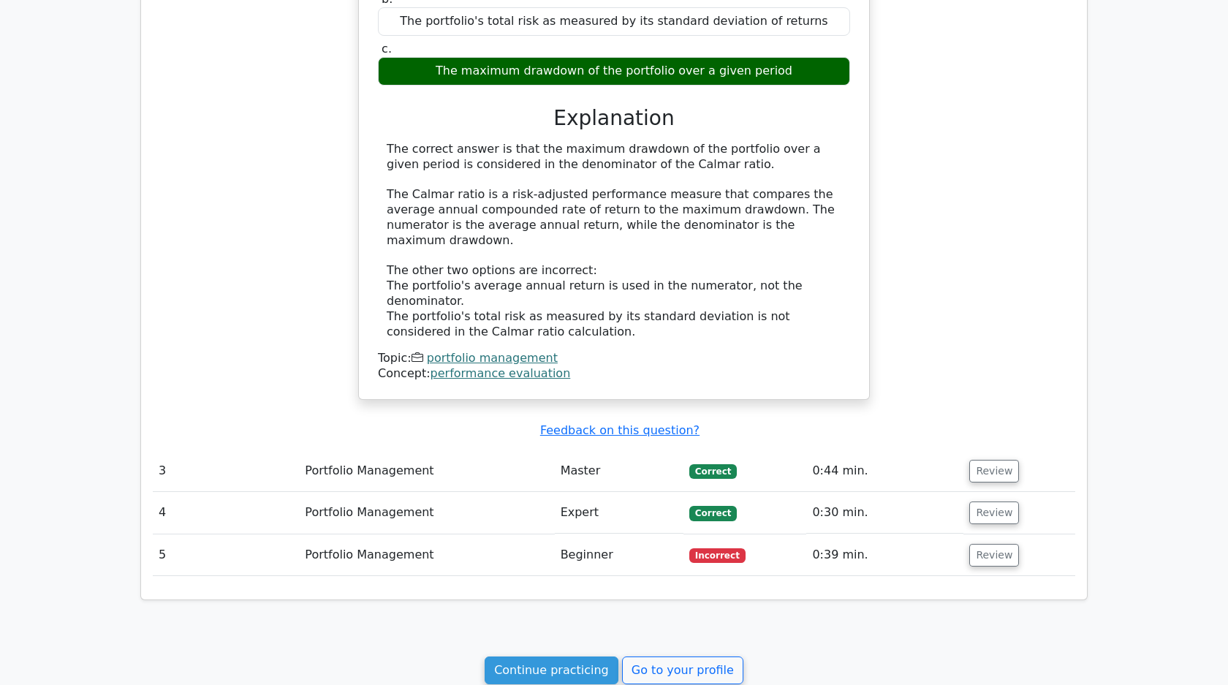
scroll to position [1908, 0]
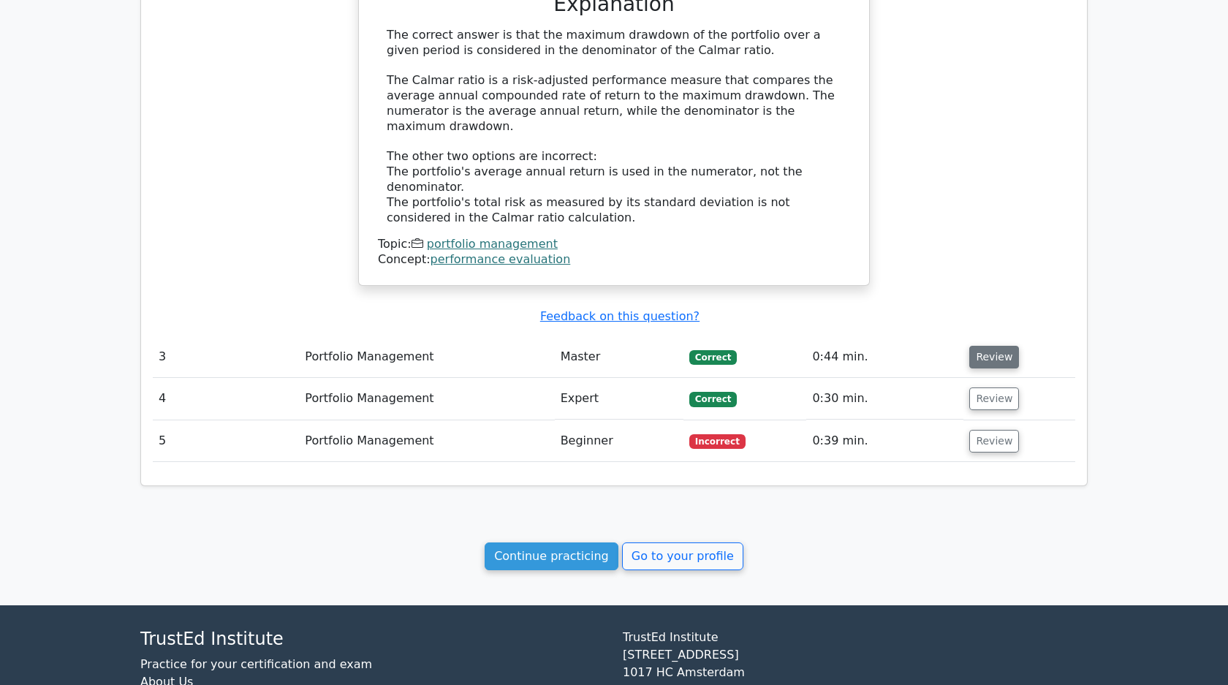
click at [1001, 346] on button "Review" at bounding box center [994, 357] width 50 height 23
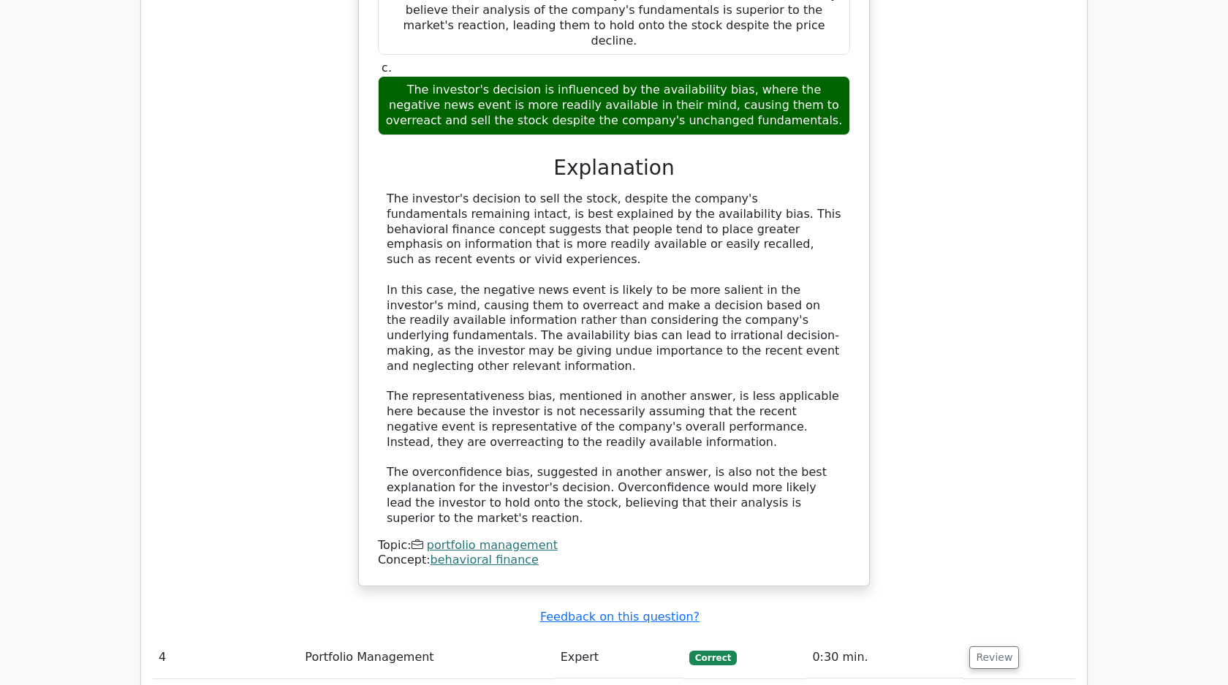
scroll to position [2704, 0]
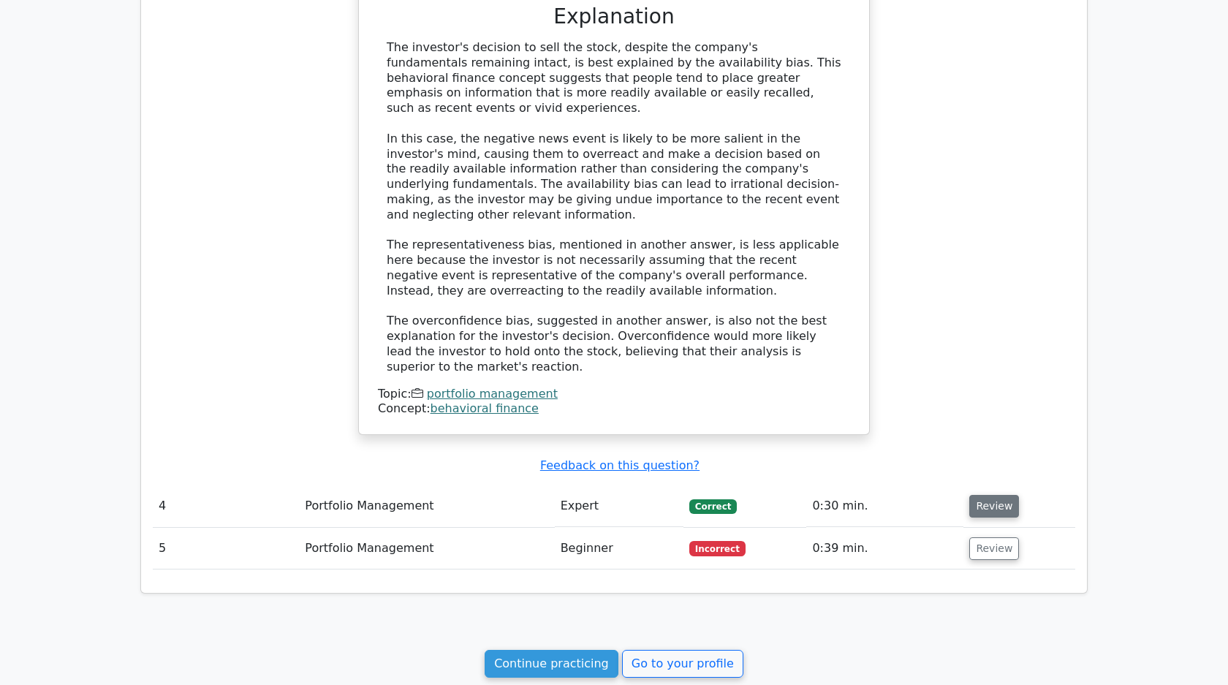
click at [1001, 495] on button "Review" at bounding box center [994, 506] width 50 height 23
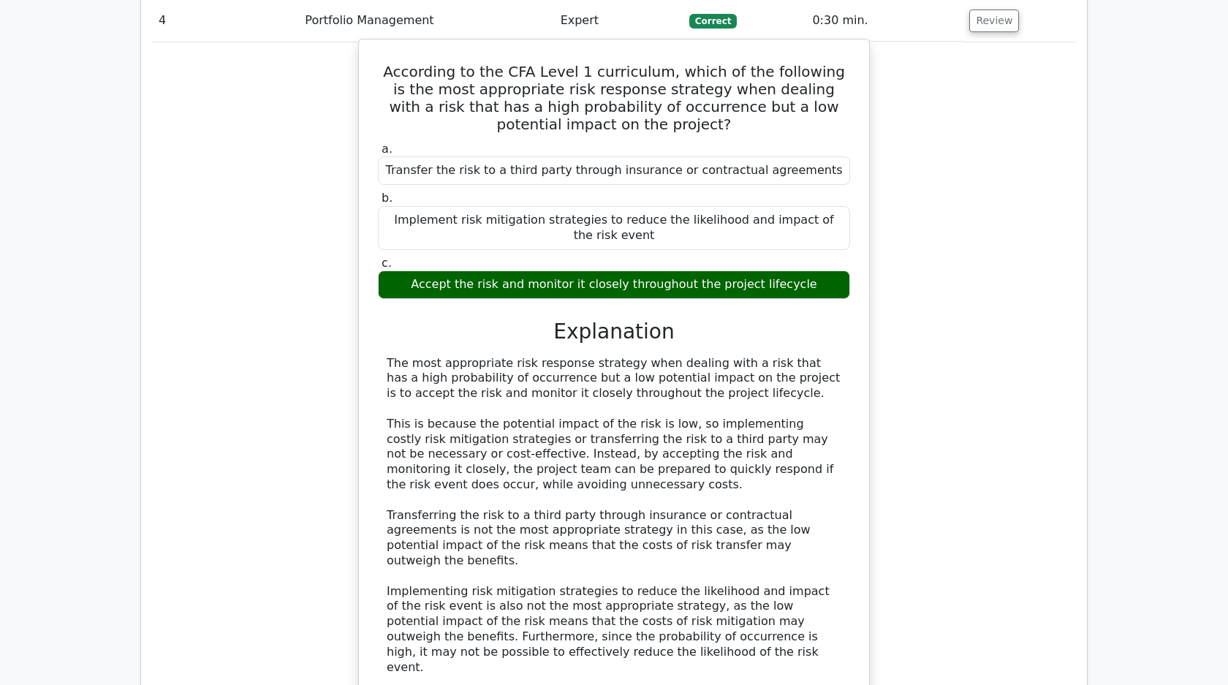
scroll to position [3465, 0]
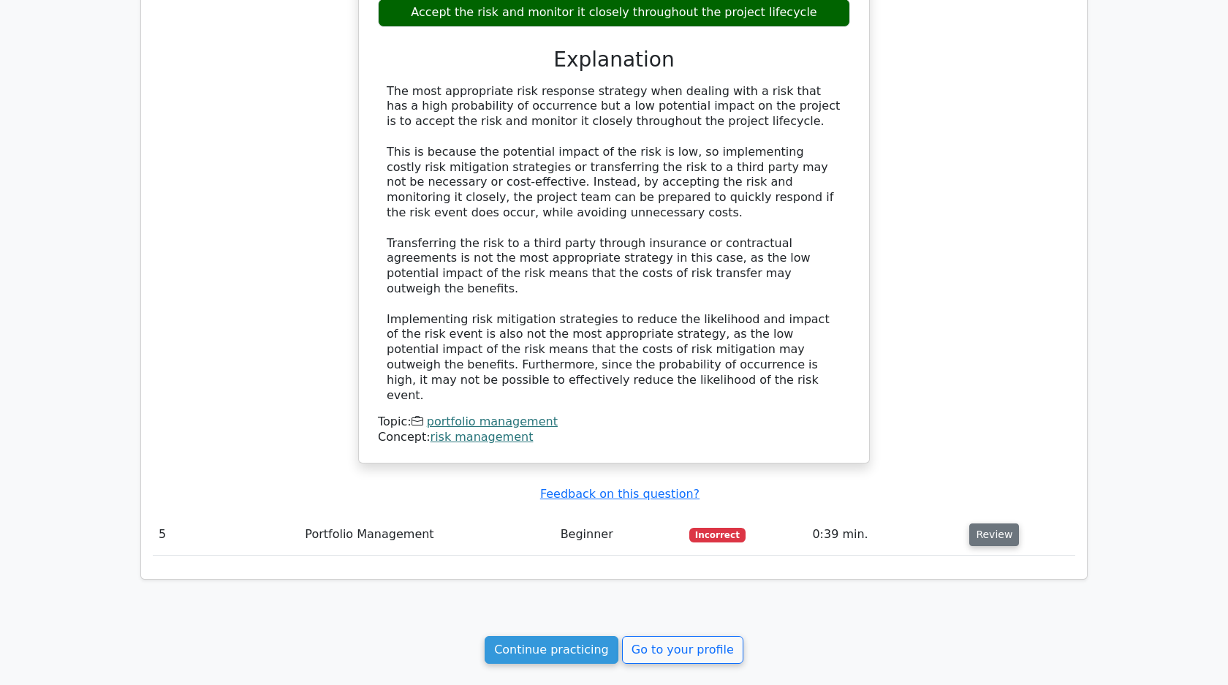
click at [971, 523] on button "Review" at bounding box center [994, 534] width 50 height 23
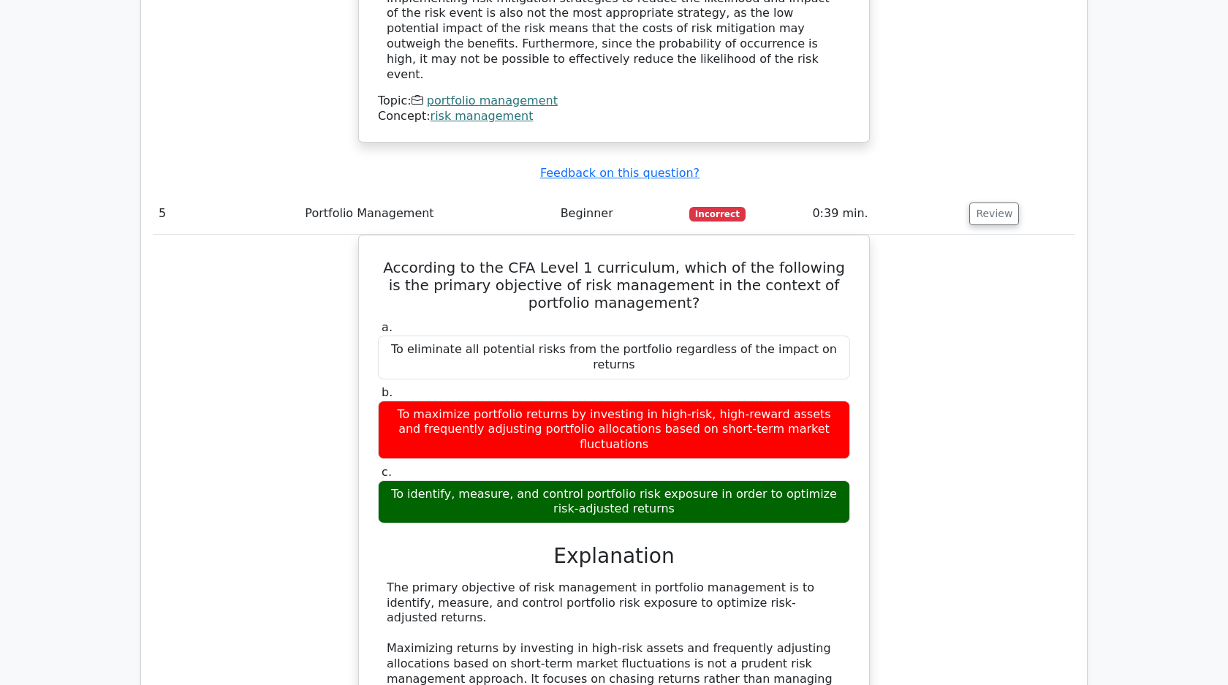
scroll to position [4103, 0]
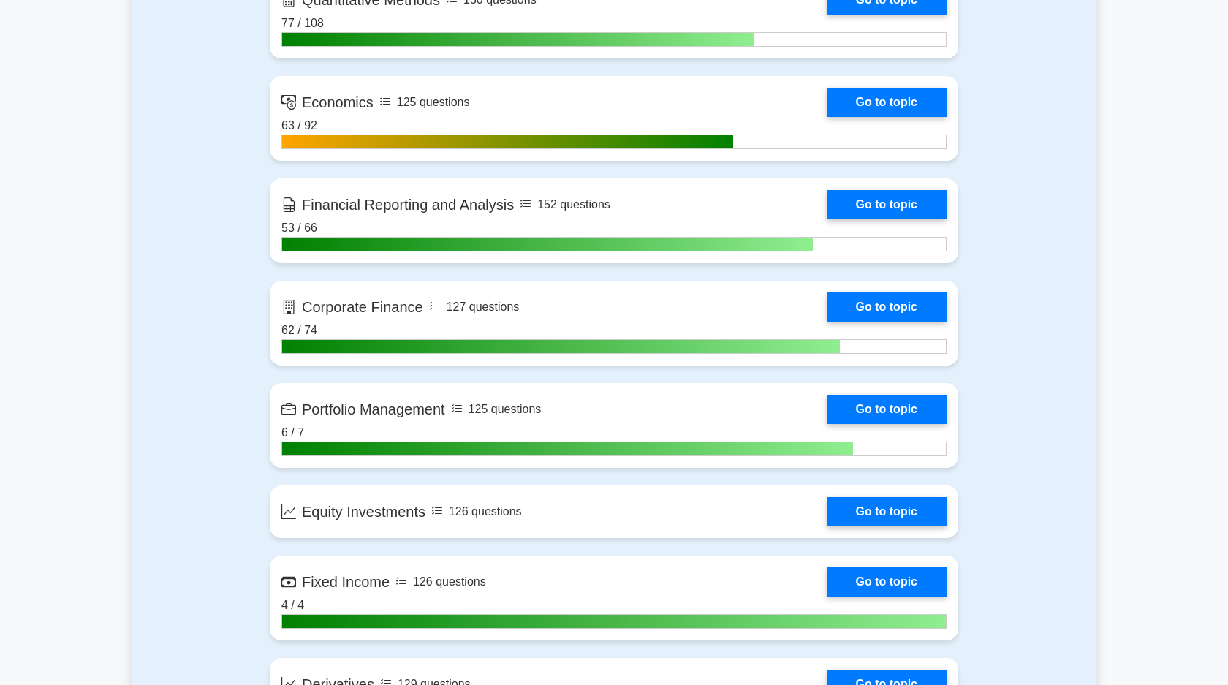
scroll to position [754, 0]
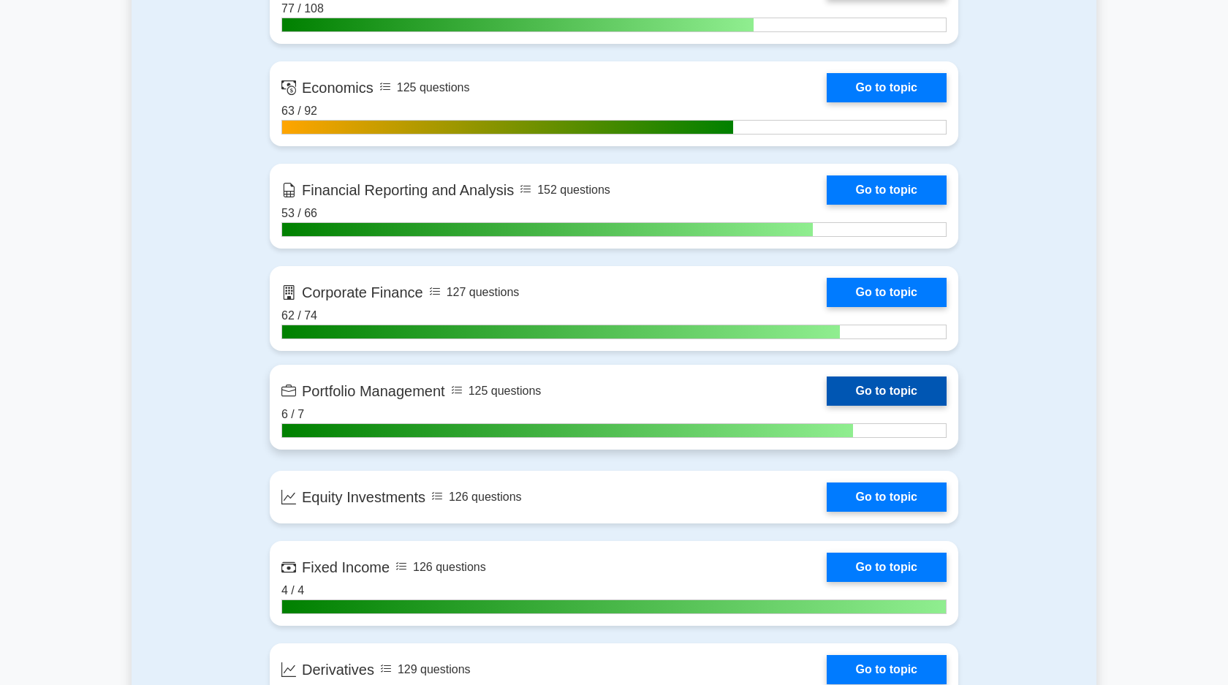
click at [845, 391] on link "Go to topic" at bounding box center [887, 390] width 120 height 29
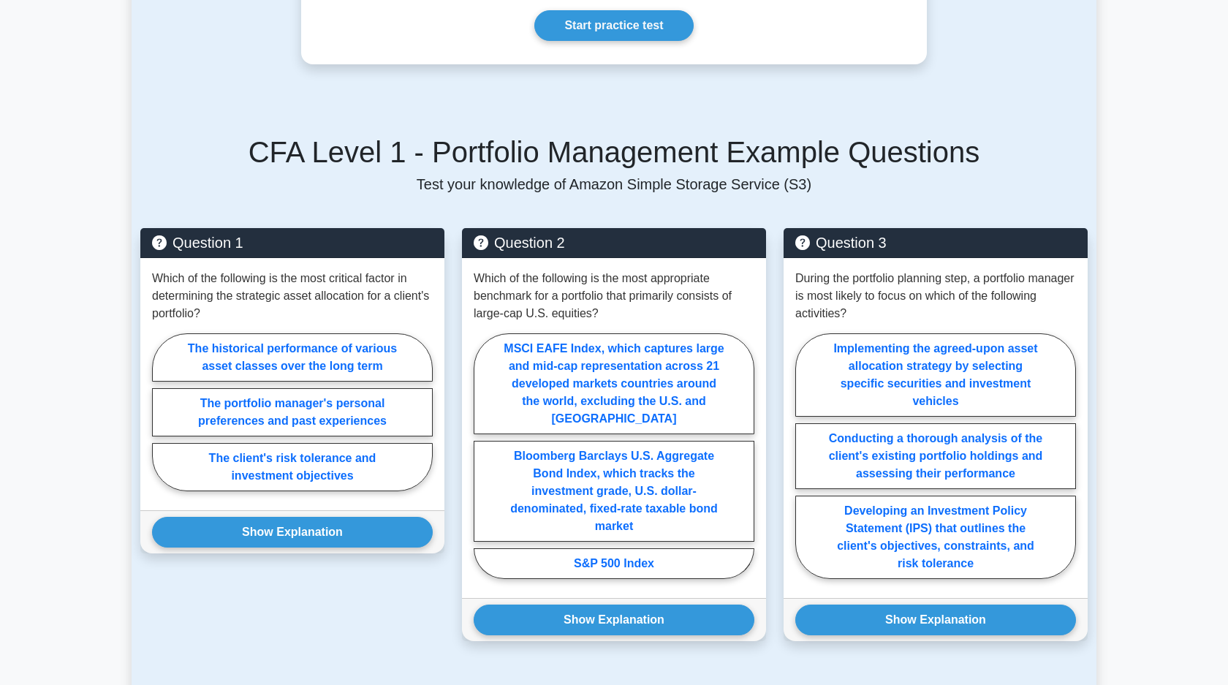
scroll to position [1258, 0]
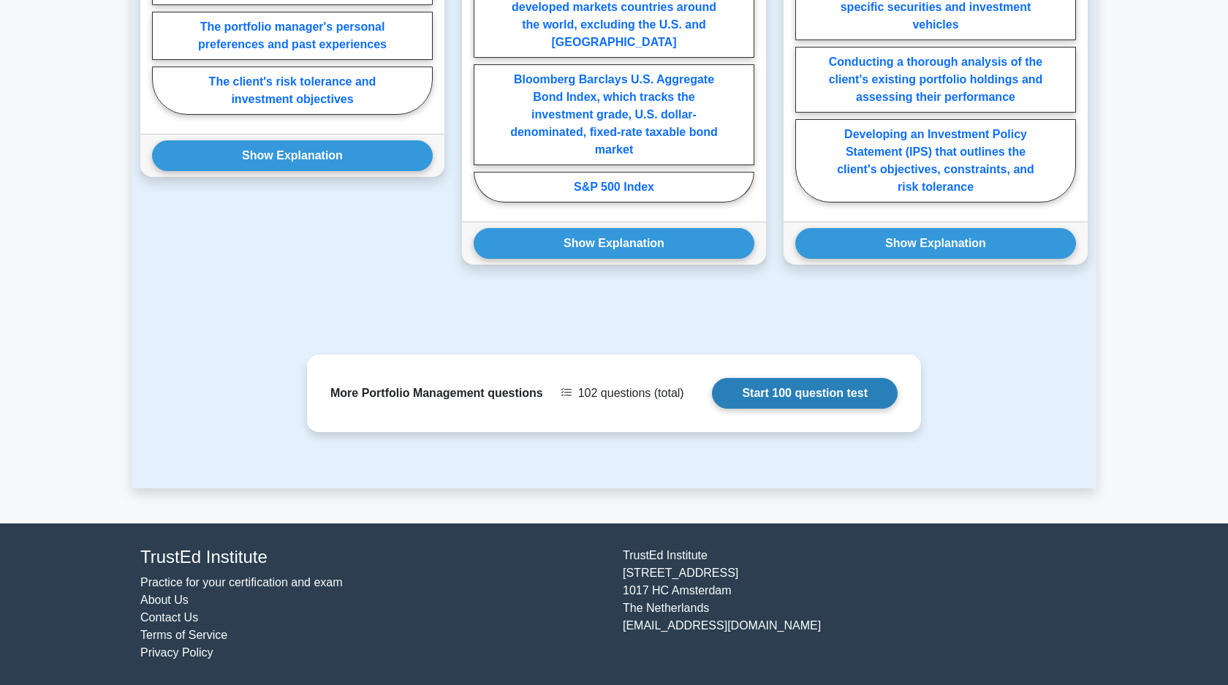
click at [770, 401] on link "Start 100 question test" at bounding box center [805, 393] width 186 height 31
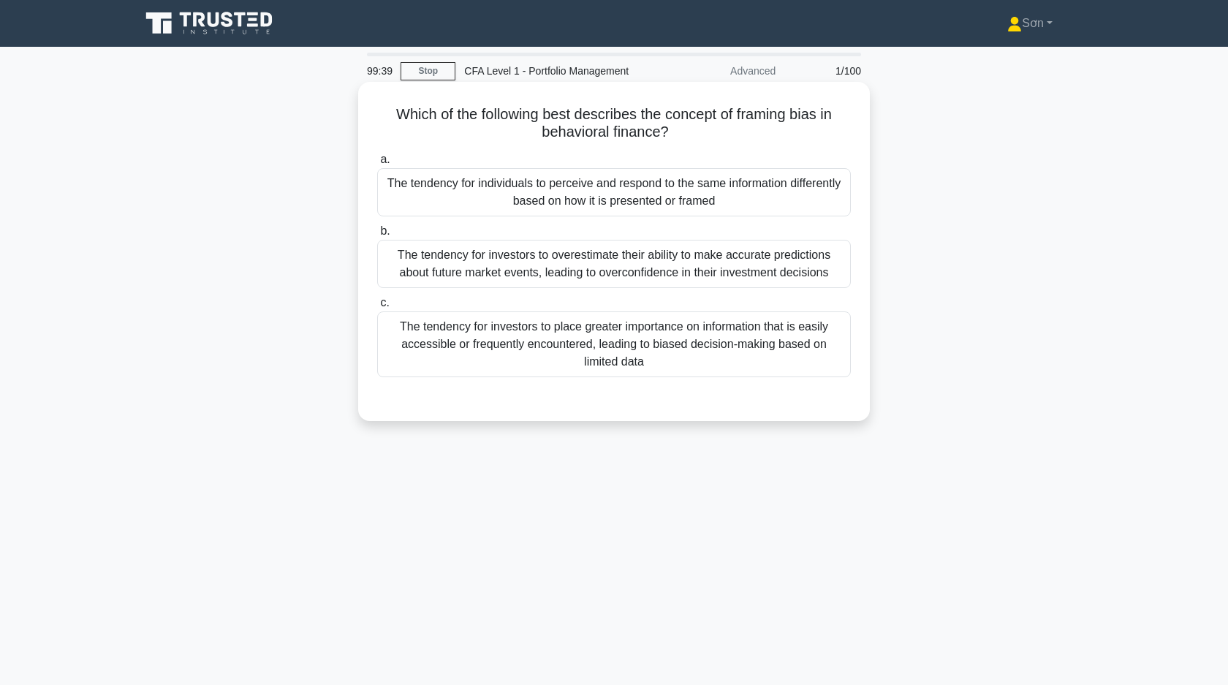
click at [621, 202] on div "The tendency for individuals to perceive and respond to the same information di…" at bounding box center [614, 192] width 474 height 48
click at [377, 164] on input "a. The tendency for individuals to perceive and respond to the same information…" at bounding box center [377, 160] width 0 height 10
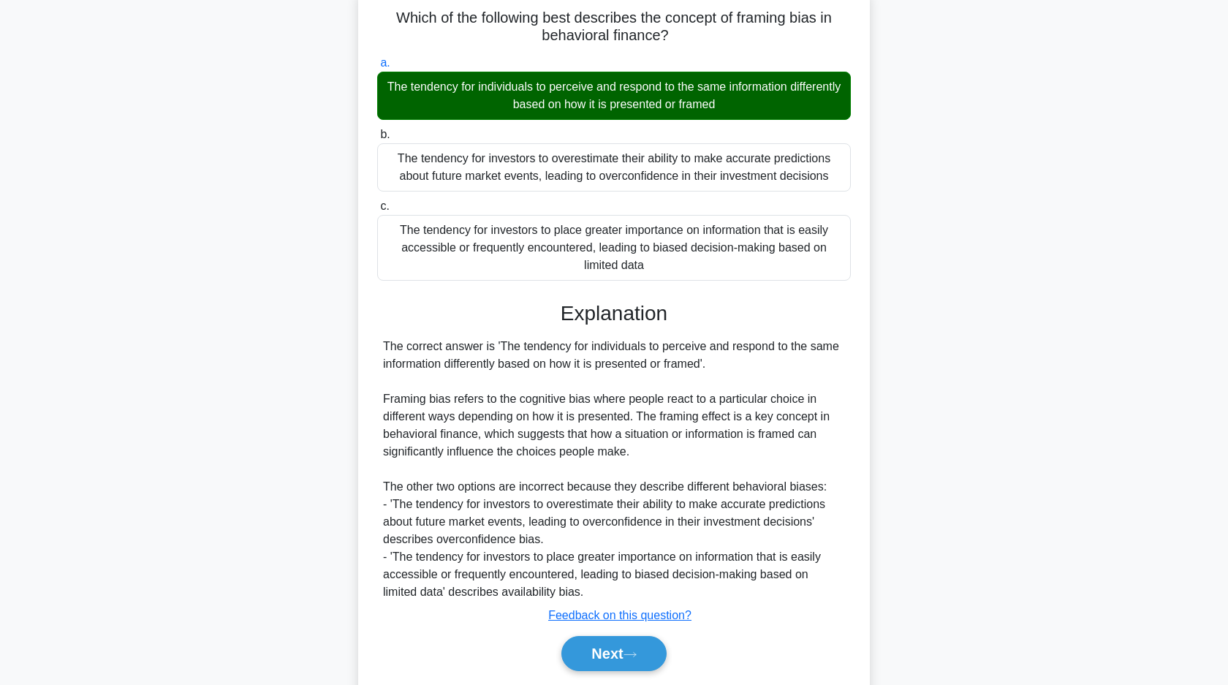
scroll to position [145, 0]
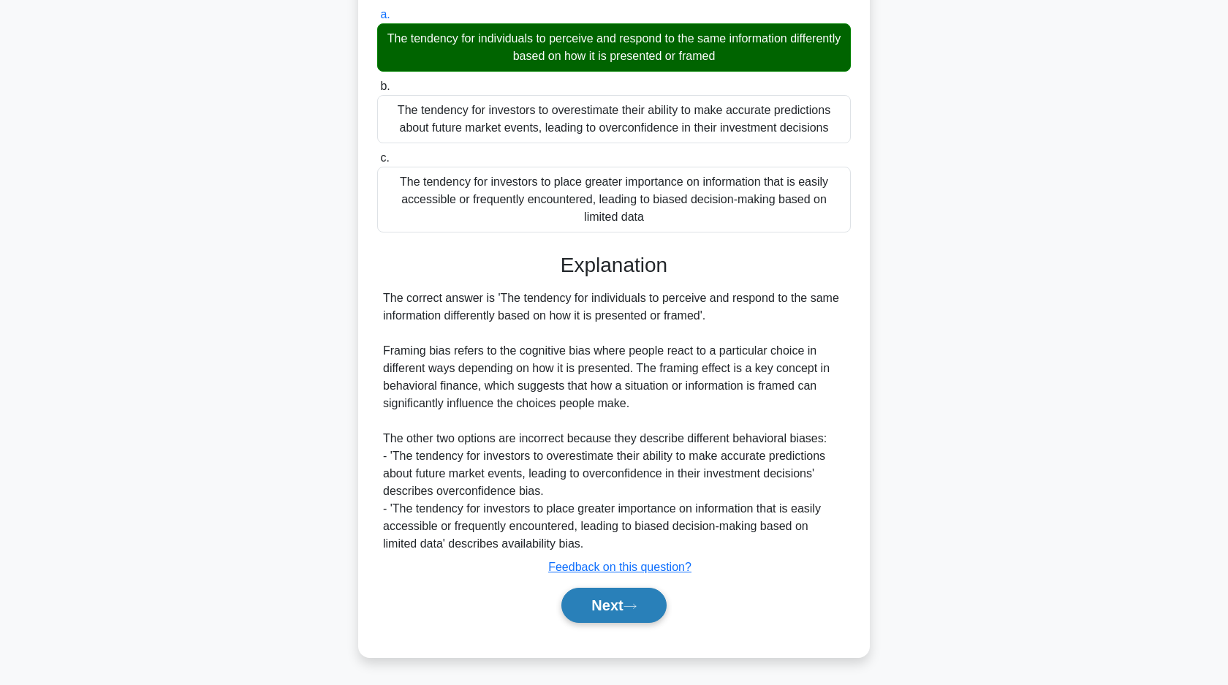
click at [609, 615] on button "Next" at bounding box center [613, 605] width 105 height 35
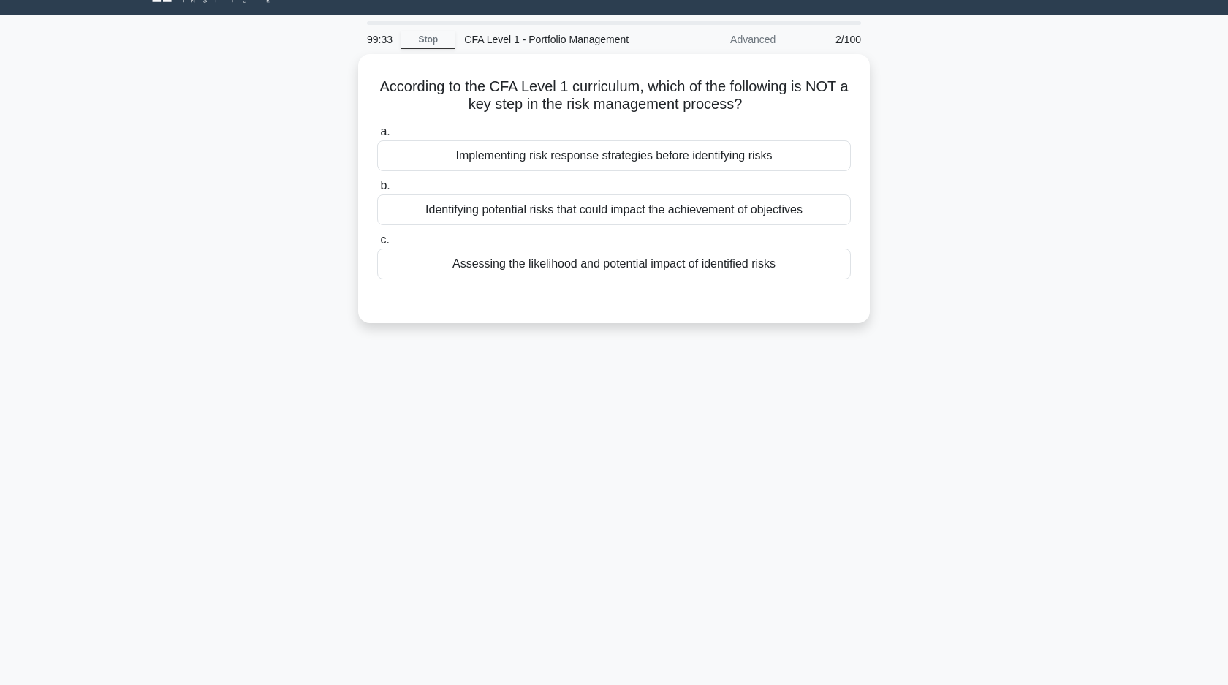
scroll to position [0, 0]
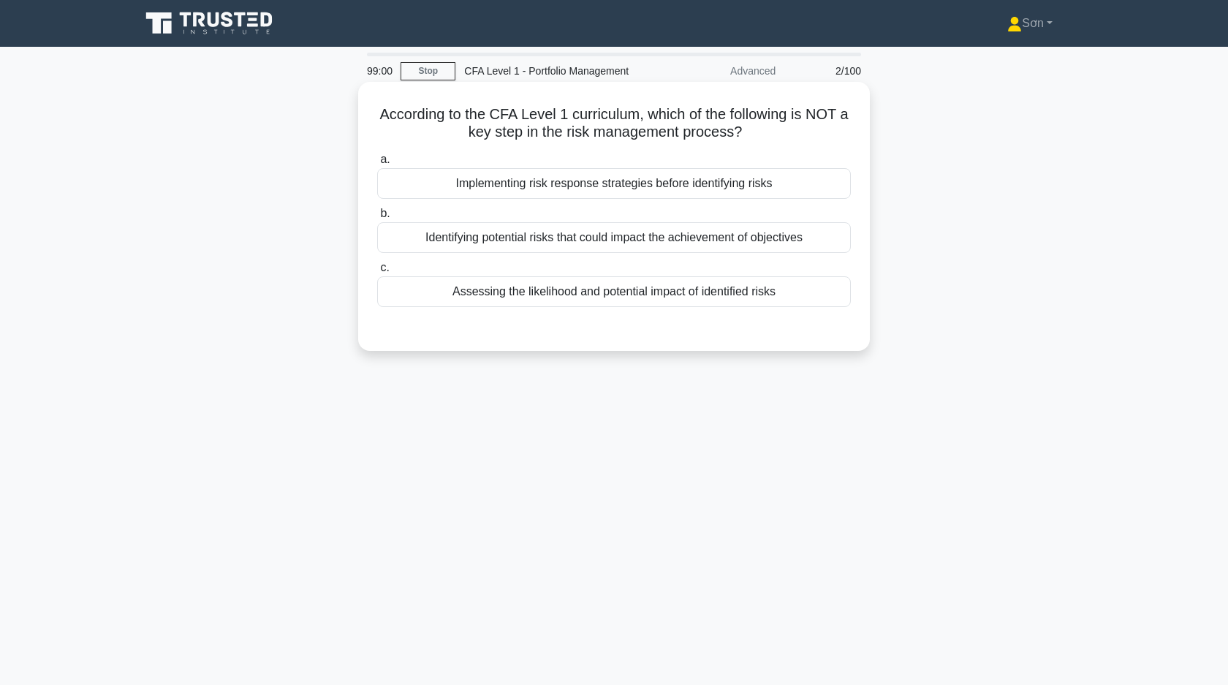
click at [679, 192] on div "Implementing risk response strategies before identifying risks" at bounding box center [614, 183] width 474 height 31
click at [377, 164] on input "a. Implementing risk response strategies before identifying risks" at bounding box center [377, 160] width 0 height 10
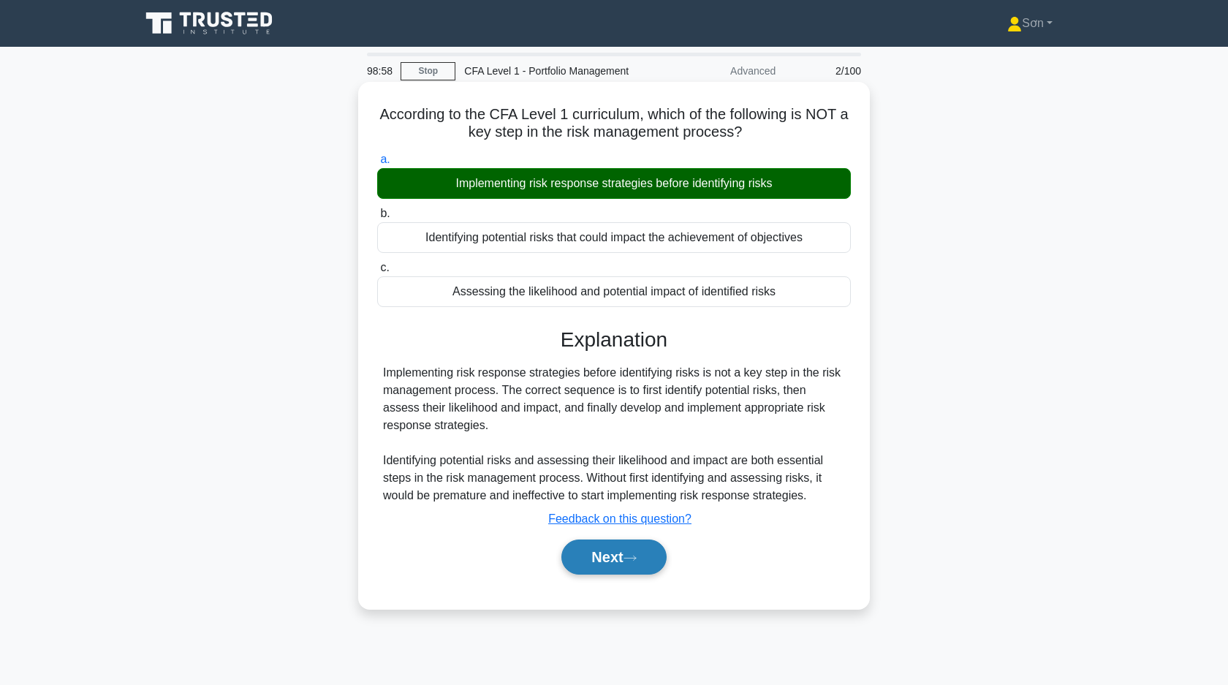
click at [634, 554] on icon at bounding box center [629, 558] width 13 height 8
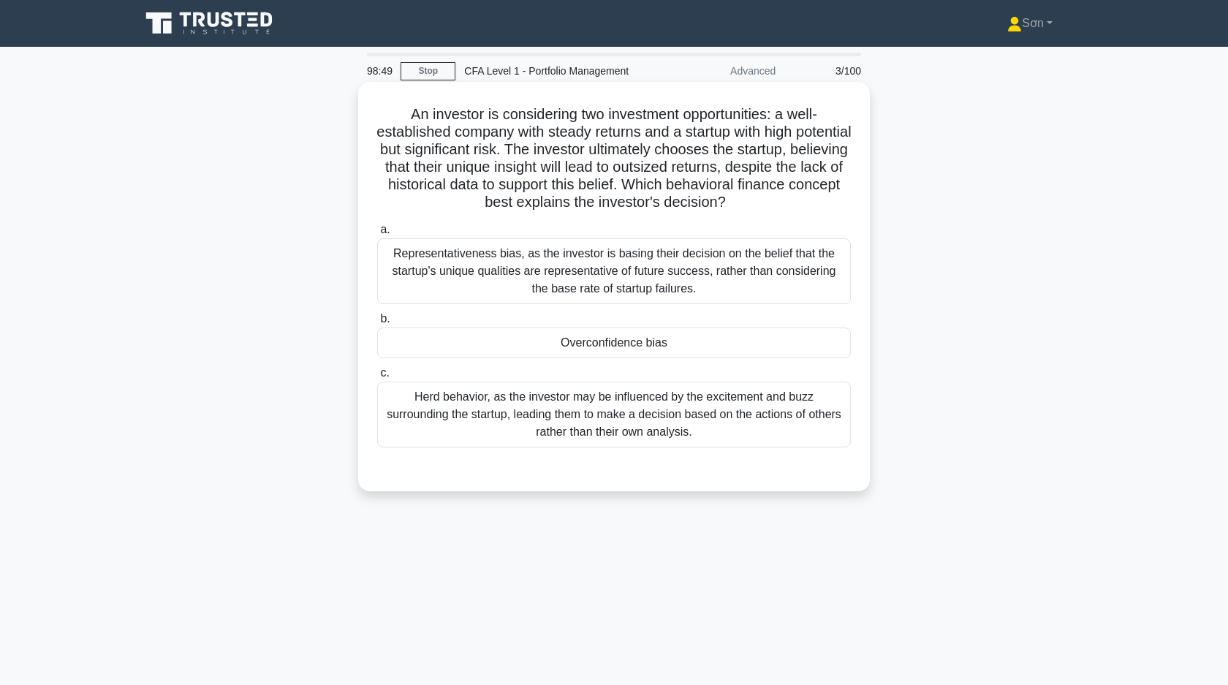
click at [679, 351] on div "Overconfidence bias" at bounding box center [614, 342] width 474 height 31
click at [377, 324] on input "b. Overconfidence bias" at bounding box center [377, 319] width 0 height 10
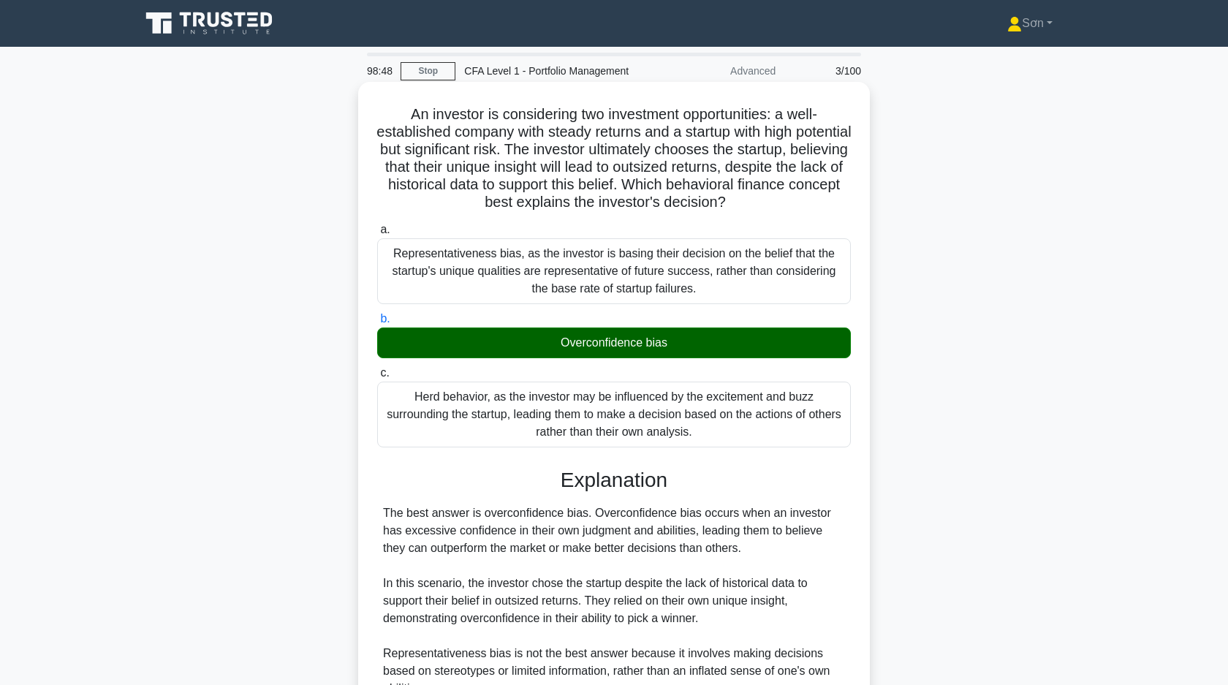
scroll to position [215, 0]
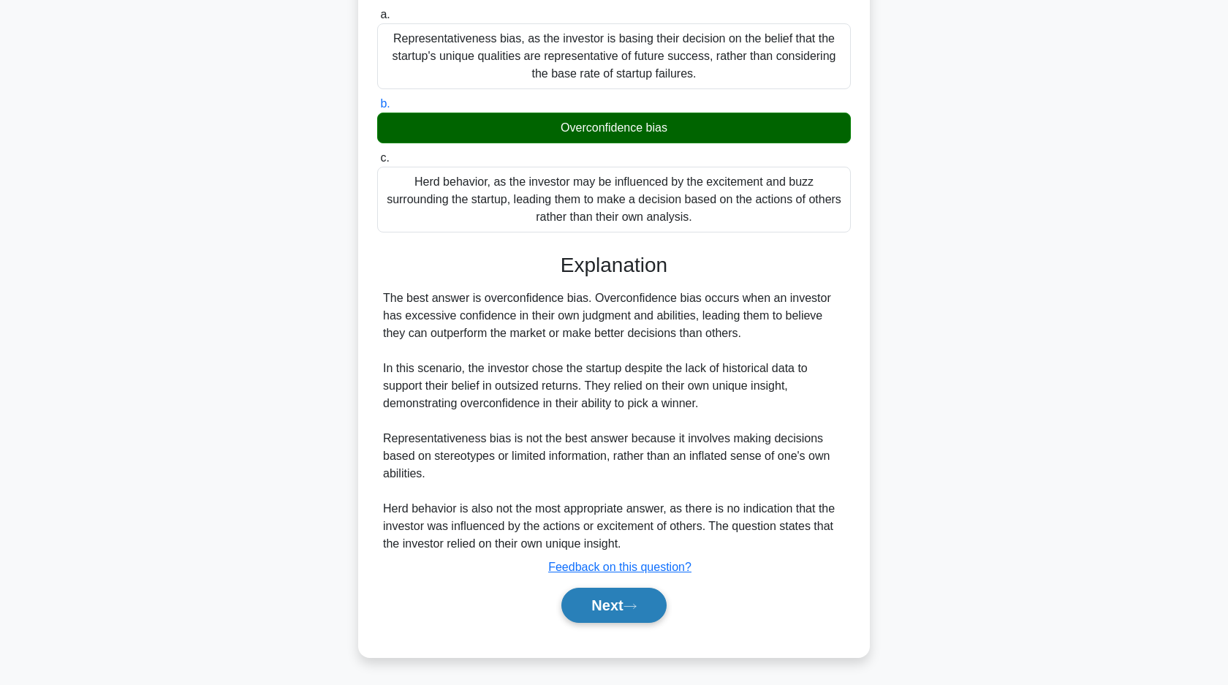
click at [616, 594] on button "Next" at bounding box center [613, 605] width 105 height 35
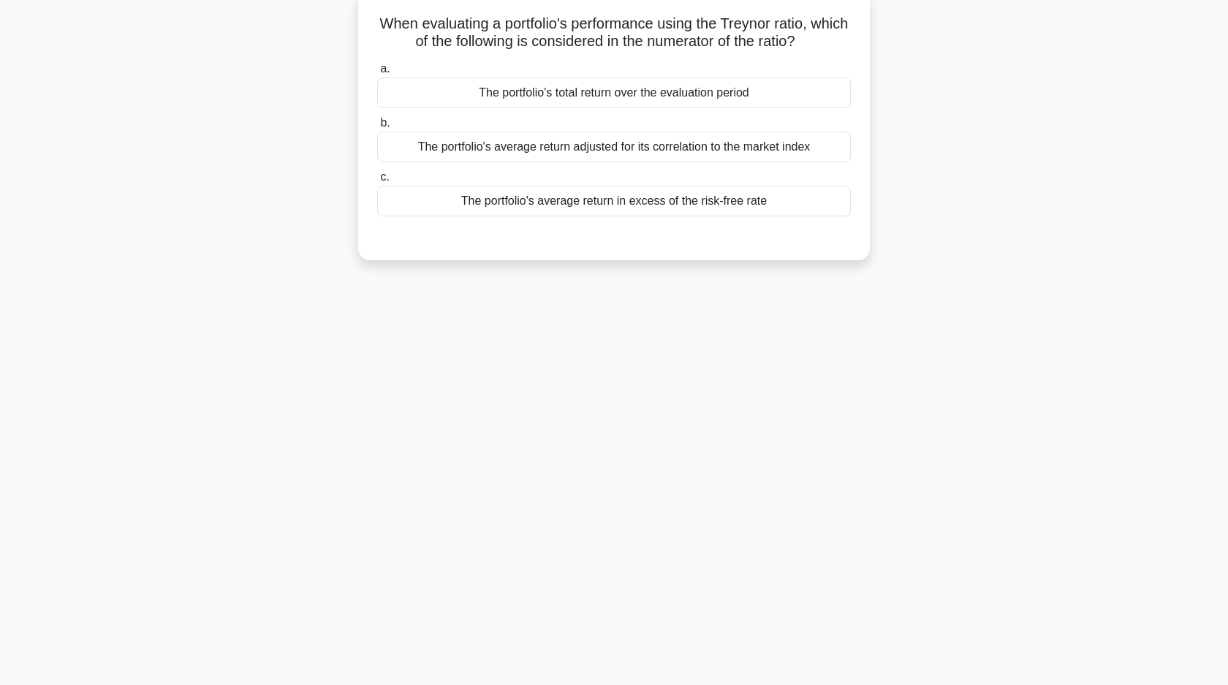
scroll to position [0, 0]
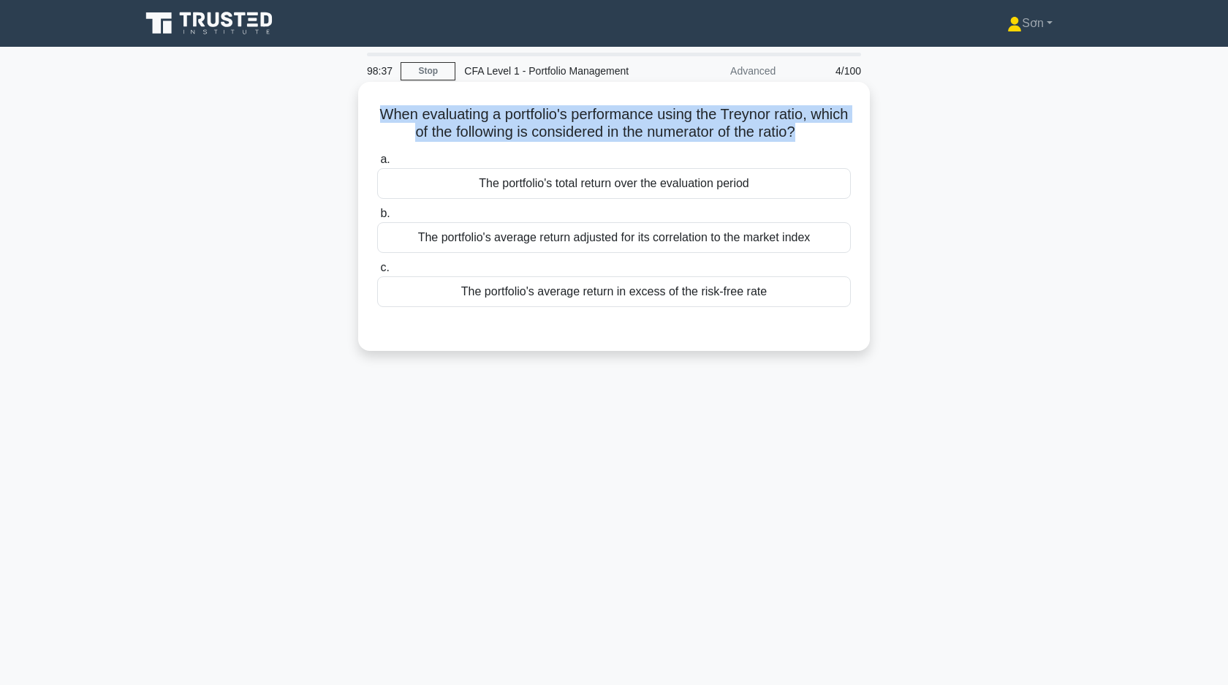
drag, startPoint x: 379, startPoint y: 113, endPoint x: 798, endPoint y: 151, distance: 420.5
click at [798, 151] on div "When evaluating a portfolio's performance using the Treynor ratio, which of the…" at bounding box center [614, 216] width 500 height 257
copy div "When evaluating a portfolio's performance using the Treynor ratio, which of the…"
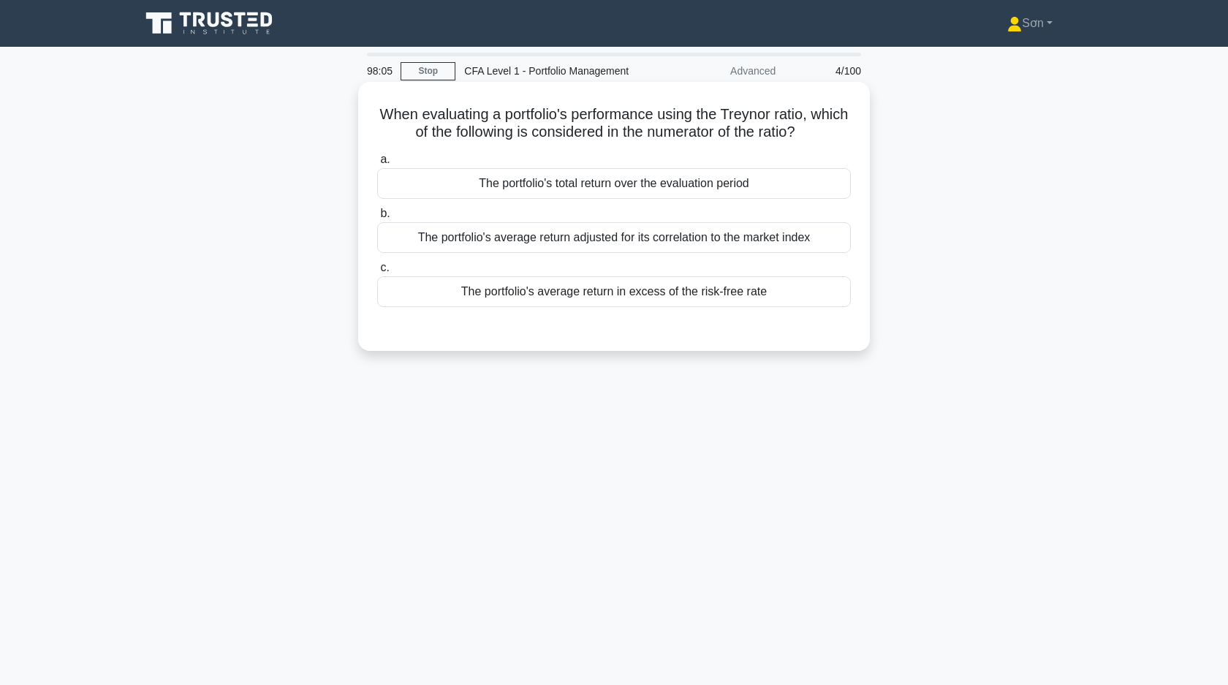
click at [500, 300] on div "The portfolio's average return in excess of the risk-free rate" at bounding box center [614, 291] width 474 height 31
click at [377, 273] on input "c. The portfolio's average return in excess of the risk-free rate" at bounding box center [377, 268] width 0 height 10
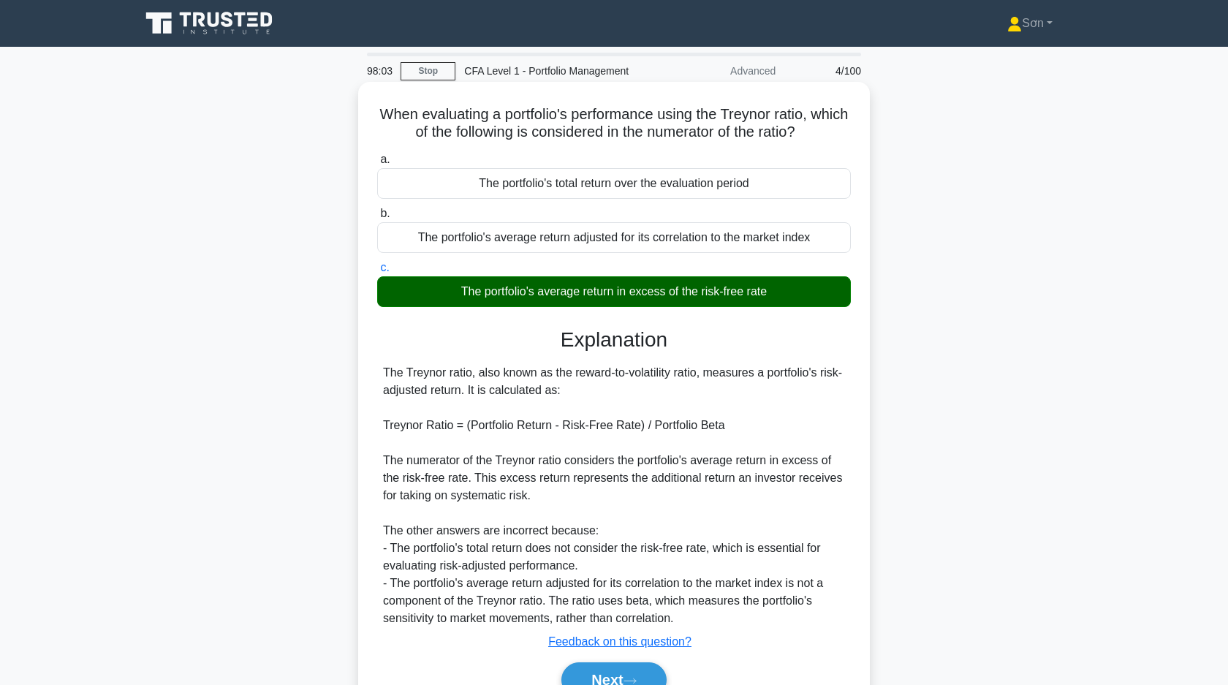
scroll to position [105, 0]
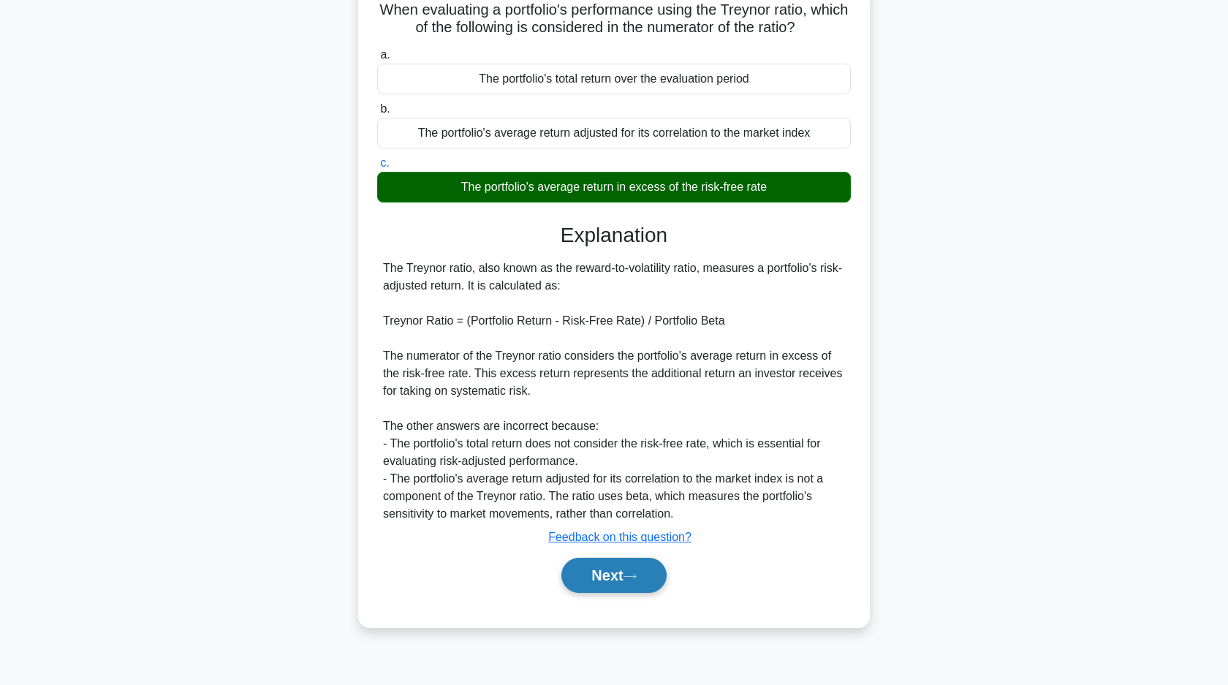
click at [588, 575] on button "Next" at bounding box center [613, 575] width 105 height 35
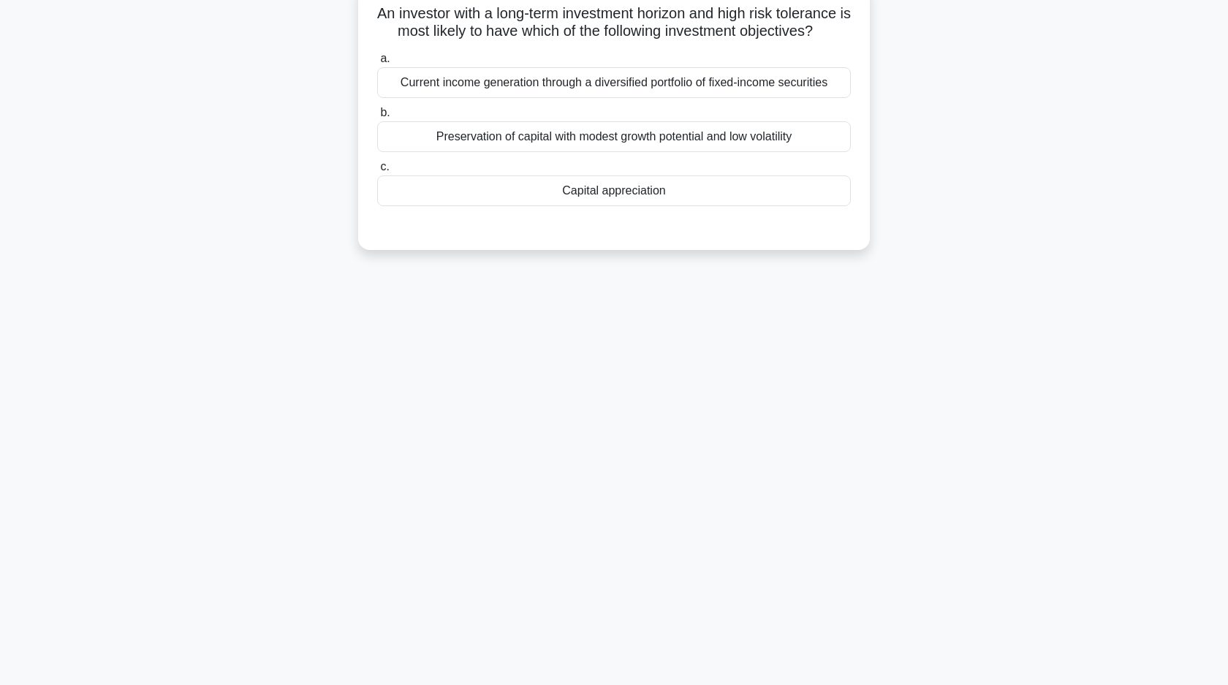
scroll to position [0, 0]
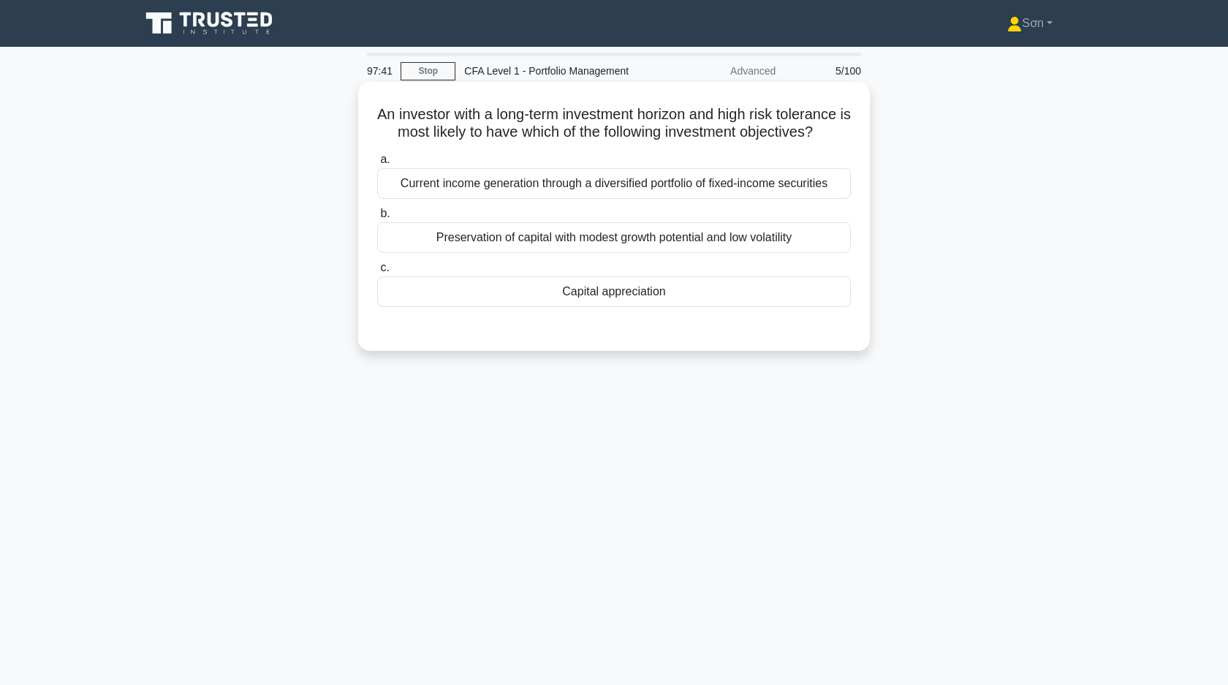
click at [604, 303] on div "Capital appreciation" at bounding box center [614, 291] width 474 height 31
click at [377, 273] on input "c. Capital appreciation" at bounding box center [377, 268] width 0 height 10
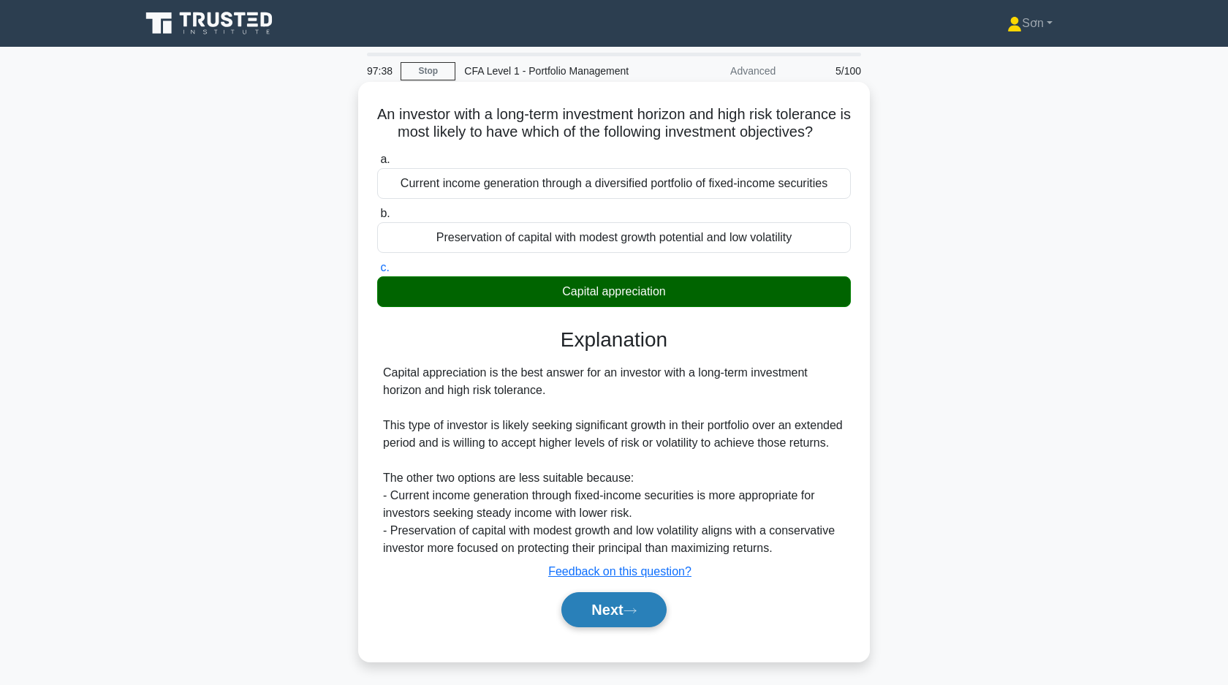
click at [616, 626] on button "Next" at bounding box center [613, 609] width 105 height 35
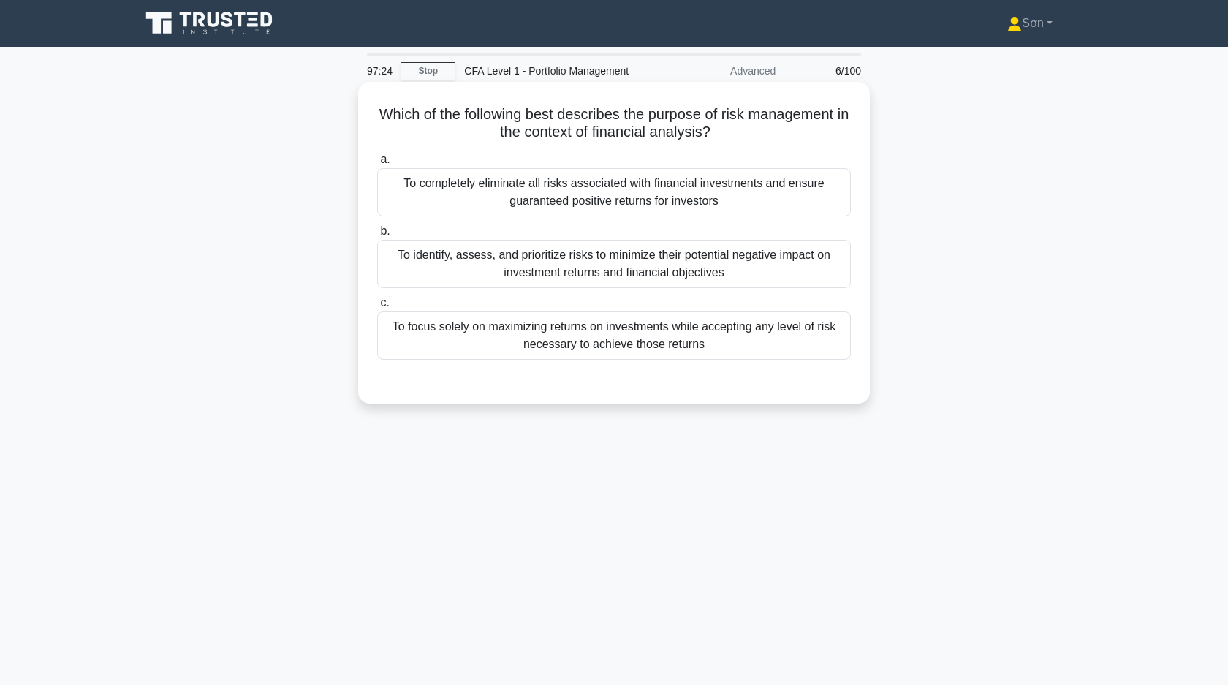
click at [661, 276] on div "To identify, assess, and prioritize risks to minimize their potential negative …" at bounding box center [614, 264] width 474 height 48
click at [377, 236] on input "b. To identify, assess, and prioritize risks to minimize their potential negati…" at bounding box center [377, 232] width 0 height 10
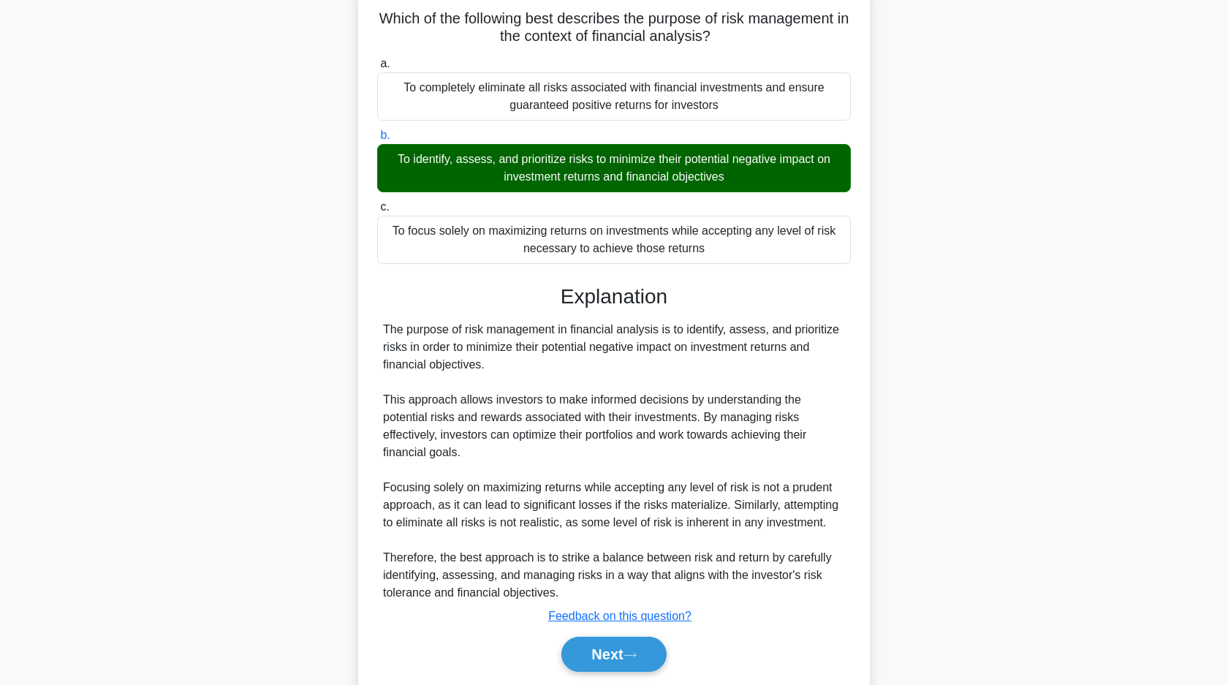
scroll to position [145, 0]
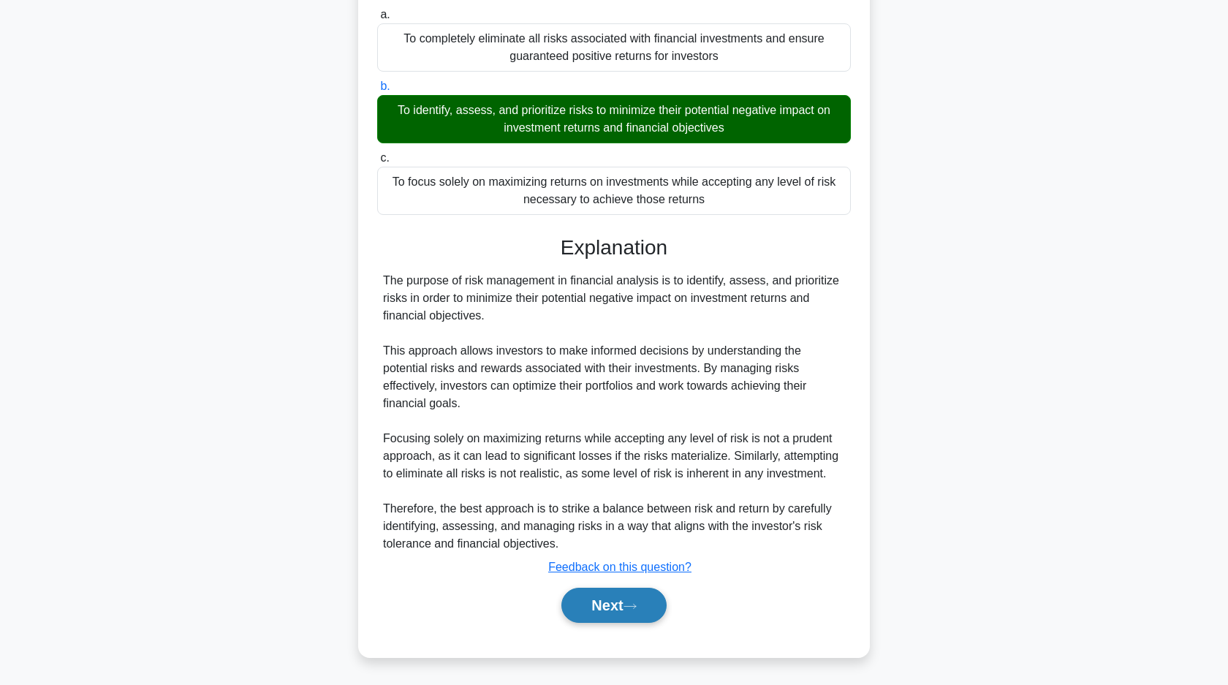
click at [596, 613] on button "Next" at bounding box center [613, 605] width 105 height 35
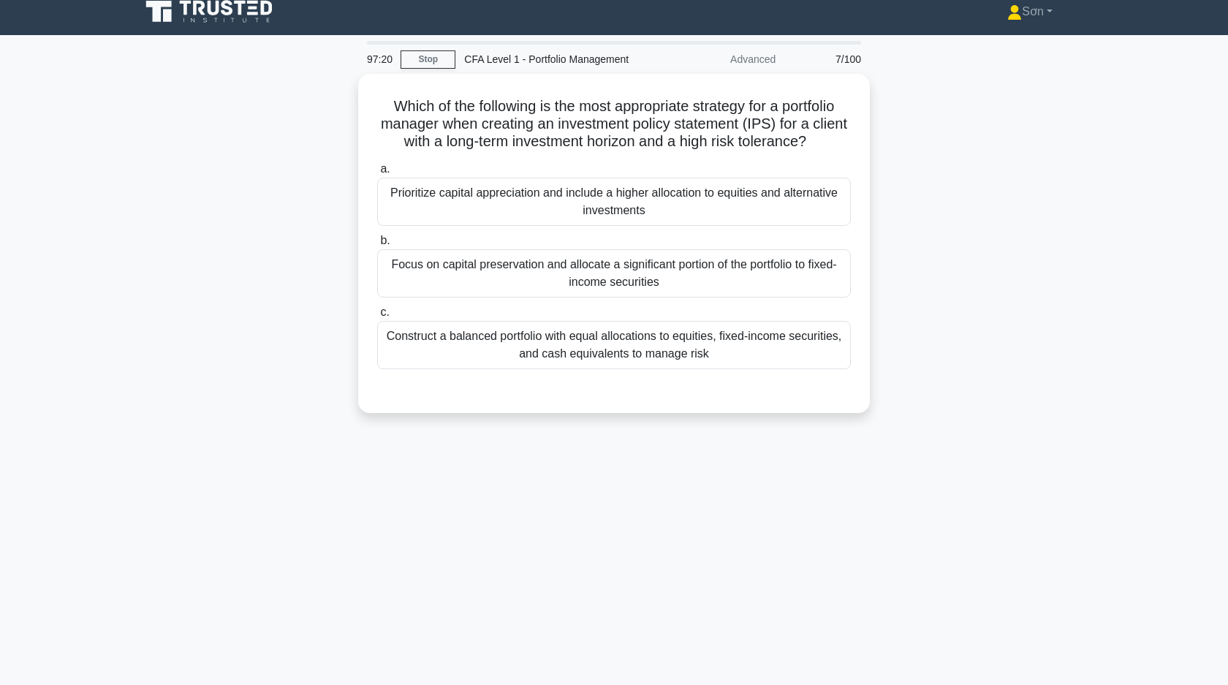
scroll to position [0, 0]
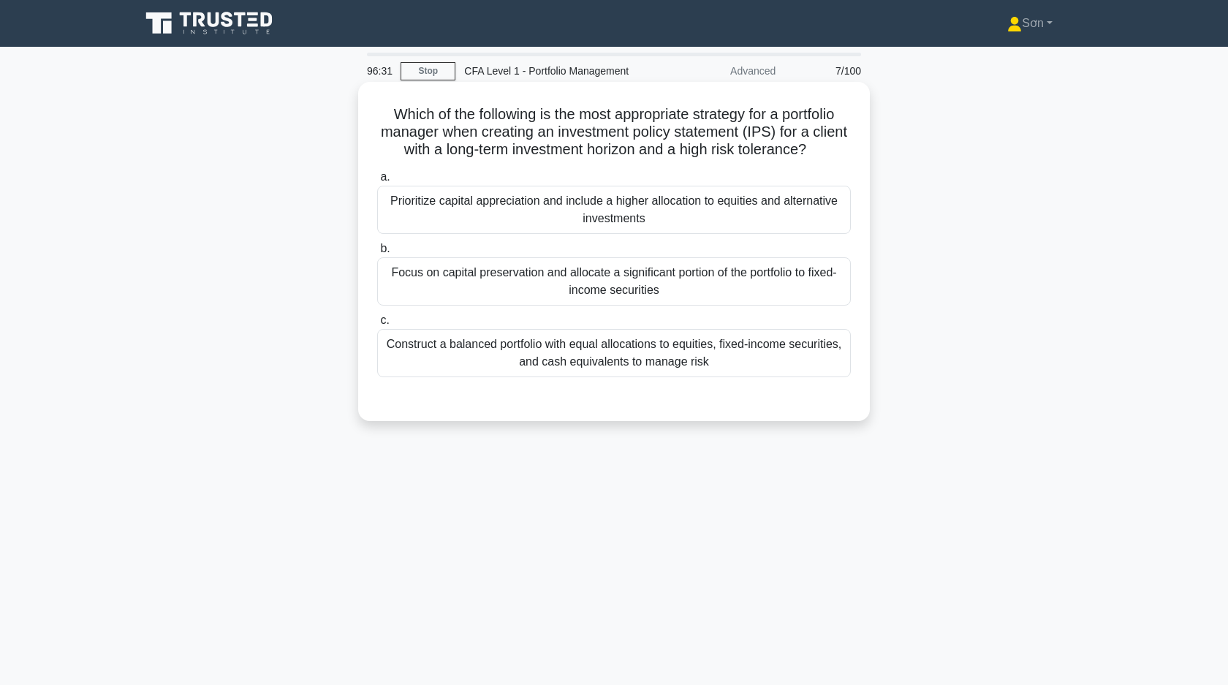
click at [568, 211] on div "Prioritize capital appreciation and include a higher allocation to equities and…" at bounding box center [614, 210] width 474 height 48
click at [377, 182] on input "a. Prioritize capital appreciation and include a higher allocation to equities …" at bounding box center [377, 178] width 0 height 10
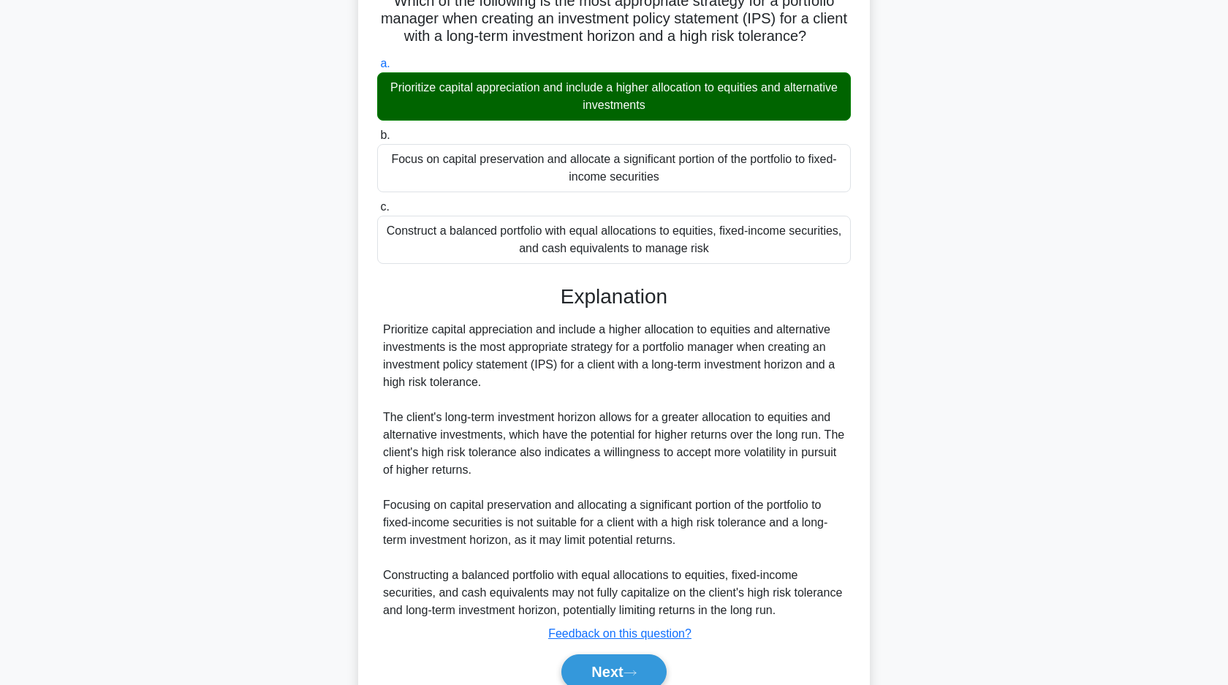
scroll to position [180, 0]
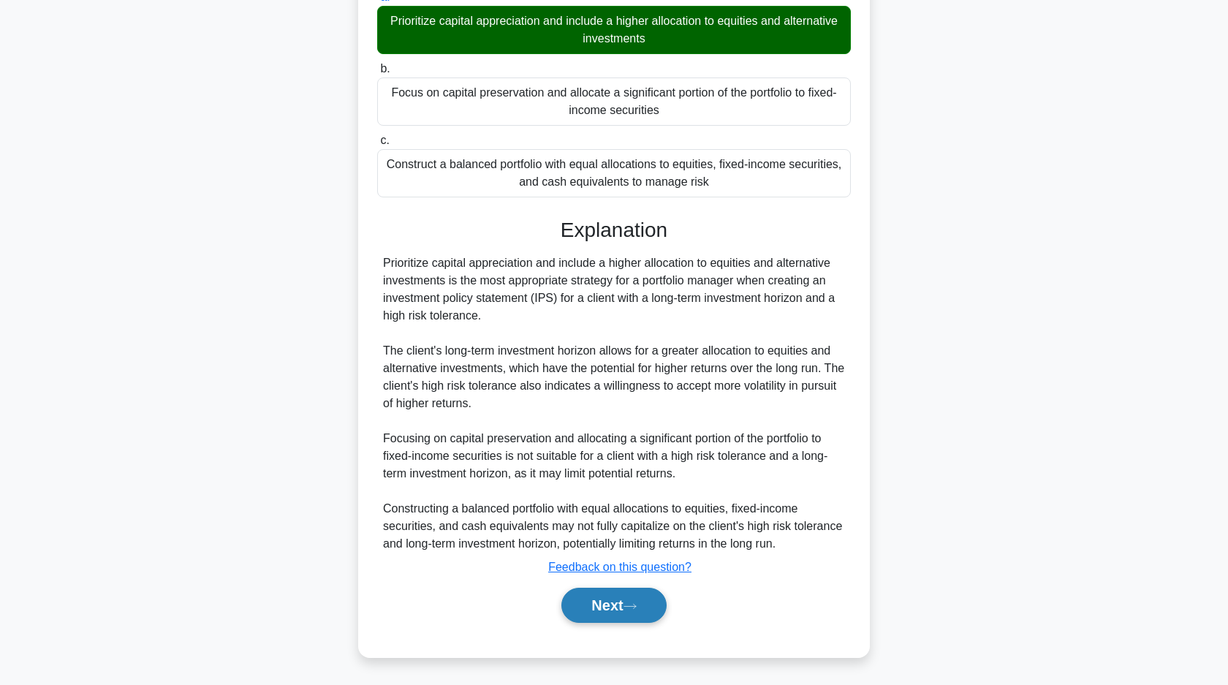
click at [602, 595] on button "Next" at bounding box center [613, 605] width 105 height 35
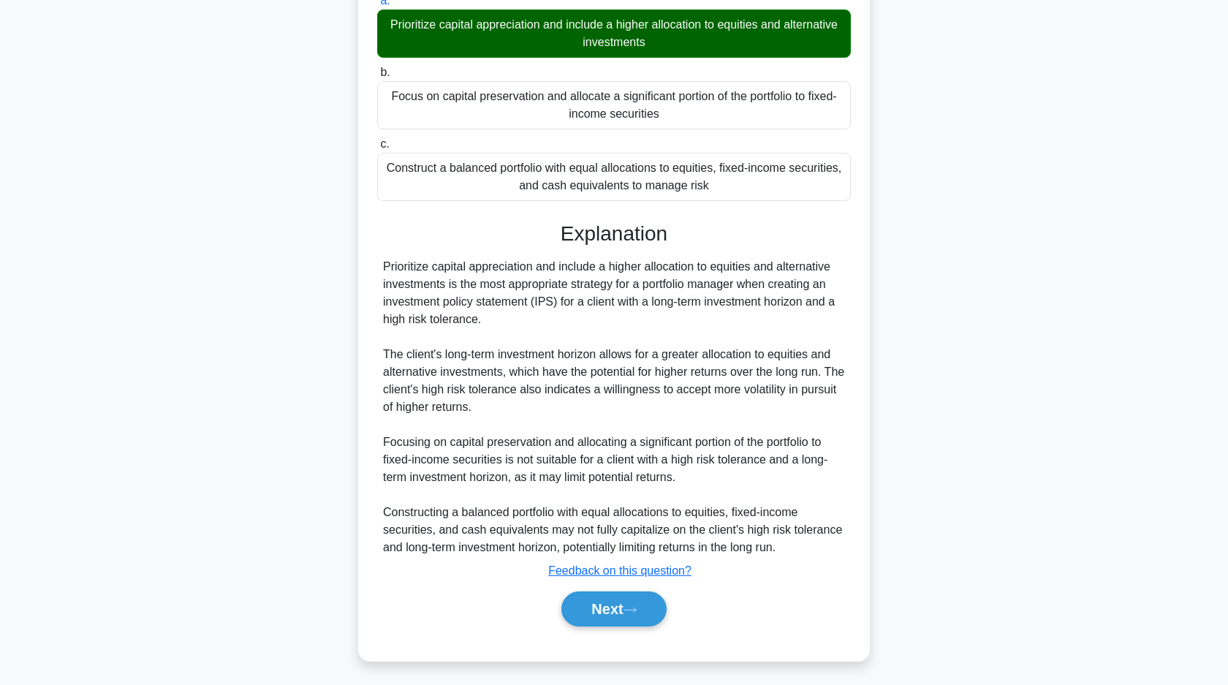
scroll to position [37, 0]
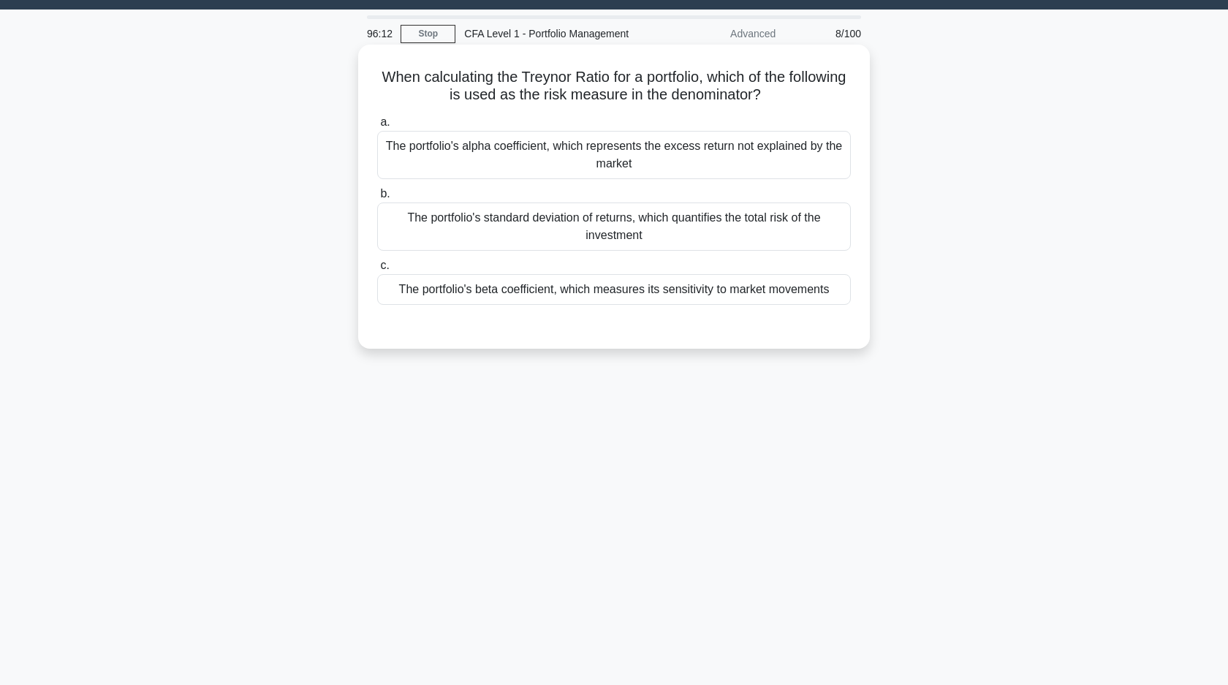
click at [554, 223] on div "The portfolio's standard deviation of returns, which quantifies the total risk …" at bounding box center [614, 226] width 474 height 48
click at [377, 199] on input "b. The portfolio's standard deviation of returns, which quantifies the total ri…" at bounding box center [377, 194] width 0 height 10
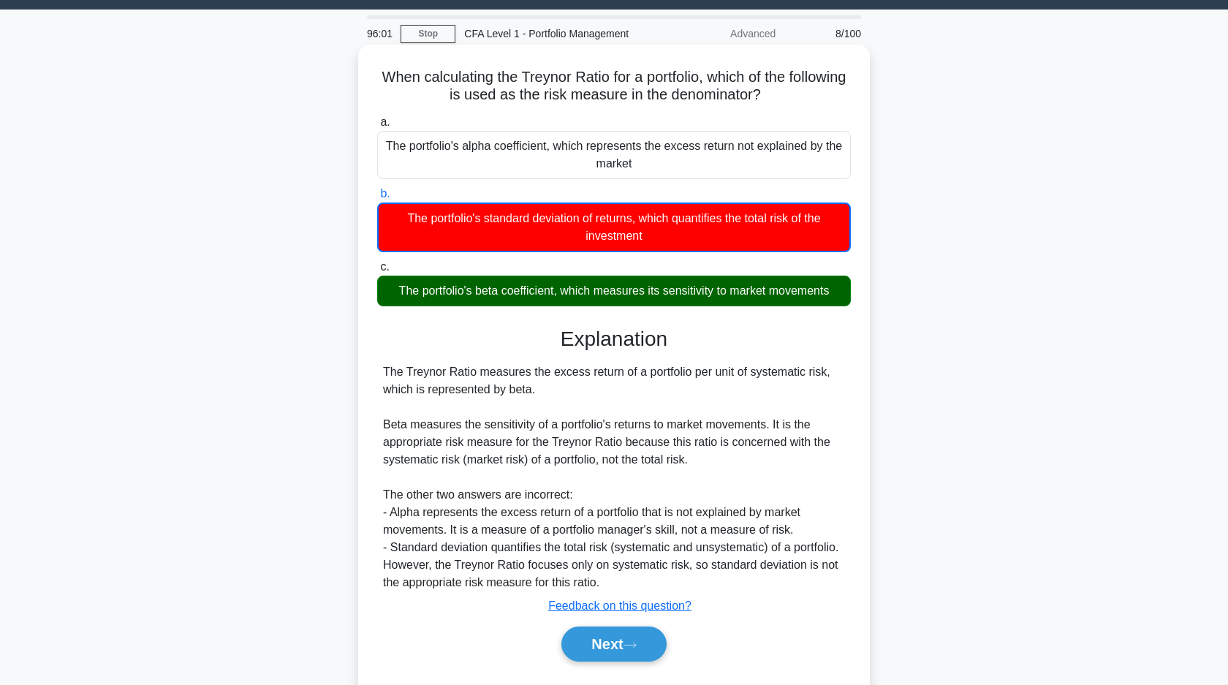
scroll to position [105, 0]
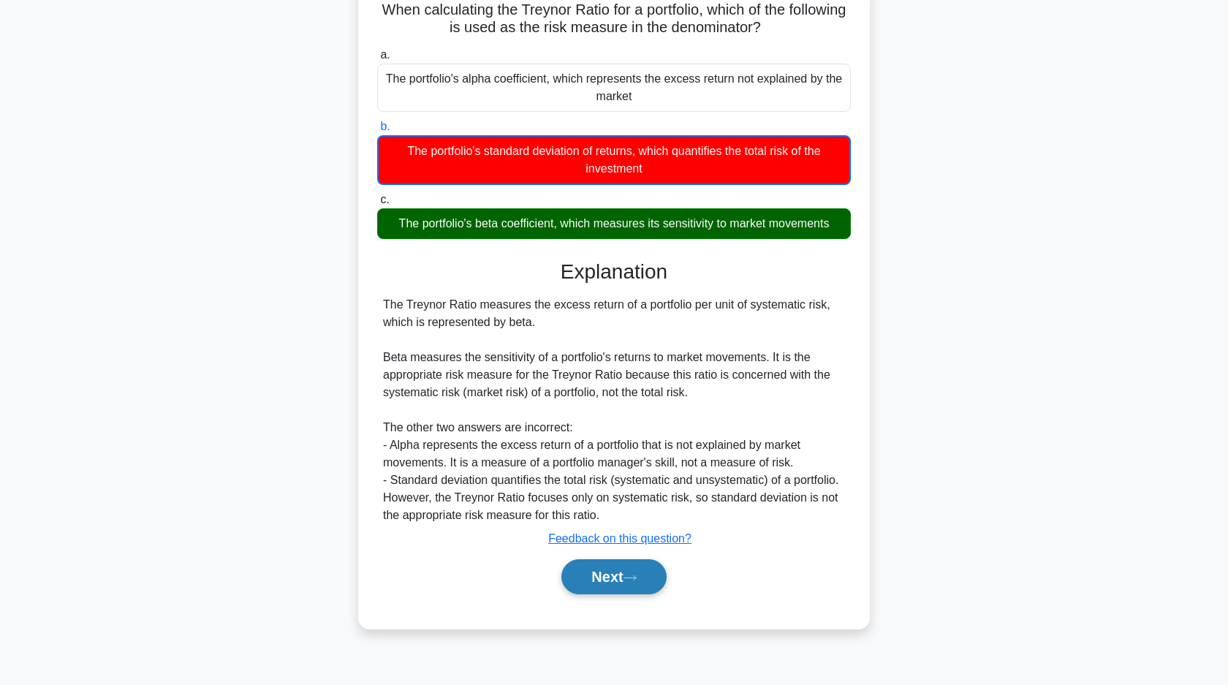
click at [621, 585] on button "Next" at bounding box center [613, 576] width 105 height 35
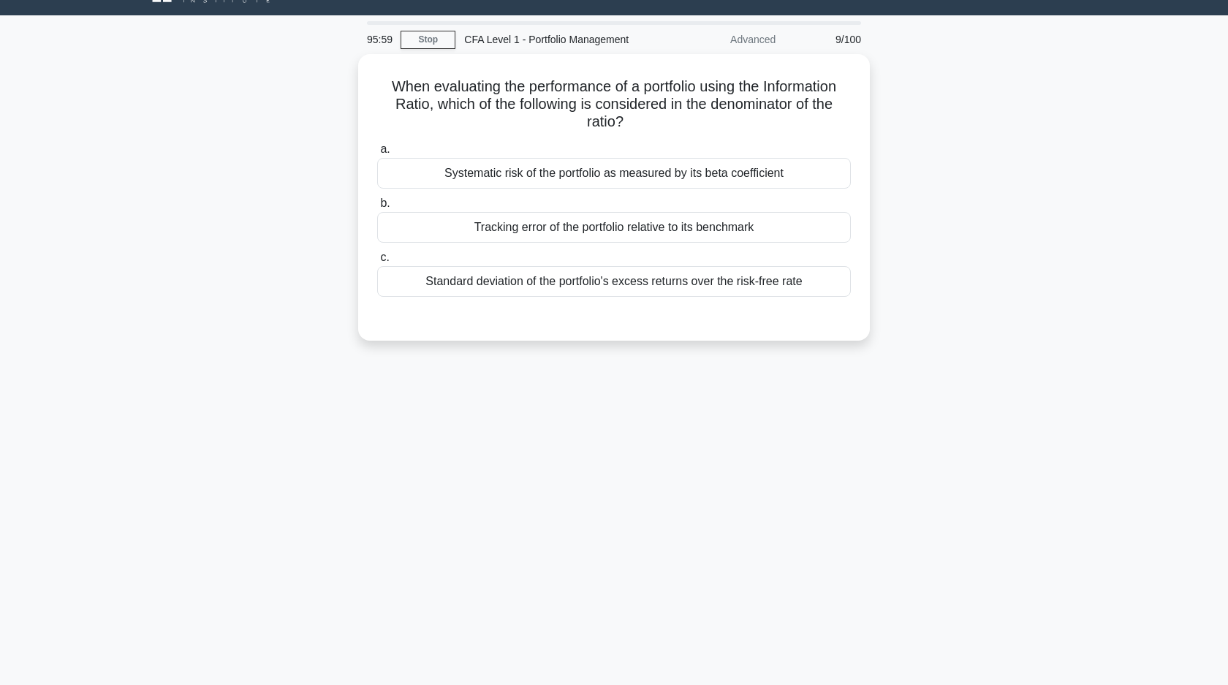
scroll to position [0, 0]
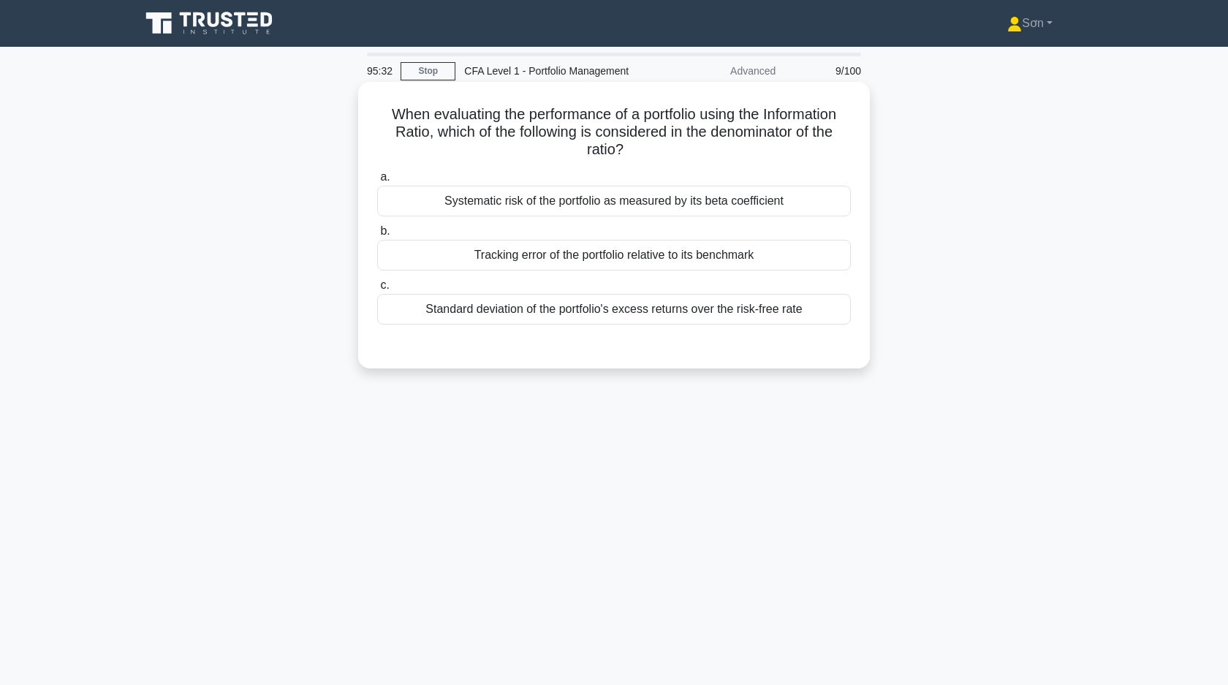
drag, startPoint x: 388, startPoint y: 112, endPoint x: 810, endPoint y: 316, distance: 468.5
click at [810, 316] on div "When evaluating the performance of a portfolio using the Information Ratio, whi…" at bounding box center [614, 225] width 500 height 275
copy div "When evaluating the performance of a portfolio using the Information Ratio, whi…"
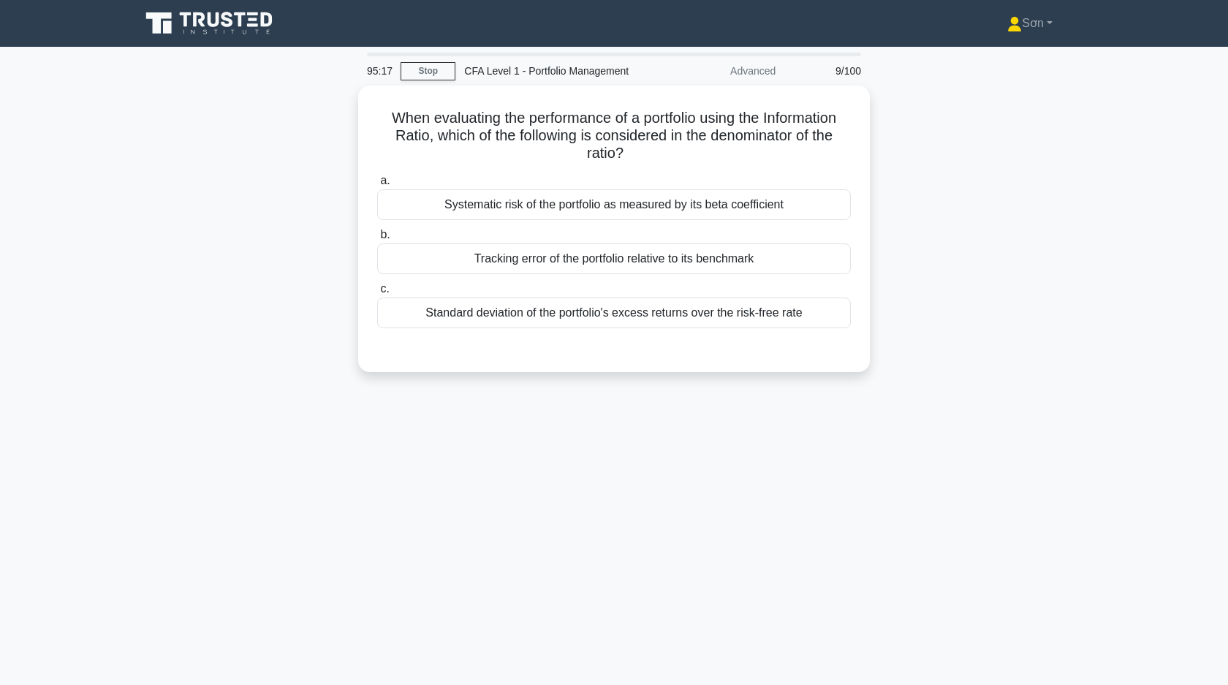
click at [400, 384] on div "When evaluating the performance of a portfolio using the Information Ratio, whi…" at bounding box center [614, 238] width 965 height 304
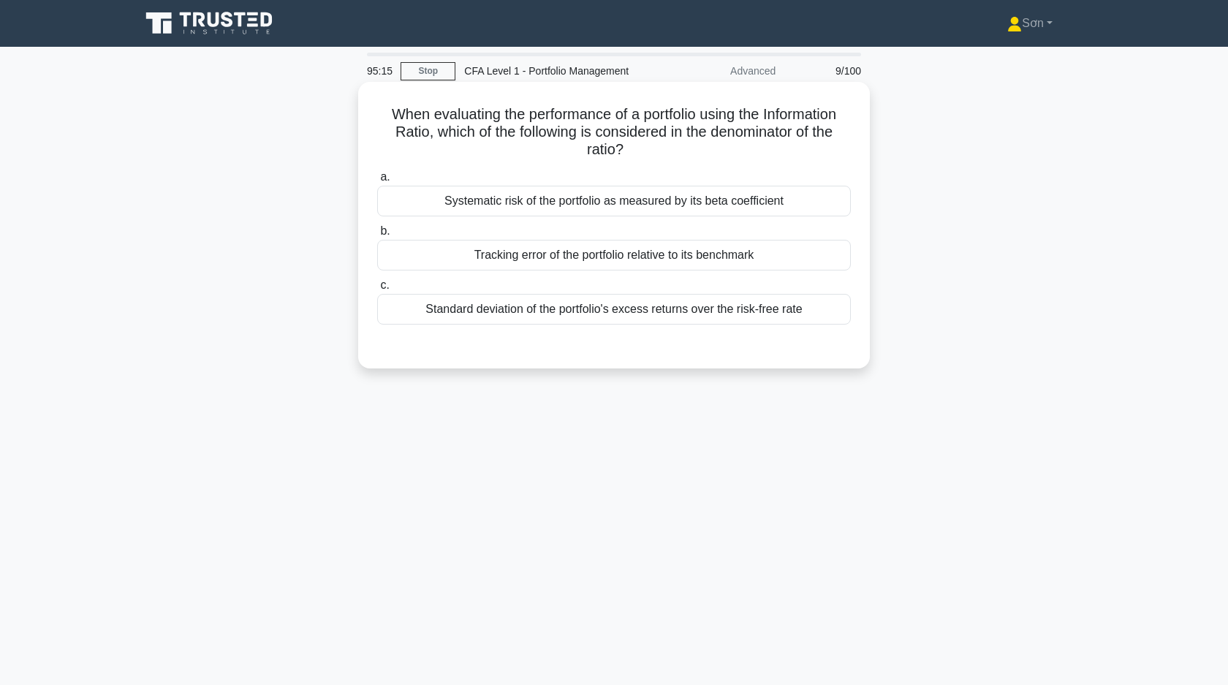
click at [554, 266] on div "Tracking error of the portfolio relative to its benchmark" at bounding box center [614, 255] width 474 height 31
click at [377, 236] on input "b. Tracking error of the portfolio relative to its benchmark" at bounding box center [377, 232] width 0 height 10
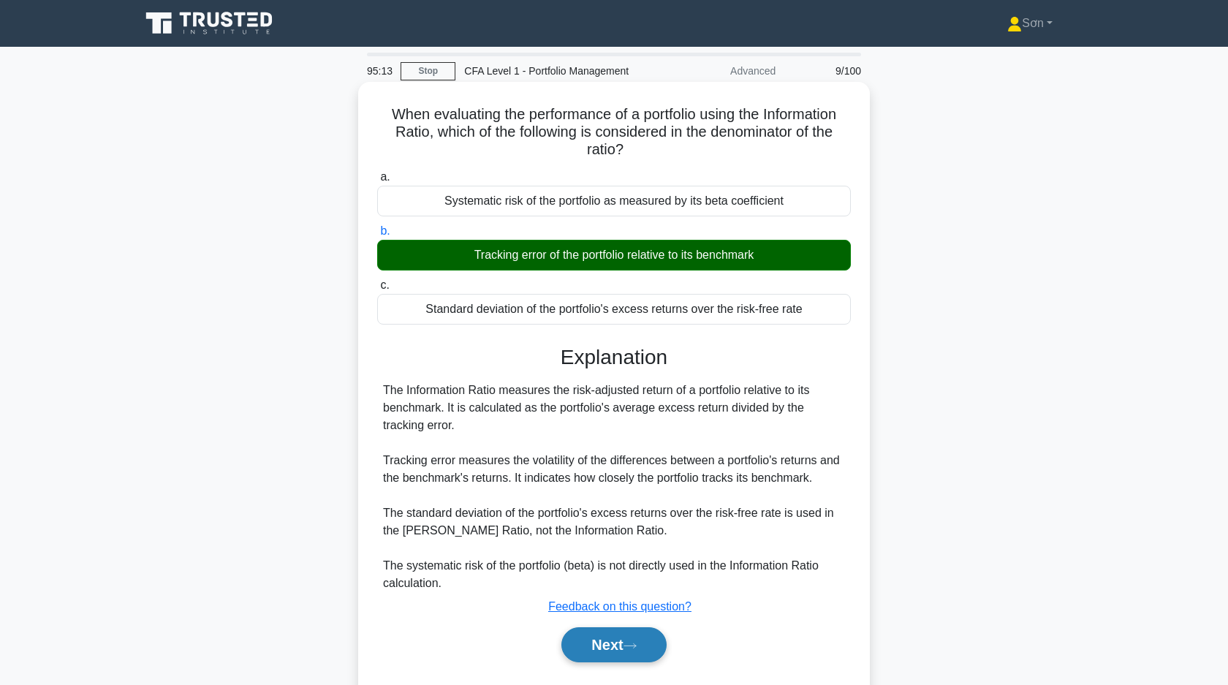
click at [596, 652] on button "Next" at bounding box center [613, 644] width 105 height 35
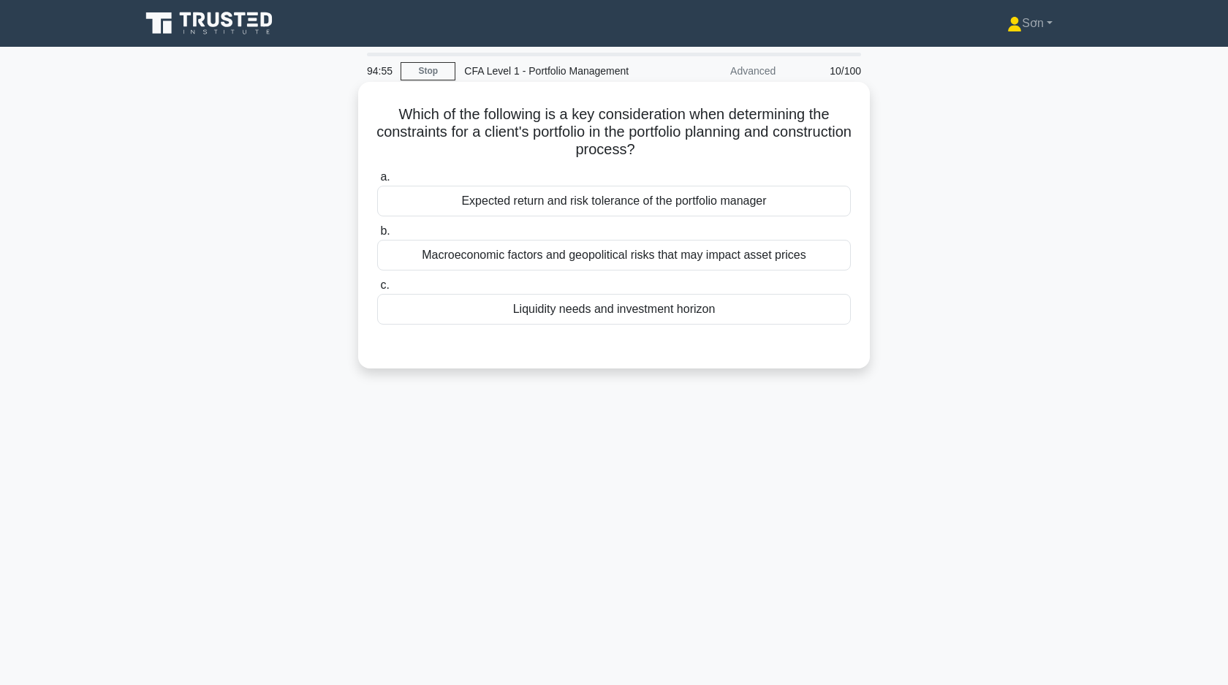
drag, startPoint x: 396, startPoint y: 110, endPoint x: 746, endPoint y: 151, distance: 351.8
click at [746, 151] on h5 "Which of the following is a key consideration when determining the constraints …" at bounding box center [614, 132] width 477 height 54
copy h5 "Which of the following is a key consideration when determining the constraints …"
click at [525, 325] on div "Liquidity needs and investment horizon" at bounding box center [614, 309] width 474 height 31
click at [377, 290] on input "c. Liquidity needs and investment horizon" at bounding box center [377, 286] width 0 height 10
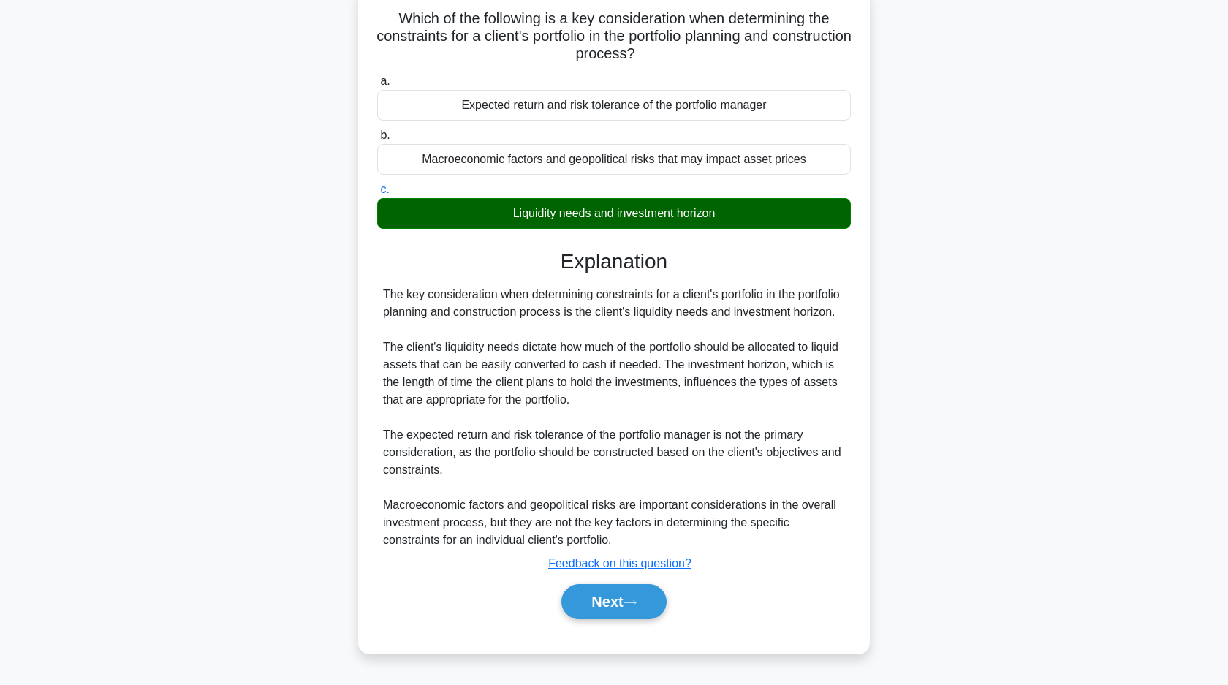
scroll to position [105, 0]
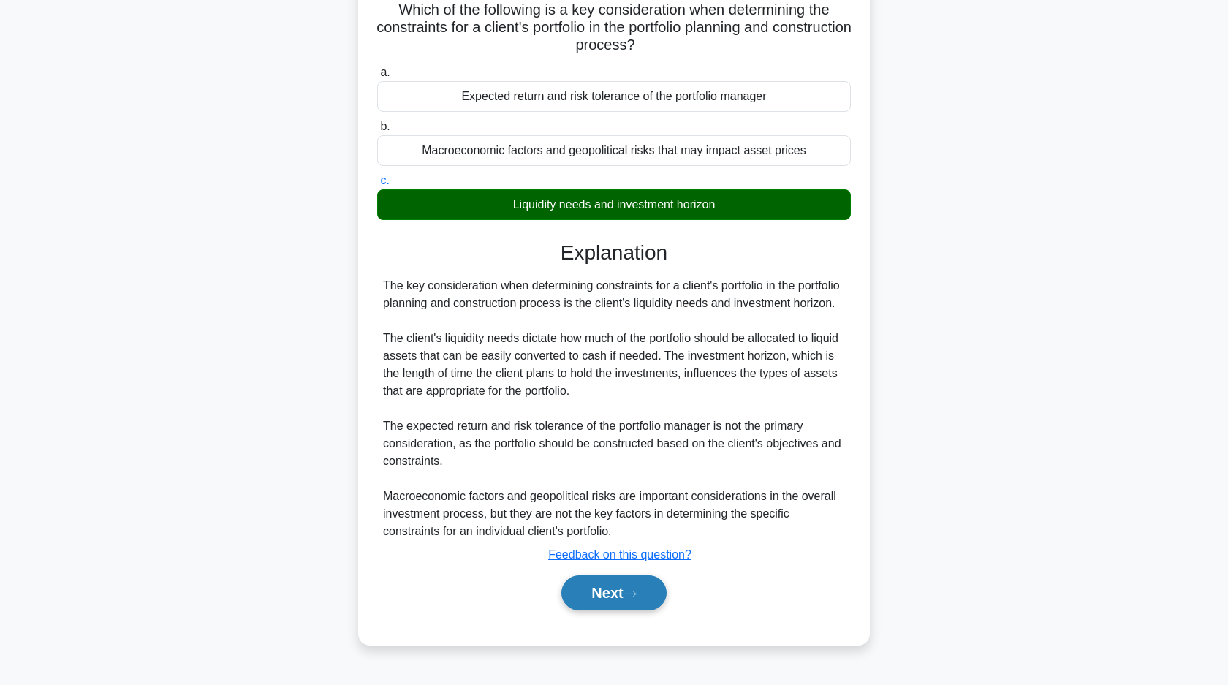
click at [589, 587] on button "Next" at bounding box center [613, 592] width 105 height 35
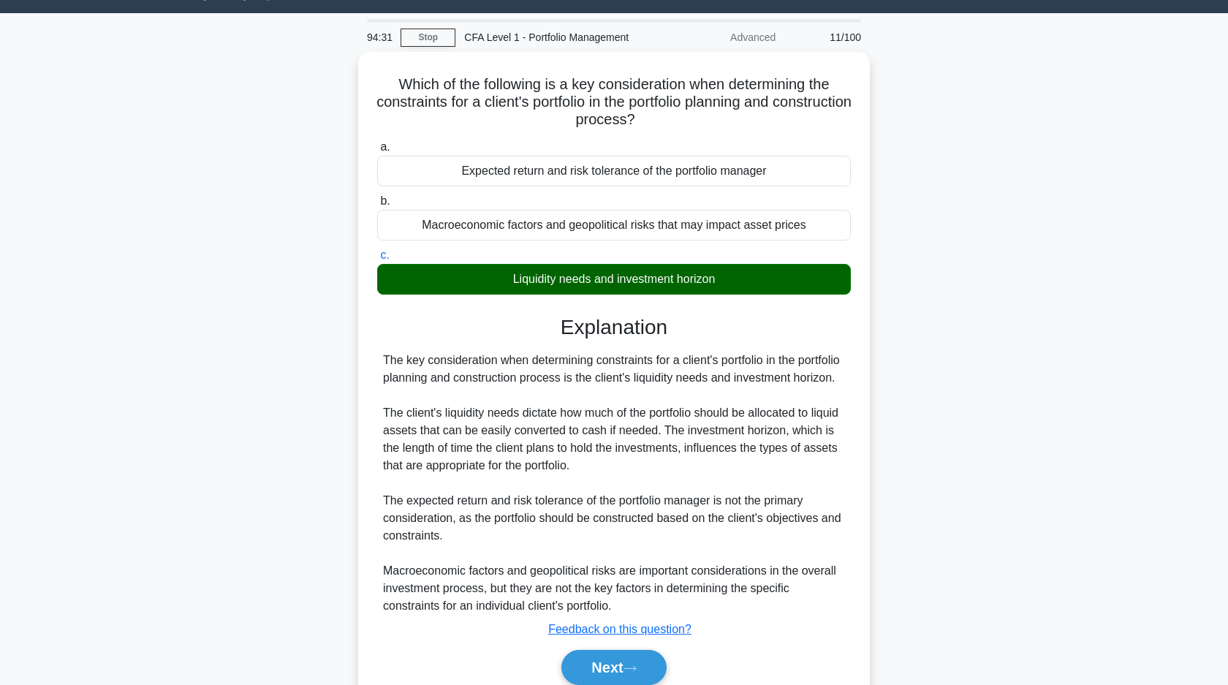
scroll to position [0, 0]
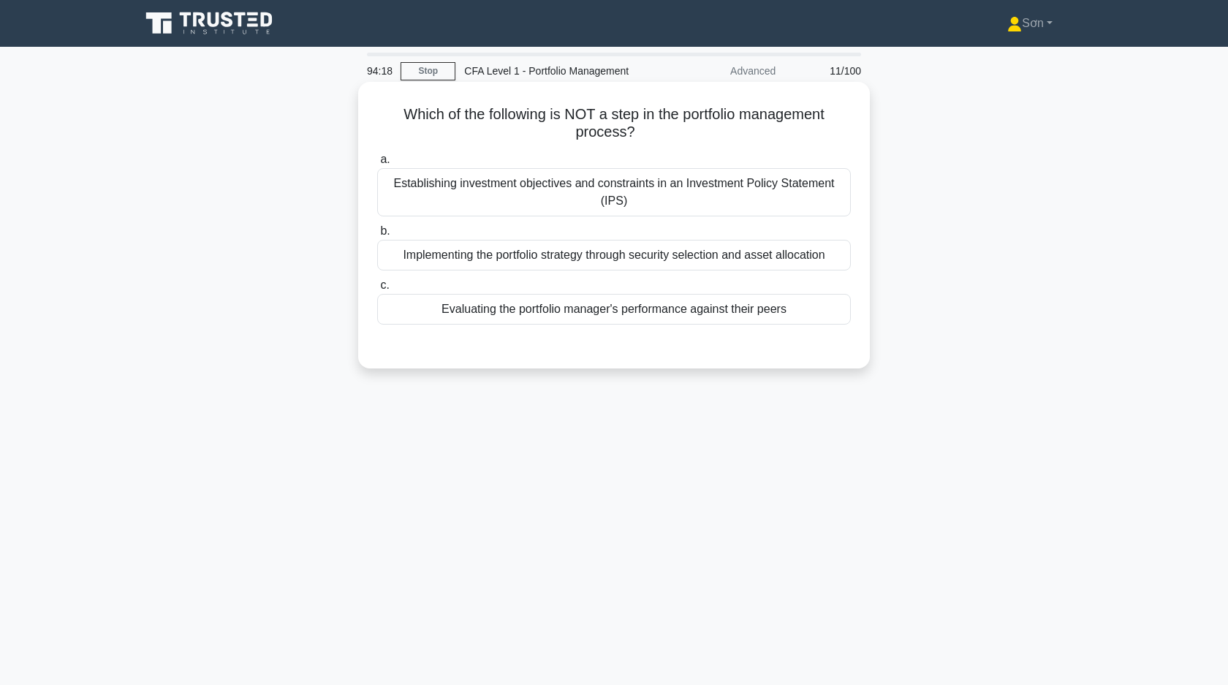
click at [469, 310] on div "Evaluating the portfolio manager's performance against their peers" at bounding box center [614, 309] width 474 height 31
click at [377, 290] on input "c. Evaluating the portfolio manager's performance against their peers" at bounding box center [377, 286] width 0 height 10
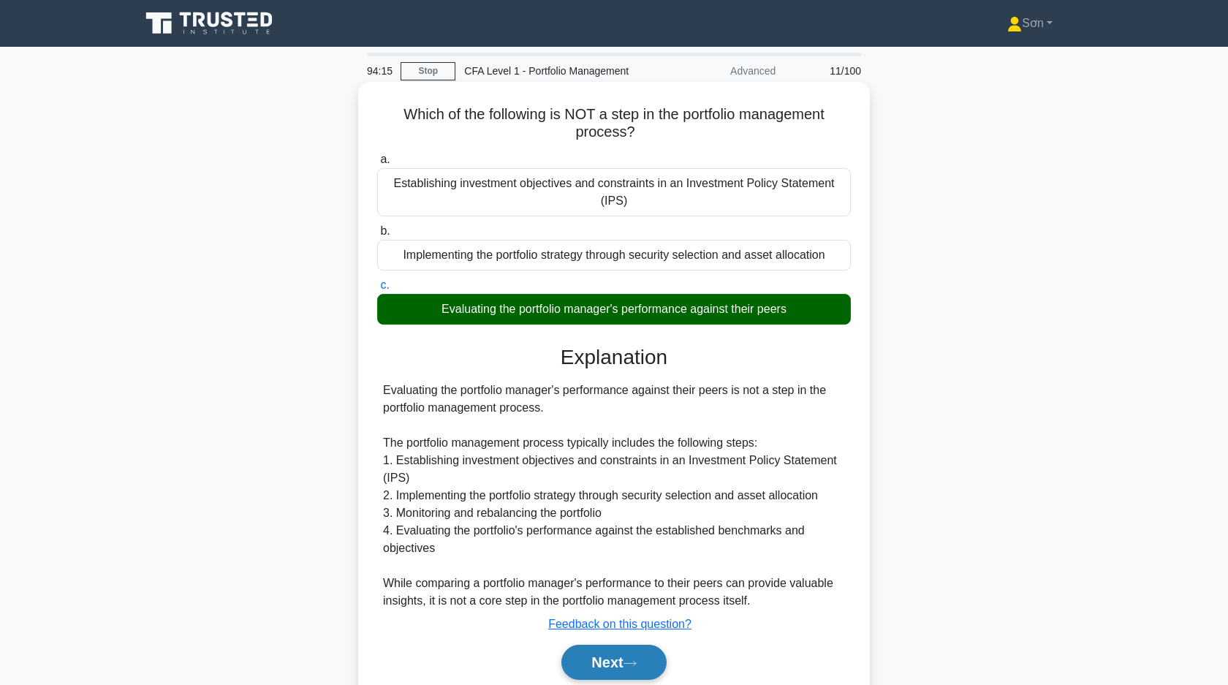
click at [592, 656] on button "Next" at bounding box center [613, 662] width 105 height 35
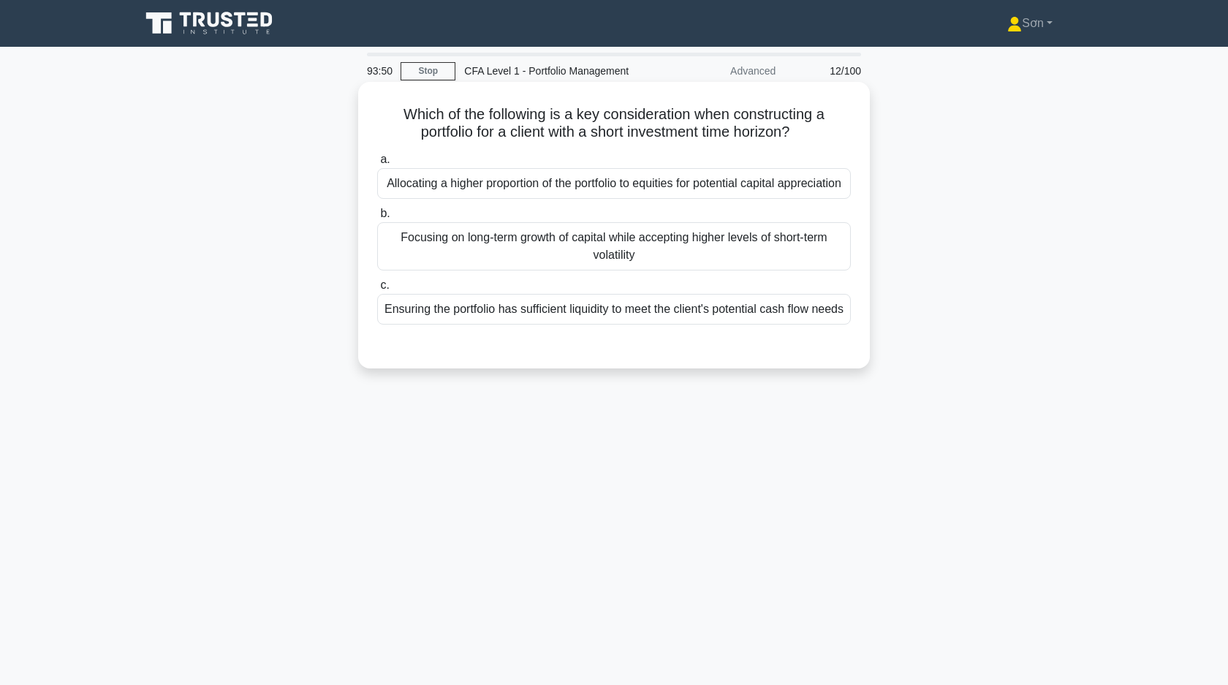
click at [532, 325] on div "Ensuring the portfolio has sufficient liquidity to meet the client's potential …" at bounding box center [614, 309] width 474 height 31
click at [377, 290] on input "c. Ensuring the portfolio has sufficient liquidity to meet the client's potenti…" at bounding box center [377, 286] width 0 height 10
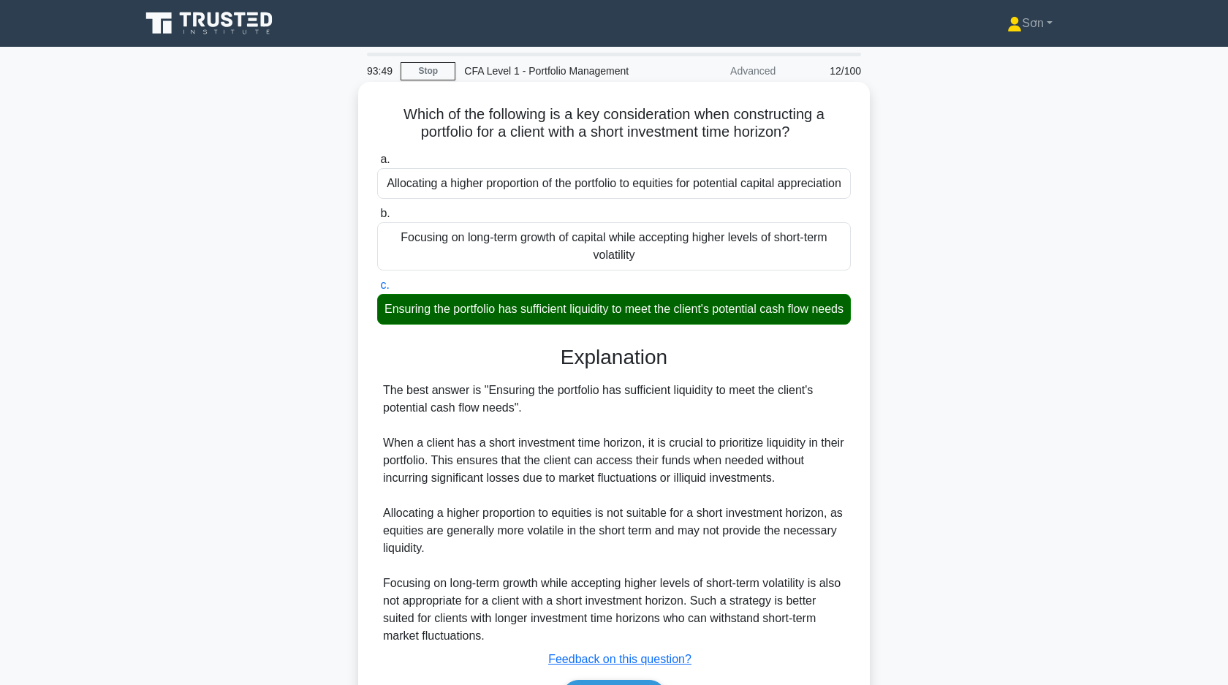
scroll to position [127, 0]
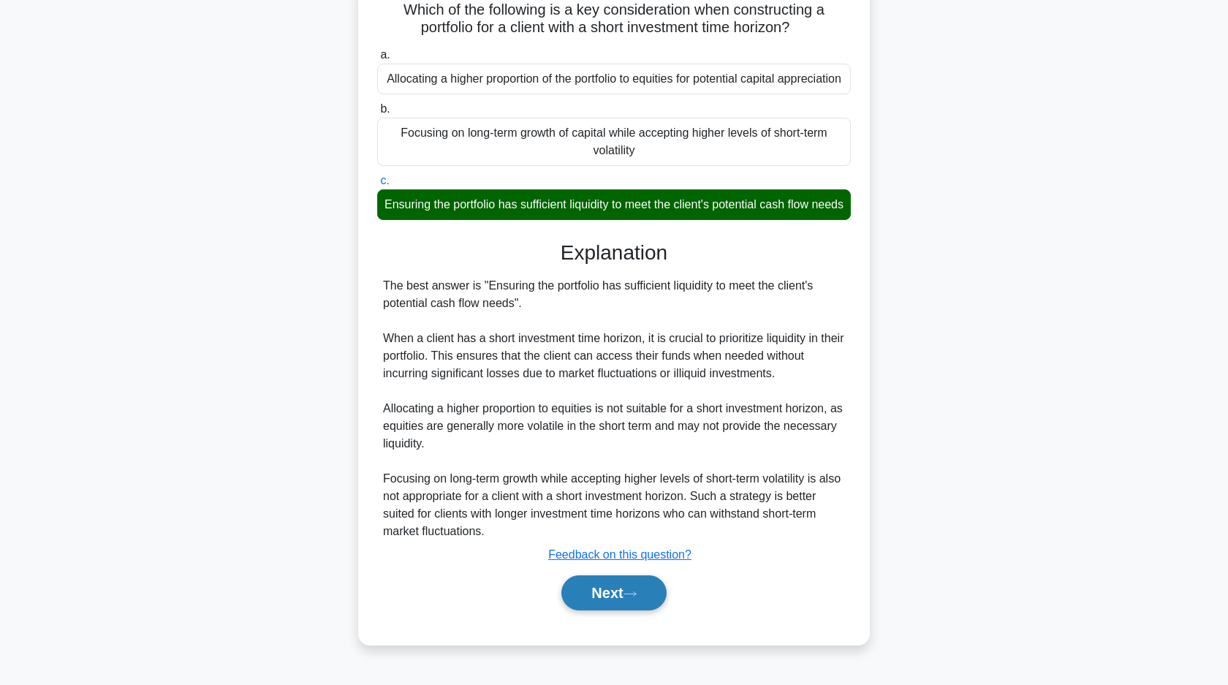
click at [607, 604] on button "Next" at bounding box center [613, 592] width 105 height 35
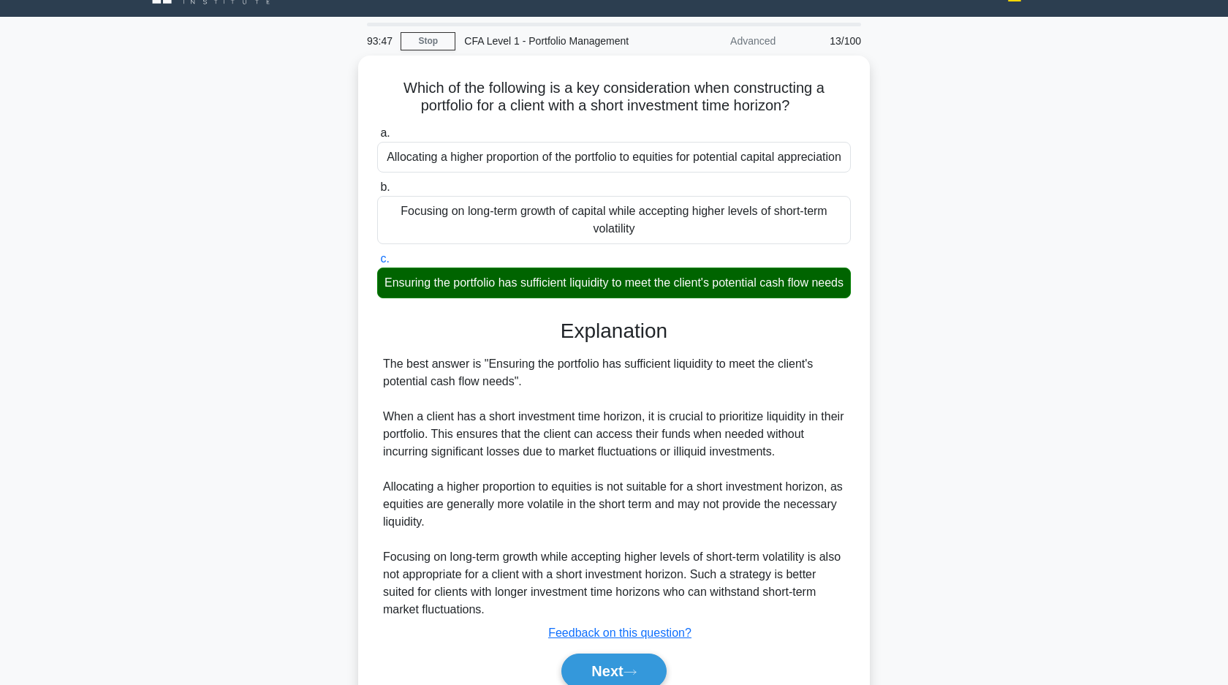
scroll to position [0, 0]
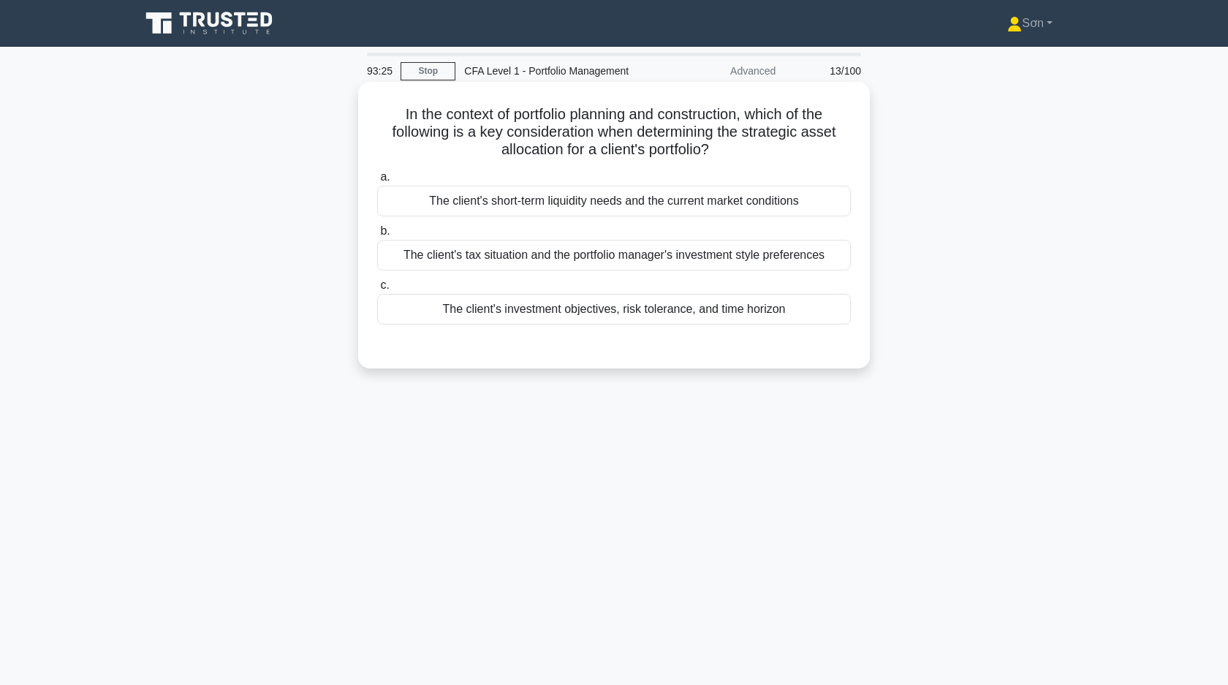
click at [513, 305] on div "The client's investment objectives, risk tolerance, and time horizon" at bounding box center [614, 309] width 474 height 31
click at [377, 290] on input "c. The client's investment objectives, risk tolerance, and time horizon" at bounding box center [377, 286] width 0 height 10
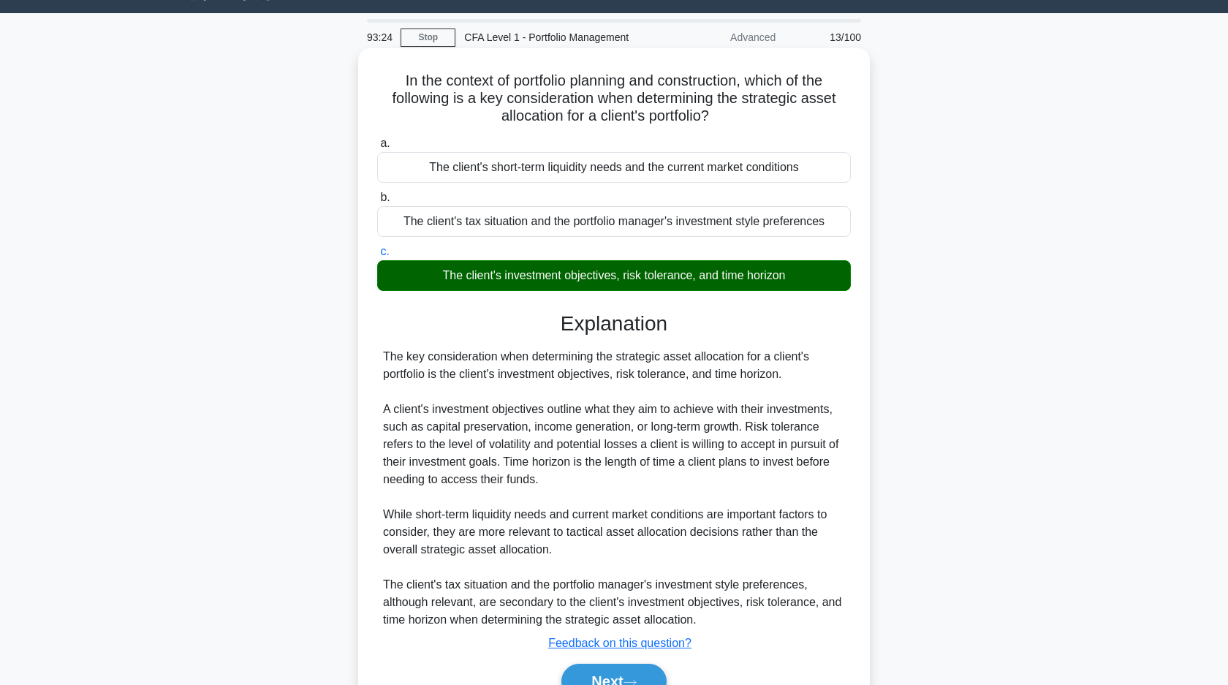
scroll to position [110, 0]
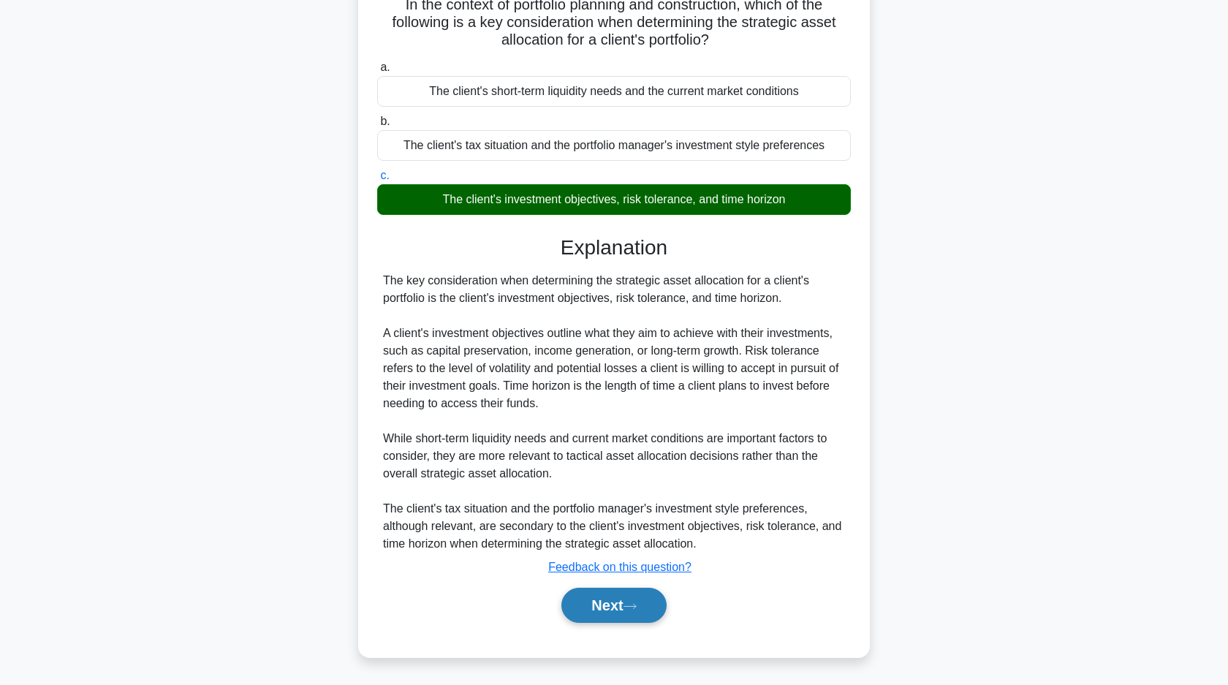
click at [615, 613] on button "Next" at bounding box center [613, 605] width 105 height 35
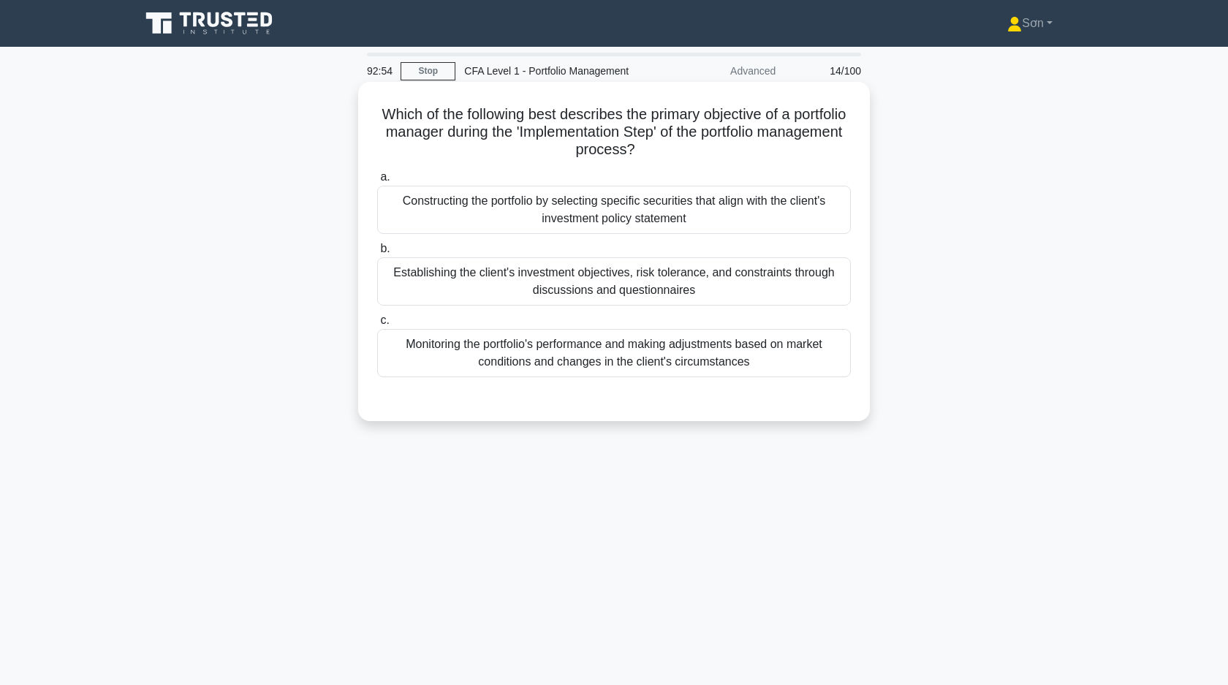
click at [471, 291] on div "Establishing the client's investment objectives, risk tolerance, and constraint…" at bounding box center [614, 281] width 474 height 48
click at [377, 254] on input "b. Establishing the client's investment objectives, risk tolerance, and constra…" at bounding box center [377, 249] width 0 height 10
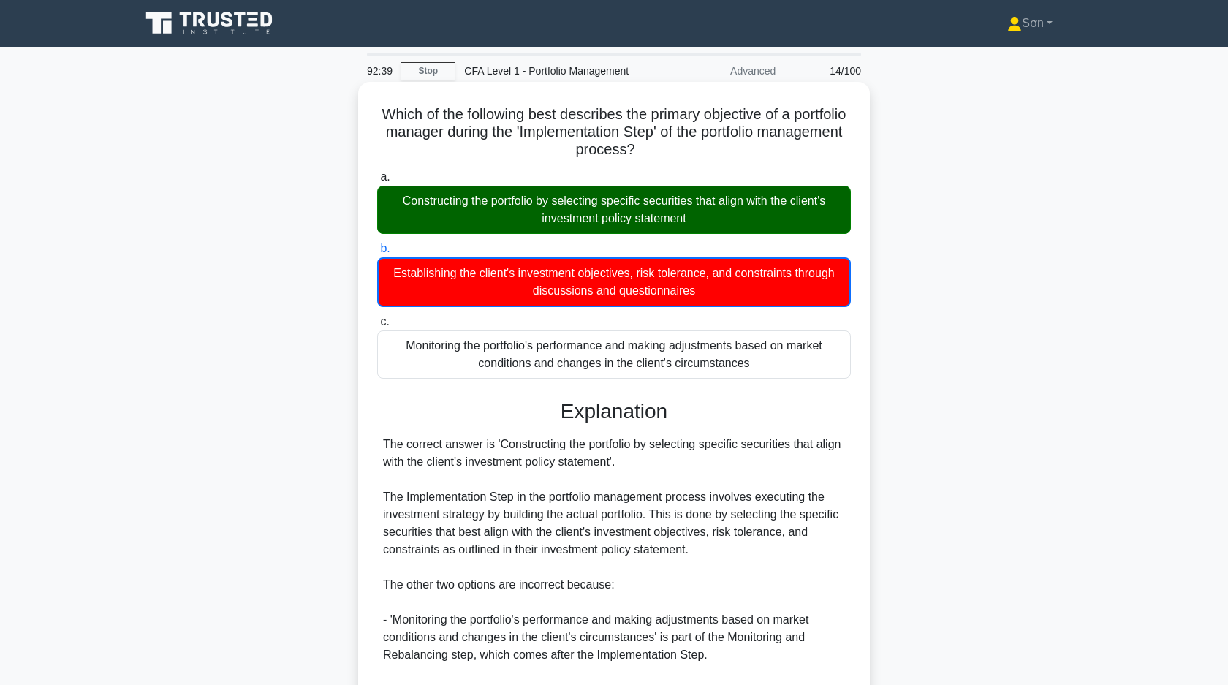
drag, startPoint x: 379, startPoint y: 113, endPoint x: 790, endPoint y: 380, distance: 489.8
click at [790, 380] on div "Which of the following best describes the primary objective of a portfolio mana…" at bounding box center [614, 460] width 500 height 745
copy div "Which of the following best describes the primary objective of a portfolio mana…"
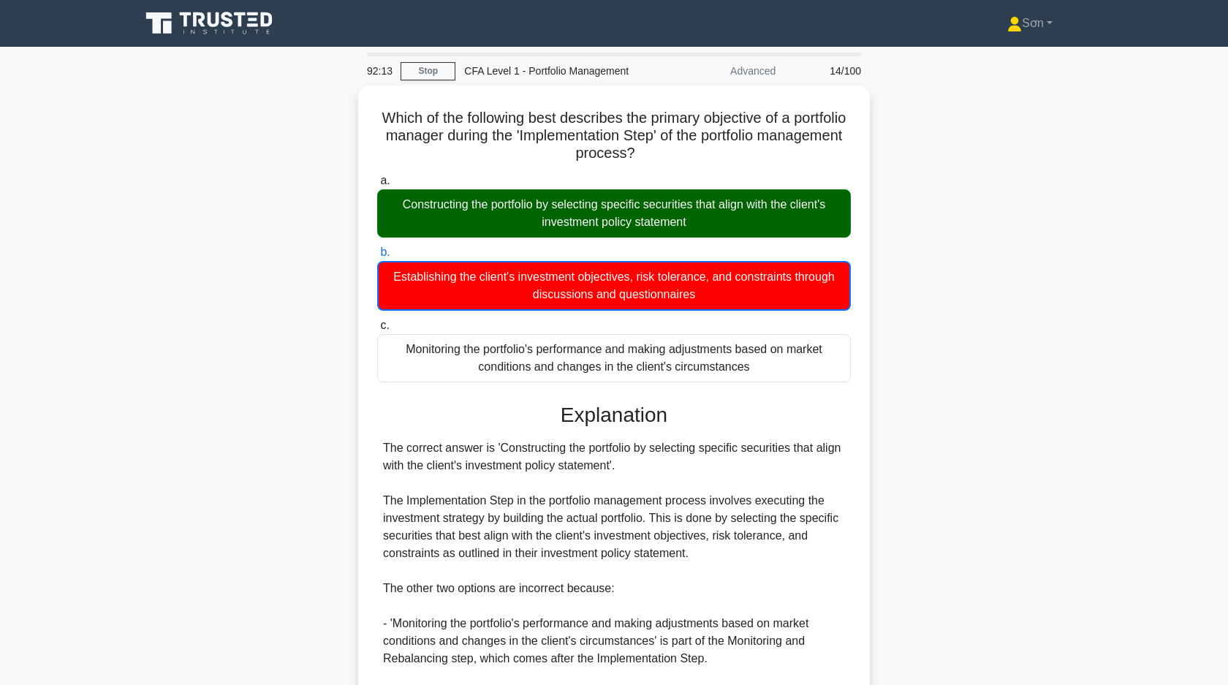
click at [311, 374] on div "Which of the following best describes the primary objective of a portfolio mana…" at bounding box center [614, 473] width 965 height 774
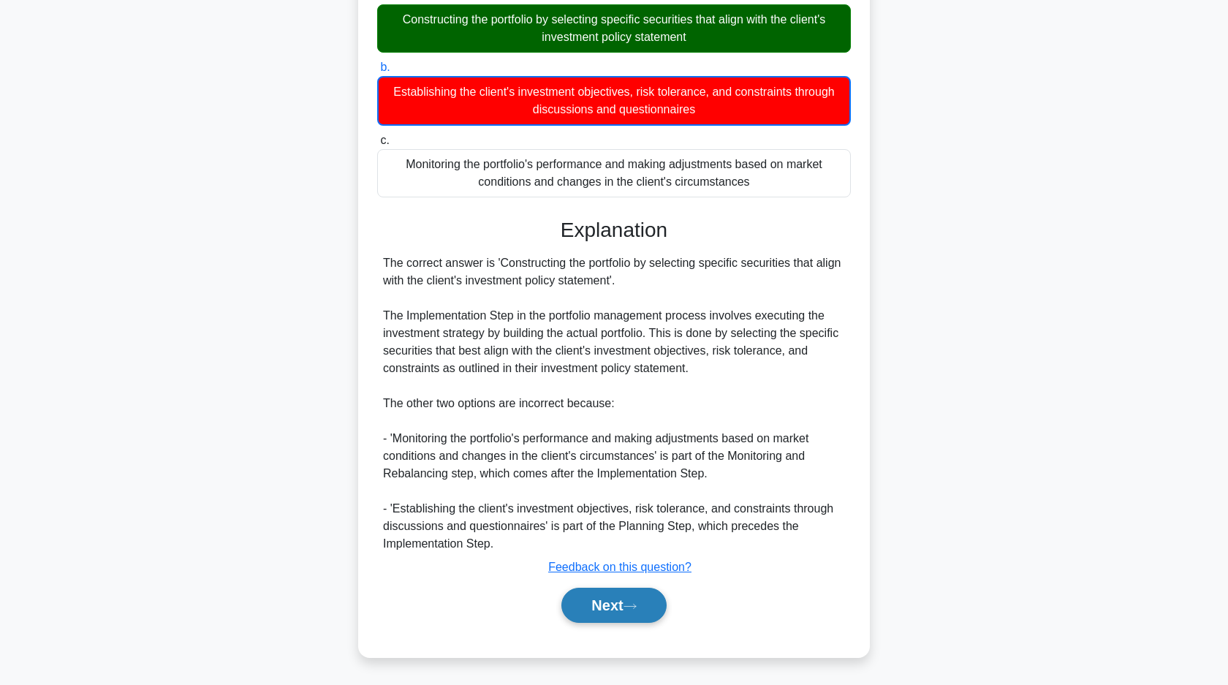
click at [598, 605] on button "Next" at bounding box center [613, 605] width 105 height 35
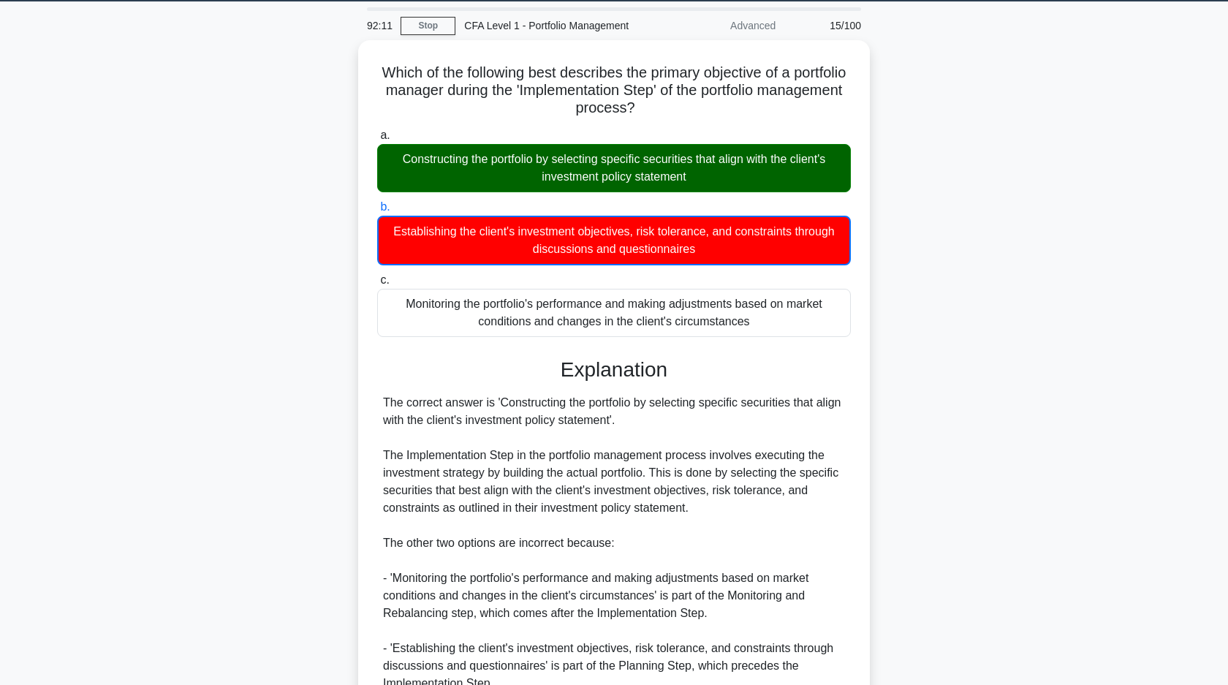
scroll to position [0, 0]
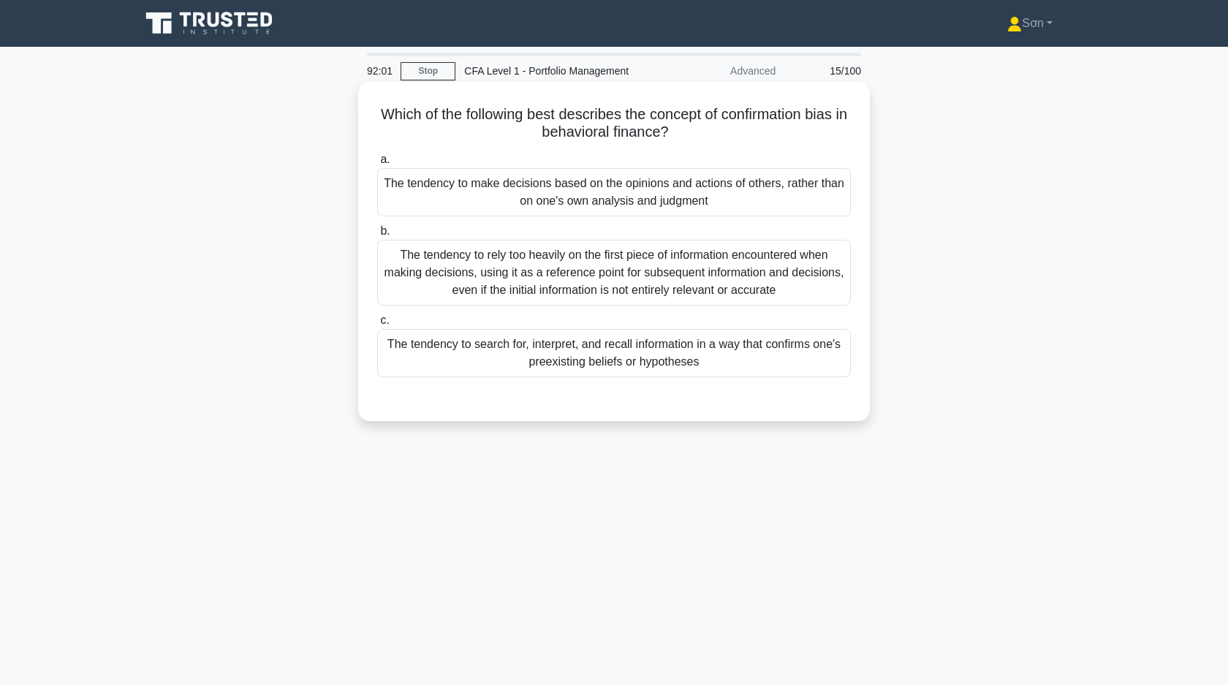
click at [558, 191] on div "The tendency to make decisions based on the opinions and actions of others, rat…" at bounding box center [614, 192] width 474 height 48
click at [377, 164] on input "a. The tendency to make decisions based on the opinions and actions of others, …" at bounding box center [377, 160] width 0 height 10
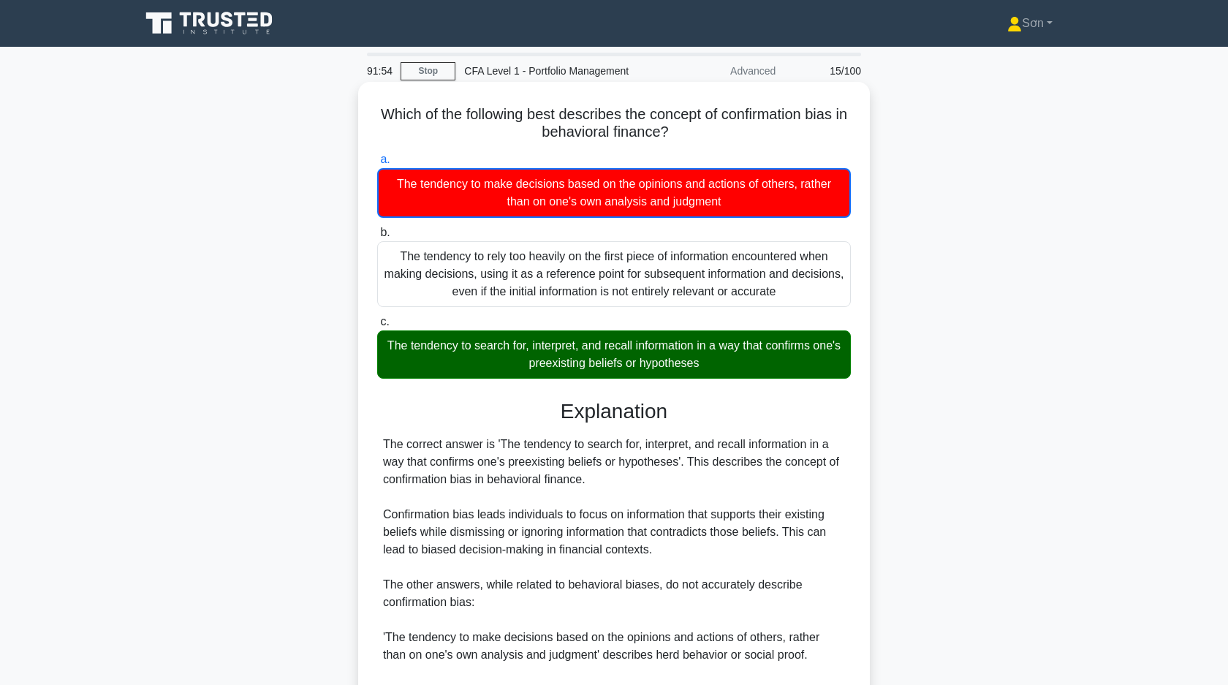
drag, startPoint x: 377, startPoint y: 113, endPoint x: 837, endPoint y: 364, distance: 523.7
click at [837, 364] on div "Which of the following best describes the concept of confirmation bias in behav…" at bounding box center [614, 460] width 500 height 745
copy div "Which of the following best describes the concept of confirmation bias in behav…"
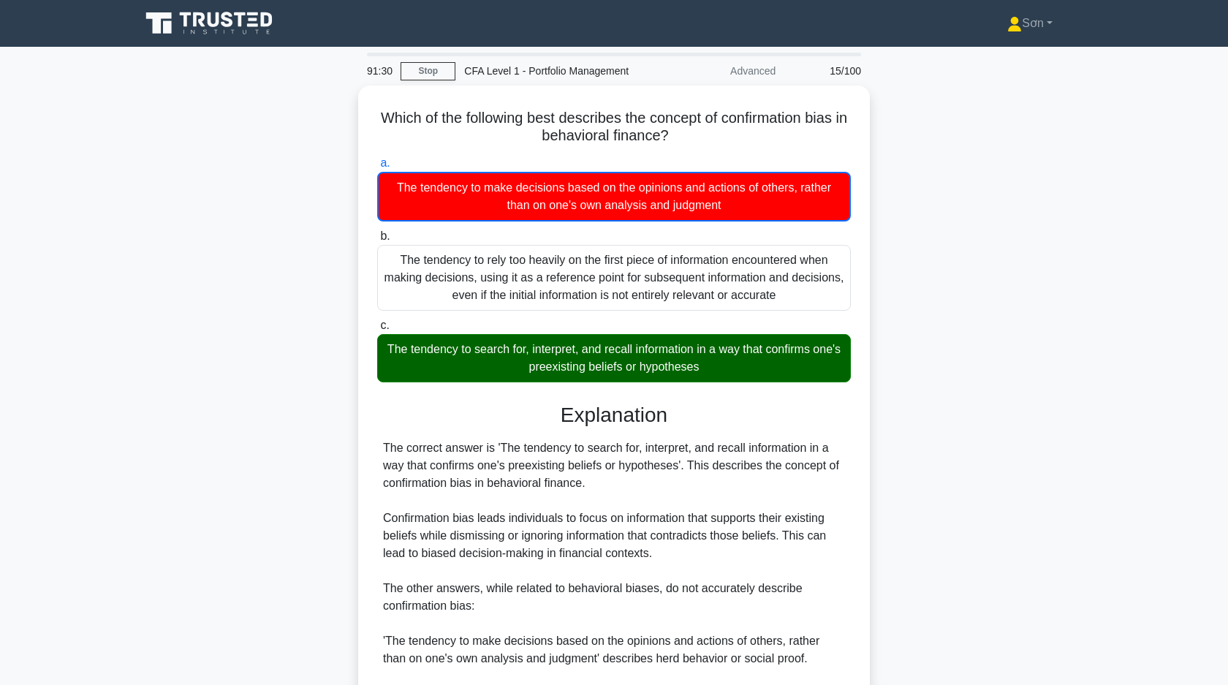
click at [261, 337] on div "Which of the following best describes the concept of confirmation bias in behav…" at bounding box center [614, 473] width 965 height 774
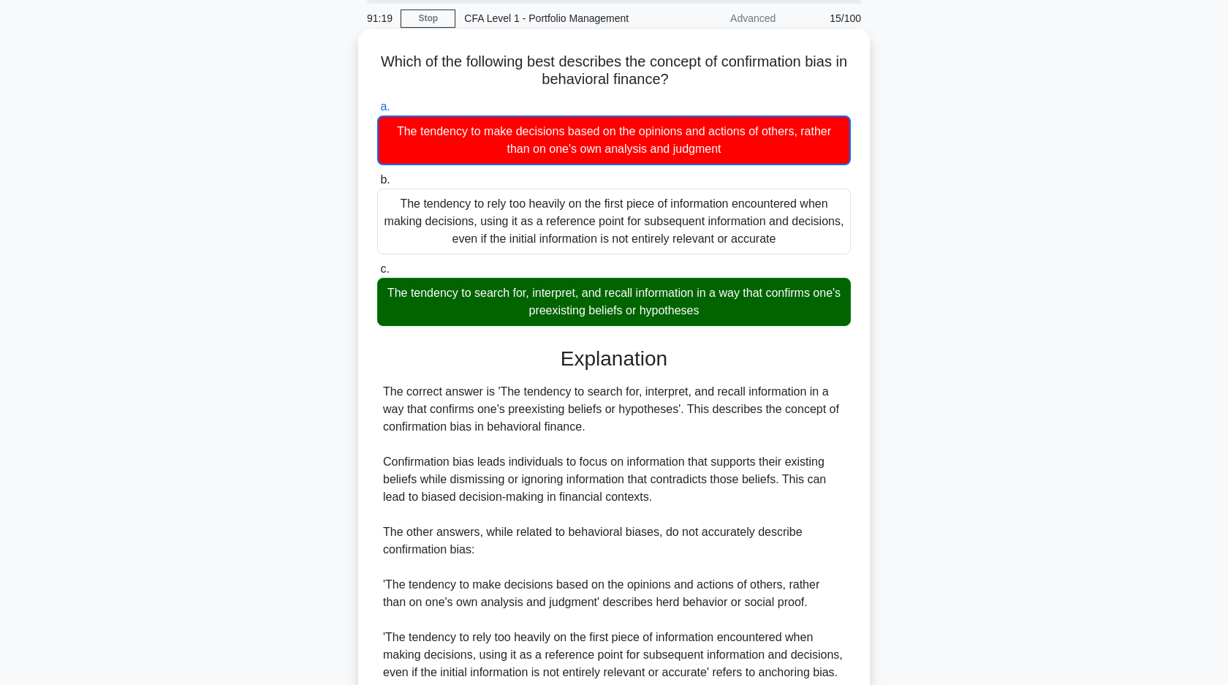
scroll to position [181, 0]
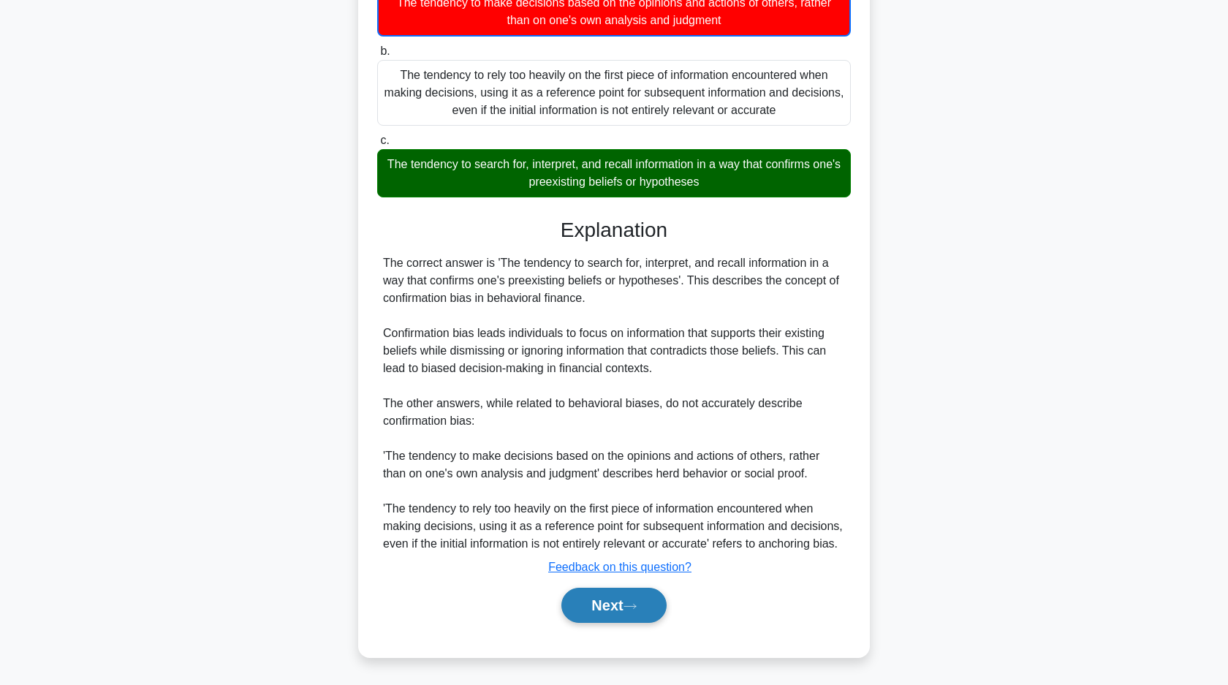
click at [608, 607] on button "Next" at bounding box center [613, 605] width 105 height 35
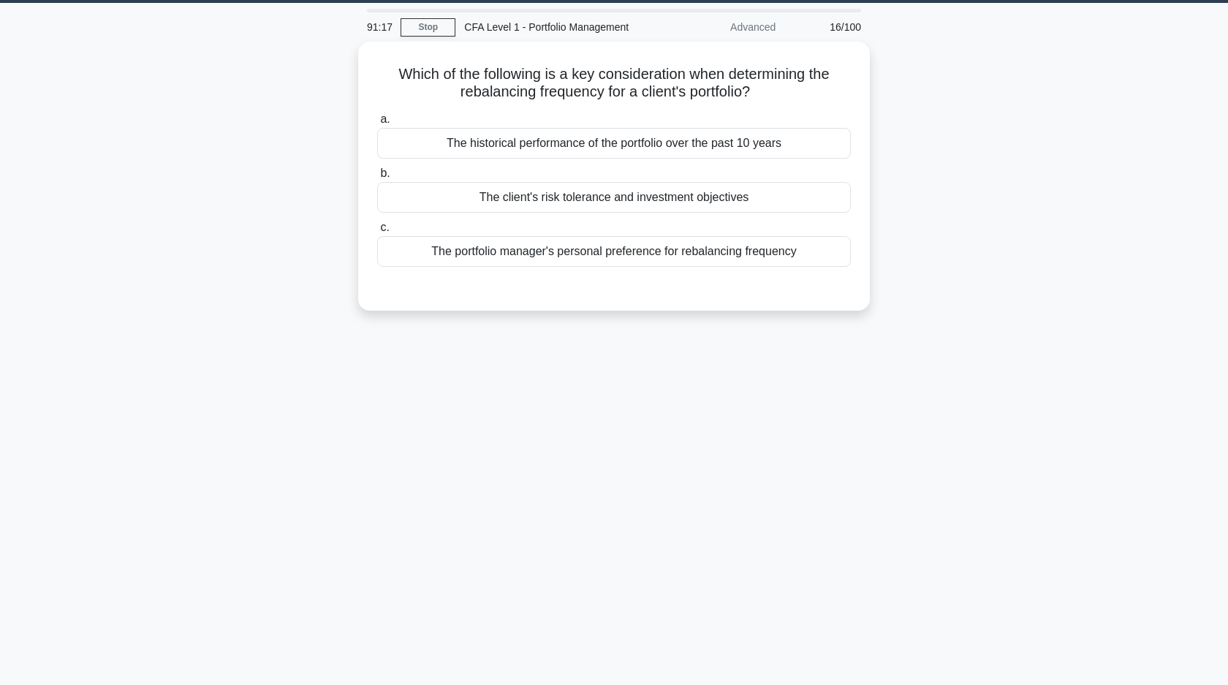
scroll to position [0, 0]
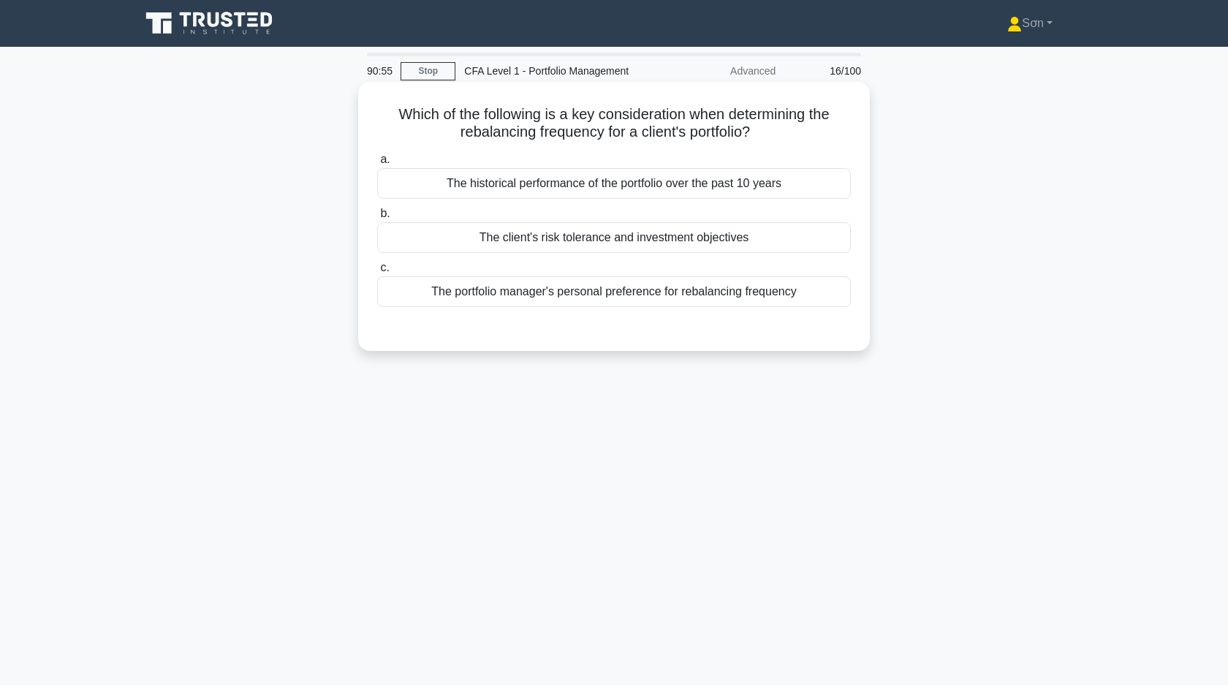
click at [521, 306] on div "The portfolio manager's personal preference for rebalancing frequency" at bounding box center [614, 291] width 474 height 31
click at [377, 273] on input "c. The portfolio manager's personal preference for rebalancing frequency" at bounding box center [377, 268] width 0 height 10
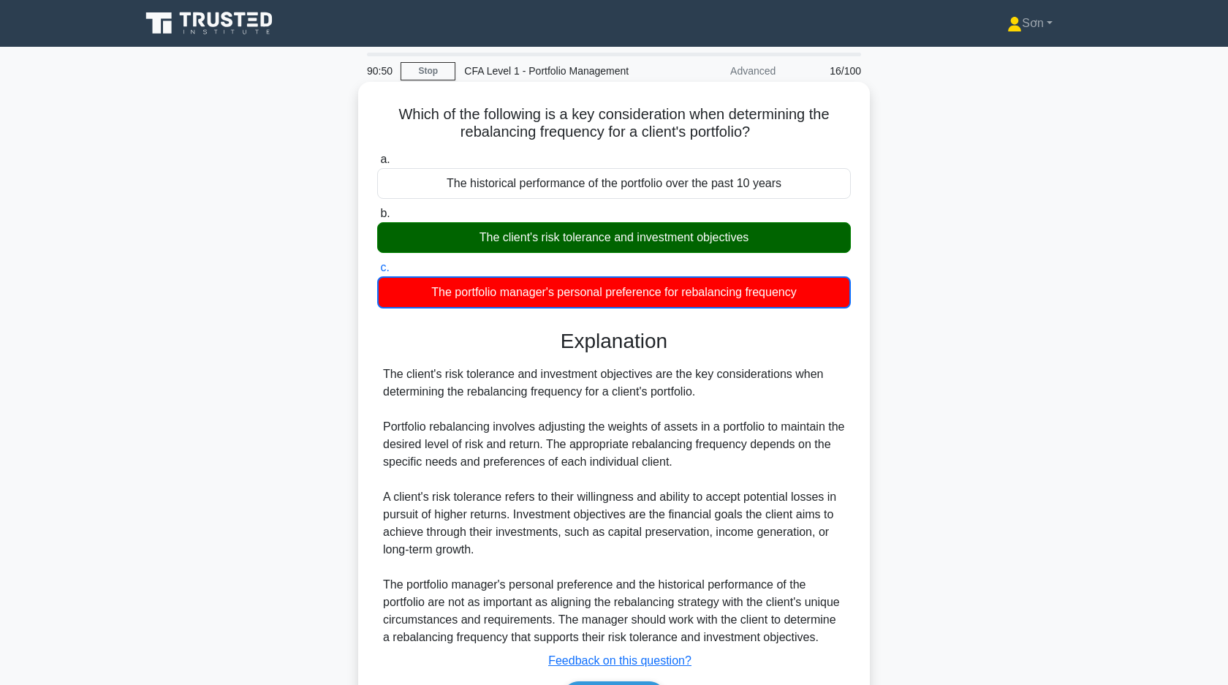
drag, startPoint x: 393, startPoint y: 107, endPoint x: 822, endPoint y: 311, distance: 474.4
click at [822, 311] on div "Which of the following is a key consideration when determining the rebalancing …" at bounding box center [614, 416] width 500 height 657
copy div "Which of the following is a key consideration when determining the rebalancing …"
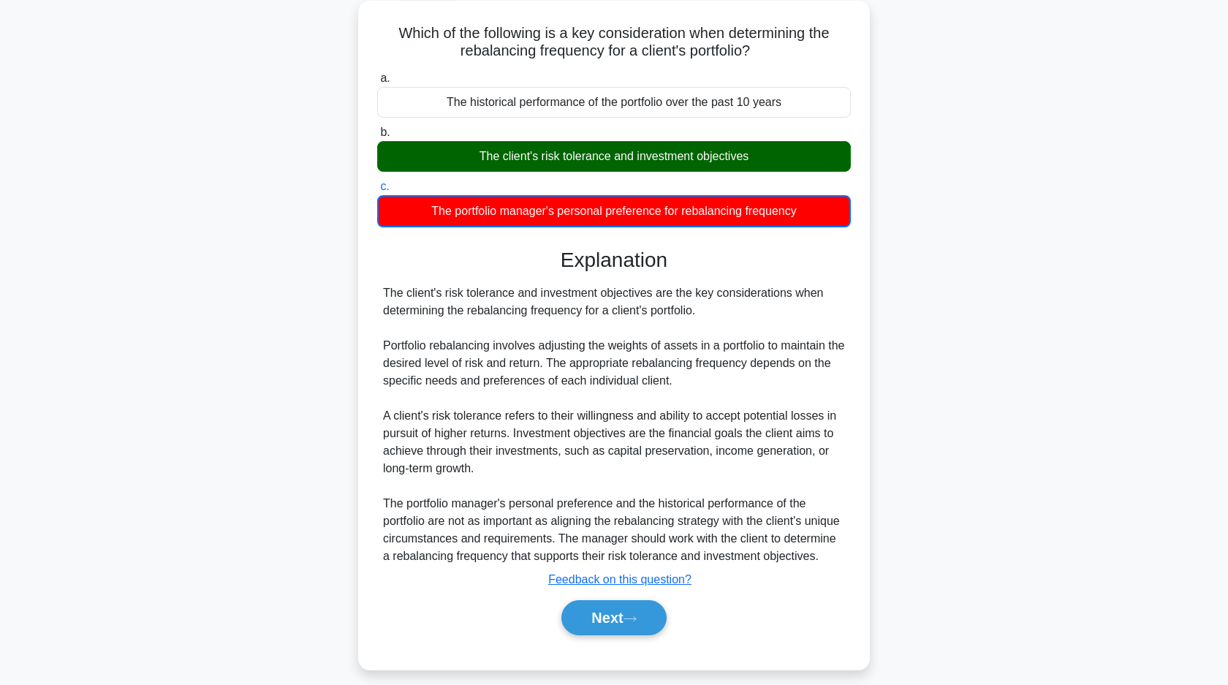
scroll to position [111, 0]
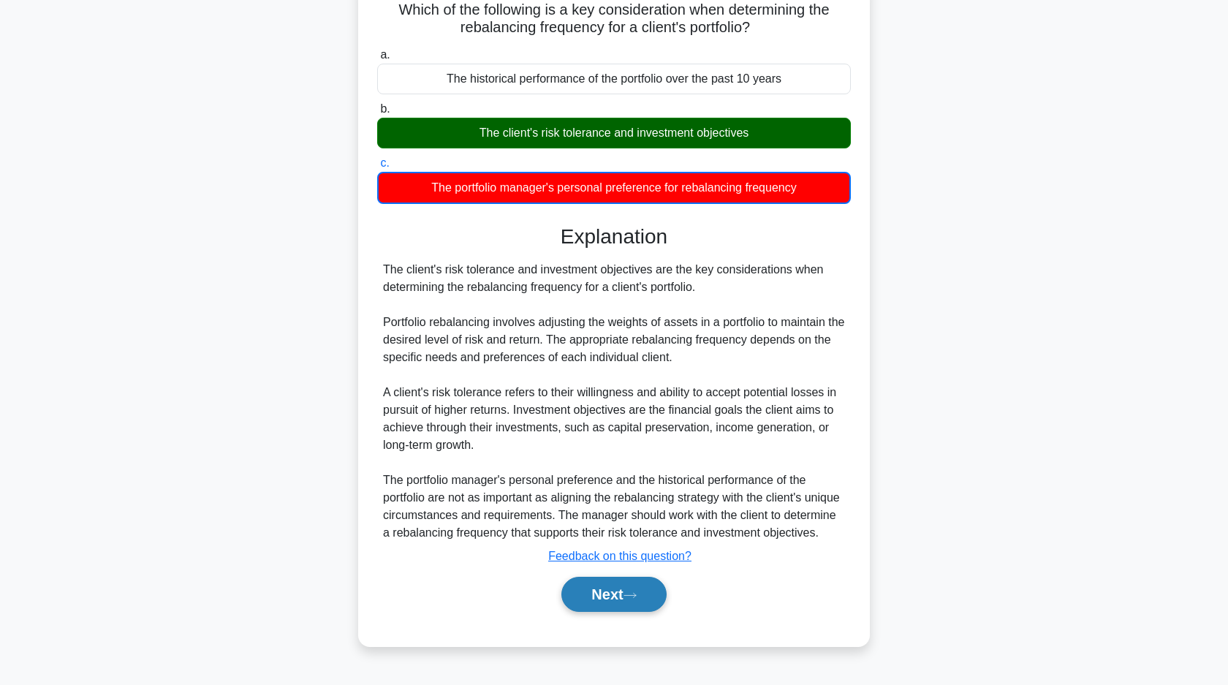
click at [620, 599] on button "Next" at bounding box center [613, 594] width 105 height 35
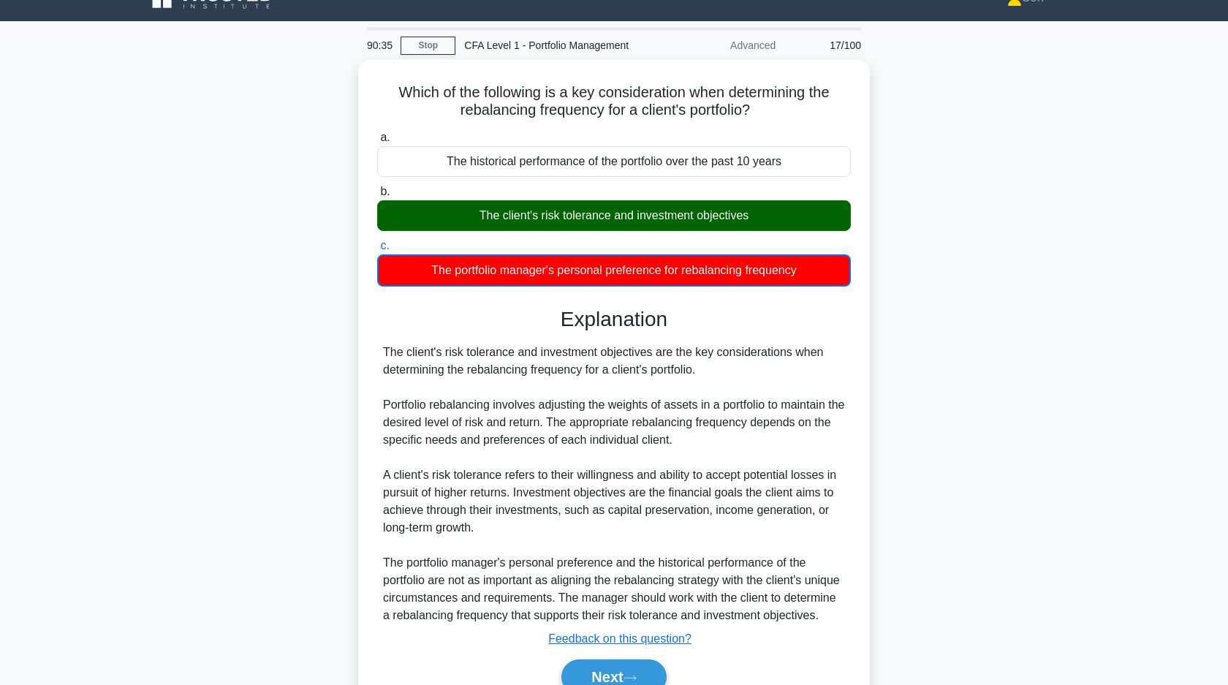
scroll to position [0, 0]
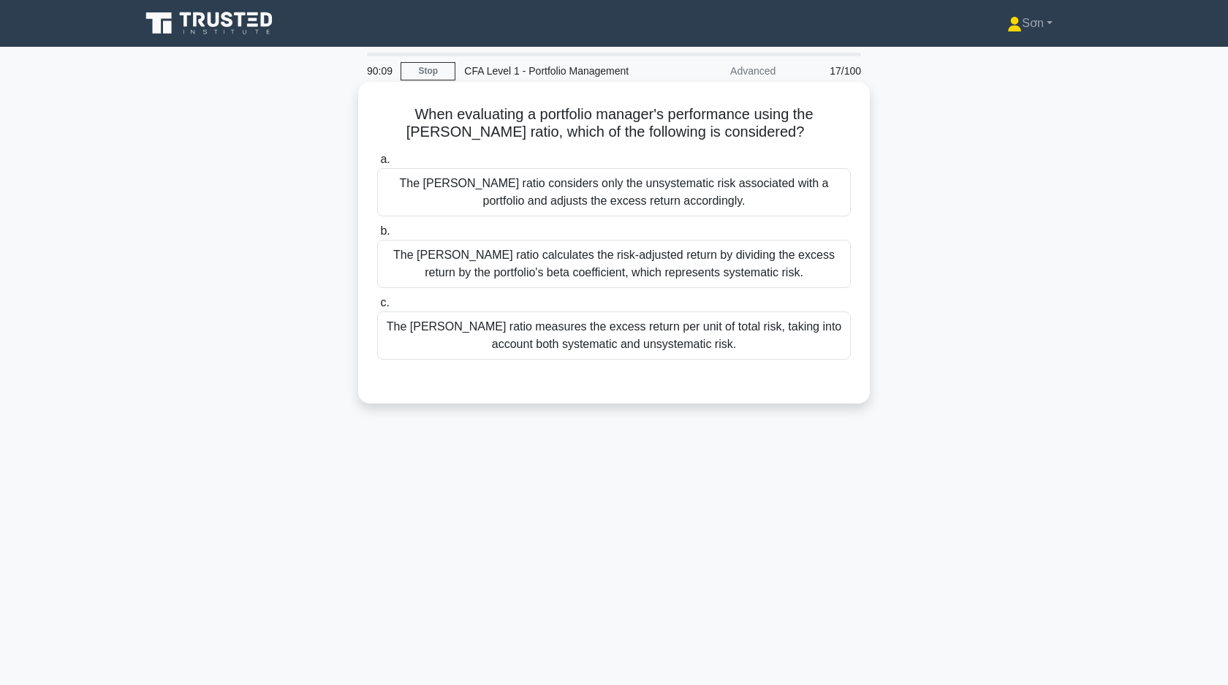
click at [550, 336] on div "The Sharpe ratio measures the excess return per unit of total risk, taking into…" at bounding box center [614, 335] width 474 height 48
click at [377, 308] on input "c. The Sharpe ratio measures the excess return per unit of total risk, taking i…" at bounding box center [377, 303] width 0 height 10
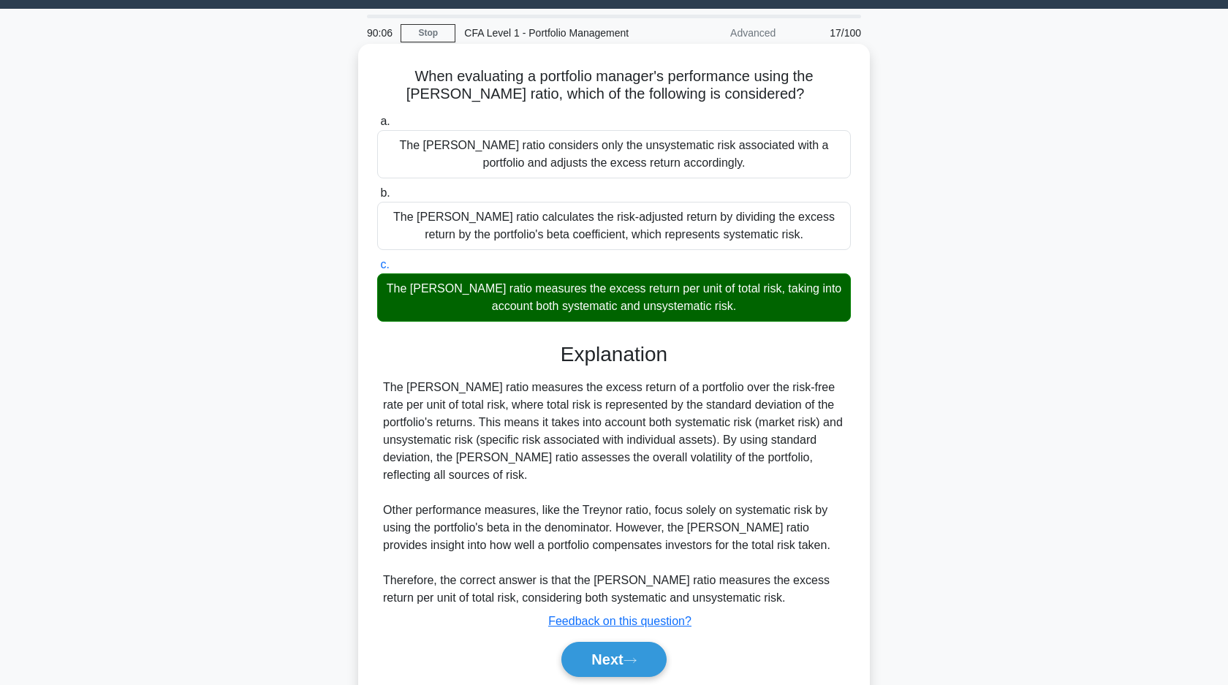
scroll to position [105, 0]
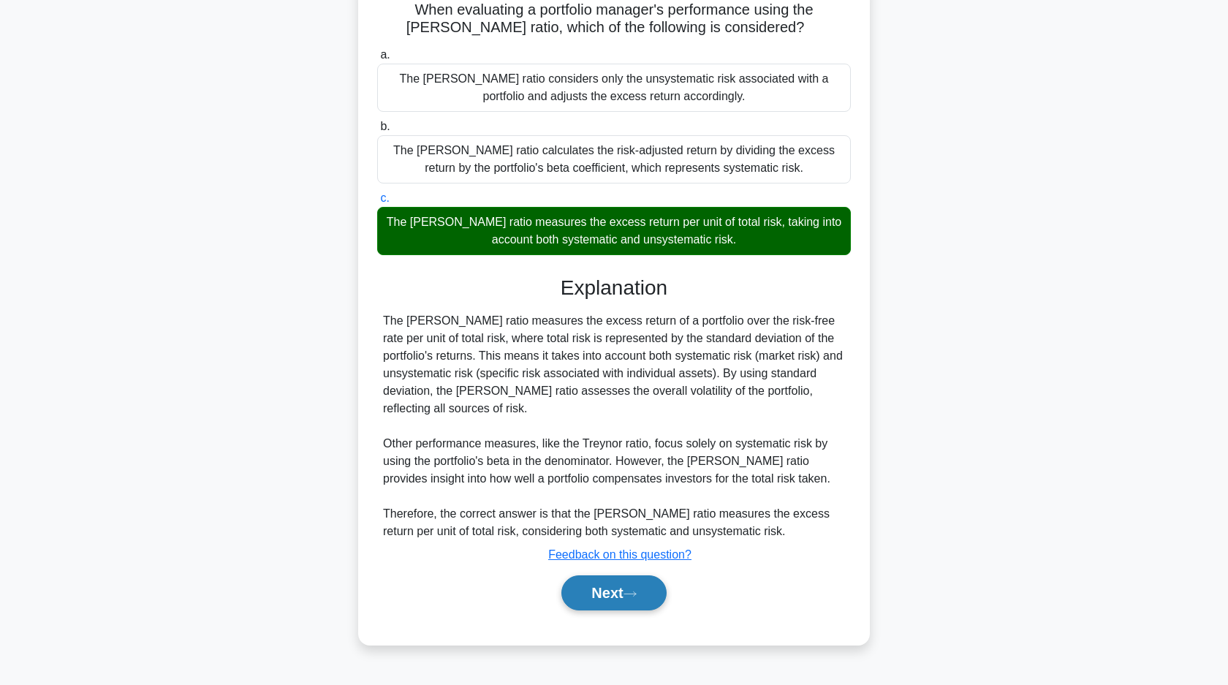
click at [627, 599] on button "Next" at bounding box center [613, 592] width 105 height 35
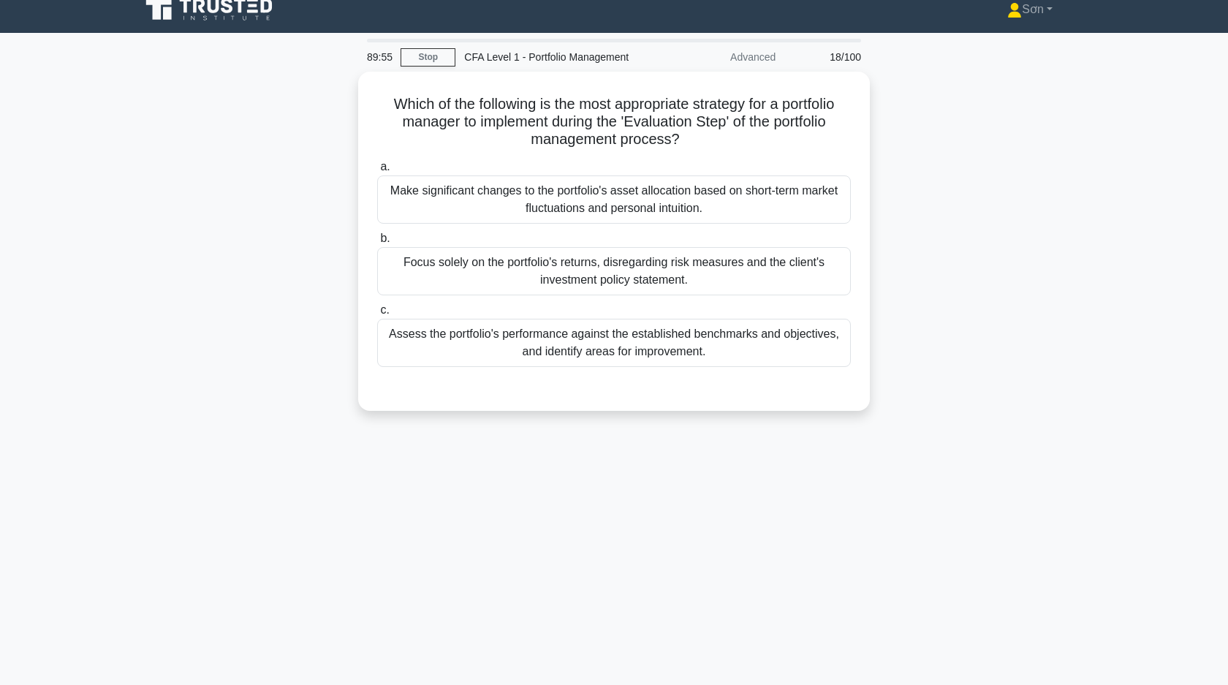
scroll to position [0, 0]
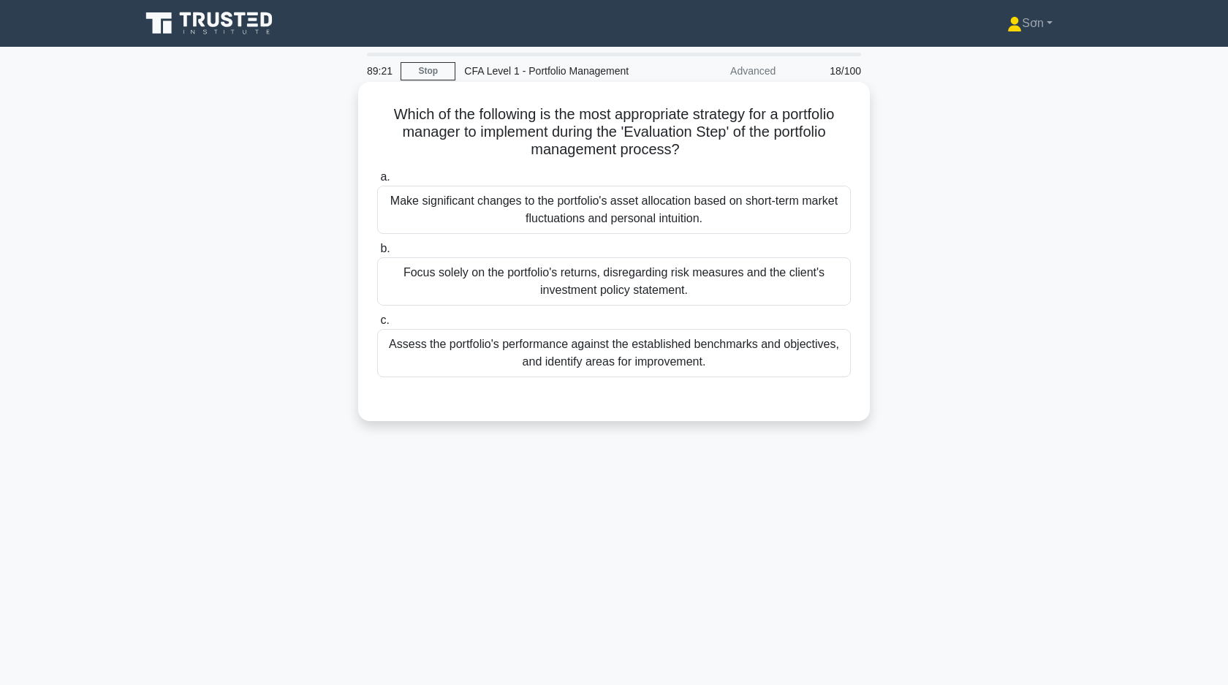
click at [588, 361] on div "Assess the portfolio's performance against the established benchmarks and objec…" at bounding box center [614, 353] width 474 height 48
click at [377, 325] on input "c. Assess the portfolio's performance against the established benchmarks and ob…" at bounding box center [377, 321] width 0 height 10
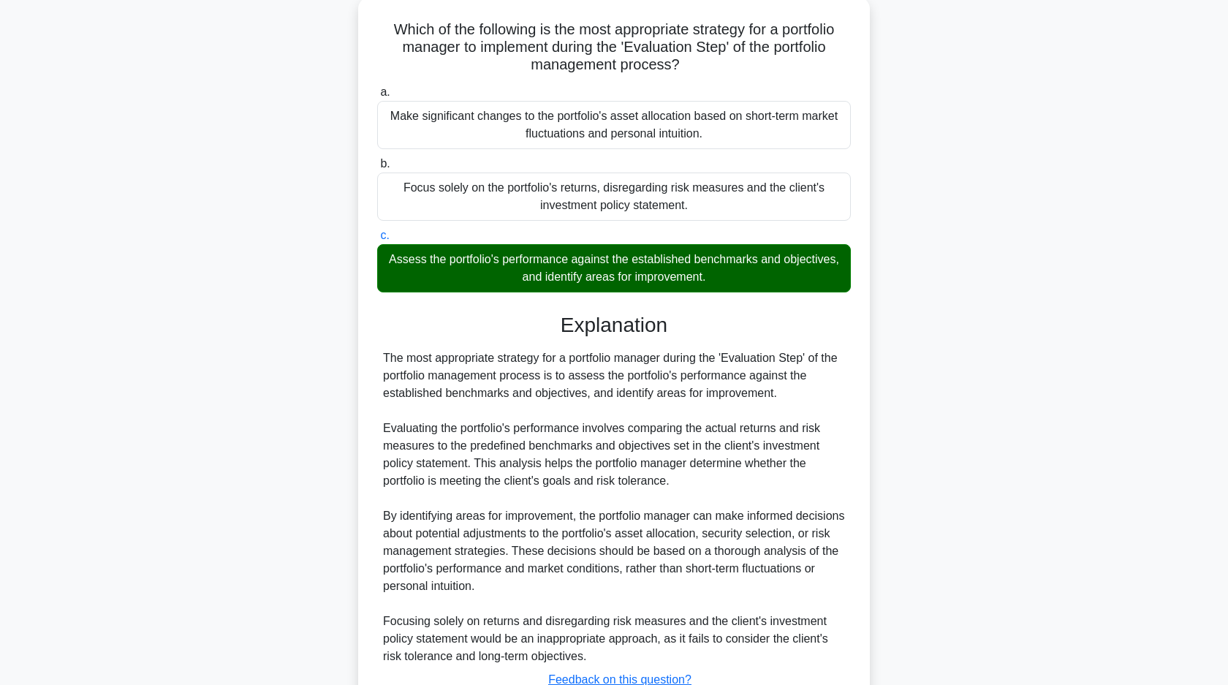
scroll to position [189, 0]
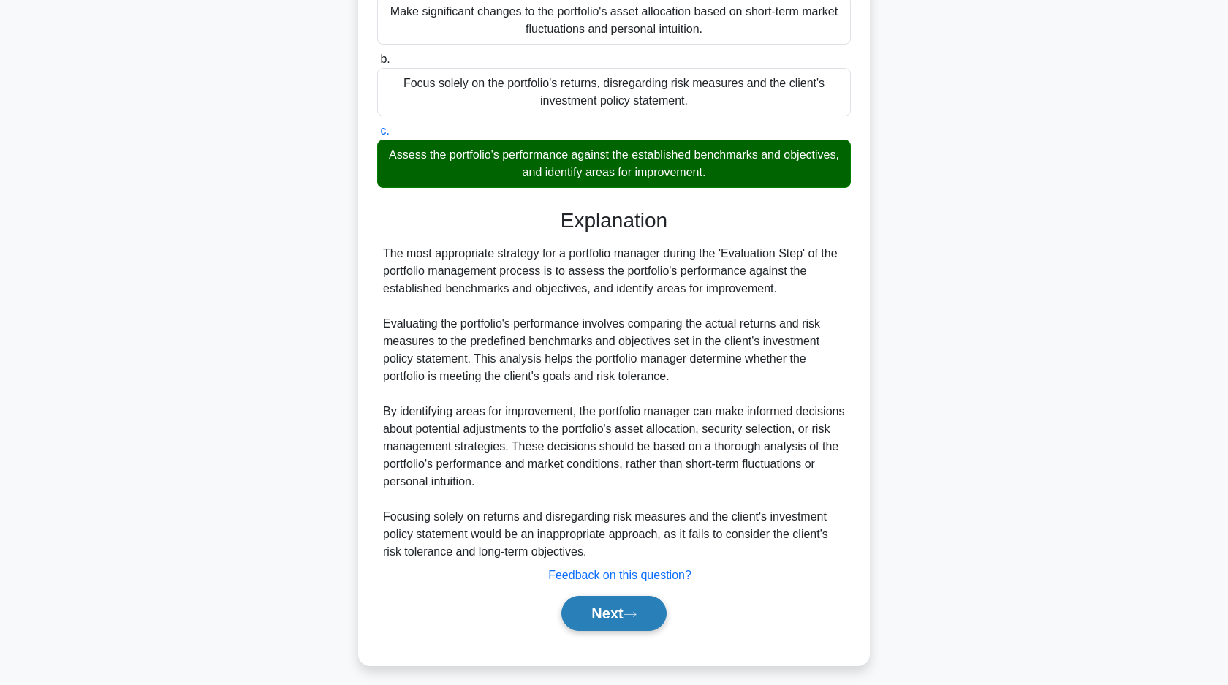
click at [613, 600] on button "Next" at bounding box center [613, 613] width 105 height 35
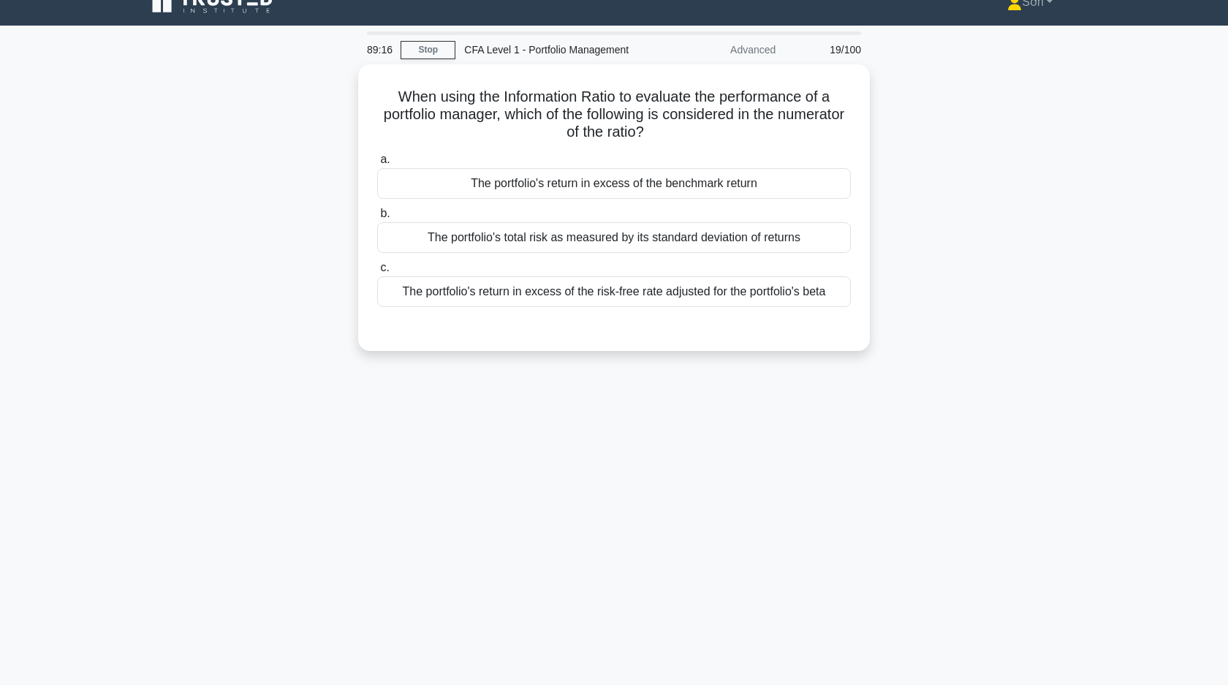
scroll to position [0, 0]
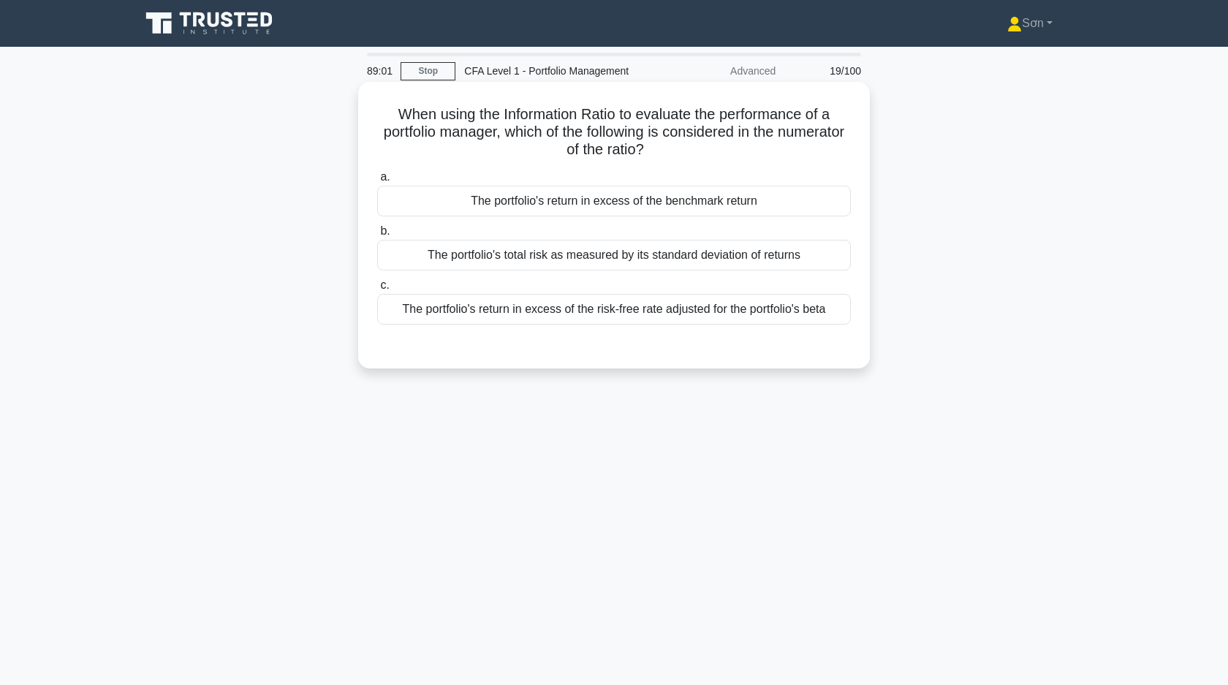
click at [681, 312] on div "The portfolio's return in excess of the risk-free rate adjusted for the portfol…" at bounding box center [614, 309] width 474 height 31
click at [377, 290] on input "c. The portfolio's return in excess of the risk-free rate adjusted for the port…" at bounding box center [377, 286] width 0 height 10
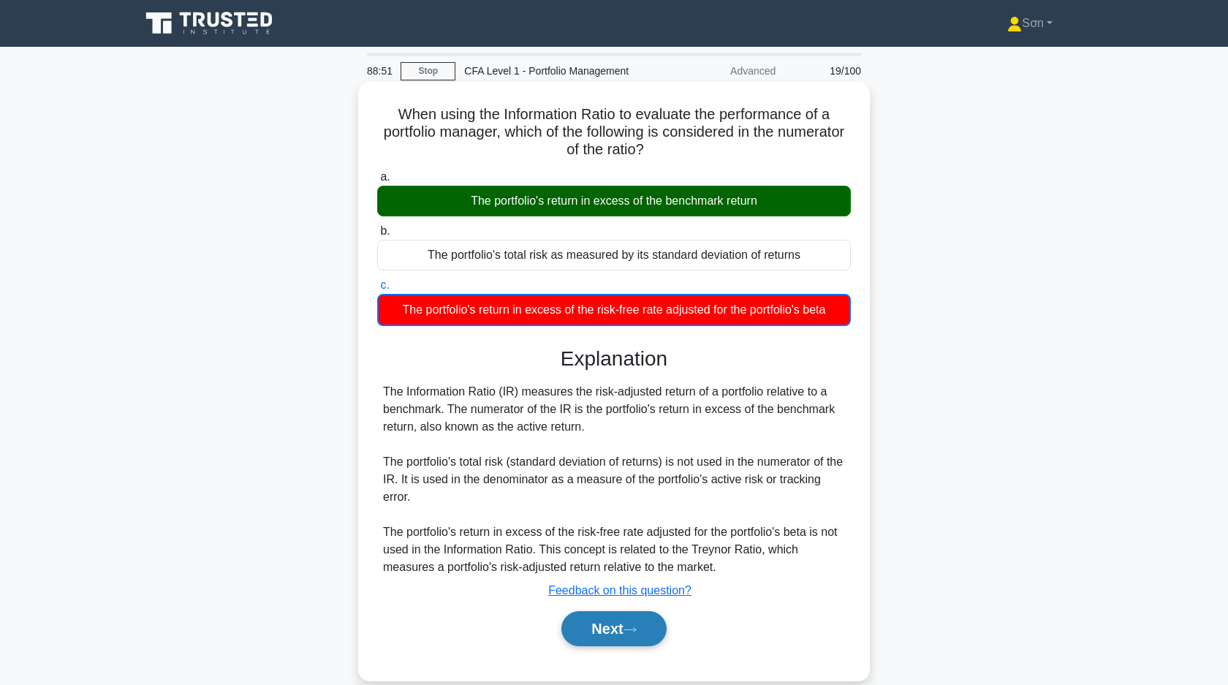
click at [607, 627] on button "Next" at bounding box center [613, 628] width 105 height 35
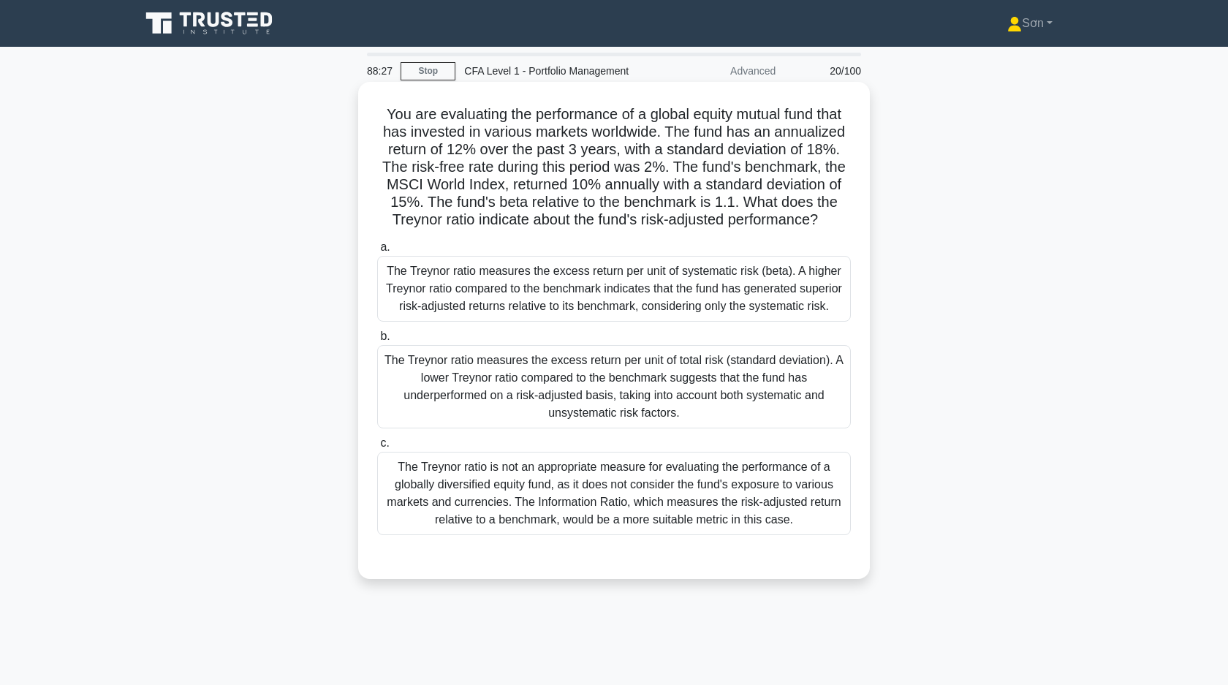
click at [606, 278] on div "The Treynor ratio measures the excess return per unit of systematic risk (beta)…" at bounding box center [614, 289] width 474 height 66
click at [377, 252] on input "a. The Treynor ratio measures the excess return per unit of systematic risk (be…" at bounding box center [377, 248] width 0 height 10
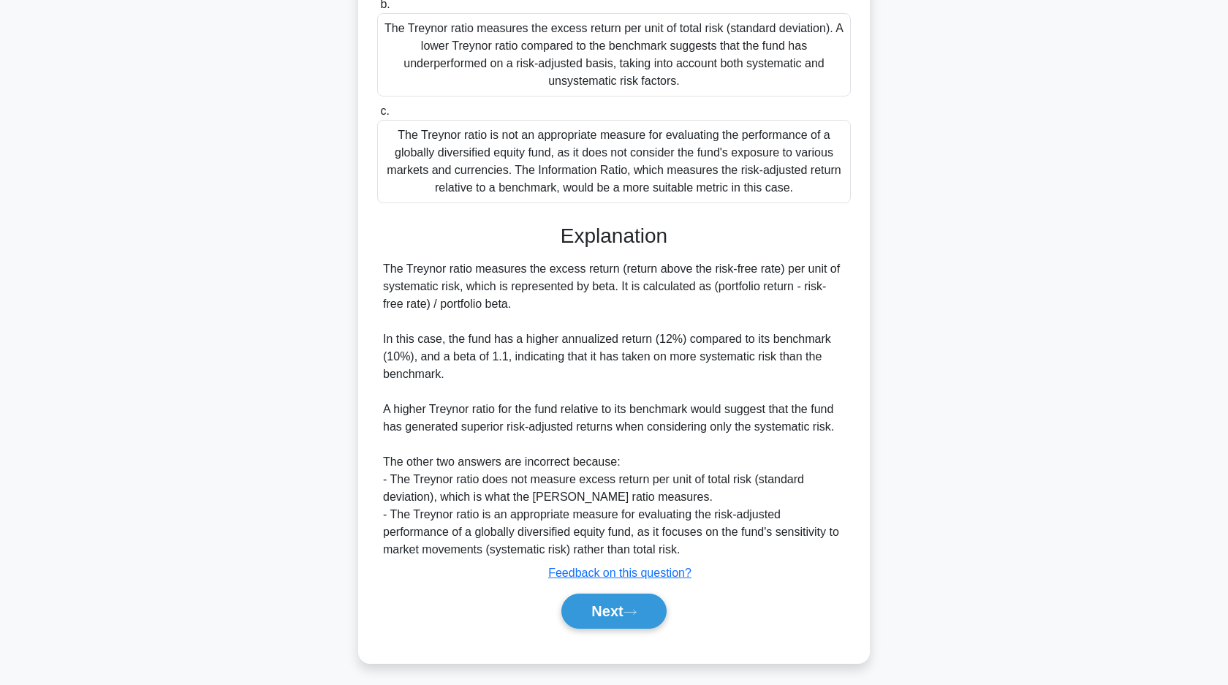
scroll to position [338, 0]
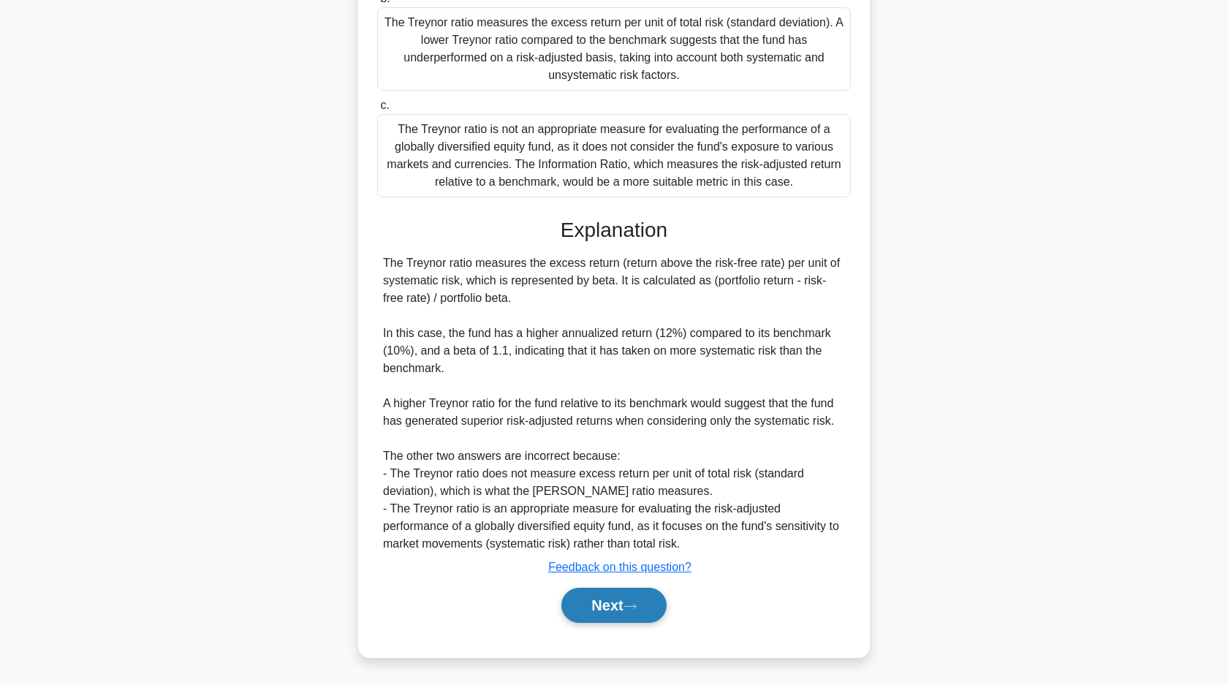
click at [601, 588] on button "Next" at bounding box center [613, 605] width 105 height 35
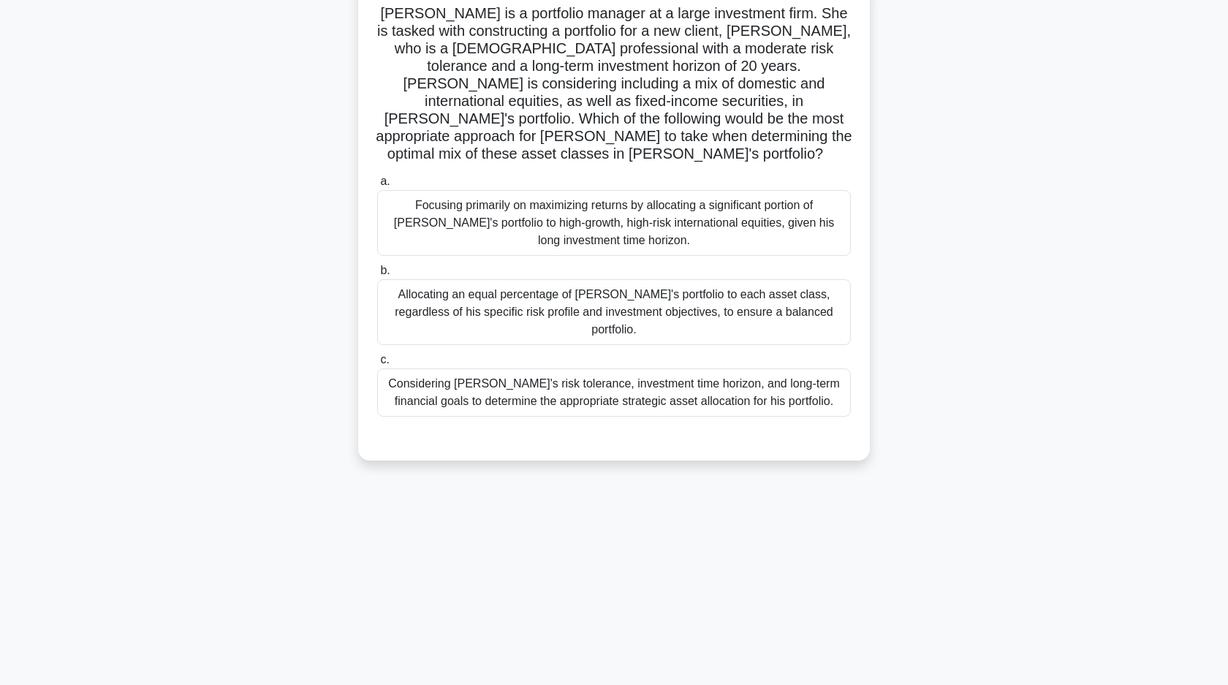
scroll to position [0, 0]
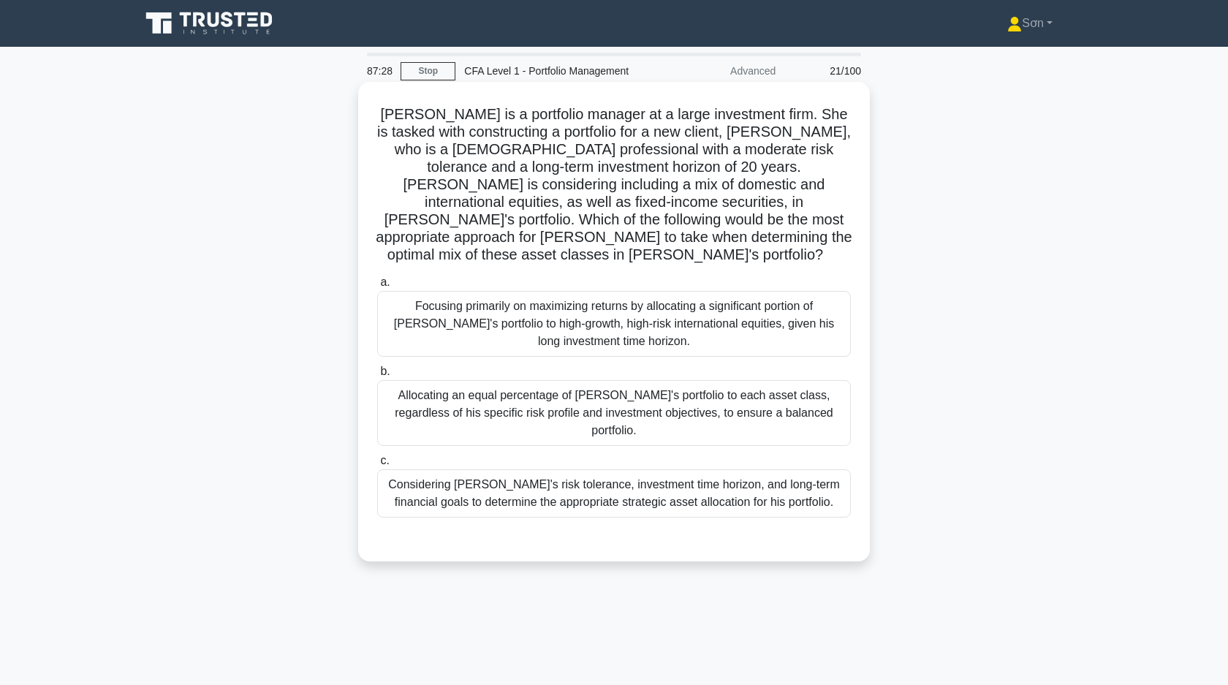
click at [469, 479] on div "Considering John's risk tolerance, investment time horizon, and long-term finan…" at bounding box center [614, 493] width 474 height 48
click at [377, 466] on input "c. Considering John's risk tolerance, investment time horizon, and long-term fi…" at bounding box center [377, 461] width 0 height 10
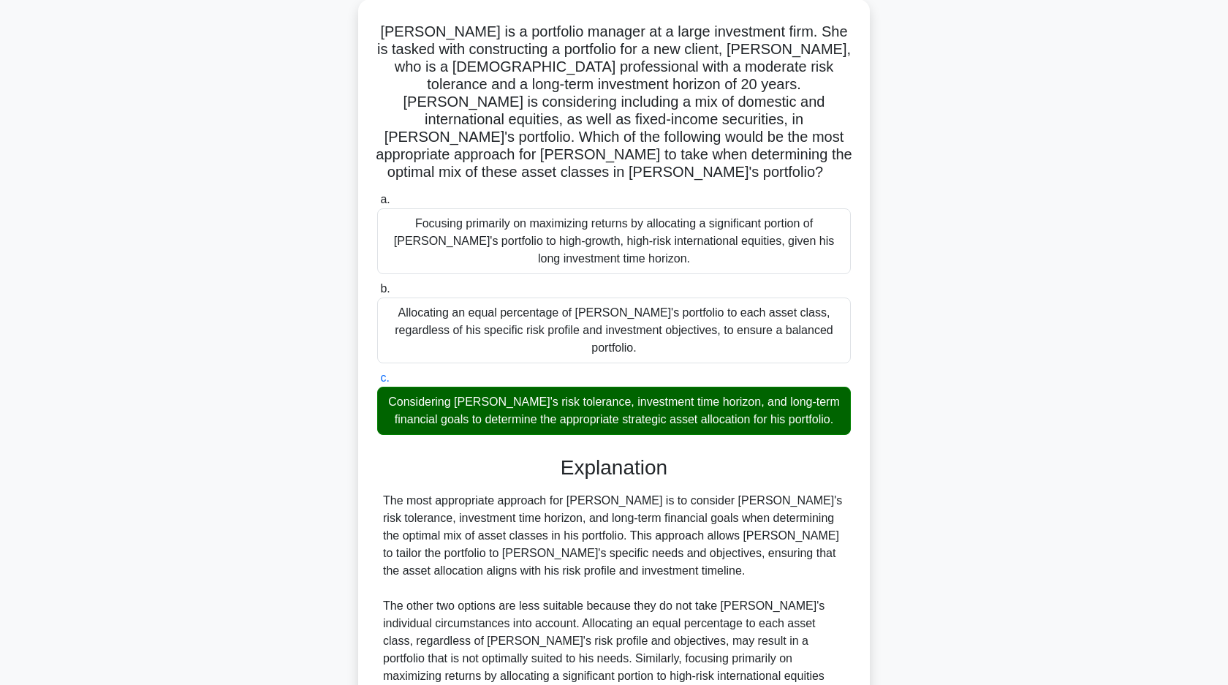
scroll to position [215, 0]
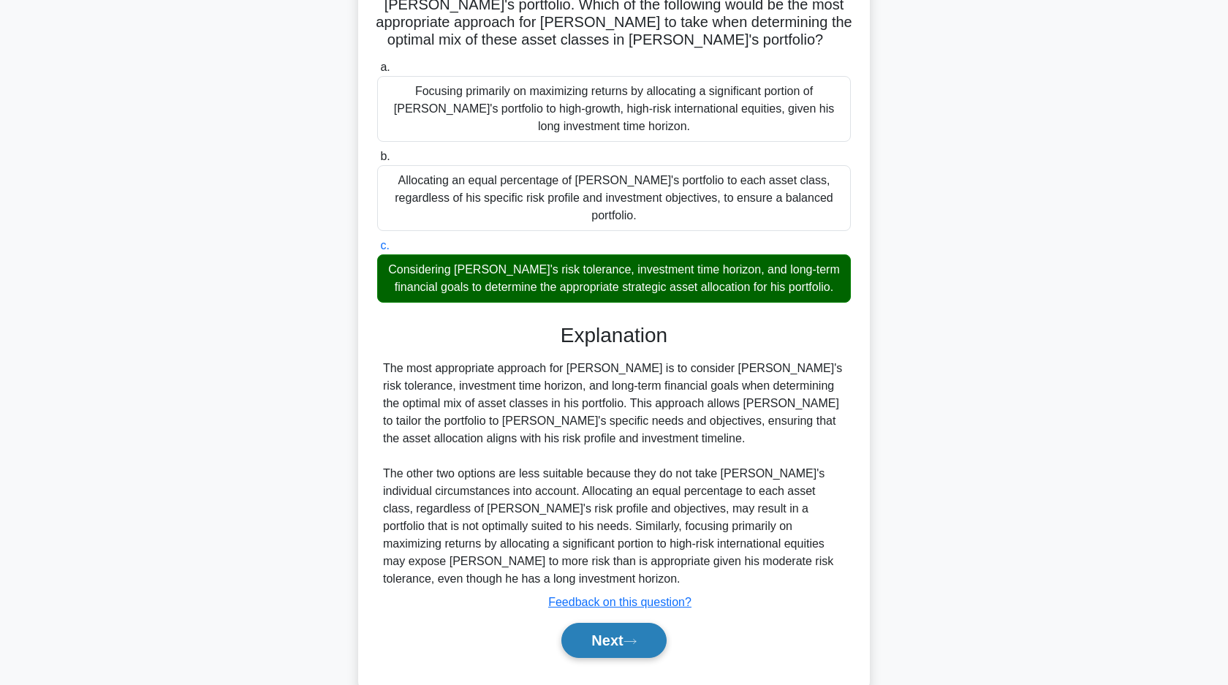
click at [591, 623] on button "Next" at bounding box center [613, 640] width 105 height 35
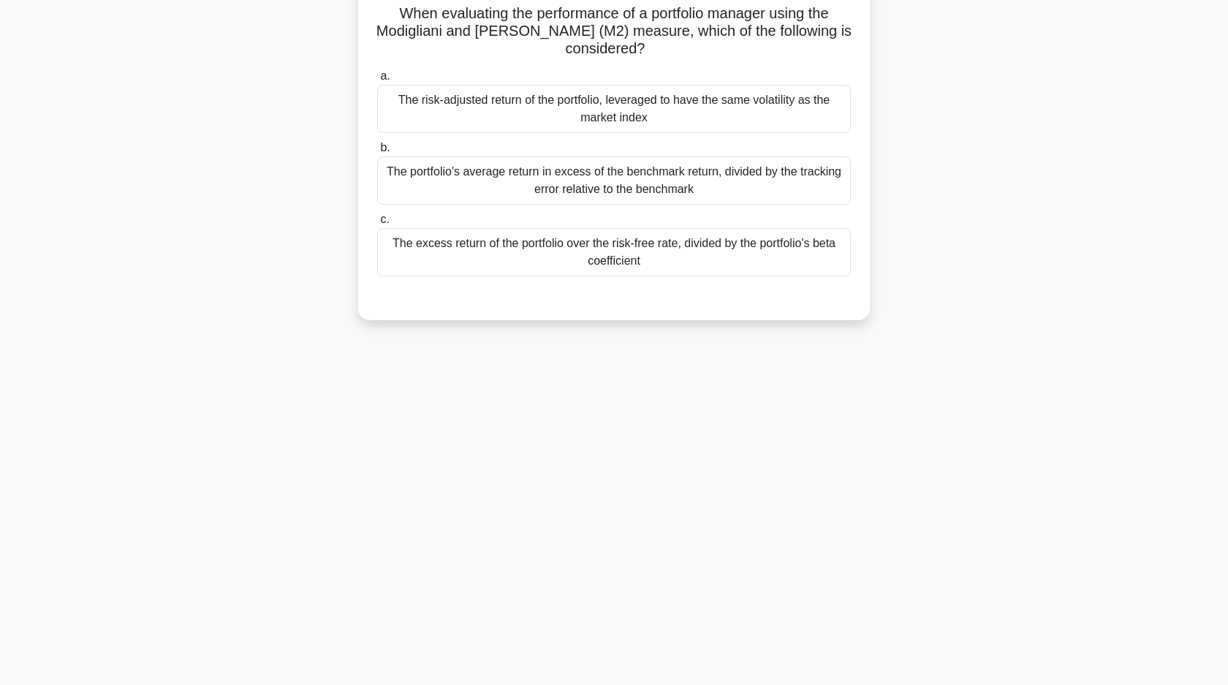
scroll to position [0, 0]
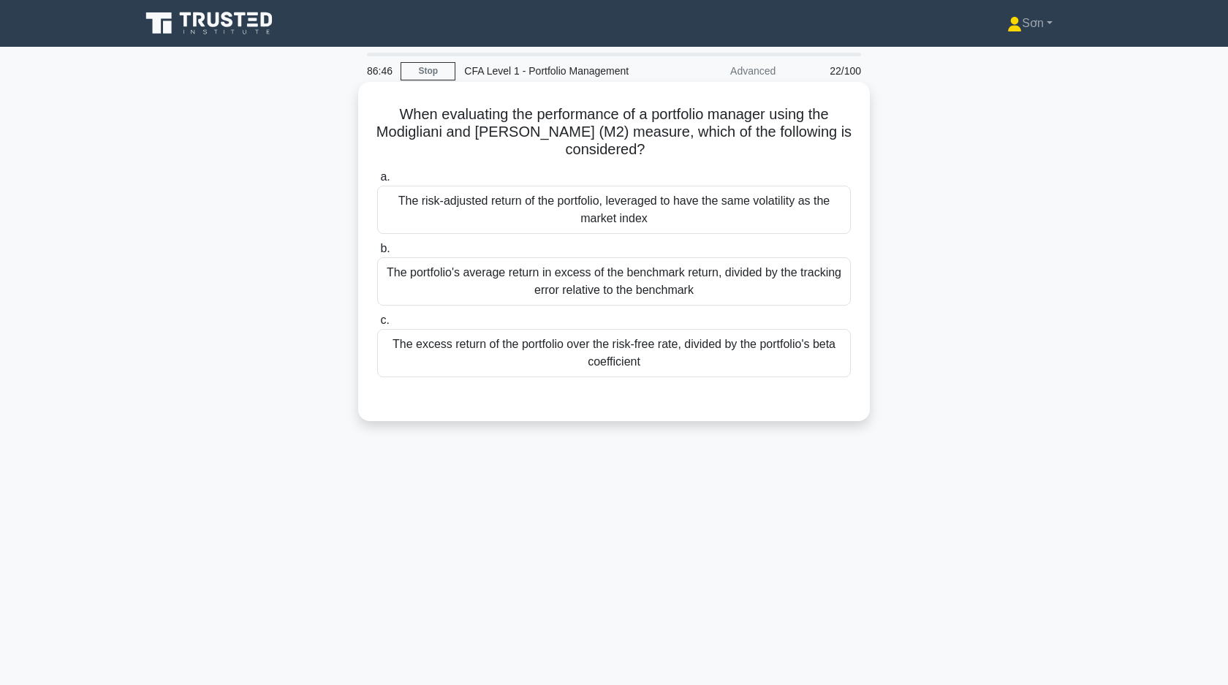
drag, startPoint x: 393, startPoint y: 117, endPoint x: 655, endPoint y: 368, distance: 362.9
click at [655, 368] on div "When evaluating the performance of a portfolio manager using the Modigliani and…" at bounding box center [614, 251] width 500 height 327
copy div "When evaluating the performance of a portfolio manager using the Modigliani and…"
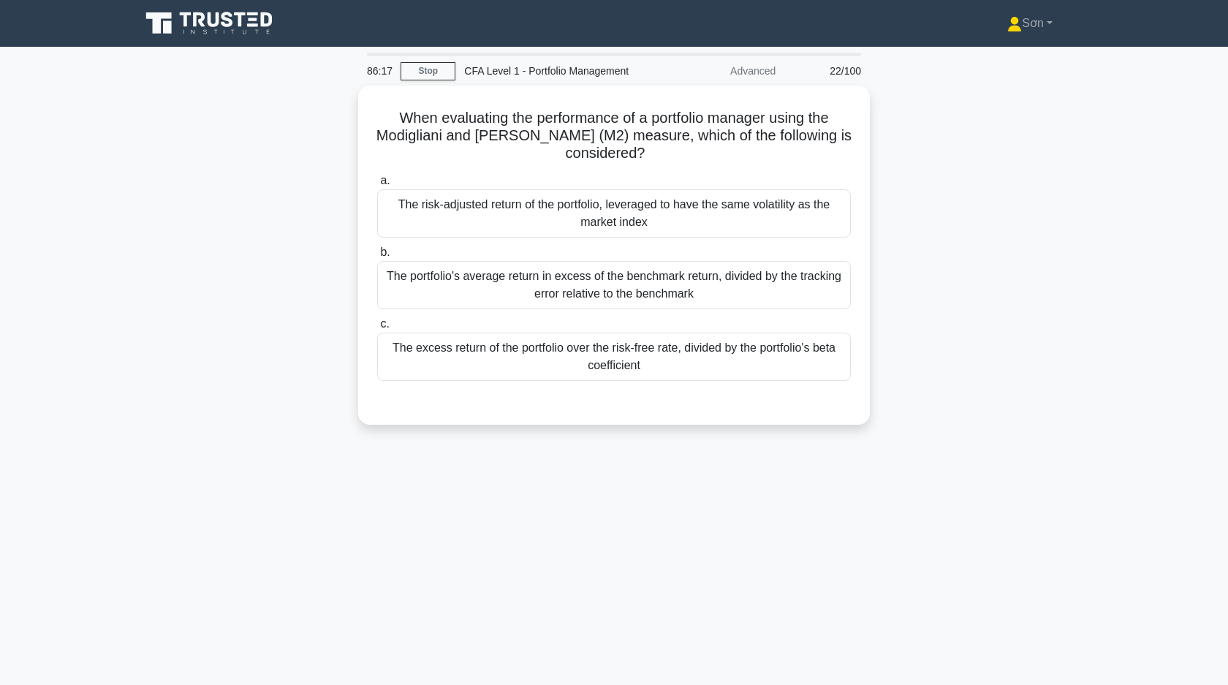
click at [277, 233] on div "When evaluating the performance of a portfolio manager using the Modigliani and…" at bounding box center [614, 264] width 965 height 357
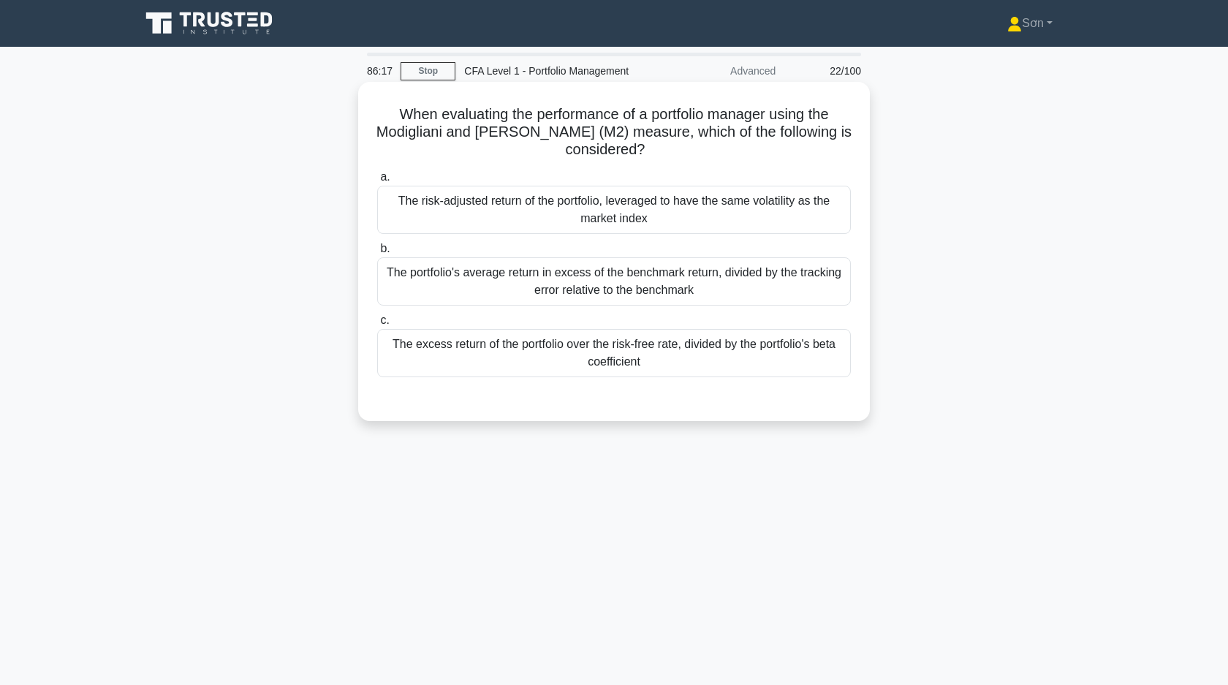
click at [470, 211] on div "The risk-adjusted return of the portfolio, leveraged to have the same volatilit…" at bounding box center [614, 210] width 474 height 48
click at [377, 182] on input "a. The risk-adjusted return of the portfolio, leveraged to have the same volati…" at bounding box center [377, 178] width 0 height 10
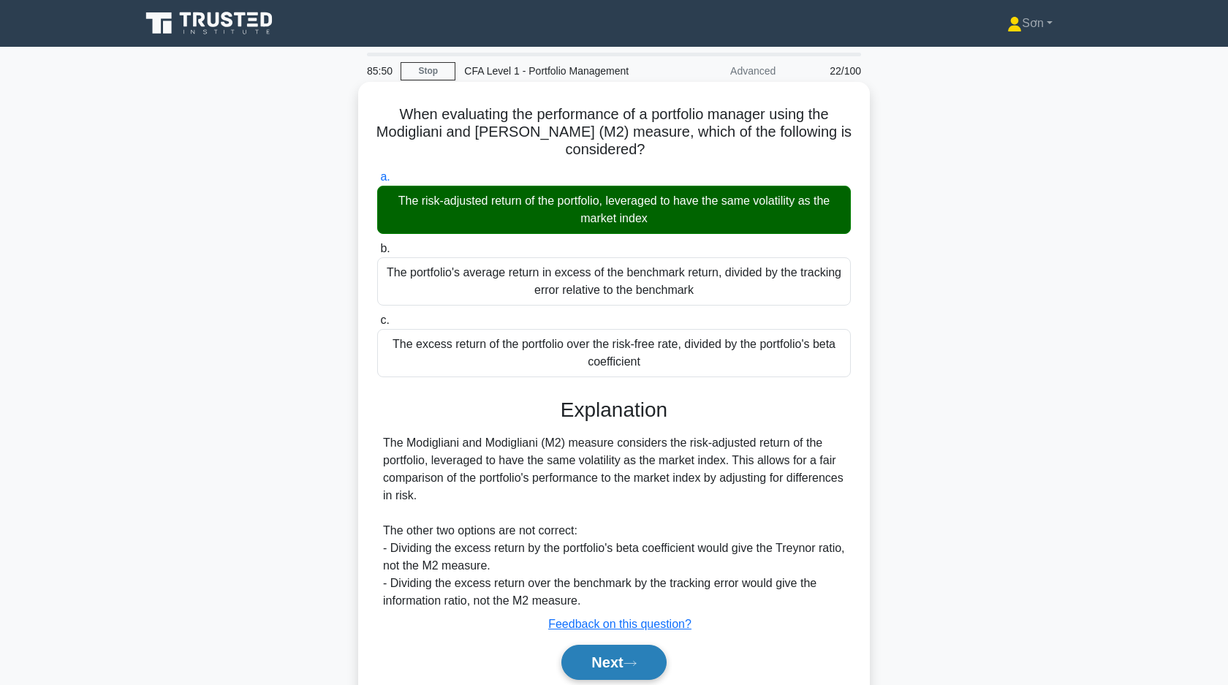
click at [607, 651] on button "Next" at bounding box center [613, 662] width 105 height 35
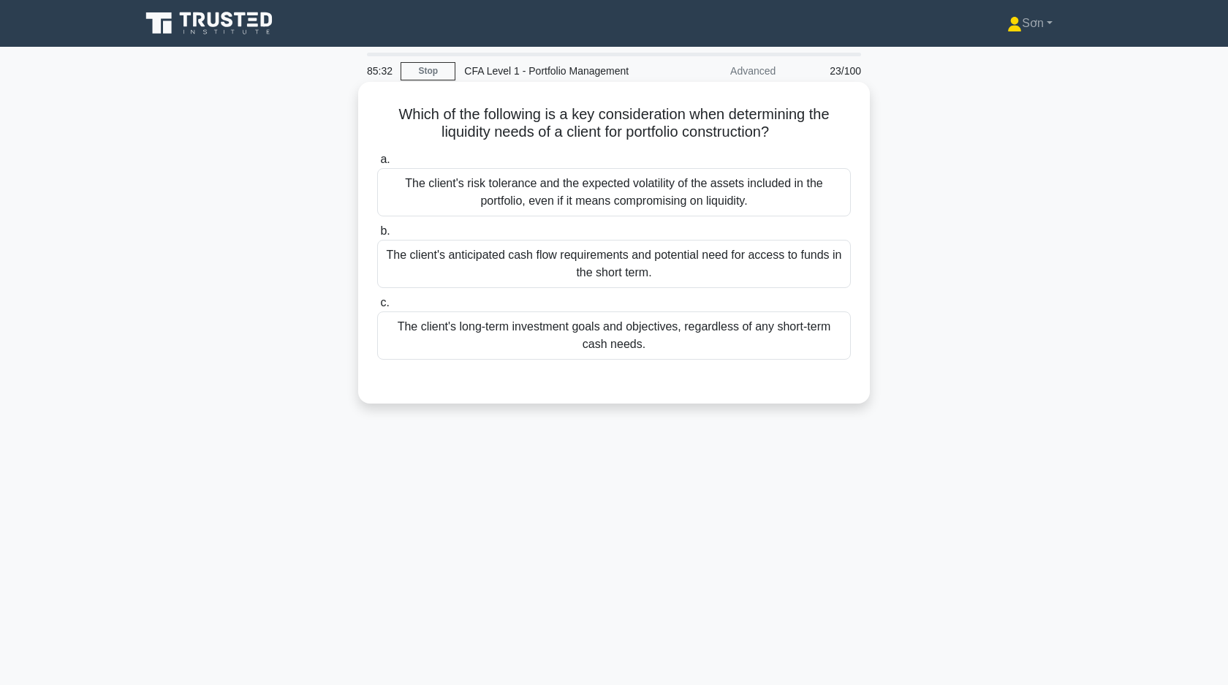
click at [614, 276] on div "The client's anticipated cash flow requirements and potential need for access t…" at bounding box center [614, 264] width 474 height 48
click at [377, 236] on input "b. The client's anticipated cash flow requirements and potential need for acces…" at bounding box center [377, 232] width 0 height 10
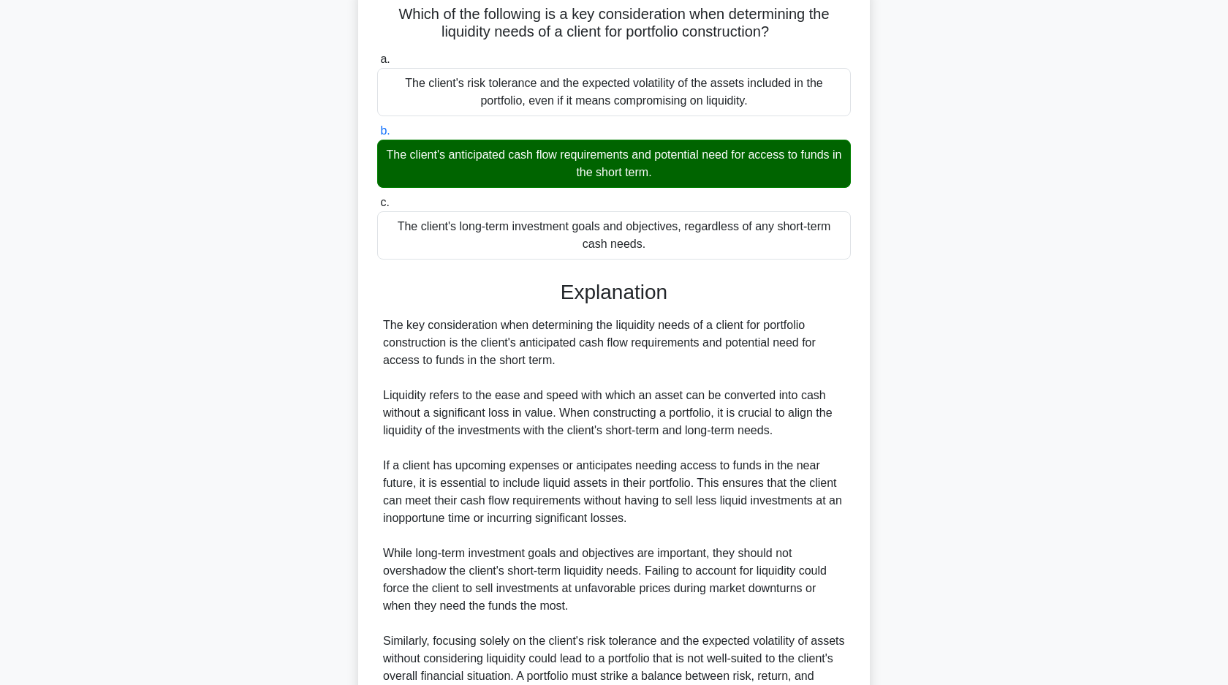
scroll to position [250, 0]
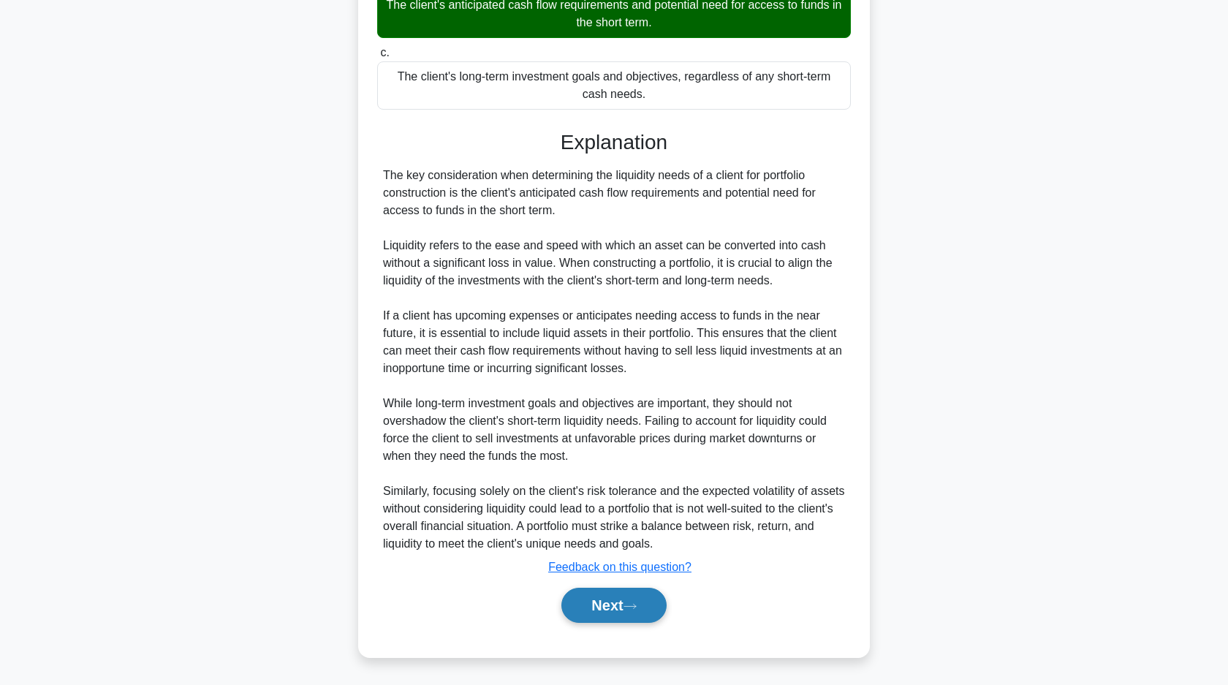
click at [613, 604] on button "Next" at bounding box center [613, 605] width 105 height 35
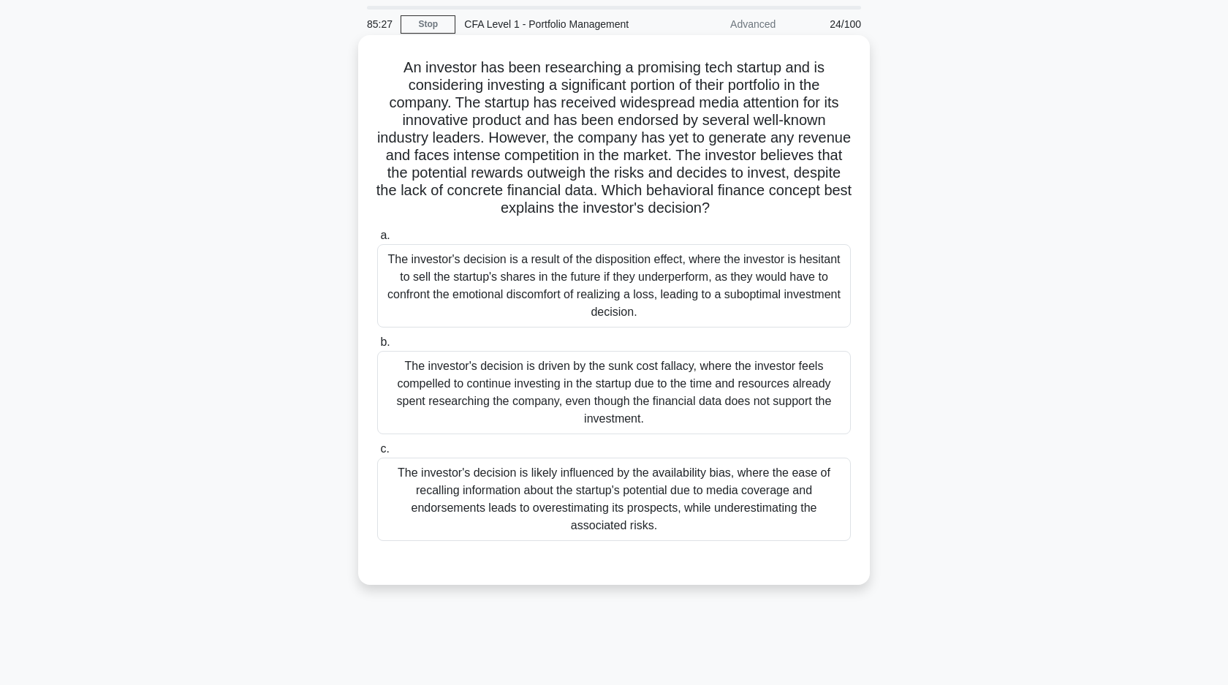
scroll to position [0, 0]
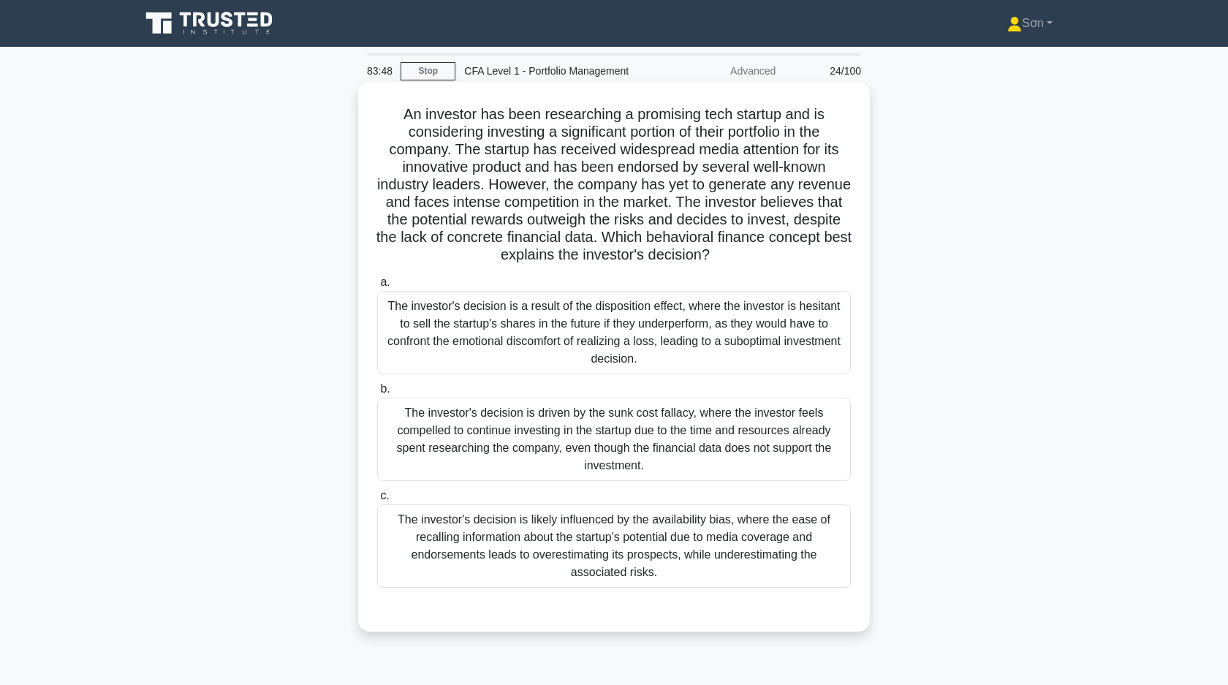
click at [547, 528] on div "The investor's decision is likely influenced by the availability bias, where th…" at bounding box center [614, 545] width 474 height 83
click at [377, 501] on input "c. The investor's decision is likely influenced by the availability bias, where…" at bounding box center [377, 496] width 0 height 10
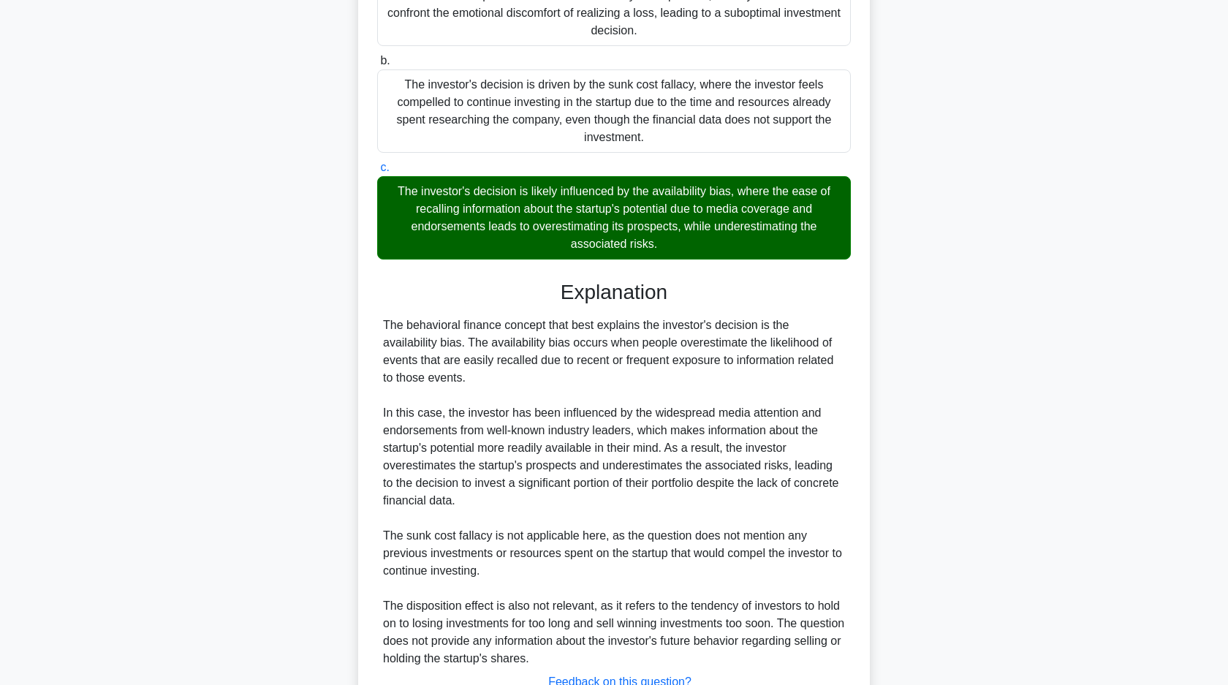
scroll to position [443, 0]
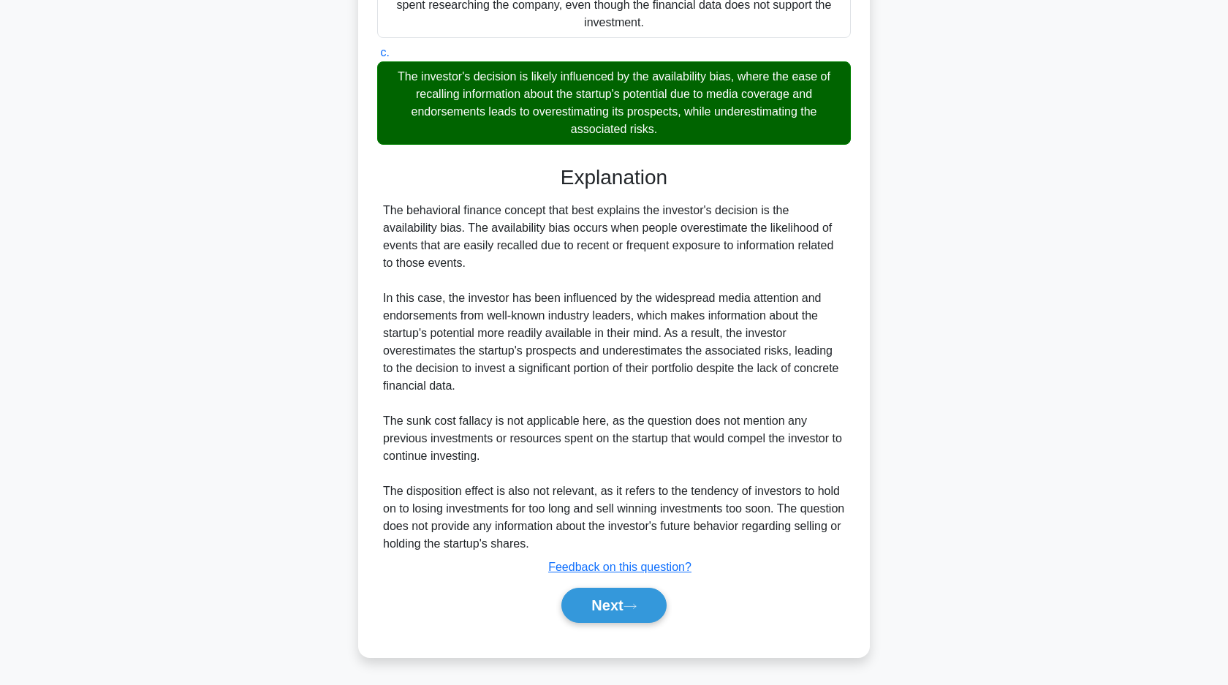
click at [618, 631] on div "a. The investor's decision is a result of the disposition effect, where the inv…" at bounding box center [614, 233] width 477 height 813
click at [603, 614] on button "Next" at bounding box center [613, 605] width 105 height 35
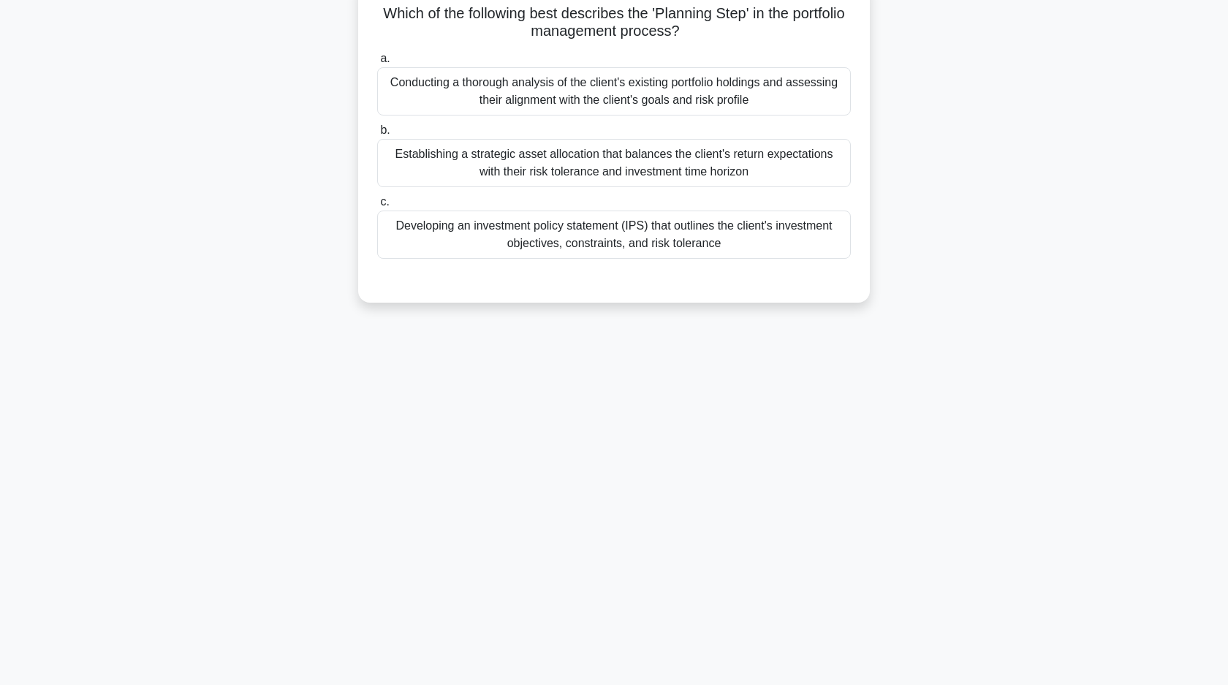
scroll to position [0, 0]
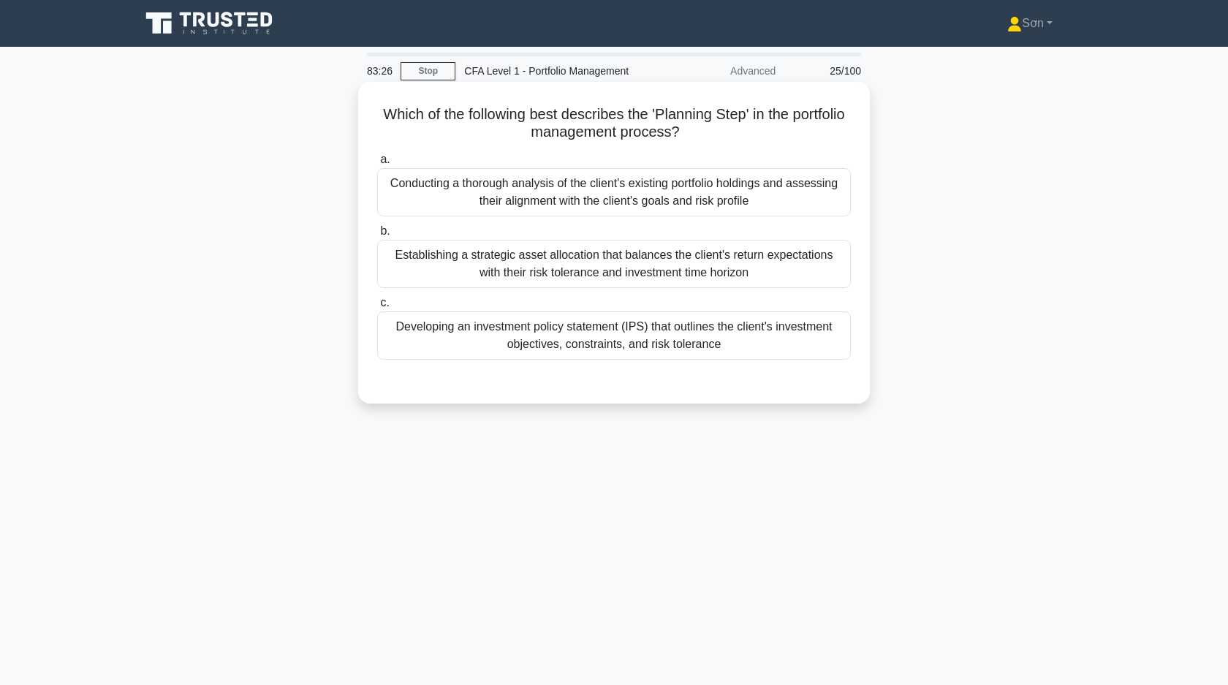
click at [455, 263] on div "Establishing a strategic asset allocation that balances the client's return exp…" at bounding box center [614, 264] width 474 height 48
click at [377, 236] on input "b. Establishing a strategic asset allocation that balances the client's return …" at bounding box center [377, 232] width 0 height 10
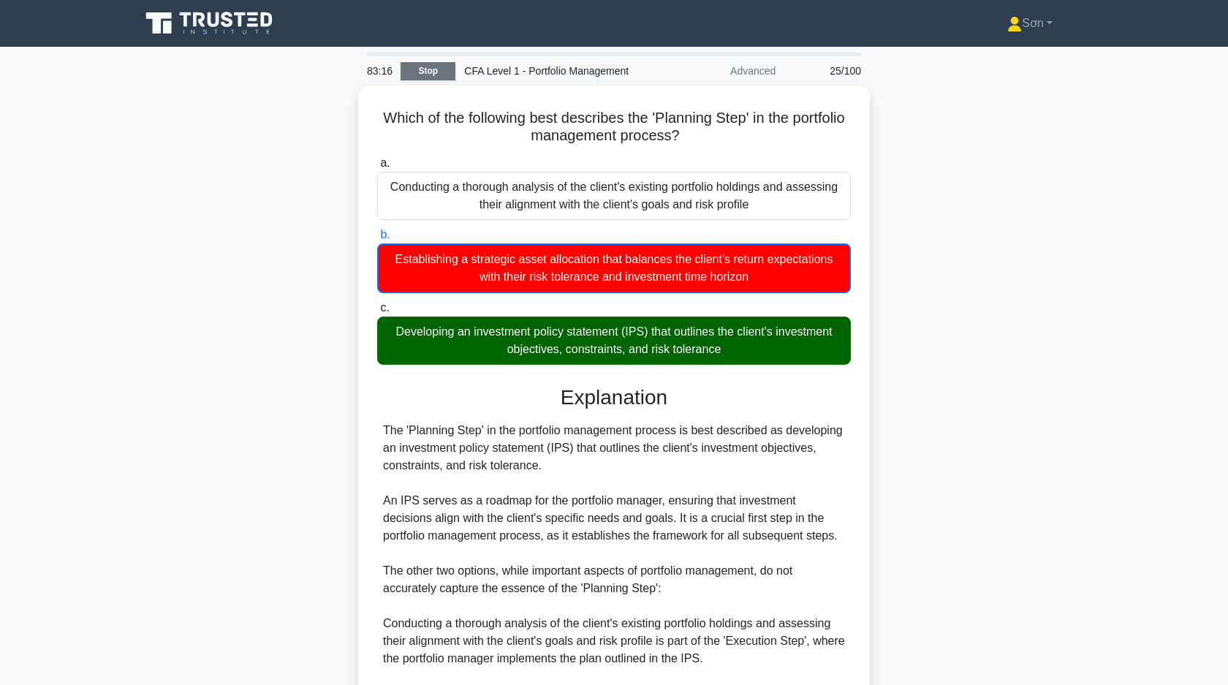
click at [433, 67] on link "Stop" at bounding box center [428, 71] width 55 height 18
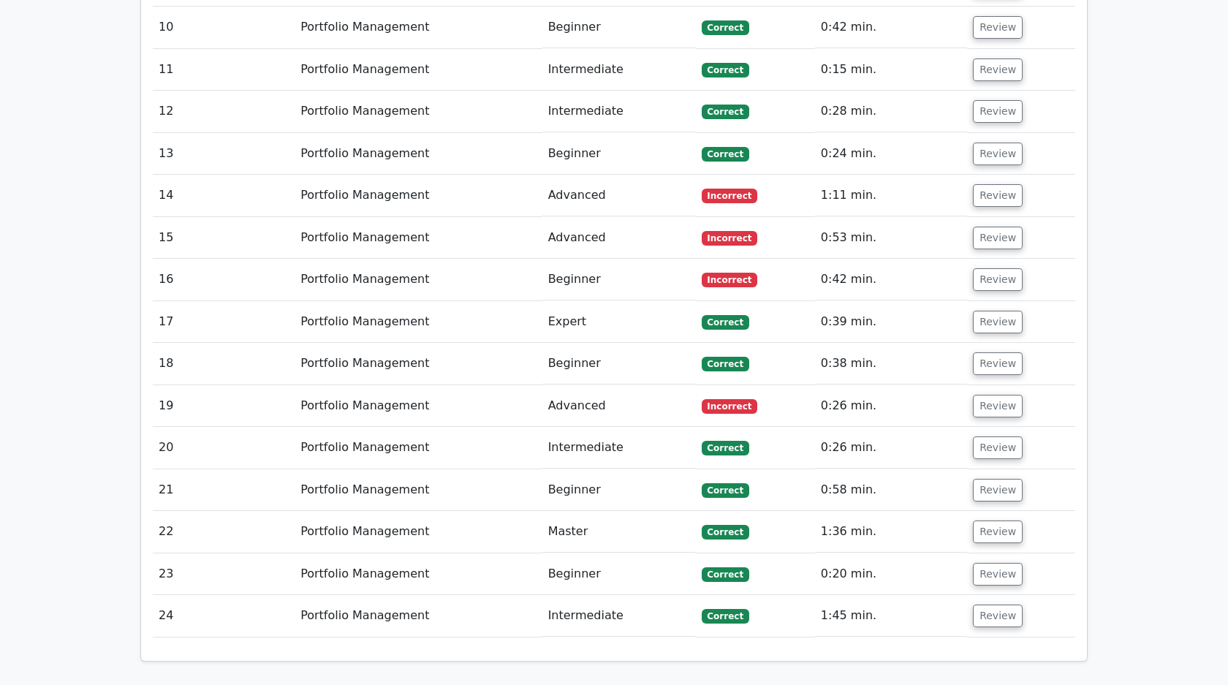
scroll to position [2069, 0]
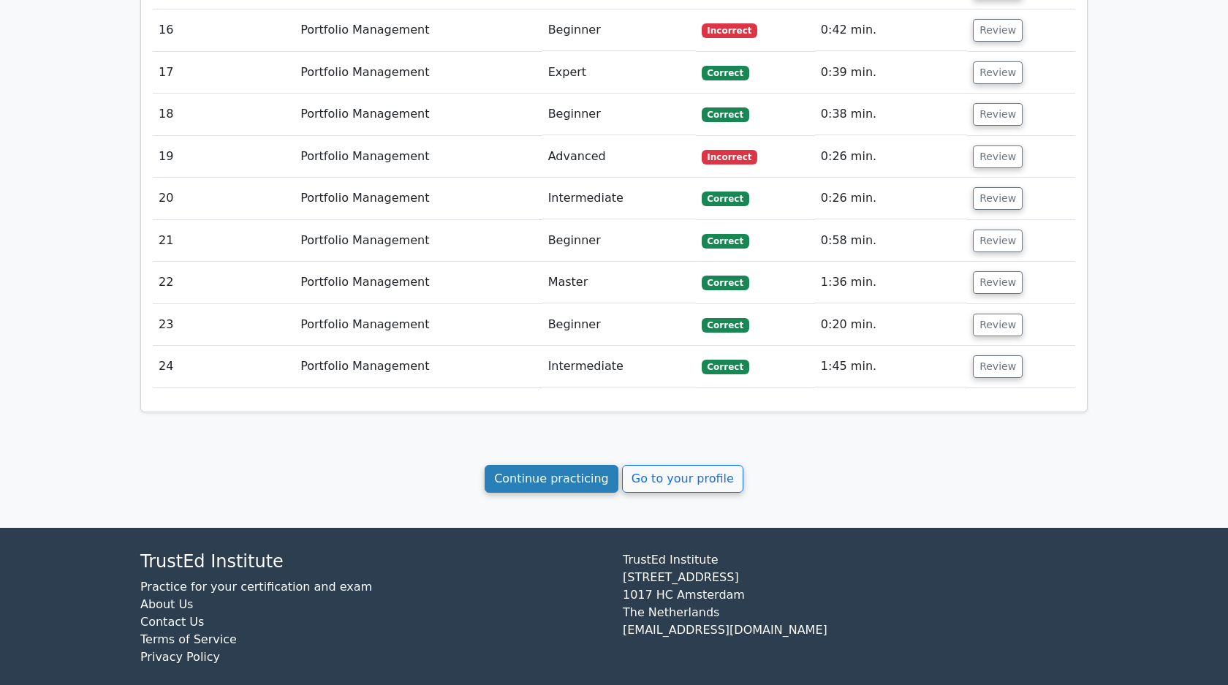
click at [591, 465] on link "Continue practicing" at bounding box center [552, 479] width 134 height 28
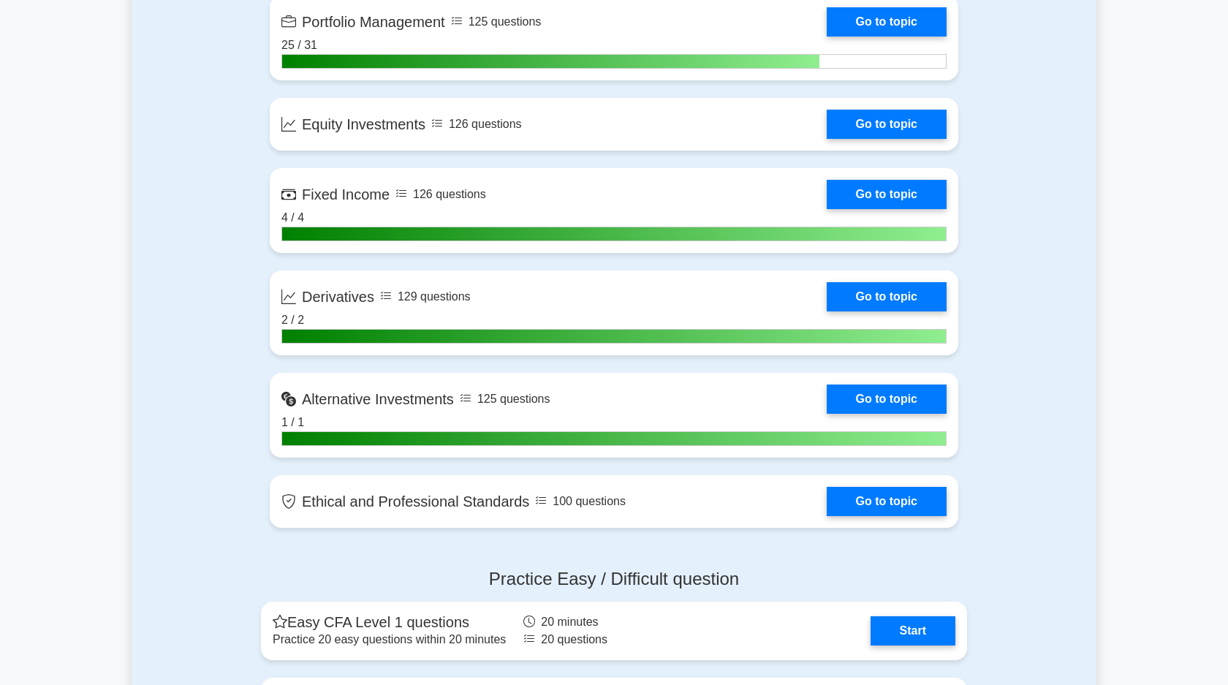
scroll to position [1189, 0]
